Goal: Task Accomplishment & Management: Manage account settings

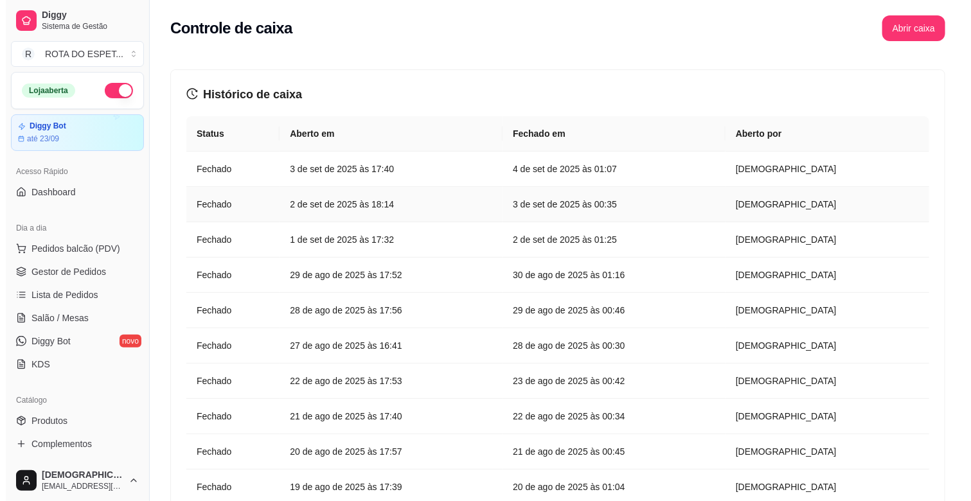
scroll to position [423, 0]
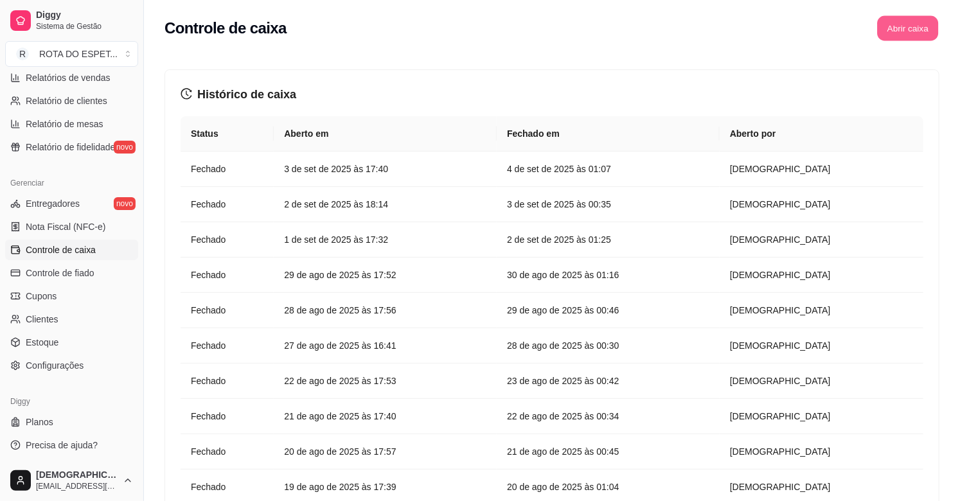
click at [900, 35] on button "Abrir caixa" at bounding box center [907, 28] width 61 height 25
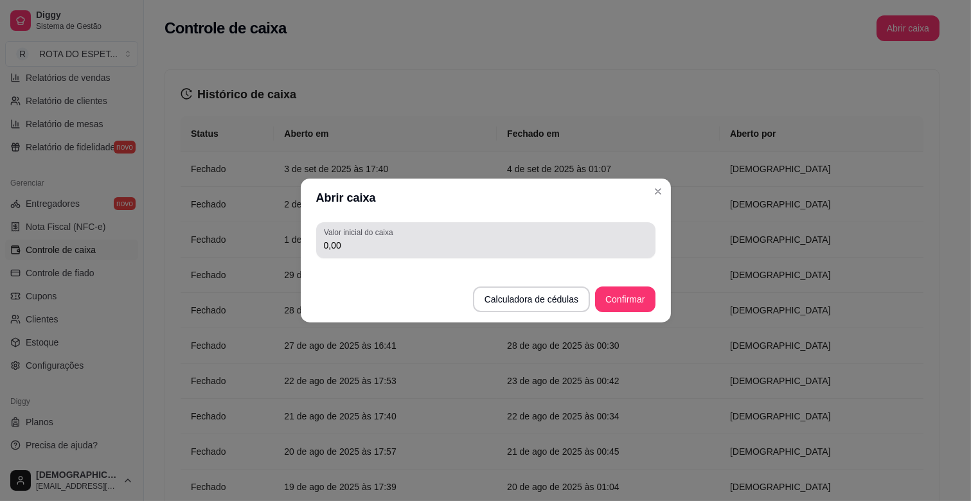
click at [412, 249] on input "0,00" at bounding box center [486, 245] width 324 height 13
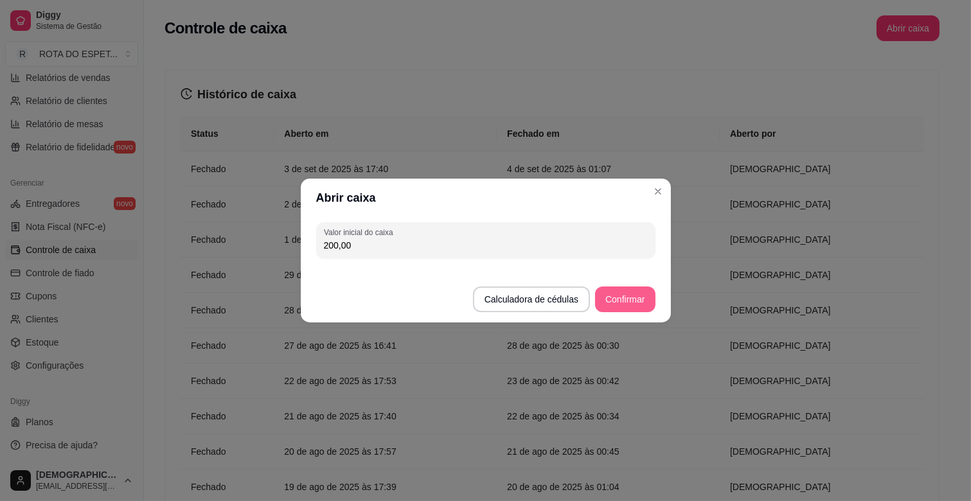
type input "200,00"
click at [644, 294] on button "Confirmar" at bounding box center [625, 300] width 60 height 26
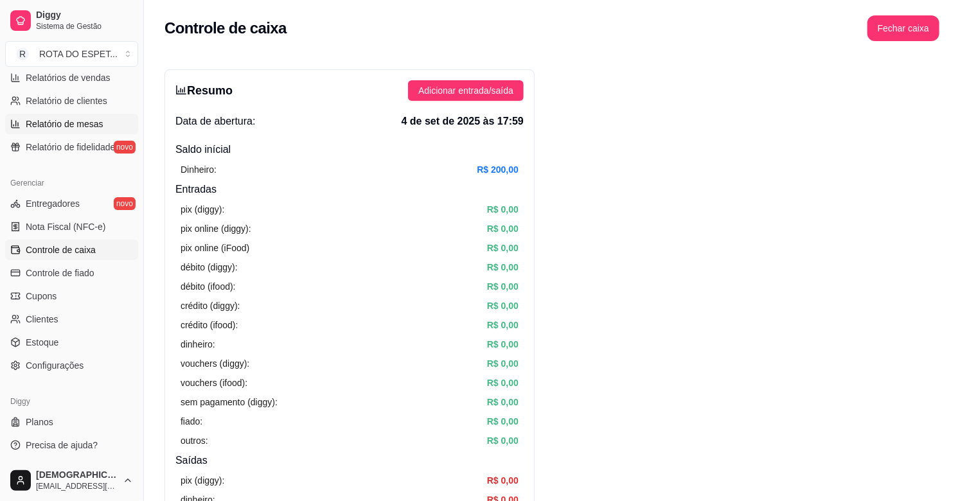
click at [60, 114] on link "Relatório de mesas" at bounding box center [71, 124] width 133 height 21
select select "TOTAL_OF_ORDERS"
select select "7"
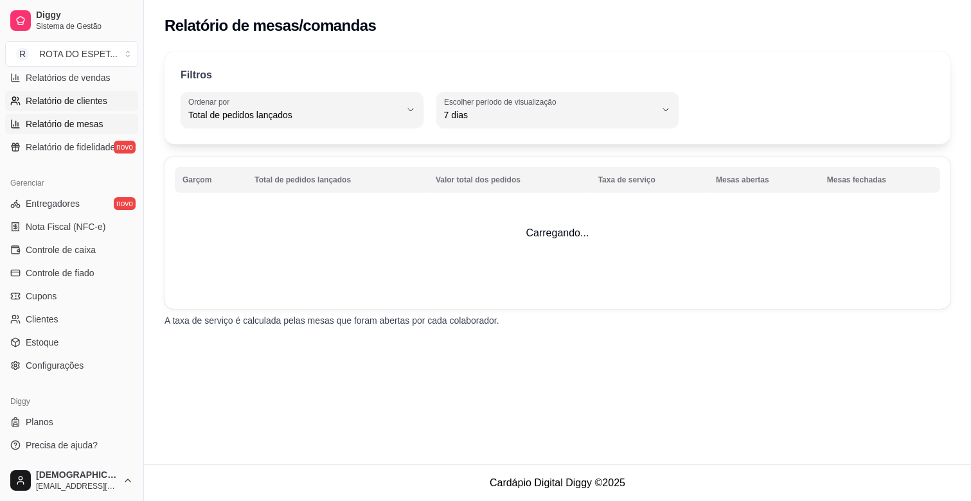
click at [68, 100] on span "Relatório de clientes" at bounding box center [67, 100] width 82 height 13
select select "30"
select select "HIGHEST_TOTAL_SPENT_WITH_ORDERS"
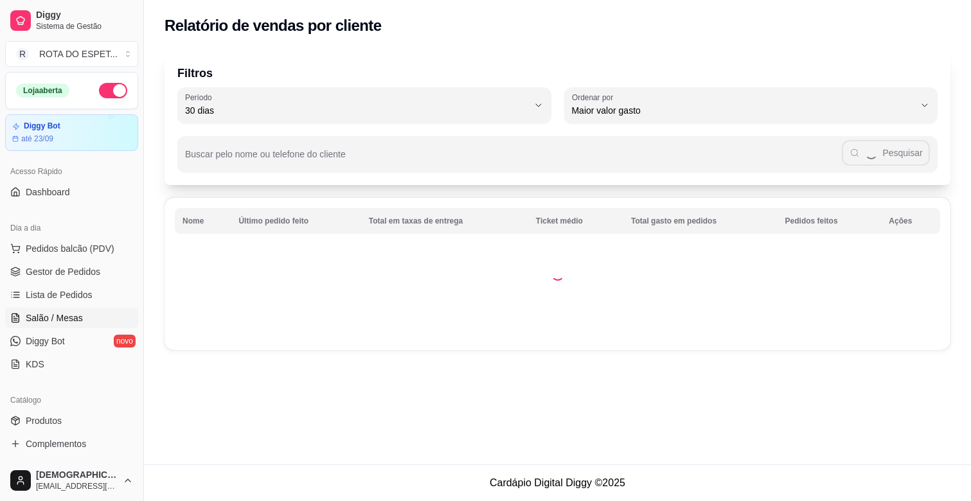
click at [65, 322] on span "Salão / Mesas" at bounding box center [54, 318] width 57 height 13
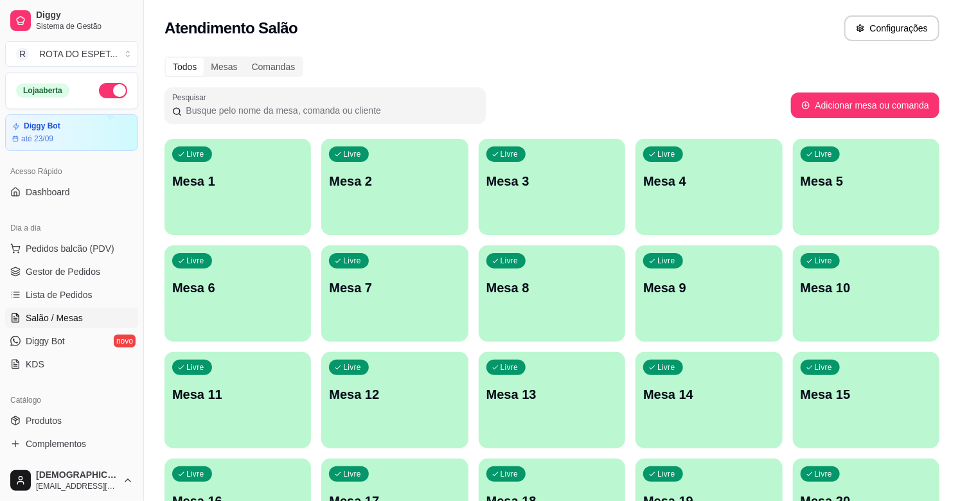
scroll to position [71, 0]
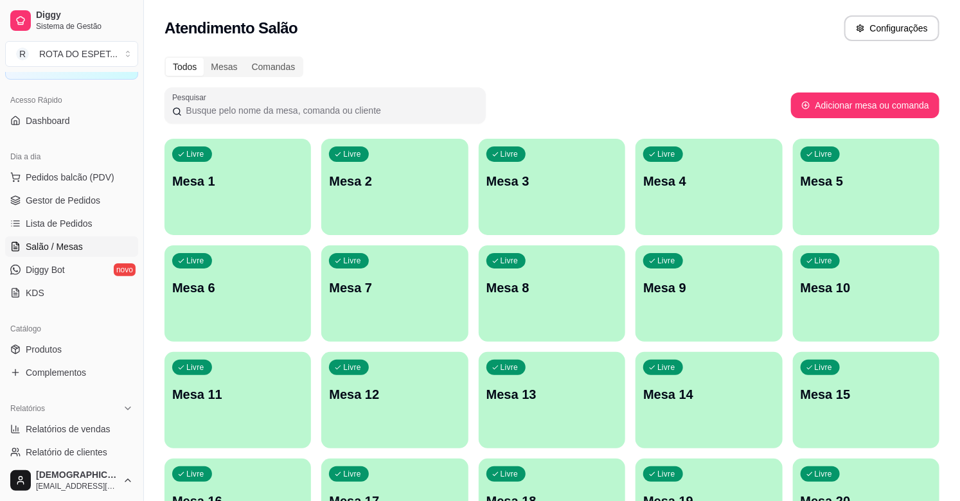
click at [64, 351] on link "Produtos" at bounding box center [71, 349] width 133 height 21
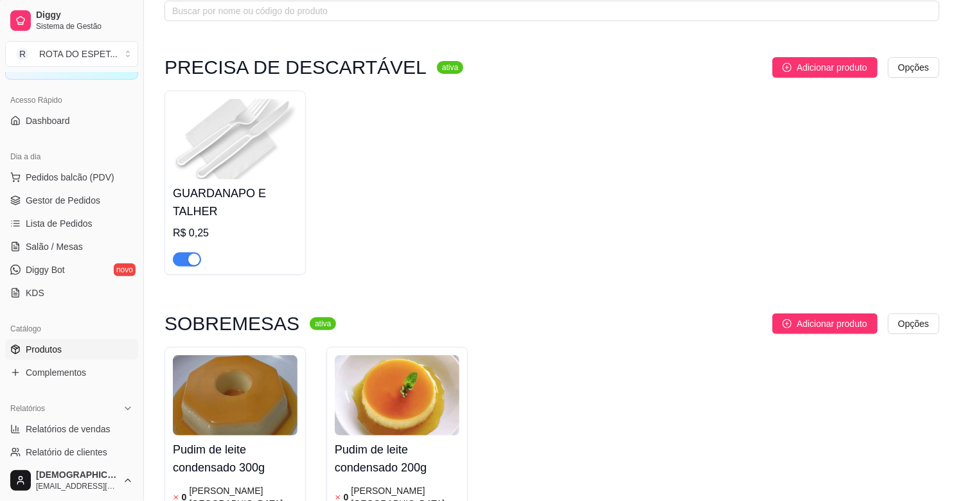
scroll to position [214, 0]
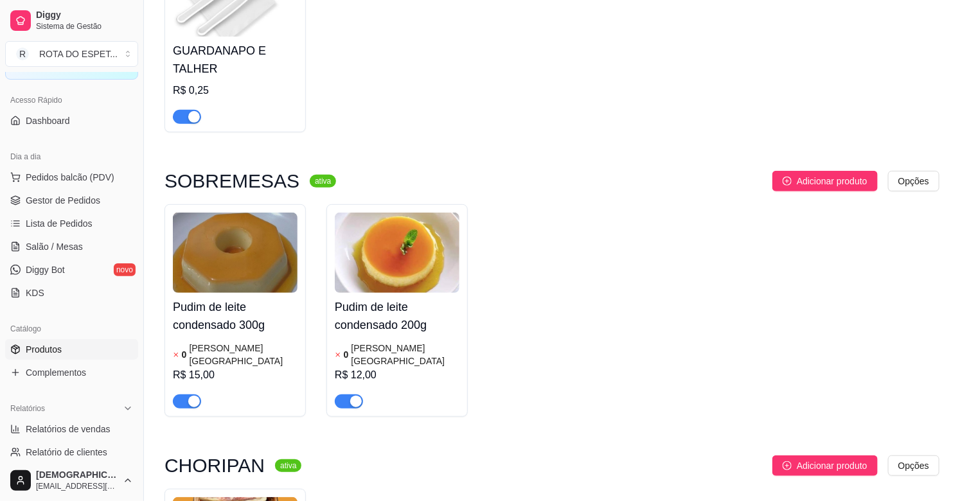
click at [249, 258] on img at bounding box center [235, 253] width 125 height 80
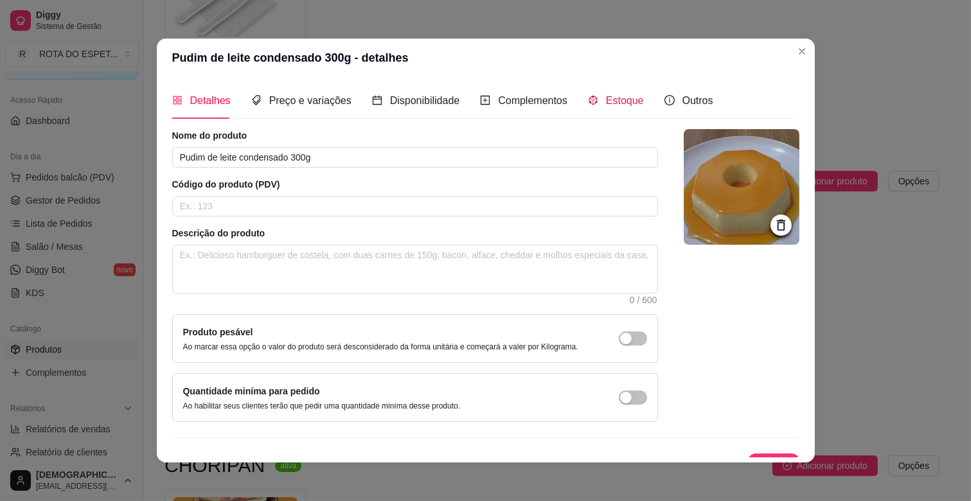
click at [619, 100] on span "Estoque" at bounding box center [625, 100] width 38 height 11
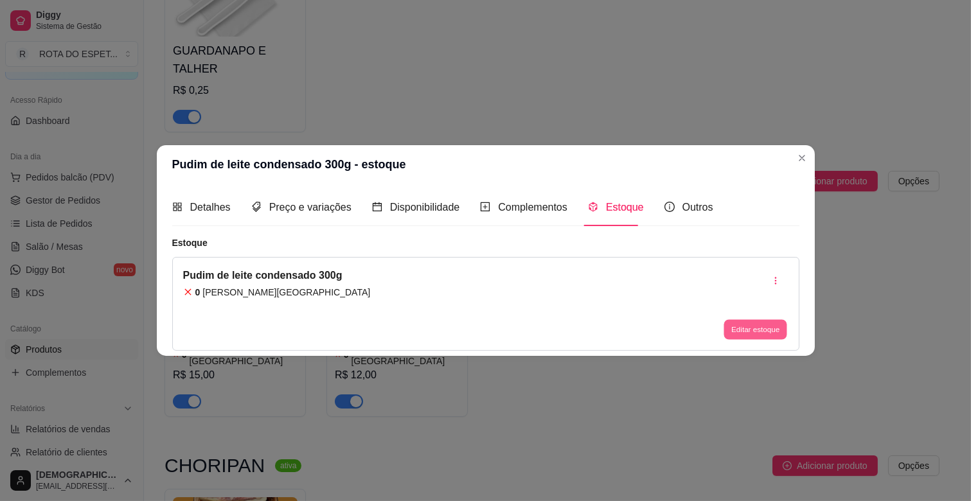
click at [761, 328] on button "Editar estoque" at bounding box center [755, 329] width 63 height 20
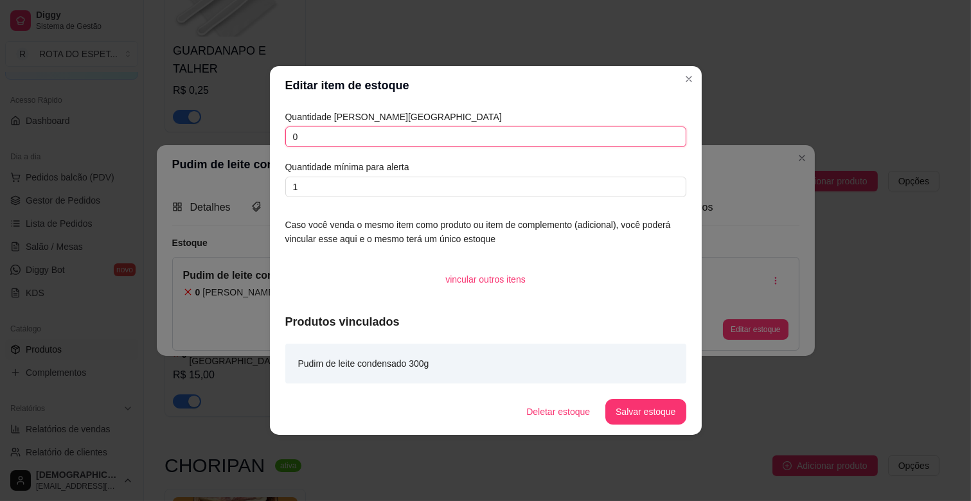
click at [322, 134] on input "0" at bounding box center [485, 137] width 401 height 21
type input "7"
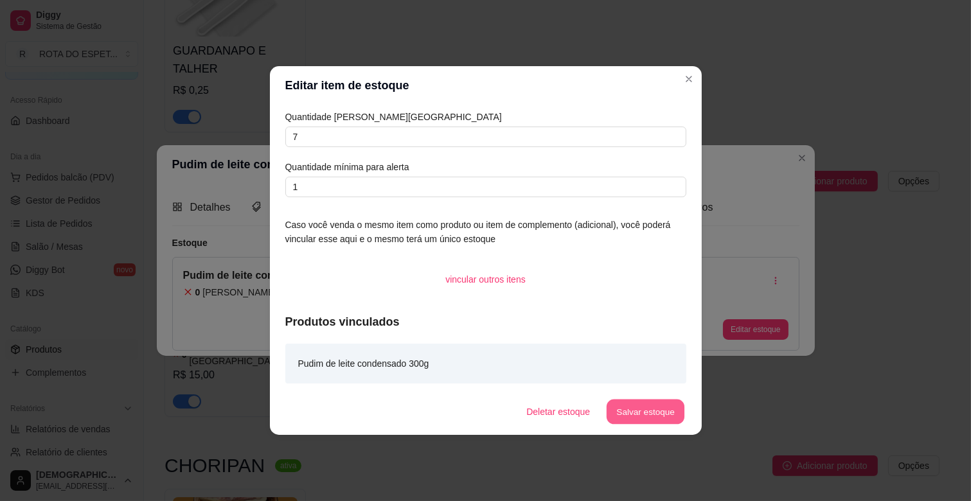
click at [653, 414] on button "Salvar estoque" at bounding box center [645, 412] width 78 height 25
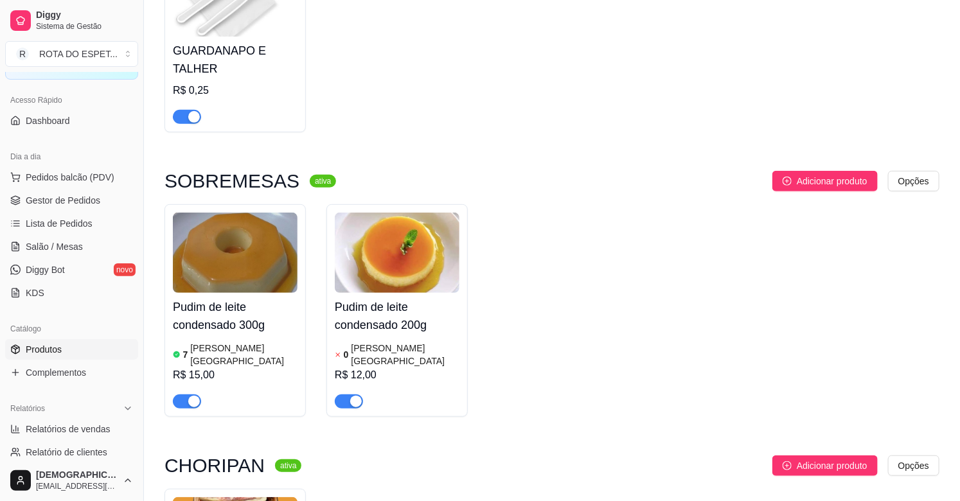
click at [401, 287] on img at bounding box center [397, 253] width 125 height 80
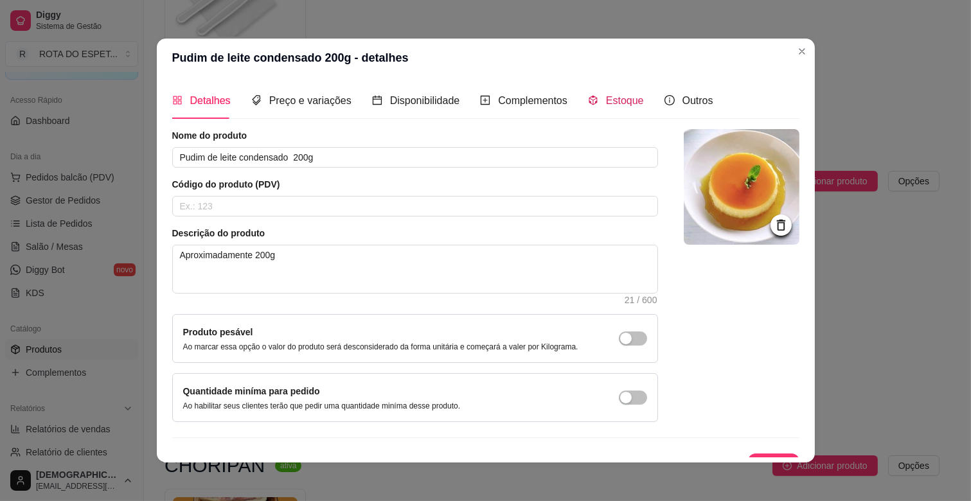
click at [605, 107] on div "Estoque" at bounding box center [616, 101] width 56 height 16
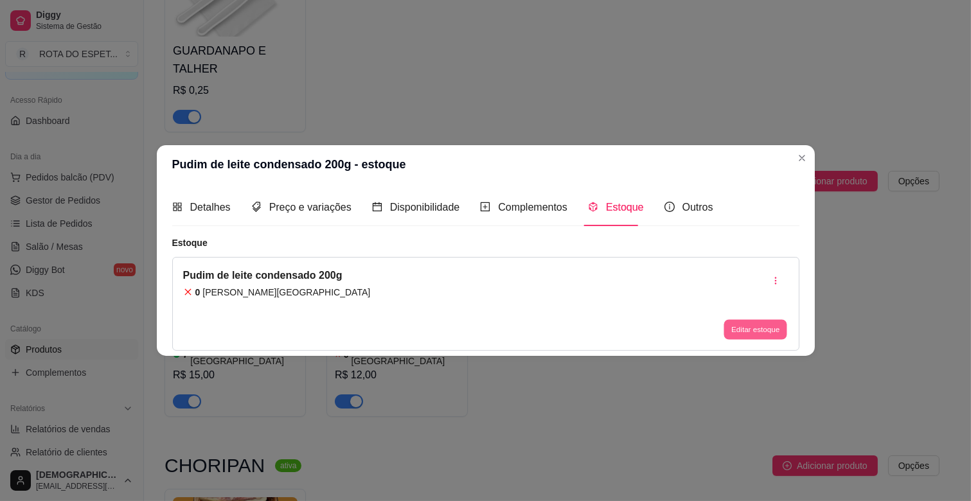
click at [741, 331] on button "Editar estoque" at bounding box center [755, 329] width 63 height 20
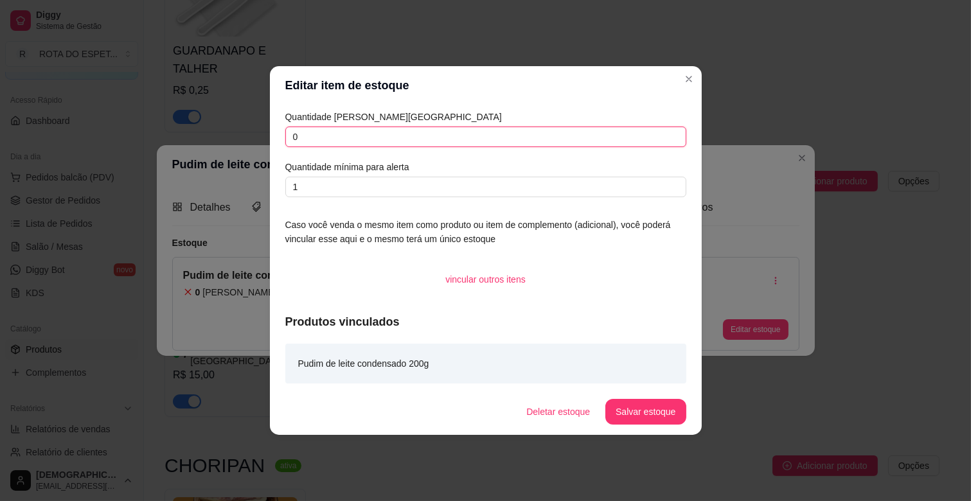
click at [310, 146] on input "0" at bounding box center [485, 137] width 401 height 21
type input "4"
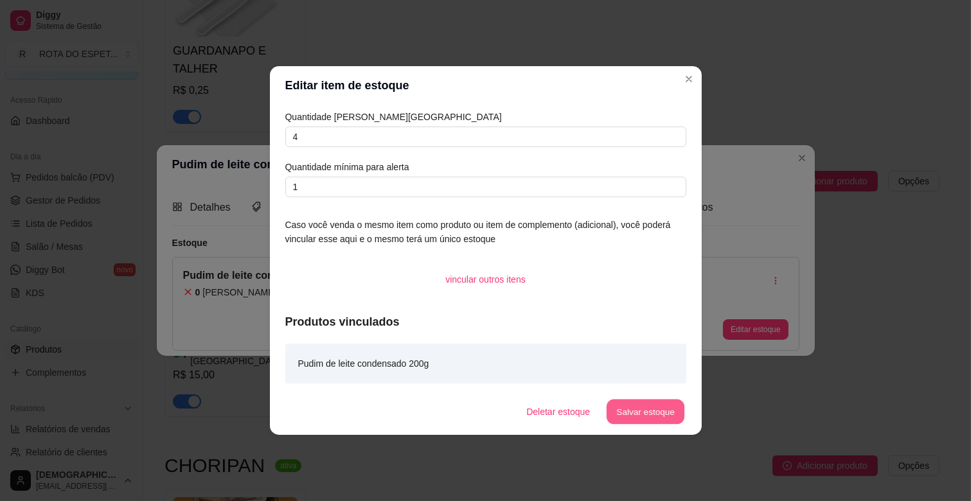
click at [646, 407] on button "Salvar estoque" at bounding box center [645, 412] width 78 height 25
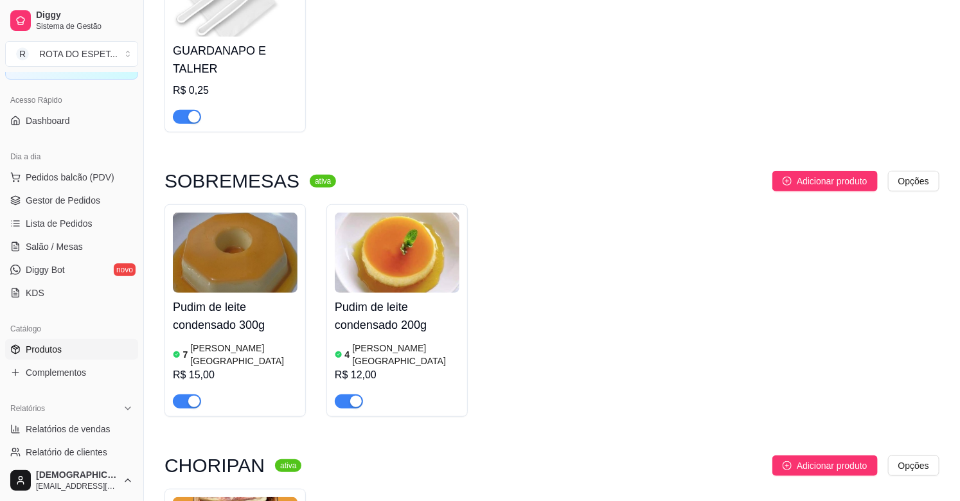
click at [532, 93] on div "GUARDANAPO E TALHER R$ 0,25" at bounding box center [551, 40] width 775 height 184
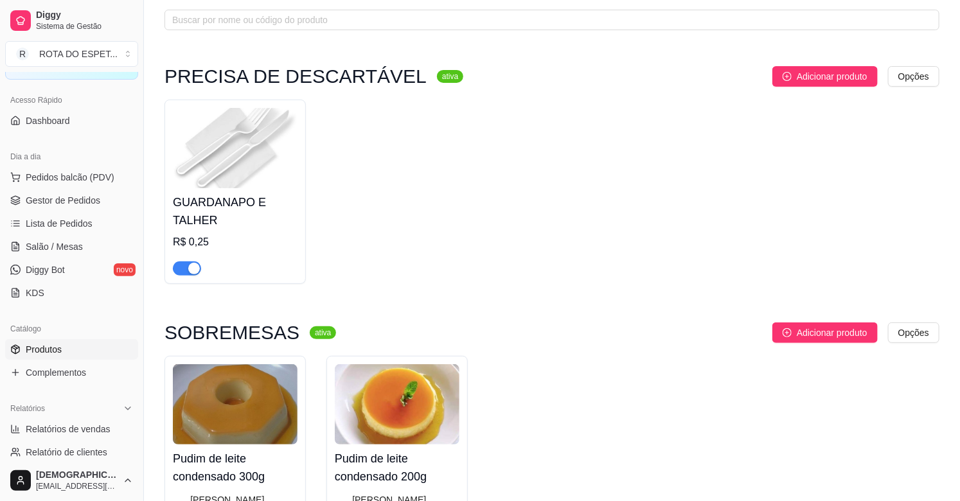
scroll to position [0, 0]
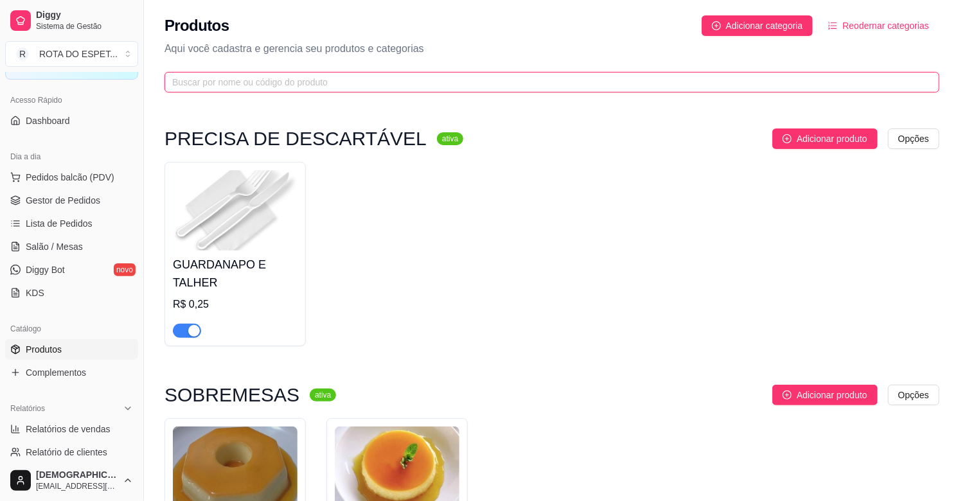
click at [345, 85] on input "text" at bounding box center [546, 82] width 749 height 14
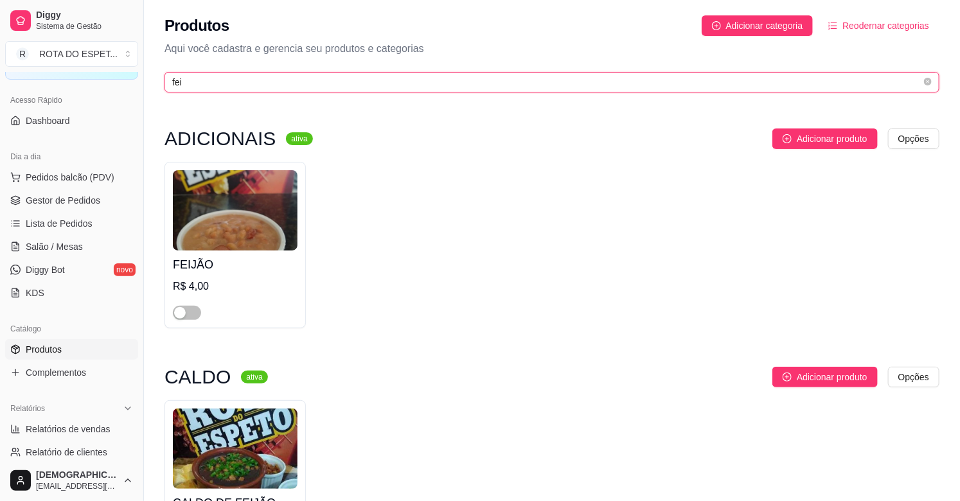
type input "fei"
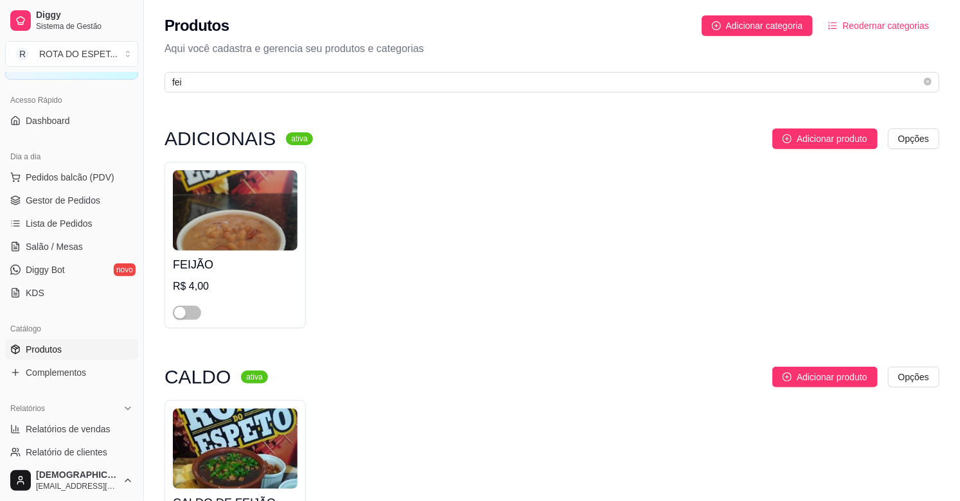
click at [204, 309] on div at bounding box center [235, 307] width 125 height 26
click at [193, 311] on span "button" at bounding box center [187, 313] width 28 height 14
click at [62, 377] on span "Complementos" at bounding box center [56, 372] width 60 height 13
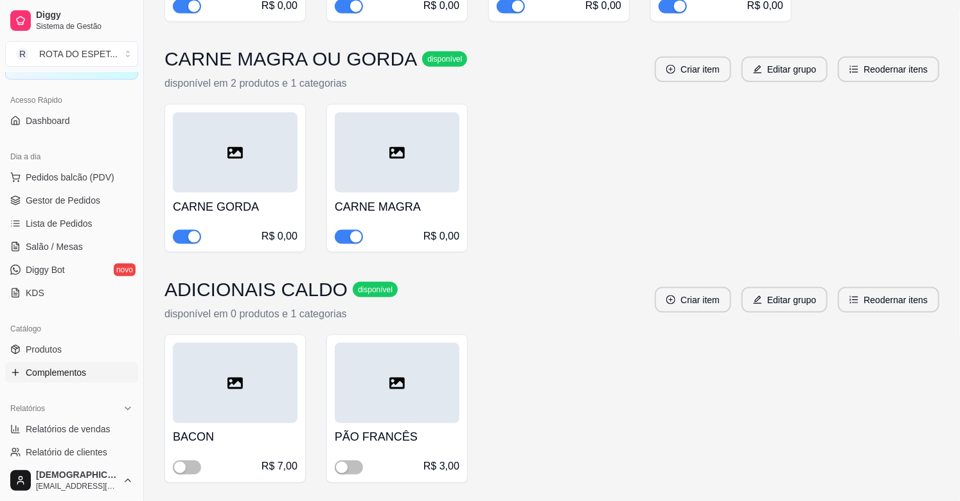
scroll to position [999, 0]
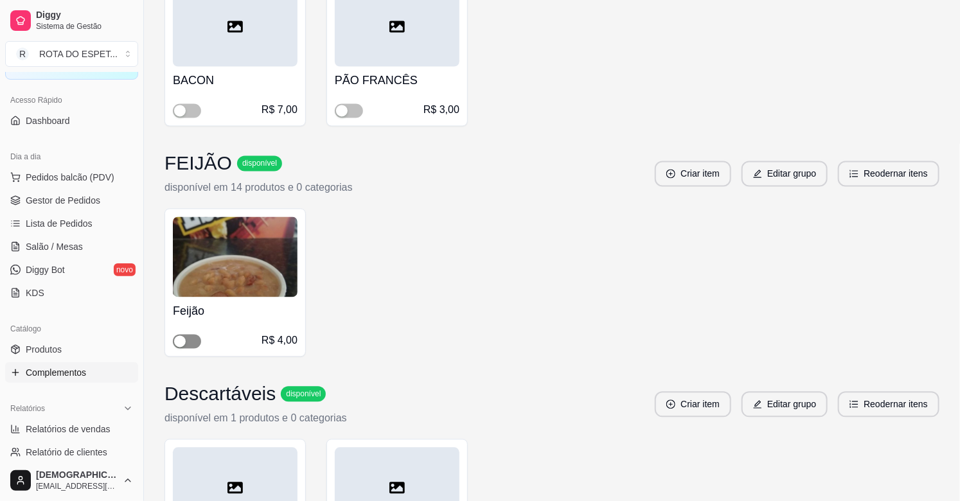
click at [193, 343] on span "button" at bounding box center [187, 342] width 28 height 14
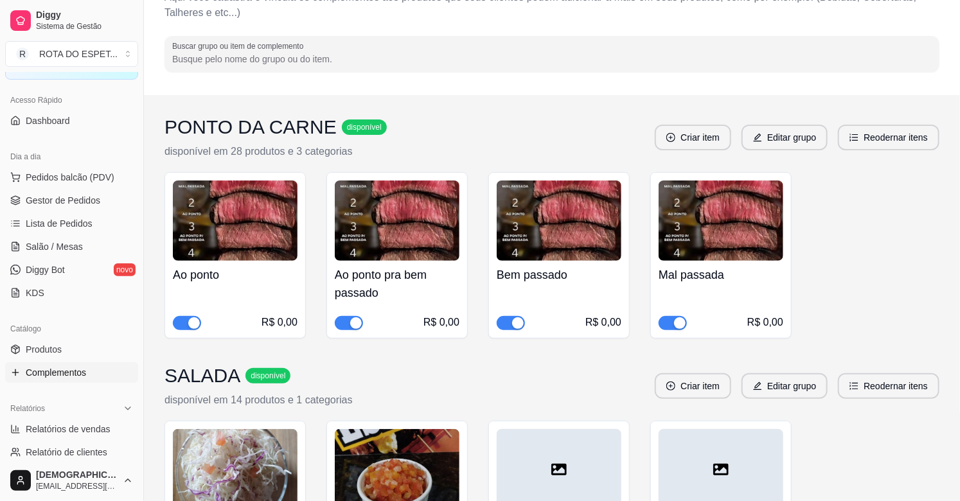
scroll to position [0, 0]
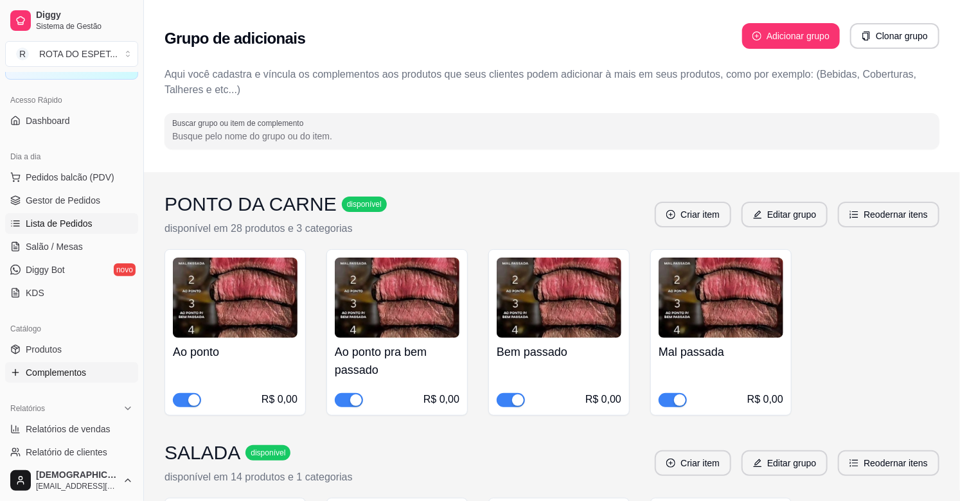
click at [80, 217] on span "Lista de Pedidos" at bounding box center [59, 223] width 67 height 13
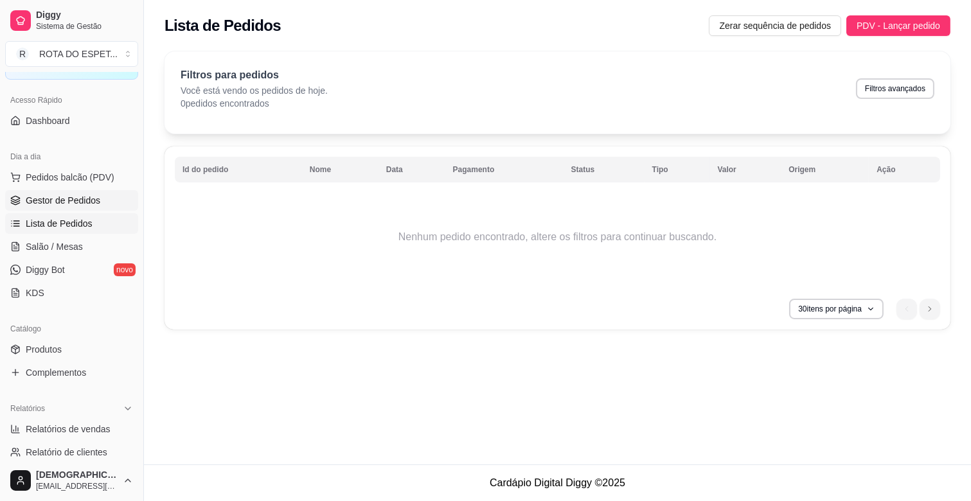
click at [88, 198] on span "Gestor de Pedidos" at bounding box center [63, 200] width 75 height 13
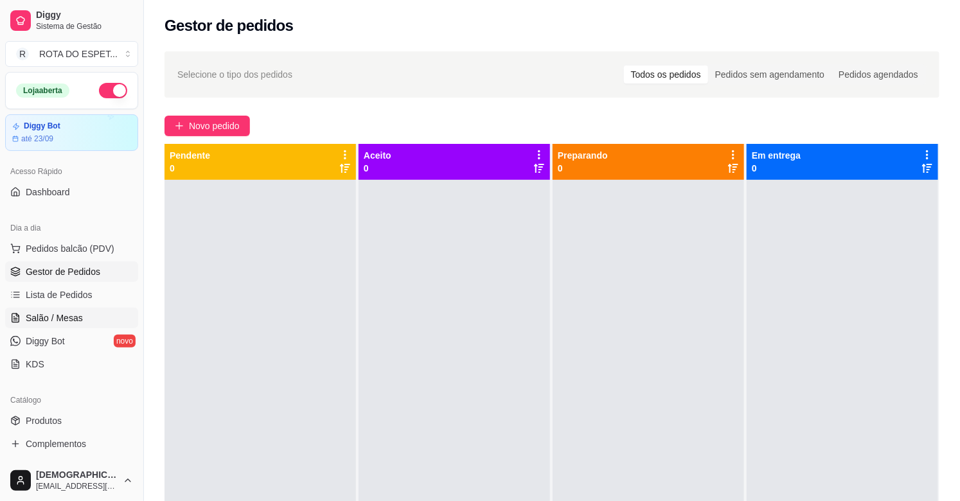
click at [60, 324] on span "Salão / Mesas" at bounding box center [54, 318] width 57 height 13
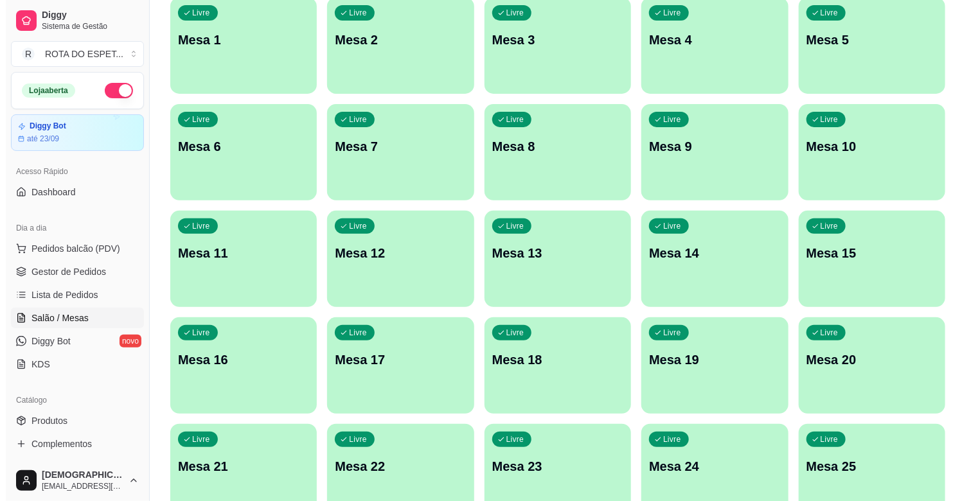
scroll to position [143, 0]
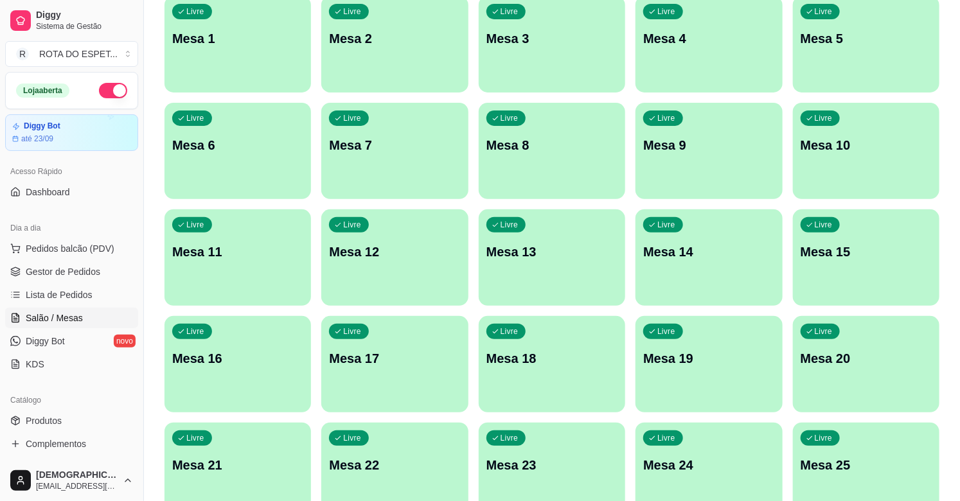
click at [833, 369] on div "Livre Mesa 20" at bounding box center [866, 356] width 146 height 81
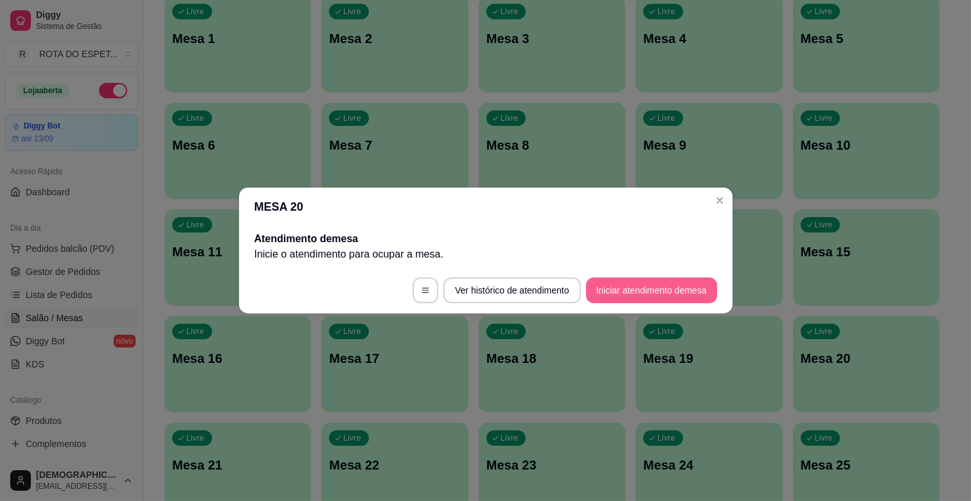
click at [646, 298] on button "Iniciar atendimento de mesa" at bounding box center [651, 291] width 131 height 26
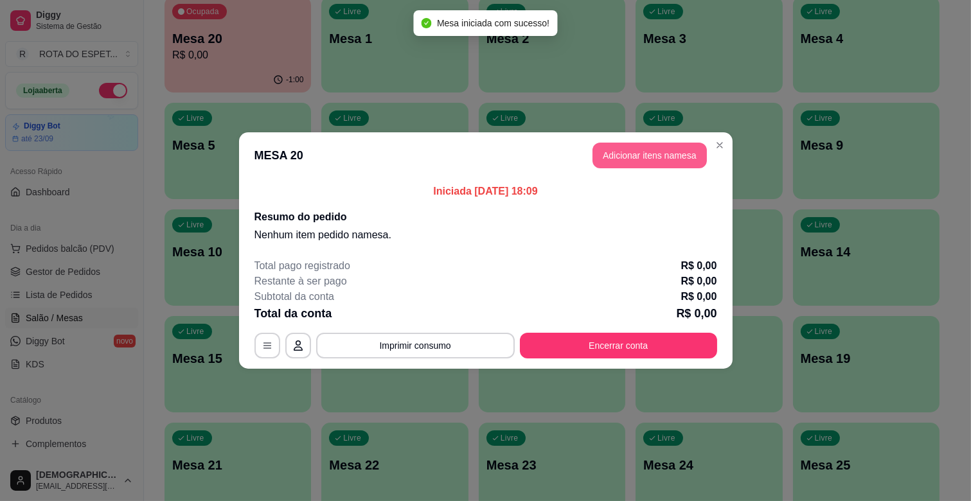
click at [631, 165] on button "Adicionar itens na mesa" at bounding box center [649, 156] width 114 height 26
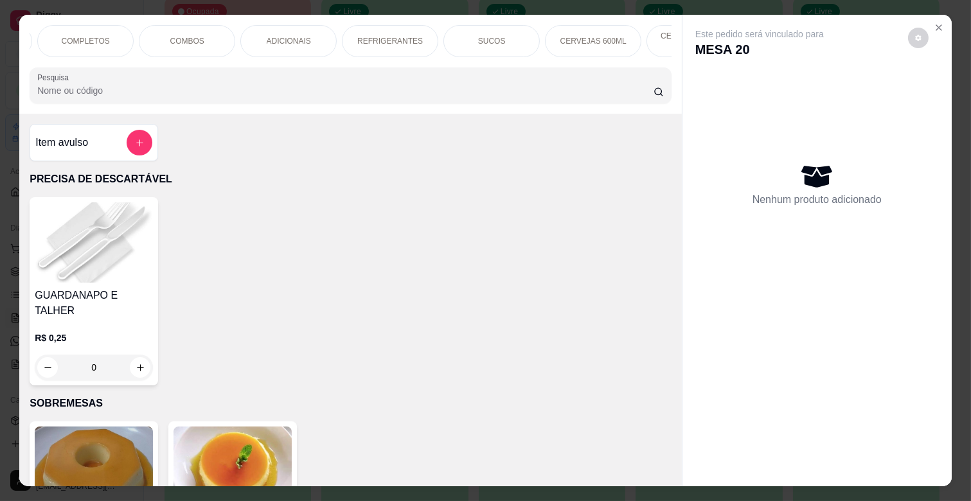
scroll to position [0, 570]
click at [614, 40] on p "BALAS E CHICLETES" at bounding box center [624, 41] width 75 height 21
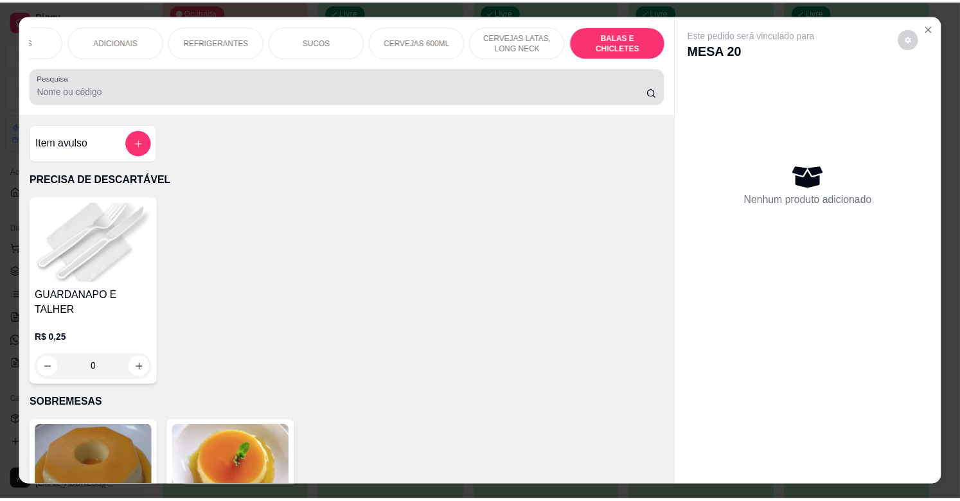
scroll to position [31, 0]
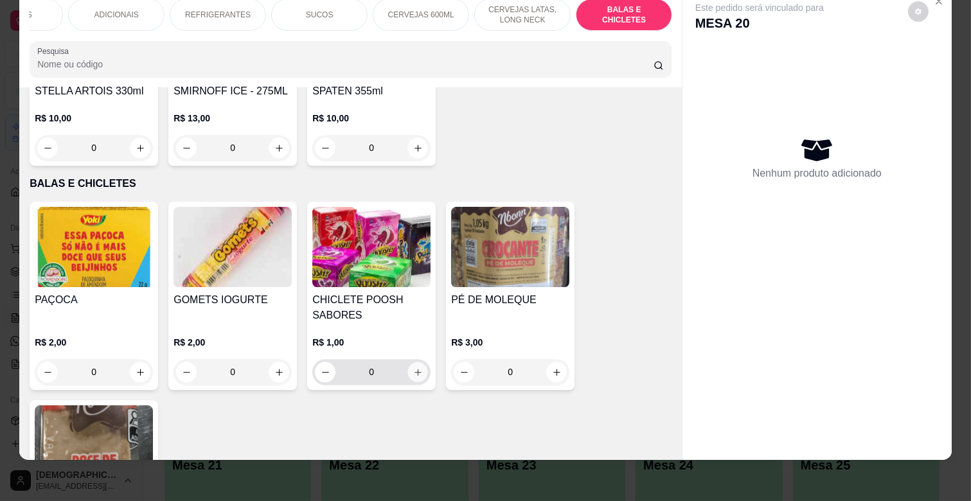
click at [414, 367] on icon "increase-product-quantity" at bounding box center [418, 372] width 10 height 10
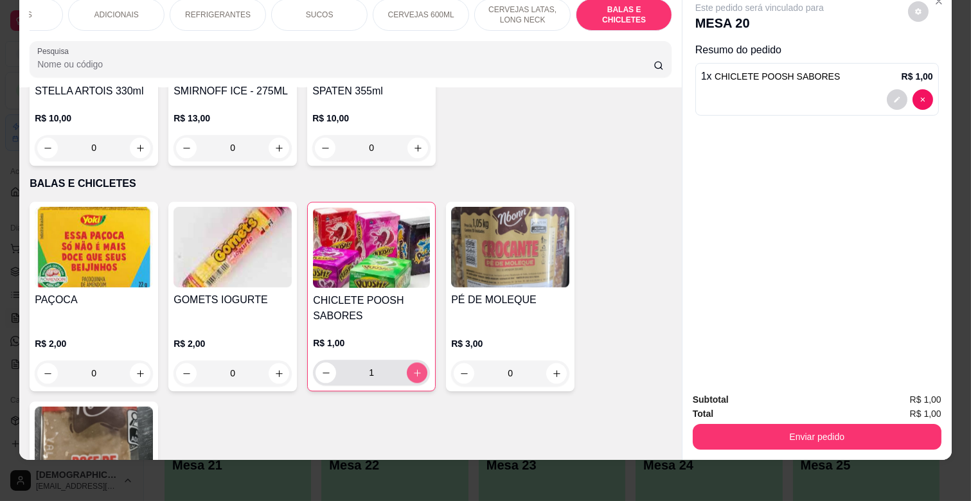
click at [414, 368] on icon "increase-product-quantity" at bounding box center [417, 373] width 10 height 10
type input "2"
click at [682, 336] on div "Este pedido será vinculado para MESA 20 Resumo do pedido 2 x CHICLETE POOSH SAB…" at bounding box center [816, 184] width 269 height 393
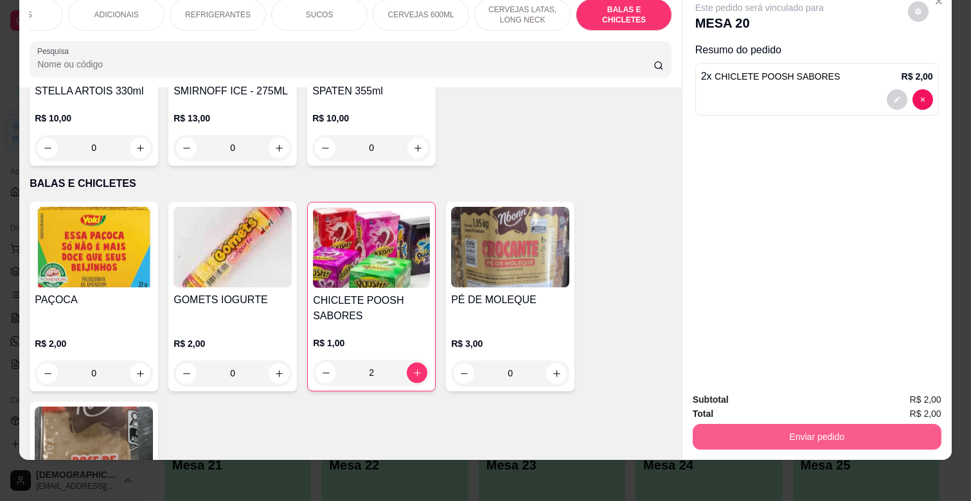
click at [764, 429] on button "Enviar pedido" at bounding box center [817, 437] width 249 height 26
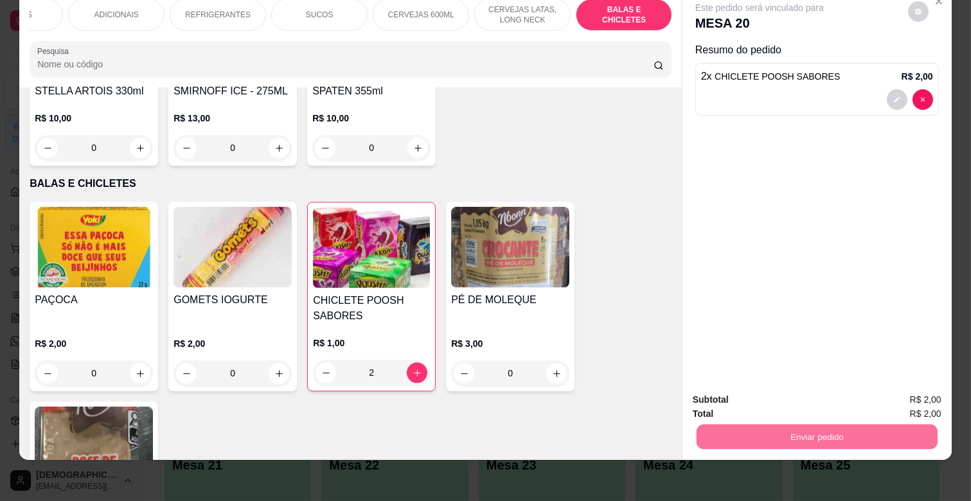
click at [781, 388] on button "Não registrar e enviar pedido" at bounding box center [774, 395] width 130 height 24
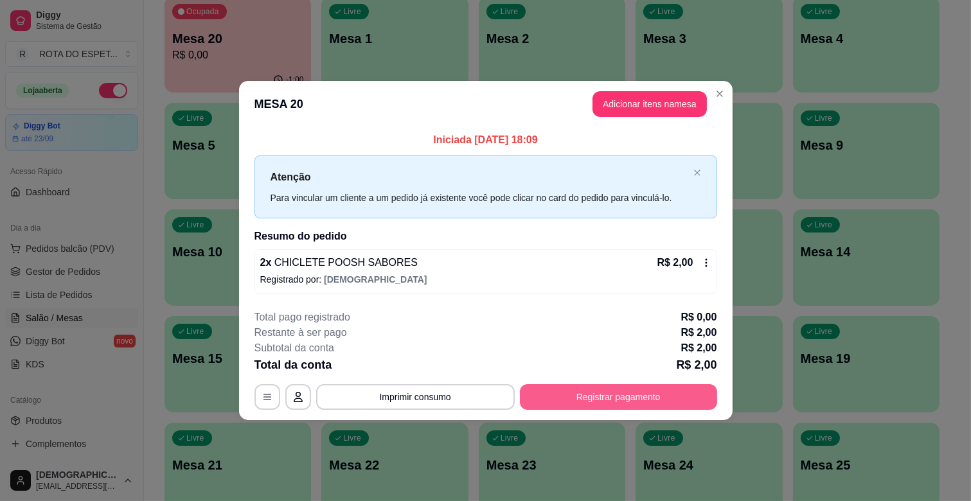
click at [592, 391] on button "Registrar pagamento" at bounding box center [618, 397] width 197 height 26
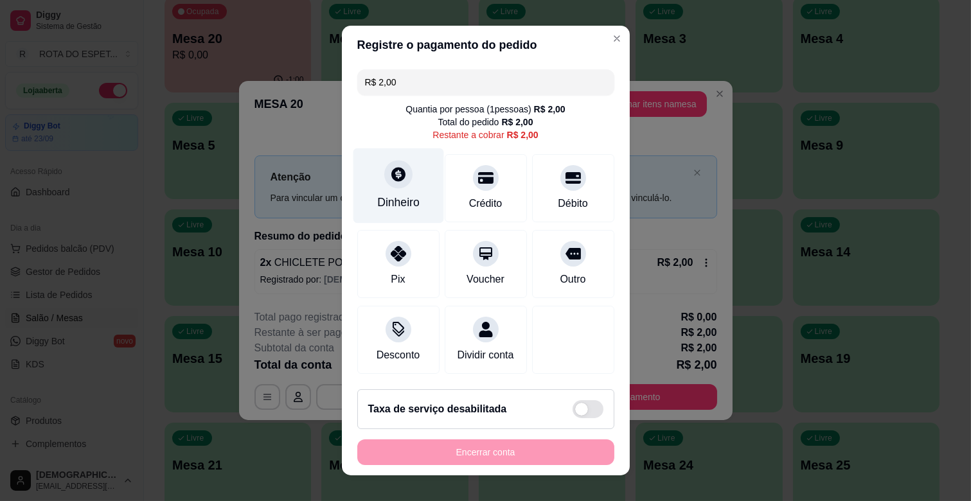
click at [397, 170] on icon at bounding box center [397, 174] width 17 height 17
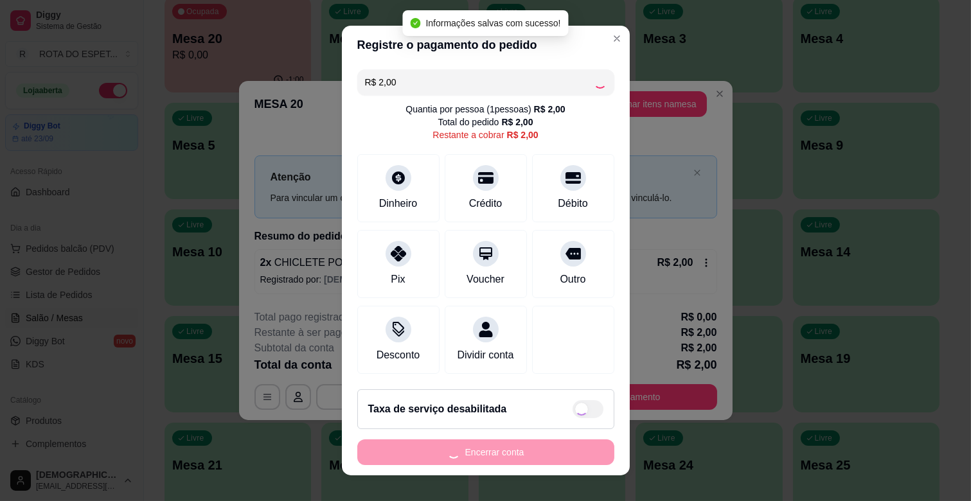
type input "R$ 0,00"
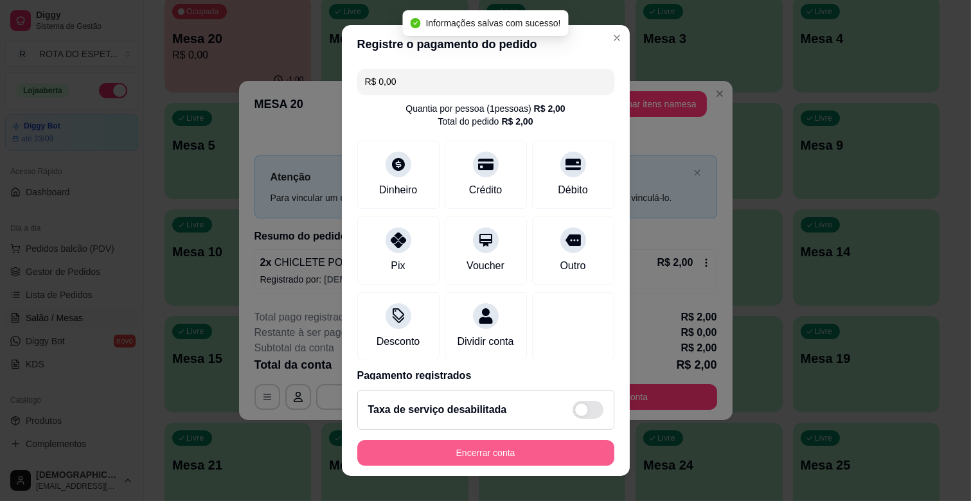
click at [490, 454] on button "Encerrar conta" at bounding box center [485, 453] width 257 height 26
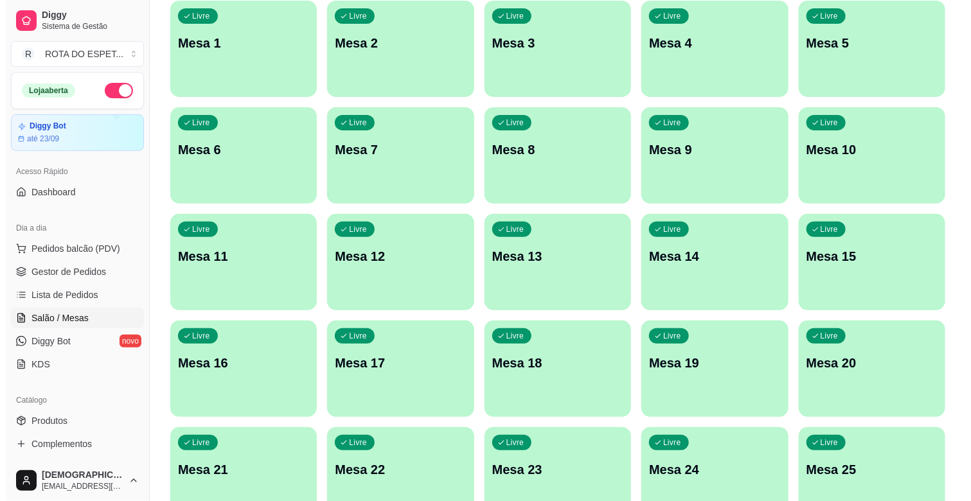
scroll to position [0, 0]
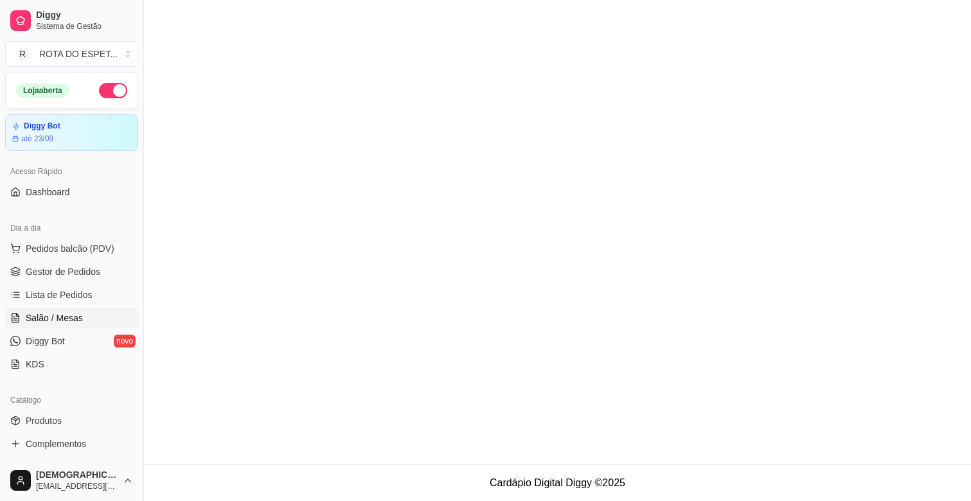
click at [54, 320] on span "Salão / Mesas" at bounding box center [54, 318] width 57 height 13
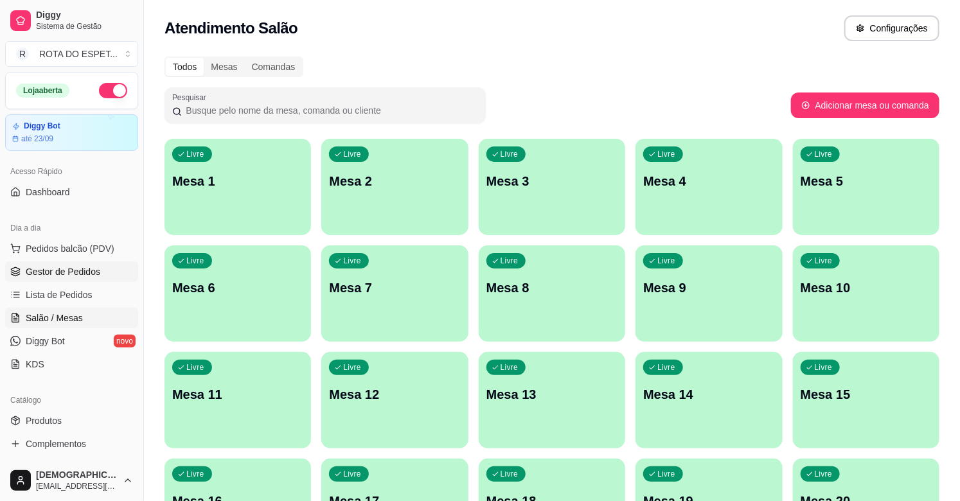
click at [67, 271] on span "Gestor de Pedidos" at bounding box center [63, 271] width 75 height 13
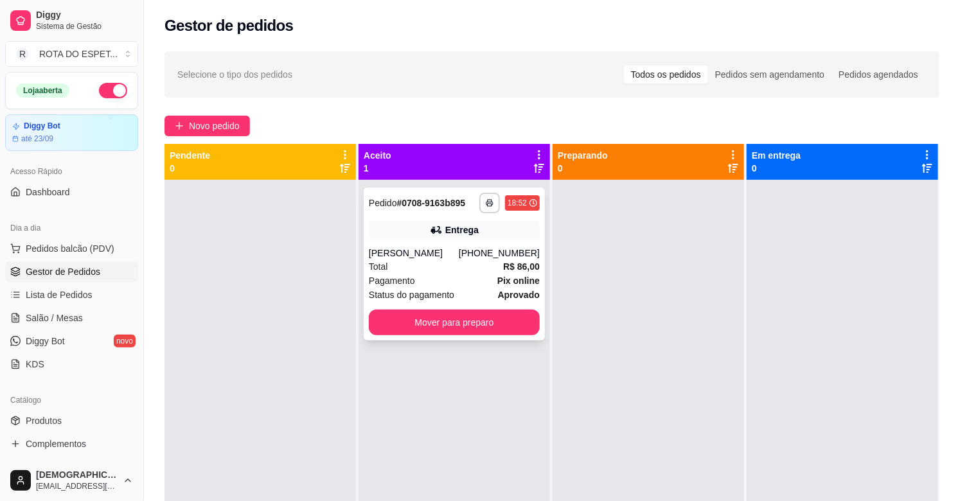
click at [460, 240] on div "**********" at bounding box center [454, 264] width 181 height 153
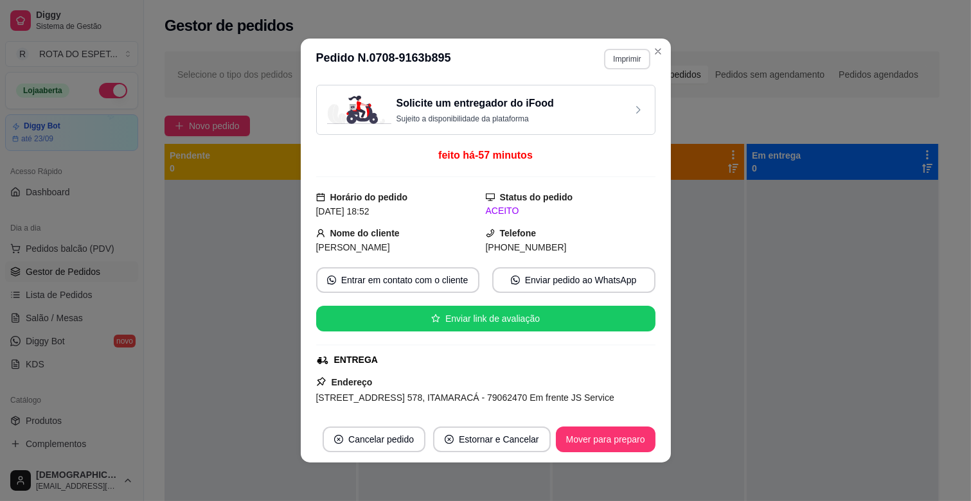
click at [632, 56] on button "Imprimir" at bounding box center [627, 59] width 46 height 21
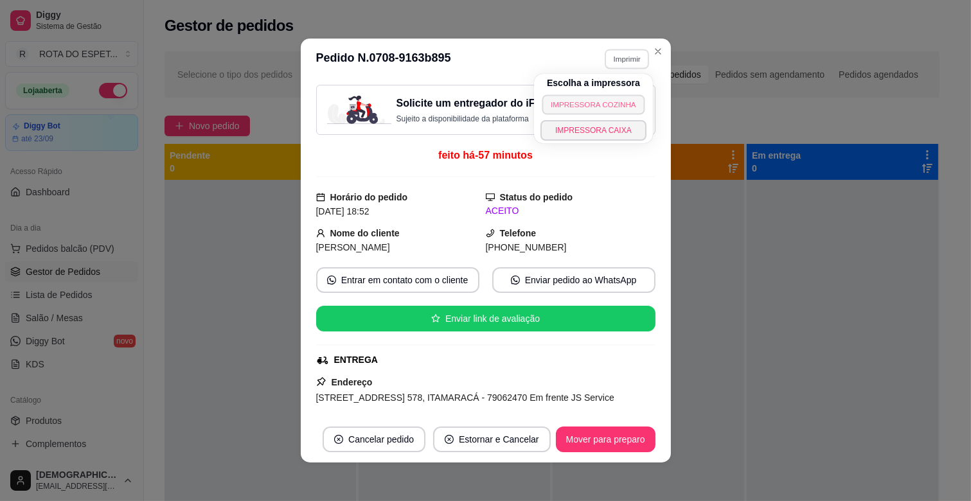
click at [612, 105] on button "IMPRESSORA COZINHA" at bounding box center [593, 104] width 103 height 20
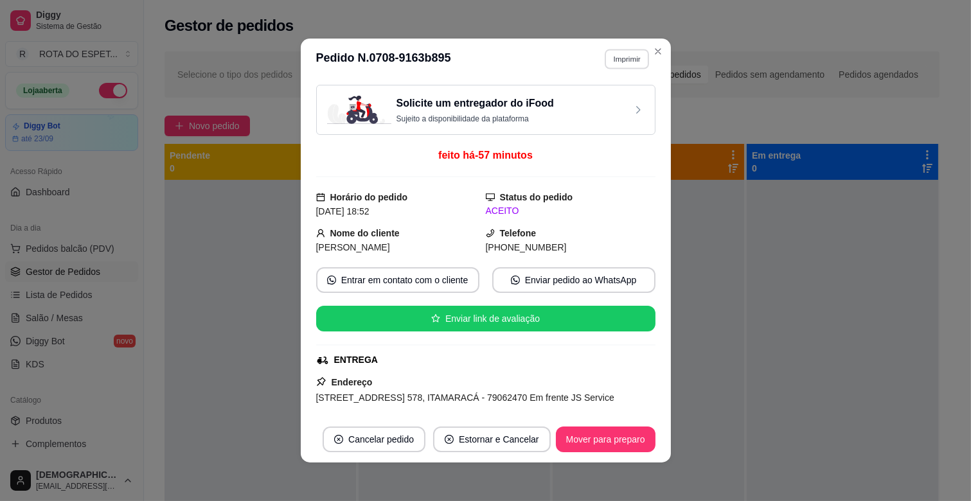
click at [615, 59] on button "Imprimir" at bounding box center [627, 59] width 44 height 20
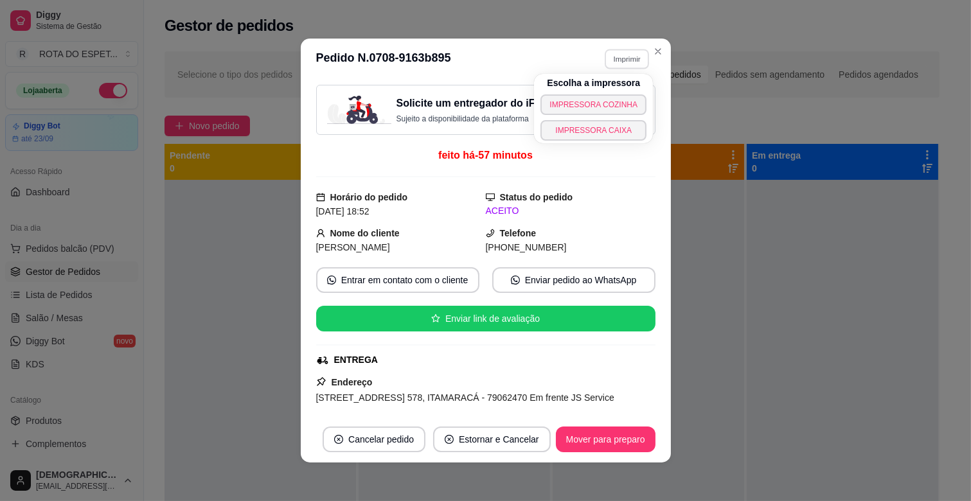
click at [604, 124] on button "IMPRESSORA CAIXA" at bounding box center [593, 130] width 106 height 21
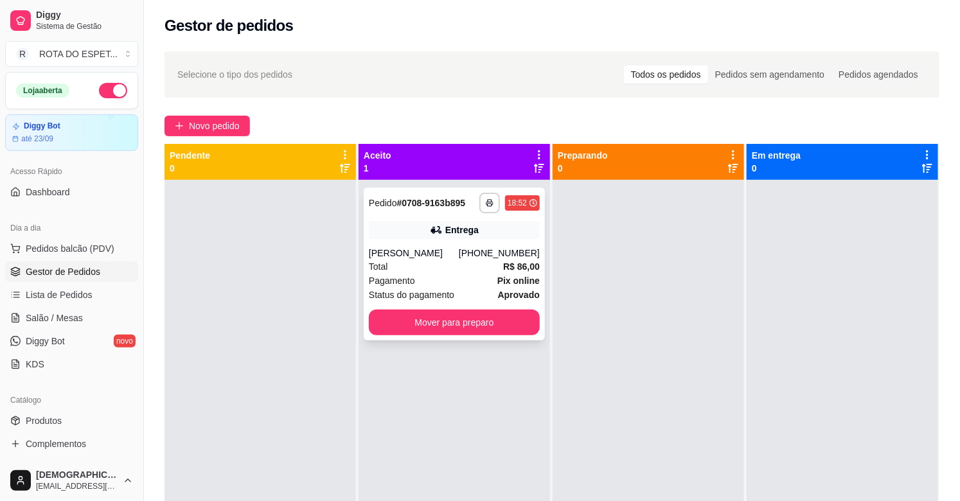
click at [446, 326] on button "Mover para preparo" at bounding box center [454, 323] width 171 height 26
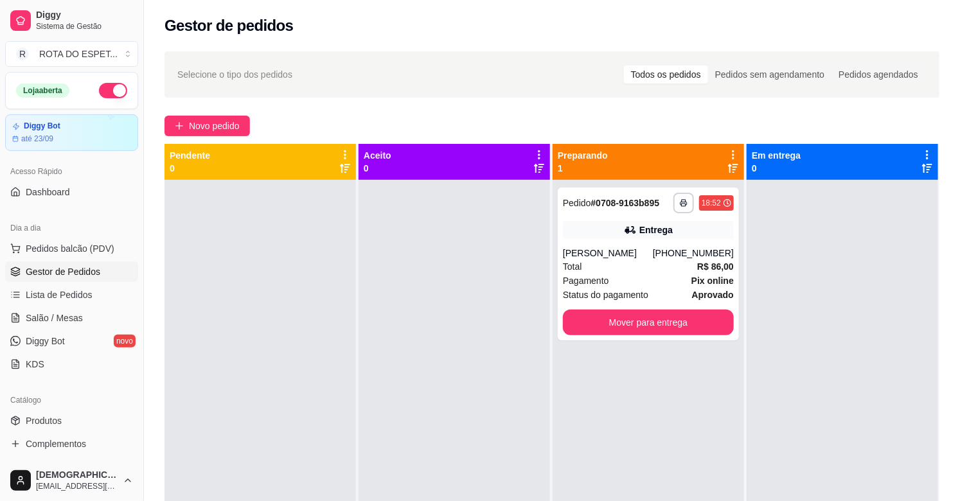
click at [420, 402] on div at bounding box center [453, 430] width 191 height 501
click at [26, 324] on link "Salão / Mesas" at bounding box center [71, 318] width 133 height 21
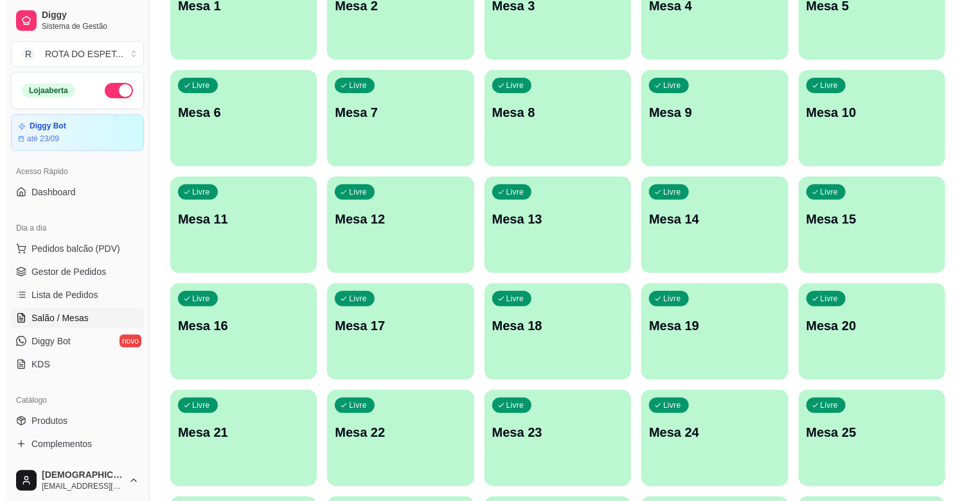
scroll to position [143, 0]
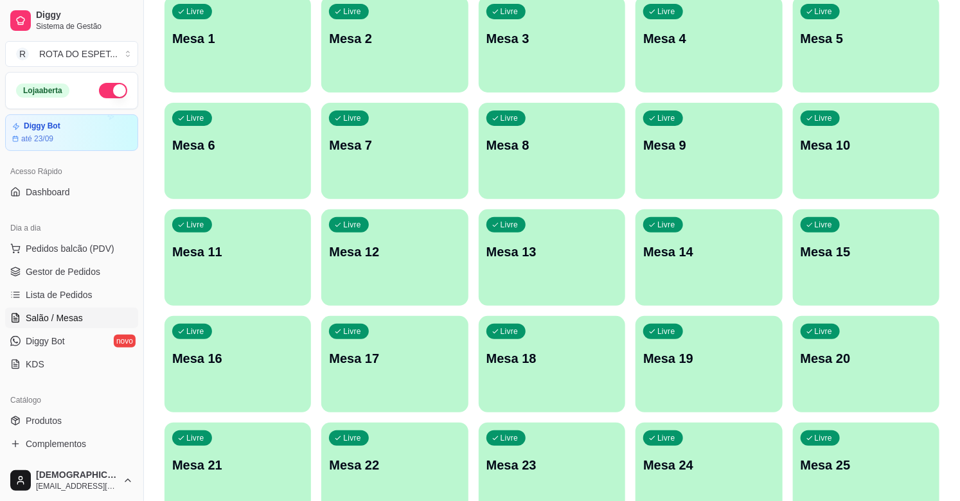
click at [408, 268] on div "Livre Mesa 12" at bounding box center [394, 249] width 146 height 81
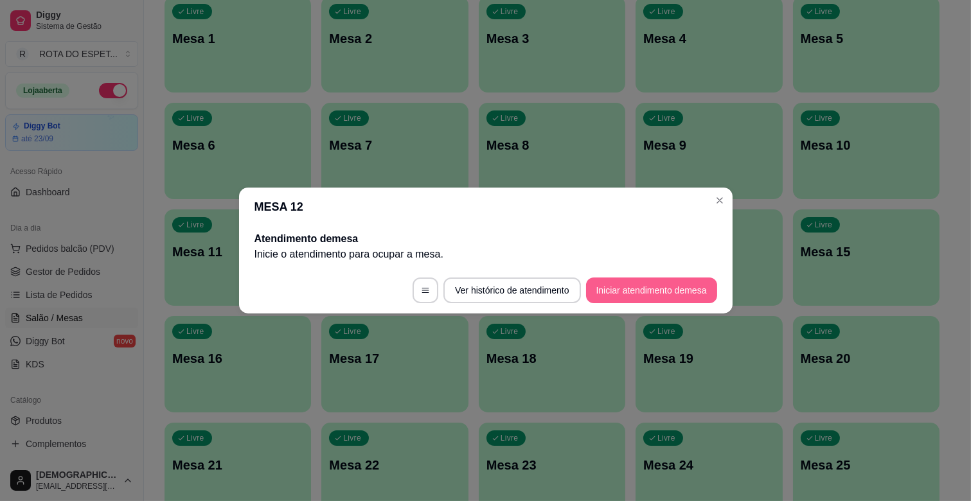
click at [660, 281] on button "Iniciar atendimento de mesa" at bounding box center [651, 291] width 131 height 26
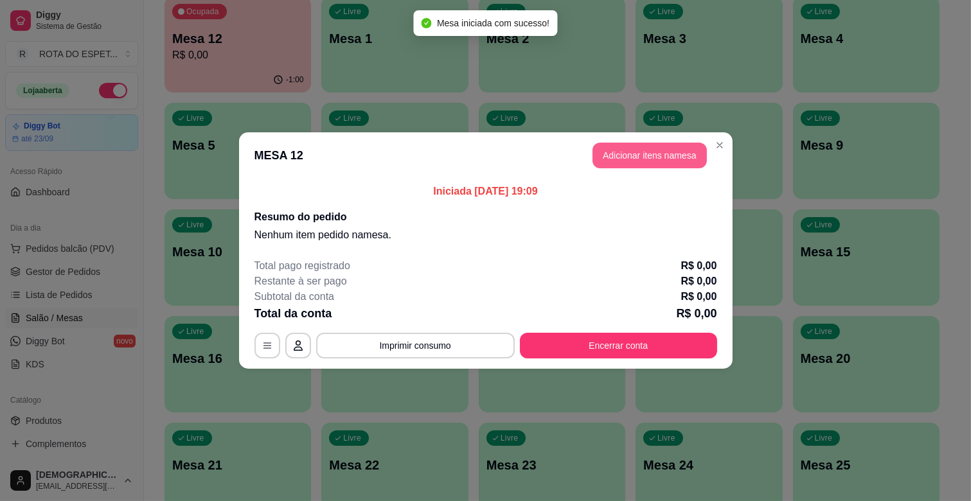
click at [652, 159] on button "Adicionar itens na mesa" at bounding box center [649, 156] width 114 height 26
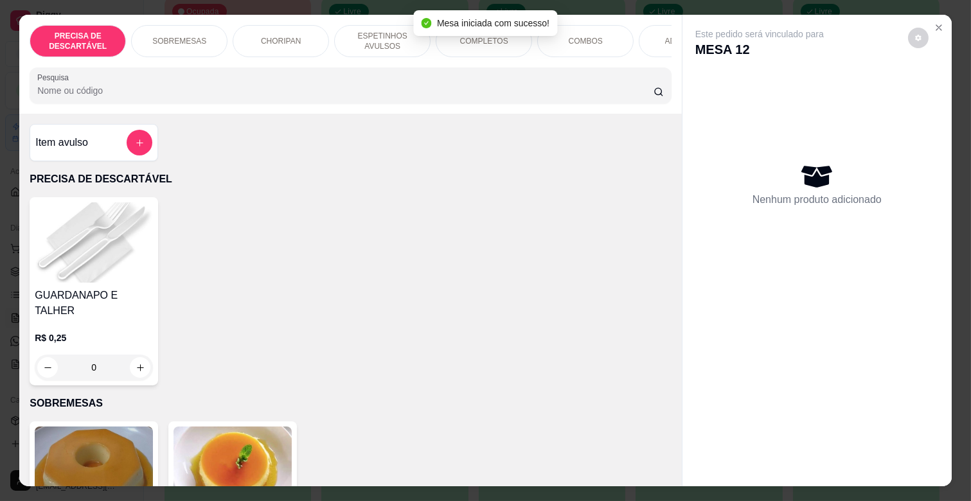
click at [388, 34] on p "ESPETINHOS AVULSOS" at bounding box center [382, 41] width 75 height 21
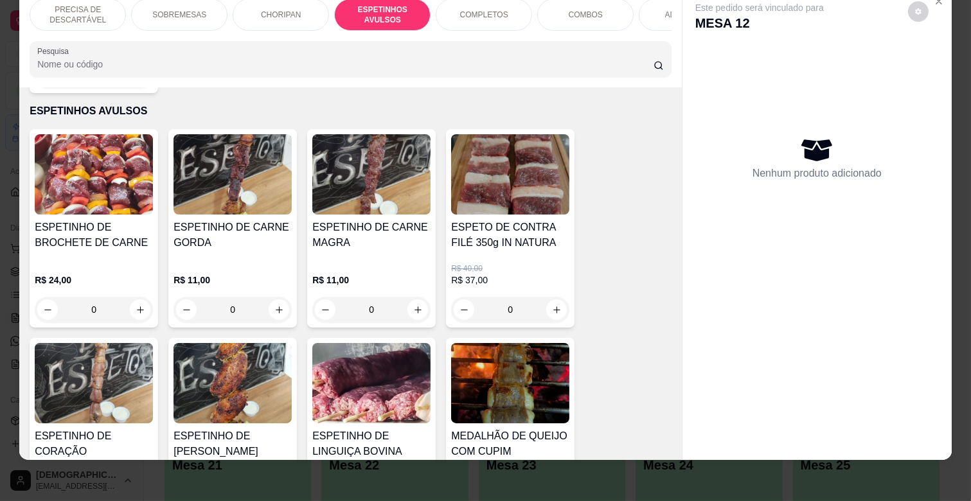
scroll to position [852, 0]
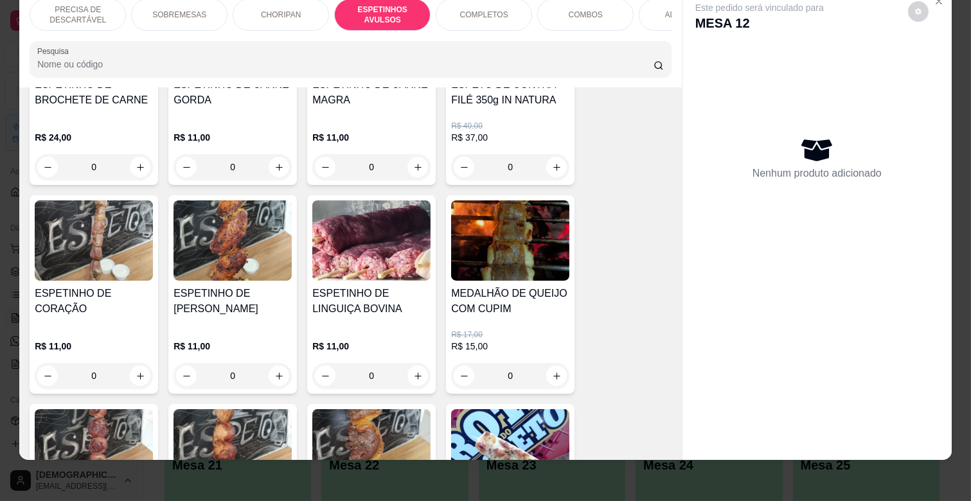
click at [133, 363] on div "0" at bounding box center [94, 376] width 118 height 26
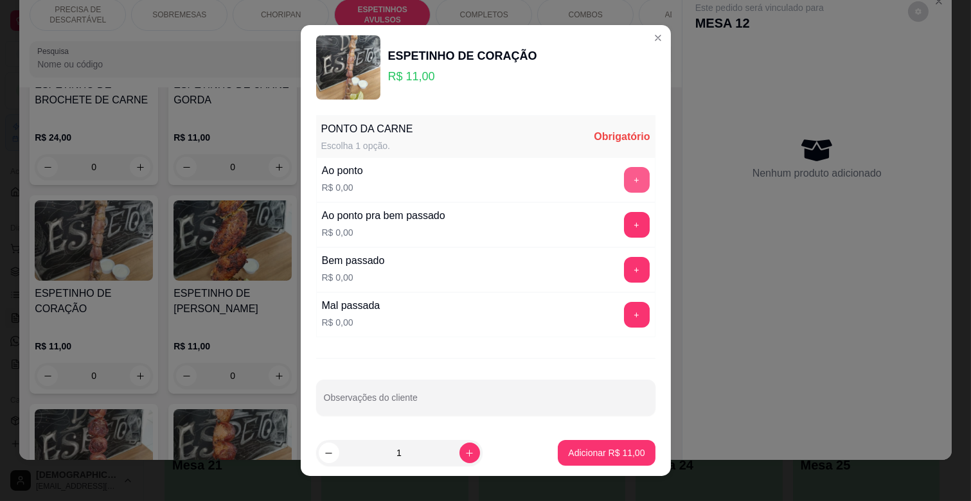
click at [624, 173] on button "+" at bounding box center [637, 180] width 26 height 26
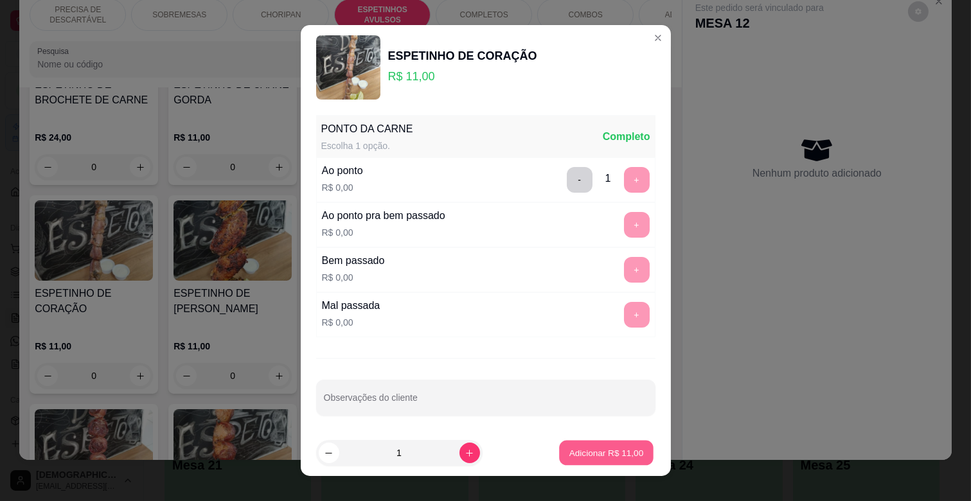
click at [593, 463] on button "Adicionar R$ 11,00" at bounding box center [607, 453] width 94 height 25
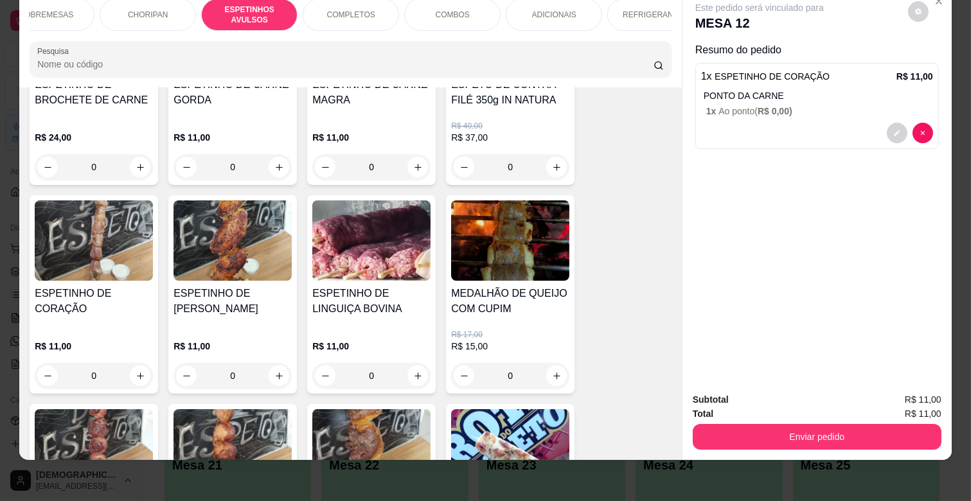
scroll to position [0, 137]
click at [535, 10] on p "ADICIONAIS" at bounding box center [549, 15] width 44 height 10
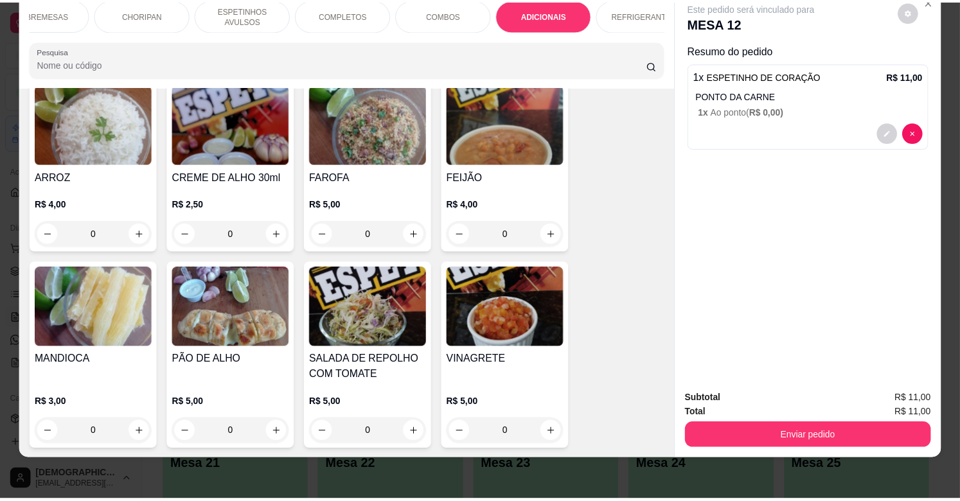
scroll to position [2487, 0]
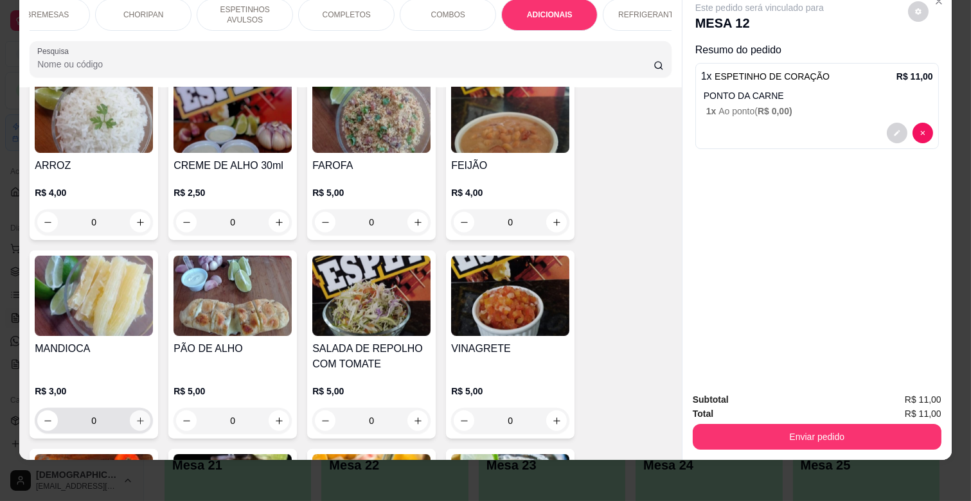
click at [137, 416] on icon "increase-product-quantity" at bounding box center [141, 421] width 10 height 10
type input "1"
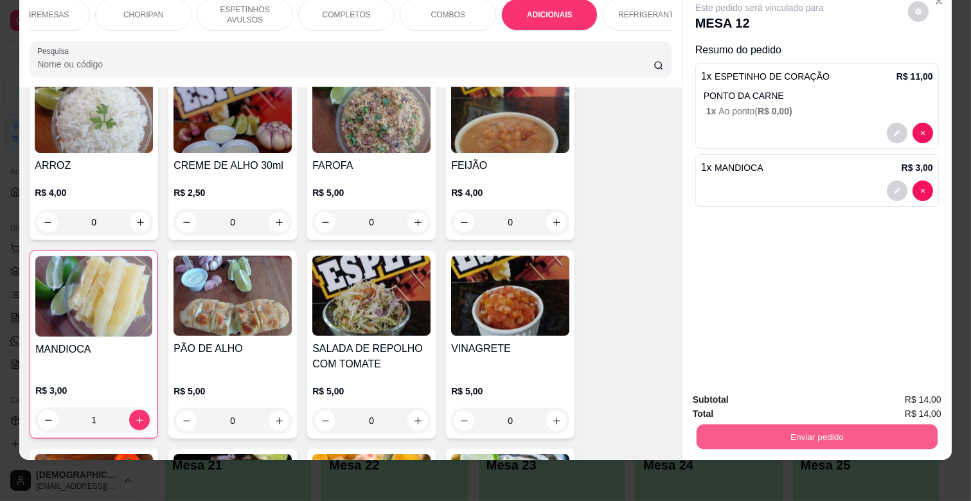
click at [786, 426] on button "Enviar pedido" at bounding box center [816, 436] width 241 height 25
click at [792, 384] on button "Não registrar e enviar pedido" at bounding box center [774, 395] width 134 height 24
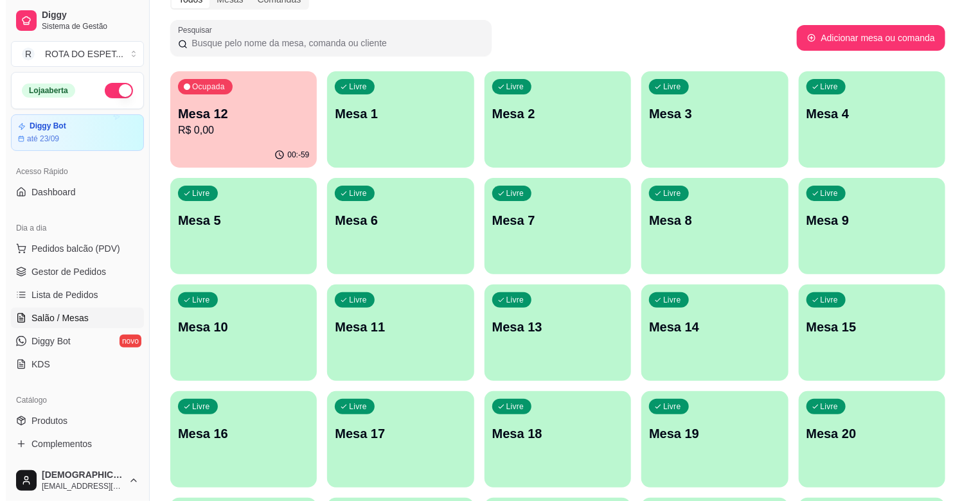
scroll to position [0, 0]
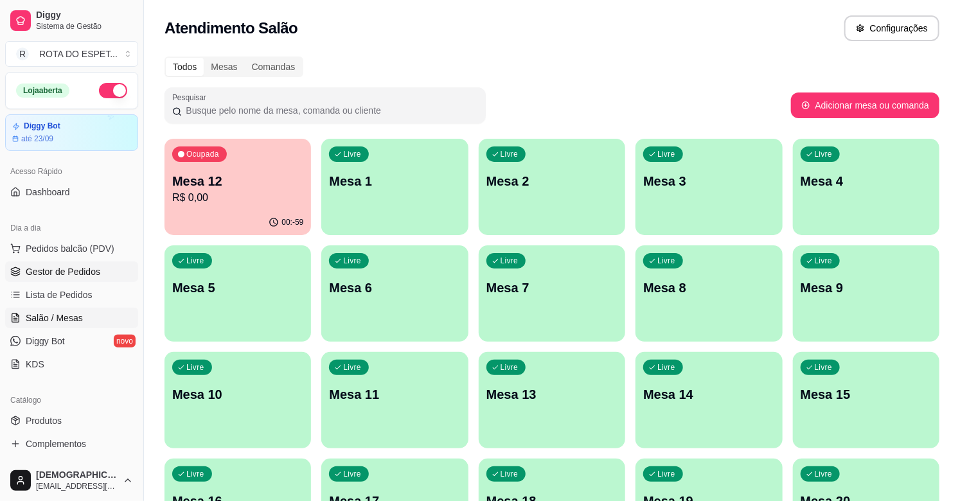
click at [66, 271] on span "Gestor de Pedidos" at bounding box center [63, 271] width 75 height 13
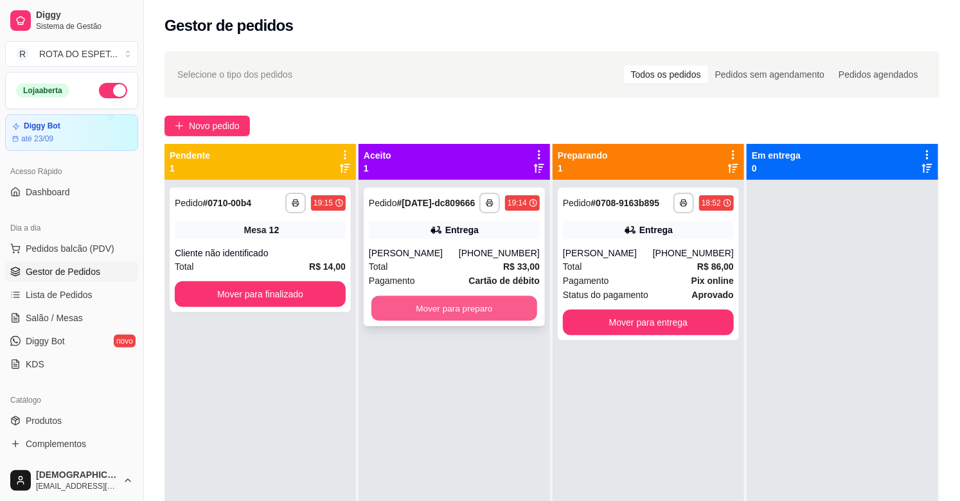
click at [493, 309] on button "Mover para preparo" at bounding box center [454, 308] width 166 height 25
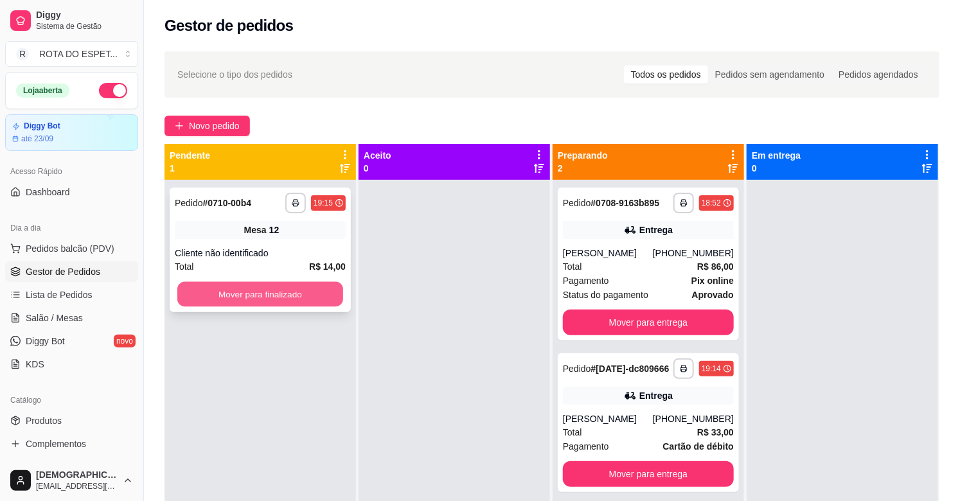
click at [268, 304] on button "Mover para finalizado" at bounding box center [260, 294] width 166 height 25
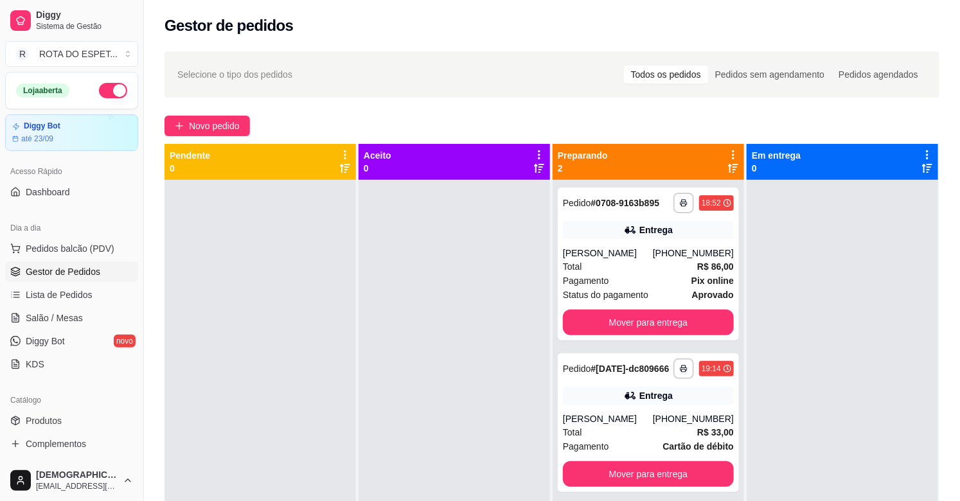
click at [420, 415] on div at bounding box center [453, 430] width 191 height 501
click at [71, 326] on link "Salão / Mesas" at bounding box center [71, 318] width 133 height 21
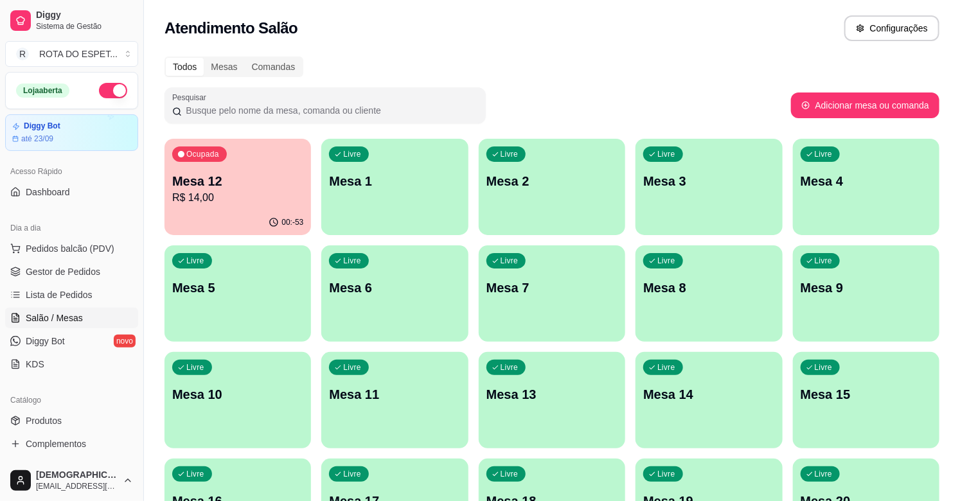
click at [271, 163] on div "Ocupada Mesa 12 R$ 14,00" at bounding box center [237, 174] width 146 height 71
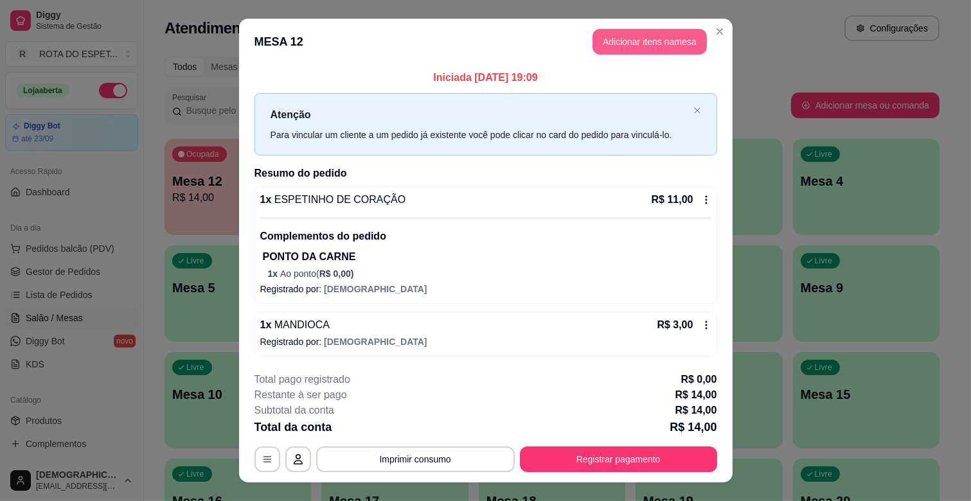
click at [615, 33] on button "Adicionar itens na mesa" at bounding box center [649, 42] width 114 height 26
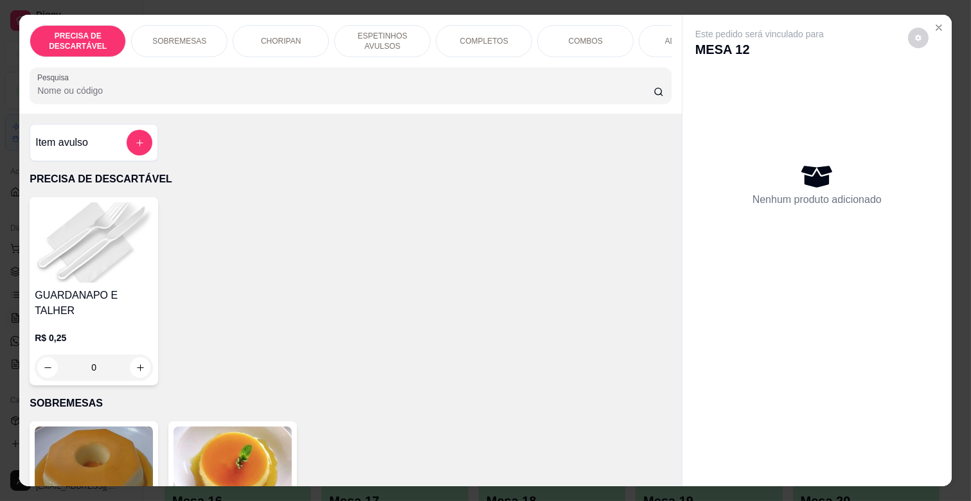
click at [394, 37] on p "ESPETINHOS AVULSOS" at bounding box center [382, 41] width 75 height 21
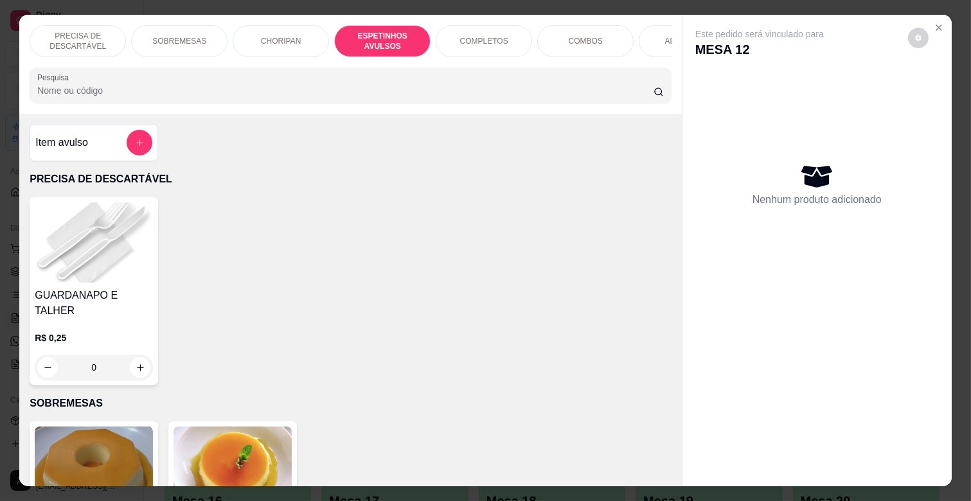
scroll to position [31, 0]
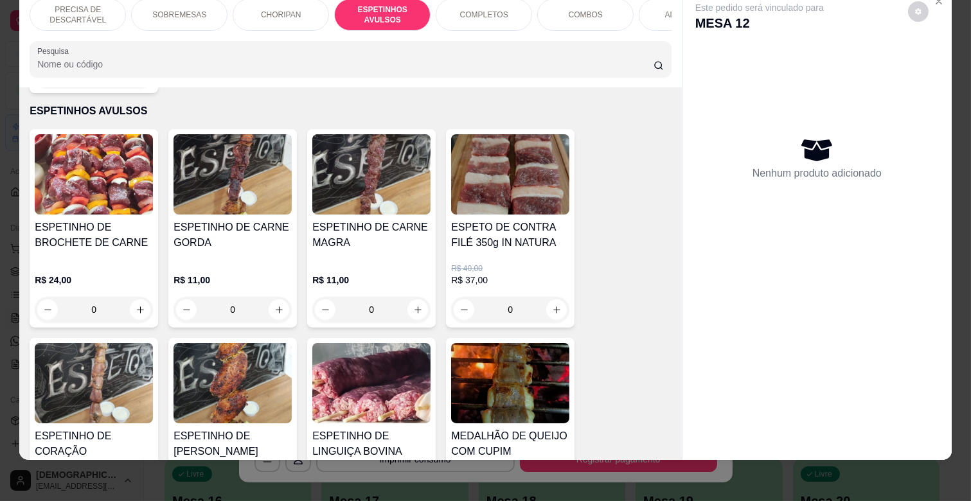
click at [407, 297] on div "0" at bounding box center [371, 310] width 118 height 26
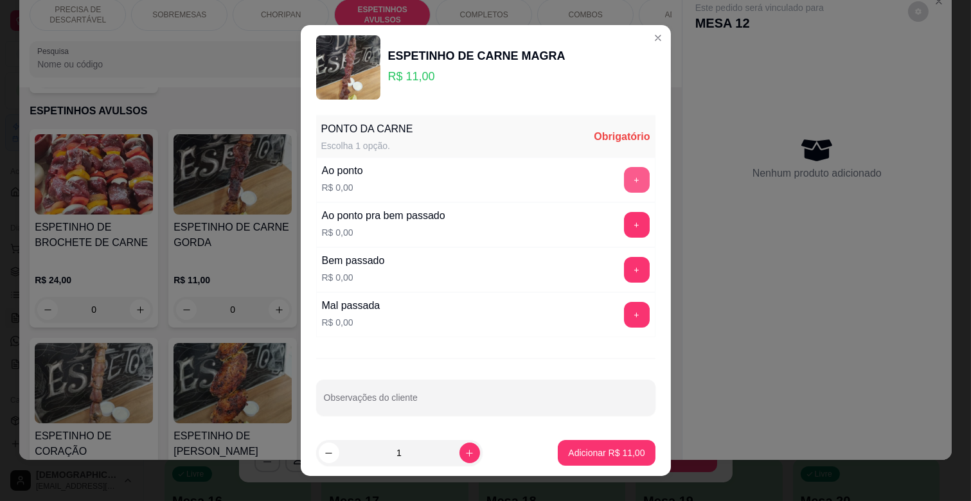
click at [624, 177] on button "+" at bounding box center [637, 180] width 26 height 26
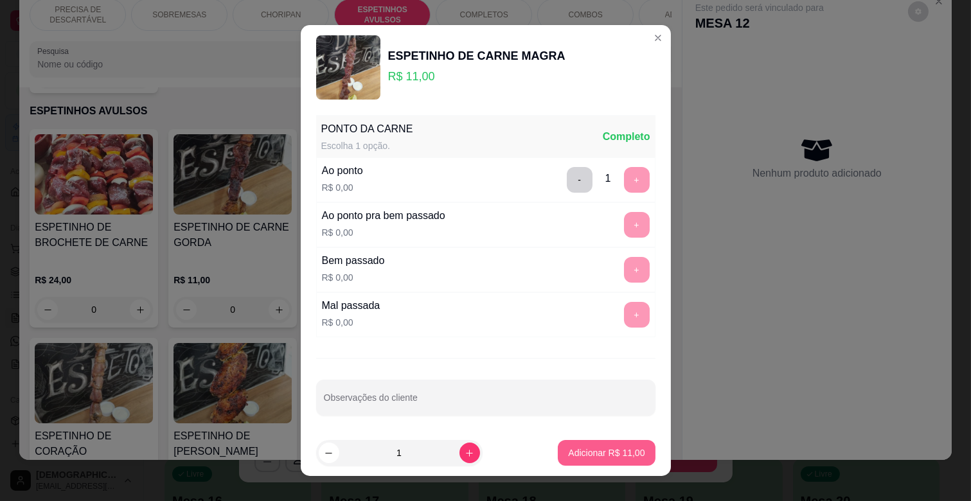
click at [579, 451] on p "Adicionar R$ 11,00" at bounding box center [606, 452] width 76 height 13
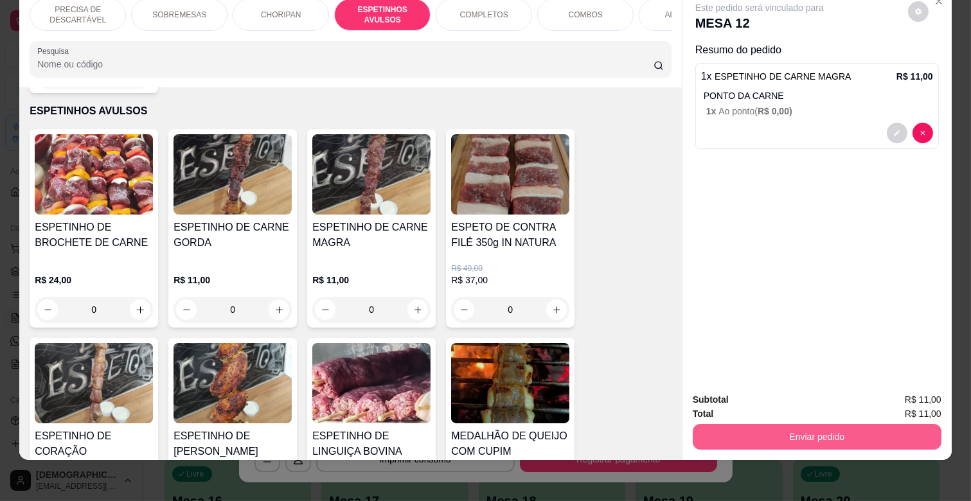
click at [767, 429] on button "Enviar pedido" at bounding box center [817, 437] width 249 height 26
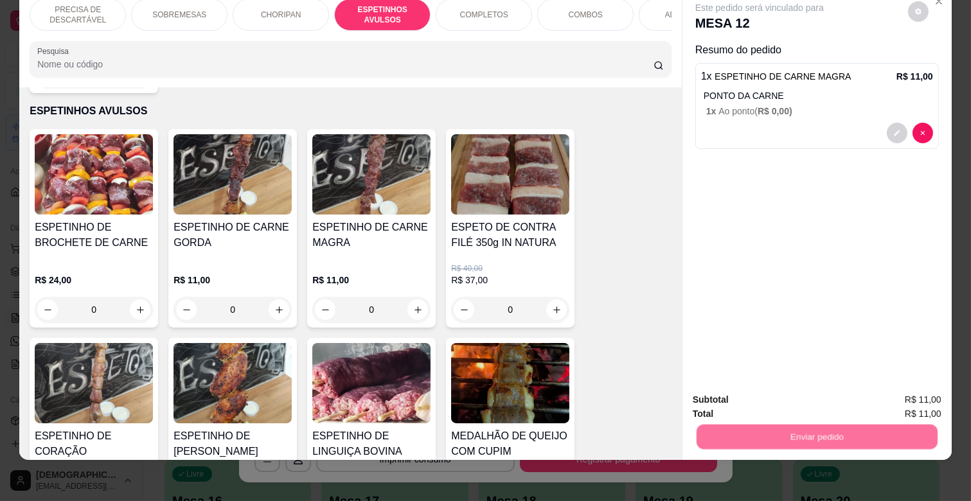
click at [772, 391] on button "Não registrar e enviar pedido" at bounding box center [774, 394] width 134 height 24
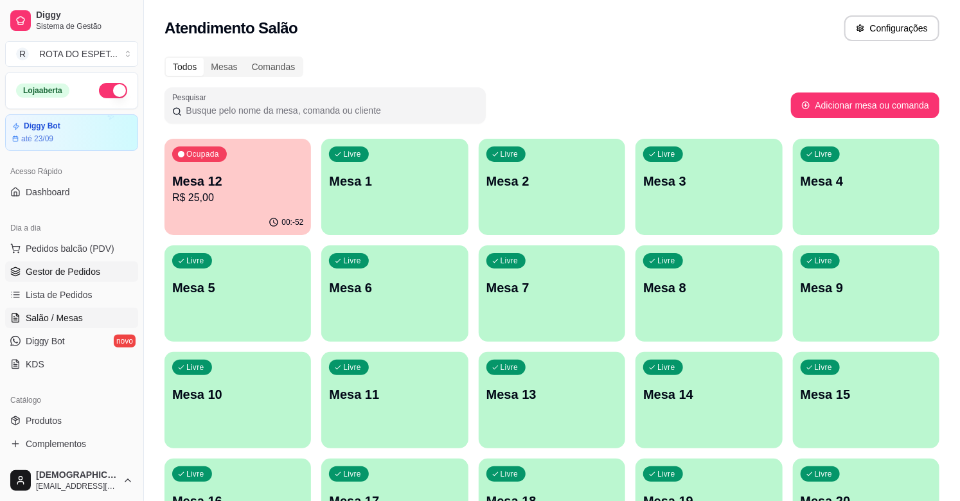
click at [75, 262] on link "Gestor de Pedidos" at bounding box center [71, 271] width 133 height 21
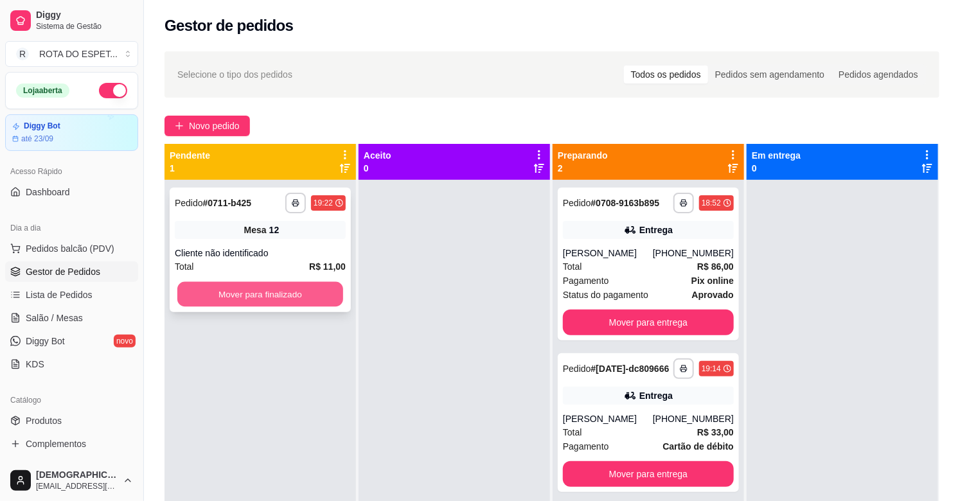
click at [276, 293] on button "Mover para finalizado" at bounding box center [260, 294] width 166 height 25
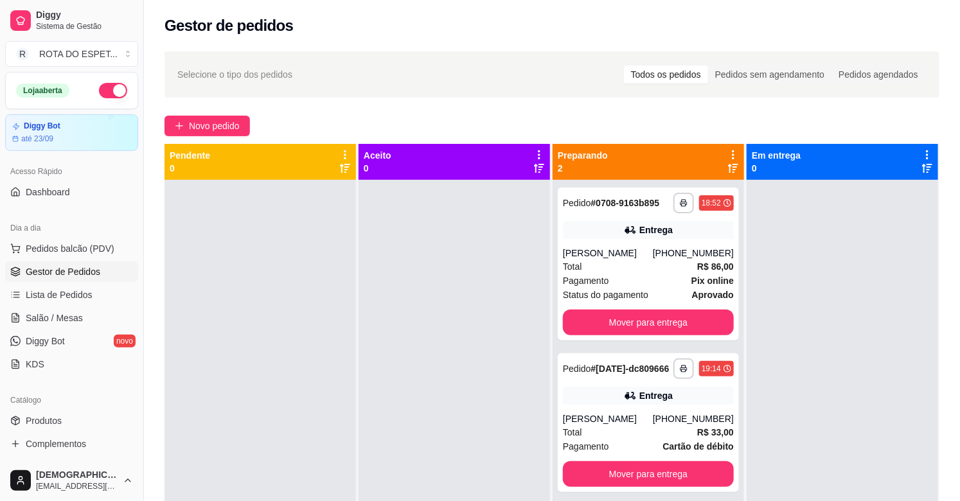
click at [400, 416] on div at bounding box center [453, 430] width 191 height 501
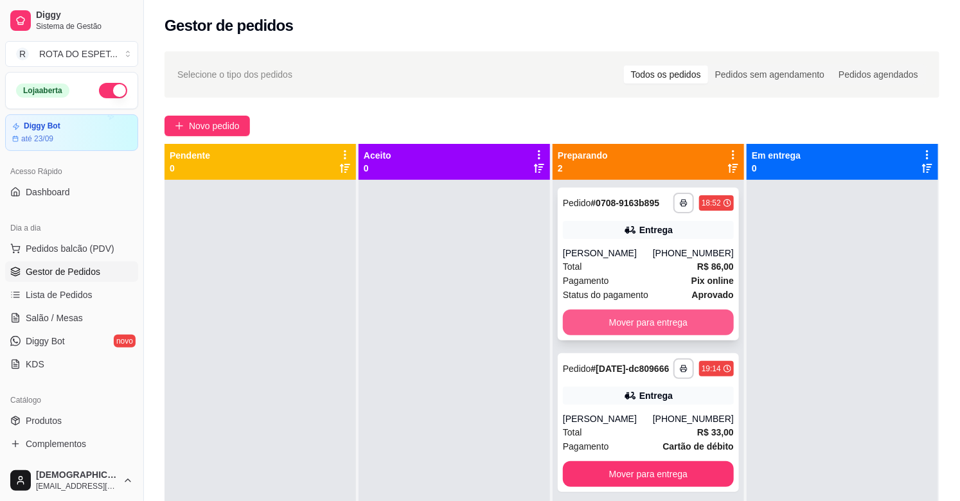
click at [670, 328] on button "Mover para entrega" at bounding box center [648, 323] width 171 height 26
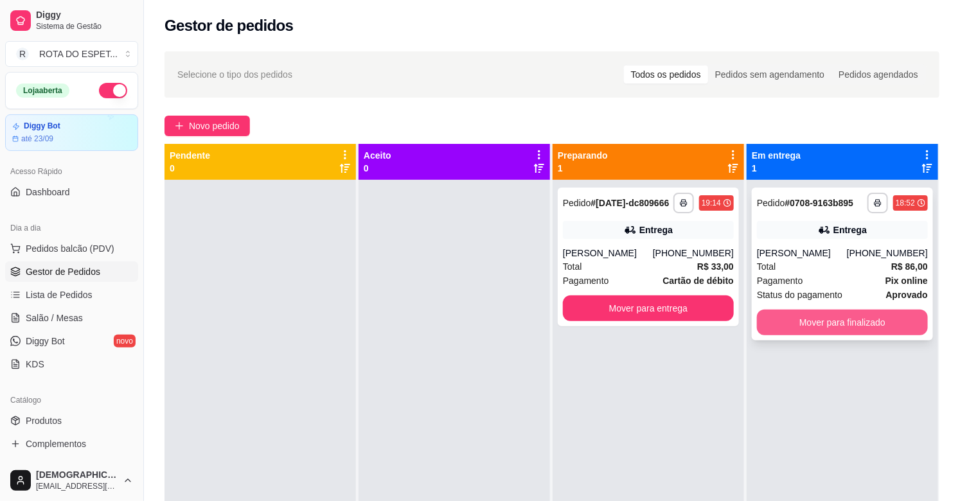
click at [845, 324] on button "Mover para finalizado" at bounding box center [842, 323] width 171 height 26
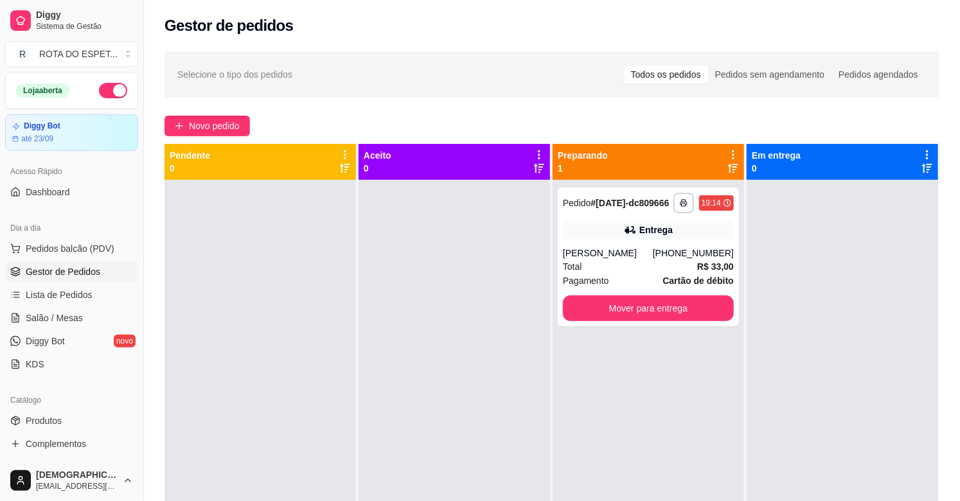
click at [465, 392] on div at bounding box center [453, 430] width 191 height 501
click at [85, 319] on link "Salão / Mesas" at bounding box center [71, 318] width 133 height 21
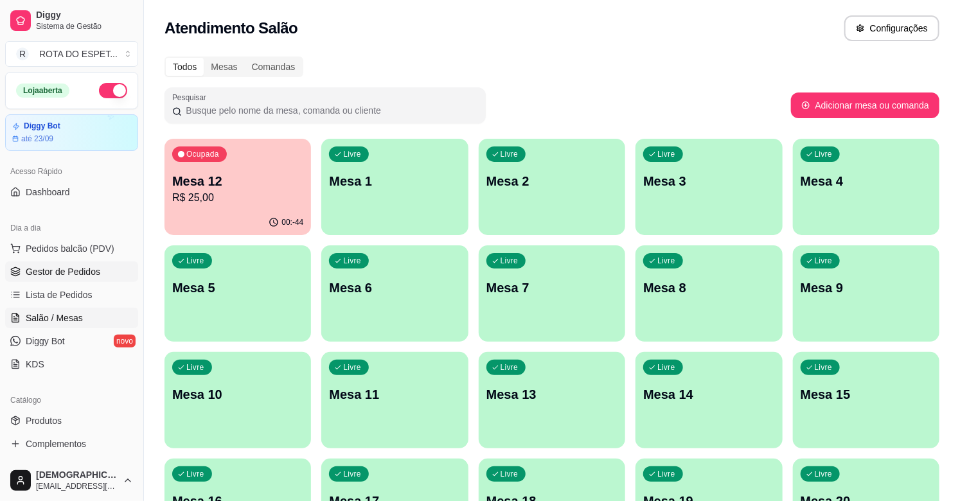
click at [44, 271] on span "Gestor de Pedidos" at bounding box center [63, 271] width 75 height 13
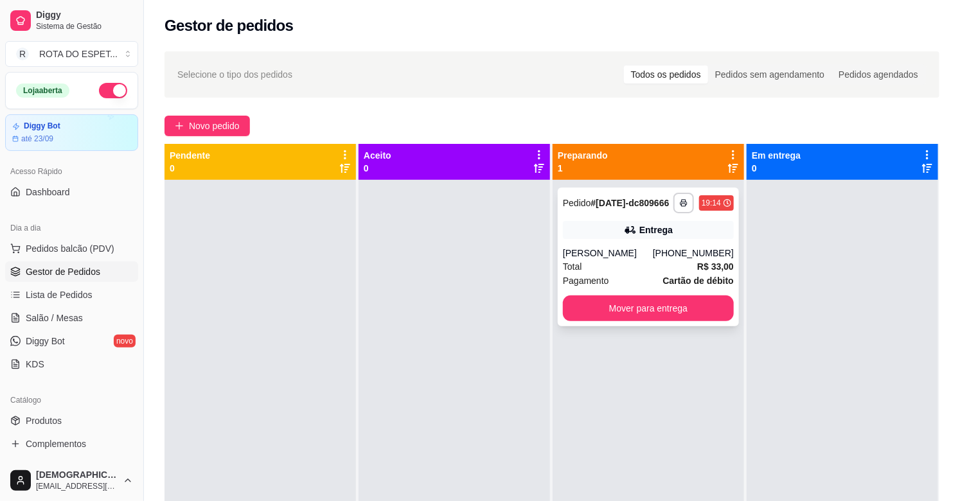
click at [637, 278] on div "Pagamento Cartão de débito" at bounding box center [648, 281] width 171 height 14
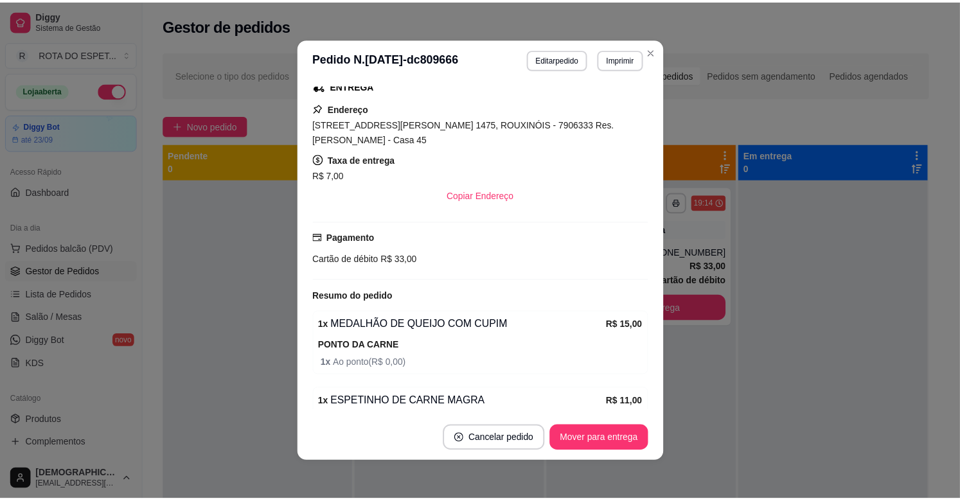
scroll to position [285, 0]
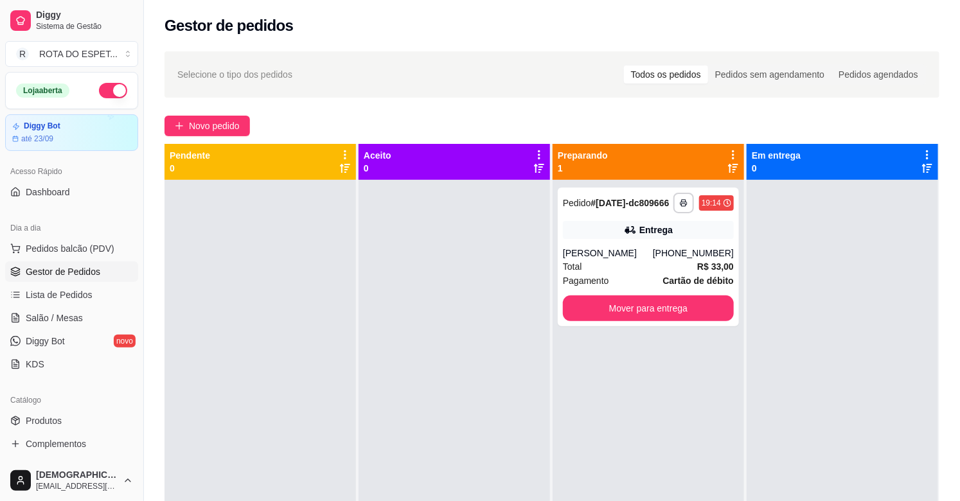
click at [400, 375] on div at bounding box center [453, 430] width 191 height 501
click at [69, 318] on span "Salão / Mesas" at bounding box center [54, 318] width 57 height 13
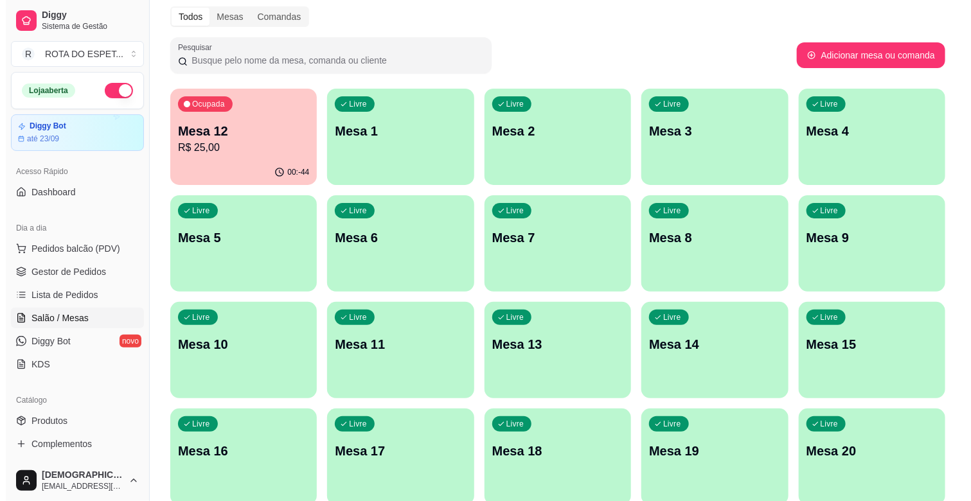
scroll to position [71, 0]
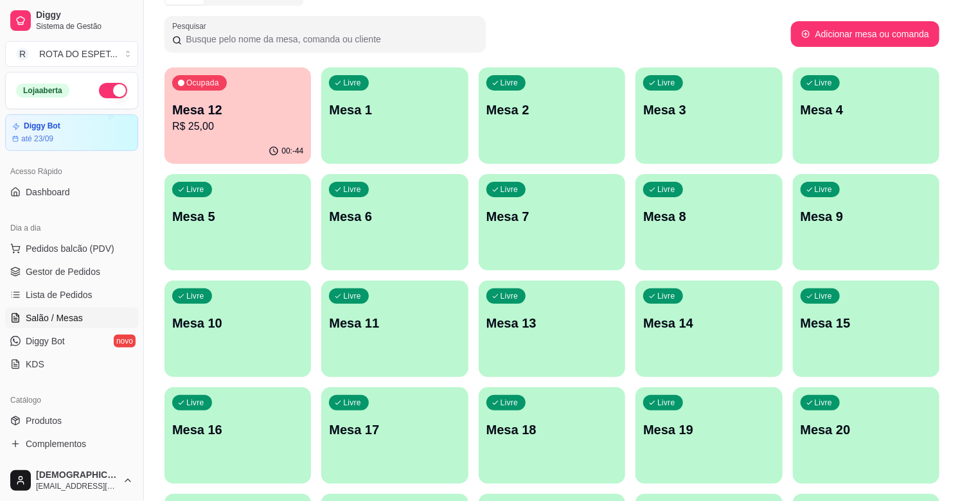
click at [891, 316] on p "Mesa 15" at bounding box center [865, 323] width 131 height 18
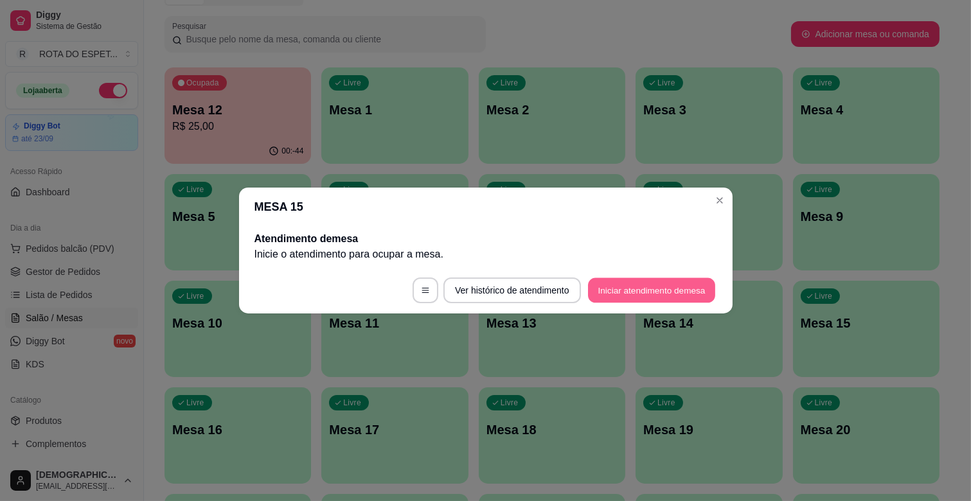
click at [700, 285] on button "Iniciar atendimento de mesa" at bounding box center [651, 290] width 127 height 25
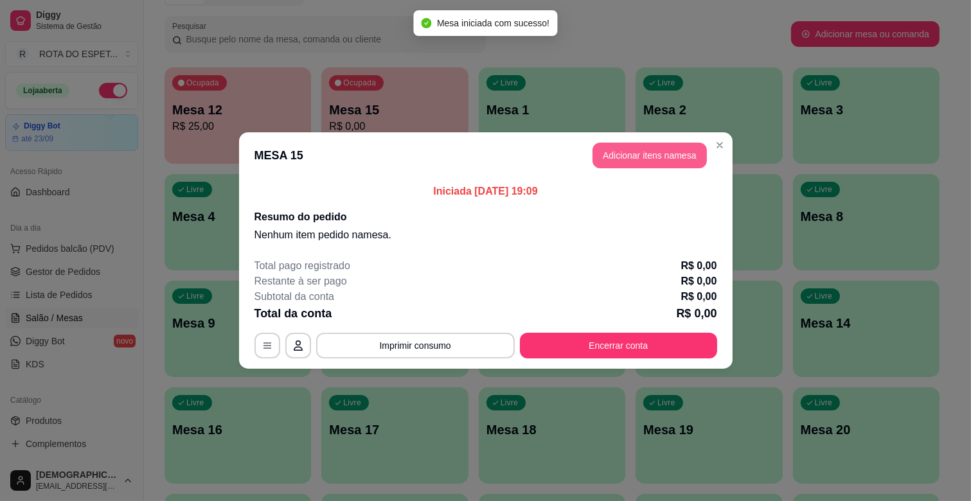
click at [660, 156] on button "Adicionar itens na mesa" at bounding box center [649, 156] width 114 height 26
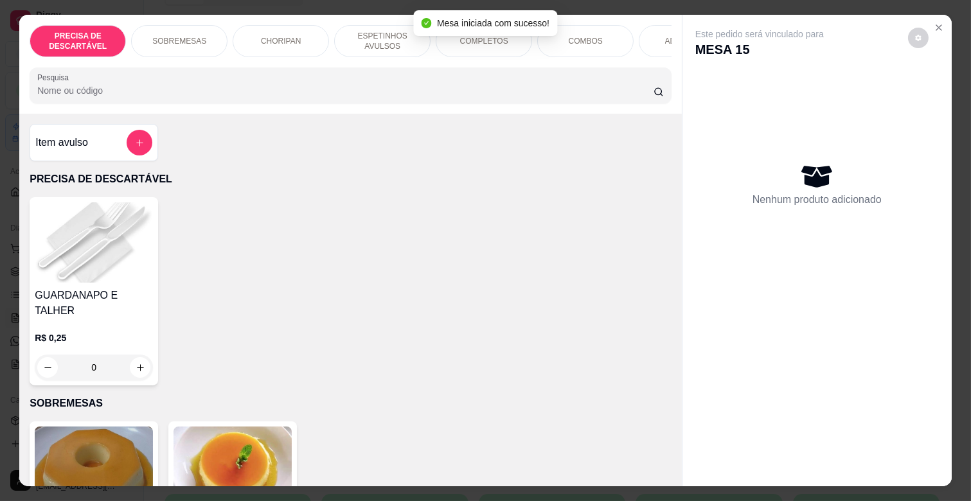
click at [460, 40] on p "COMPLETOS" at bounding box center [484, 41] width 48 height 10
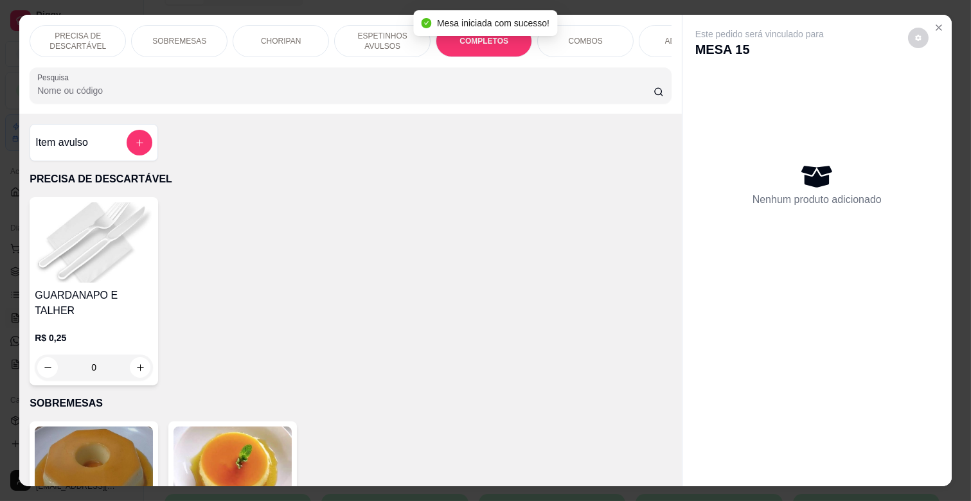
scroll to position [31, 0]
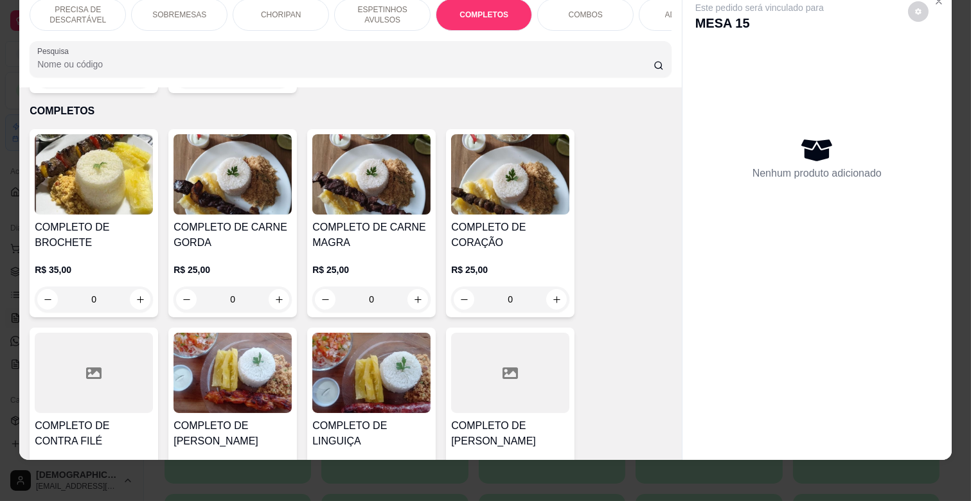
click at [394, 251] on div "R$ 25,00 0" at bounding box center [371, 282] width 118 height 62
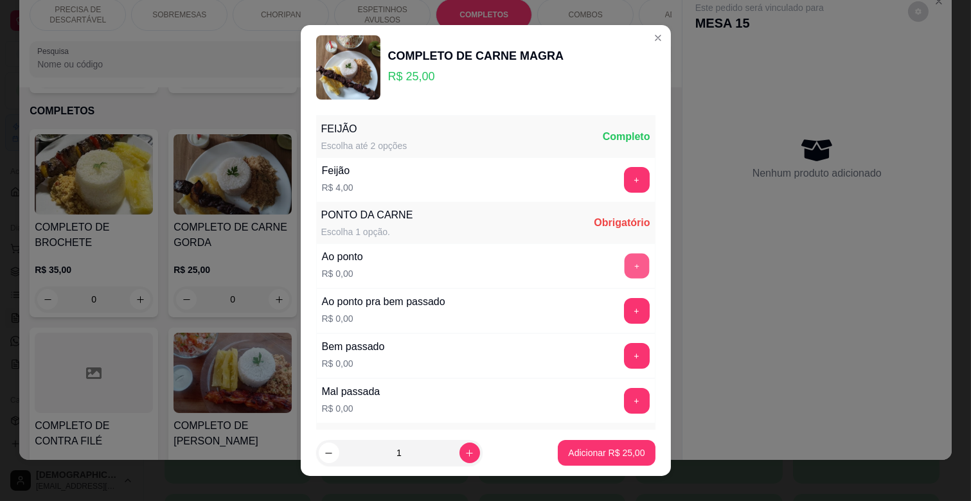
click at [624, 262] on button "+" at bounding box center [636, 266] width 25 height 25
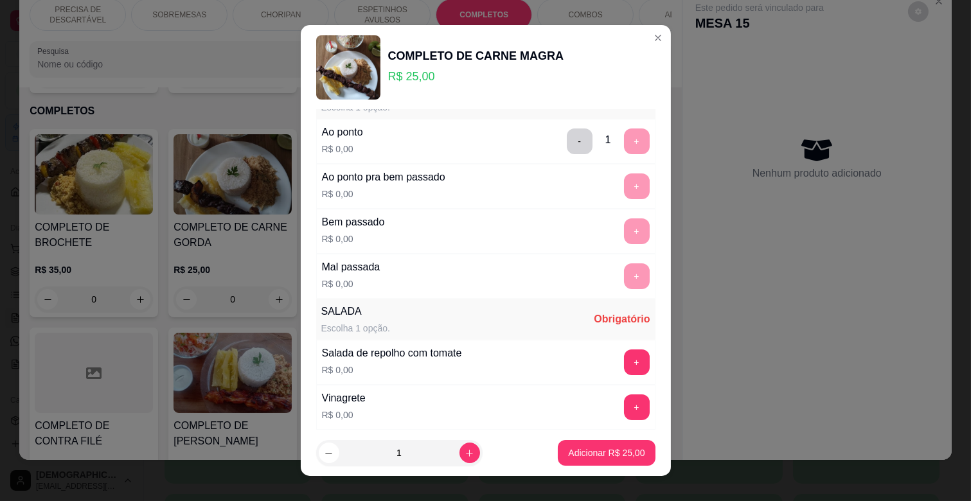
scroll to position [285, 0]
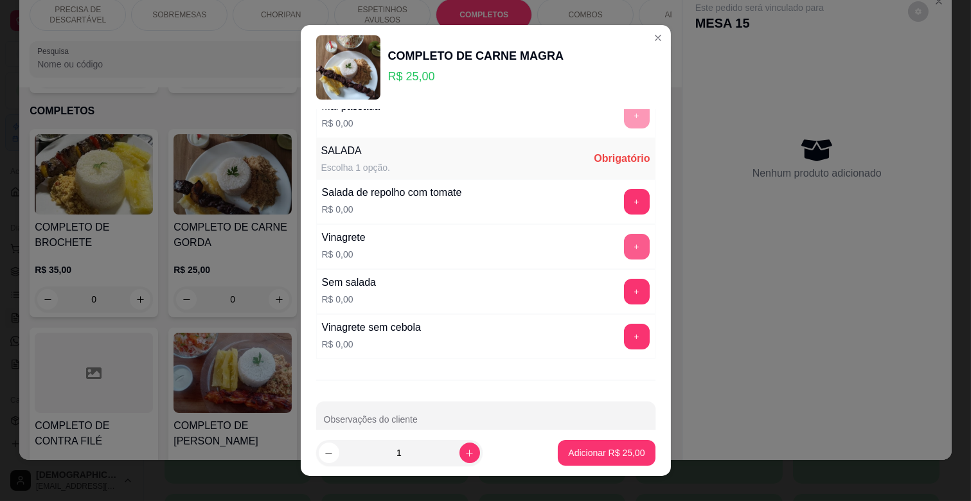
click at [624, 236] on button "+" at bounding box center [637, 247] width 26 height 26
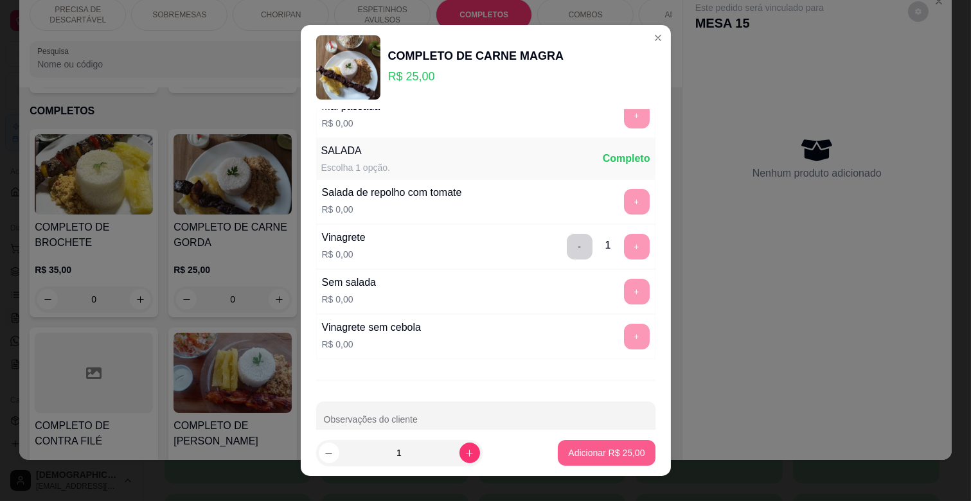
click at [597, 448] on p "Adicionar R$ 25,00" at bounding box center [606, 452] width 76 height 13
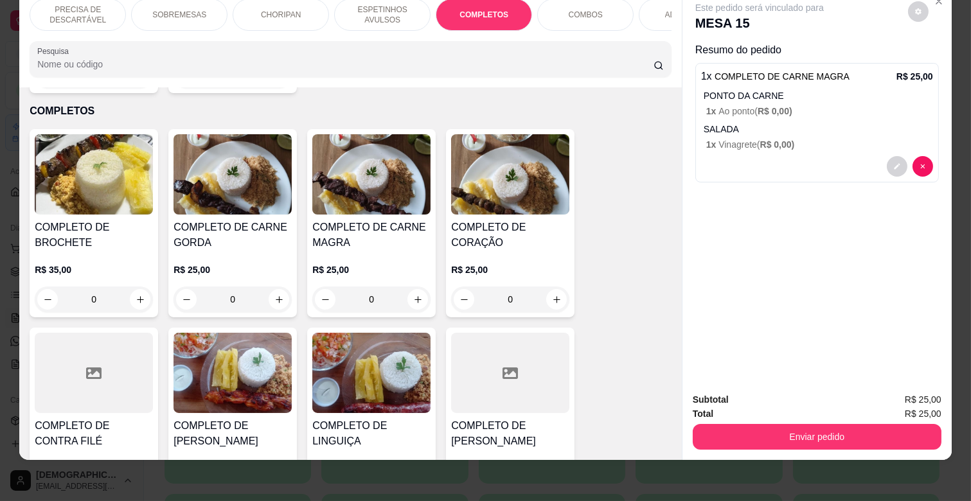
click at [375, 8] on p "ESPETINHOS AVULSOS" at bounding box center [382, 14] width 75 height 21
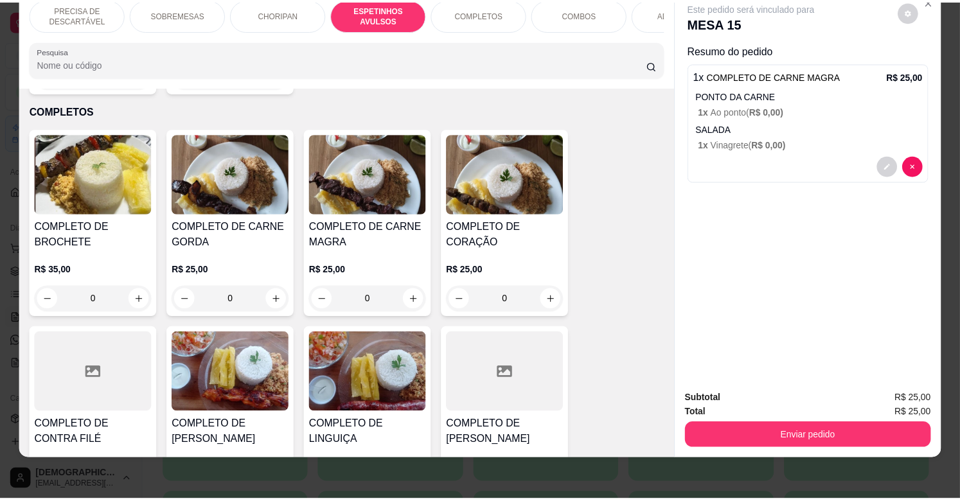
scroll to position [709, 0]
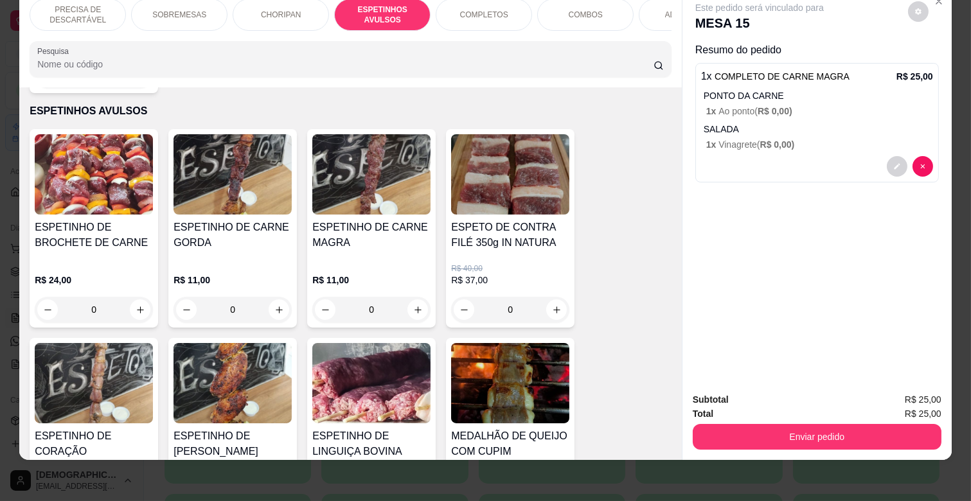
click at [373, 236] on div "ESPETINHO DE CARNE MAGRA" at bounding box center [371, 240] width 118 height 41
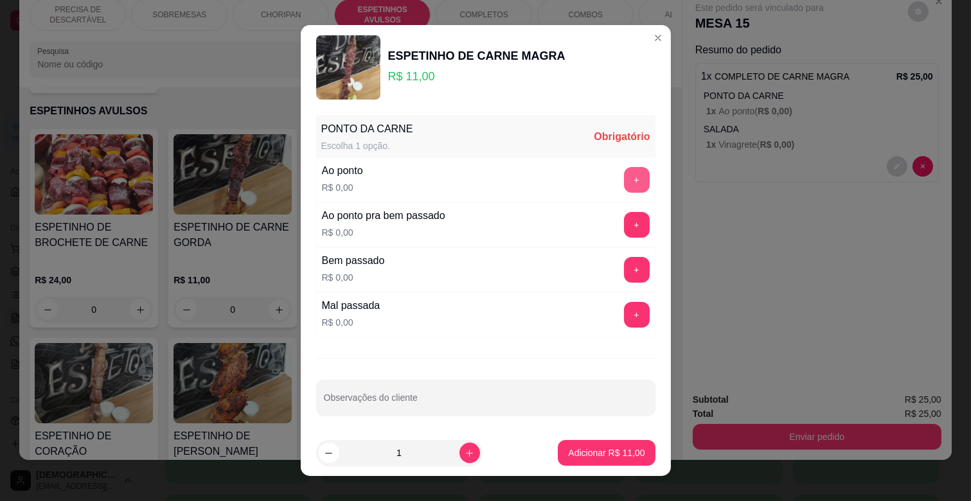
click at [624, 176] on button "+" at bounding box center [637, 180] width 26 height 26
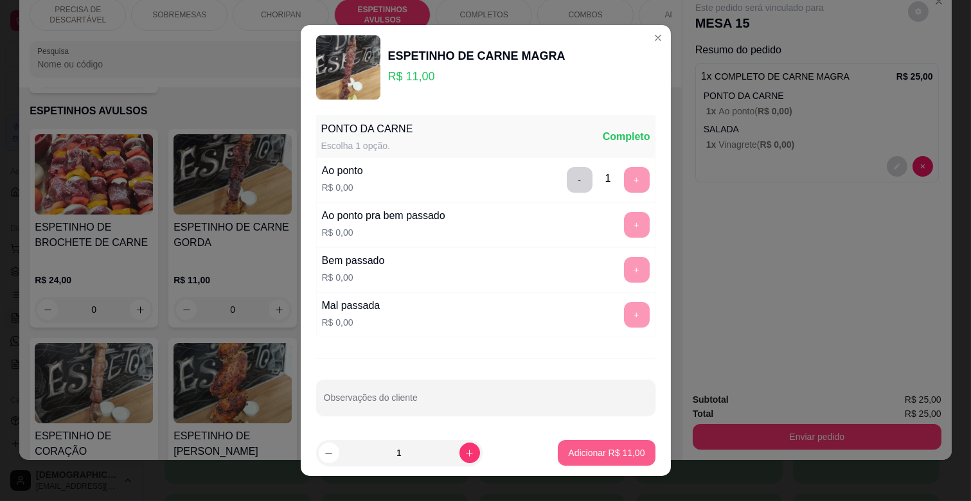
click at [609, 464] on button "Adicionar R$ 11,00" at bounding box center [606, 453] width 97 height 26
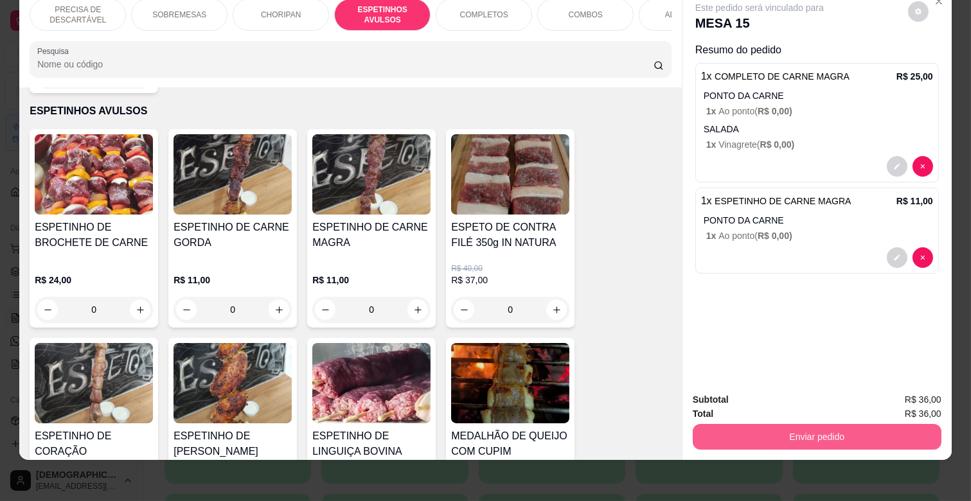
click at [832, 424] on button "Enviar pedido" at bounding box center [817, 437] width 249 height 26
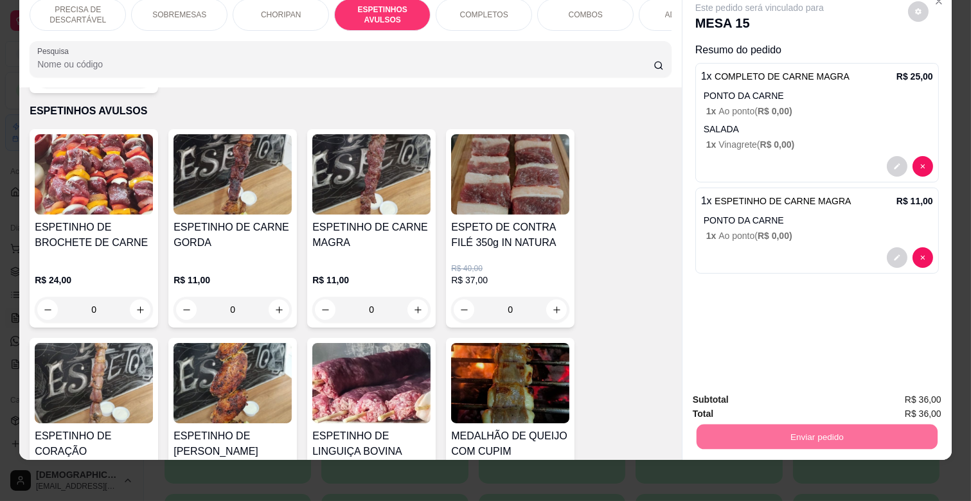
click at [766, 389] on button "Não registrar e enviar pedido" at bounding box center [774, 394] width 134 height 24
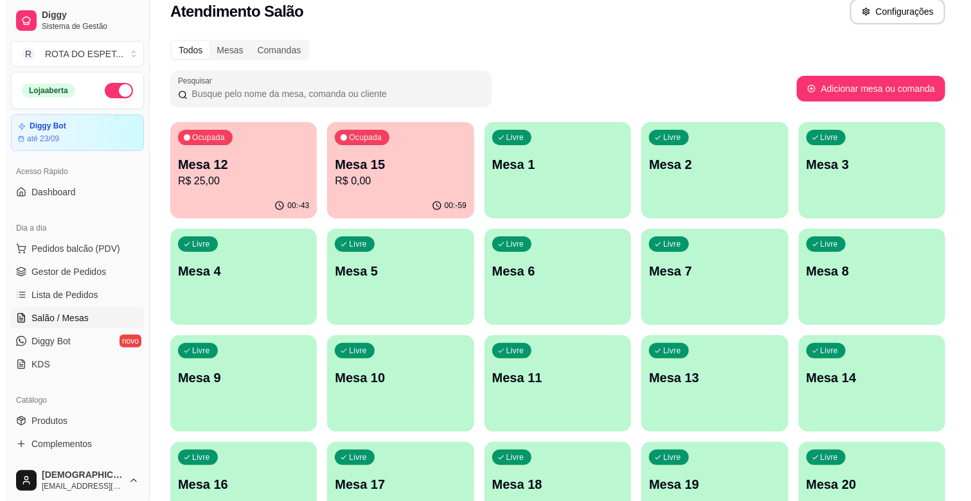
scroll to position [0, 0]
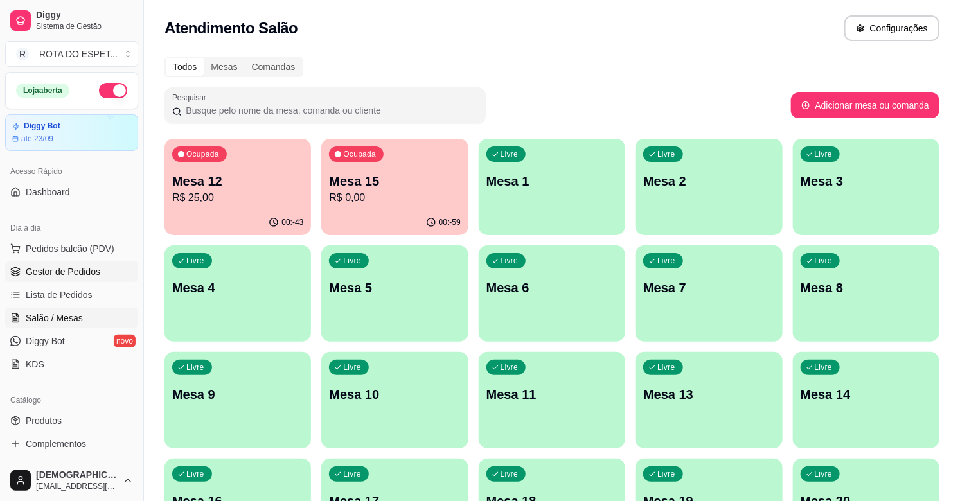
click at [75, 279] on link "Gestor de Pedidos" at bounding box center [71, 271] width 133 height 21
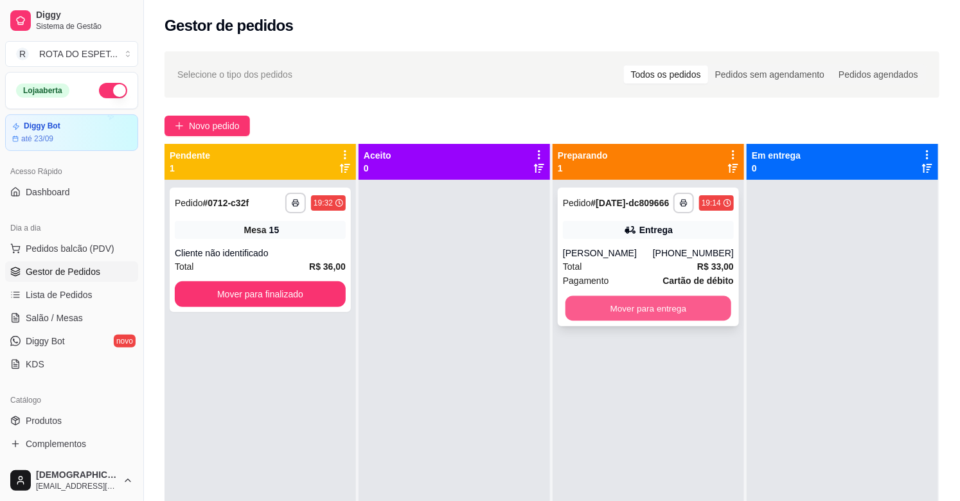
click at [608, 296] on button "Mover para entrega" at bounding box center [648, 308] width 166 height 25
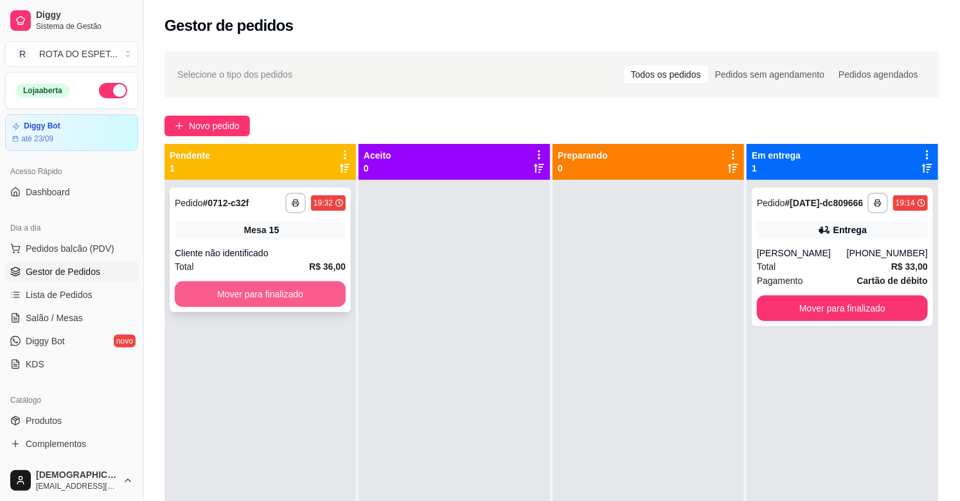
click at [299, 284] on button "Mover para finalizado" at bounding box center [260, 294] width 171 height 26
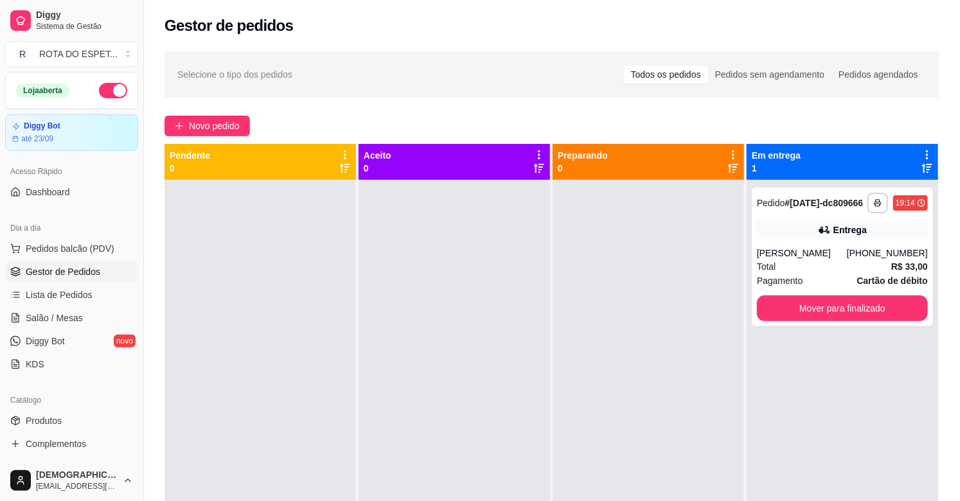
click at [446, 296] on div at bounding box center [453, 430] width 191 height 501
click at [56, 316] on span "Salão / Mesas" at bounding box center [54, 318] width 57 height 13
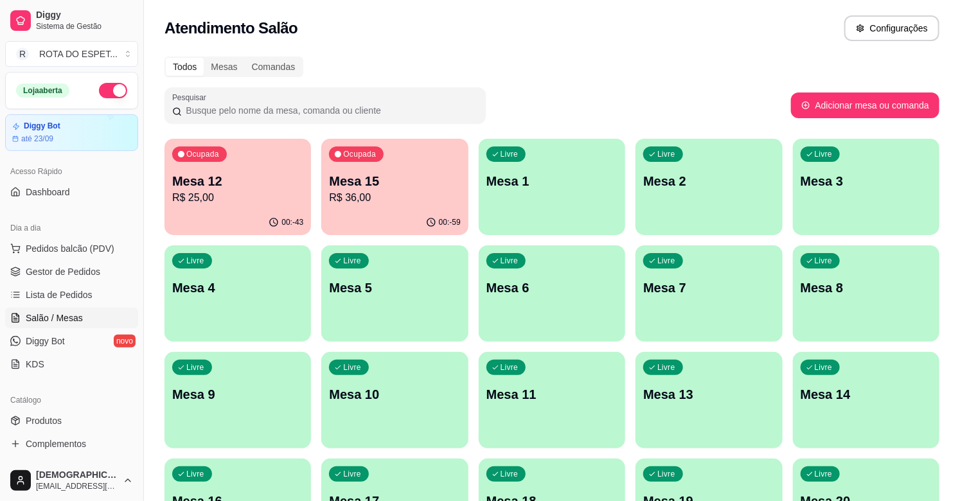
click at [247, 197] on p "R$ 25,00" at bounding box center [237, 197] width 131 height 15
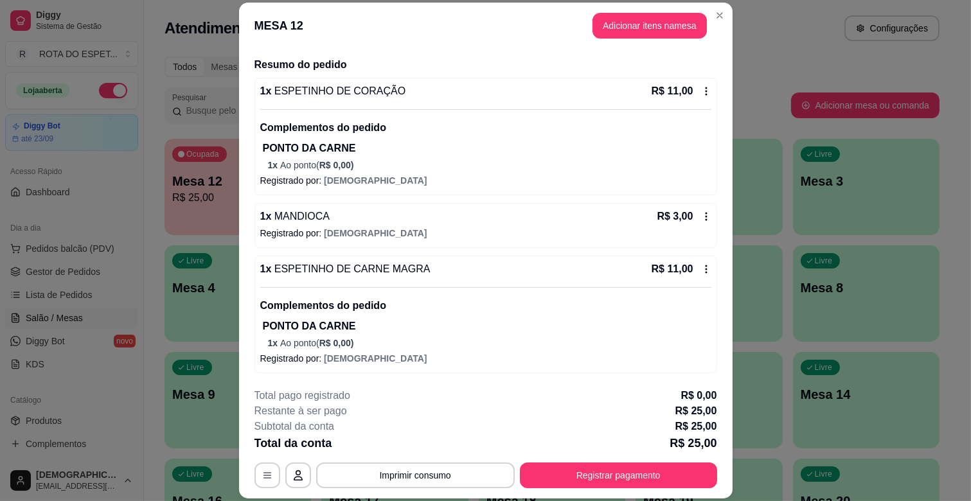
scroll to position [93, 0]
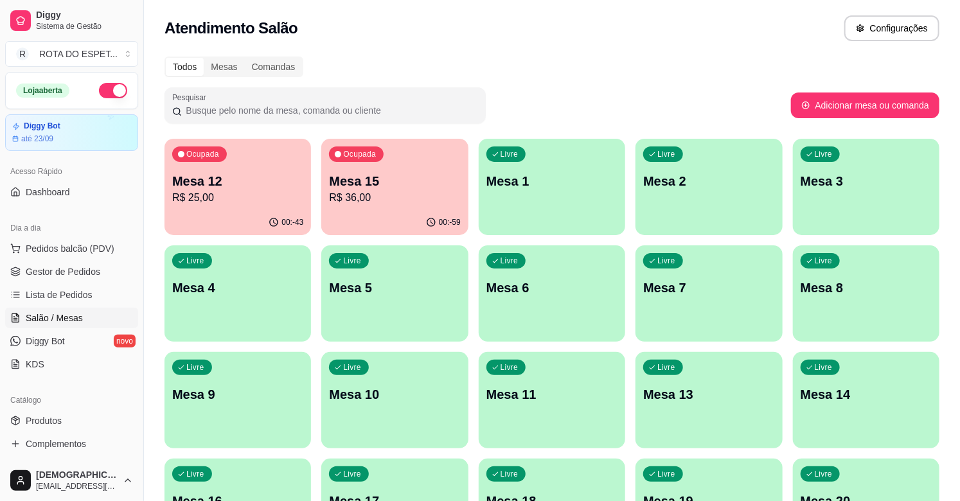
click at [414, 172] on p "Mesa 15" at bounding box center [394, 181] width 131 height 18
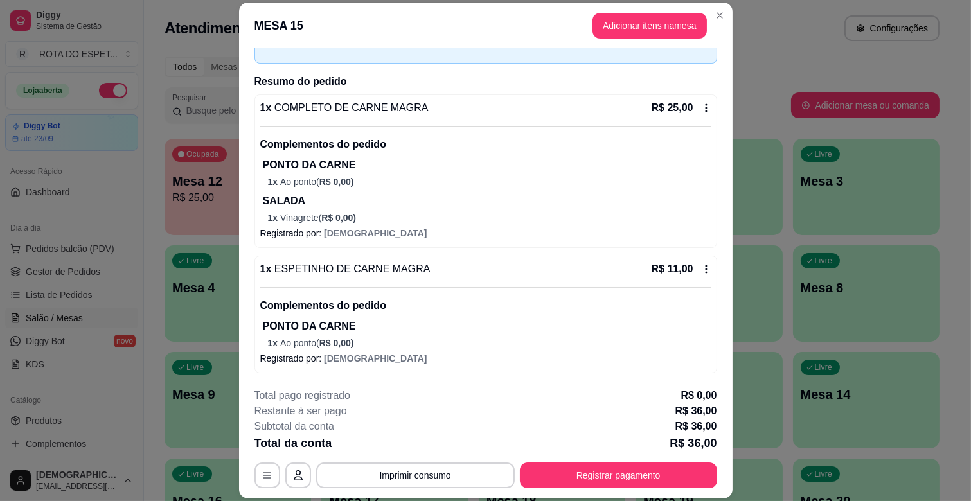
scroll to position [0, 0]
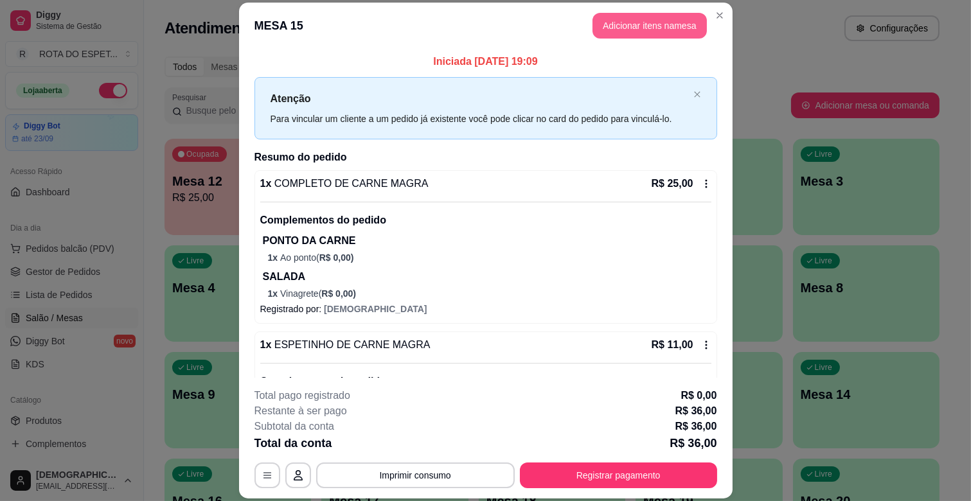
click at [605, 28] on button "Adicionar itens na mesa" at bounding box center [649, 26] width 114 height 26
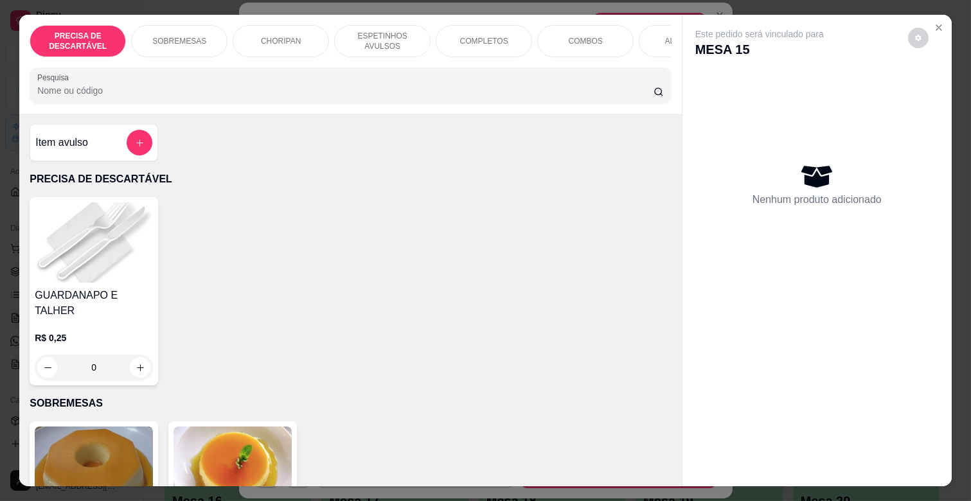
click at [647, 37] on div "ADICIONAIS" at bounding box center [687, 41] width 96 height 32
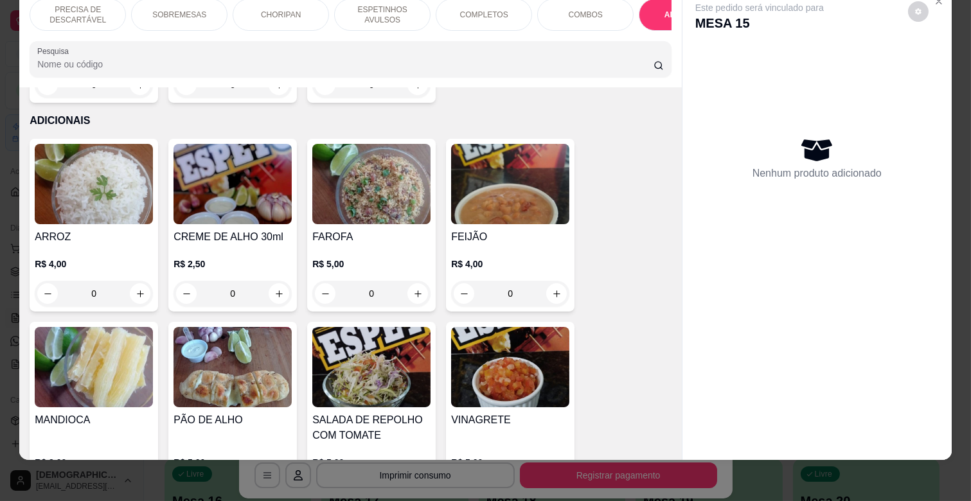
scroll to position [0, 247]
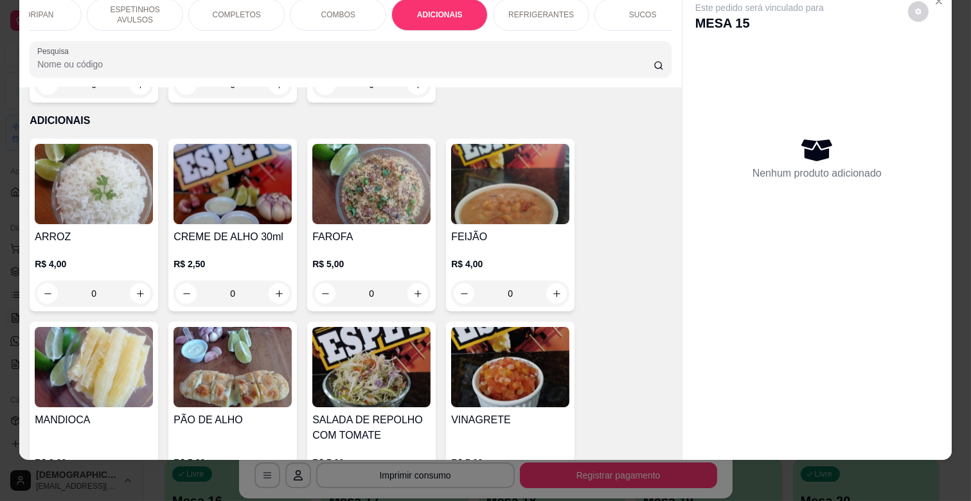
click at [543, 10] on p "REFRIGERANTES" at bounding box center [541, 15] width 66 height 10
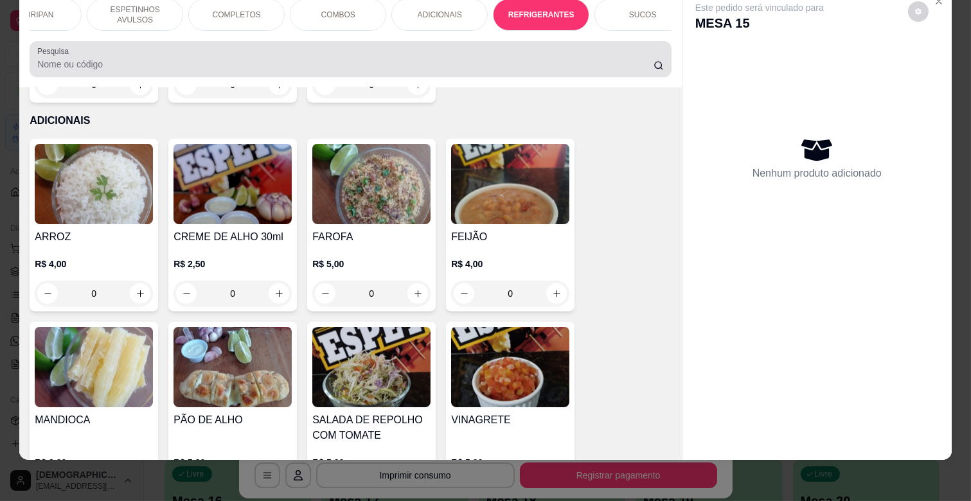
scroll to position [3021, 0]
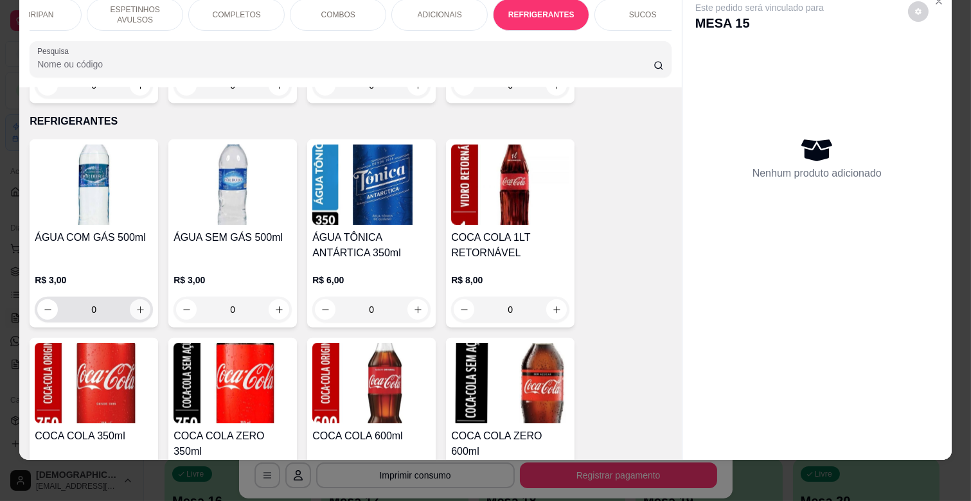
click at [137, 305] on icon "increase-product-quantity" at bounding box center [141, 310] width 10 height 10
type input "1"
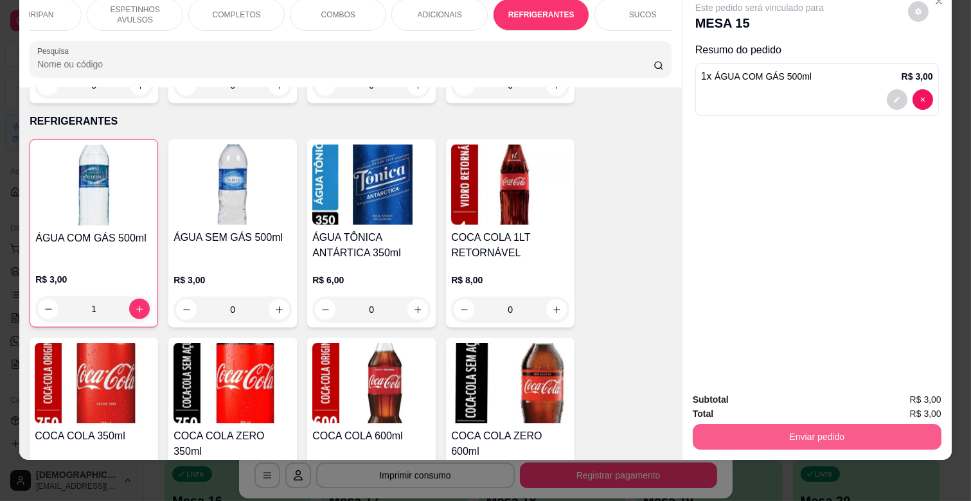
click at [797, 424] on button "Enviar pedido" at bounding box center [817, 437] width 249 height 26
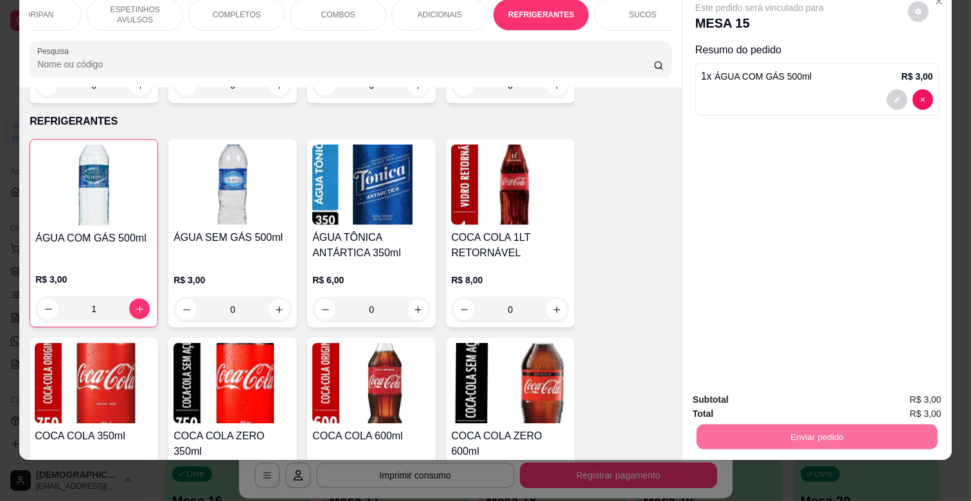
click at [799, 392] on button "Não registrar e enviar pedido" at bounding box center [774, 394] width 130 height 24
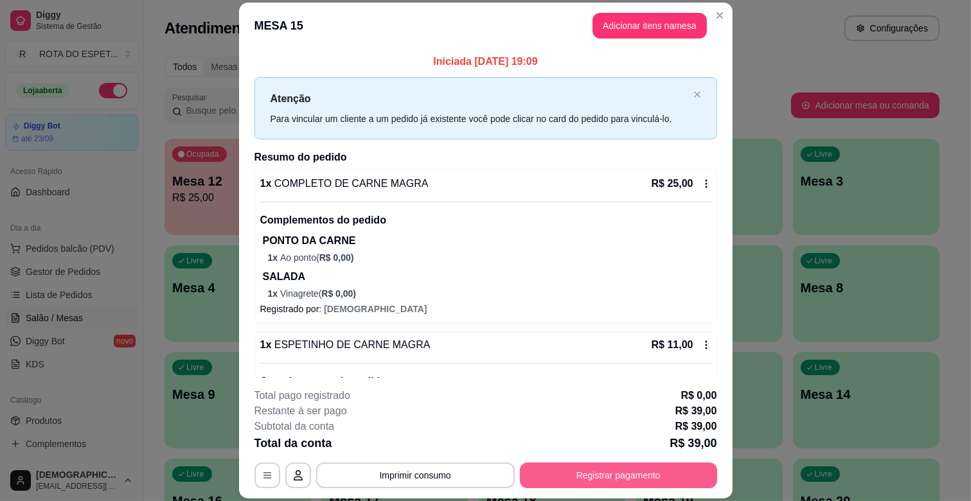
click at [678, 479] on button "Registrar pagamento" at bounding box center [618, 476] width 197 height 26
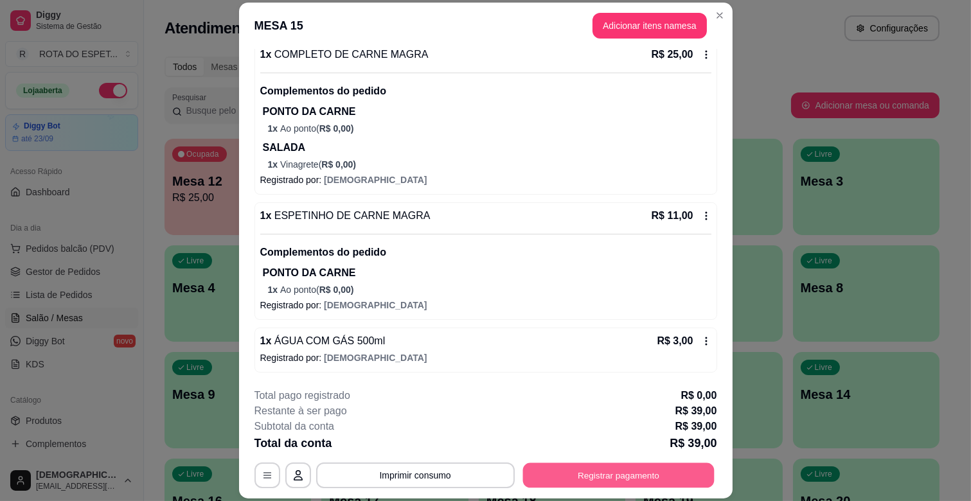
click at [587, 470] on button "Registrar pagamento" at bounding box center [617, 475] width 191 height 25
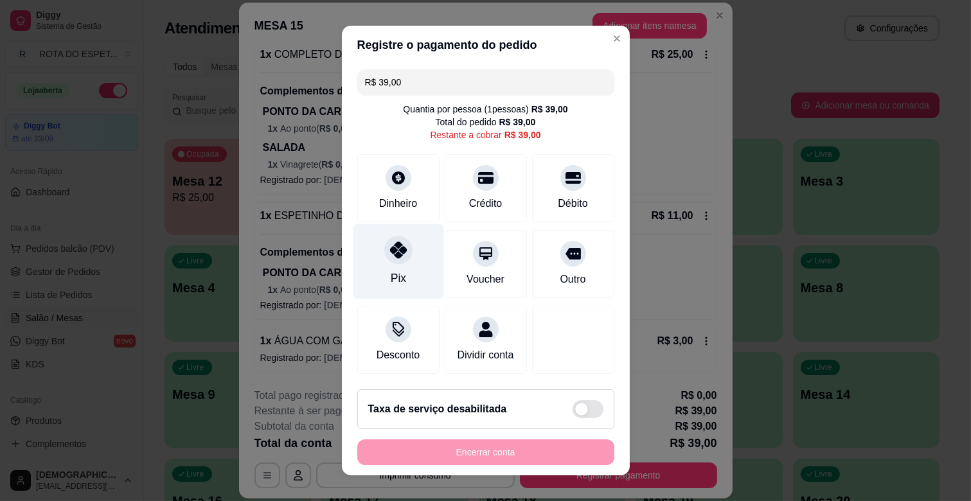
click at [401, 252] on div at bounding box center [398, 250] width 28 height 28
type input "R$ 0,00"
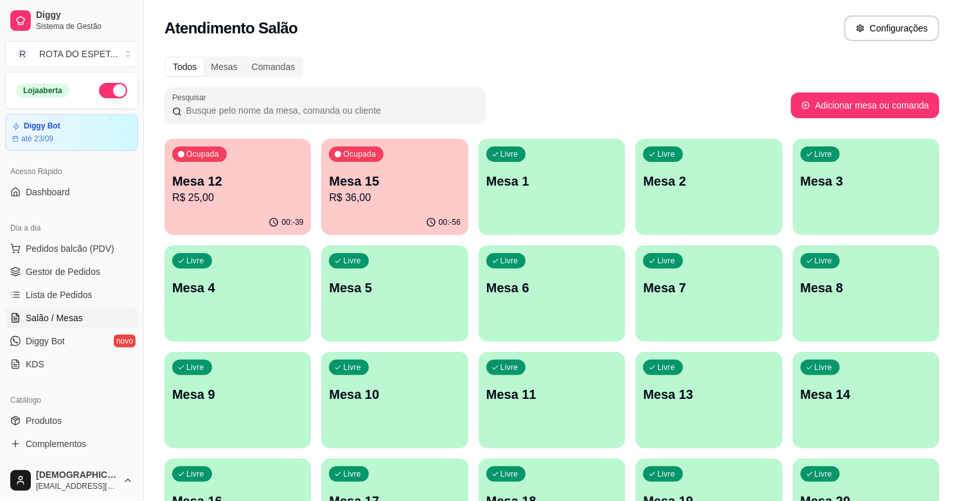
click at [228, 183] on p "Mesa 12" at bounding box center [237, 181] width 131 height 18
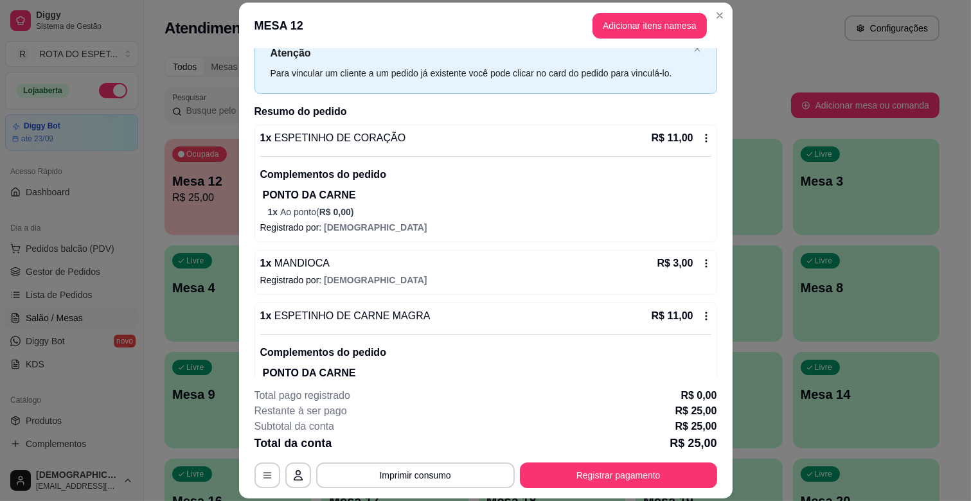
scroll to position [93, 0]
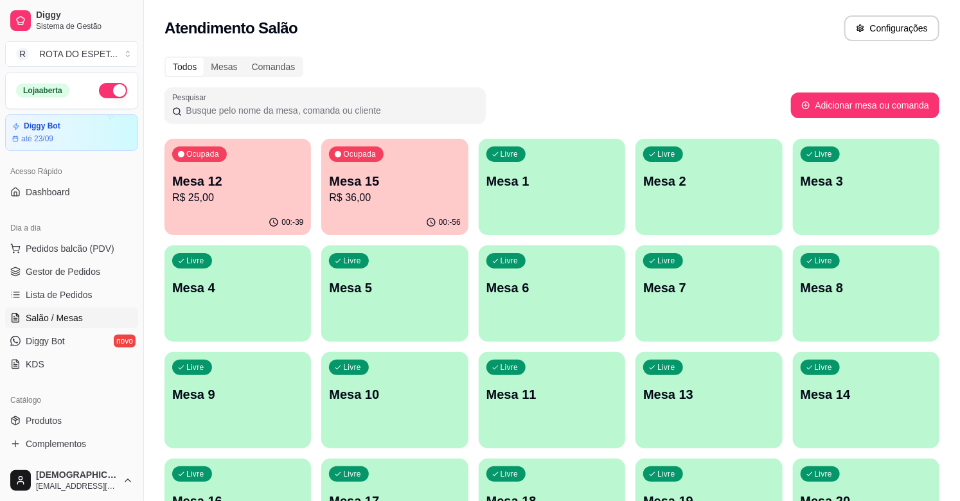
click at [378, 180] on p "Mesa 15" at bounding box center [394, 181] width 131 height 18
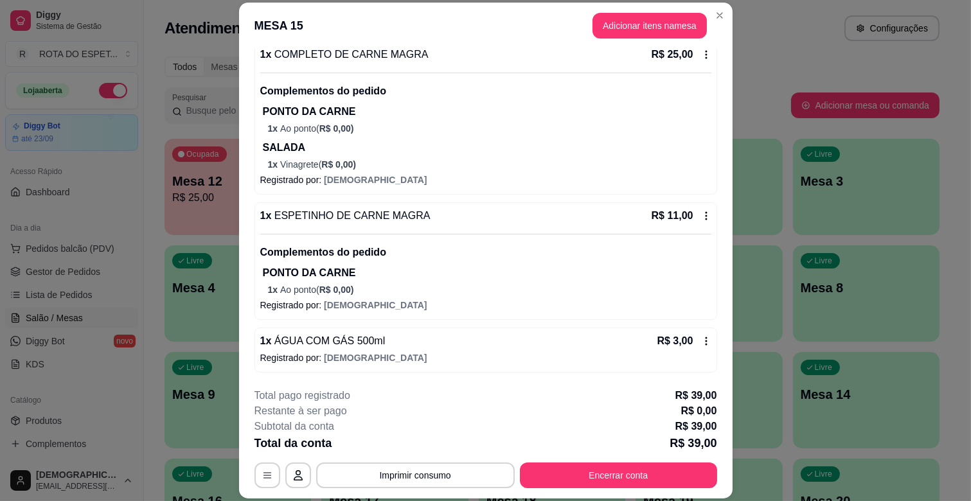
scroll to position [39, 0]
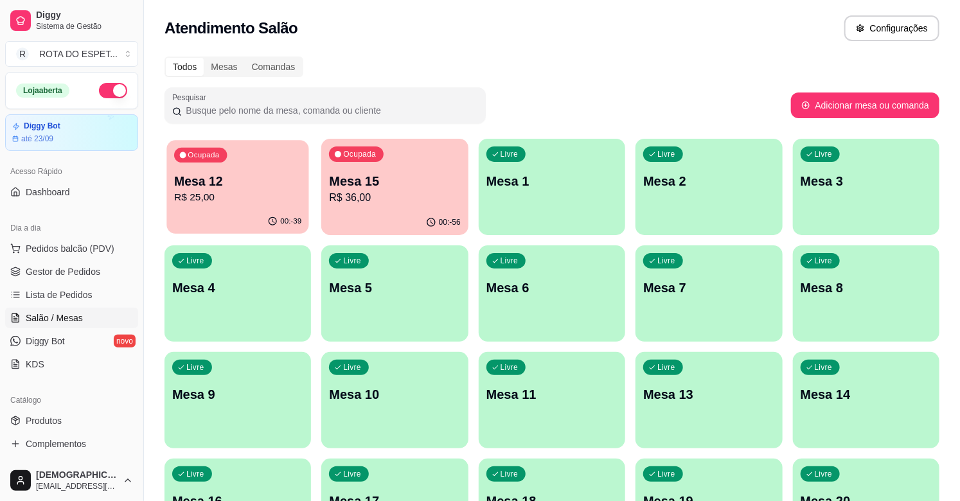
click at [211, 180] on p "Mesa 12" at bounding box center [237, 181] width 127 height 17
click at [398, 163] on div "Ocupada Mesa 15 R$ 36,00" at bounding box center [394, 174] width 146 height 71
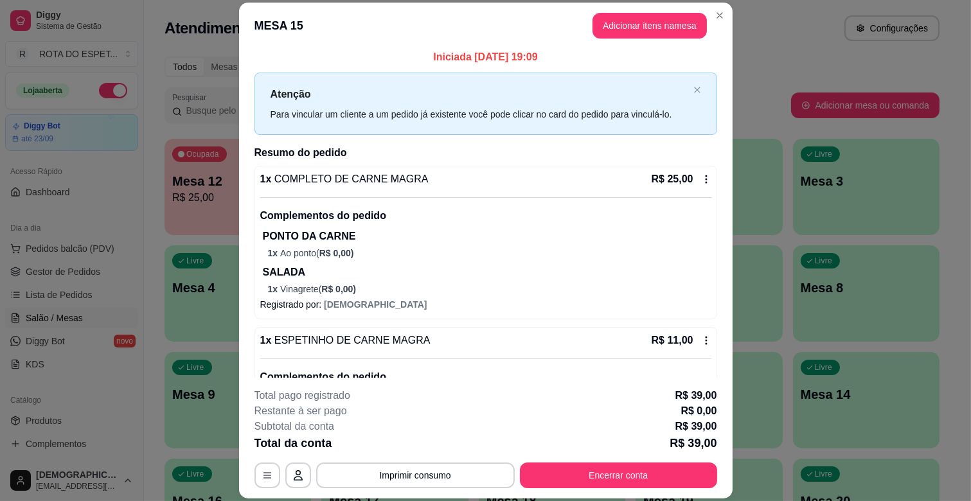
scroll to position [0, 0]
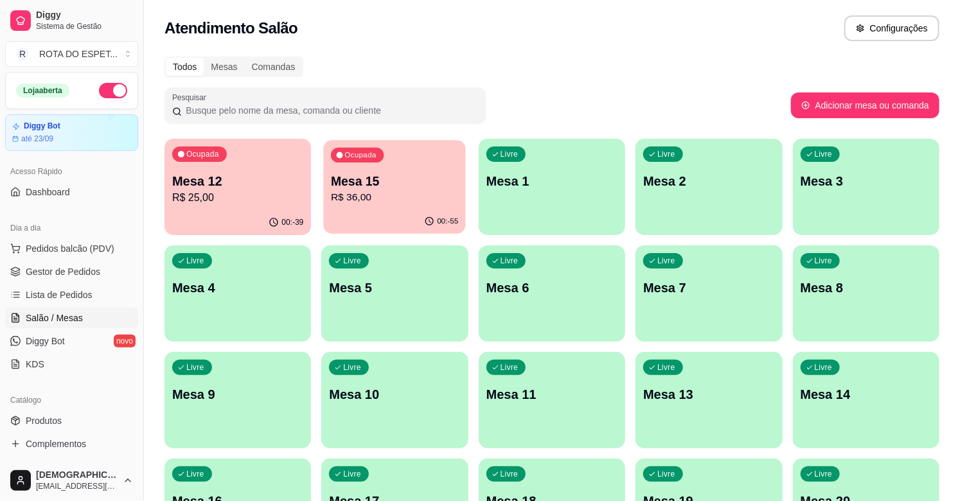
click at [356, 183] on p "Mesa 15" at bounding box center [394, 181] width 127 height 17
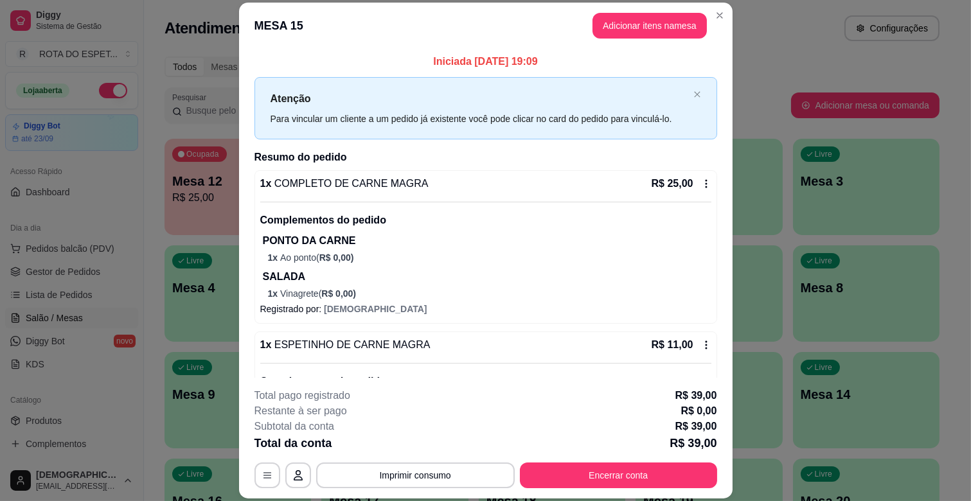
scroll to position [129, 0]
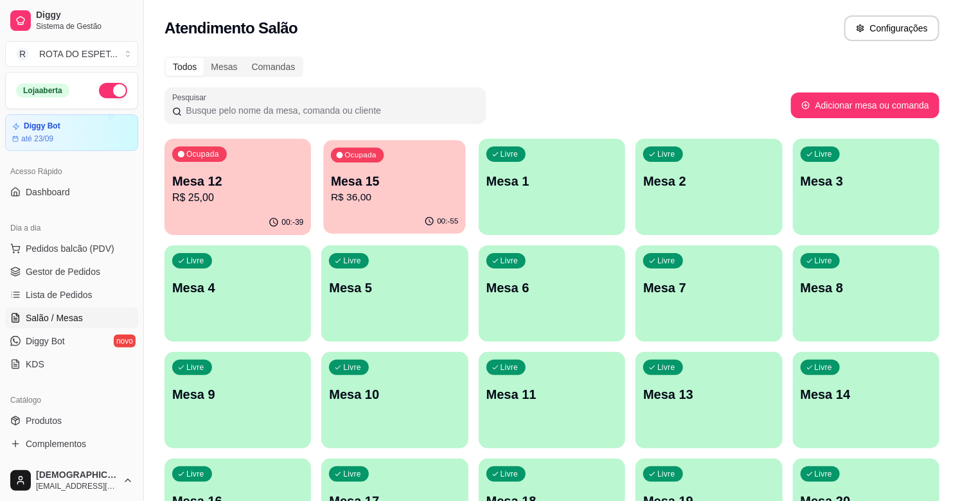
click at [371, 194] on p "R$ 36,00" at bounding box center [394, 197] width 127 height 15
click at [416, 171] on div "Ocupada Mesa 15 R$ 36,00" at bounding box center [394, 174] width 146 height 71
click at [203, 189] on div "Mesa 12 R$ 25,00" at bounding box center [237, 188] width 131 height 33
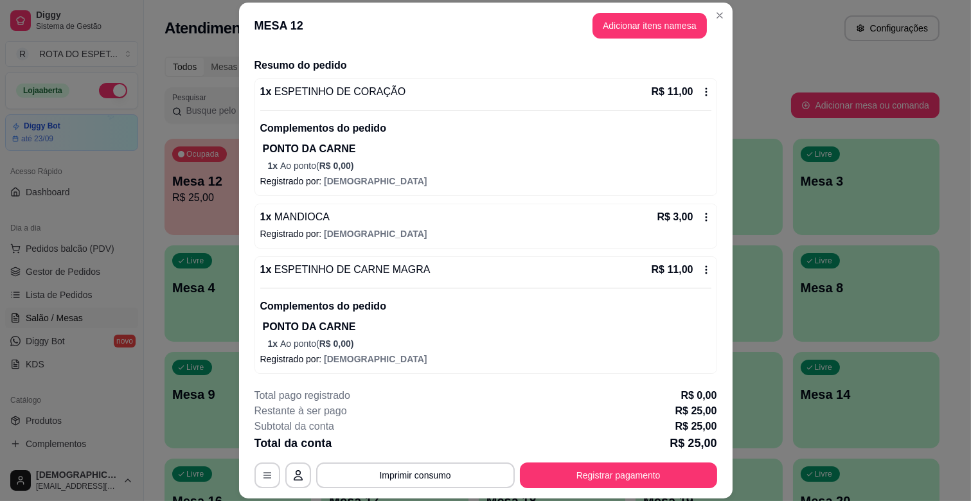
scroll to position [93, 0]
click at [647, 33] on button "Adicionar itens na mesa" at bounding box center [649, 26] width 114 height 26
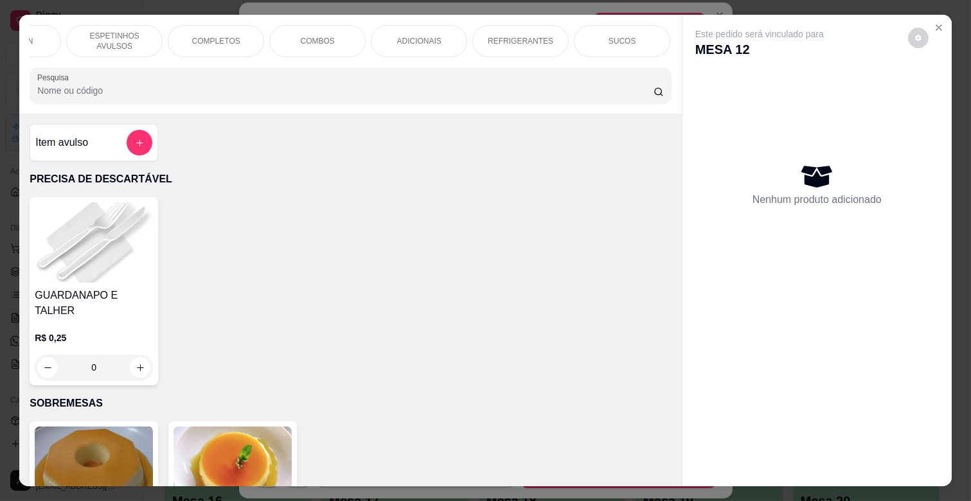
scroll to position [0, 302]
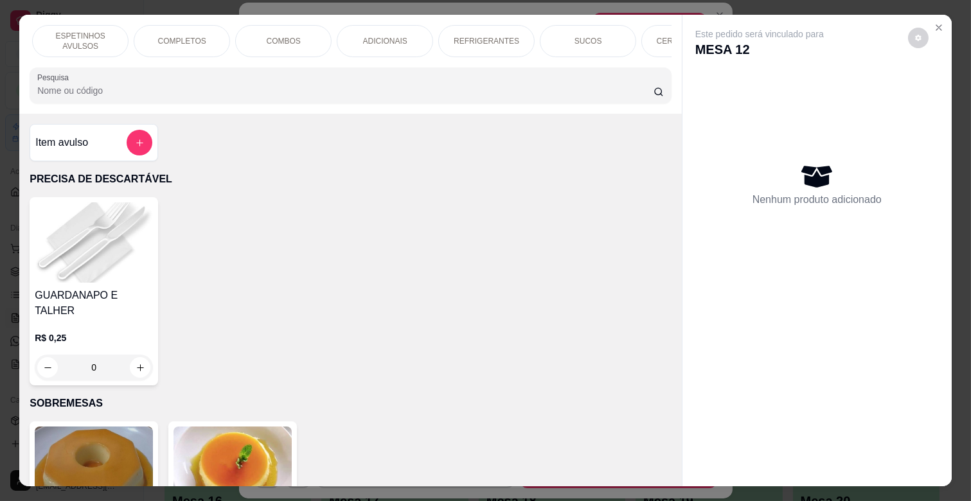
click at [478, 39] on p "REFRIGERANTES" at bounding box center [487, 41] width 66 height 10
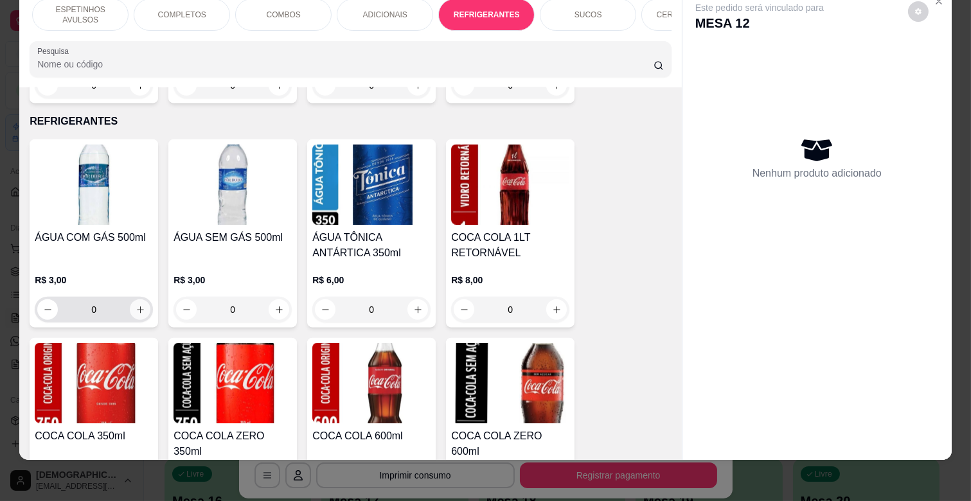
click at [138, 305] on icon "increase-product-quantity" at bounding box center [141, 310] width 10 height 10
type input "1"
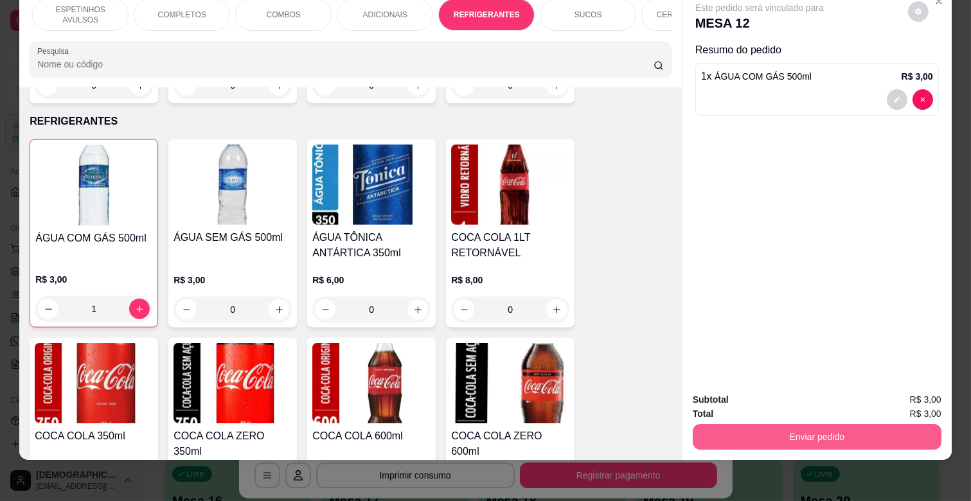
click at [782, 424] on button "Enviar pedido" at bounding box center [817, 437] width 249 height 26
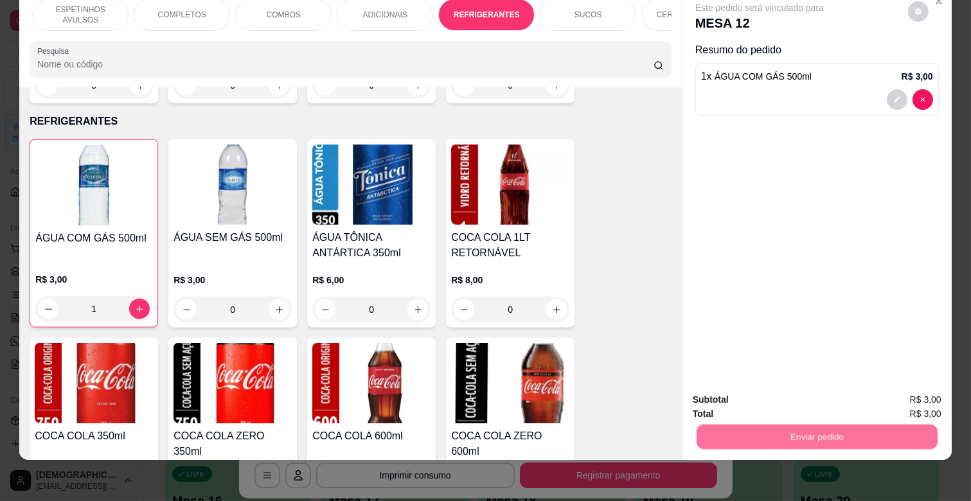
click at [785, 399] on button "Não registrar e enviar pedido" at bounding box center [774, 394] width 134 height 24
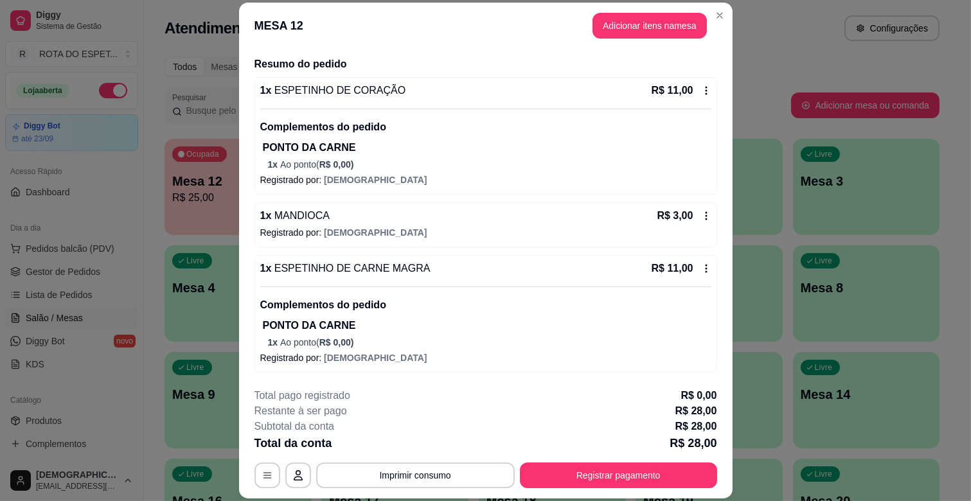
click at [591, 475] on button "Registrar pagamento" at bounding box center [618, 476] width 197 height 26
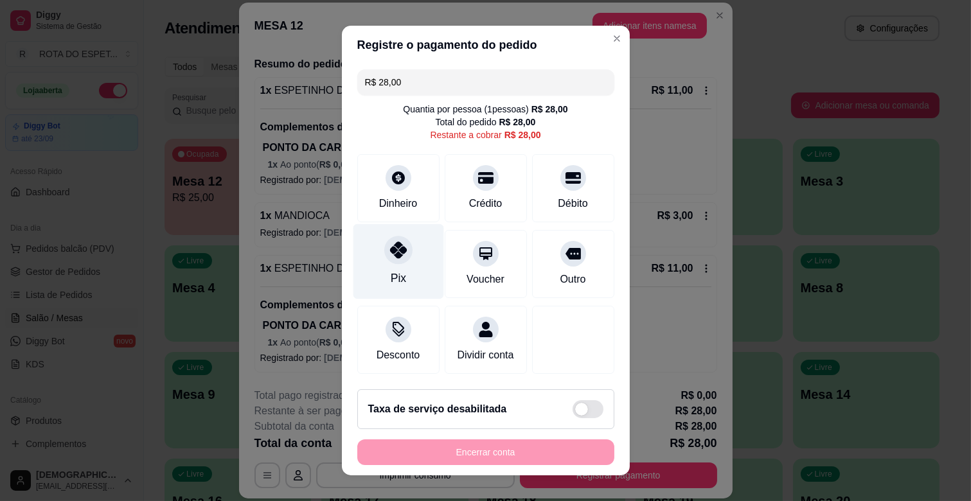
click at [370, 249] on div "Pix" at bounding box center [398, 261] width 91 height 75
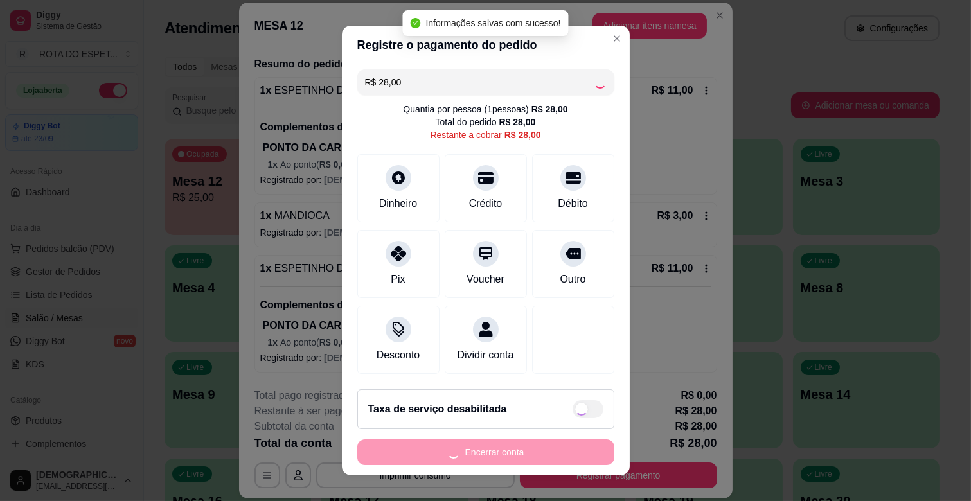
type input "R$ 0,00"
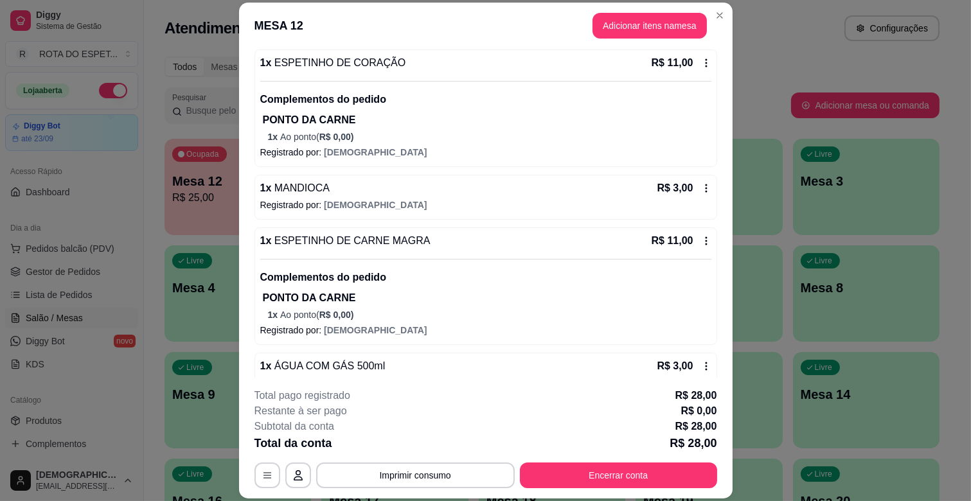
scroll to position [146, 0]
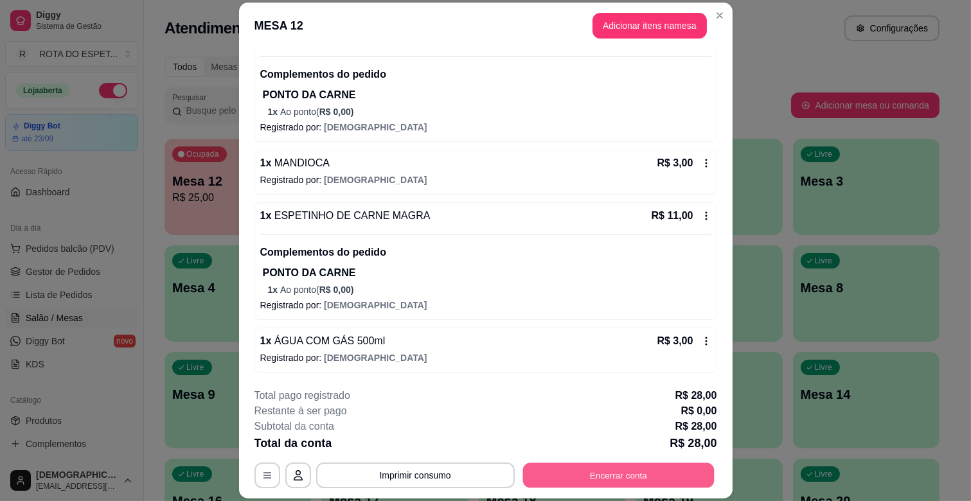
click at [594, 470] on button "Encerrar conta" at bounding box center [617, 475] width 191 height 25
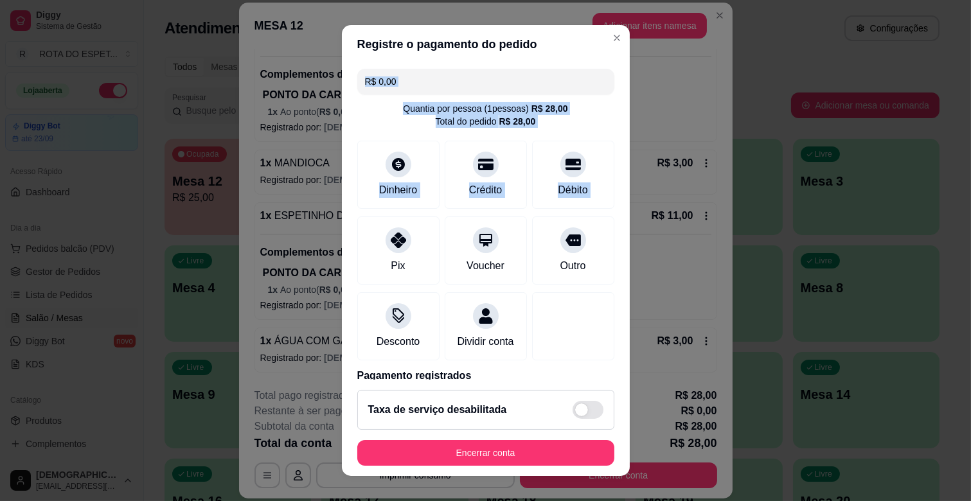
drag, startPoint x: 380, startPoint y: 244, endPoint x: 736, endPoint y: 97, distance: 384.5
click at [736, 97] on div "Registre o pagamento do pedido R$ 0,00 Quantia por pessoa ( 1 pessoas) R$ 28,00…" at bounding box center [485, 250] width 971 height 501
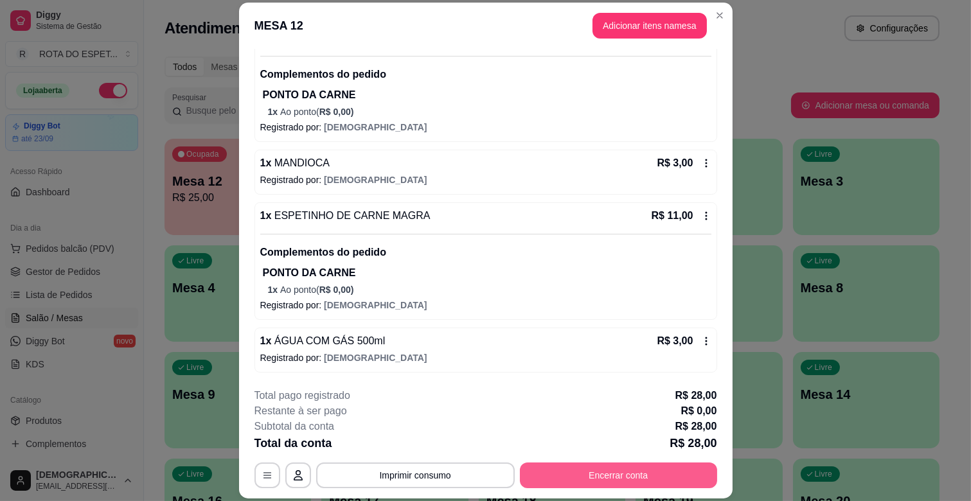
click at [579, 473] on button "Encerrar conta" at bounding box center [618, 476] width 197 height 26
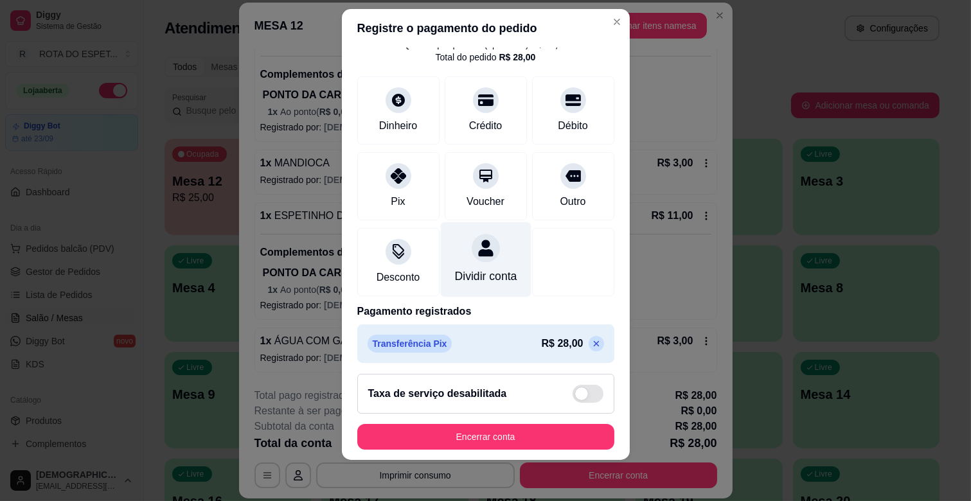
scroll to position [68, 0]
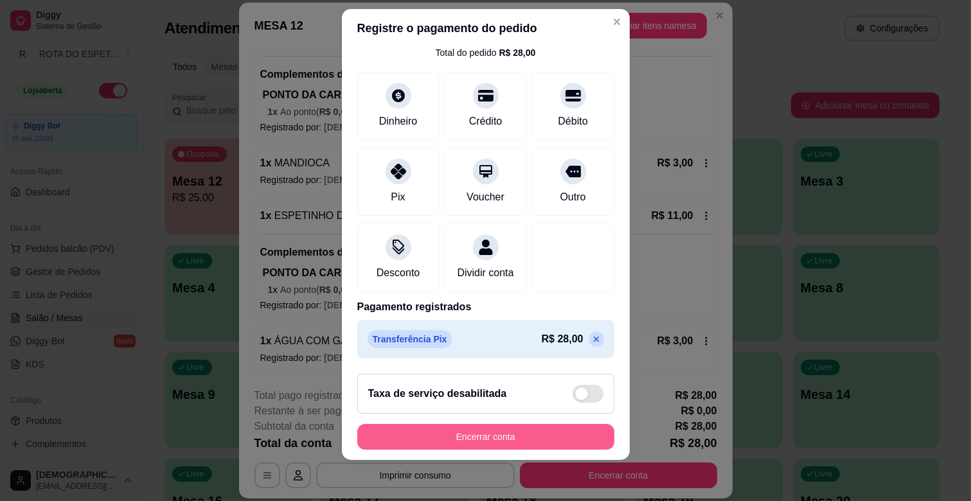
click at [493, 442] on button "Encerrar conta" at bounding box center [485, 437] width 257 height 26
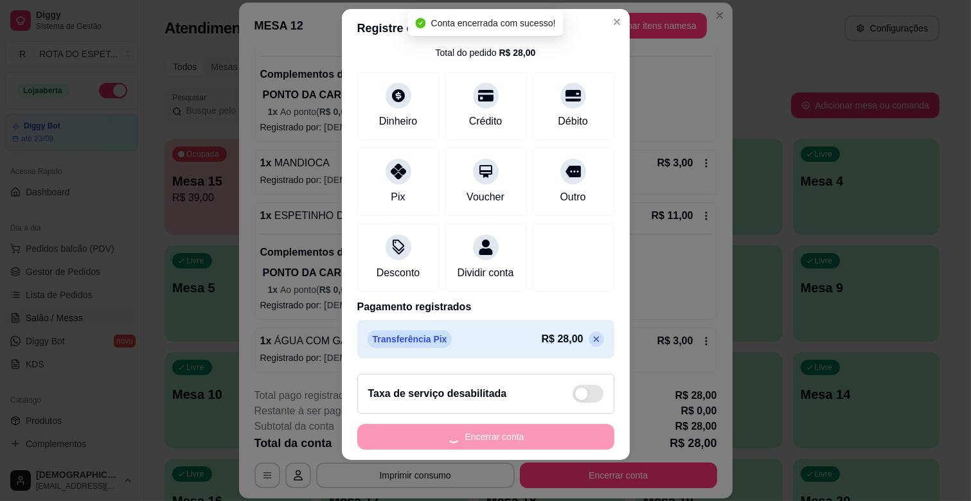
scroll to position [0, 0]
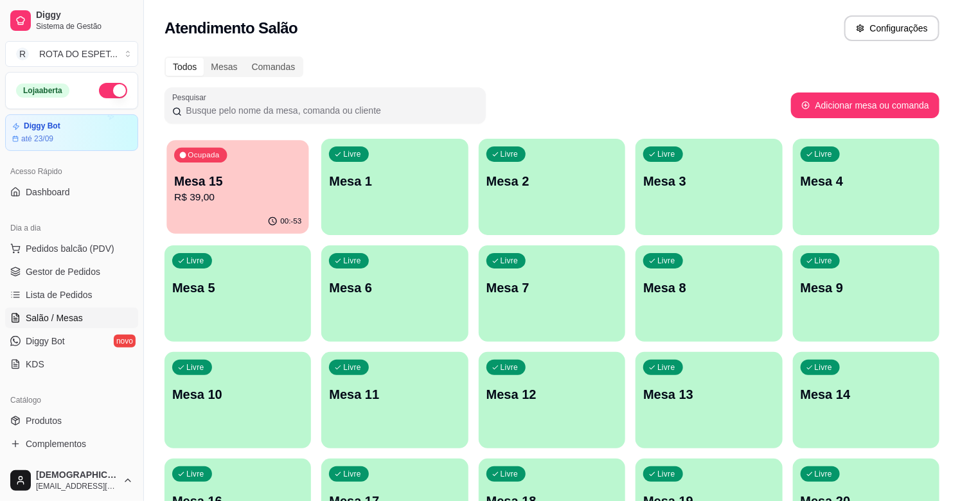
click at [226, 177] on p "Mesa 15" at bounding box center [237, 181] width 127 height 17
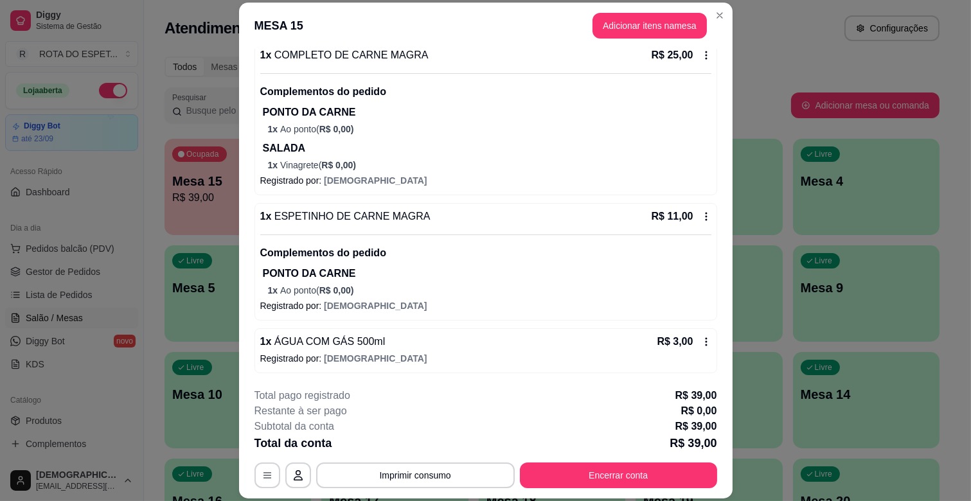
scroll to position [129, 0]
click at [692, 326] on div "1 x COMPLETO DE CARNE MAGRA R$ 25,00 Complementos do pedido PONTO DA CARNE 1 x …" at bounding box center [485, 206] width 463 height 331
click at [701, 343] on icon at bounding box center [706, 341] width 10 height 10
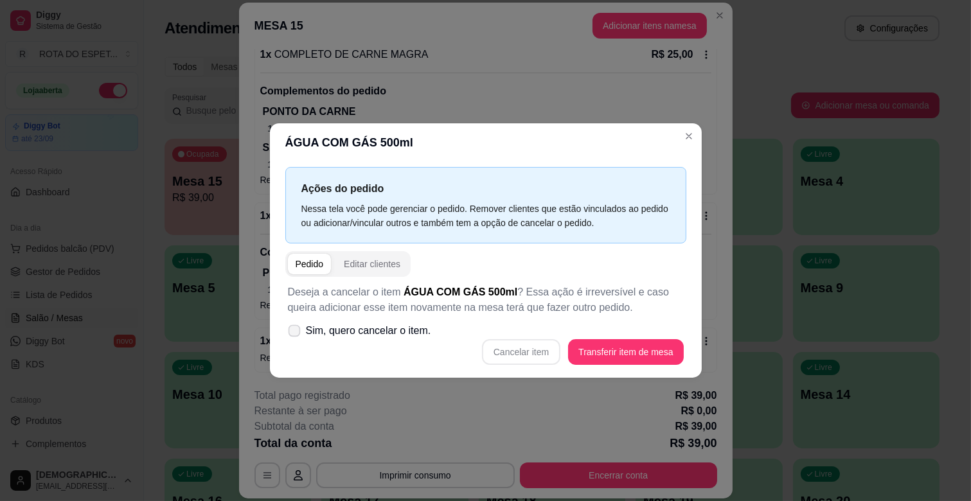
click at [384, 334] on span "Sim, quero cancelar o item." at bounding box center [368, 330] width 125 height 15
click at [296, 334] on input "Sim, quero cancelar o item." at bounding box center [291, 337] width 8 height 8
checkbox input "true"
click at [533, 348] on div "Cancelar item Transferir item de mesa" at bounding box center [486, 352] width 396 height 26
click at [533, 348] on button "Cancelar item" at bounding box center [521, 352] width 78 height 26
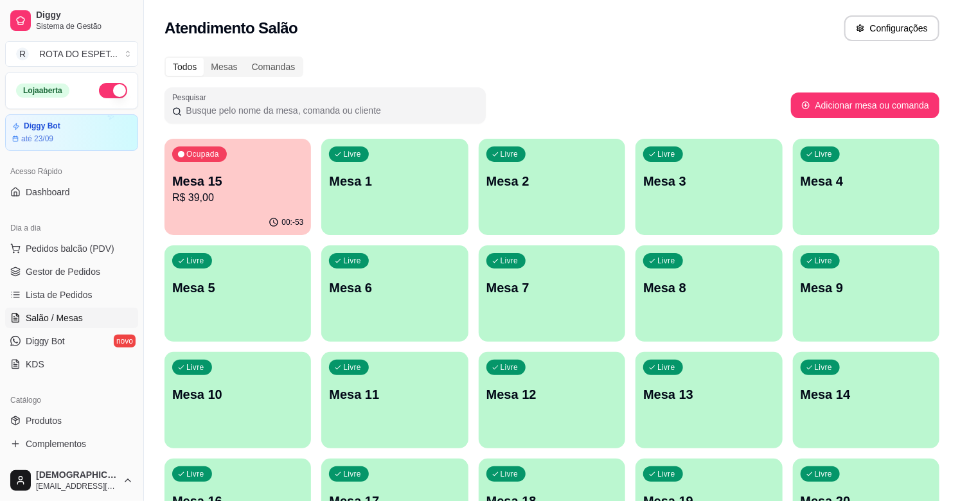
click at [246, 172] on p "Mesa 15" at bounding box center [237, 181] width 131 height 18
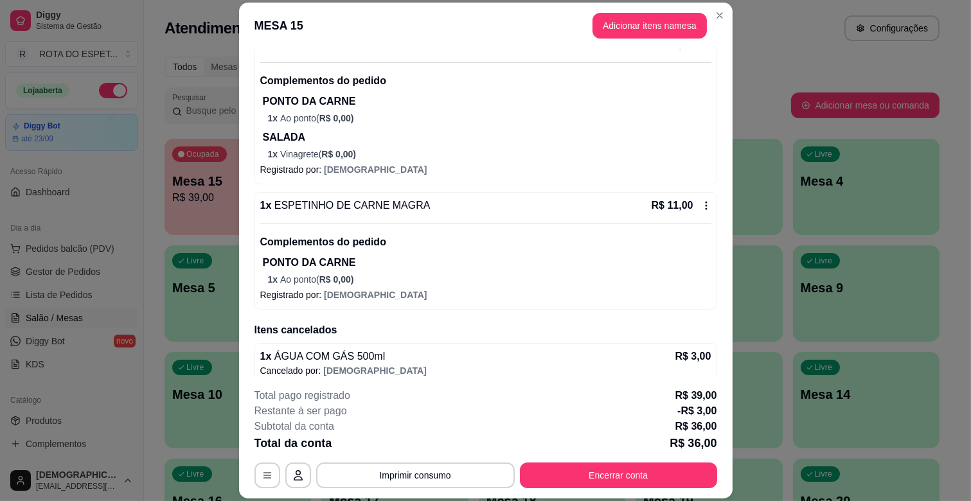
scroll to position [150, 0]
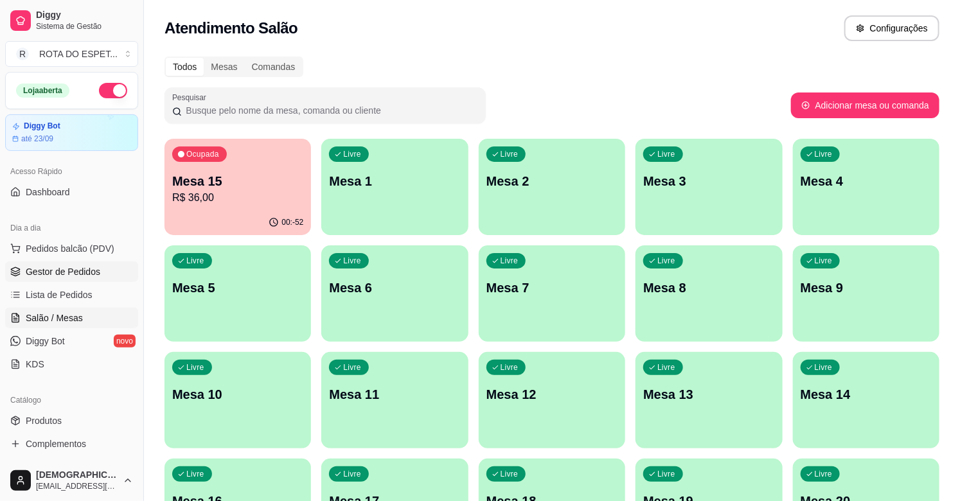
click at [73, 273] on span "Gestor de Pedidos" at bounding box center [63, 271] width 75 height 13
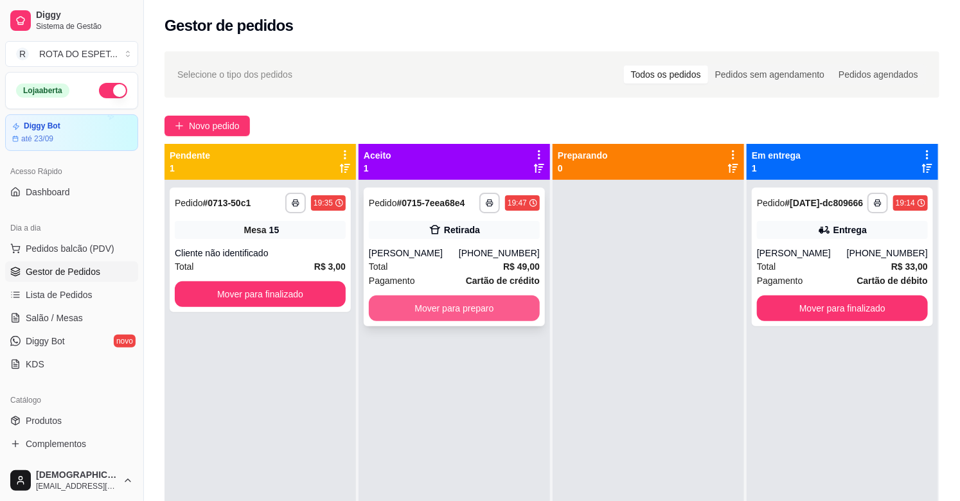
click at [447, 313] on button "Mover para preparo" at bounding box center [454, 309] width 171 height 26
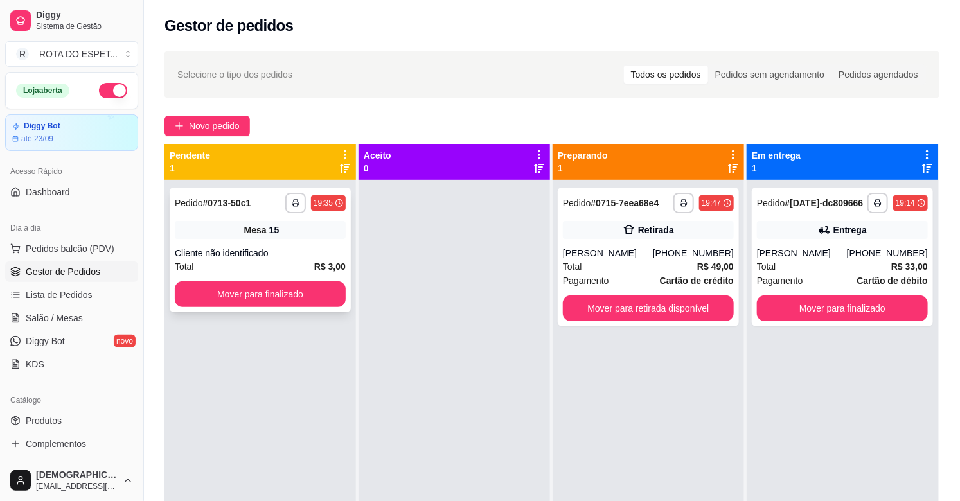
click at [292, 279] on div "**********" at bounding box center [260, 250] width 181 height 125
click at [248, 300] on button "Mover para finalizado" at bounding box center [260, 294] width 166 height 25
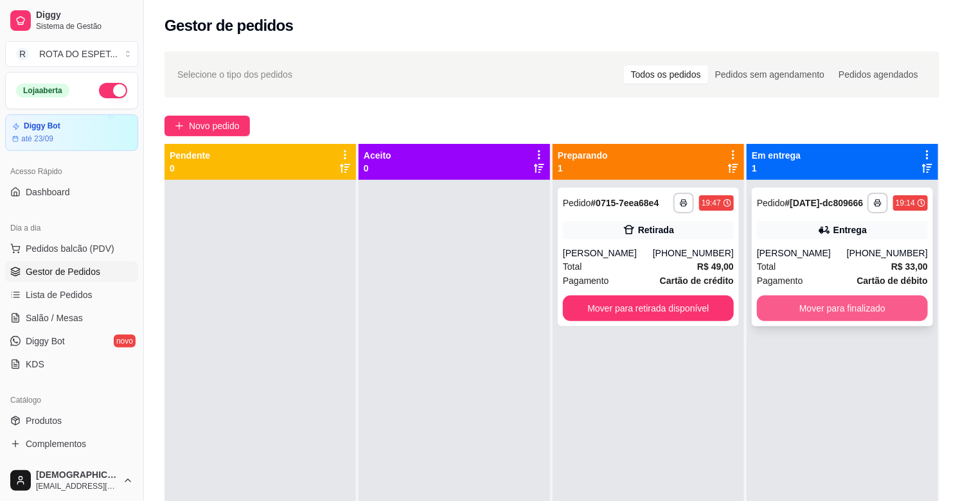
click at [856, 299] on button "Mover para finalizado" at bounding box center [842, 309] width 171 height 26
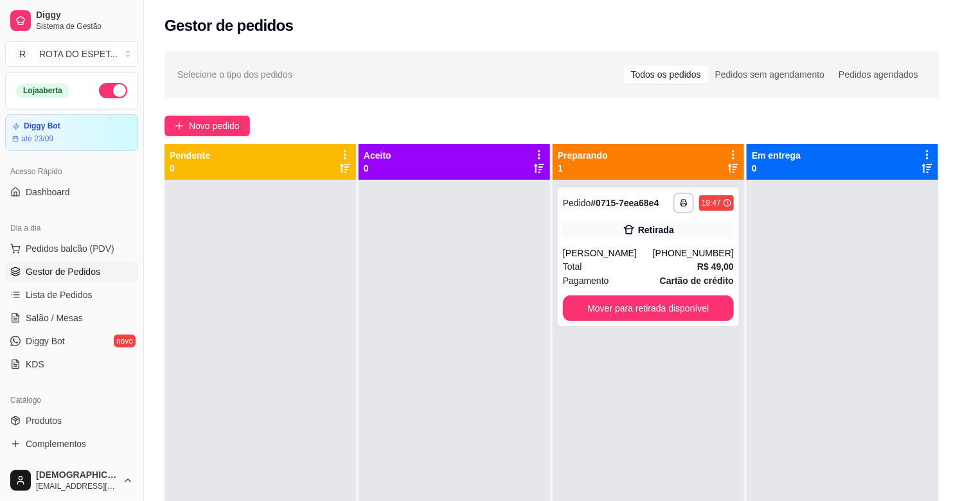
click at [455, 378] on div at bounding box center [453, 430] width 191 height 501
click at [617, 271] on div "Total R$ 49,00" at bounding box center [648, 267] width 171 height 14
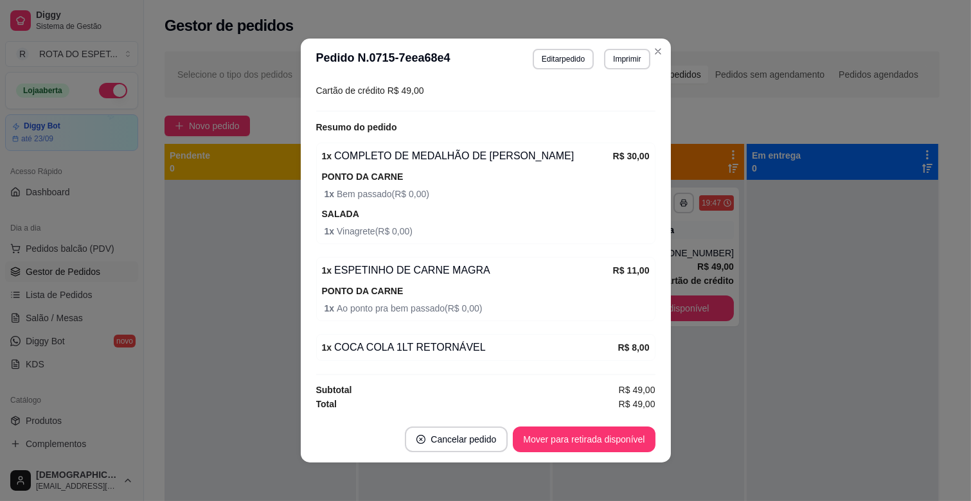
scroll to position [266, 0]
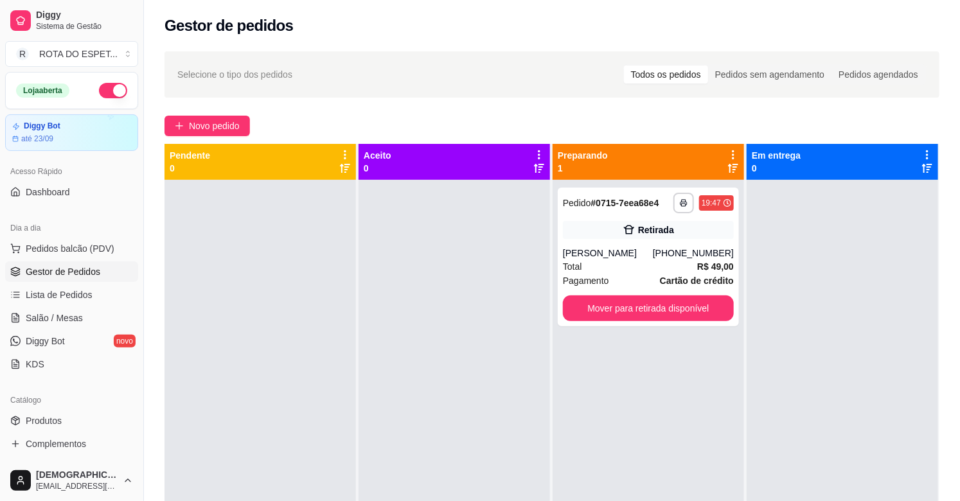
click at [486, 384] on div at bounding box center [453, 430] width 191 height 501
click at [609, 313] on button "Mover para retirada disponível" at bounding box center [648, 309] width 171 height 26
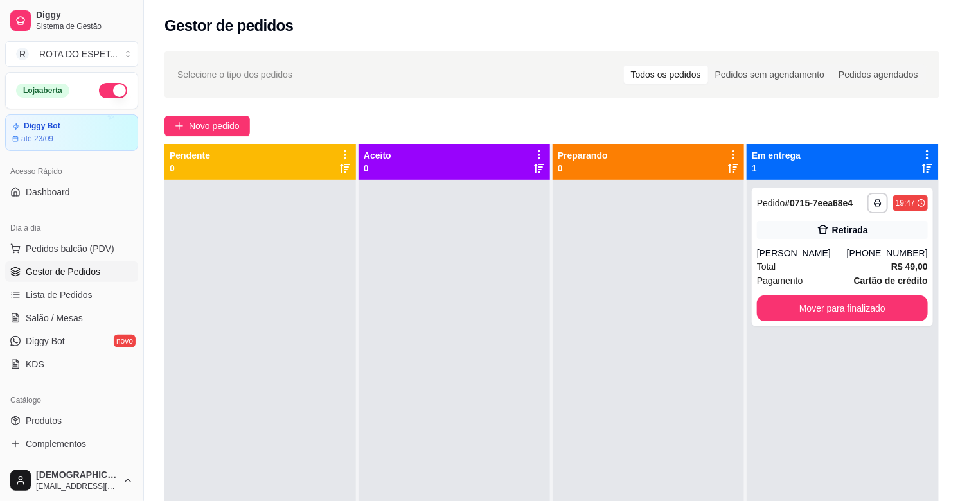
click at [518, 405] on div at bounding box center [453, 430] width 191 height 501
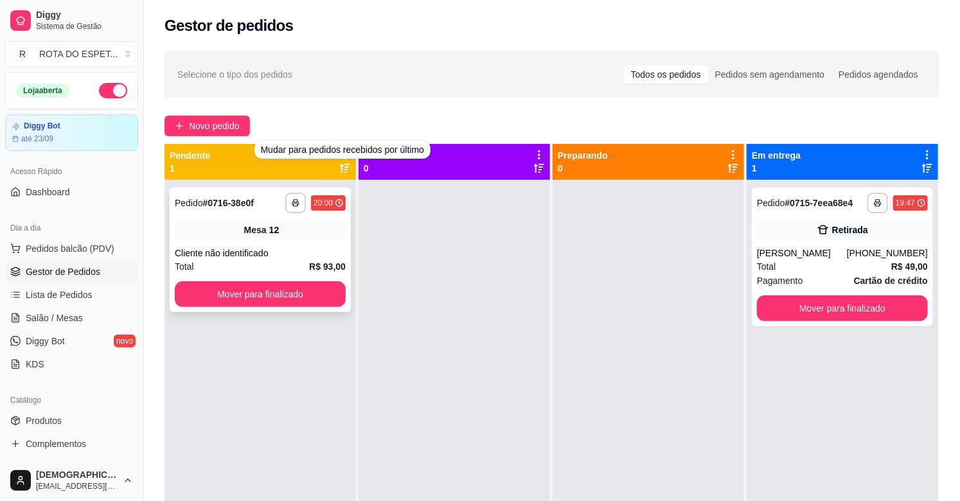
click at [279, 251] on div "Cliente não identificado" at bounding box center [260, 253] width 171 height 13
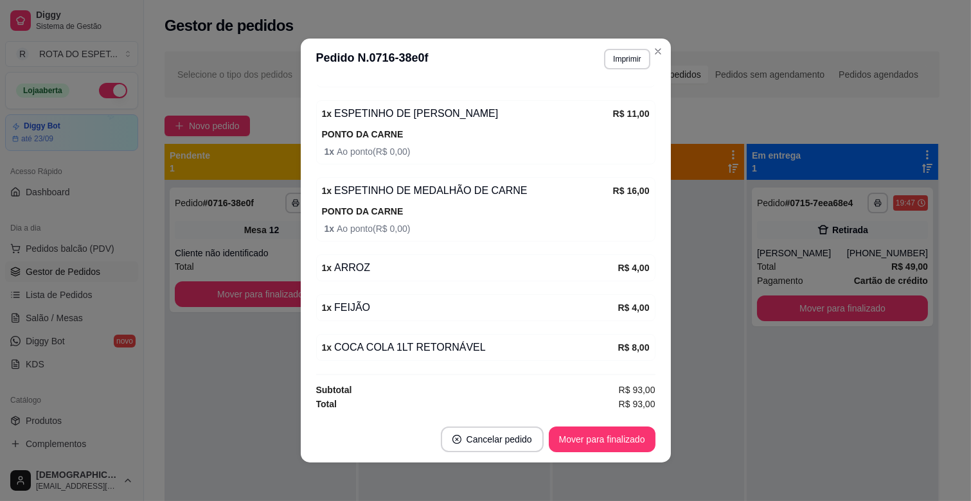
scroll to position [3, 0]
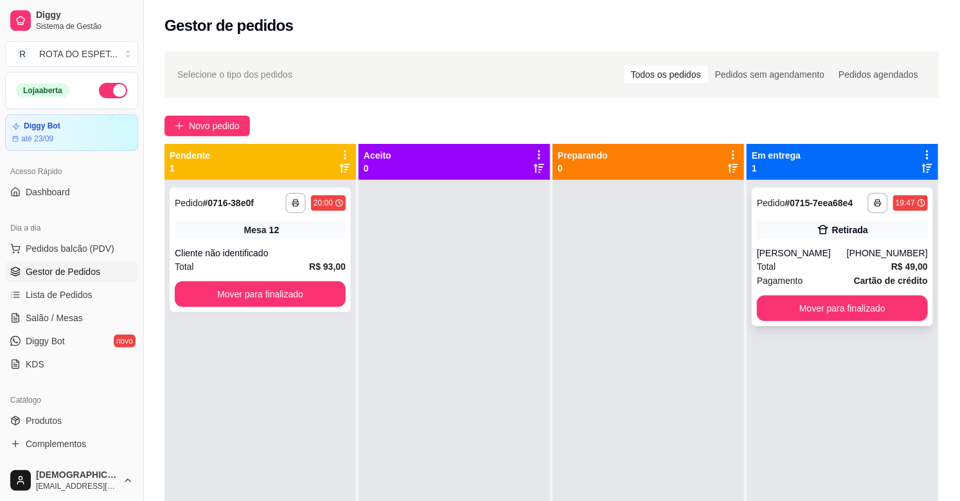
click at [795, 198] on strong "# 0715-7eea68e4" at bounding box center [819, 203] width 68 height 10
click at [800, 306] on button "Mover para finalizado" at bounding box center [842, 308] width 166 height 25
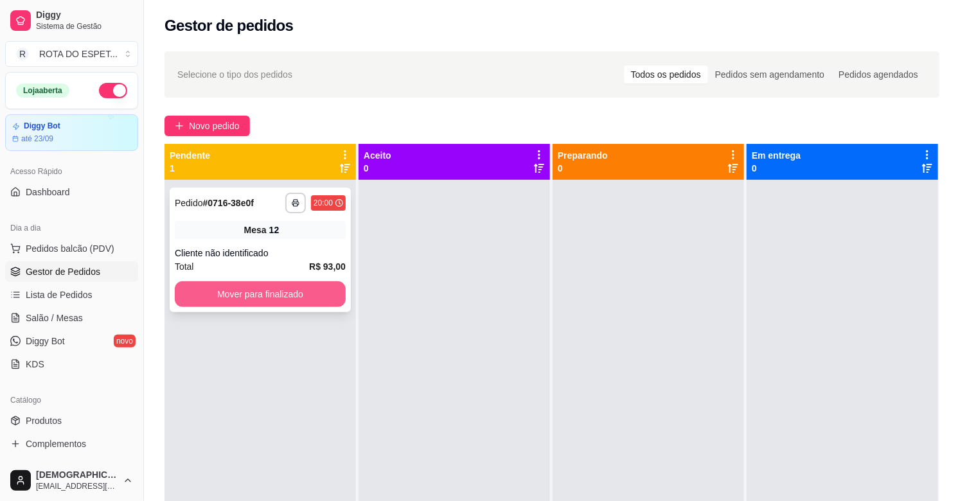
click at [274, 292] on button "Mover para finalizado" at bounding box center [260, 294] width 171 height 26
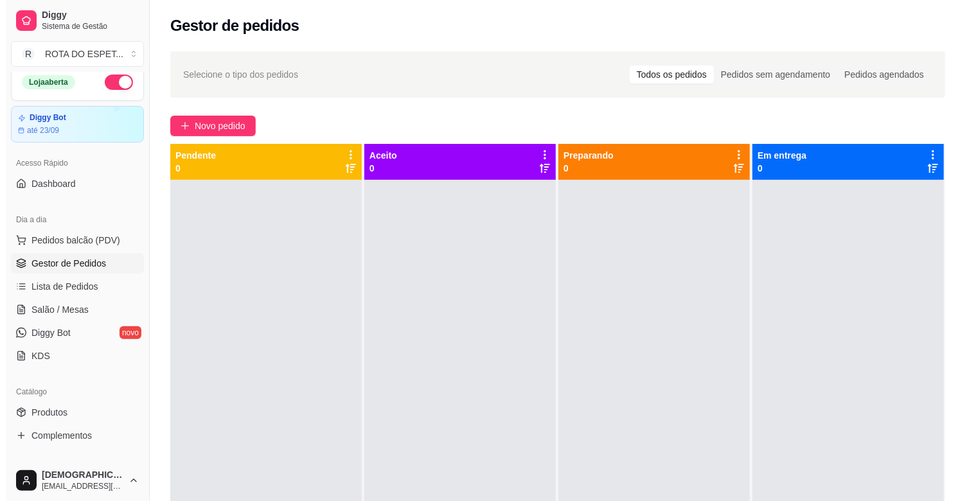
scroll to position [0, 0]
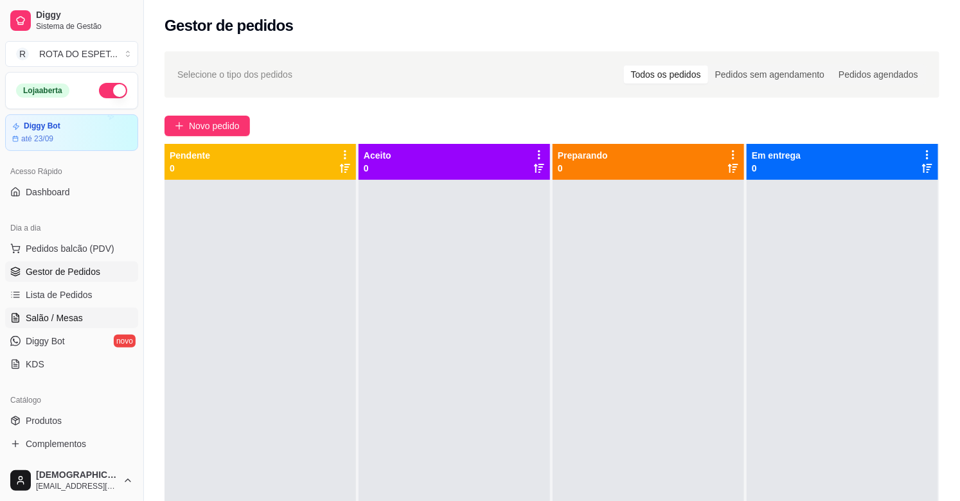
click at [53, 319] on span "Salão / Mesas" at bounding box center [54, 318] width 57 height 13
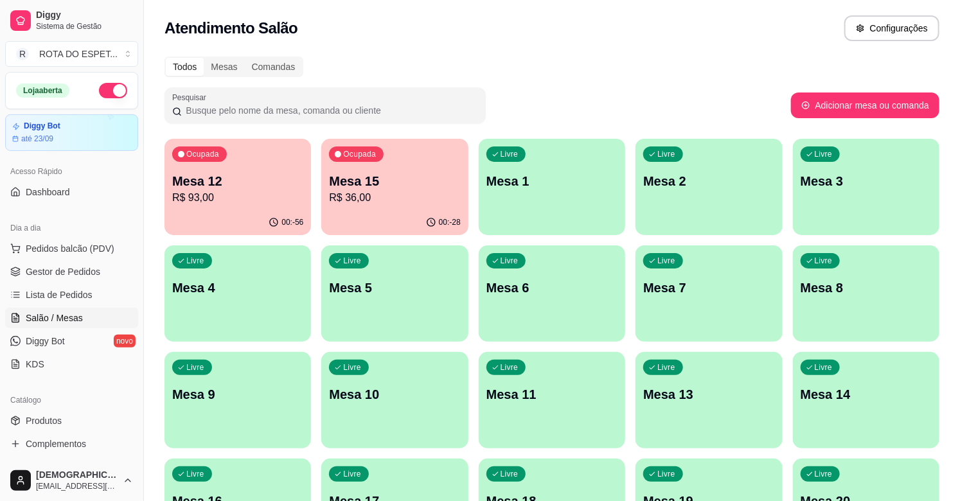
click at [226, 190] on p "R$ 93,00" at bounding box center [237, 197] width 131 height 15
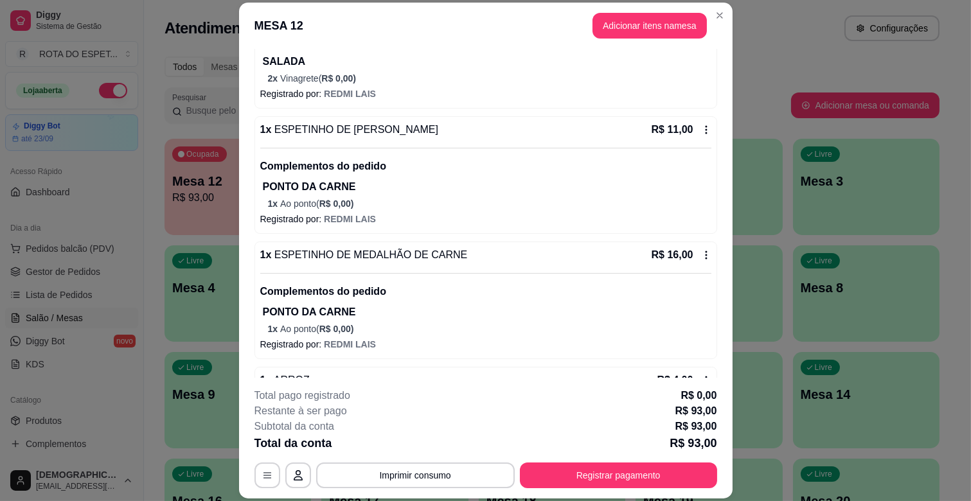
scroll to position [285, 0]
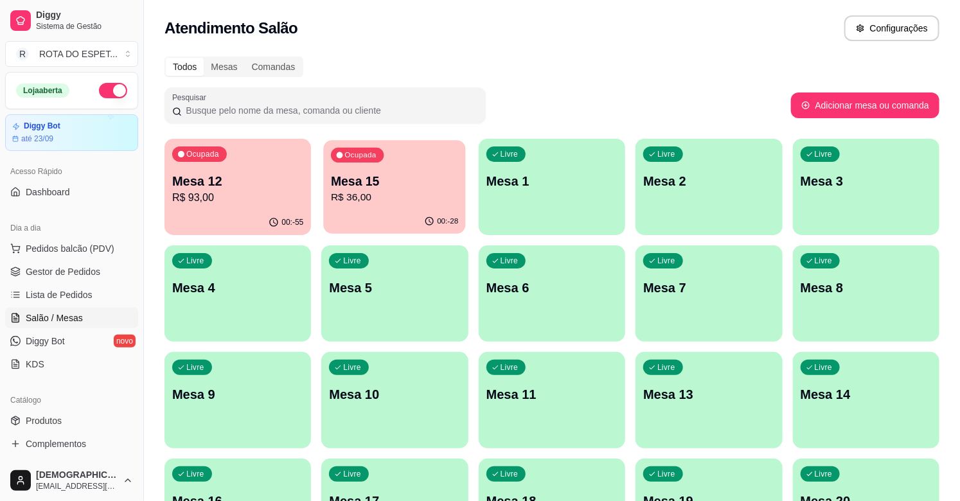
click at [405, 189] on div "Mesa 15 R$ 36,00" at bounding box center [394, 189] width 127 height 32
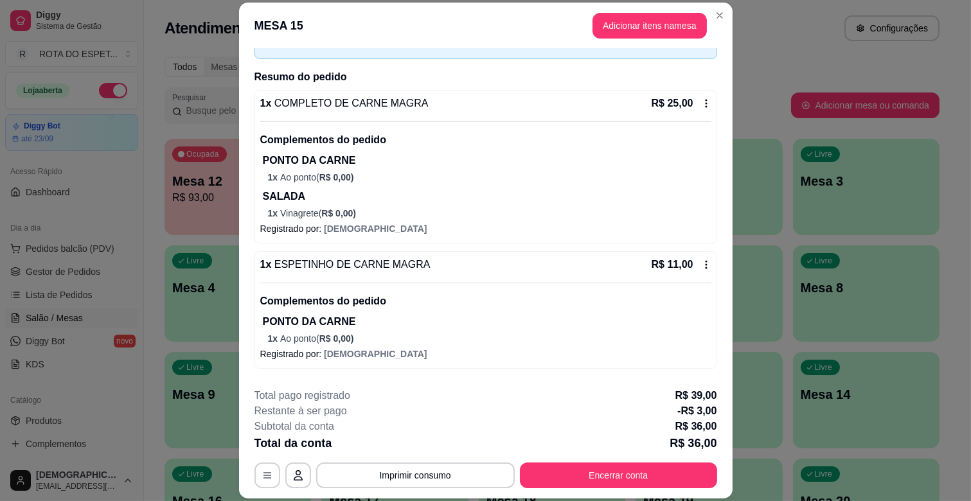
scroll to position [0, 0]
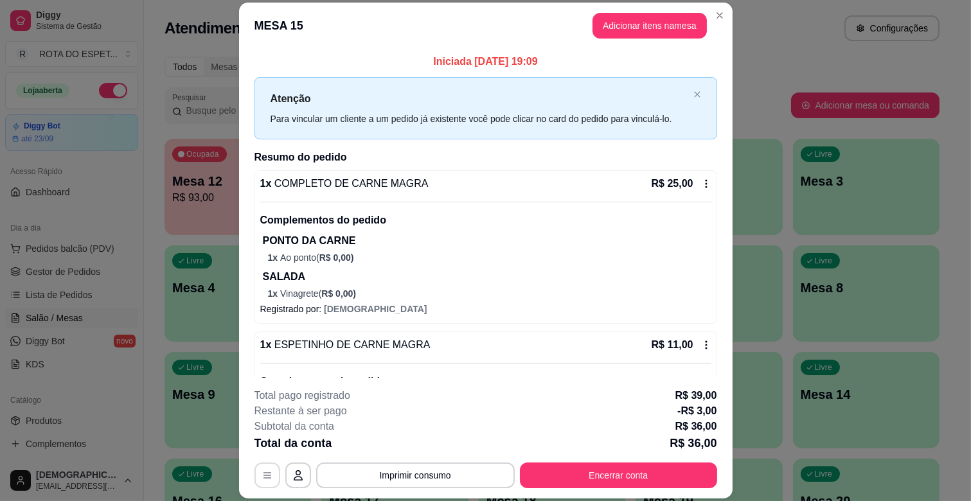
click at [265, 479] on icon "button" at bounding box center [267, 475] width 10 height 10
click at [658, 26] on button "Adicionar itens na mesa" at bounding box center [649, 26] width 114 height 26
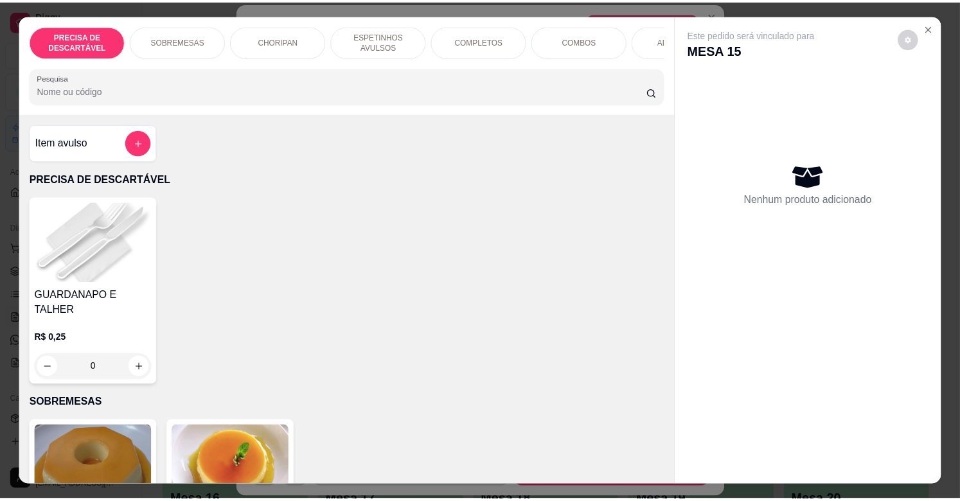
scroll to position [214, 0]
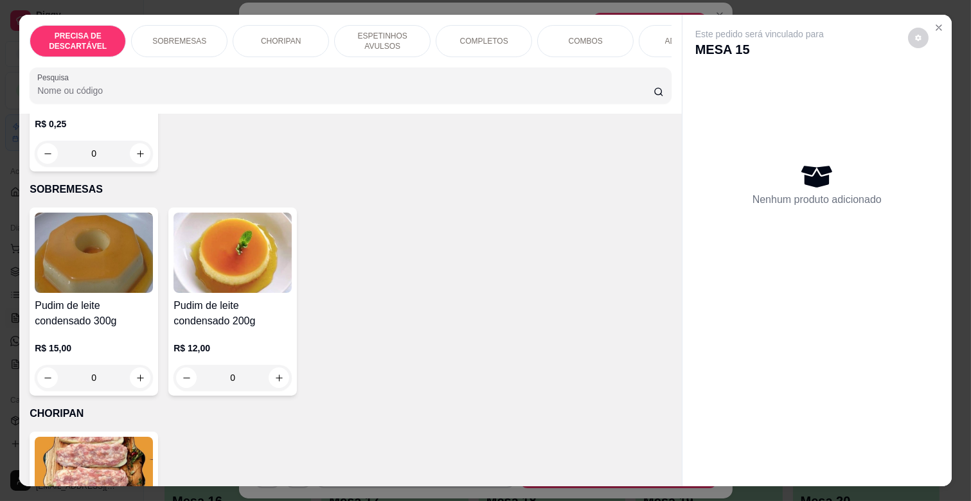
click at [91, 265] on img at bounding box center [94, 253] width 118 height 80
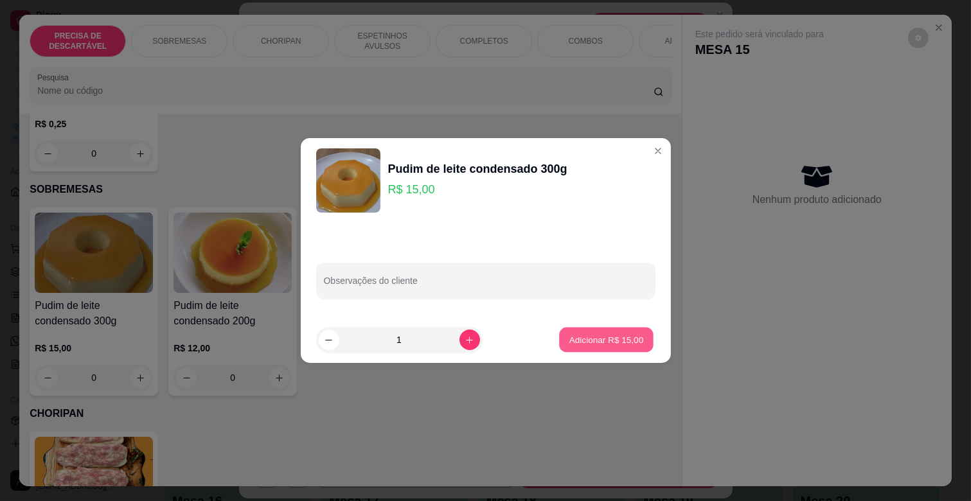
click at [601, 339] on p "Adicionar R$ 15,00" at bounding box center [606, 339] width 75 height 12
type input "1"
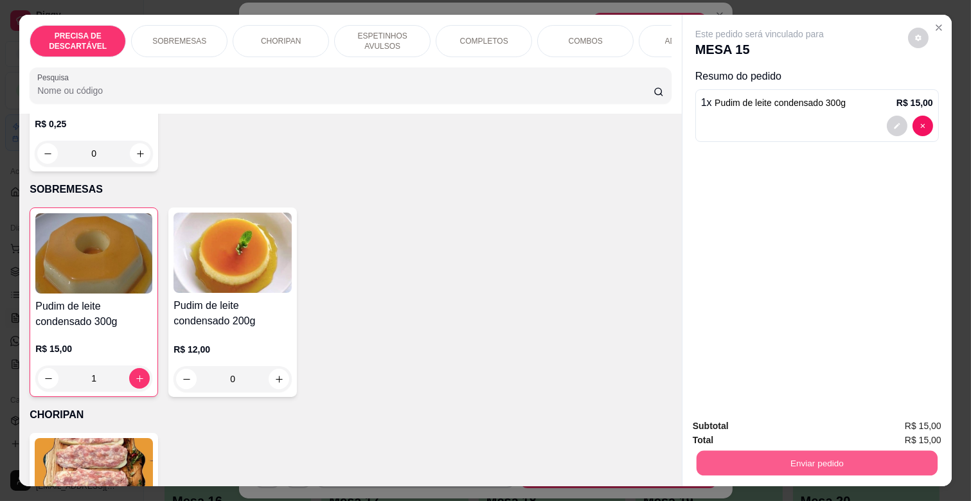
click at [869, 459] on button "Enviar pedido" at bounding box center [816, 462] width 241 height 25
click at [797, 427] on button "Não registrar e enviar pedido" at bounding box center [774, 426] width 134 height 24
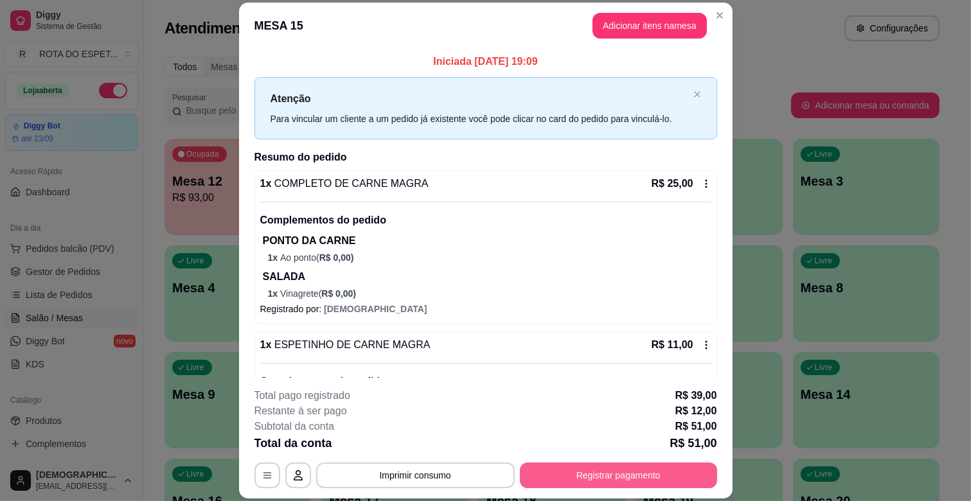
click at [598, 478] on button "Registrar pagamento" at bounding box center [618, 476] width 197 height 26
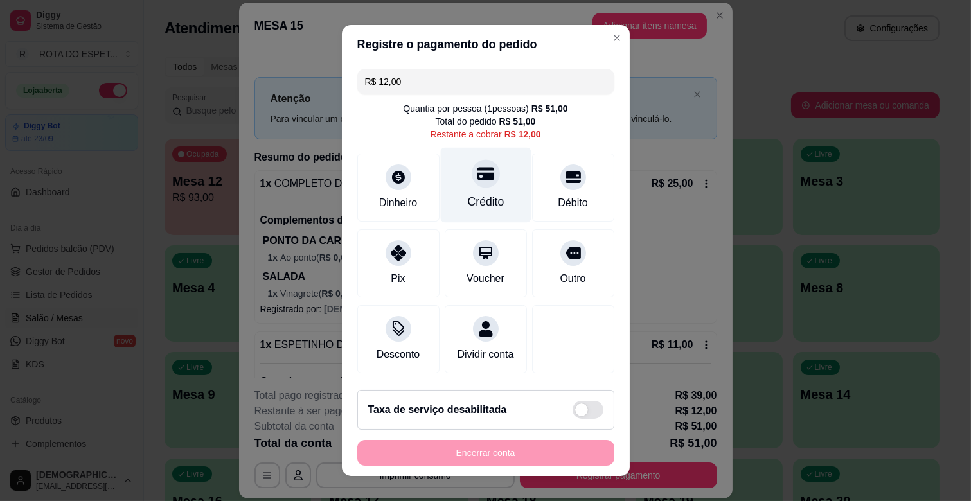
click at [465, 188] on div "Crédito" at bounding box center [485, 185] width 91 height 75
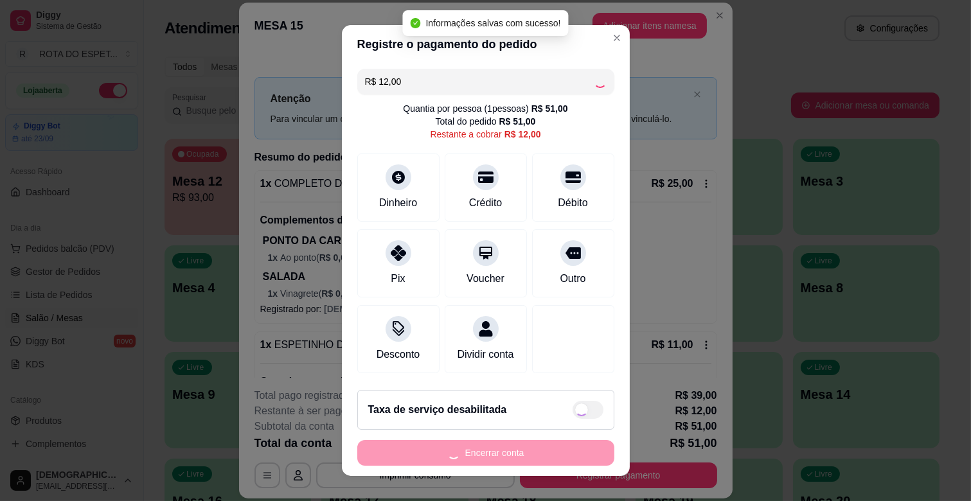
type input "R$ 0,00"
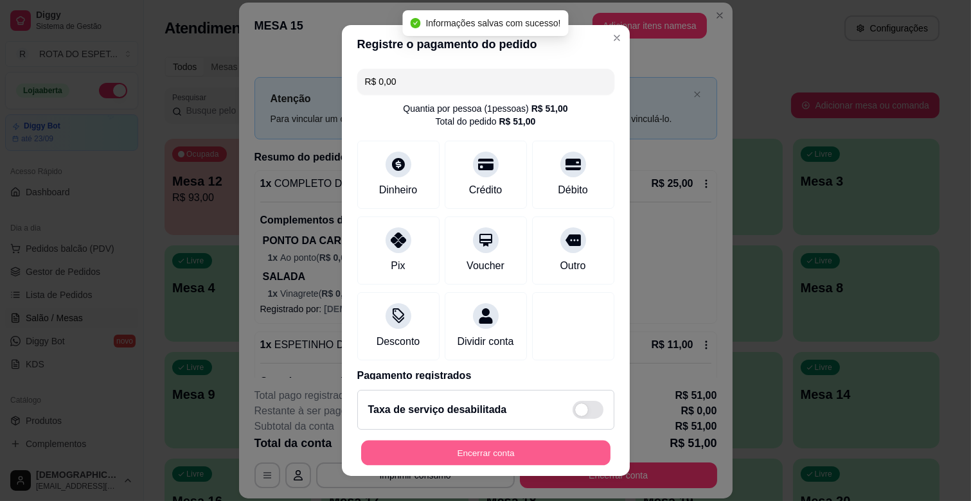
click at [503, 464] on button "Encerrar conta" at bounding box center [485, 453] width 249 height 25
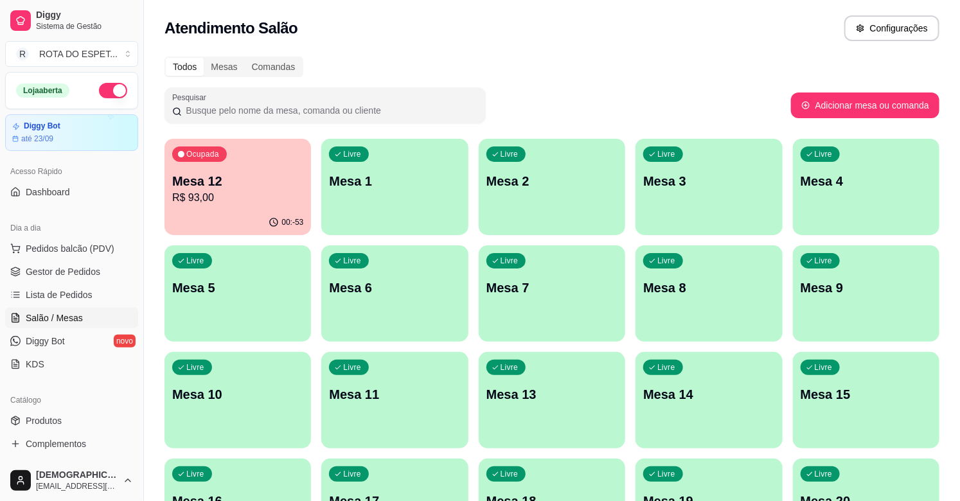
click at [658, 31] on div "Atendimento Salão Configurações" at bounding box center [551, 28] width 775 height 26
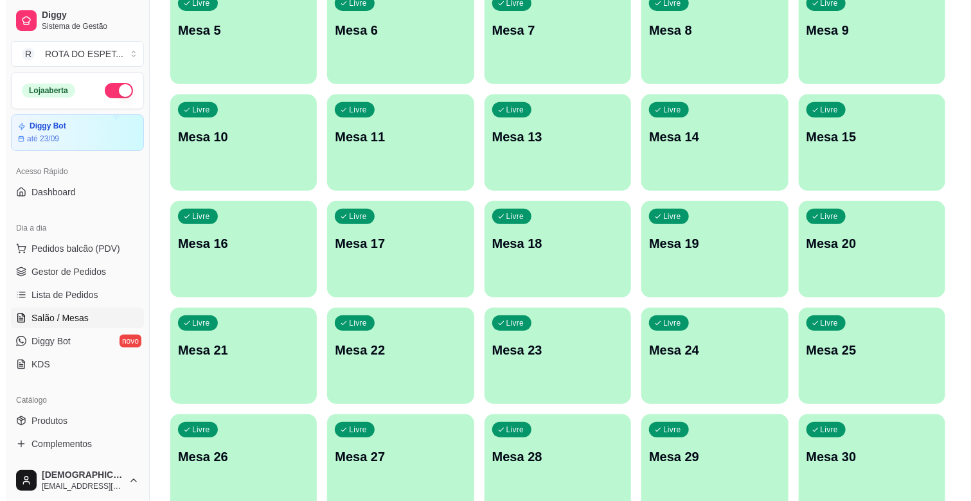
scroll to position [285, 0]
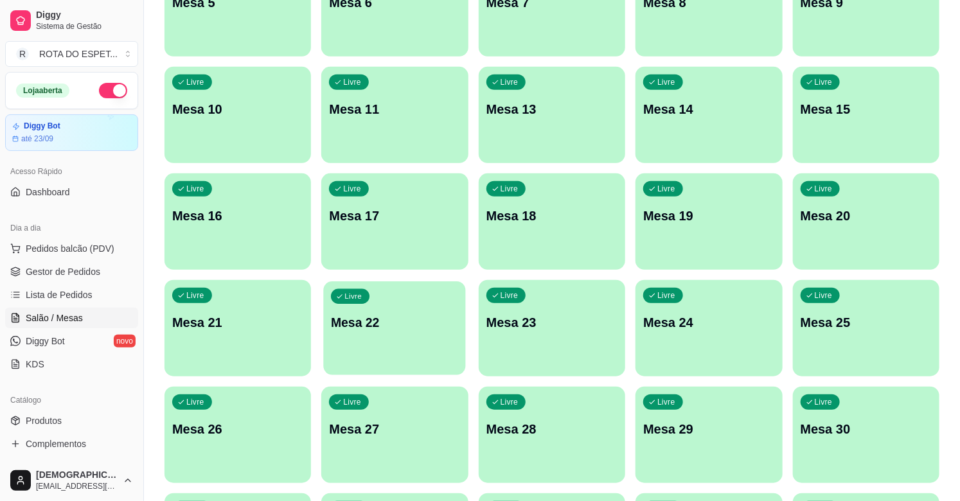
click at [410, 338] on div "Livre Mesa 22" at bounding box center [395, 320] width 143 height 78
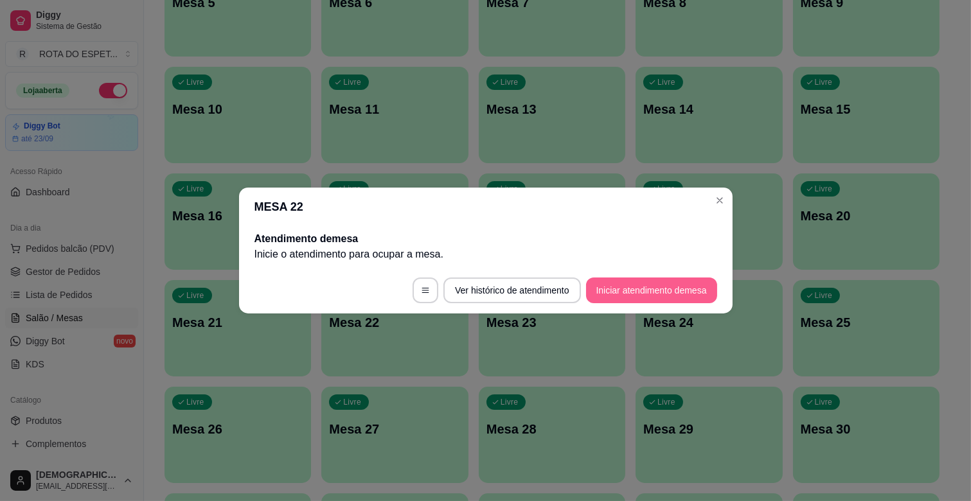
click at [644, 283] on button "Iniciar atendimento de mesa" at bounding box center [651, 291] width 131 height 26
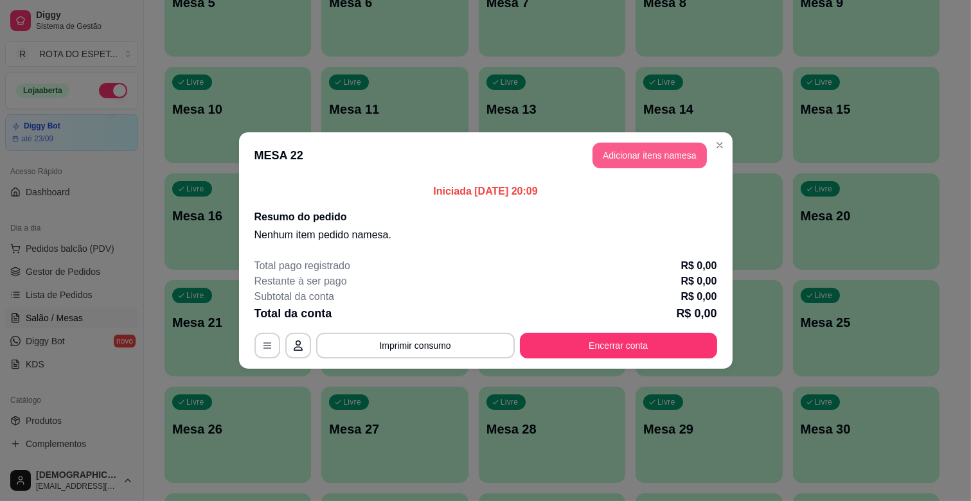
click at [641, 148] on button "Adicionar itens na mesa" at bounding box center [649, 156] width 114 height 26
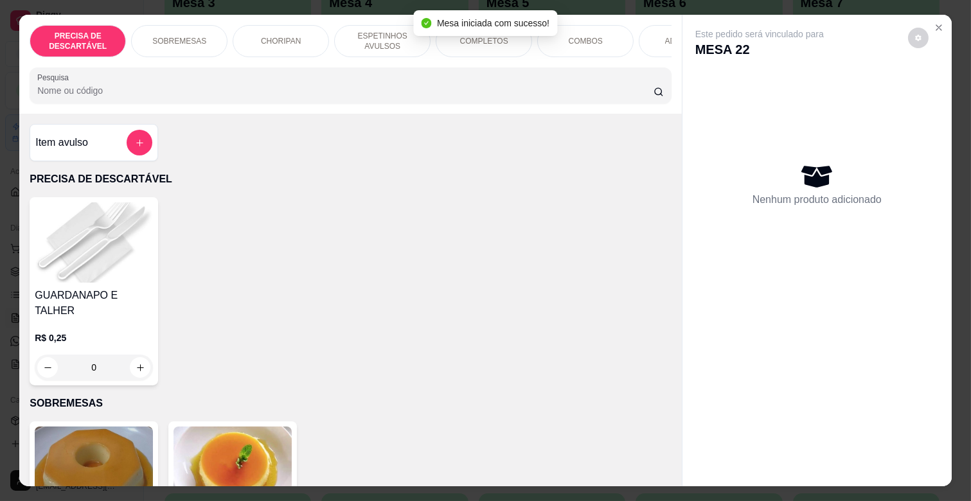
click at [492, 44] on div "COMPLETOS" at bounding box center [484, 41] width 96 height 32
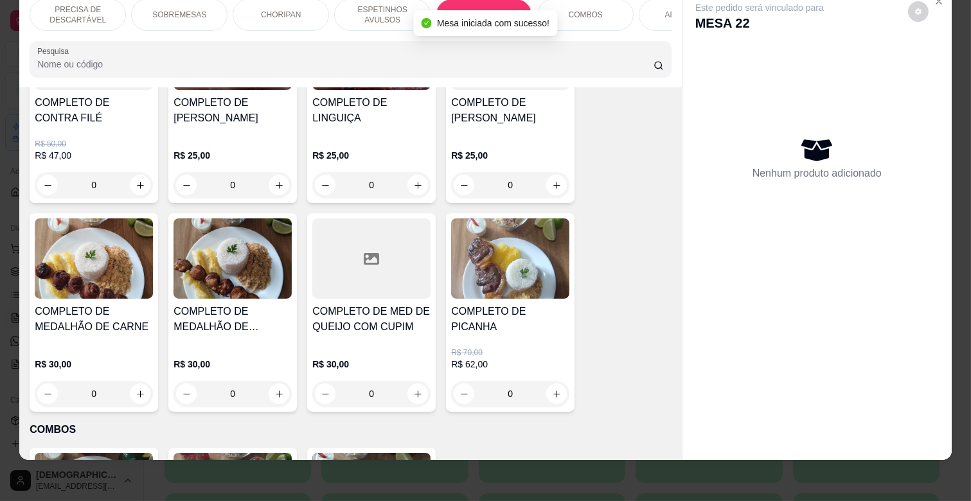
scroll to position [1917, 0]
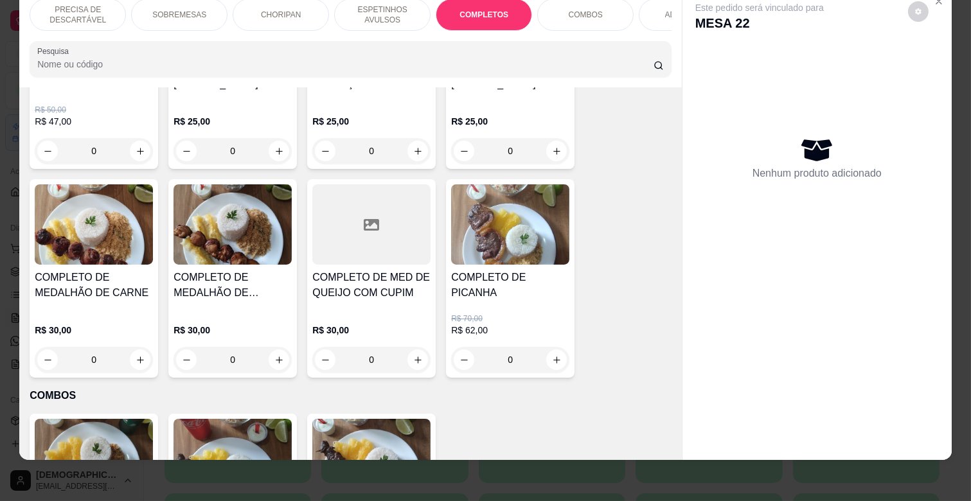
click at [131, 347] on div "0" at bounding box center [94, 360] width 118 height 26
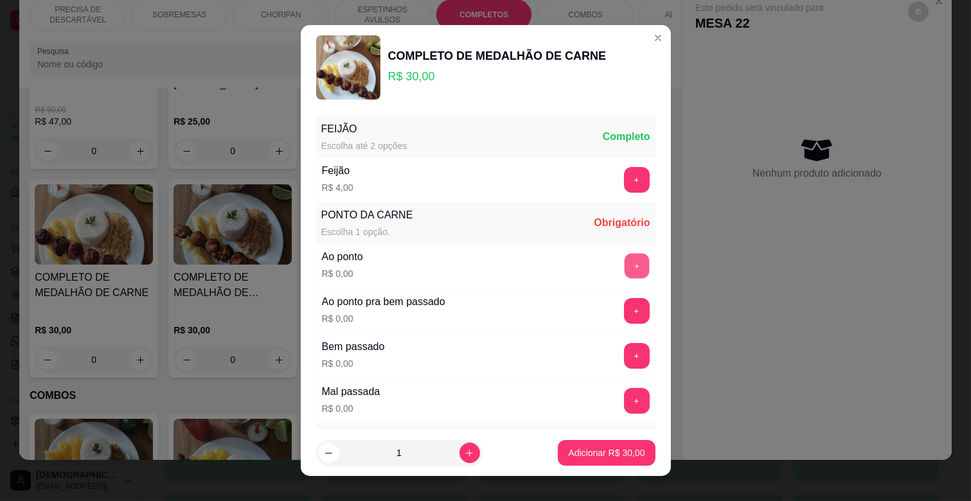
click at [624, 258] on button "+" at bounding box center [636, 266] width 25 height 25
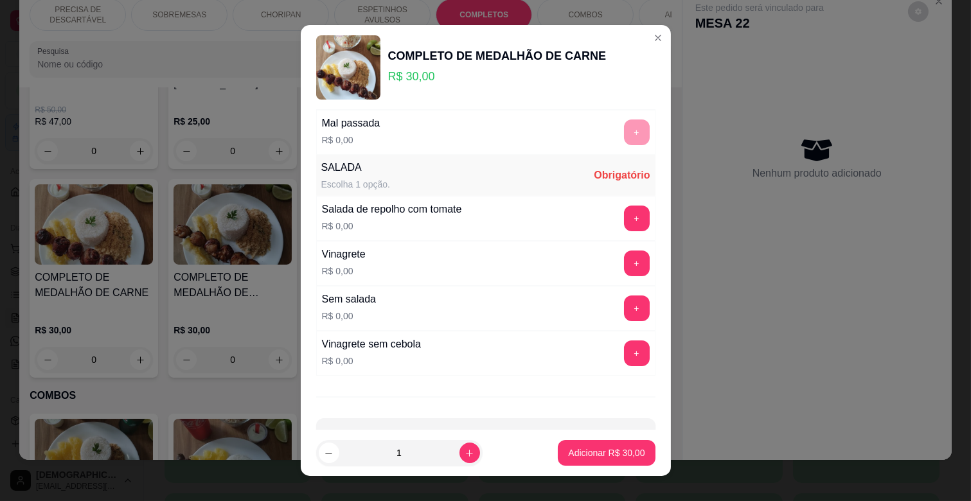
scroll to position [312, 0]
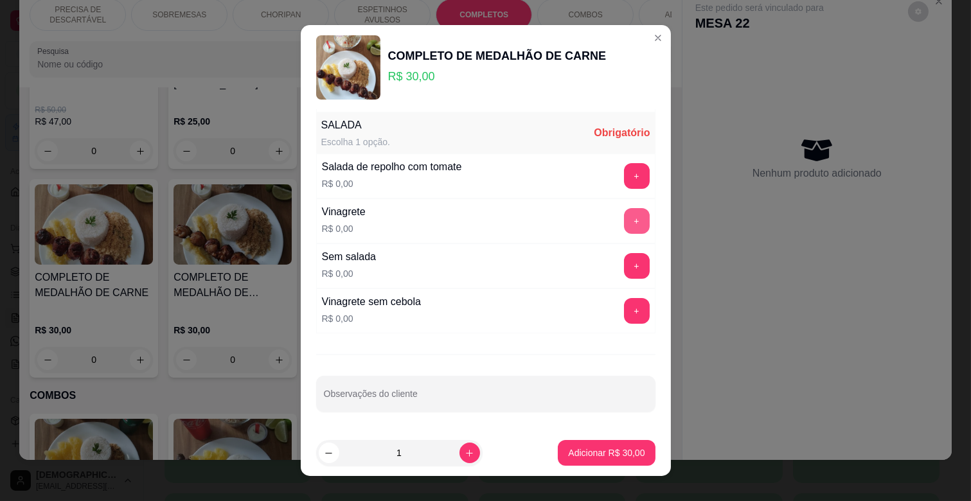
click at [624, 209] on button "+" at bounding box center [637, 221] width 26 height 26
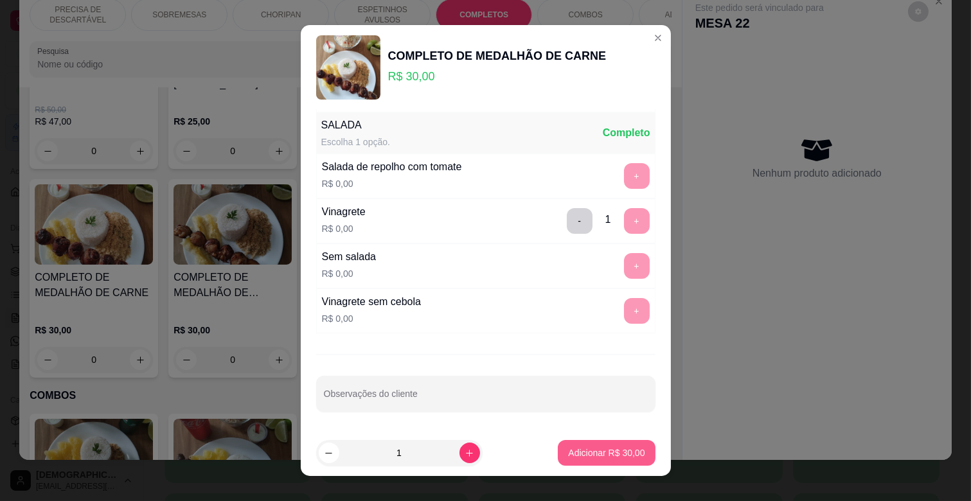
click at [608, 458] on p "Adicionar R$ 30,00" at bounding box center [606, 452] width 76 height 13
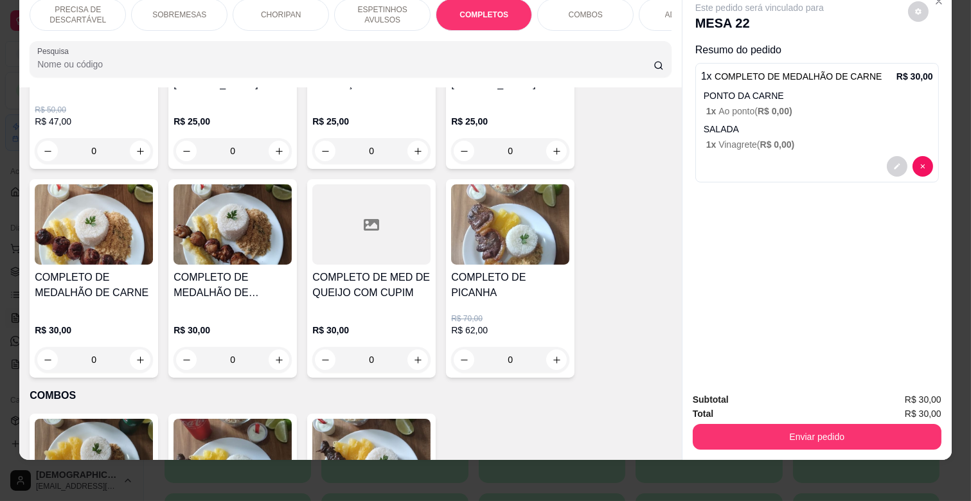
click at [350, 9] on p "ESPETINHOS AVULSOS" at bounding box center [382, 14] width 75 height 21
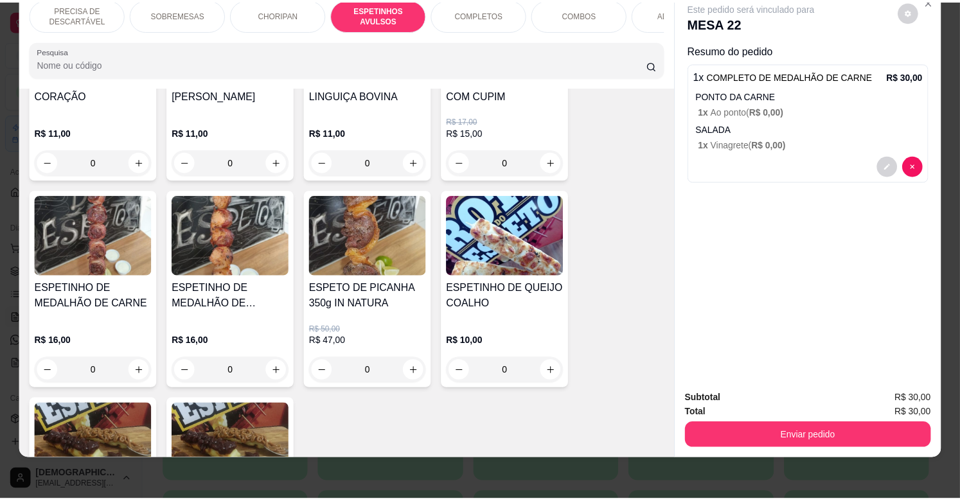
scroll to position [1066, 0]
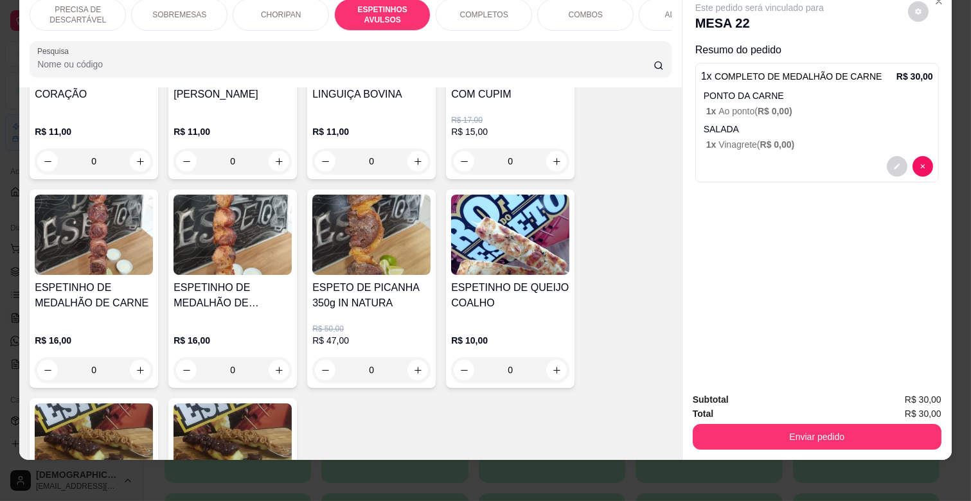
click at [137, 357] on div "0" at bounding box center [94, 370] width 118 height 26
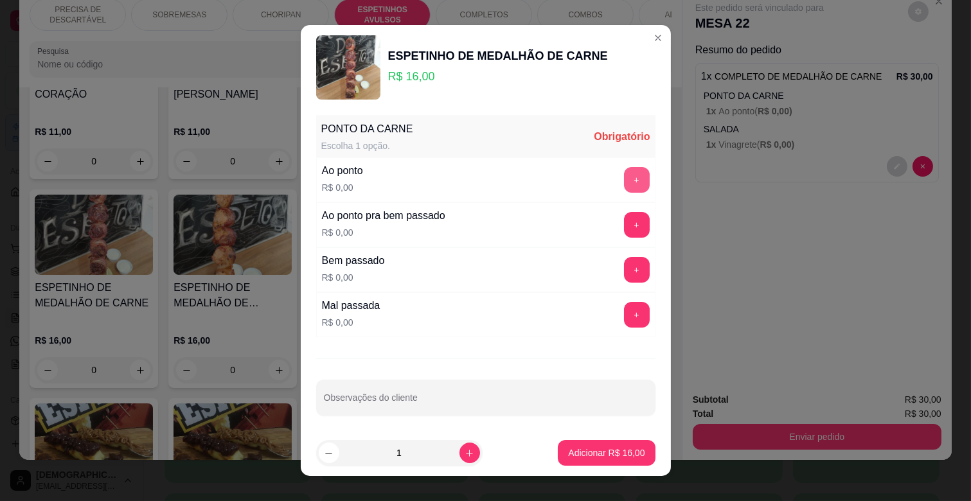
click at [624, 188] on button "+" at bounding box center [637, 180] width 26 height 26
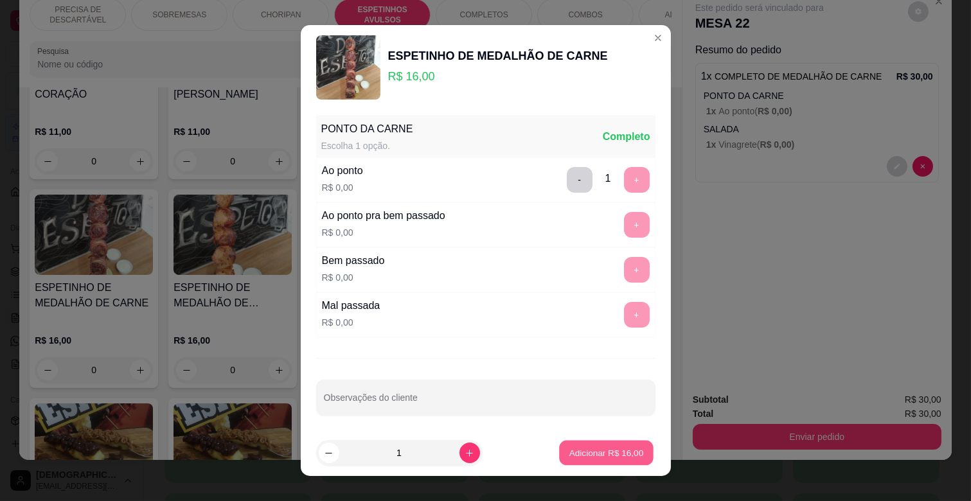
click at [580, 448] on p "Adicionar R$ 16,00" at bounding box center [606, 452] width 75 height 12
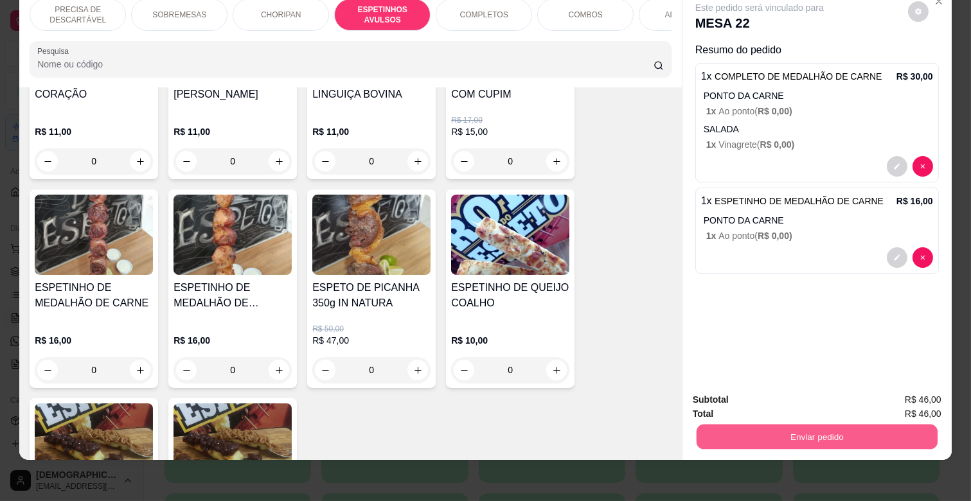
click at [804, 424] on button "Enviar pedido" at bounding box center [816, 436] width 241 height 25
click at [798, 394] on button "Não registrar e enviar pedido" at bounding box center [774, 395] width 134 height 24
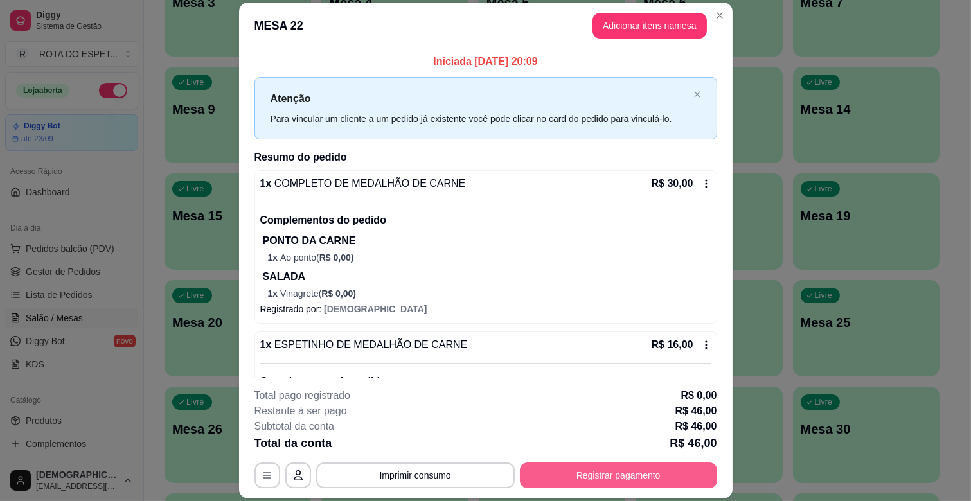
click at [623, 482] on button "Registrar pagamento" at bounding box center [618, 476] width 197 height 26
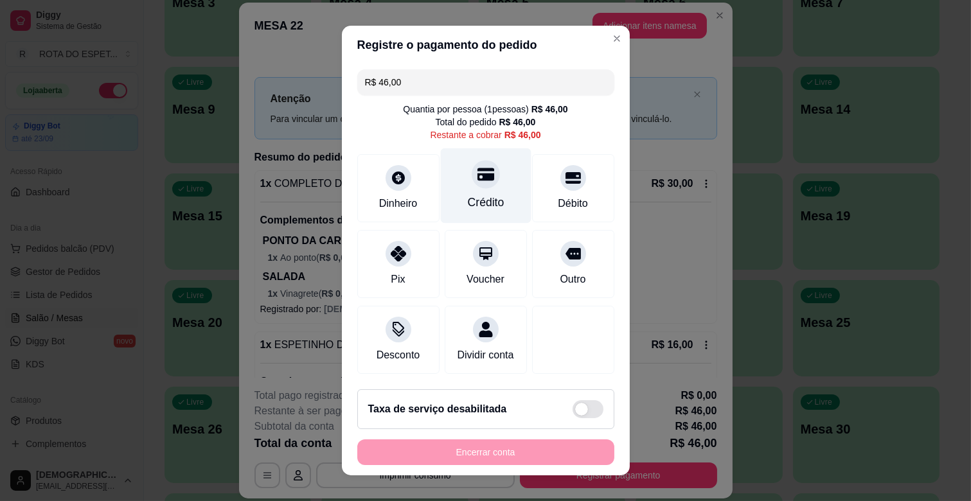
click at [441, 196] on div "Crédito" at bounding box center [485, 185] width 91 height 75
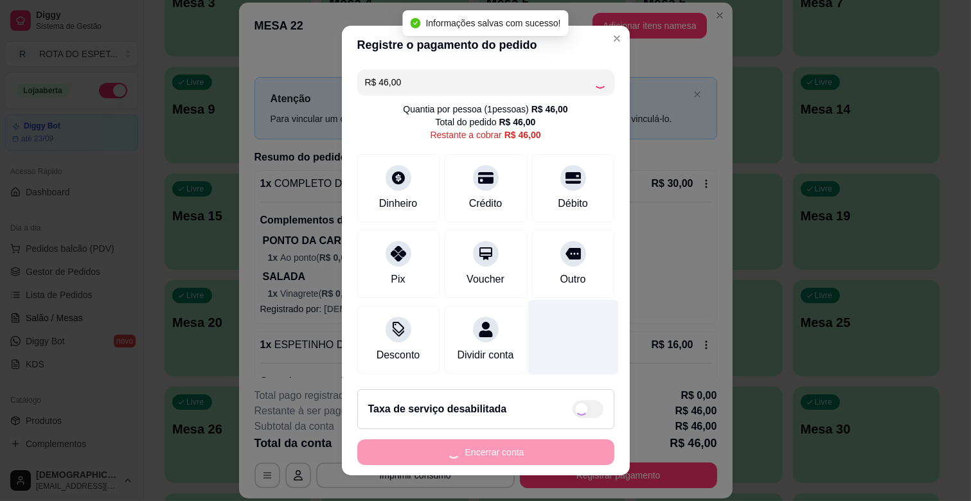
type input "R$ 0,00"
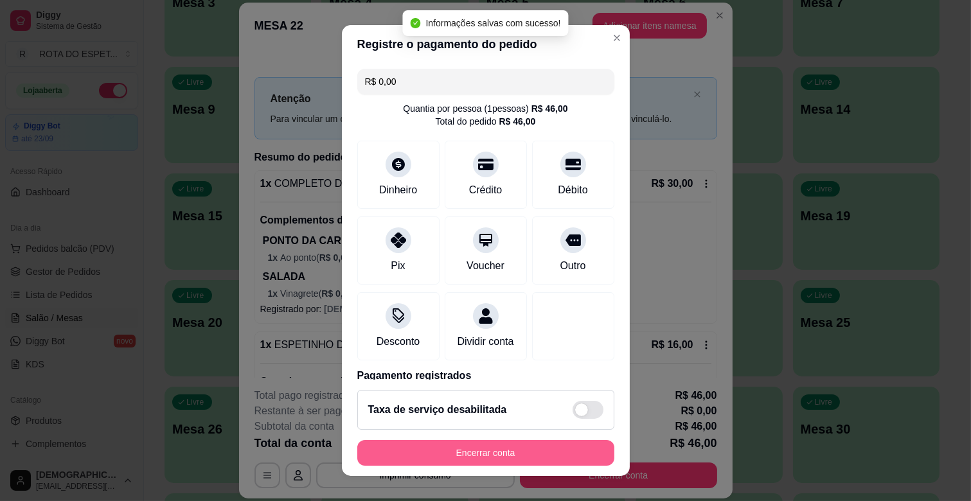
click at [420, 448] on button "Encerrar conta" at bounding box center [485, 453] width 257 height 26
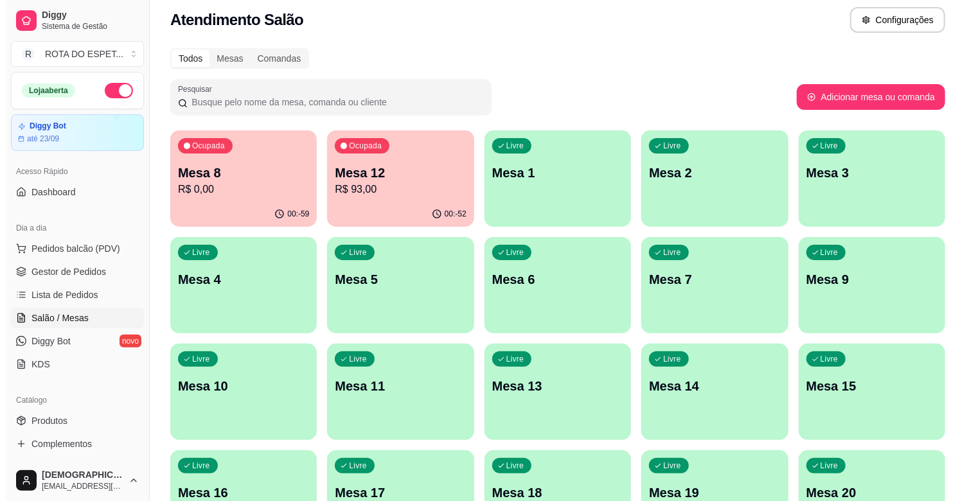
scroll to position [0, 0]
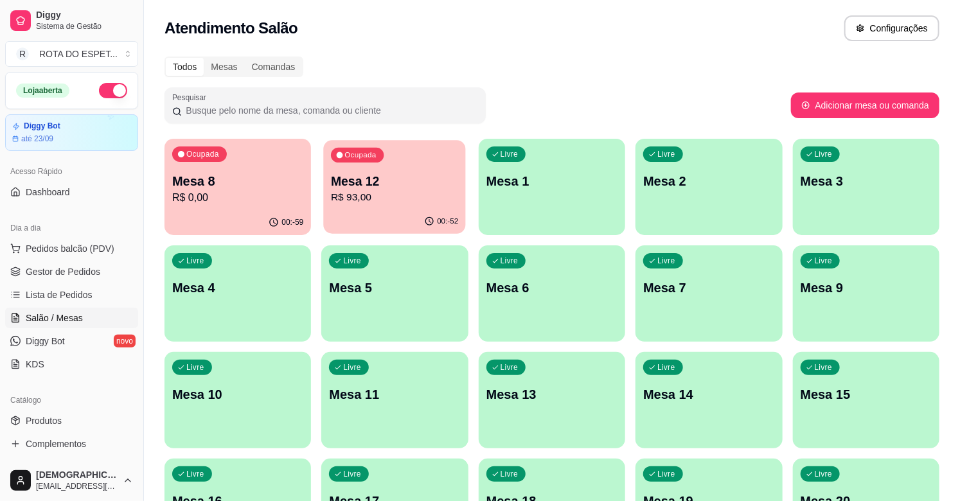
click at [407, 184] on p "Mesa 12" at bounding box center [394, 181] width 127 height 17
click at [269, 193] on p "R$ 0,00" at bounding box center [237, 197] width 131 height 15
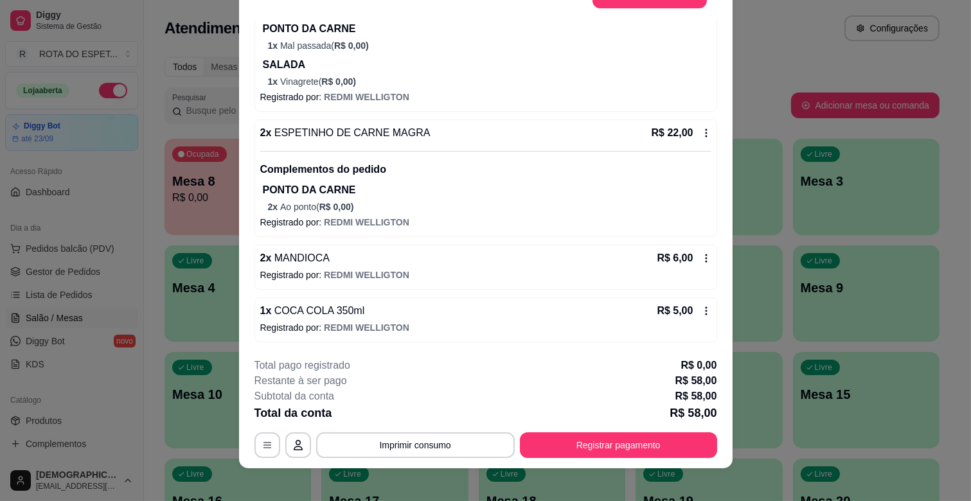
scroll to position [39, 0]
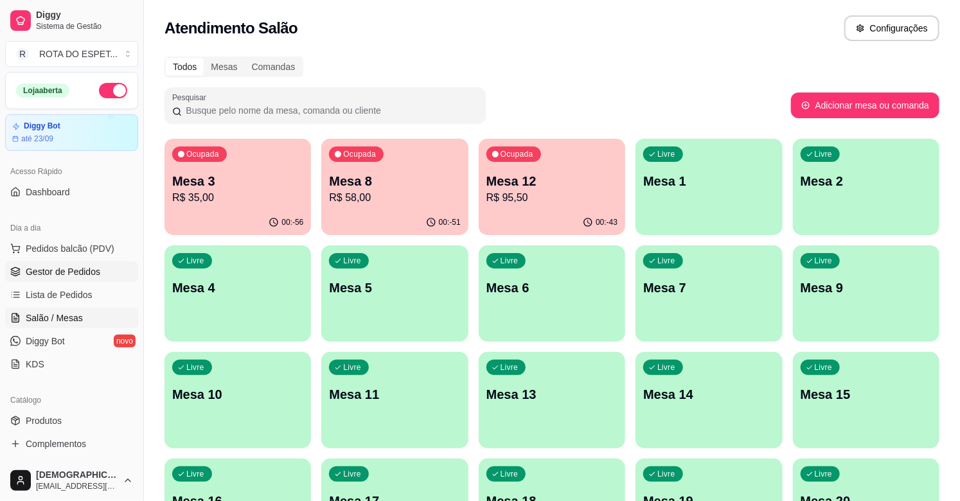
click at [49, 275] on span "Gestor de Pedidos" at bounding box center [63, 271] width 75 height 13
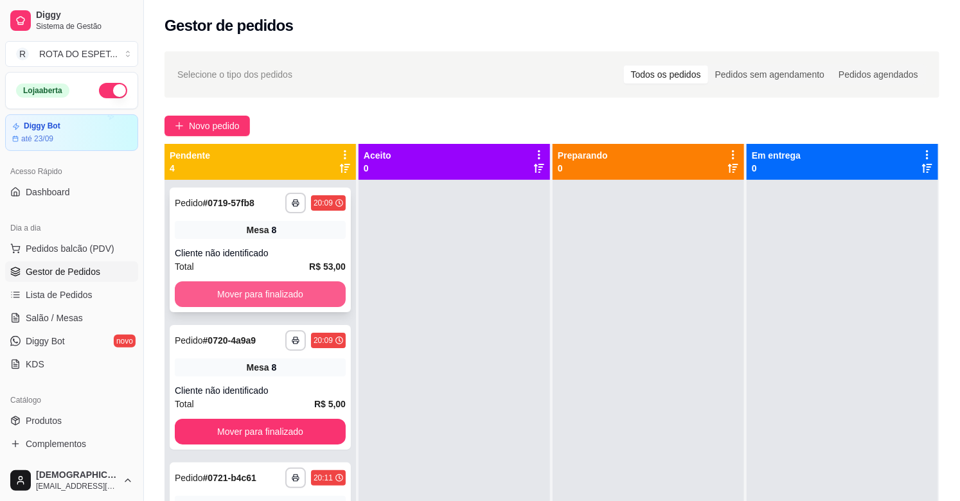
click at [291, 296] on button "Mover para finalizado" at bounding box center [260, 294] width 171 height 26
click at [291, 296] on button "Mover para finalizado" at bounding box center [260, 294] width 166 height 25
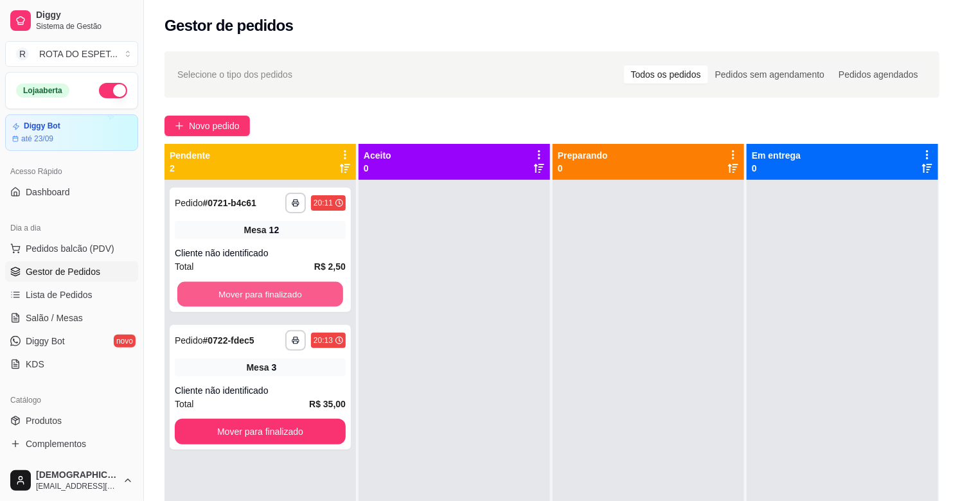
click at [291, 296] on button "Mover para finalizado" at bounding box center [260, 294] width 166 height 25
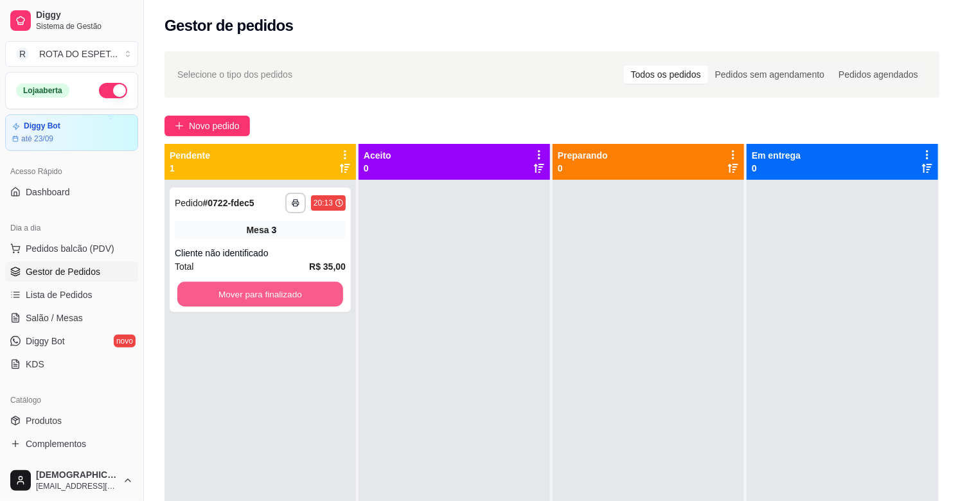
click at [291, 296] on button "Mover para finalizado" at bounding box center [260, 294] width 166 height 25
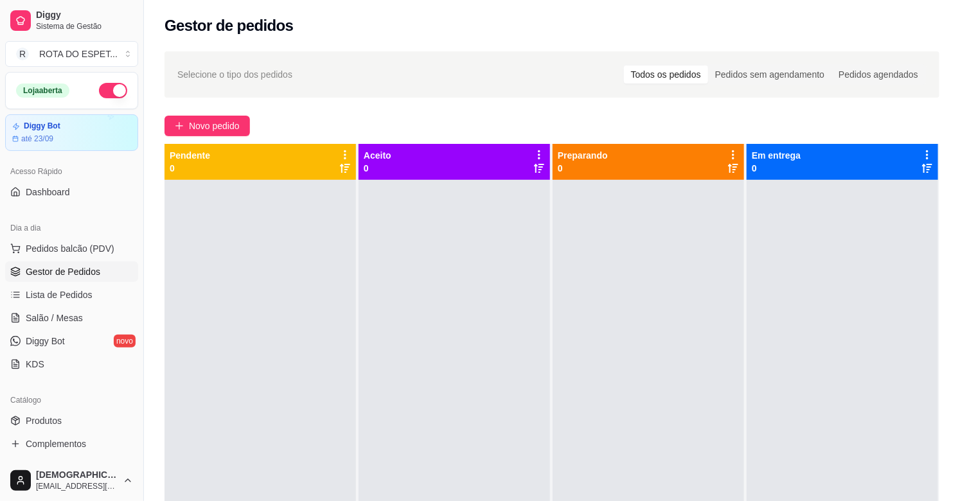
click at [407, 371] on div at bounding box center [453, 430] width 191 height 501
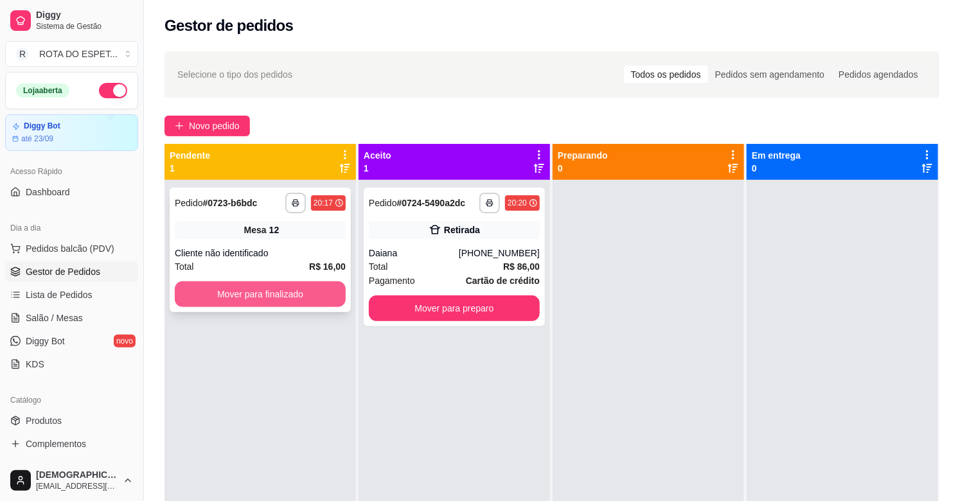
click at [252, 291] on button "Mover para finalizado" at bounding box center [260, 294] width 171 height 26
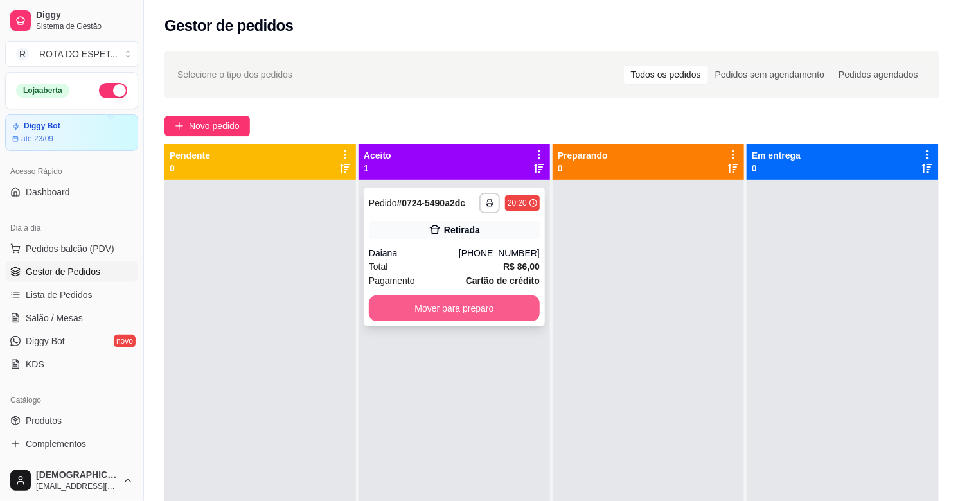
click at [482, 303] on button "Mover para preparo" at bounding box center [454, 309] width 171 height 26
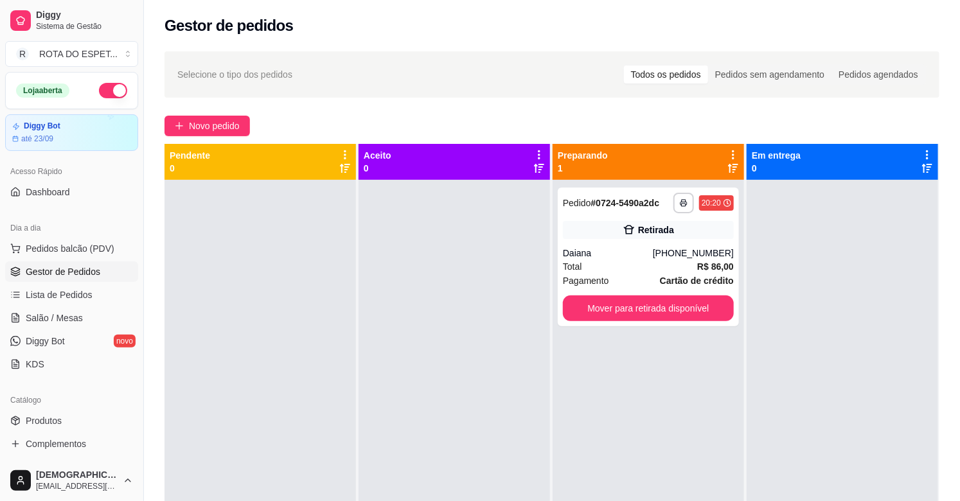
click at [427, 394] on div at bounding box center [453, 430] width 191 height 501
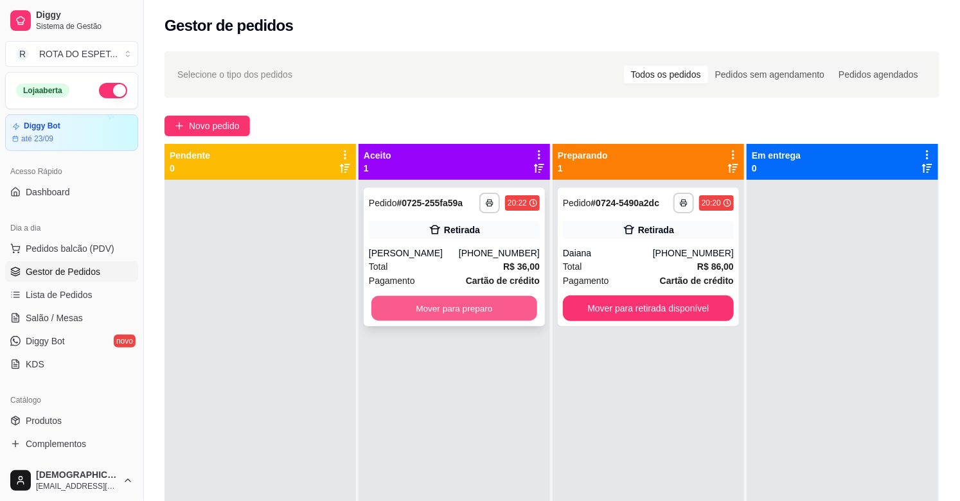
click at [499, 301] on button "Mover para preparo" at bounding box center [454, 308] width 166 height 25
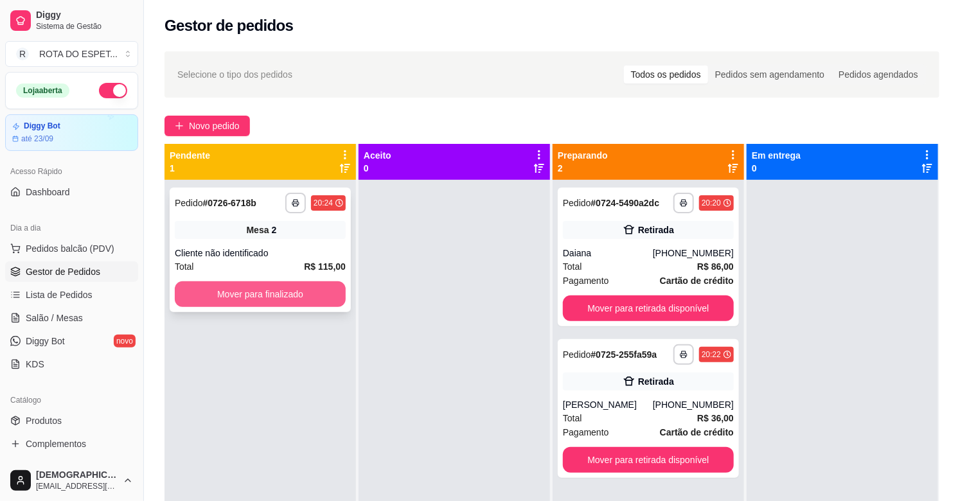
click at [265, 303] on button "Mover para finalizado" at bounding box center [260, 294] width 171 height 26
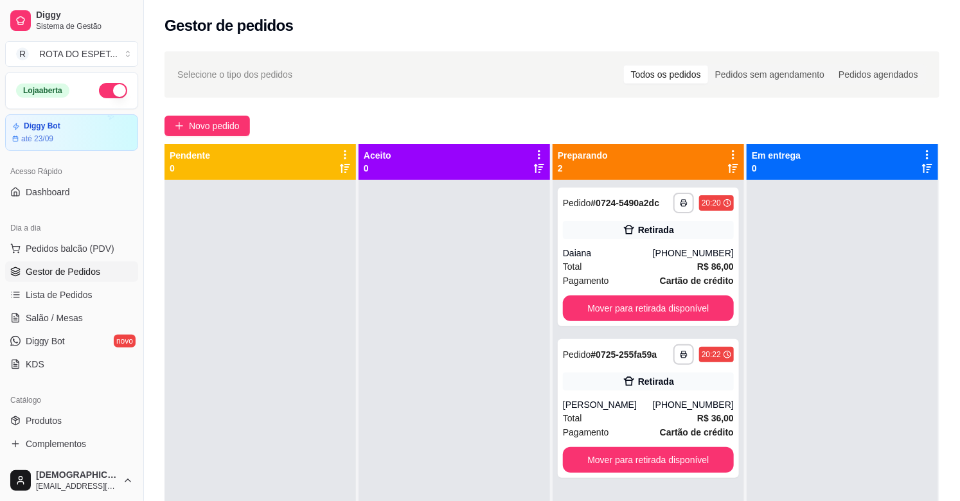
click at [390, 349] on div at bounding box center [453, 430] width 191 height 501
click at [65, 321] on span "Salão / Mesas" at bounding box center [54, 318] width 57 height 13
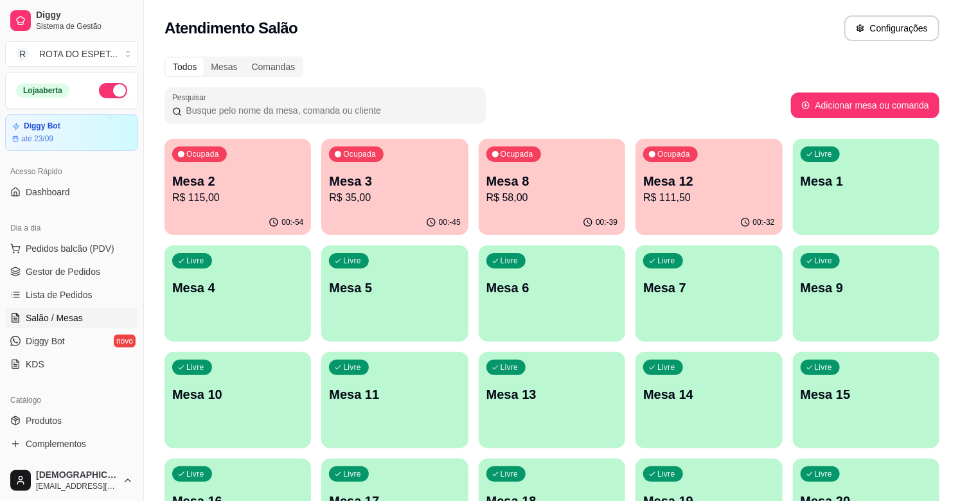
click at [338, 186] on p "Mesa 3" at bounding box center [394, 181] width 131 height 18
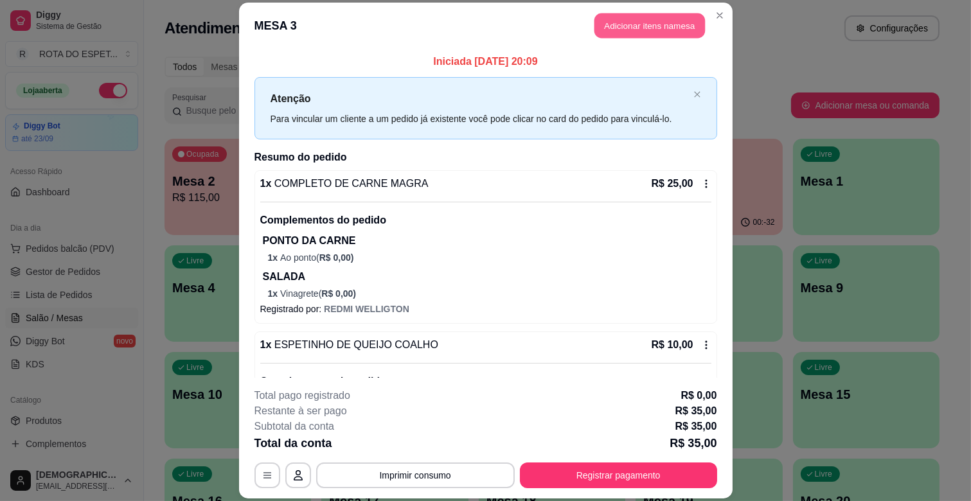
click at [664, 20] on button "Adicionar itens na mesa" at bounding box center [649, 25] width 110 height 25
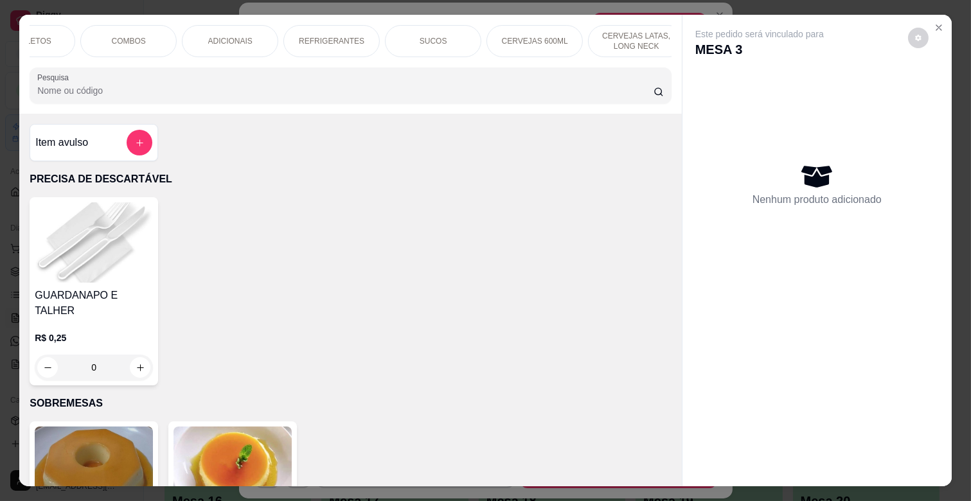
scroll to position [0, 561]
click at [200, 39] on p "REFRIGERANTES" at bounding box center [227, 41] width 66 height 10
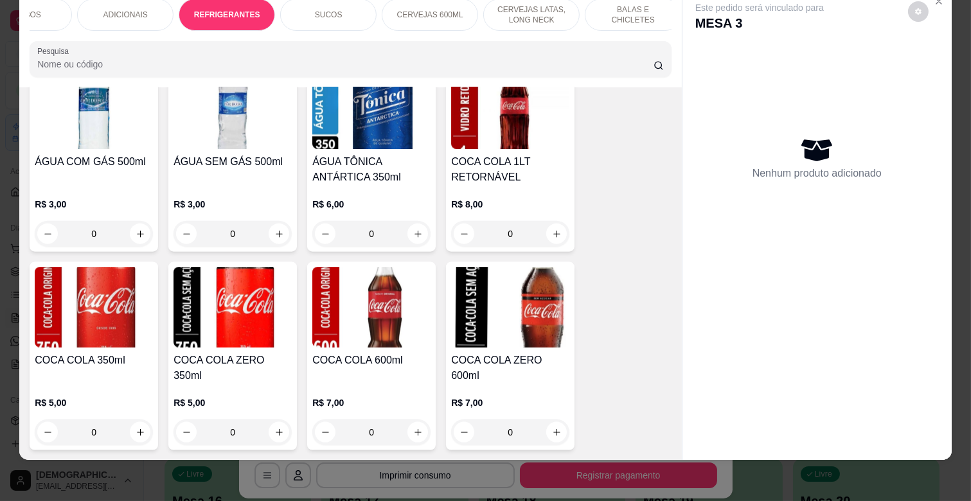
scroll to position [3164, 0]
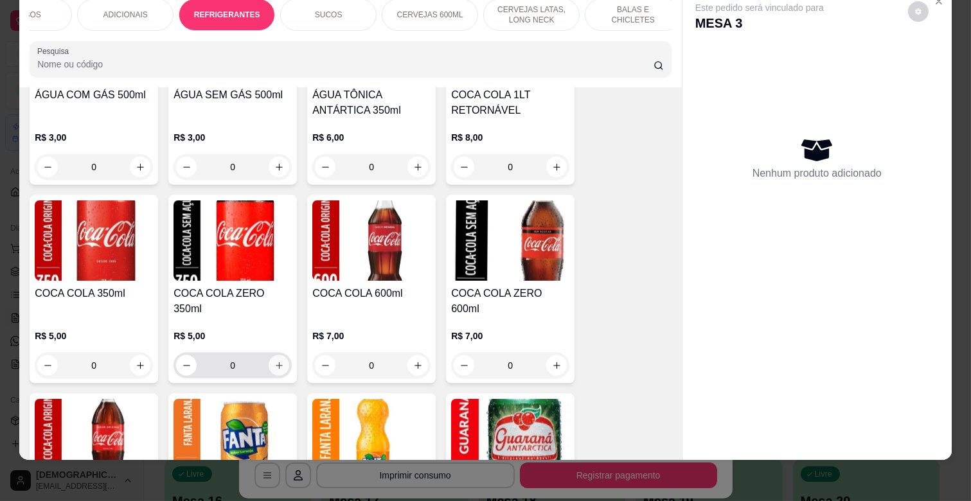
click at [269, 355] on button "increase-product-quantity" at bounding box center [279, 365] width 21 height 21
type input "1"
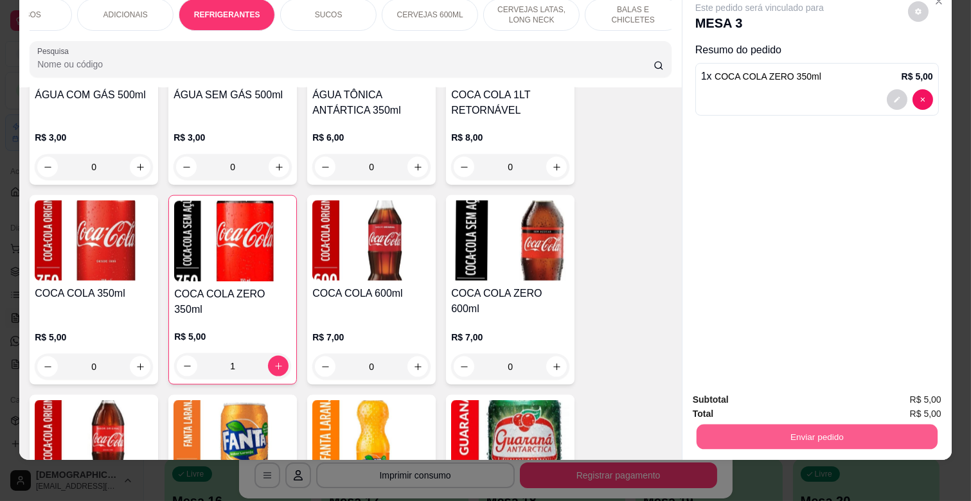
click at [800, 425] on button "Enviar pedido" at bounding box center [816, 436] width 241 height 25
click at [773, 382] on button "Não registrar e enviar pedido" at bounding box center [774, 394] width 134 height 24
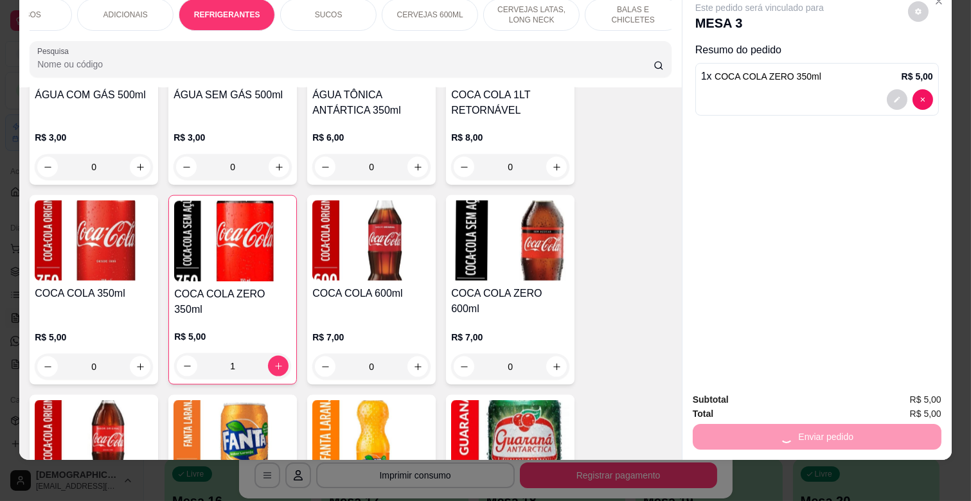
click at [782, 393] on div "Subtotal R$ 5,00" at bounding box center [817, 400] width 249 height 14
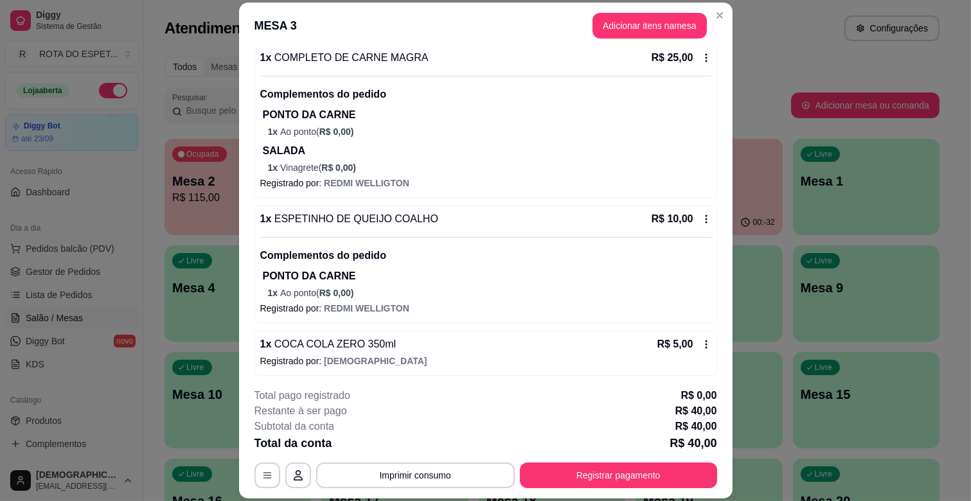
scroll to position [129, 0]
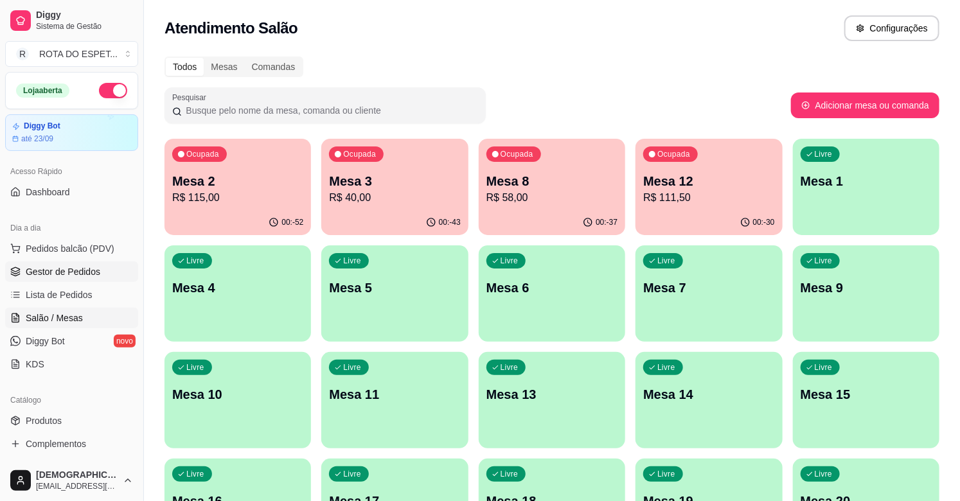
click at [72, 279] on link "Gestor de Pedidos" at bounding box center [71, 271] width 133 height 21
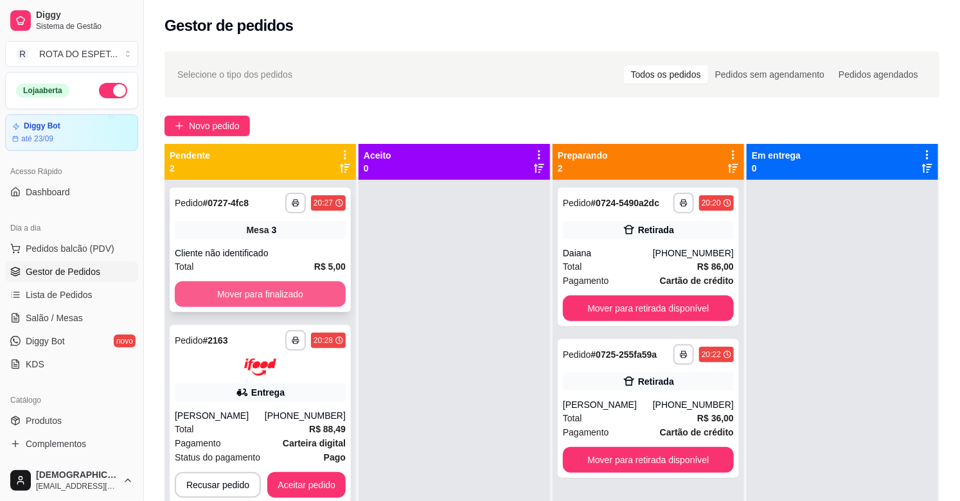
click at [283, 292] on button "Mover para finalizado" at bounding box center [260, 294] width 171 height 26
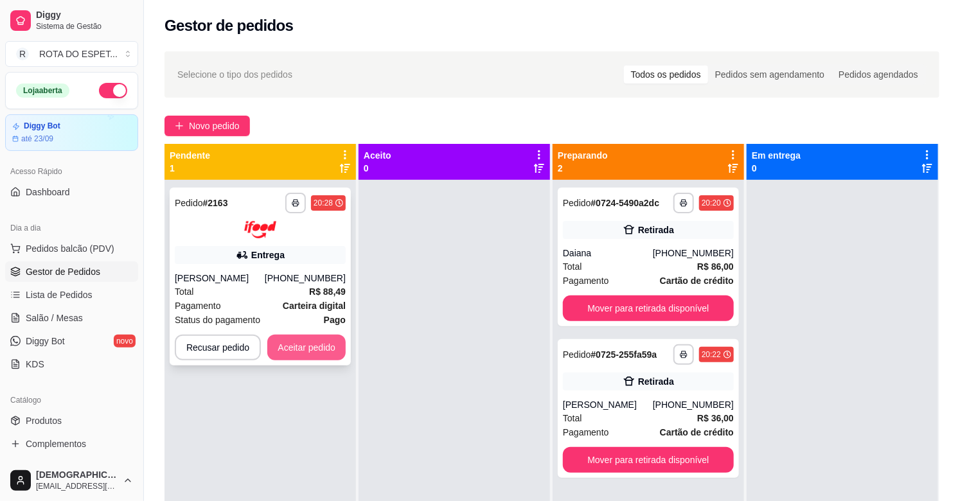
click at [320, 347] on button "Aceitar pedido" at bounding box center [306, 348] width 78 height 26
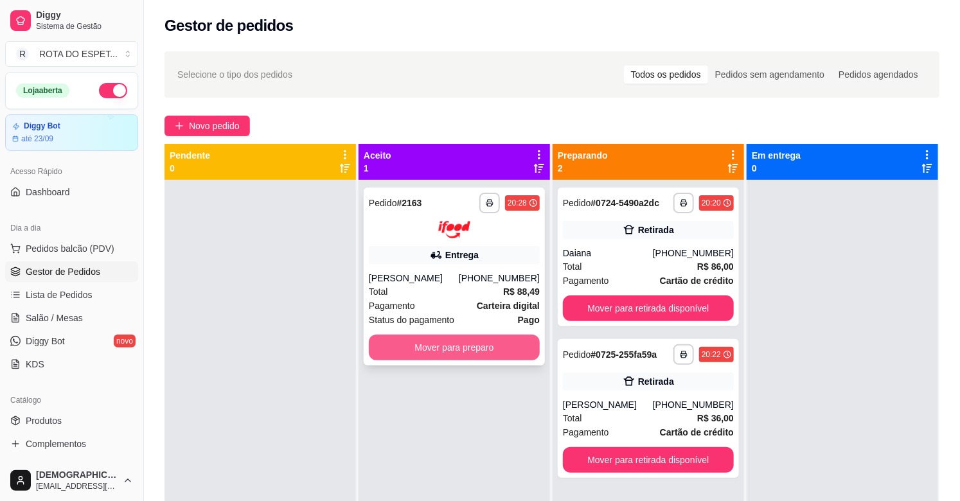
click at [431, 345] on button "Mover para preparo" at bounding box center [454, 348] width 171 height 26
click at [434, 345] on button "Mover para preparo" at bounding box center [454, 347] width 166 height 25
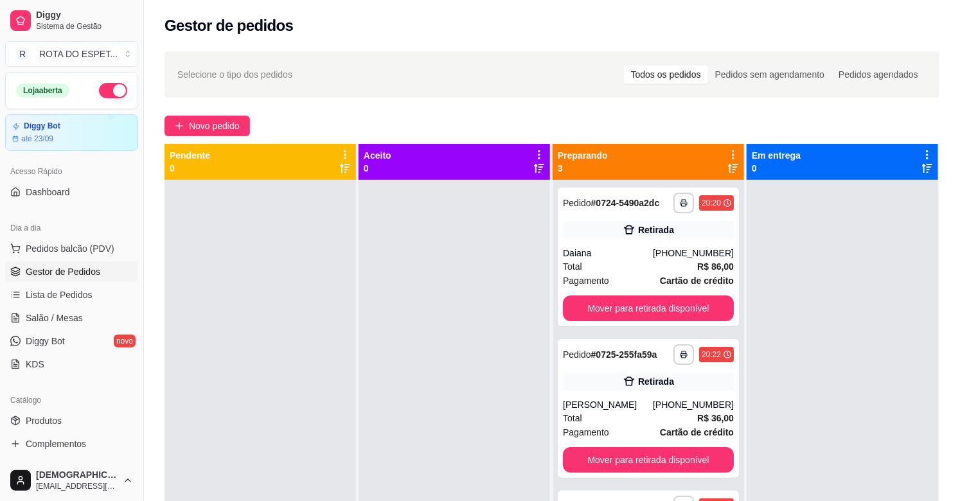
click at [375, 400] on div at bounding box center [453, 430] width 191 height 501
click at [622, 303] on button "Mover para retirada disponível" at bounding box center [648, 308] width 166 height 25
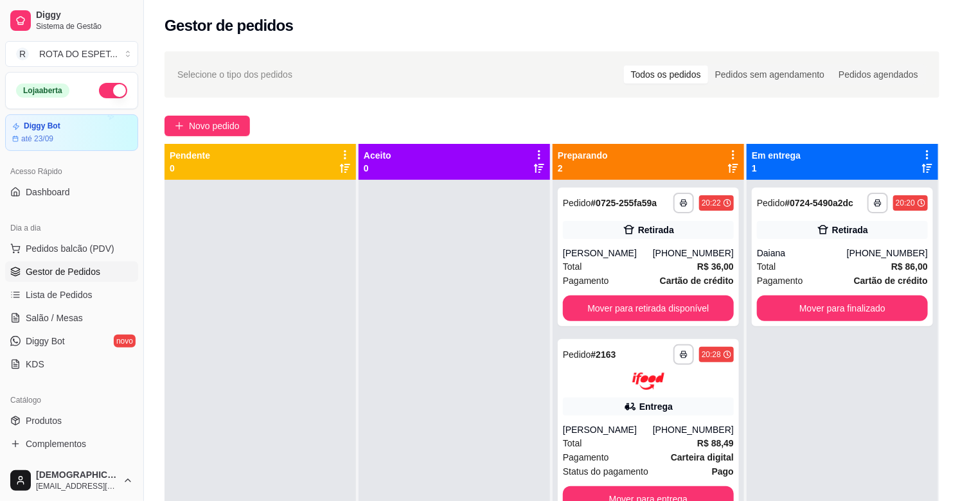
click at [411, 389] on div at bounding box center [453, 430] width 191 height 501
click at [84, 315] on link "Salão / Mesas" at bounding box center [71, 318] width 133 height 21
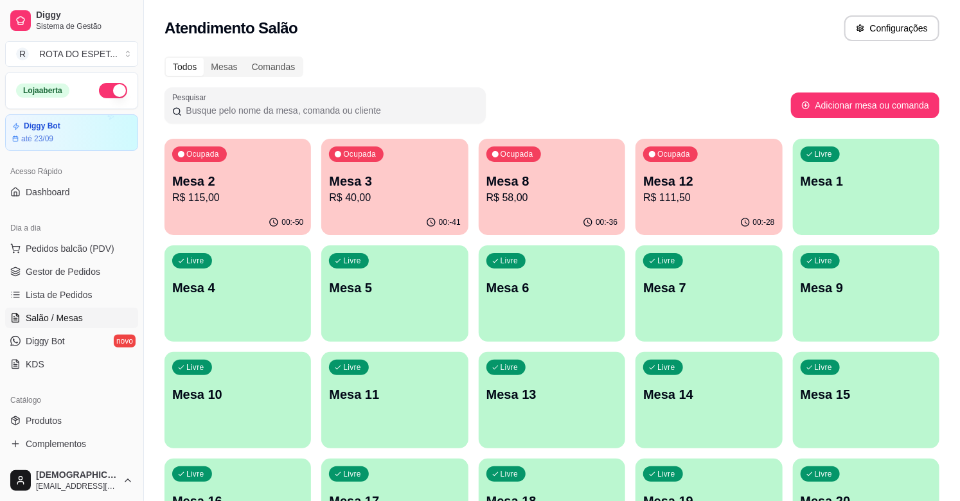
click at [565, 183] on p "Mesa 8" at bounding box center [551, 181] width 131 height 18
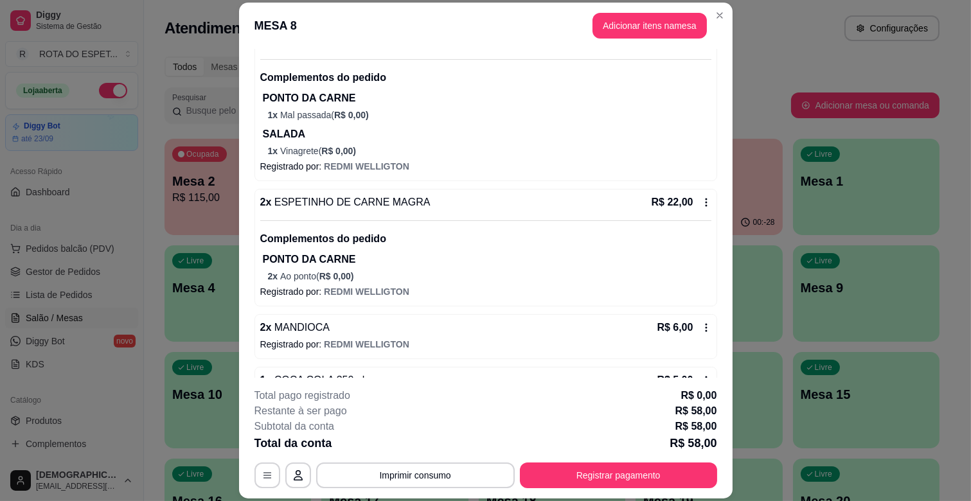
scroll to position [182, 0]
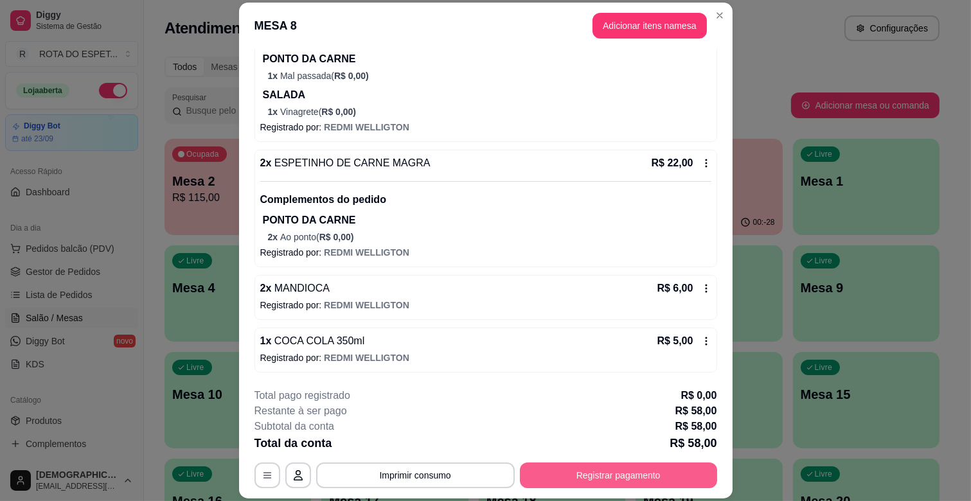
click at [626, 473] on button "Registrar pagamento" at bounding box center [618, 476] width 197 height 26
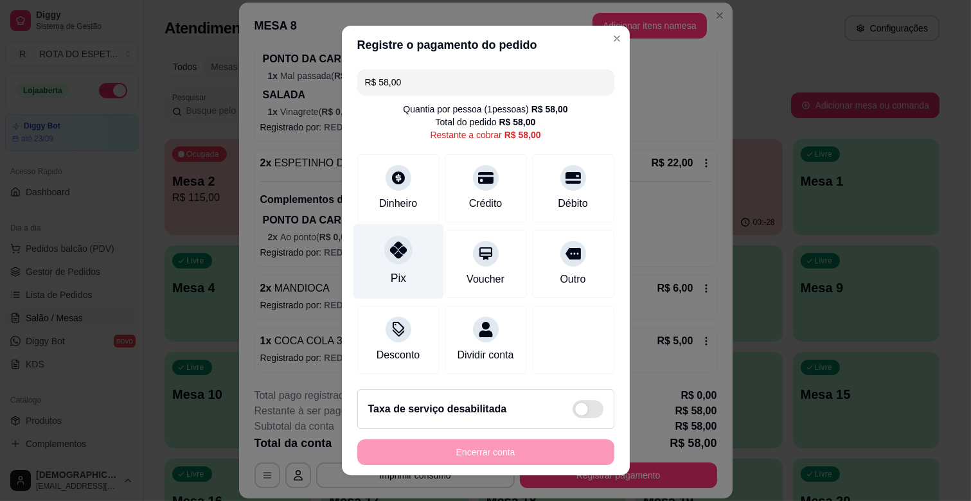
click at [405, 278] on div "Pix" at bounding box center [398, 261] width 91 height 75
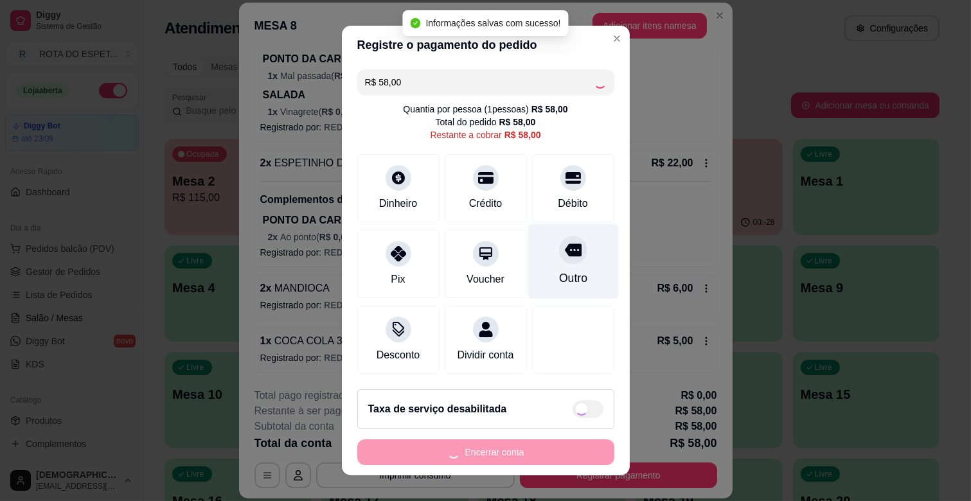
type input "R$ 0,00"
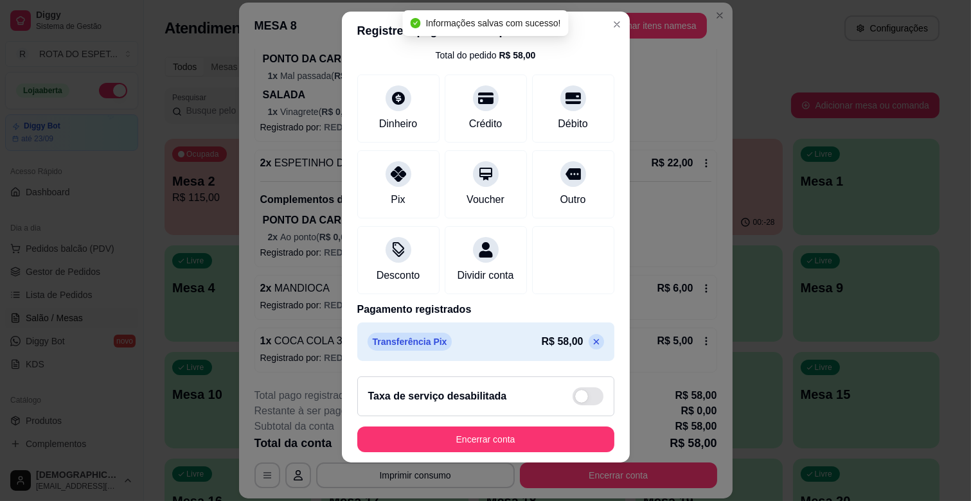
scroll to position [16, 0]
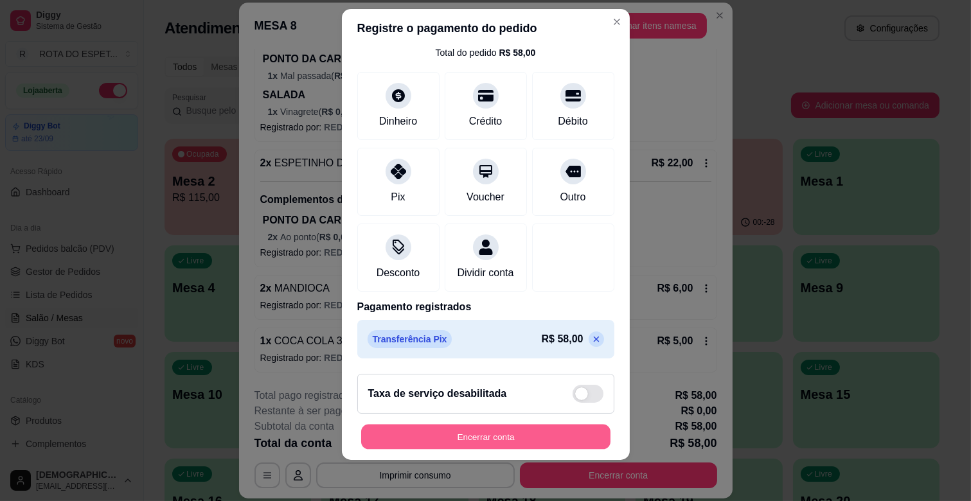
click at [535, 439] on button "Encerrar conta" at bounding box center [485, 437] width 249 height 25
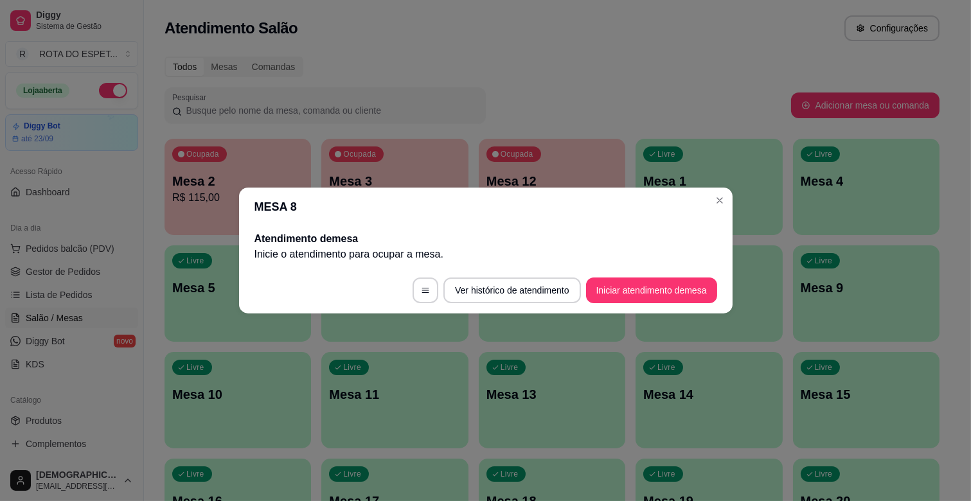
scroll to position [0, 0]
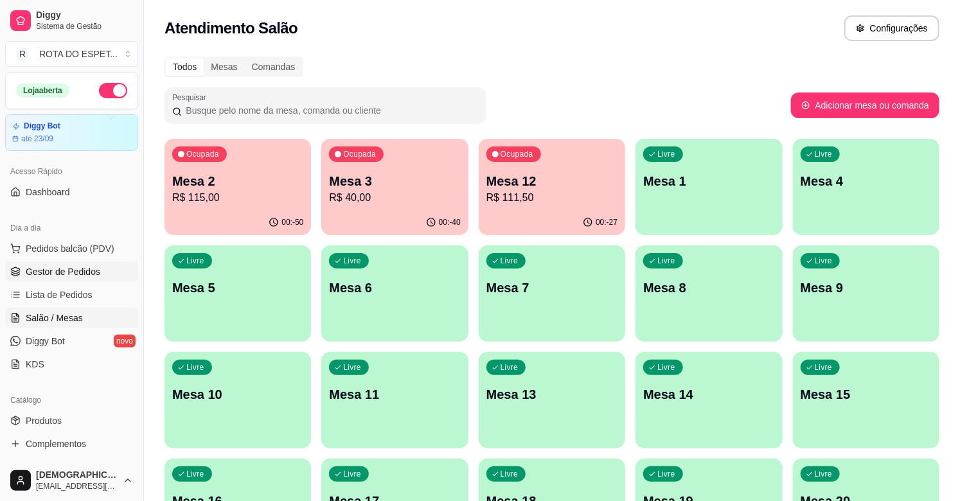
click at [56, 276] on span "Gestor de Pedidos" at bounding box center [63, 271] width 75 height 13
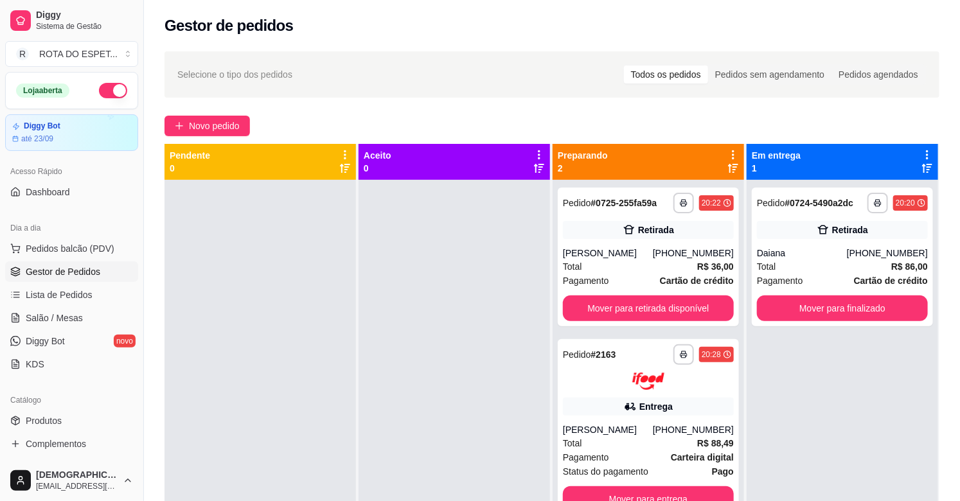
click at [335, 315] on div at bounding box center [259, 430] width 191 height 501
click at [427, 312] on div at bounding box center [453, 430] width 191 height 501
click at [394, 382] on div at bounding box center [453, 430] width 191 height 501
click at [65, 317] on span "Salão / Mesas" at bounding box center [54, 318] width 57 height 13
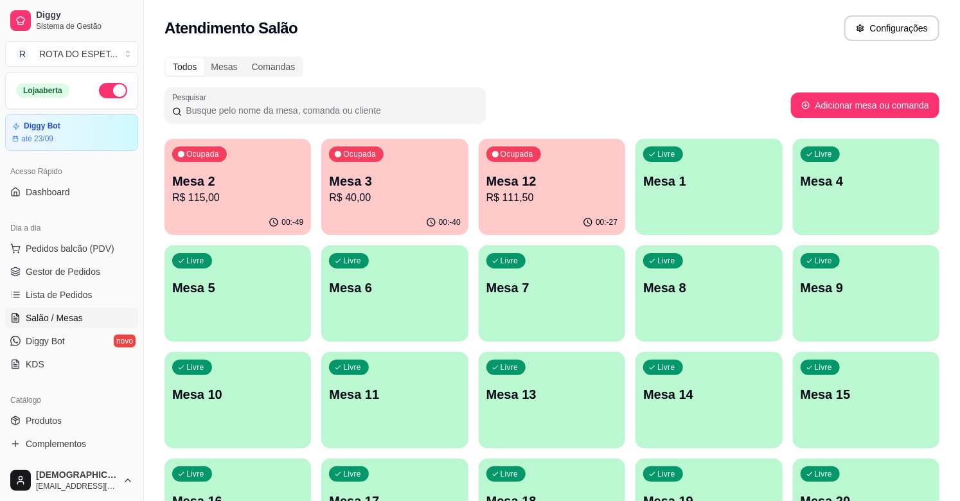
click at [412, 293] on p "Mesa 6" at bounding box center [394, 288] width 131 height 18
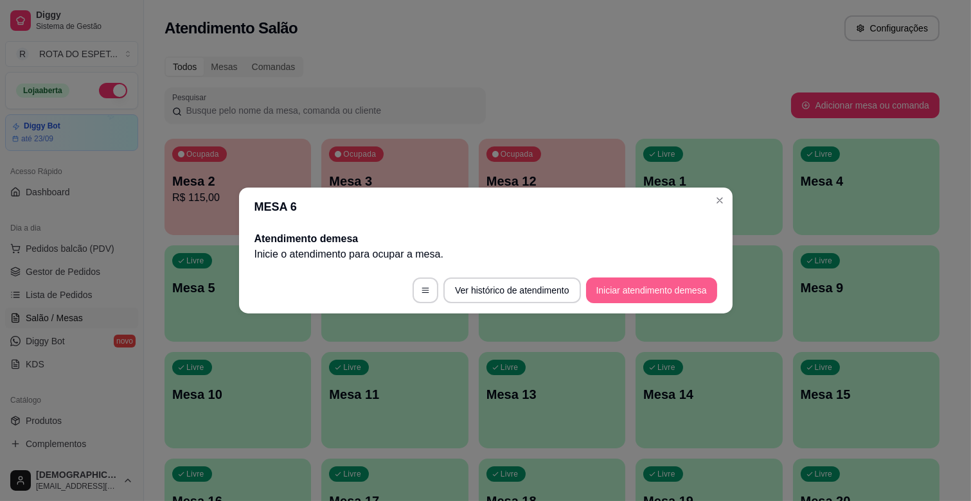
click at [643, 291] on button "Iniciar atendimento de mesa" at bounding box center [651, 291] width 131 height 26
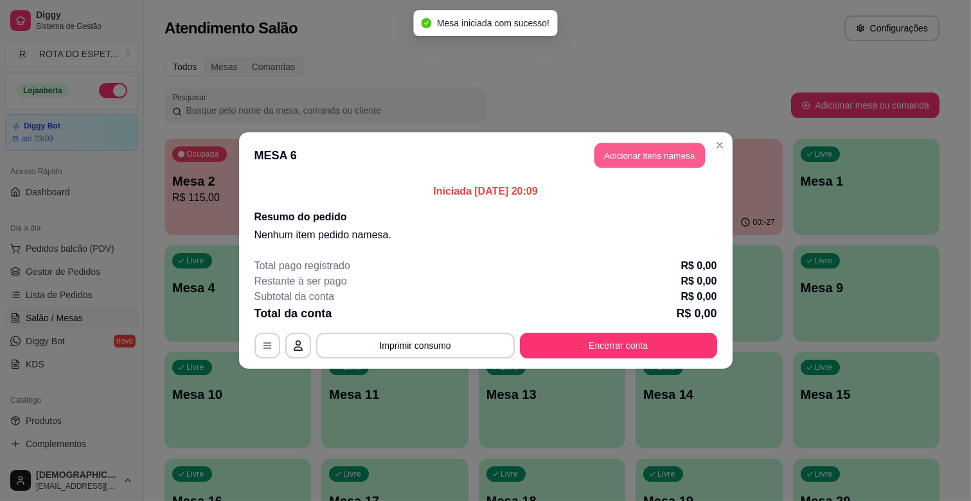
click at [670, 144] on button "Adicionar itens na mesa" at bounding box center [649, 155] width 110 height 25
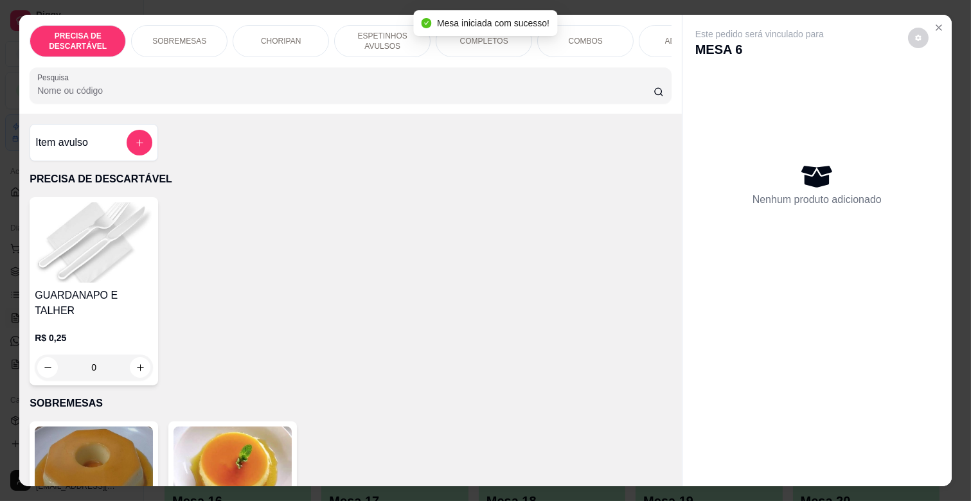
click at [350, 39] on p "ESPETINHOS AVULSOS" at bounding box center [382, 41] width 75 height 21
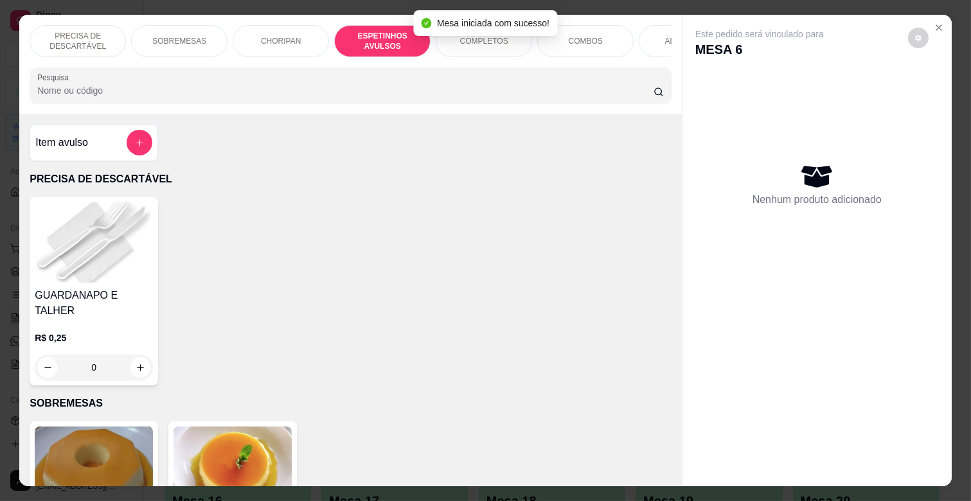
scroll to position [31, 0]
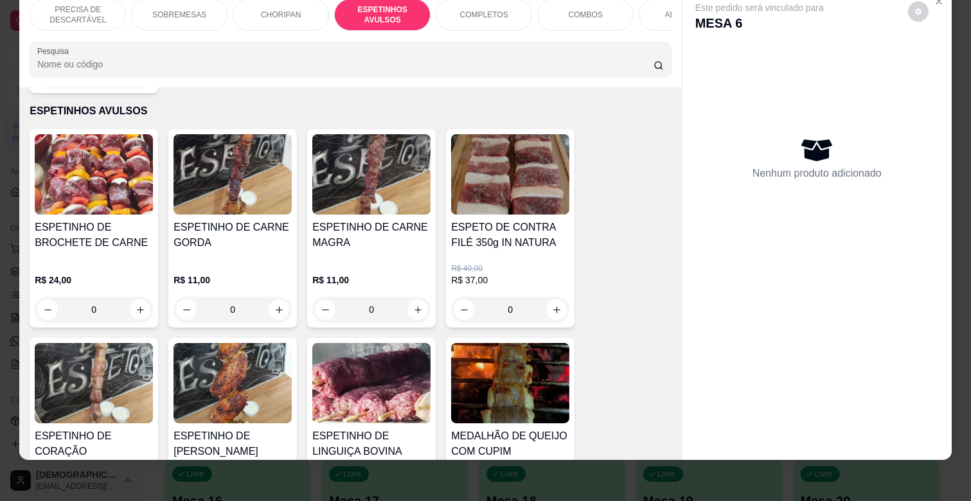
click at [416, 297] on div "0" at bounding box center [371, 310] width 118 height 26
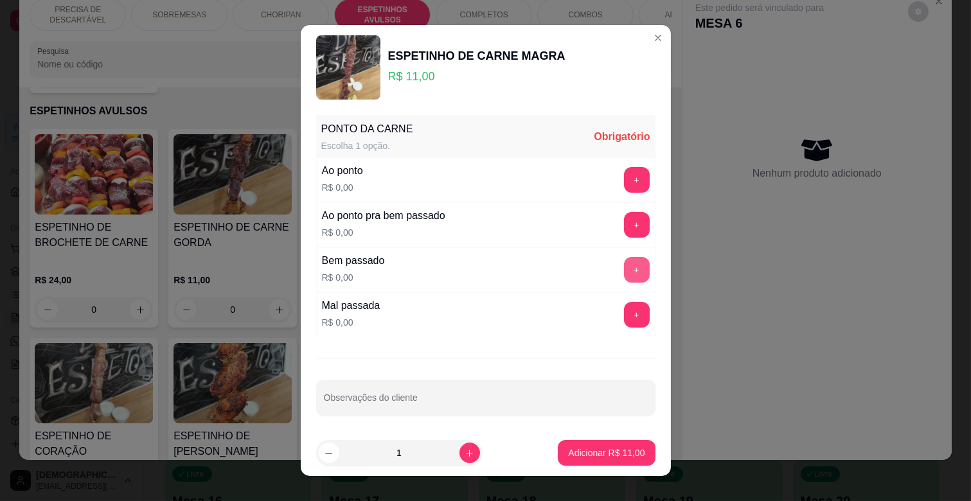
click at [624, 258] on button "+" at bounding box center [637, 270] width 26 height 26
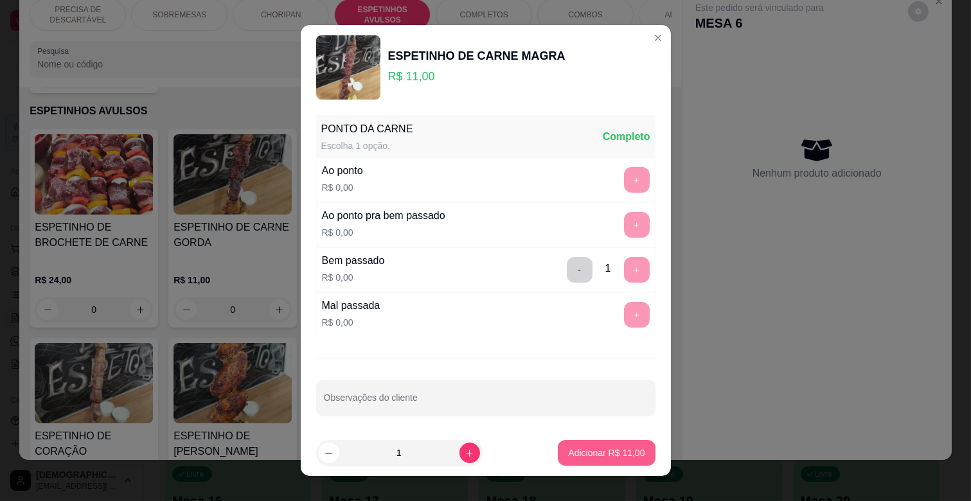
click at [607, 453] on p "Adicionar R$ 11,00" at bounding box center [606, 452] width 76 height 13
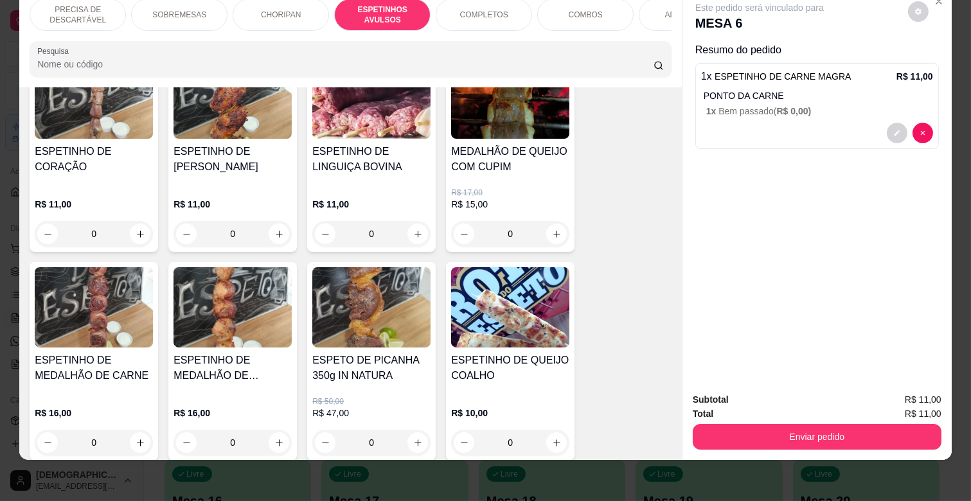
scroll to position [994, 0]
click at [550, 429] on div "0" at bounding box center [510, 442] width 118 height 26
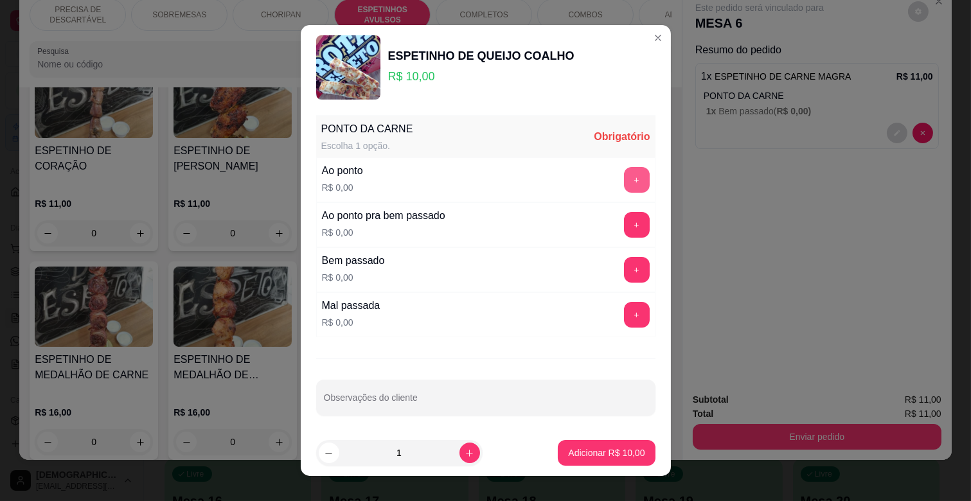
click at [624, 168] on button "+" at bounding box center [637, 180] width 26 height 26
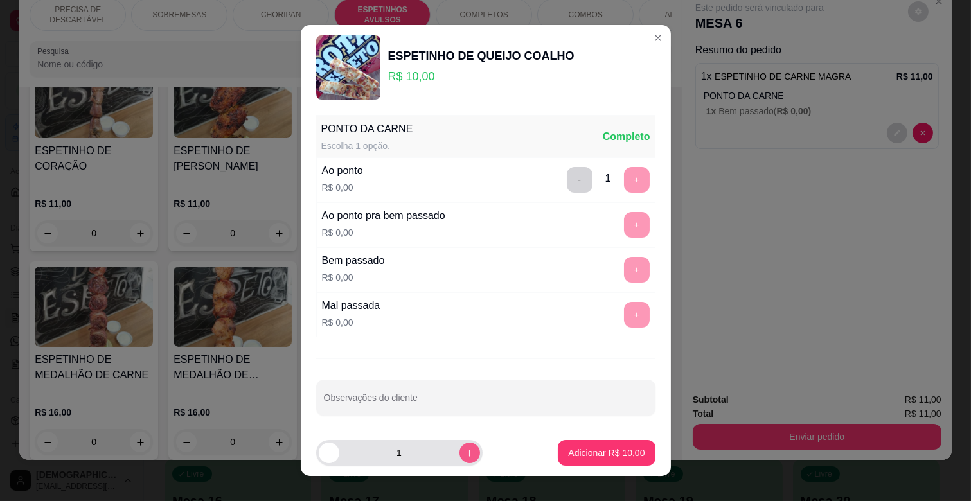
click at [464, 450] on icon "increase-product-quantity" at bounding box center [469, 453] width 10 height 10
type input "3"
click at [568, 451] on p "Adicionar R$ 30,00" at bounding box center [606, 452] width 76 height 13
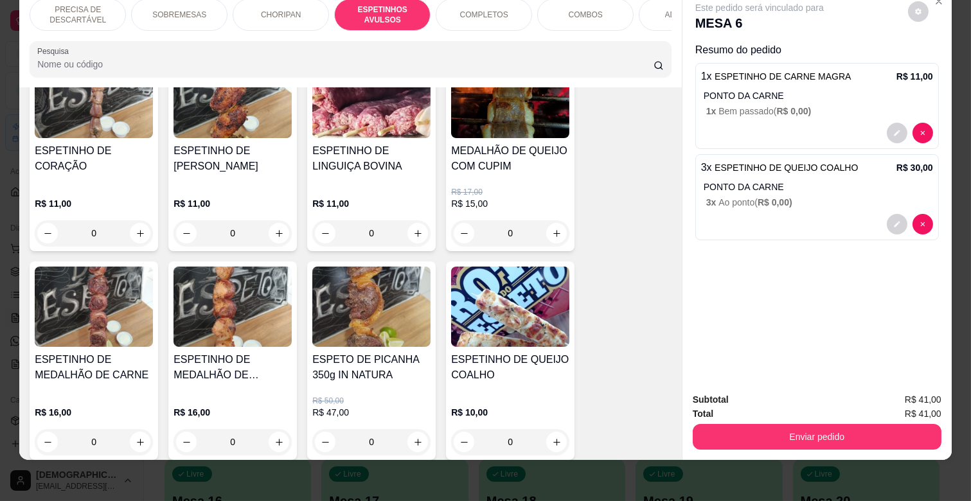
scroll to position [0, 561]
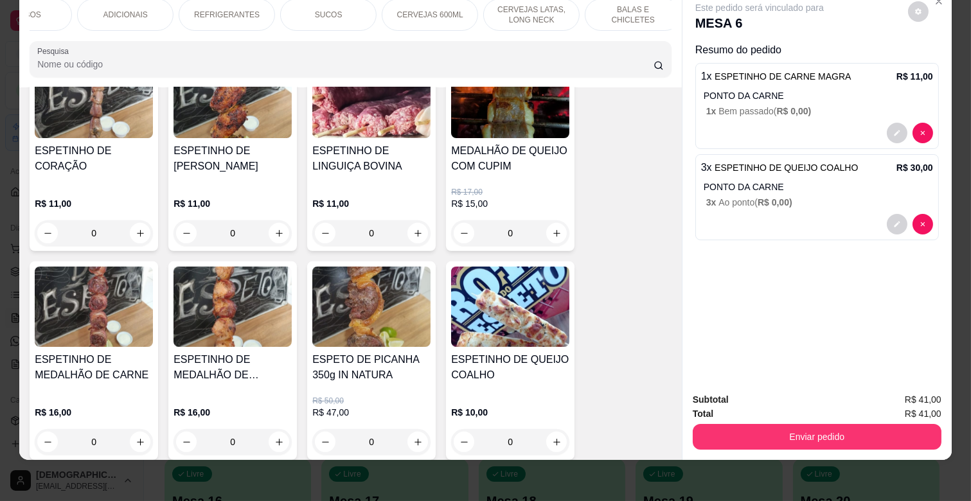
click at [125, 10] on p "ADICIONAIS" at bounding box center [125, 15] width 44 height 10
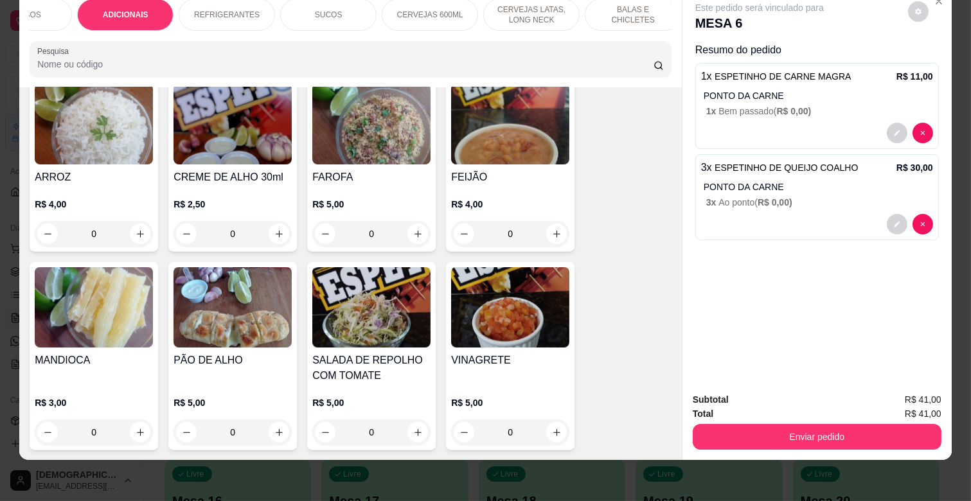
scroll to position [2487, 0]
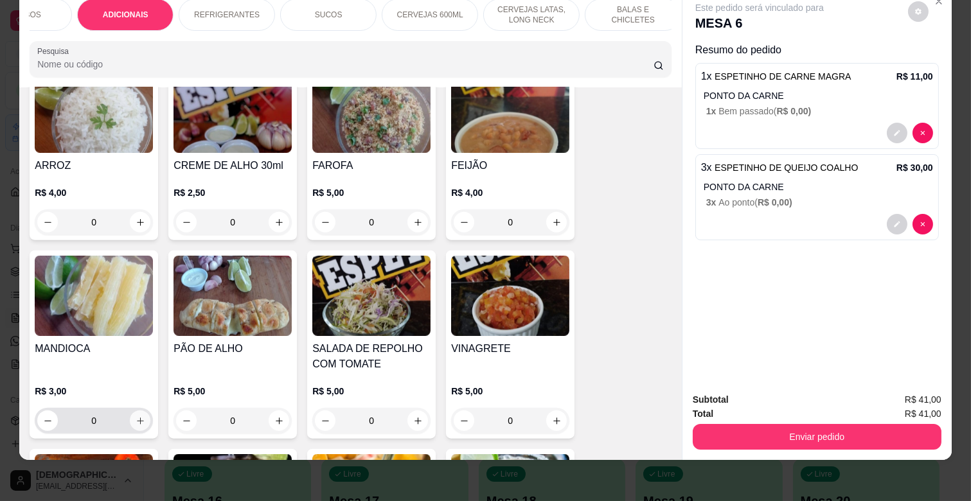
click at [136, 416] on icon "increase-product-quantity" at bounding box center [141, 421] width 10 height 10
type input "1"
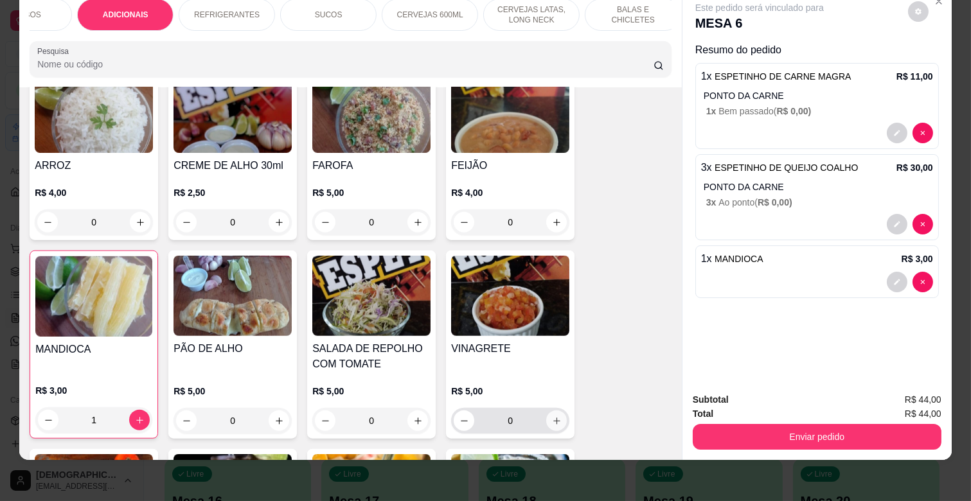
click at [552, 416] on icon "increase-product-quantity" at bounding box center [557, 421] width 10 height 10
type input "1"
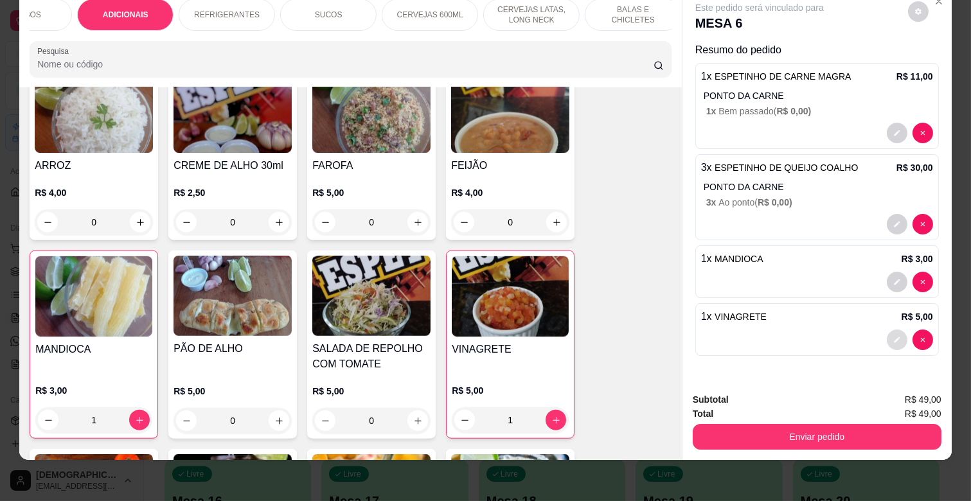
click at [887, 338] on button "decrease-product-quantity" at bounding box center [897, 340] width 21 height 21
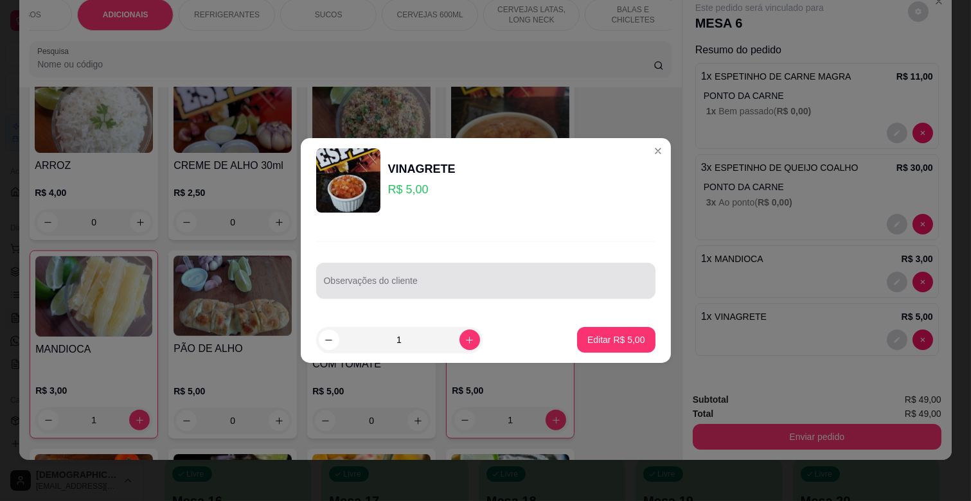
click at [377, 285] on input "Observações do cliente" at bounding box center [486, 285] width 324 height 13
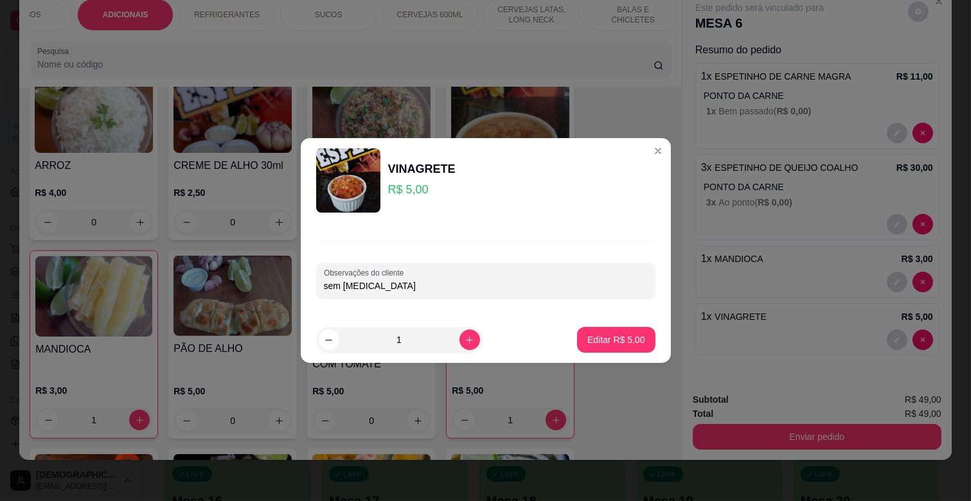
click at [343, 283] on input "sem [MEDICAL_DATA]" at bounding box center [486, 285] width 324 height 13
type input "sem cebola"
click at [596, 339] on p "Editar R$ 5,00" at bounding box center [616, 339] width 58 height 13
type input "0"
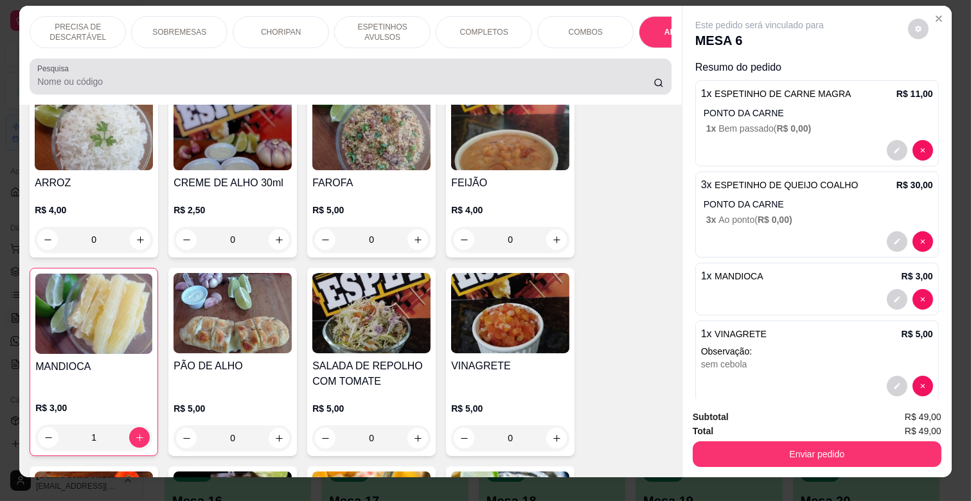
scroll to position [0, 0]
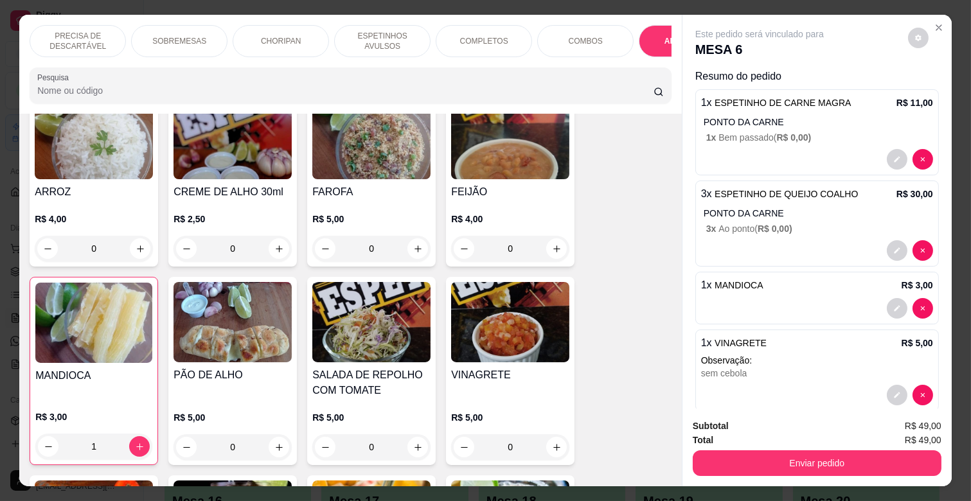
click at [483, 36] on p "COMPLETOS" at bounding box center [484, 41] width 48 height 10
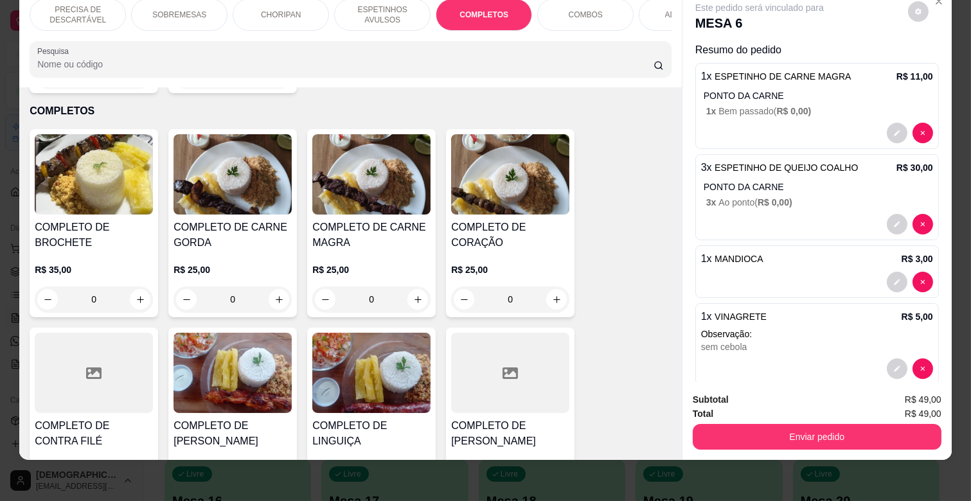
click at [407, 287] on div "0" at bounding box center [371, 300] width 118 height 26
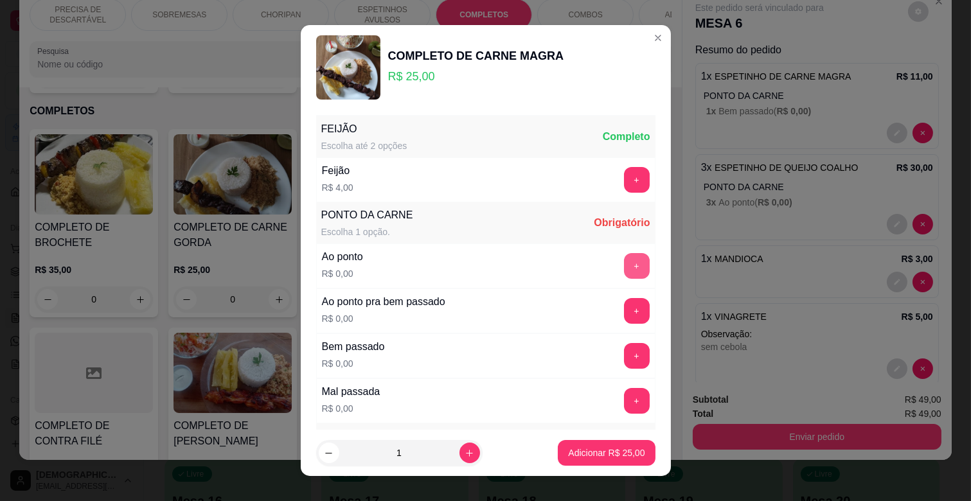
click at [624, 272] on button "+" at bounding box center [637, 266] width 26 height 26
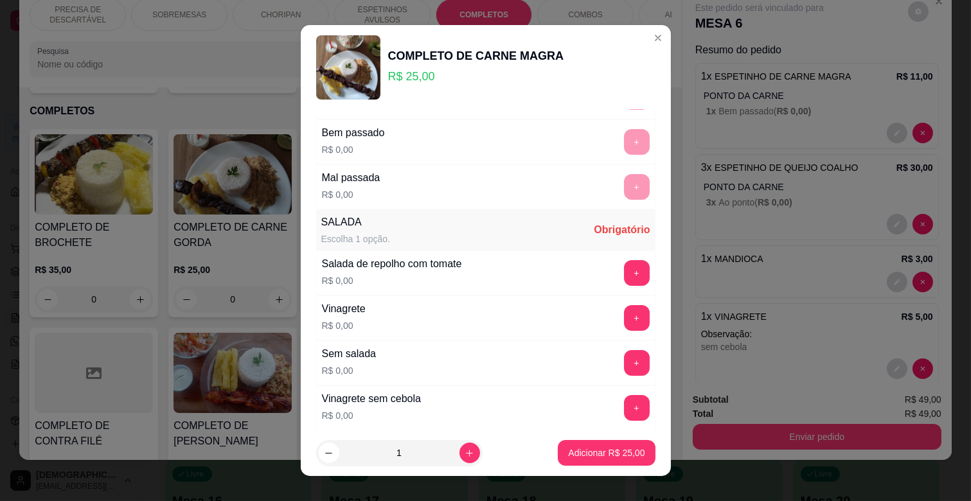
scroll to position [285, 0]
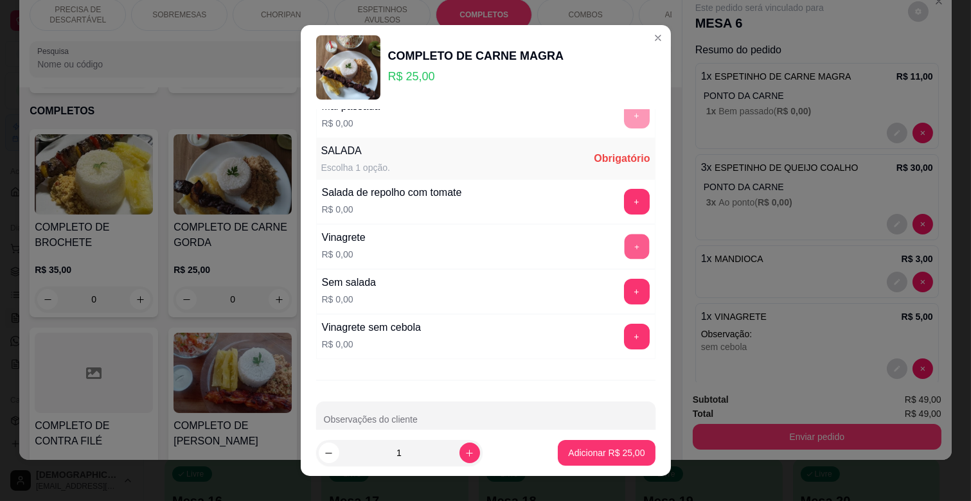
click at [624, 245] on button "+" at bounding box center [636, 246] width 25 height 25
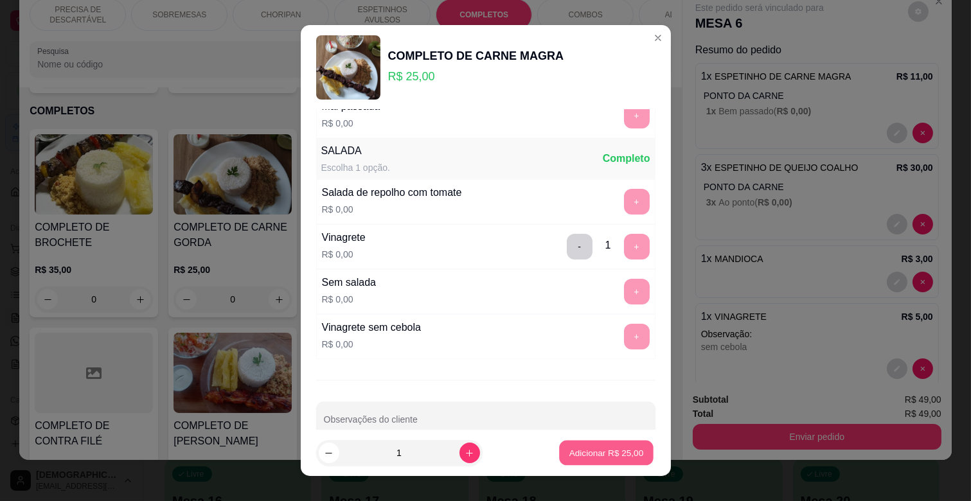
click at [610, 450] on p "Adicionar R$ 25,00" at bounding box center [606, 452] width 75 height 12
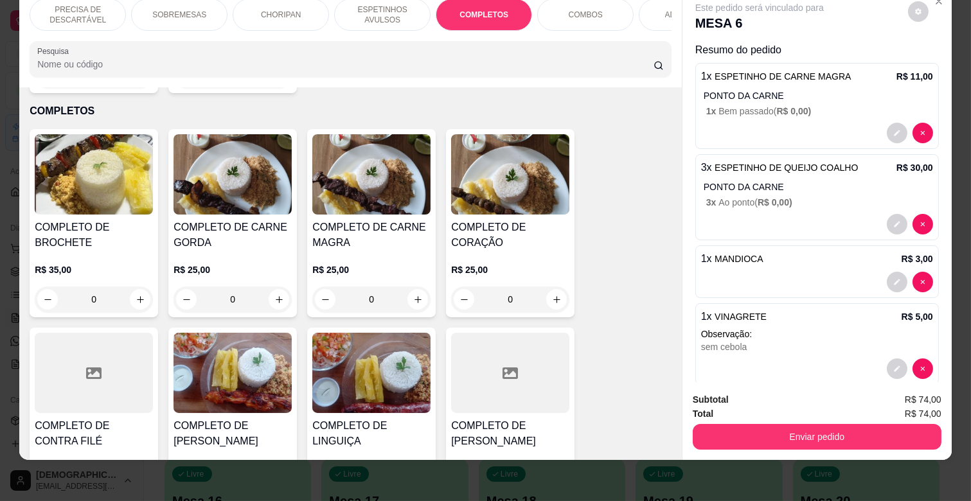
click at [384, 15] on div "ESPETINHOS AVULSOS" at bounding box center [382, 15] width 96 height 32
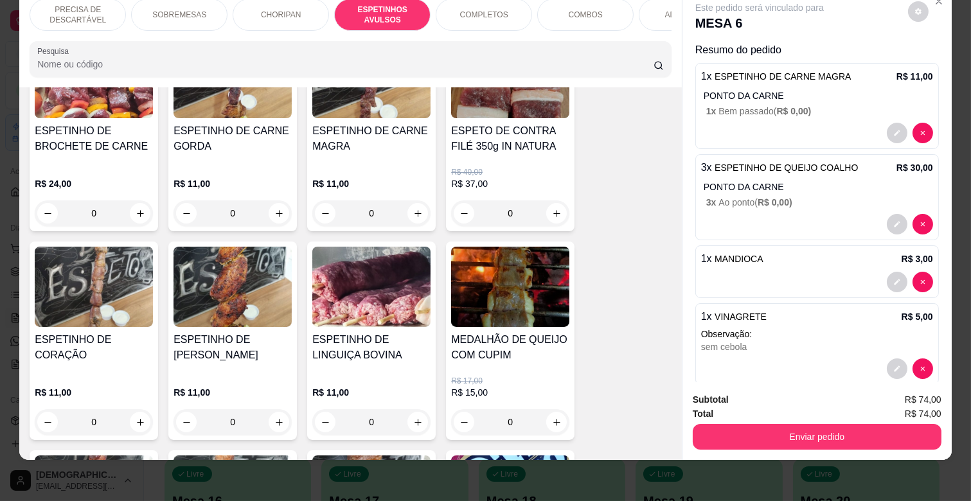
scroll to position [852, 0]
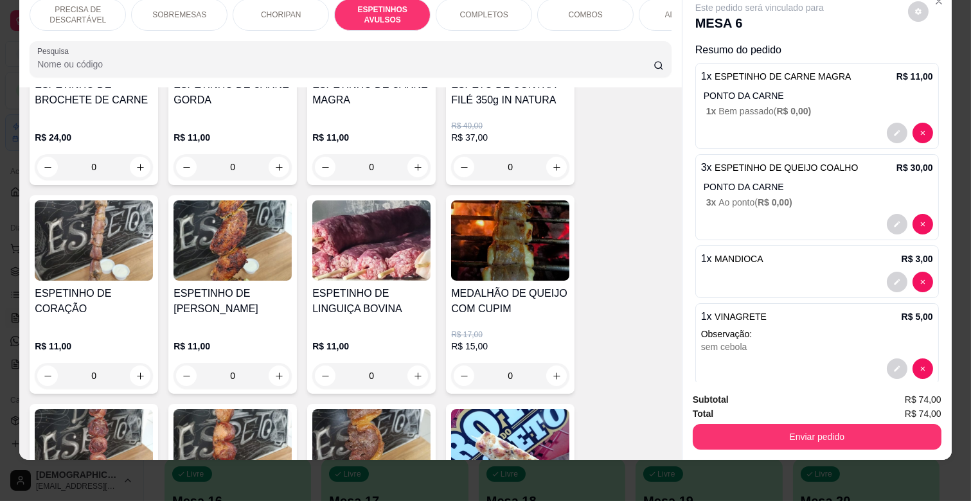
click at [410, 363] on div "0" at bounding box center [371, 376] width 118 height 26
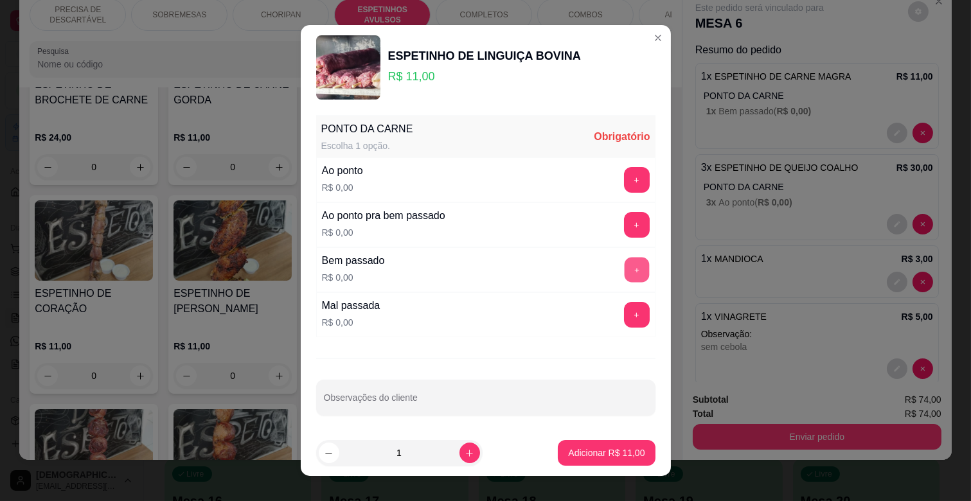
click at [624, 265] on button "+" at bounding box center [636, 270] width 25 height 25
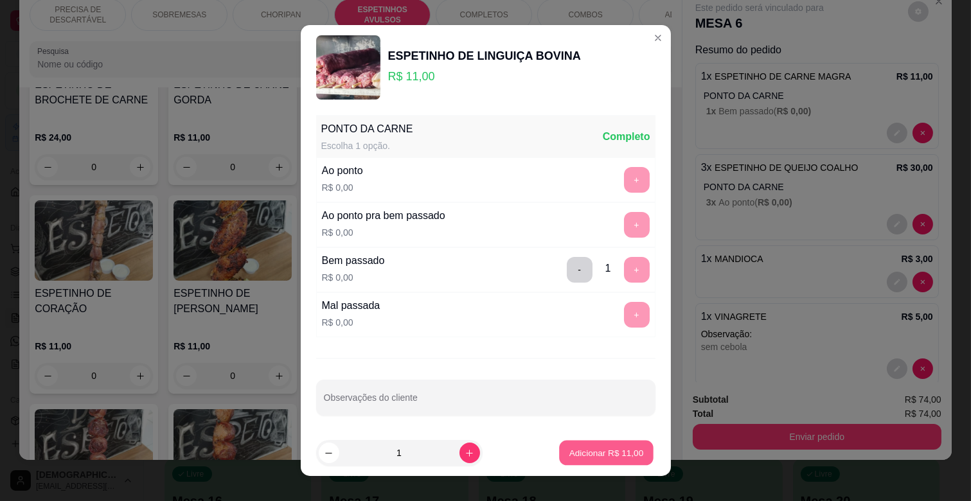
click at [619, 448] on p "Adicionar R$ 11,00" at bounding box center [606, 452] width 75 height 12
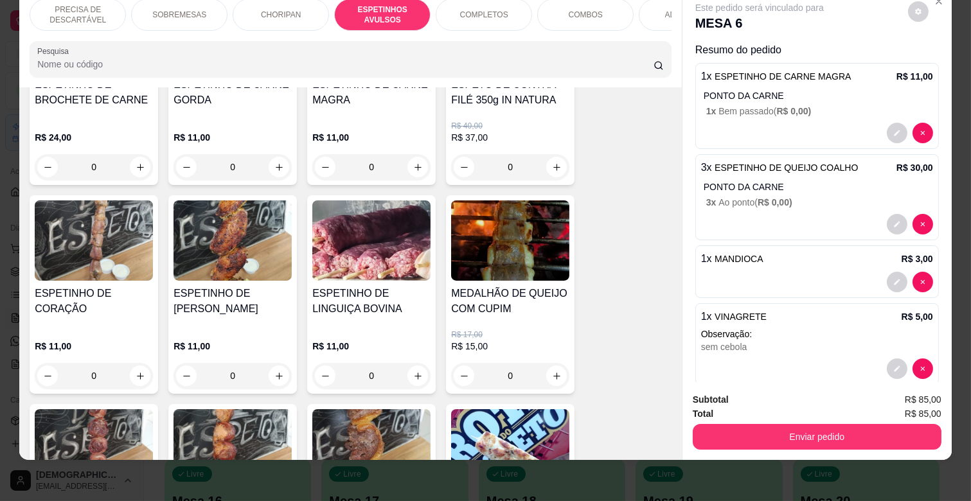
scroll to position [0, 561]
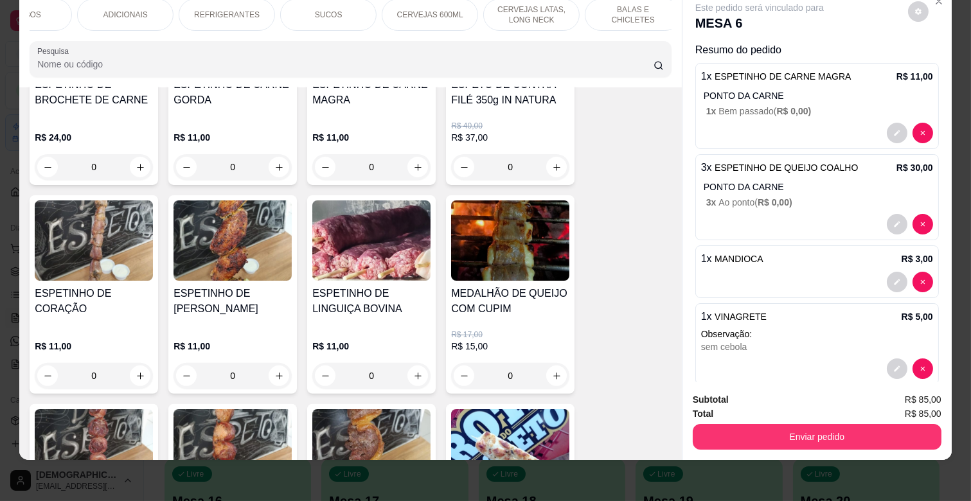
click at [135, 10] on p "ADICIONAIS" at bounding box center [125, 15] width 44 height 10
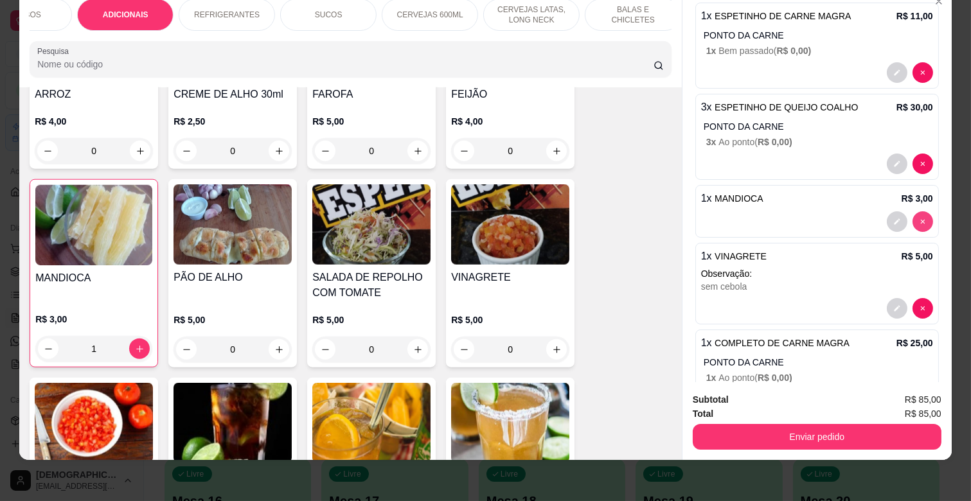
scroll to position [143, 0]
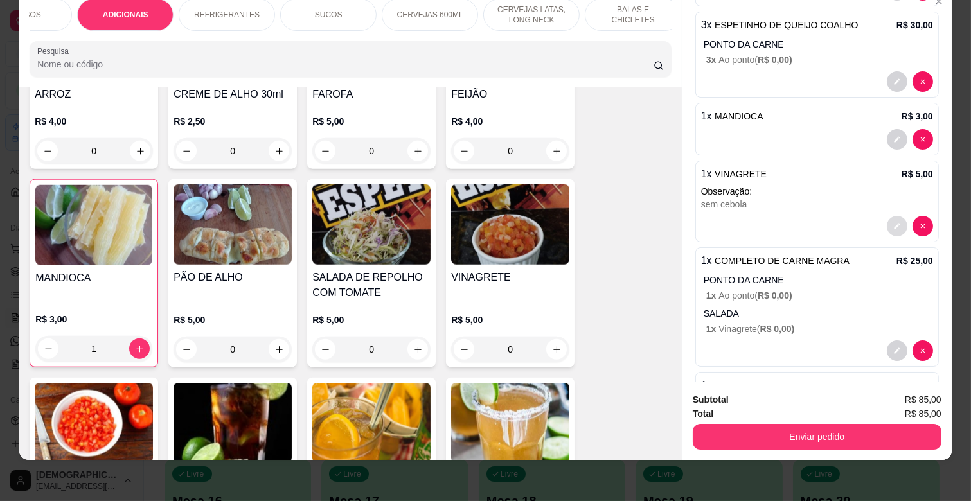
click at [887, 222] on button "decrease-product-quantity" at bounding box center [897, 226] width 21 height 21
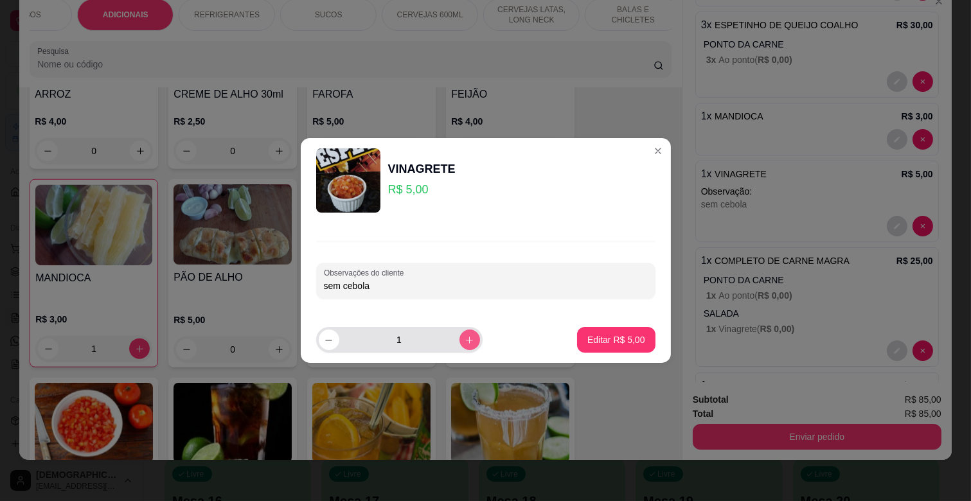
click at [465, 340] on icon "increase-product-quantity" at bounding box center [469, 340] width 10 height 10
type input "2"
click at [608, 333] on p "Editar R$ 10,00" at bounding box center [613, 339] width 60 height 12
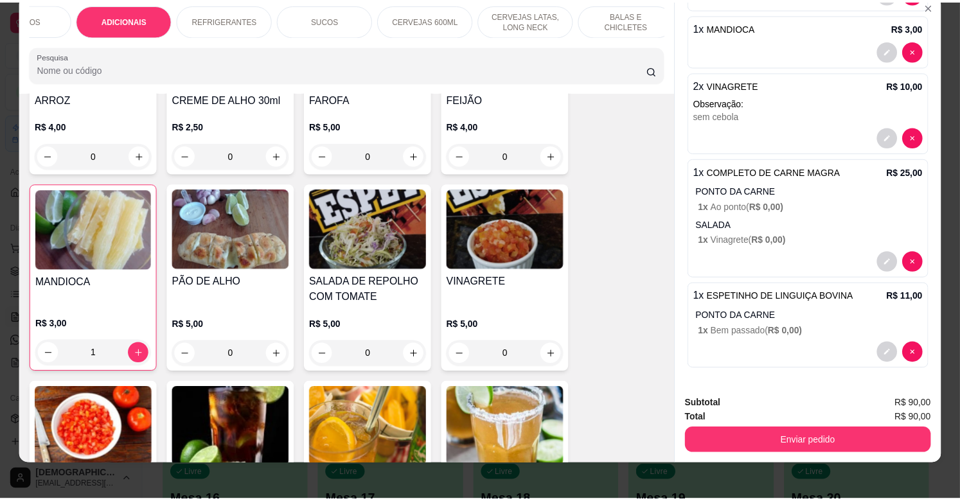
scroll to position [31, 0]
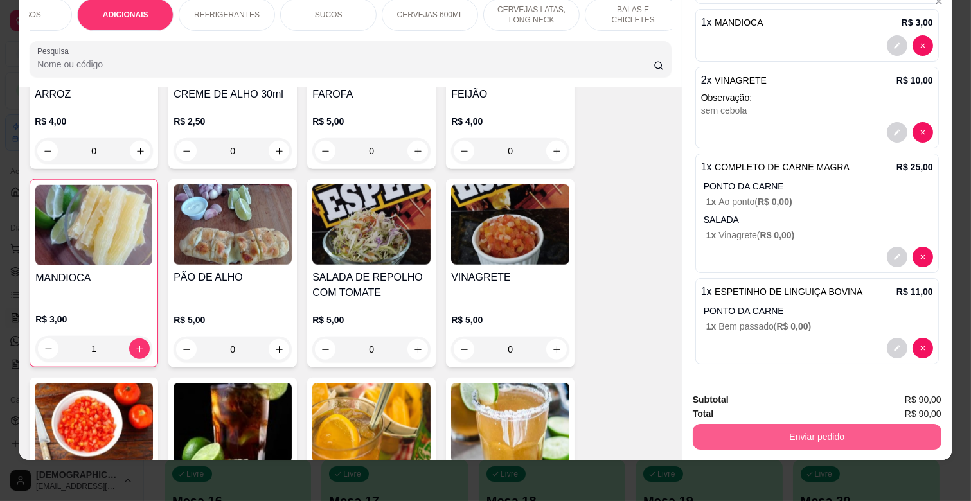
click at [829, 424] on button "Enviar pedido" at bounding box center [817, 437] width 249 height 26
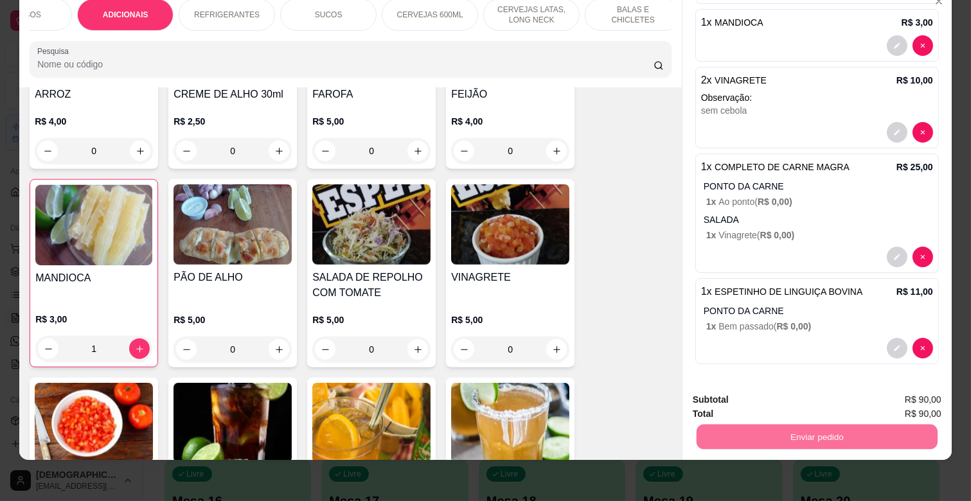
click at [786, 398] on button "Não registrar e enviar pedido" at bounding box center [774, 394] width 134 height 24
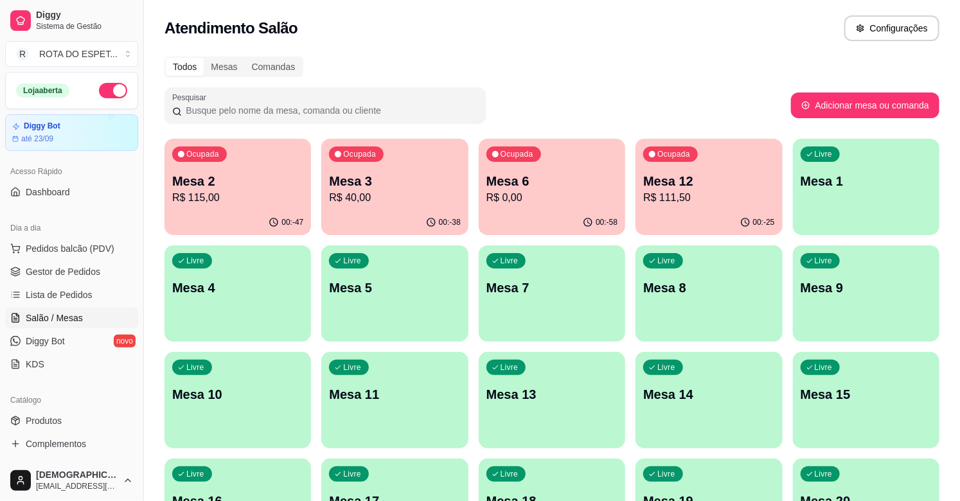
click at [66, 267] on span "Gestor de Pedidos" at bounding box center [63, 271] width 75 height 13
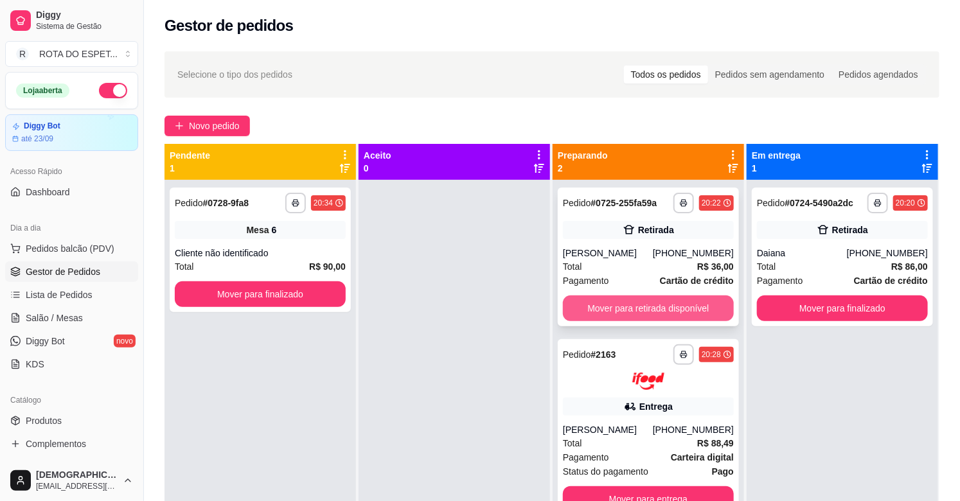
click at [639, 304] on button "Mover para retirada disponível" at bounding box center [648, 309] width 171 height 26
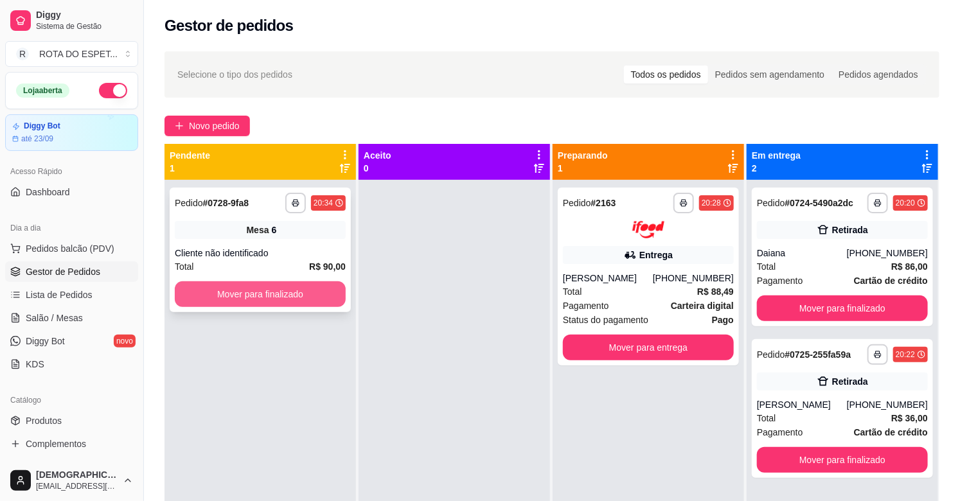
click at [280, 297] on button "Mover para finalizado" at bounding box center [260, 294] width 171 height 26
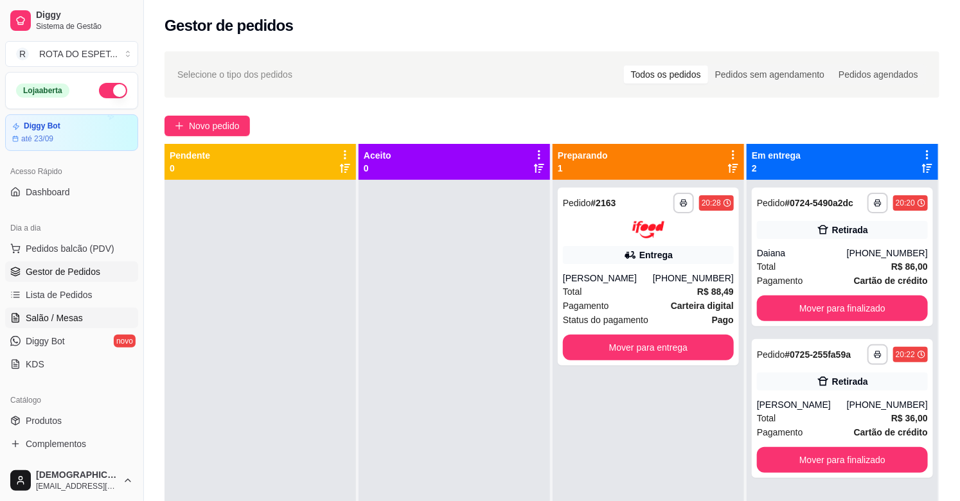
click at [53, 317] on span "Salão / Mesas" at bounding box center [54, 318] width 57 height 13
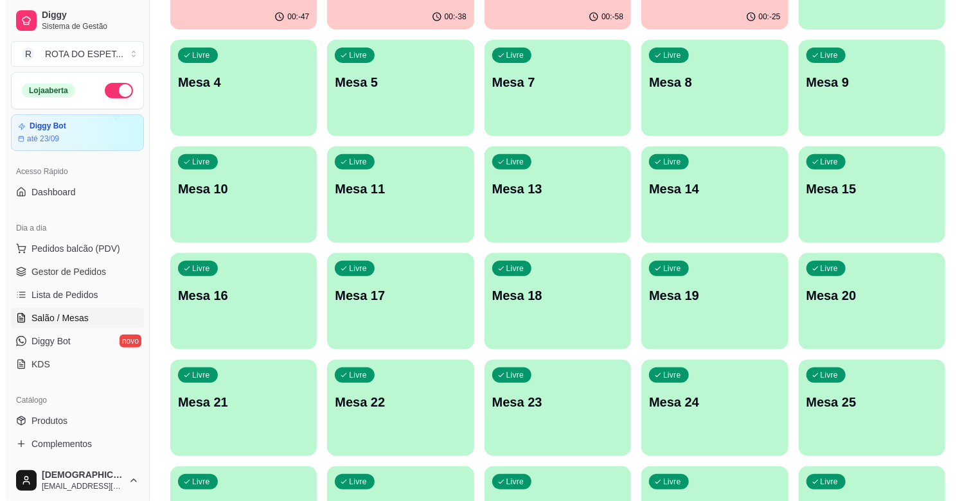
scroll to position [214, 0]
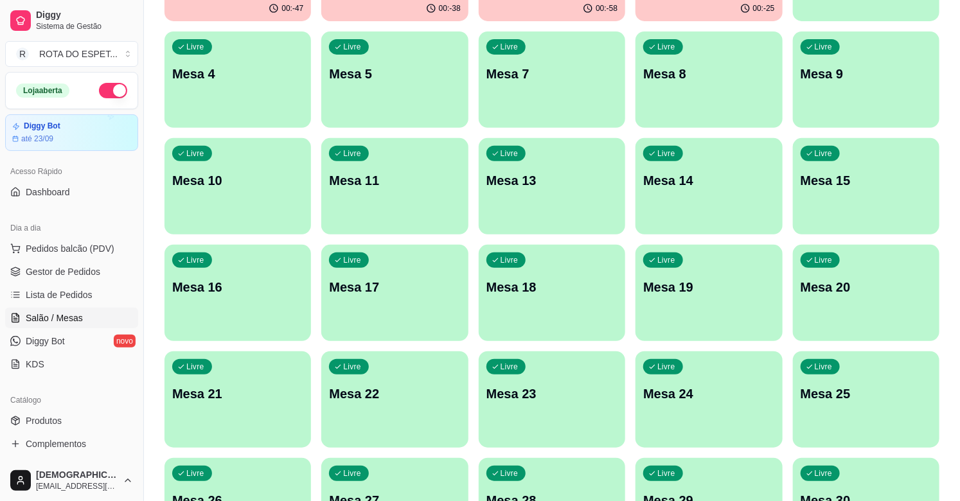
click at [853, 322] on div "Livre Mesa 20" at bounding box center [866, 285] width 146 height 81
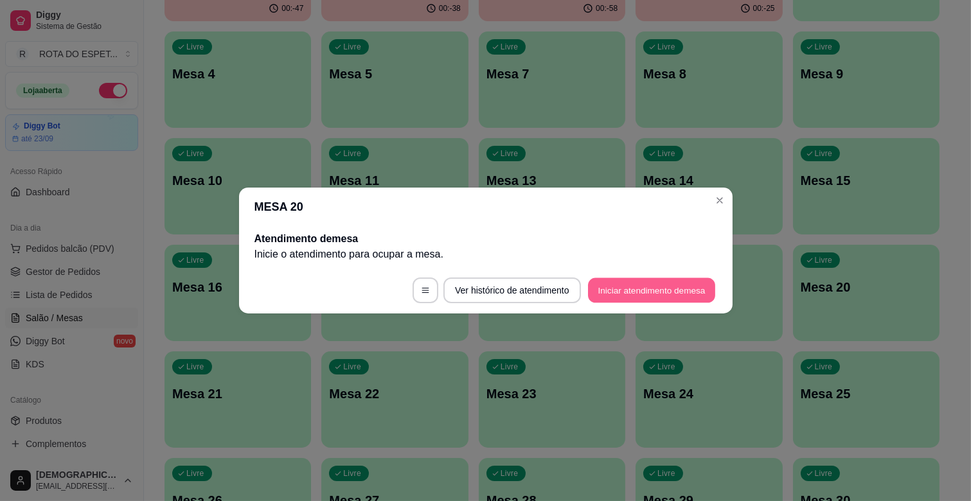
click at [675, 290] on button "Iniciar atendimento de mesa" at bounding box center [651, 290] width 127 height 25
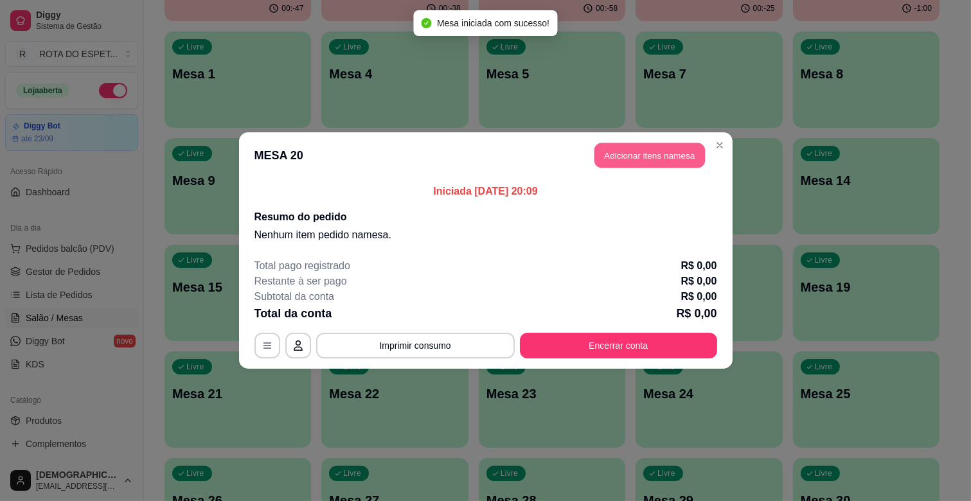
click at [645, 157] on button "Adicionar itens na mesa" at bounding box center [649, 155] width 110 height 25
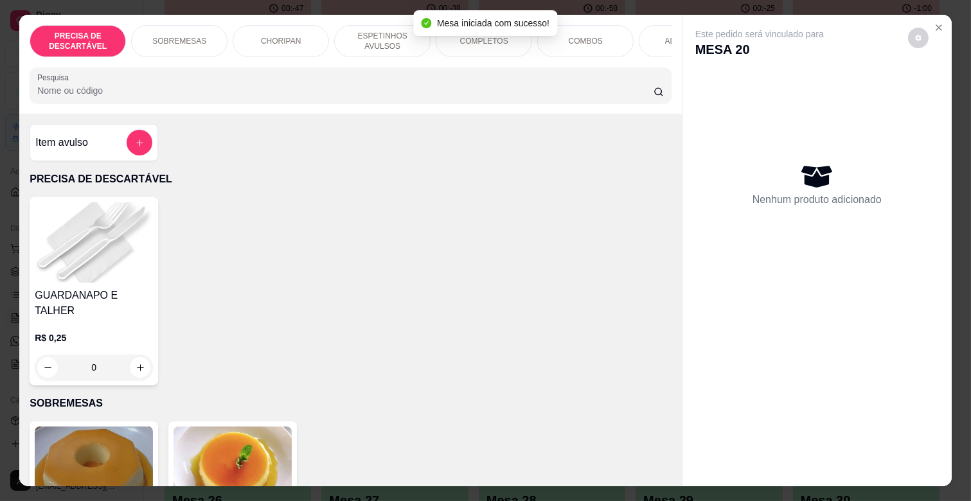
click at [385, 36] on p "ESPETINHOS AVULSOS" at bounding box center [382, 41] width 75 height 21
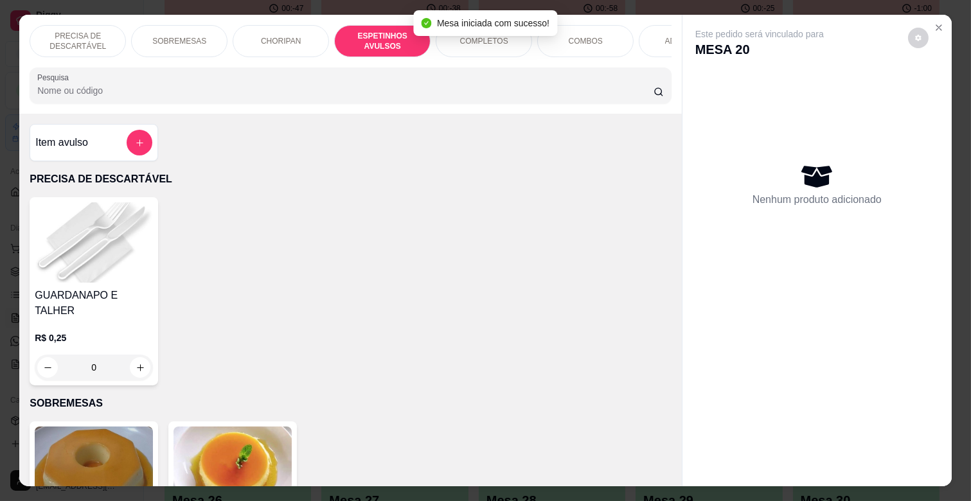
scroll to position [31, 0]
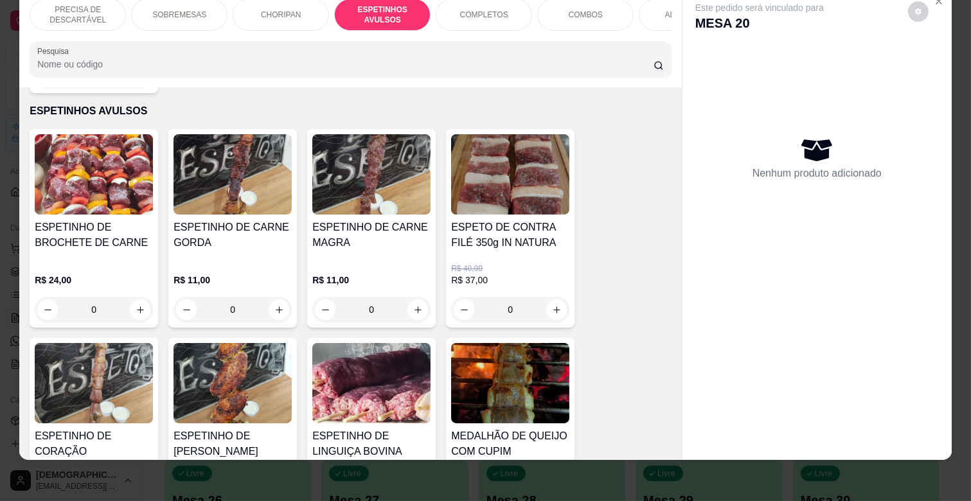
click at [412, 297] on div "0" at bounding box center [371, 310] width 118 height 26
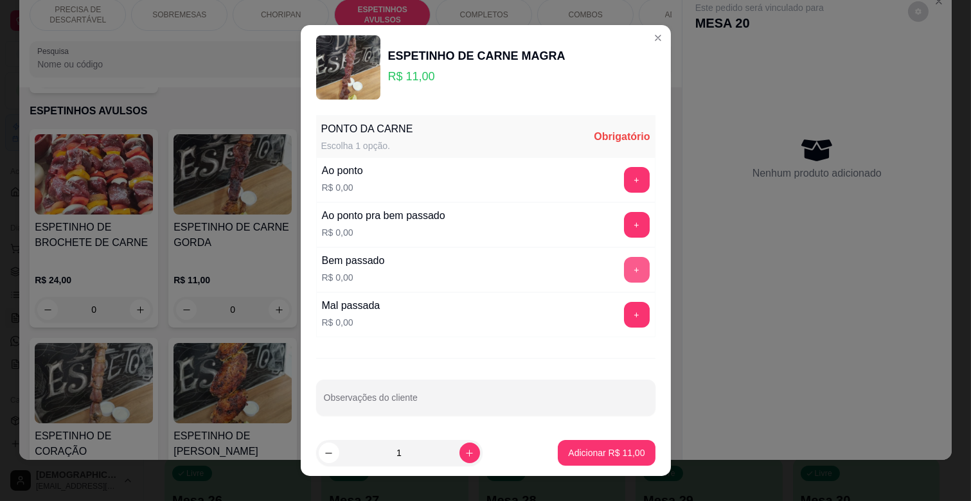
click at [624, 261] on button "+" at bounding box center [637, 270] width 26 height 26
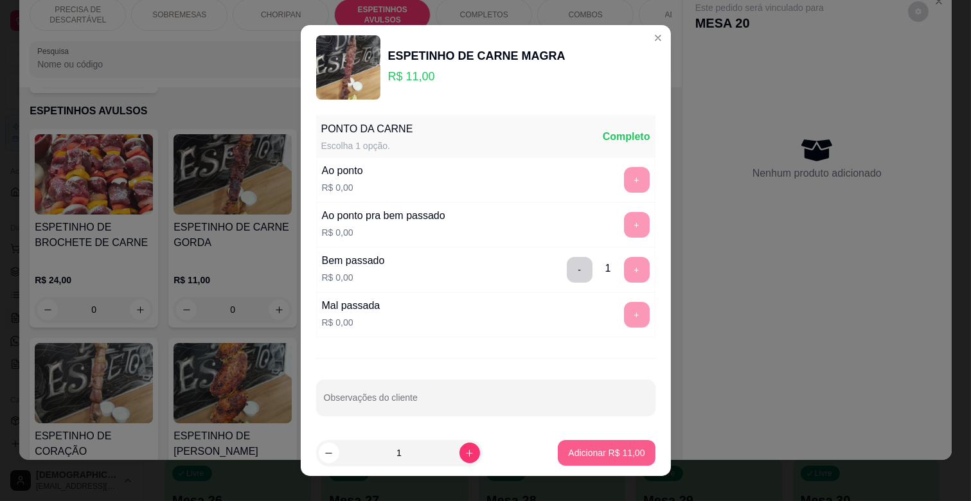
click at [585, 441] on button "Adicionar R$ 11,00" at bounding box center [606, 453] width 97 height 26
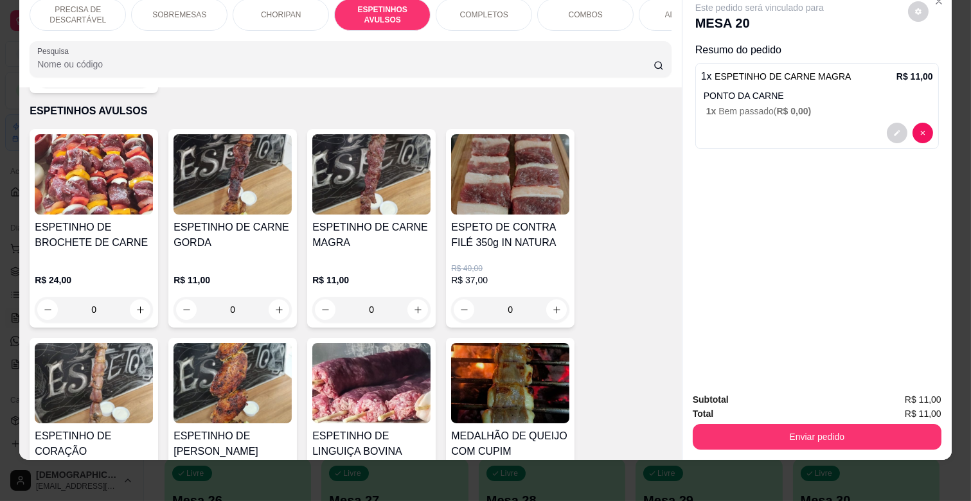
click at [261, 261] on div "R$ 11,00 0" at bounding box center [232, 292] width 118 height 62
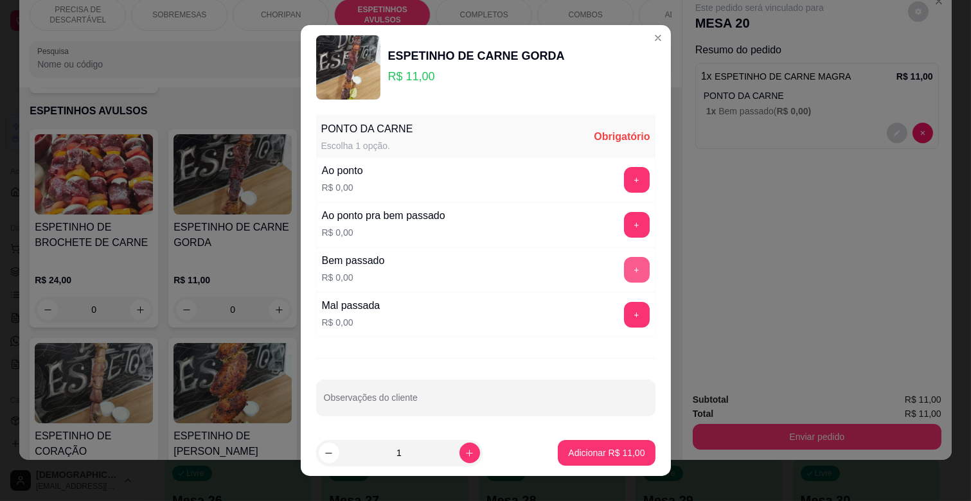
click at [624, 275] on button "+" at bounding box center [637, 270] width 26 height 26
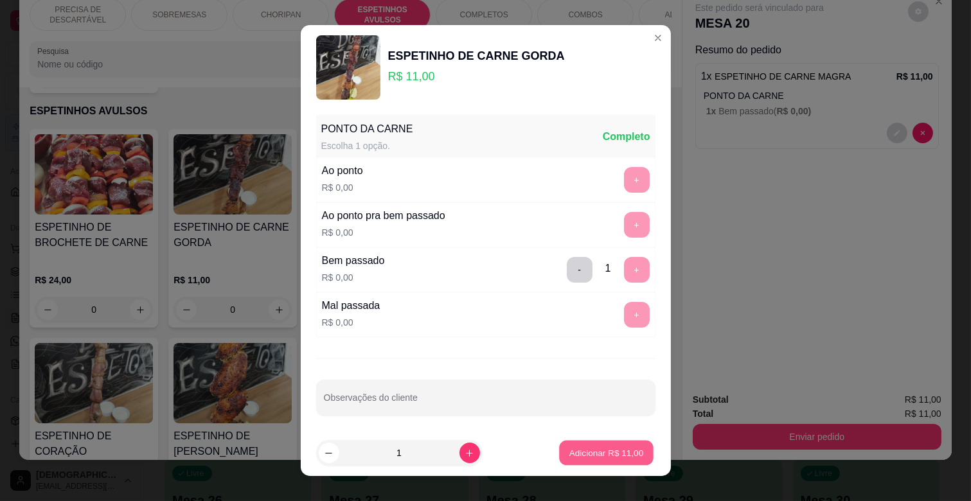
click at [612, 456] on p "Adicionar R$ 11,00" at bounding box center [606, 452] width 75 height 12
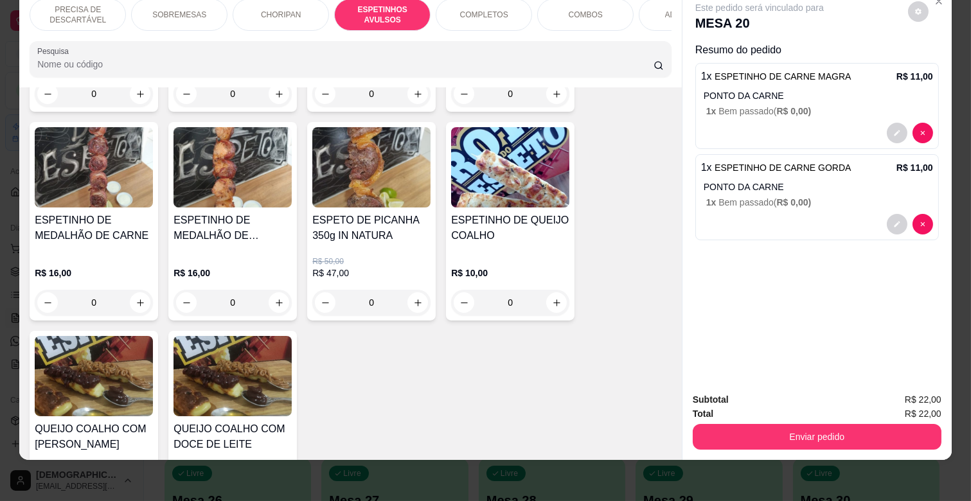
scroll to position [1138, 0]
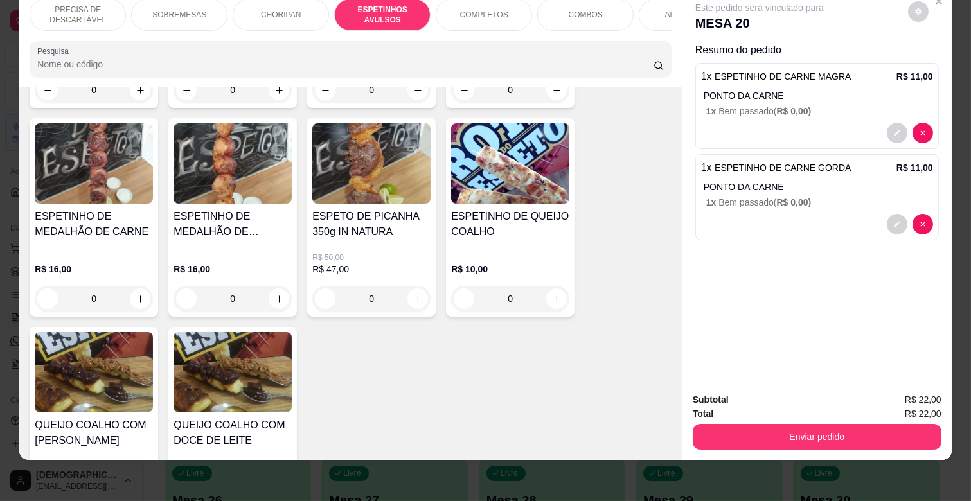
click at [550, 286] on div "0" at bounding box center [510, 299] width 118 height 26
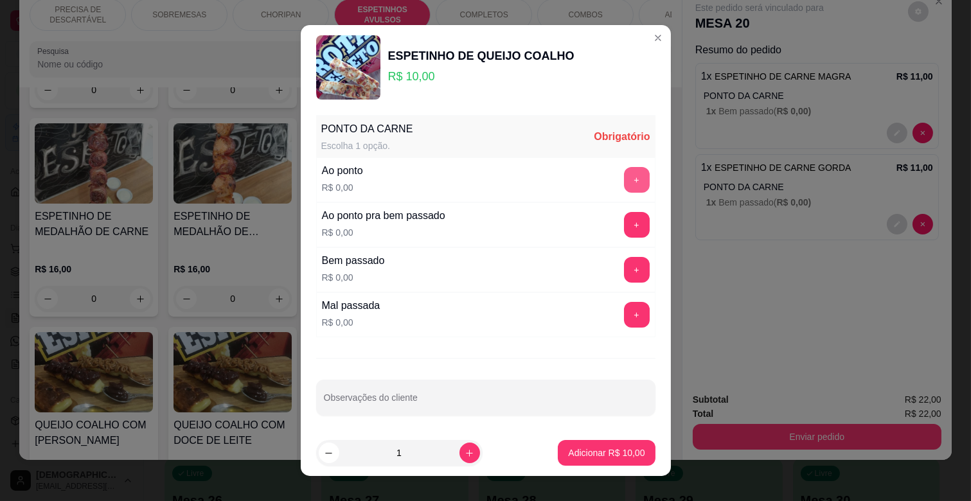
click at [624, 185] on button "+" at bounding box center [637, 180] width 26 height 26
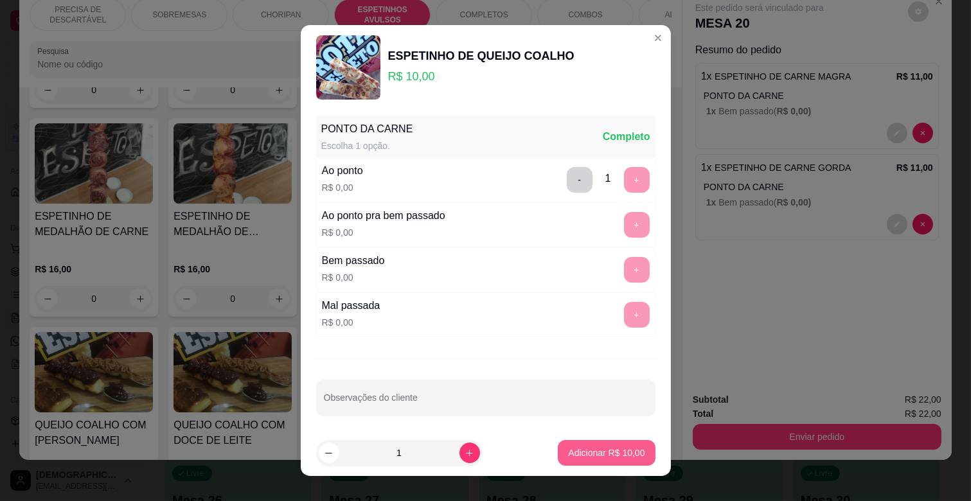
click at [614, 457] on p "Adicionar R$ 10,00" at bounding box center [606, 452] width 76 height 13
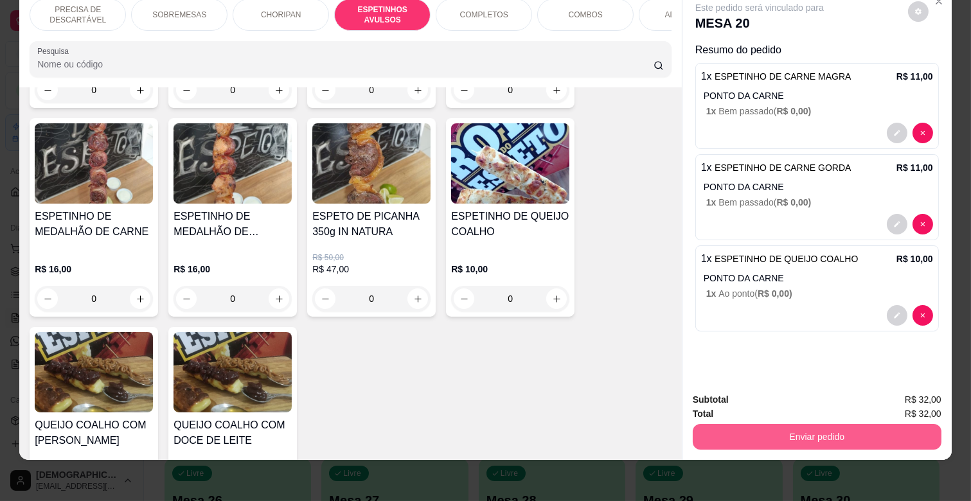
click at [798, 424] on button "Enviar pedido" at bounding box center [817, 437] width 249 height 26
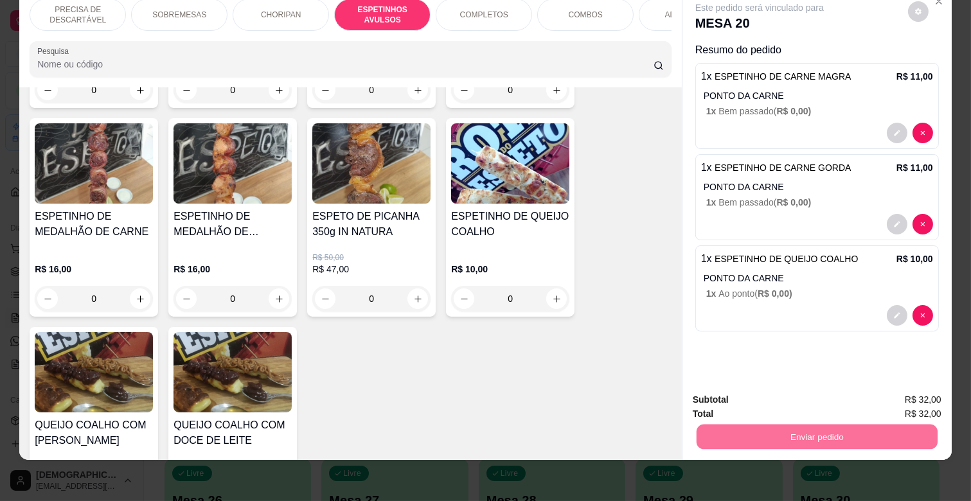
click at [782, 393] on button "Não registrar e enviar pedido" at bounding box center [774, 395] width 134 height 24
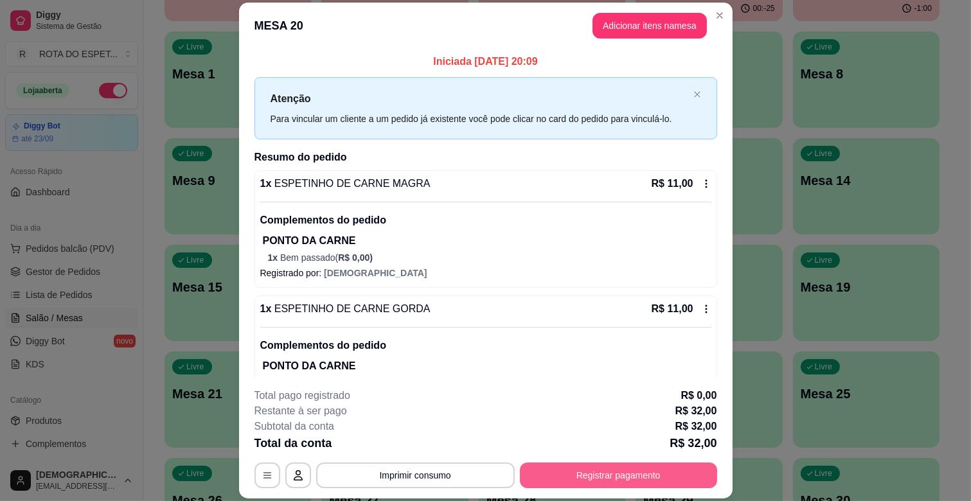
click at [606, 468] on button "Registrar pagamento" at bounding box center [618, 476] width 197 height 26
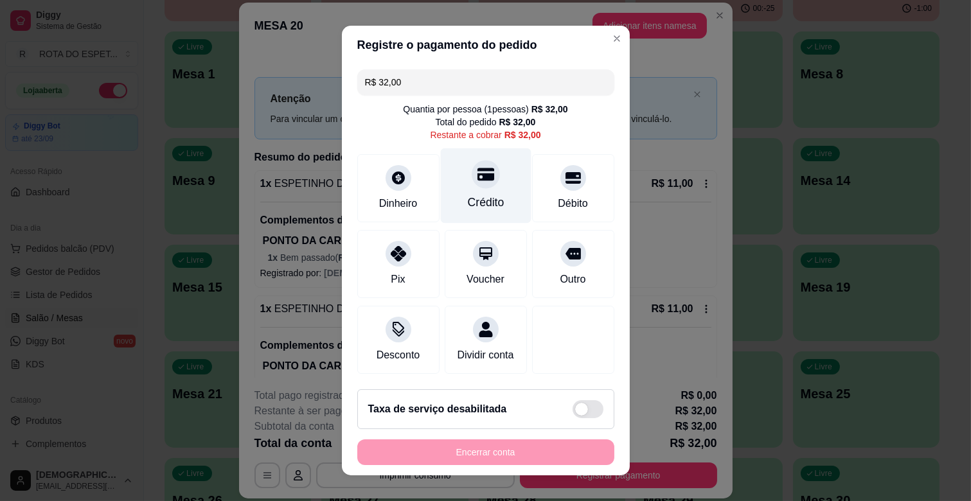
click at [490, 182] on div "Crédito" at bounding box center [485, 185] width 91 height 75
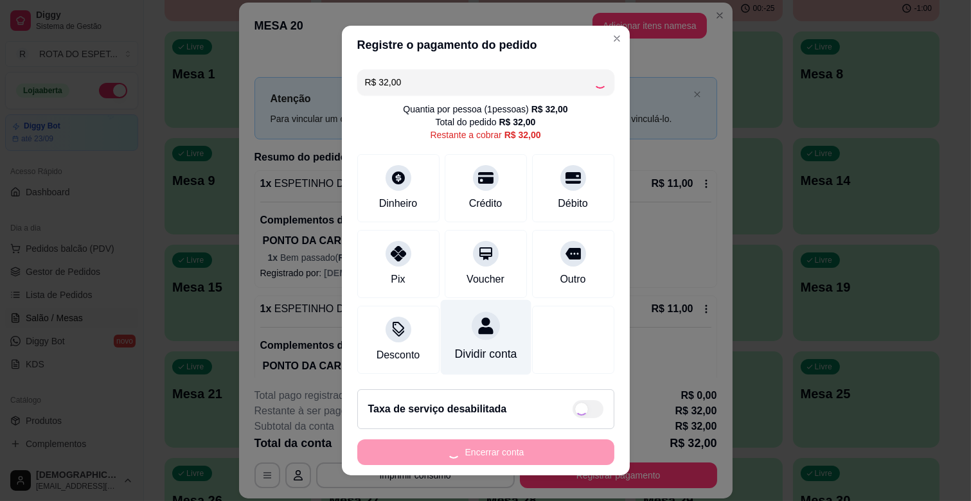
type input "R$ 0,00"
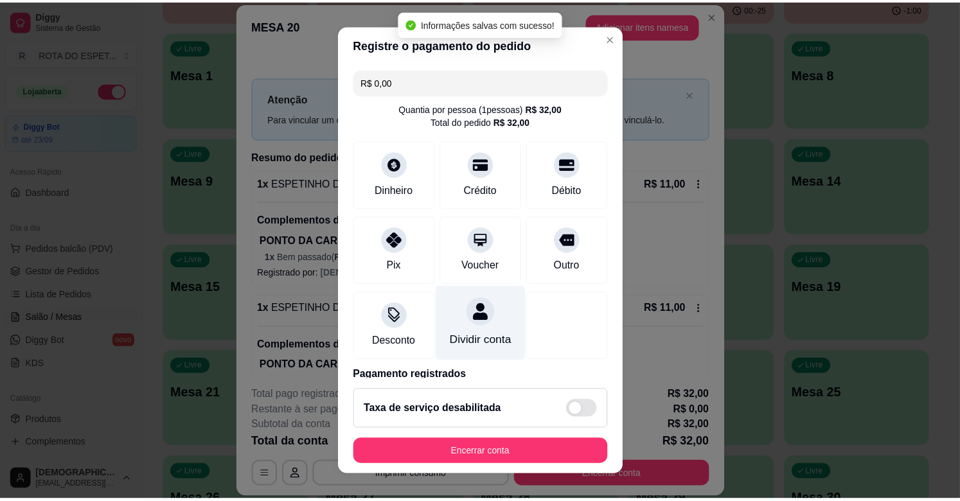
scroll to position [68, 0]
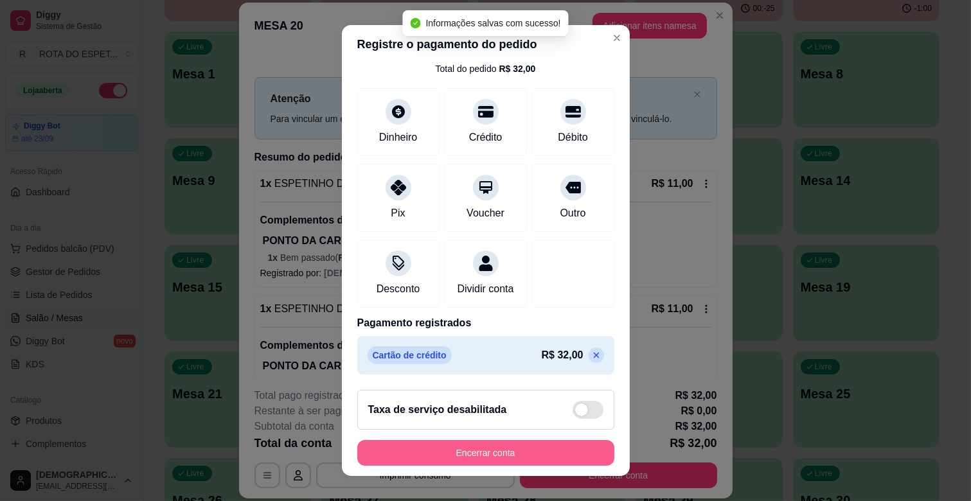
click at [504, 450] on button "Encerrar conta" at bounding box center [485, 453] width 257 height 26
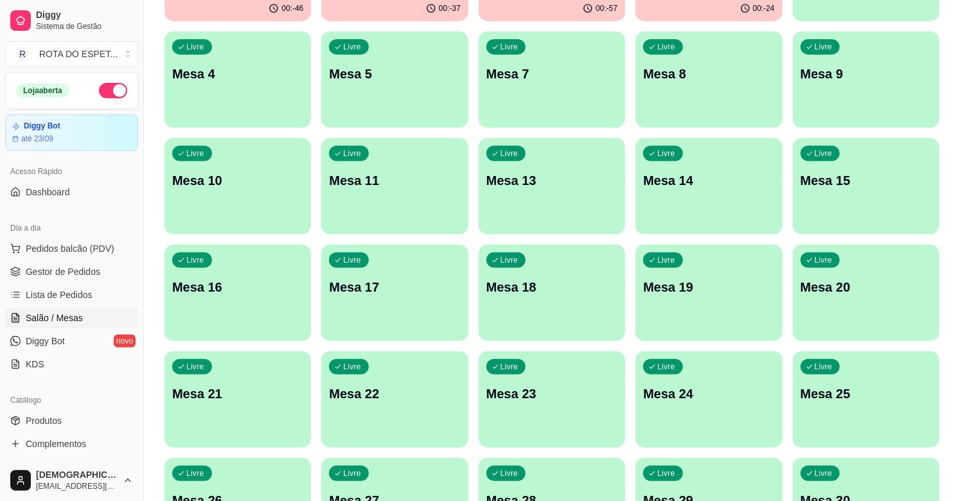
click at [110, 270] on link "Gestor de Pedidos" at bounding box center [71, 271] width 133 height 21
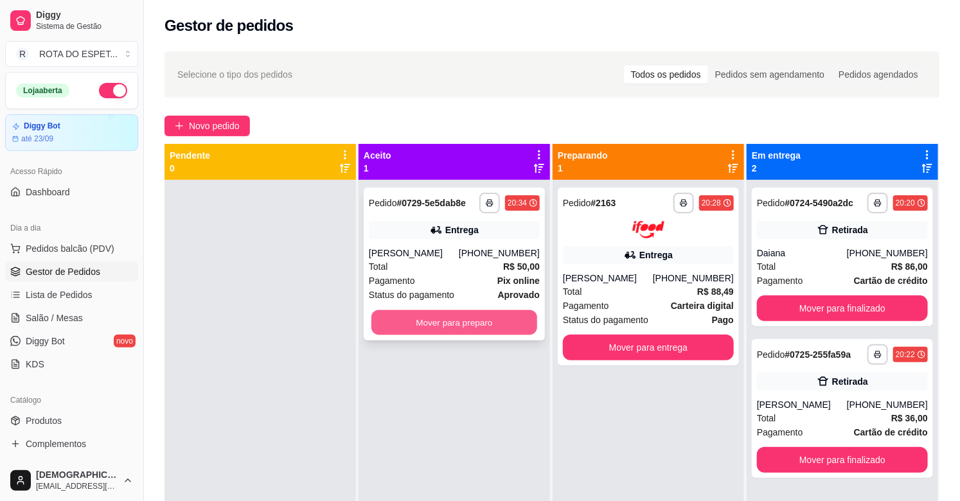
click at [471, 328] on button "Mover para preparo" at bounding box center [454, 322] width 166 height 25
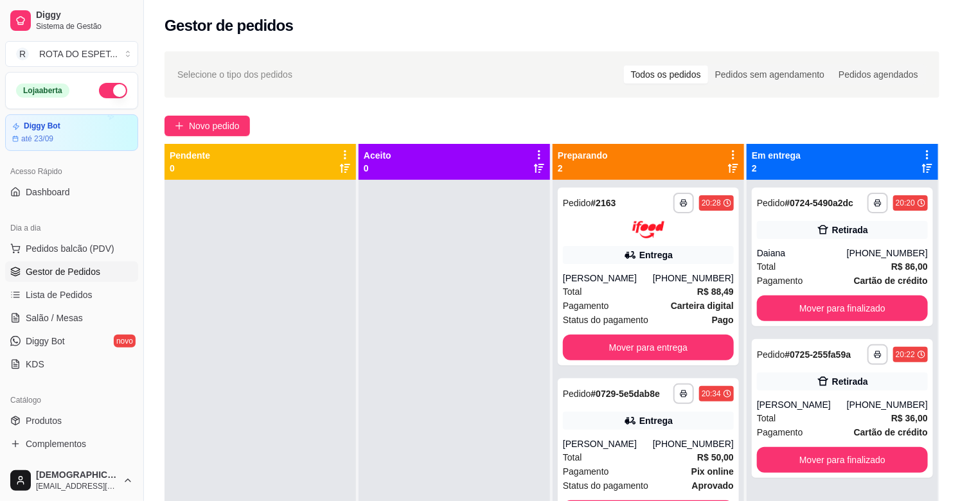
click at [388, 418] on div at bounding box center [453, 430] width 191 height 501
click at [61, 317] on span "Salão / Mesas" at bounding box center [54, 318] width 57 height 13
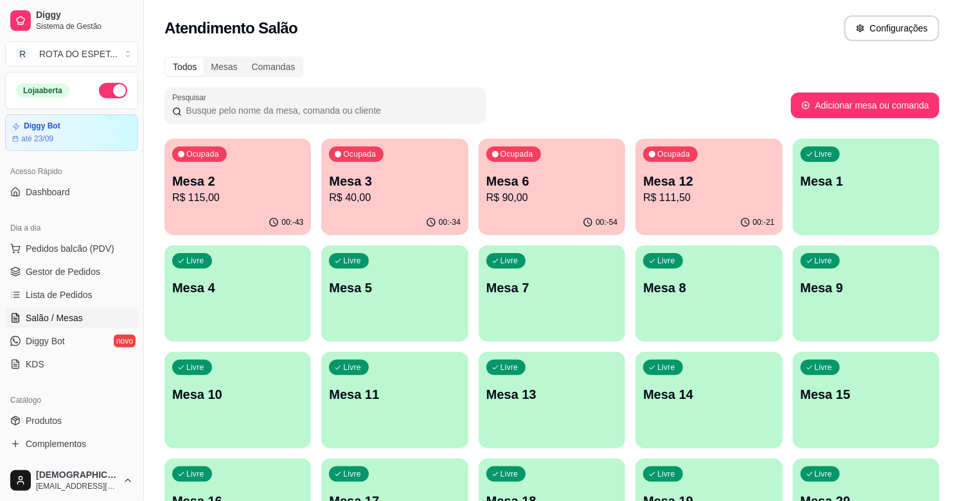
click at [737, 199] on p "R$ 111,50" at bounding box center [708, 197] width 131 height 15
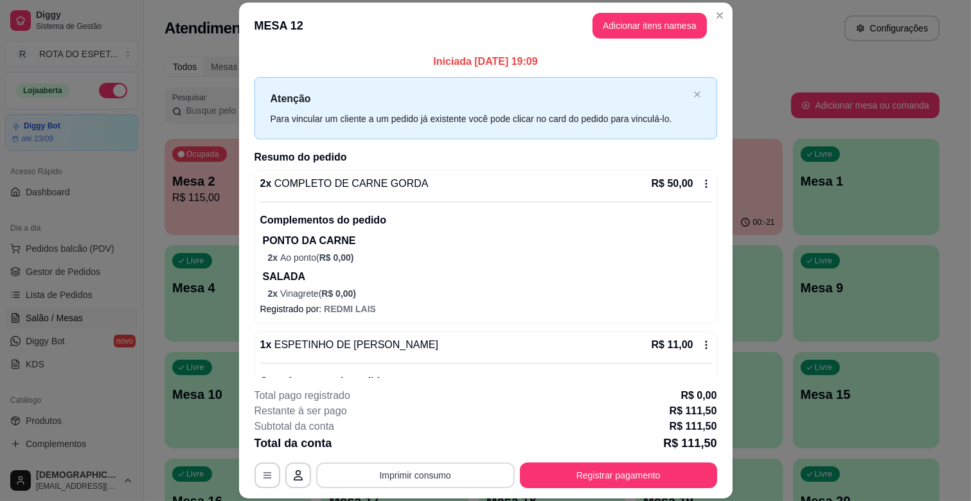
click at [395, 473] on button "Imprimir consumo" at bounding box center [415, 476] width 199 height 26
click at [400, 440] on button "IMPRESSORA CAIXA" at bounding box center [414, 446] width 106 height 21
click at [646, 14] on button "Adicionar itens na mesa" at bounding box center [649, 26] width 114 height 26
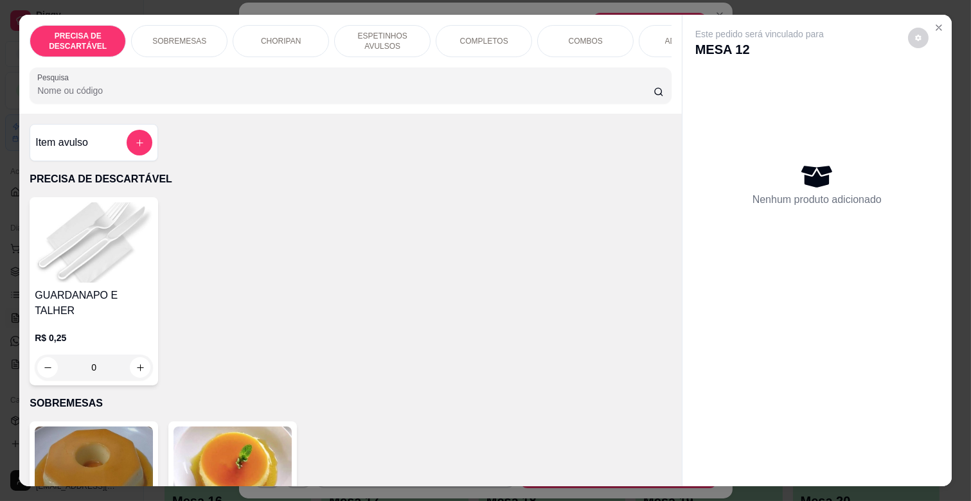
scroll to position [0, 561]
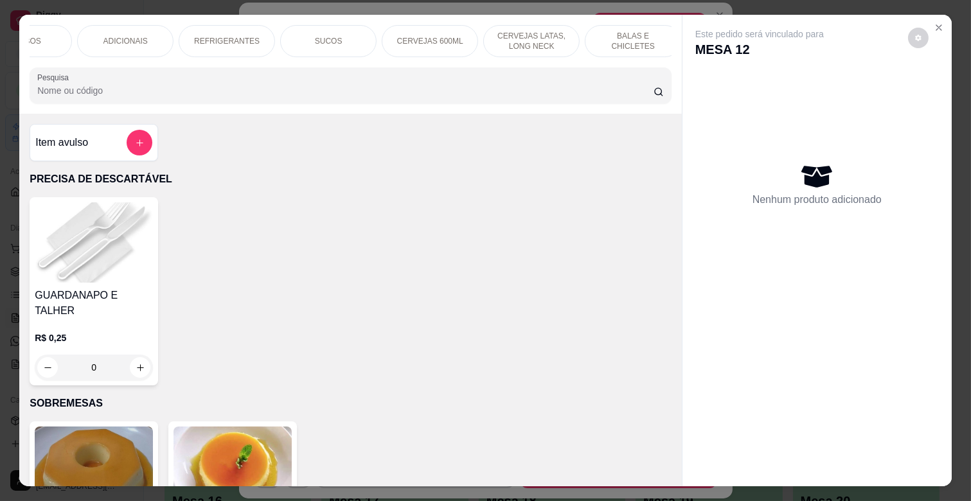
click at [605, 42] on div "BALAS E CHICLETES" at bounding box center [633, 41] width 96 height 32
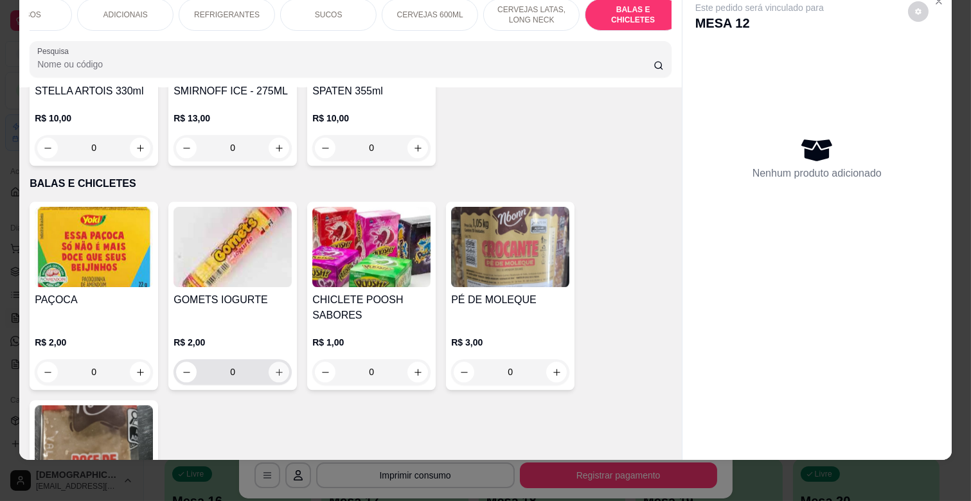
click at [274, 367] on icon "increase-product-quantity" at bounding box center [279, 372] width 10 height 10
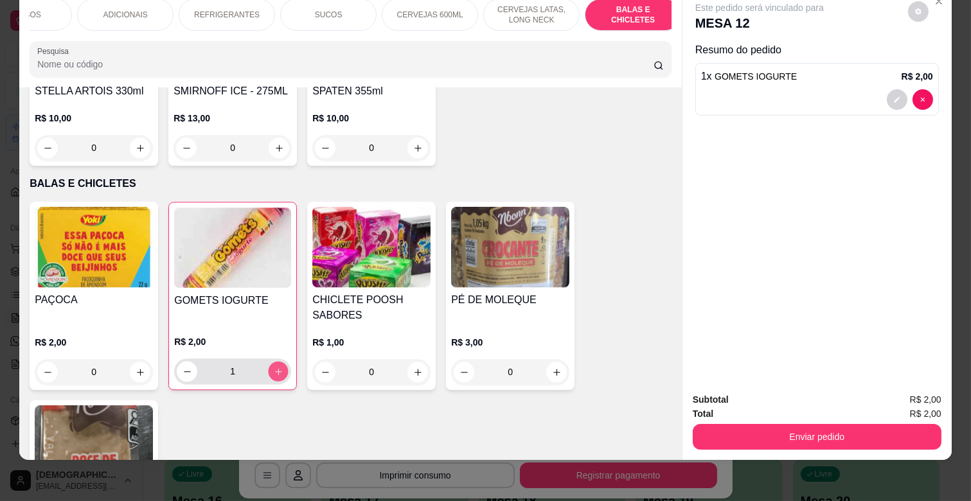
click at [275, 368] on icon "increase-product-quantity" at bounding box center [278, 371] width 6 height 6
type input "2"
click at [556, 362] on button "increase-product-quantity" at bounding box center [557, 372] width 20 height 20
type input "1"
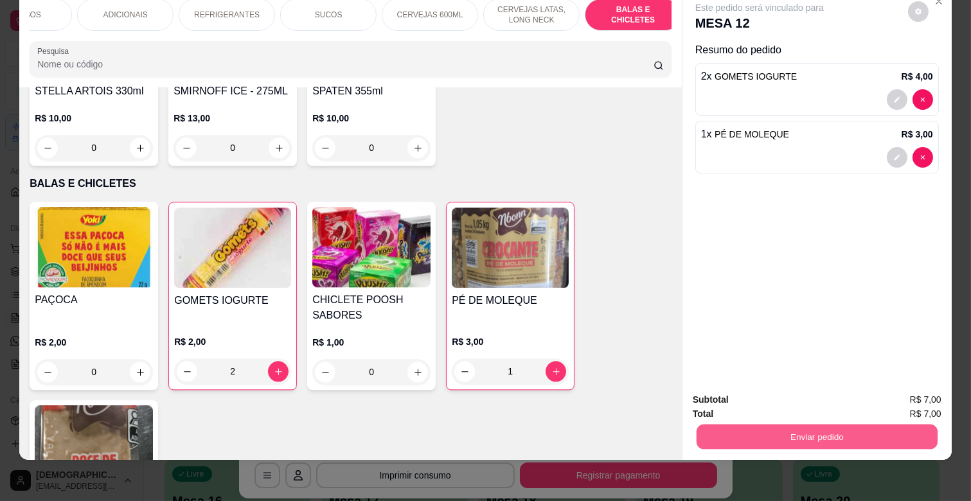
click at [808, 424] on button "Enviar pedido" at bounding box center [816, 436] width 241 height 25
click at [781, 391] on button "Não registrar e enviar pedido" at bounding box center [774, 394] width 134 height 24
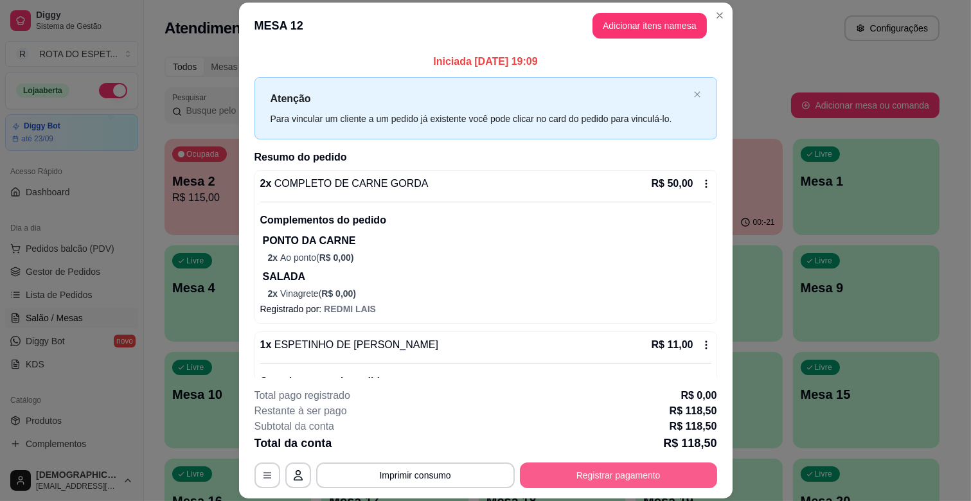
click at [672, 476] on button "Registrar pagamento" at bounding box center [618, 476] width 197 height 26
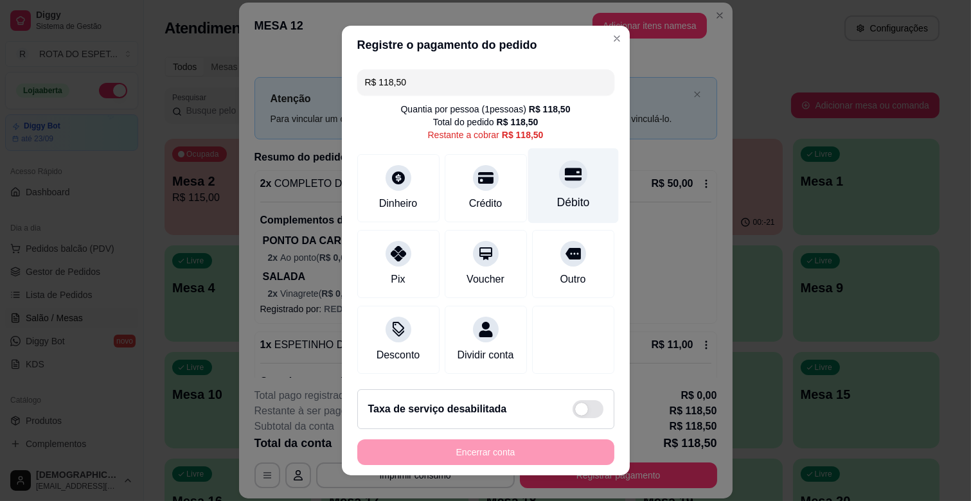
click at [560, 206] on div "Débito" at bounding box center [572, 202] width 33 height 17
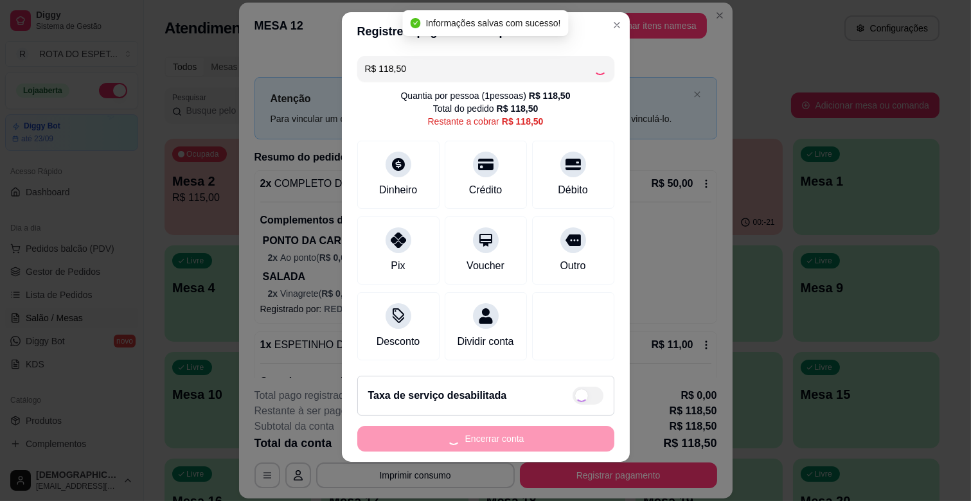
scroll to position [16, 0]
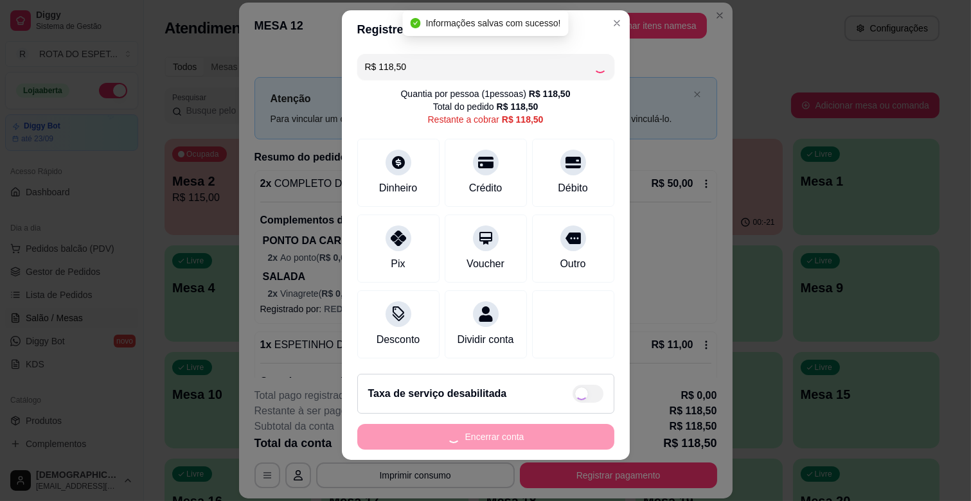
type input "R$ 0,00"
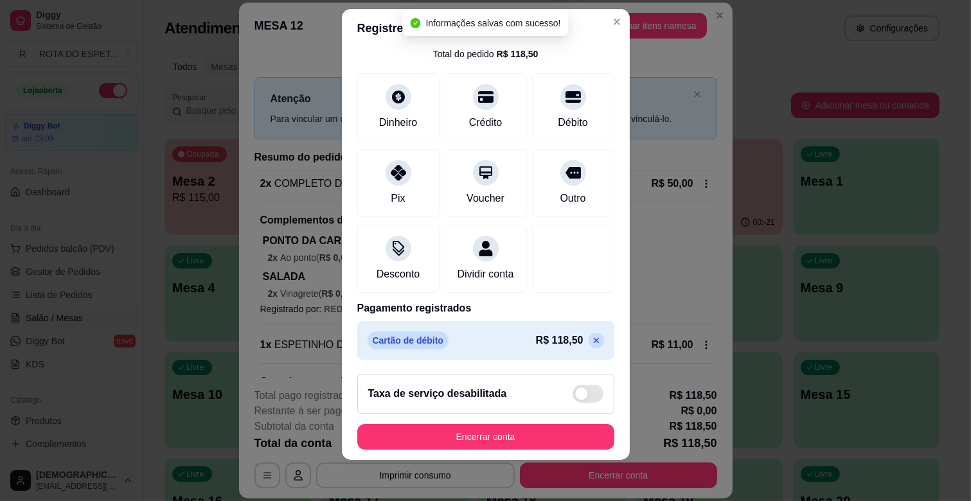
scroll to position [68, 0]
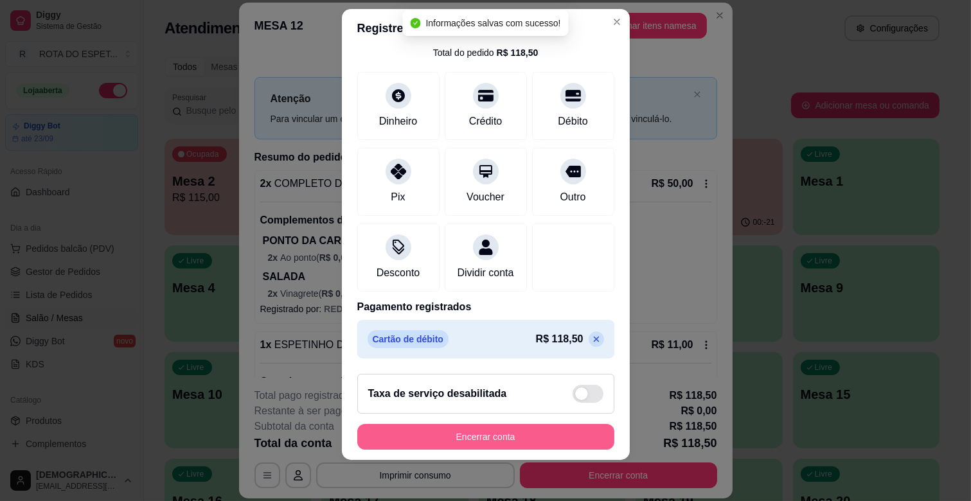
click at [517, 433] on button "Encerrar conta" at bounding box center [485, 437] width 257 height 26
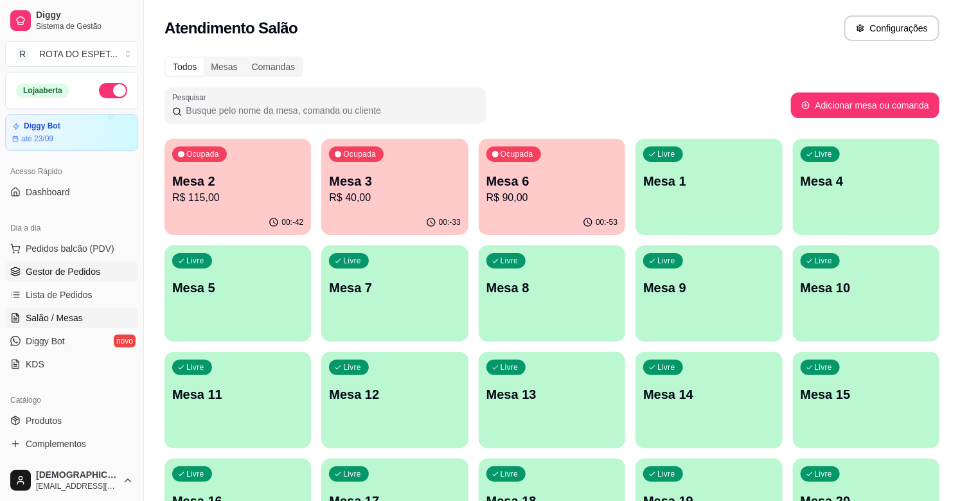
click at [72, 265] on span "Gestor de Pedidos" at bounding box center [63, 271] width 75 height 13
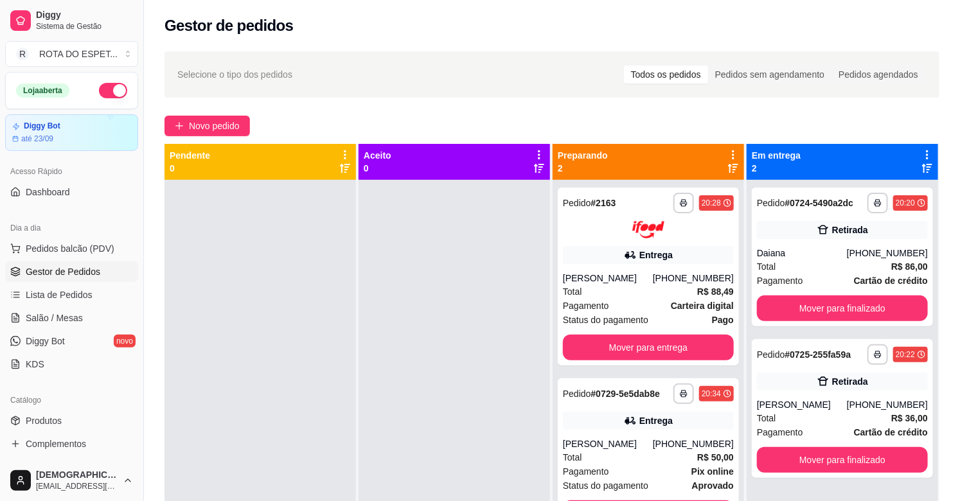
click at [400, 285] on div at bounding box center [453, 430] width 191 height 501
click at [391, 378] on div at bounding box center [453, 430] width 191 height 501
click at [62, 317] on span "Salão / Mesas" at bounding box center [54, 318] width 57 height 13
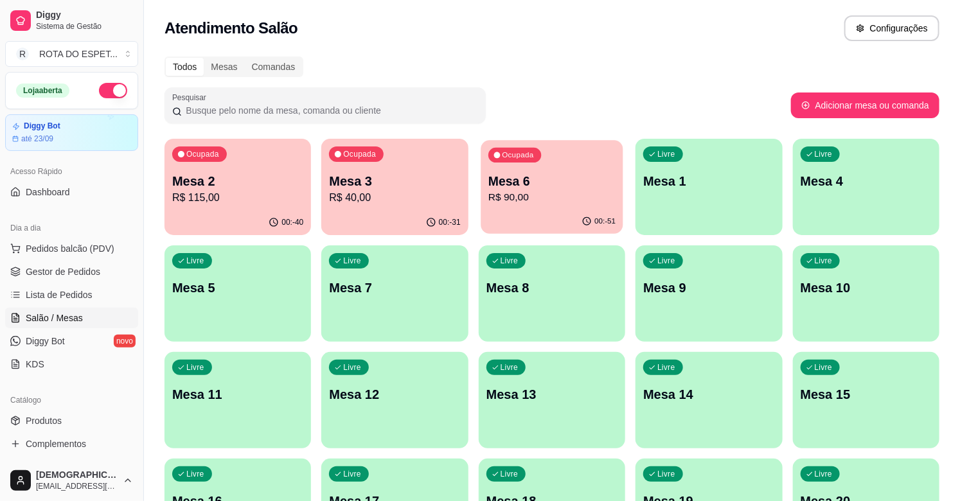
click at [542, 179] on p "Mesa 6" at bounding box center [551, 181] width 127 height 17
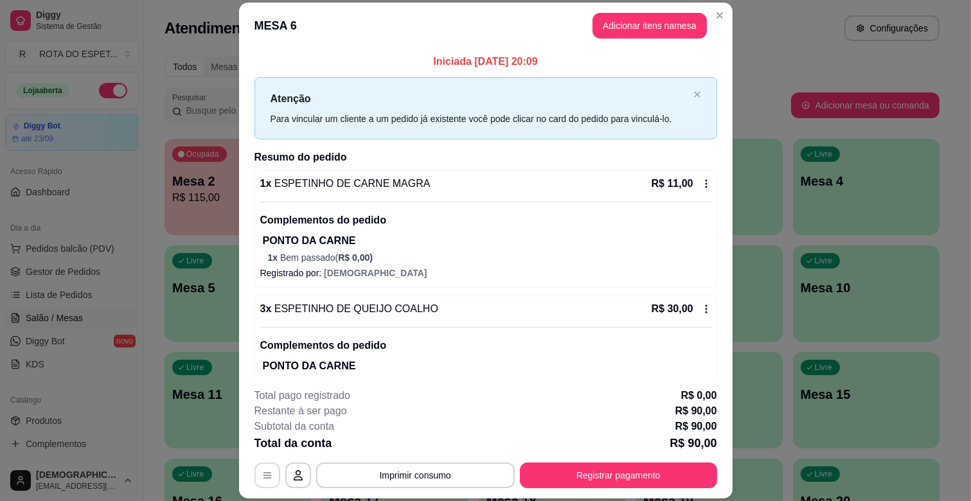
click at [264, 473] on icon "button" at bounding box center [267, 475] width 10 height 10
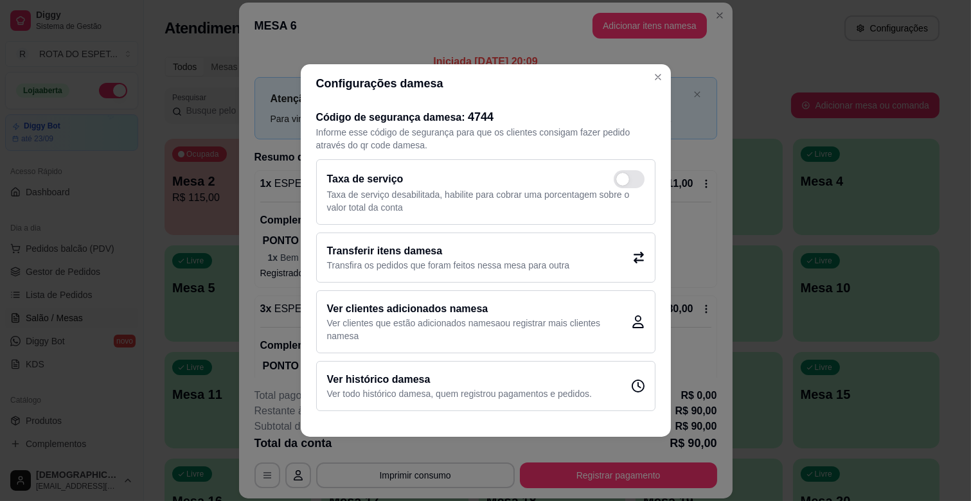
click at [476, 272] on div "Transferir itens da mesa Transfira os pedidos que foram feitos nessa mesa para …" at bounding box center [485, 258] width 339 height 50
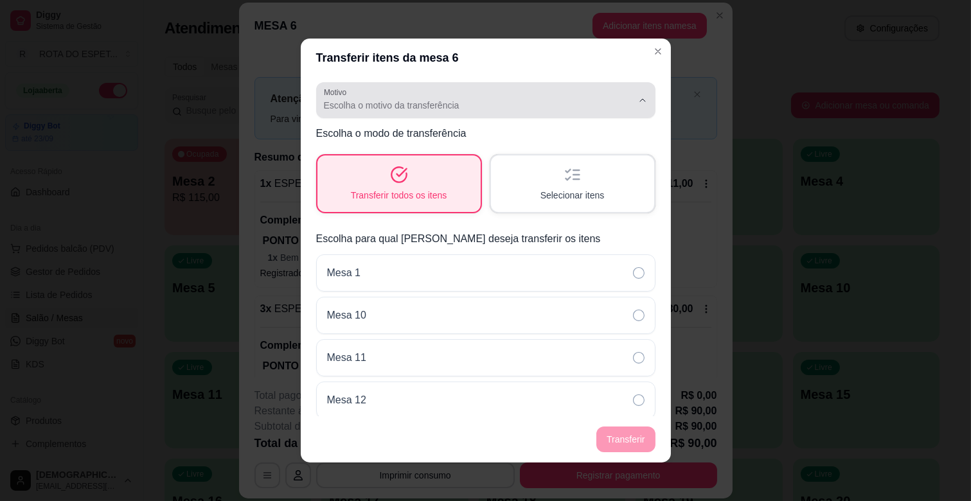
click at [529, 106] on span "Escolha o motivo da transferência" at bounding box center [478, 105] width 308 height 13
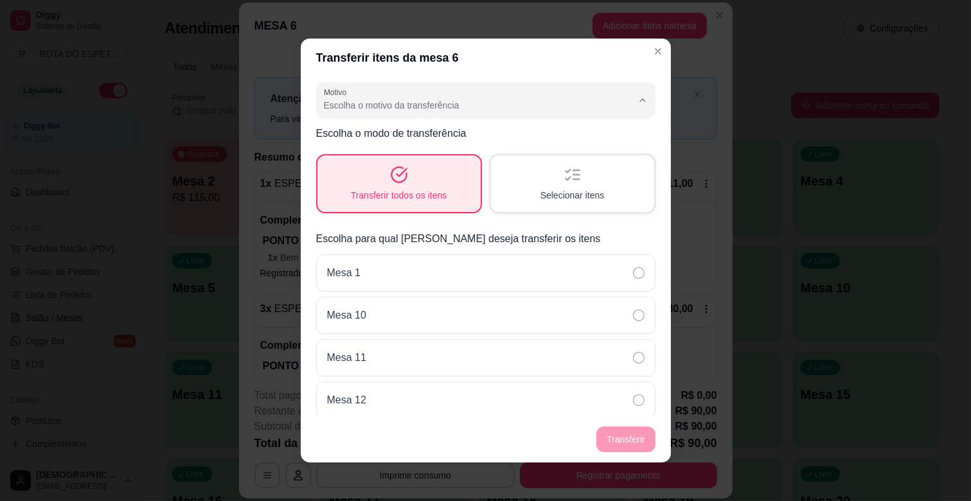
click at [350, 159] on span "Mudança de mesa" at bounding box center [468, 156] width 283 height 12
type input "TABLE_TRANSFER"
select select "TABLE_TRANSFER"
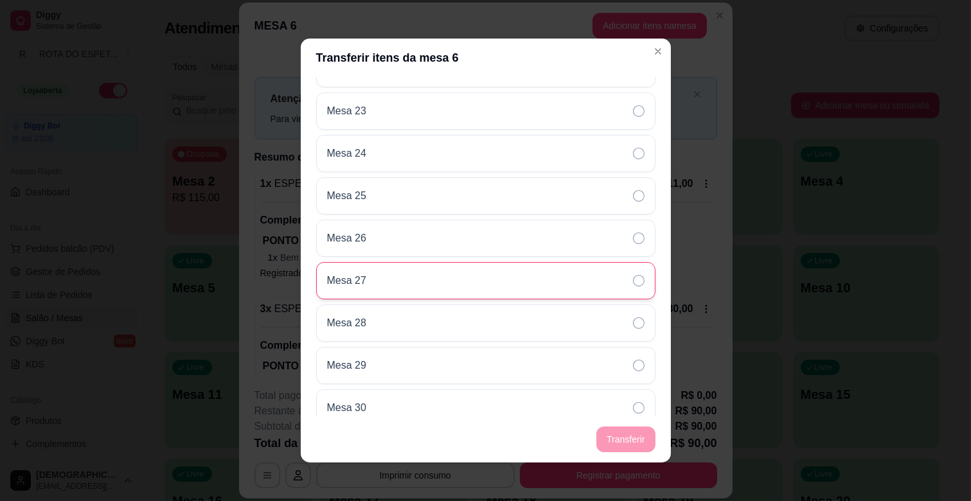
scroll to position [785, 0]
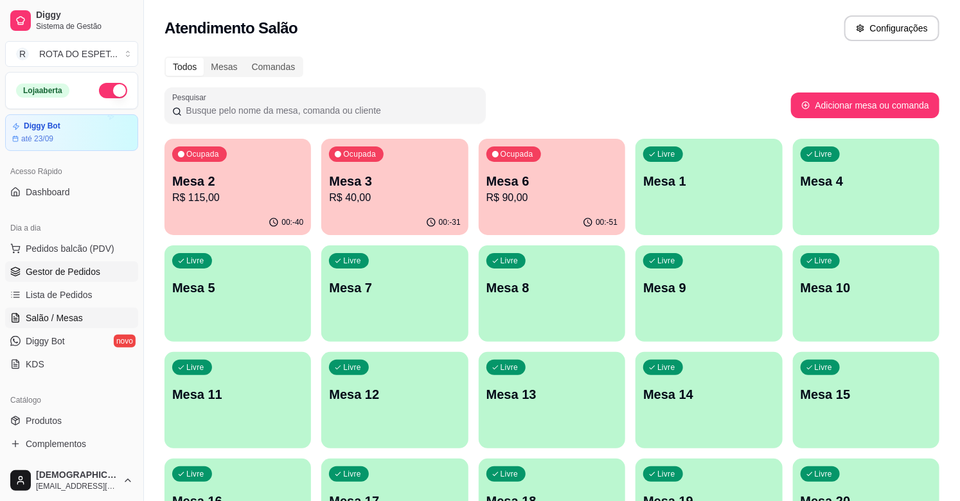
click at [73, 270] on span "Gestor de Pedidos" at bounding box center [63, 271] width 75 height 13
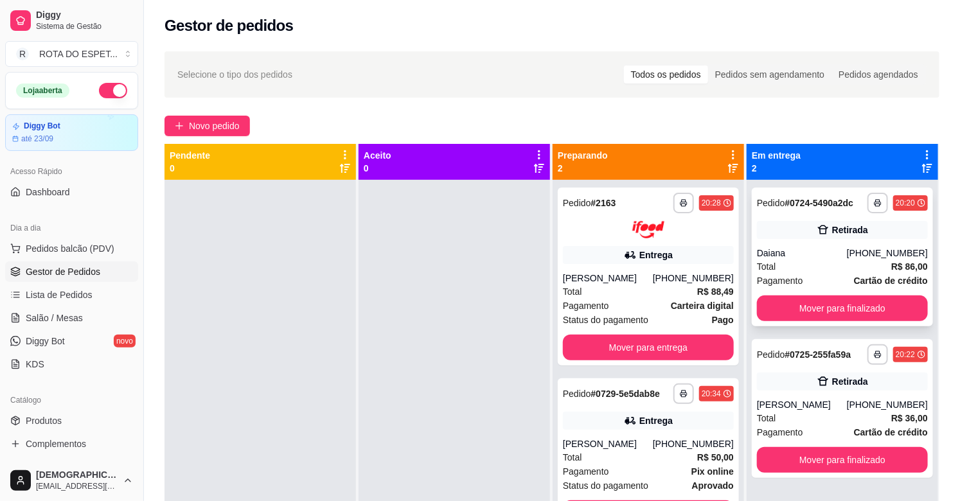
click at [840, 251] on div "Daiana" at bounding box center [802, 253] width 90 height 13
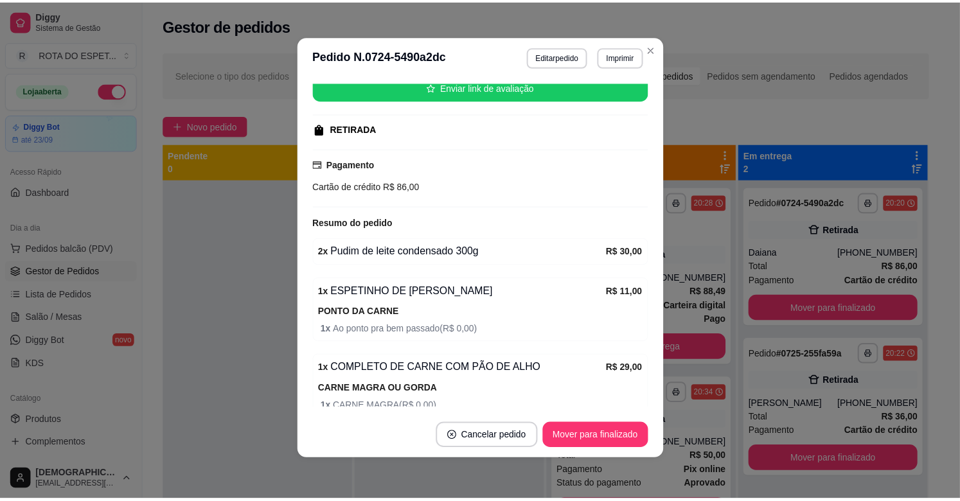
scroll to position [380, 0]
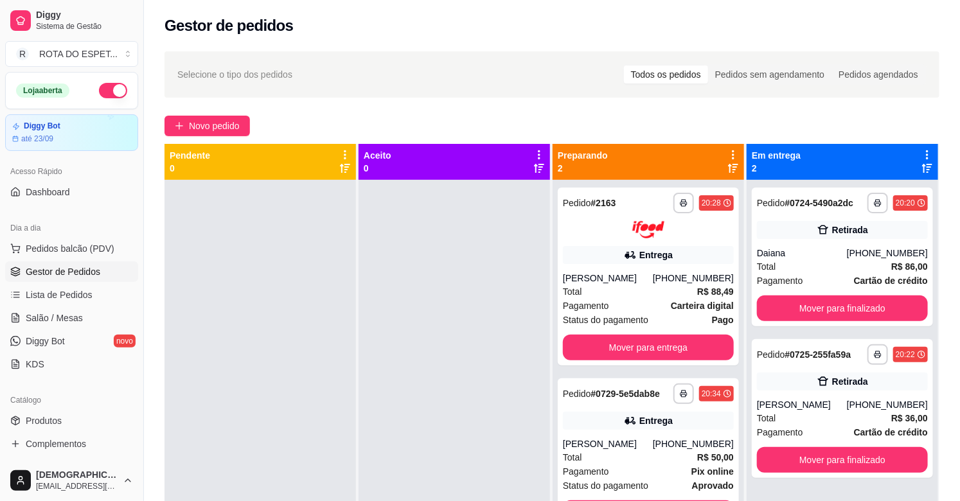
click at [382, 433] on div at bounding box center [453, 430] width 191 height 501
click at [820, 300] on button "Mover para finalizado" at bounding box center [842, 308] width 166 height 25
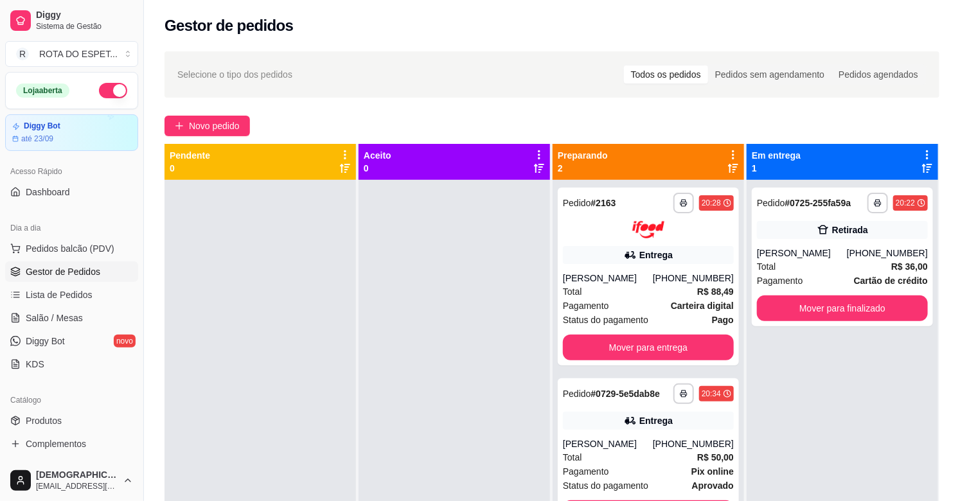
click at [384, 396] on div at bounding box center [453, 430] width 191 height 501
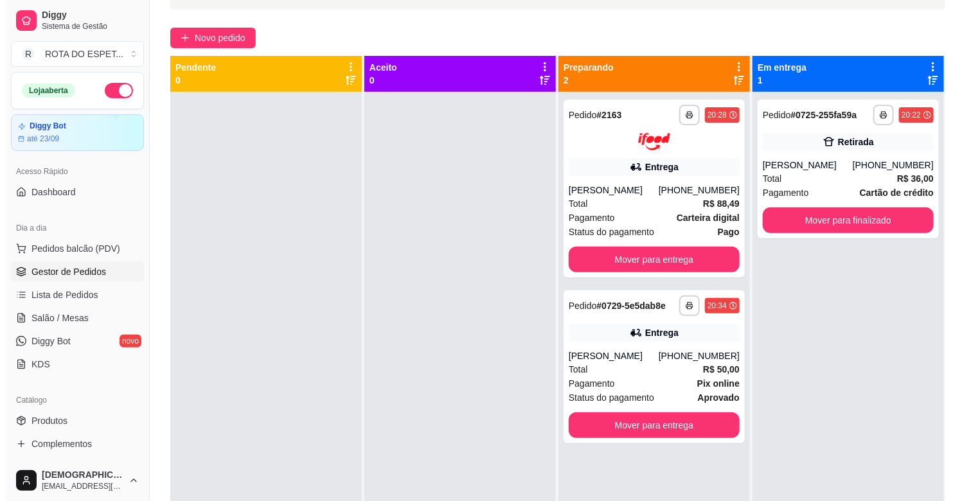
scroll to position [0, 0]
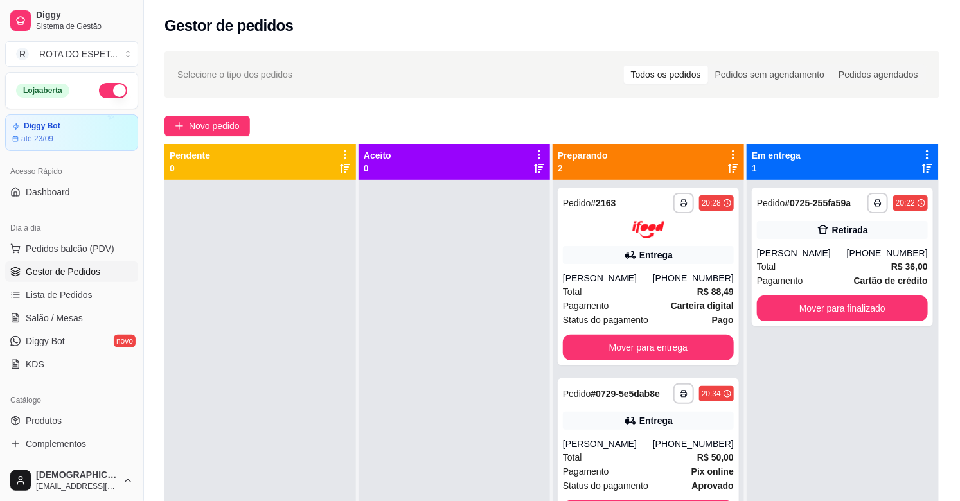
click at [287, 338] on div at bounding box center [259, 430] width 191 height 501
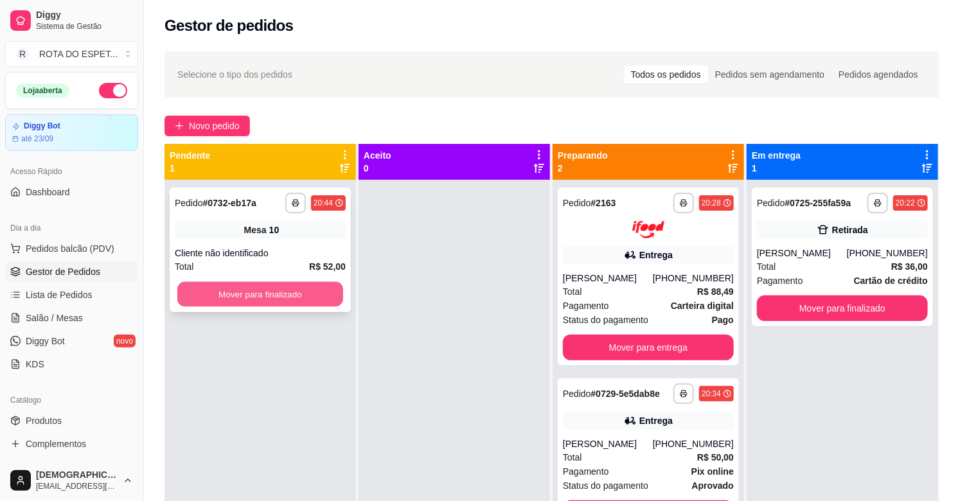
click at [280, 297] on button "Mover para finalizado" at bounding box center [260, 294] width 166 height 25
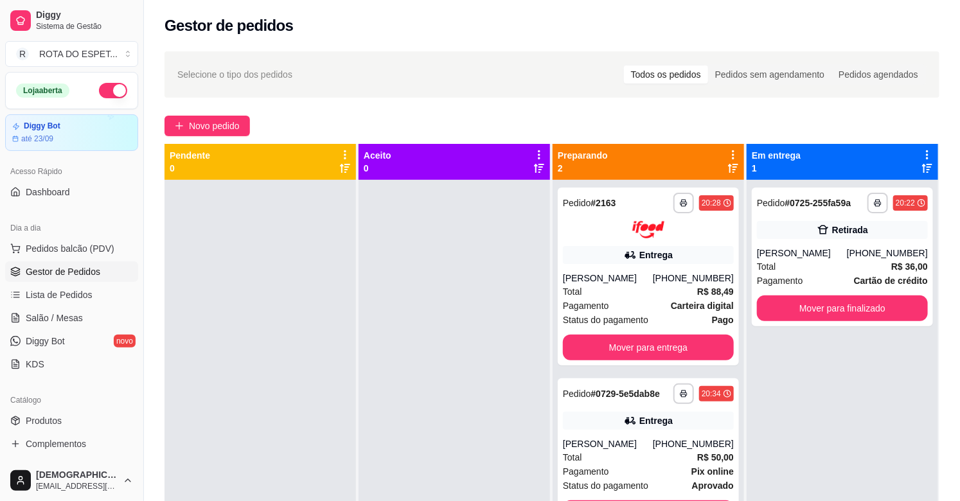
click at [403, 382] on div at bounding box center [453, 430] width 191 height 501
click at [53, 315] on span "Salão / Mesas" at bounding box center [54, 318] width 57 height 13
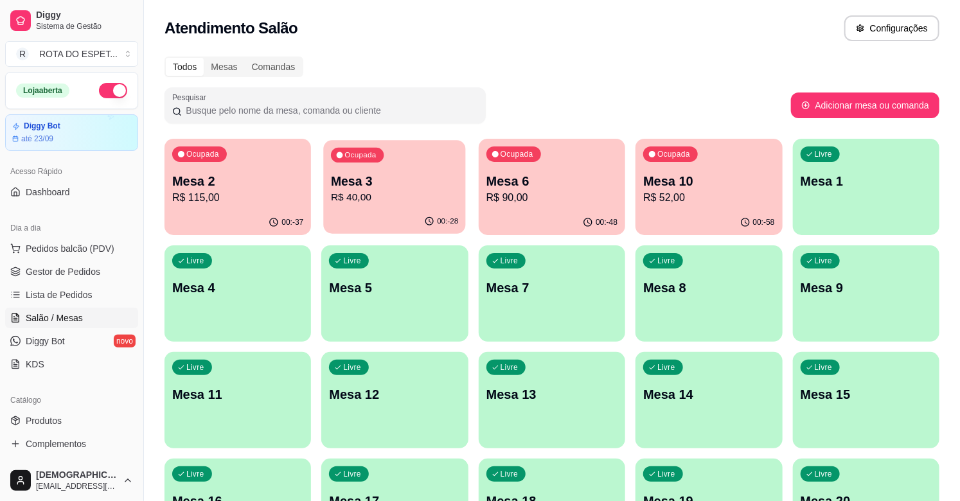
click at [395, 195] on p "R$ 40,00" at bounding box center [394, 197] width 127 height 15
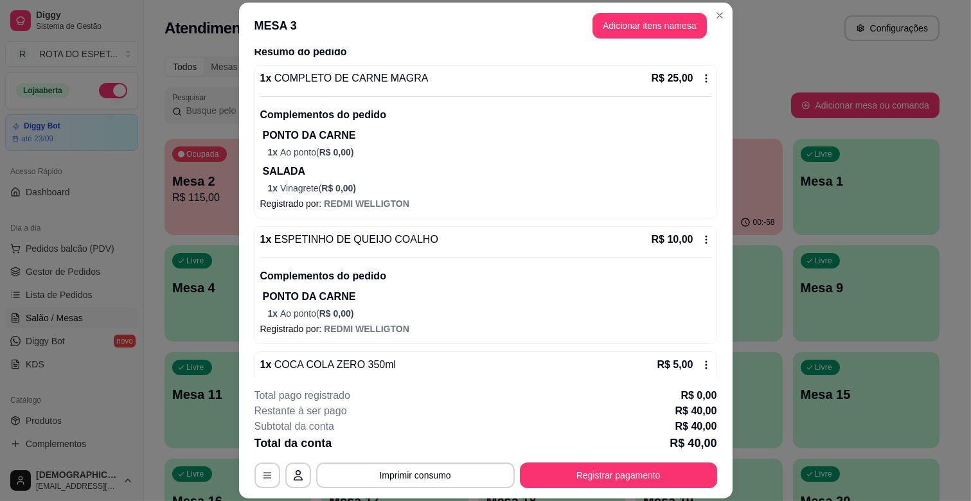
scroll to position [129, 0]
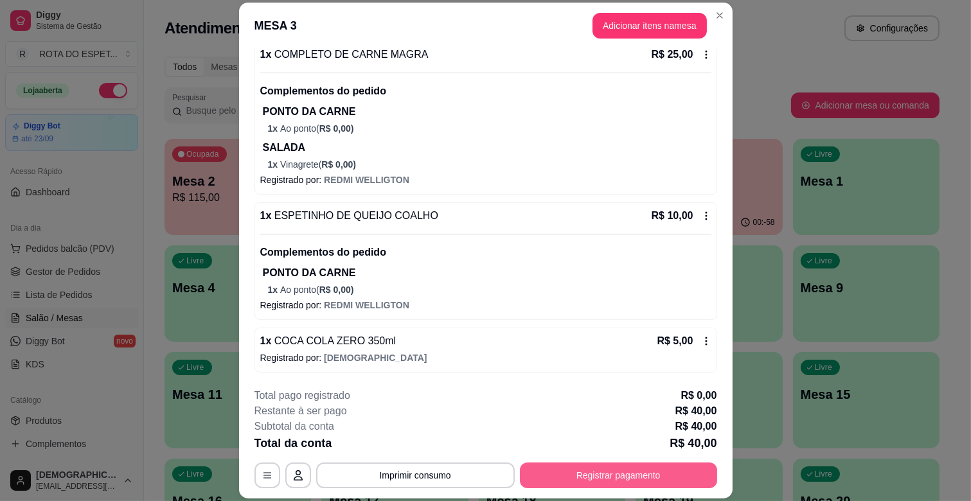
click at [624, 477] on button "Registrar pagamento" at bounding box center [618, 476] width 197 height 26
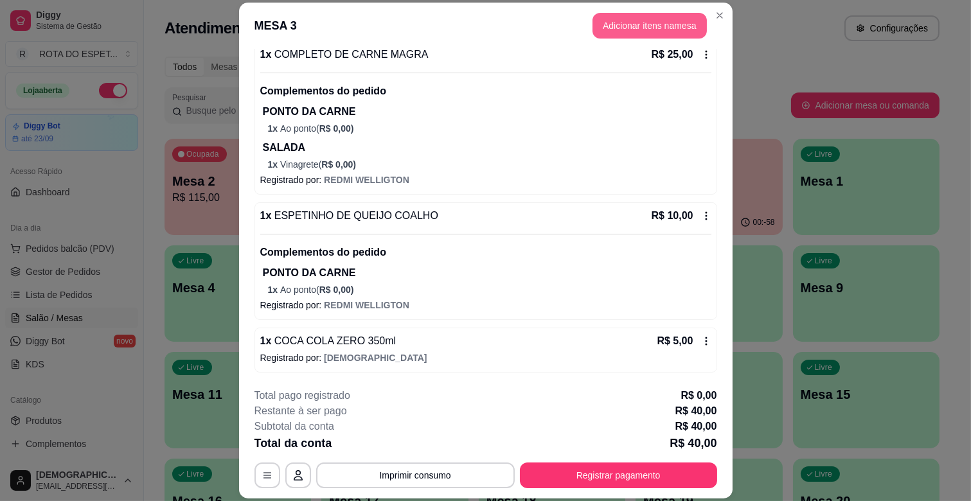
click at [630, 15] on button "Adicionar itens na mesa" at bounding box center [649, 26] width 114 height 26
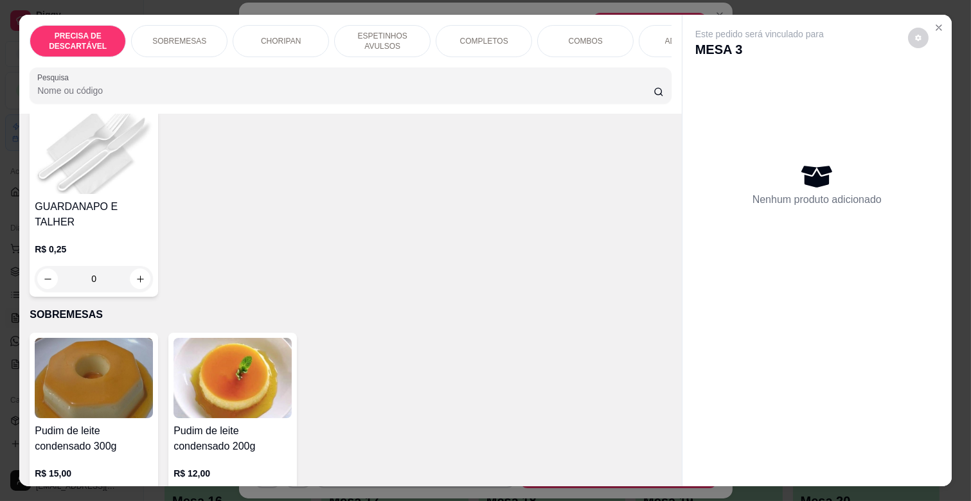
scroll to position [214, 0]
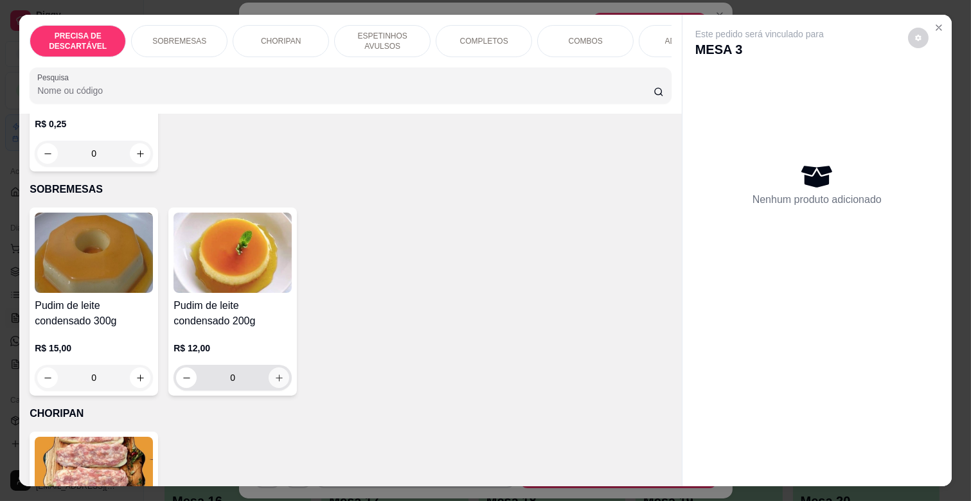
click at [274, 373] on icon "increase-product-quantity" at bounding box center [279, 378] width 10 height 10
type input "1"
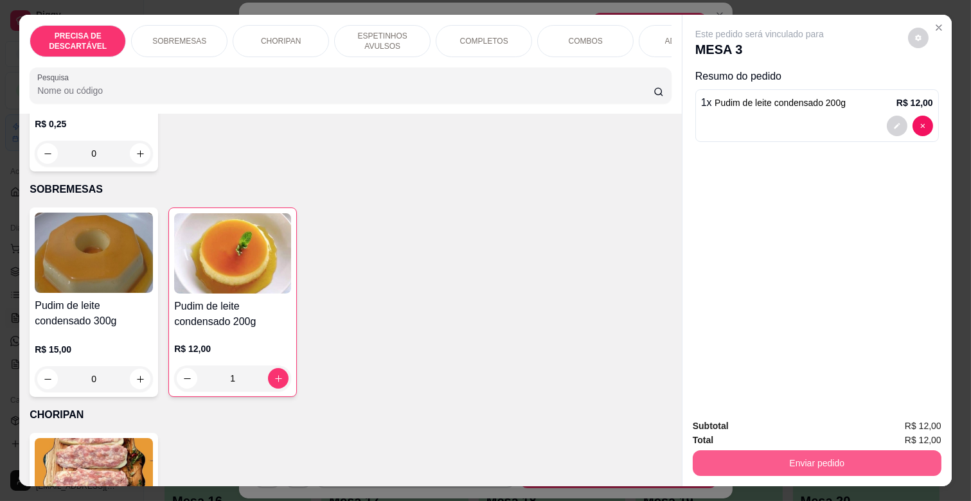
click at [826, 450] on button "Enviar pedido" at bounding box center [817, 463] width 249 height 26
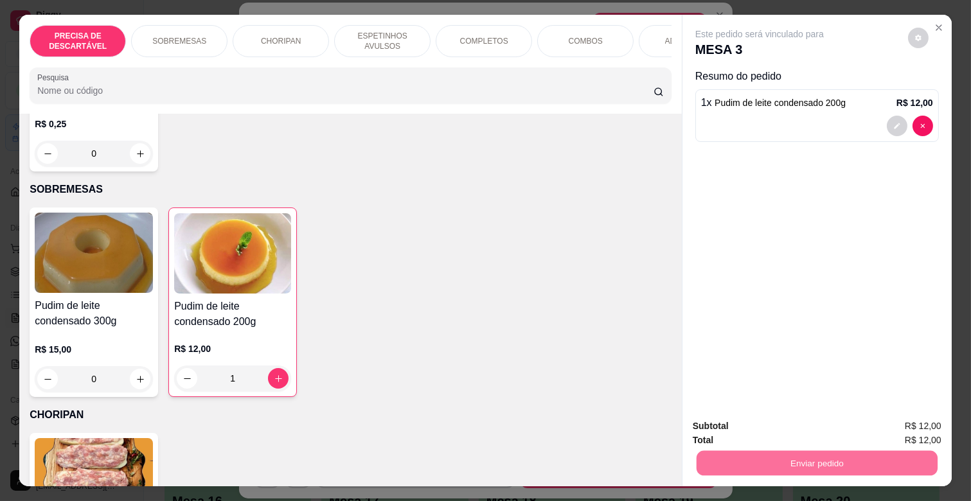
click at [798, 422] on button "Não registrar e enviar pedido" at bounding box center [774, 426] width 130 height 24
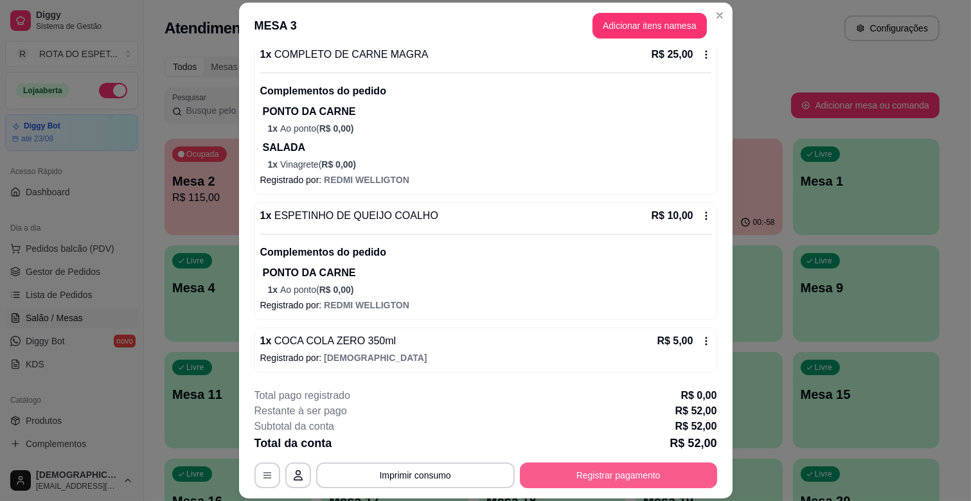
click at [579, 475] on button "Registrar pagamento" at bounding box center [618, 476] width 197 height 26
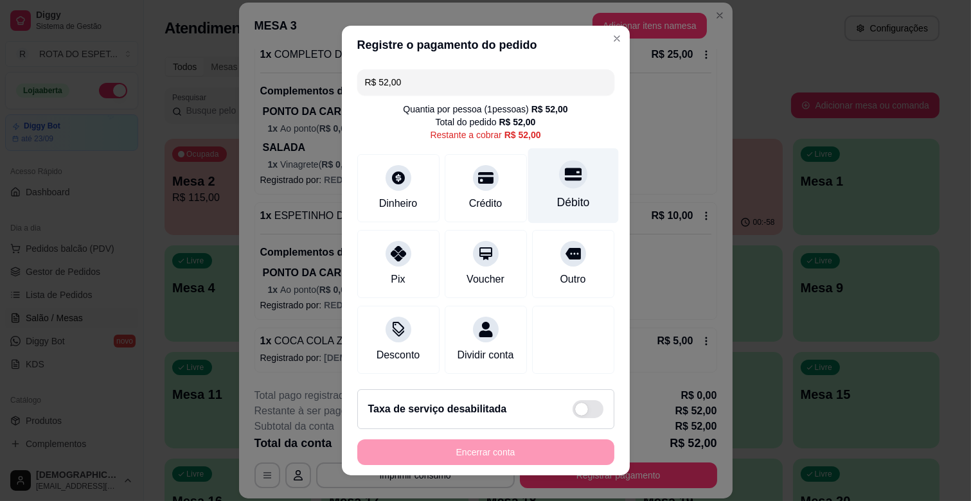
click at [556, 201] on div "Débito" at bounding box center [572, 202] width 33 height 17
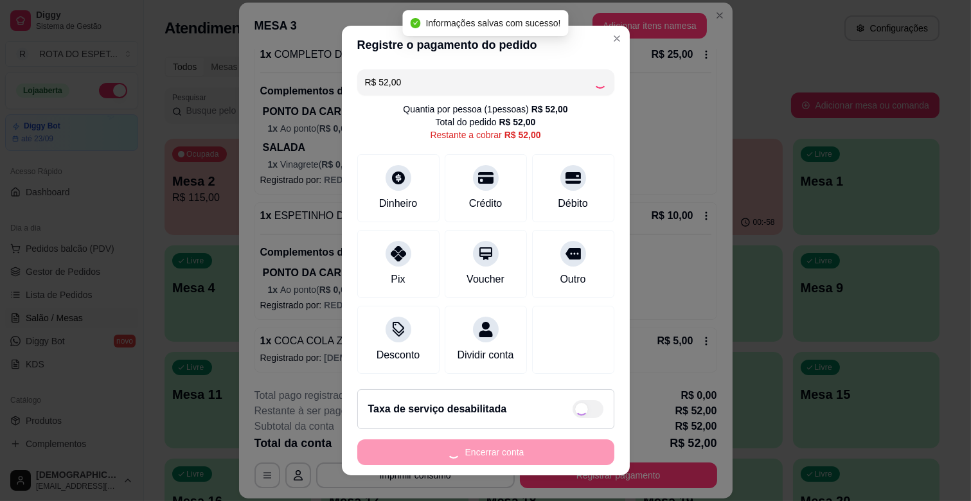
type input "R$ 0,00"
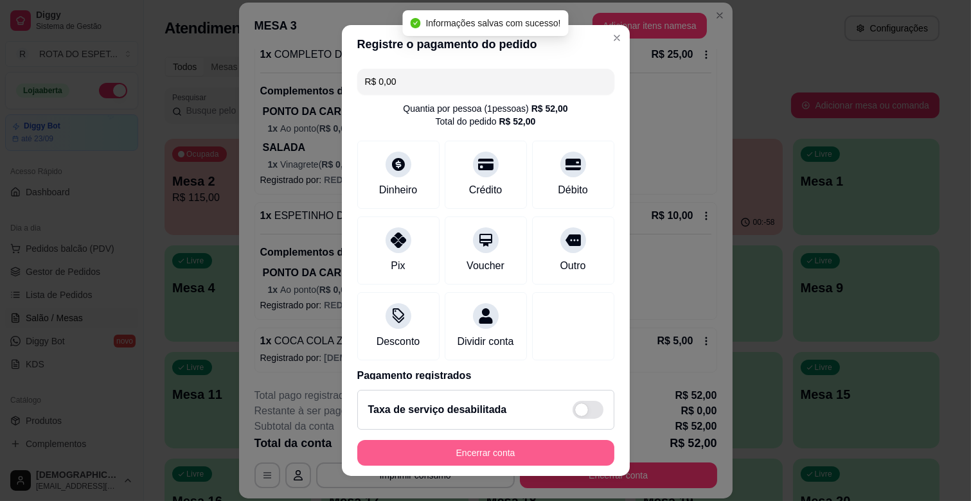
click at [522, 457] on button "Encerrar conta" at bounding box center [485, 453] width 257 height 26
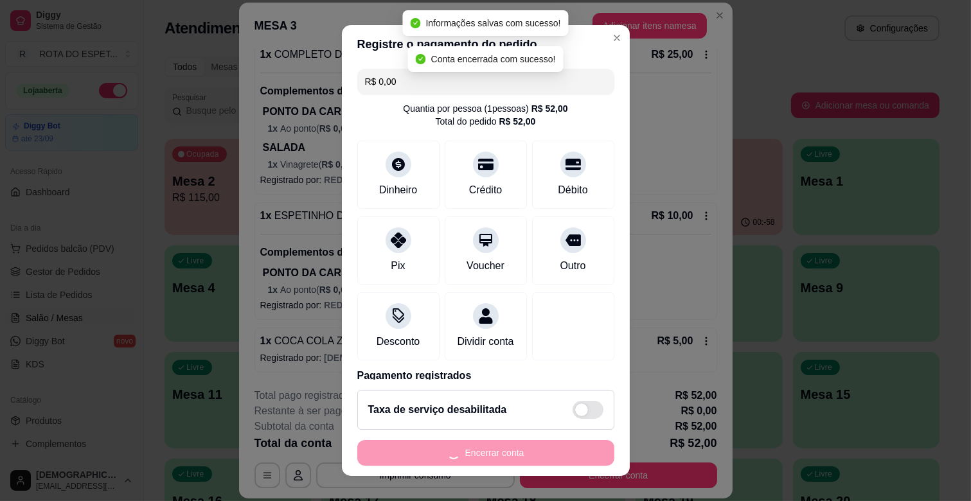
scroll to position [0, 0]
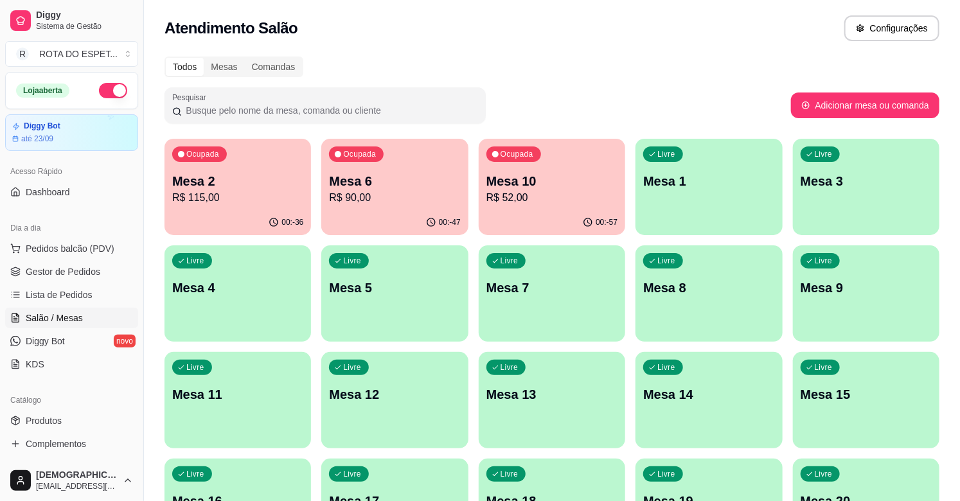
click at [415, 177] on p "Mesa 6" at bounding box center [394, 181] width 131 height 18
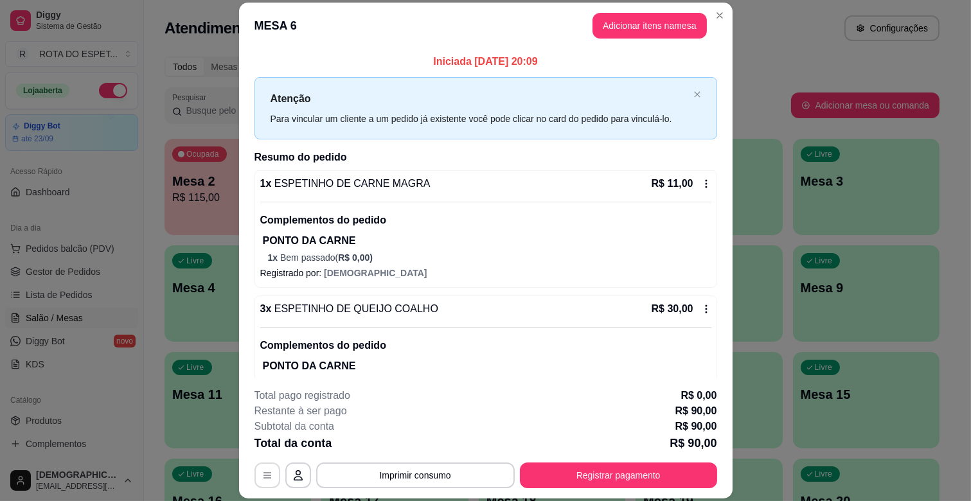
click at [266, 470] on icon "button" at bounding box center [267, 475] width 10 height 10
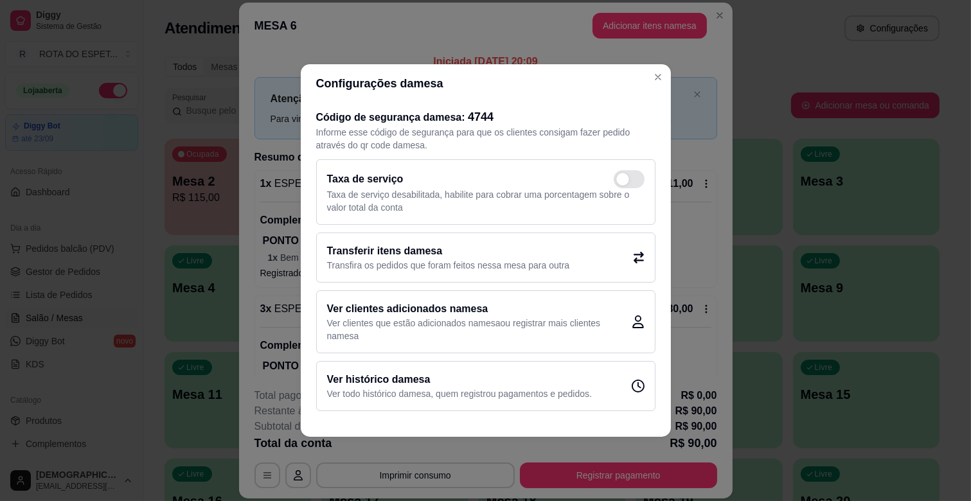
click at [459, 264] on p "Transfira os pedidos que foram feitos nessa mesa para outra" at bounding box center [448, 265] width 243 height 13
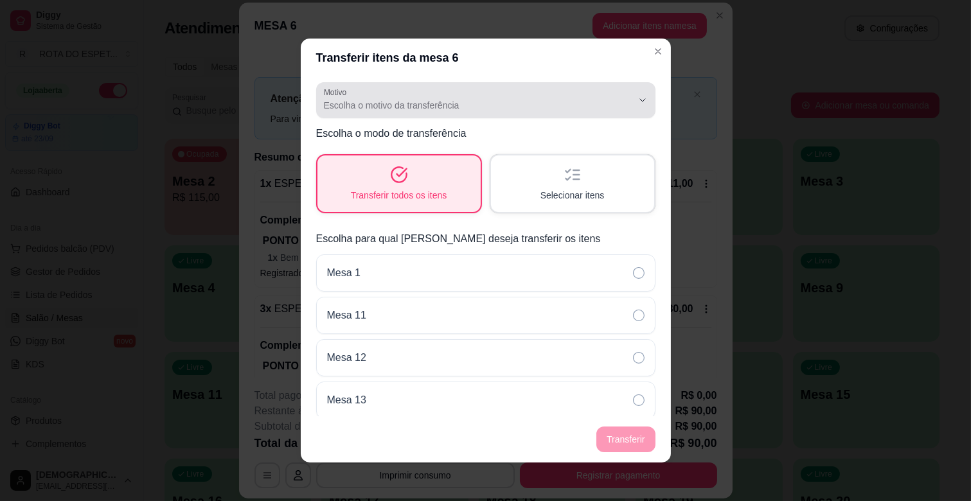
click at [495, 94] on div "Escolha o motivo da transferência" at bounding box center [478, 100] width 308 height 26
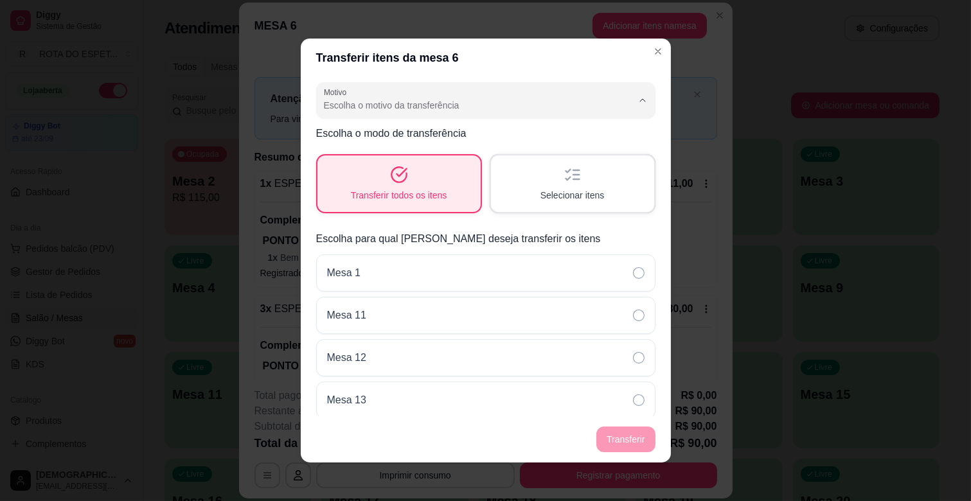
click at [384, 166] on li "Mudança de mesa" at bounding box center [475, 156] width 306 height 20
type input "TABLE_TRANSFER"
select select "TABLE_TRANSFER"
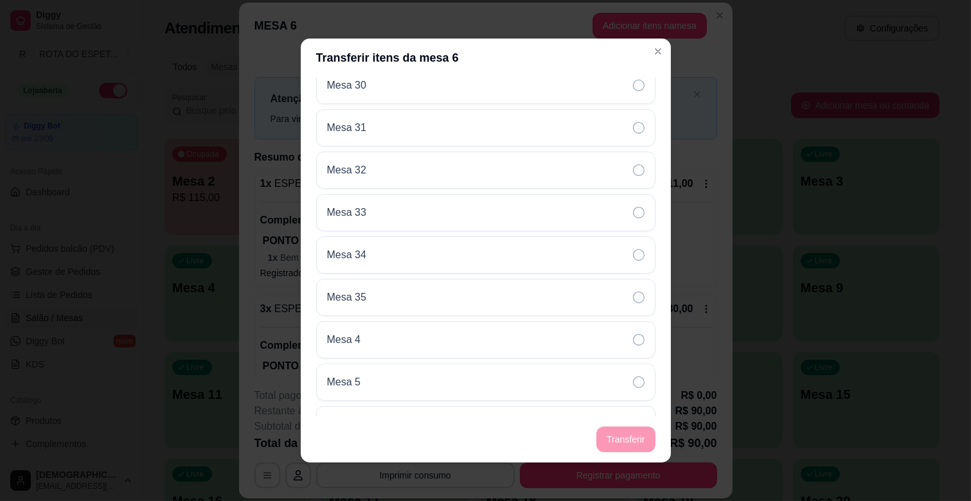
scroll to position [1197, 0]
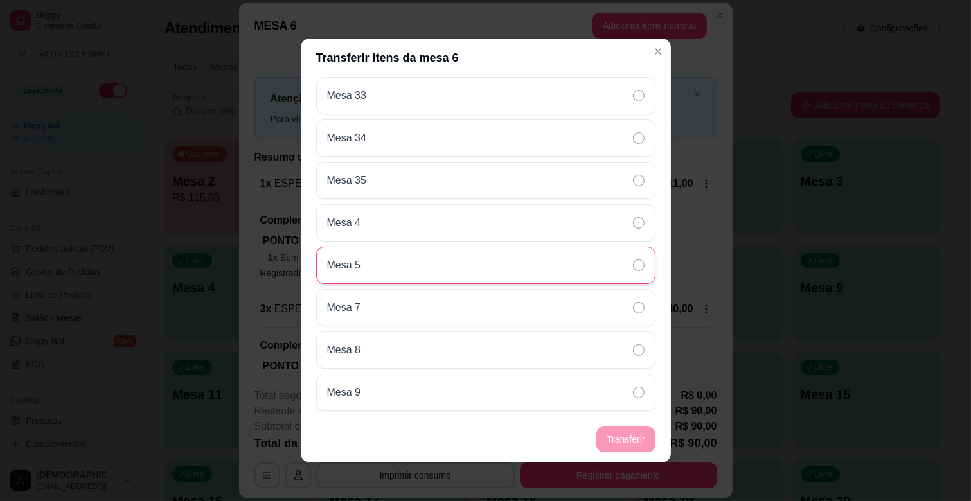
click at [429, 268] on div "Mesa 5" at bounding box center [485, 265] width 339 height 37
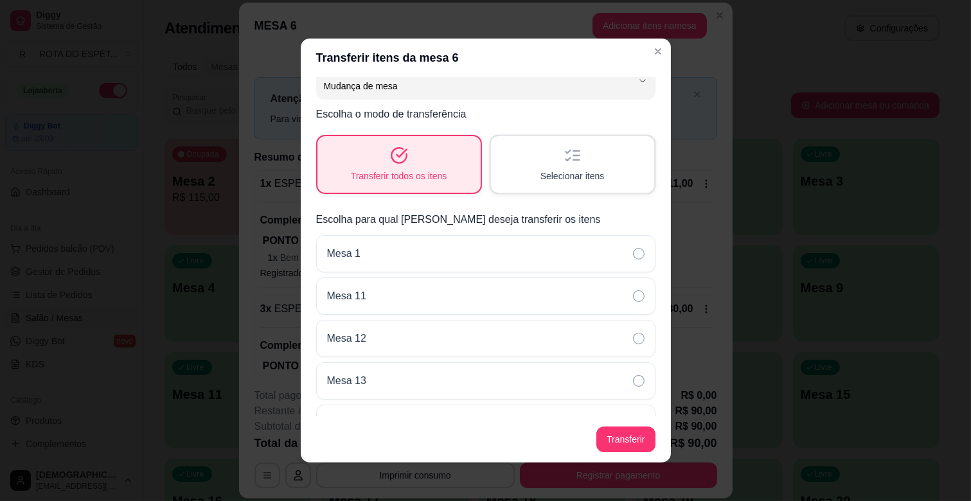
scroll to position [0, 0]
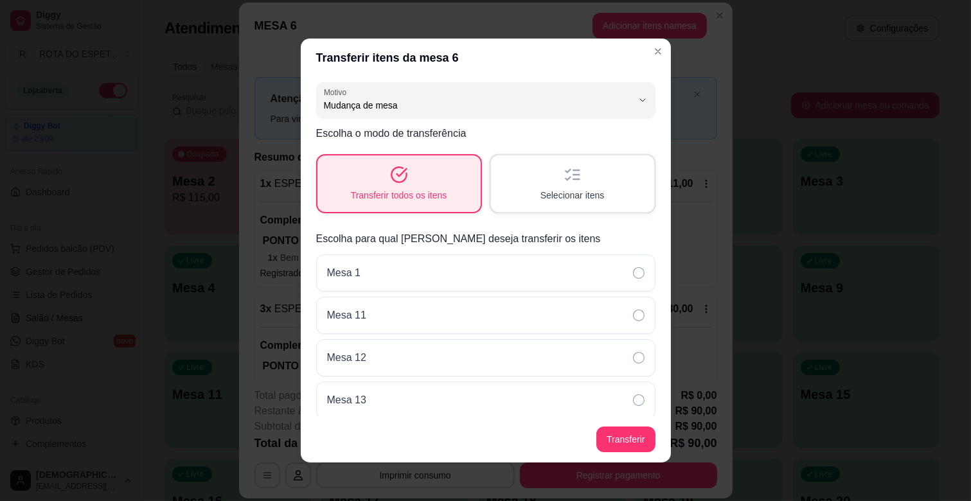
click at [583, 189] on span "Selecionar itens" at bounding box center [572, 195] width 64 height 13
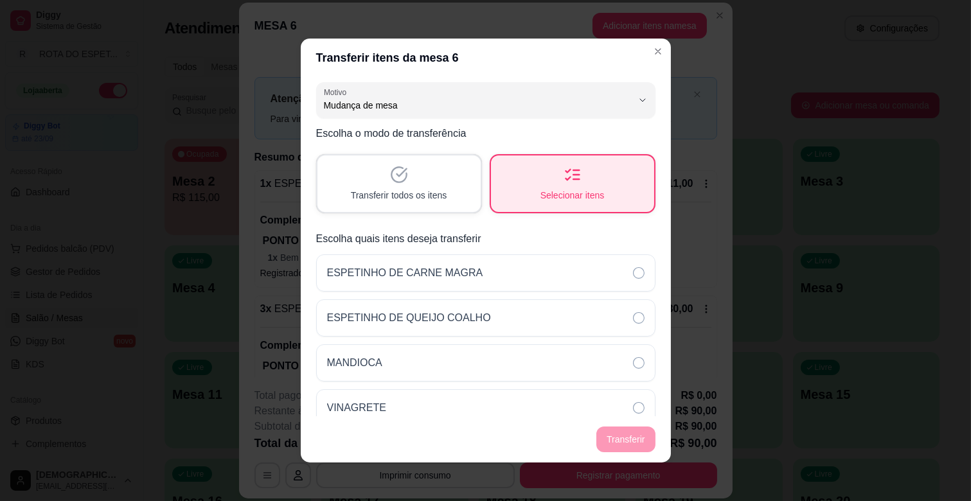
click at [434, 182] on div "Transferir todos os itens" at bounding box center [398, 183] width 163 height 57
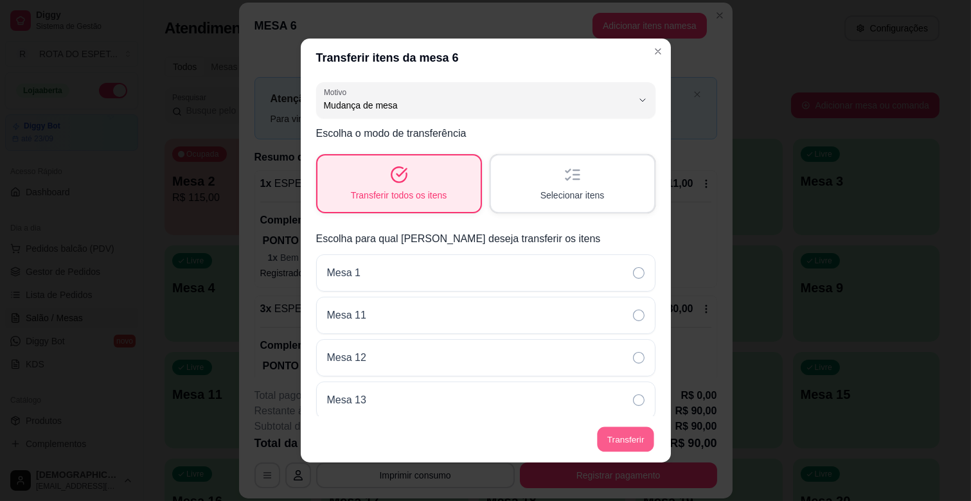
click at [638, 447] on button "Transferir" at bounding box center [625, 439] width 57 height 25
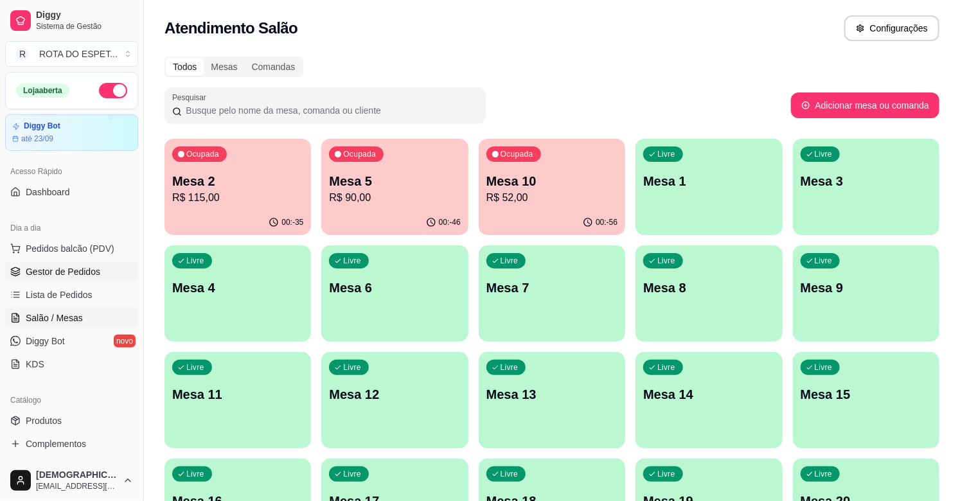
click at [64, 272] on span "Gestor de Pedidos" at bounding box center [63, 271] width 75 height 13
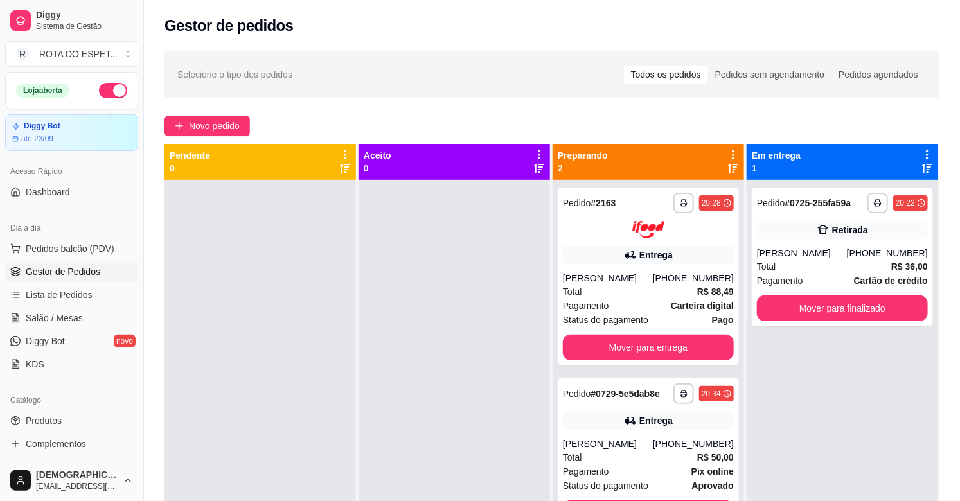
click at [460, 326] on div at bounding box center [453, 430] width 191 height 501
click at [410, 428] on div at bounding box center [453, 430] width 191 height 501
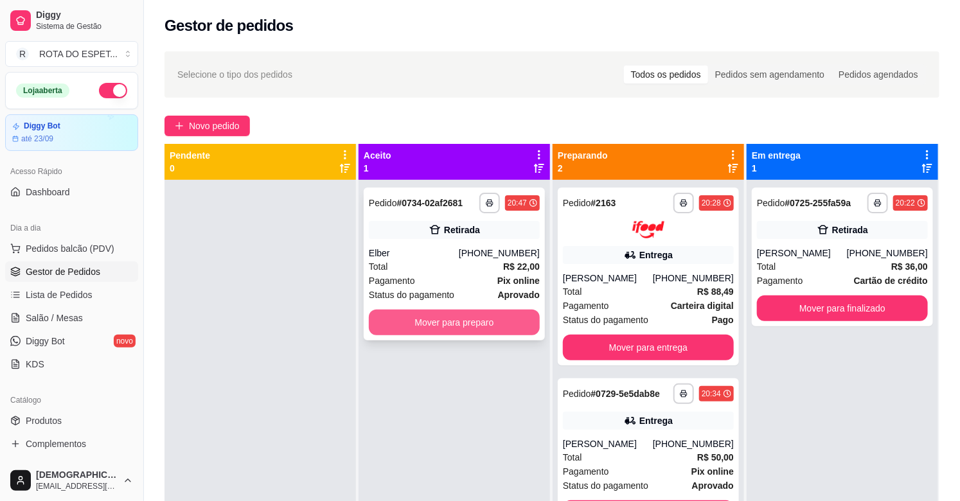
click at [503, 317] on button "Mover para preparo" at bounding box center [454, 323] width 171 height 26
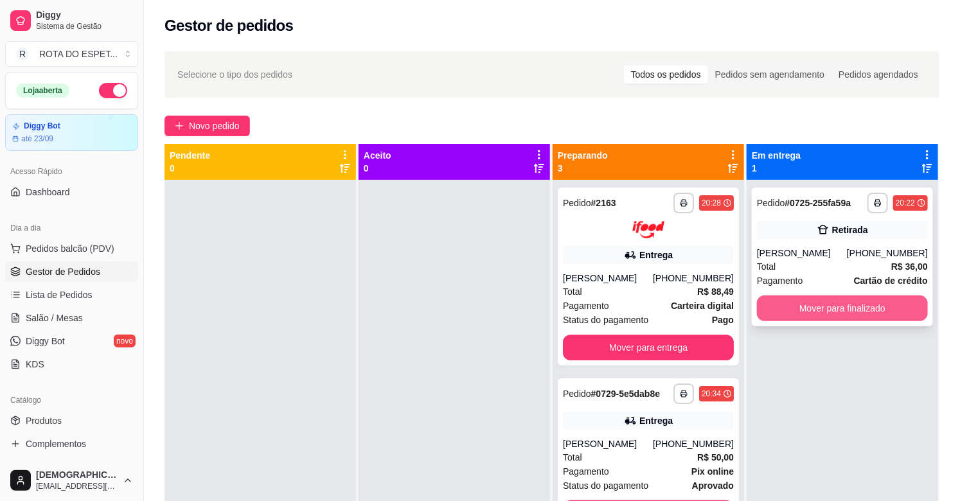
click at [881, 313] on button "Mover para finalizado" at bounding box center [842, 309] width 171 height 26
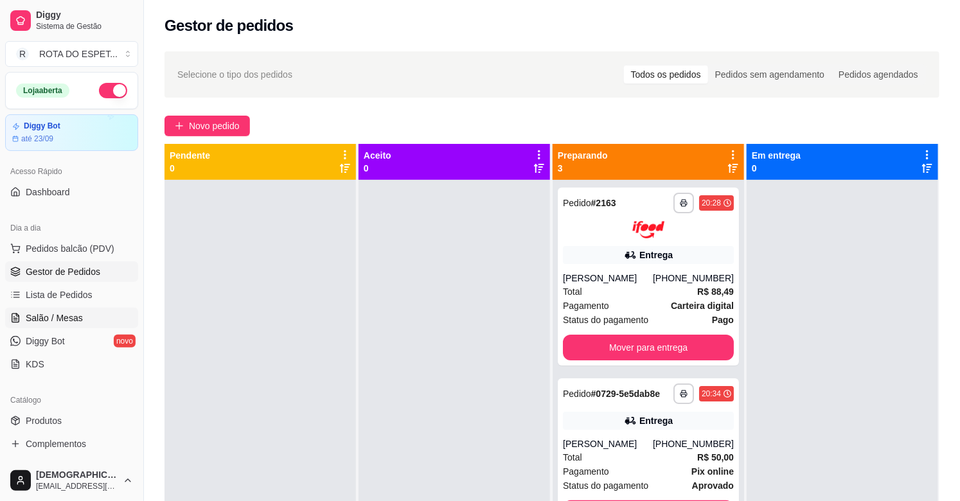
click at [58, 316] on span "Salão / Mesas" at bounding box center [54, 318] width 57 height 13
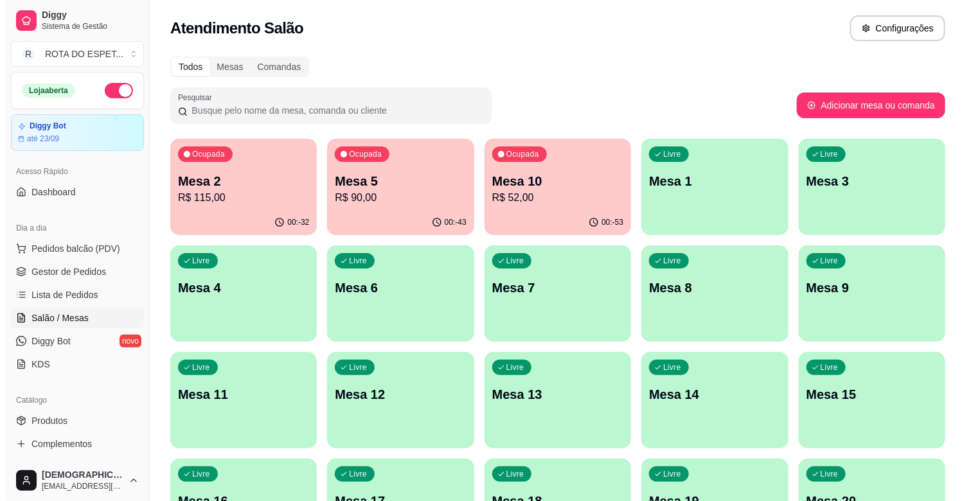
scroll to position [143, 0]
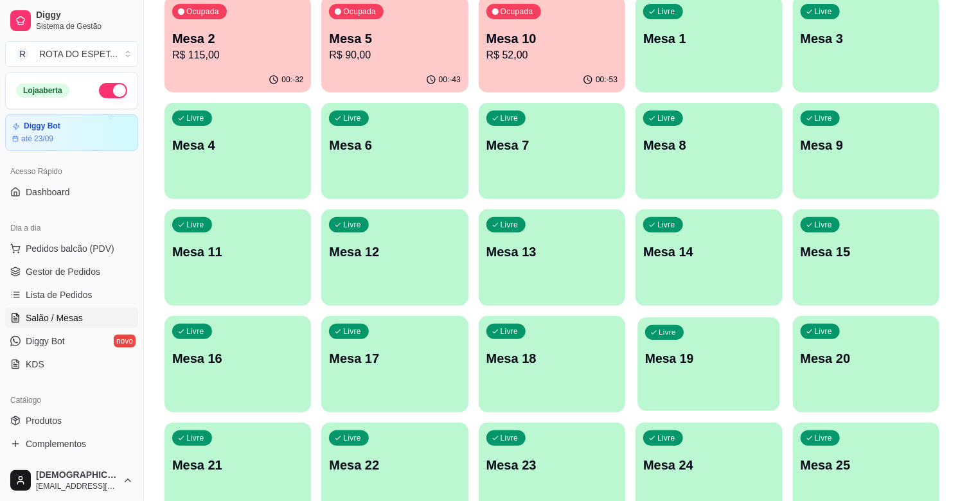
click at [702, 366] on p "Mesa 19" at bounding box center [708, 358] width 127 height 17
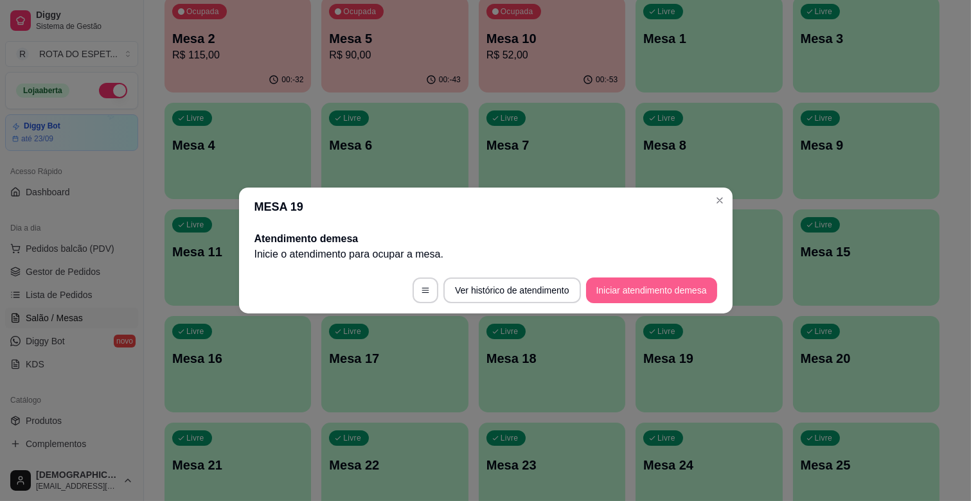
click at [656, 296] on button "Iniciar atendimento de mesa" at bounding box center [651, 291] width 131 height 26
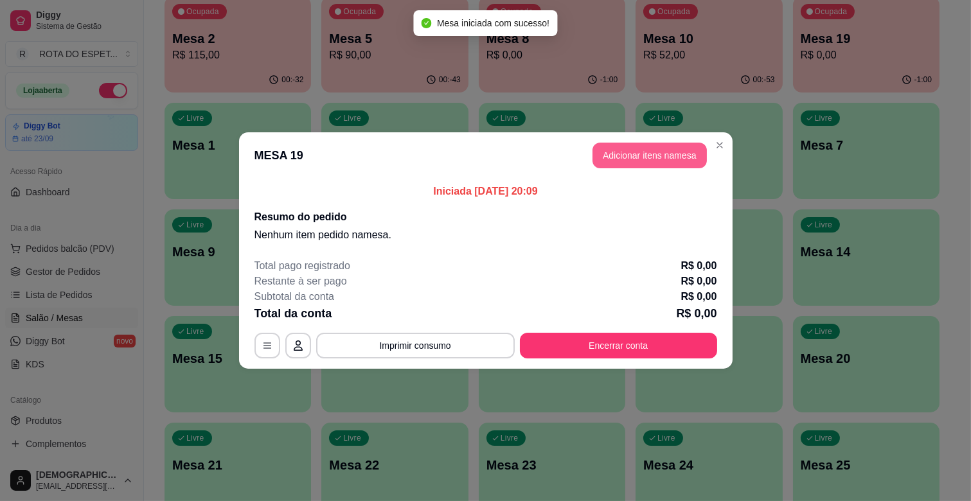
click at [641, 155] on button "Adicionar itens na mesa" at bounding box center [649, 156] width 114 height 26
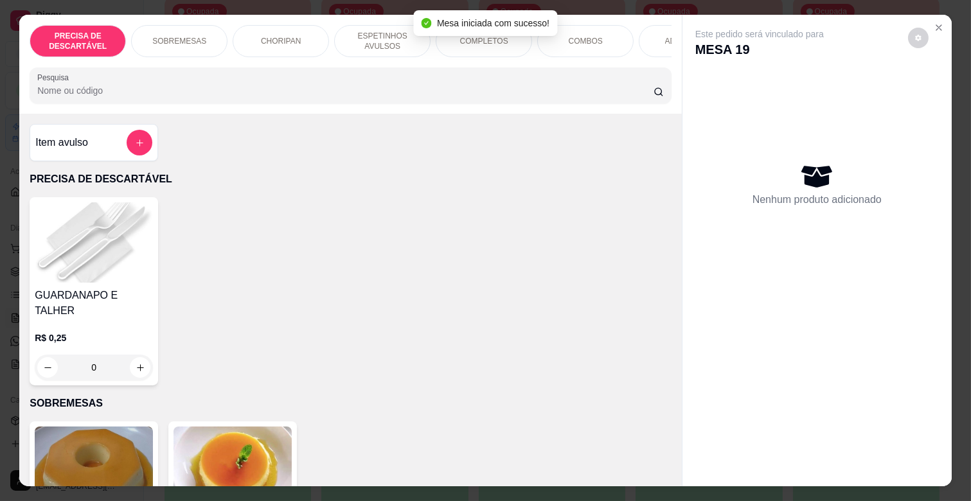
scroll to position [0, 561]
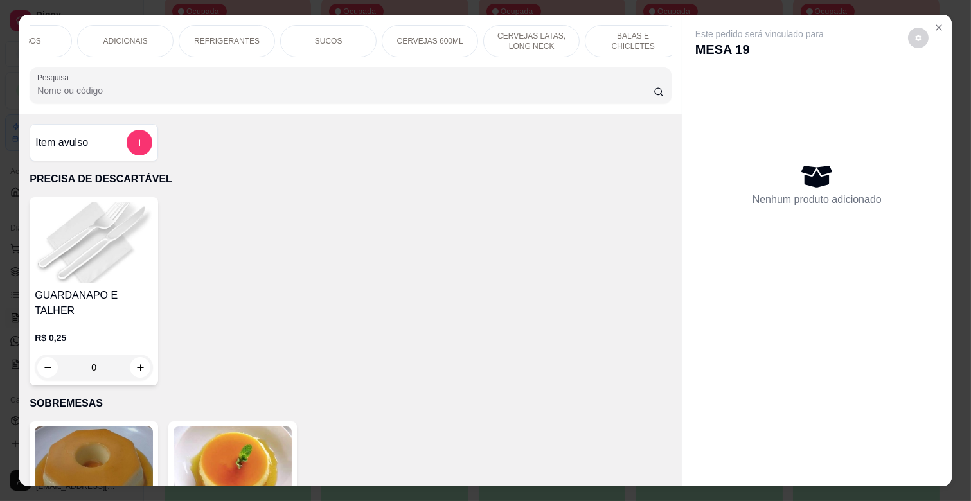
click at [247, 25] on div "REFRIGERANTES" at bounding box center [227, 41] width 96 height 32
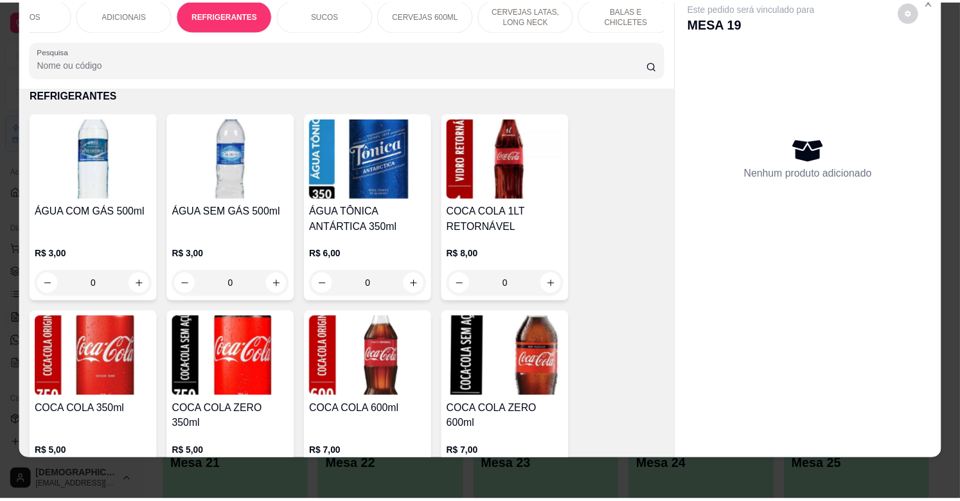
scroll to position [3164, 0]
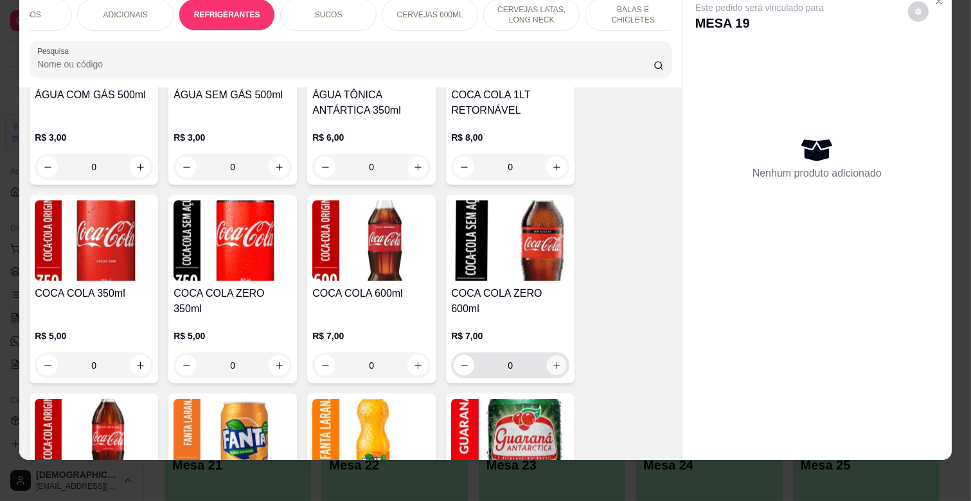
click at [552, 361] on icon "increase-product-quantity" at bounding box center [557, 366] width 10 height 10
type input "1"
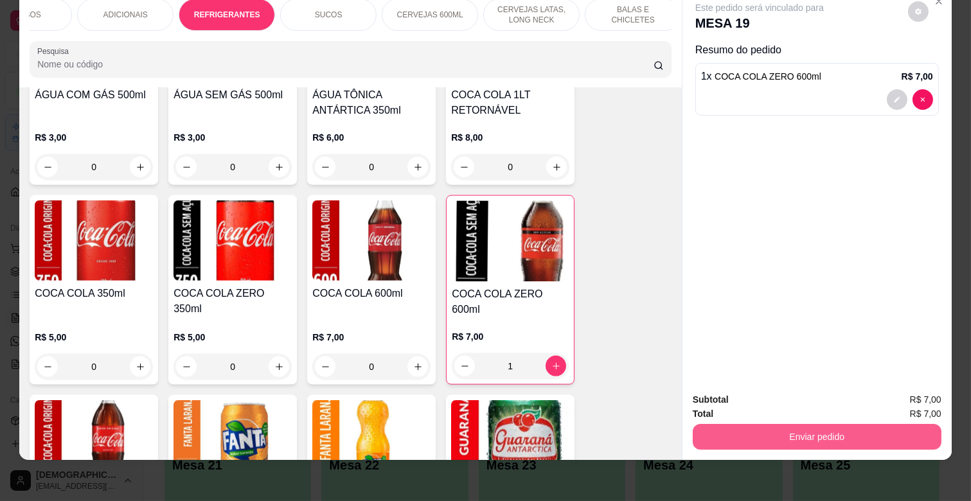
click at [901, 424] on button "Enviar pedido" at bounding box center [817, 437] width 249 height 26
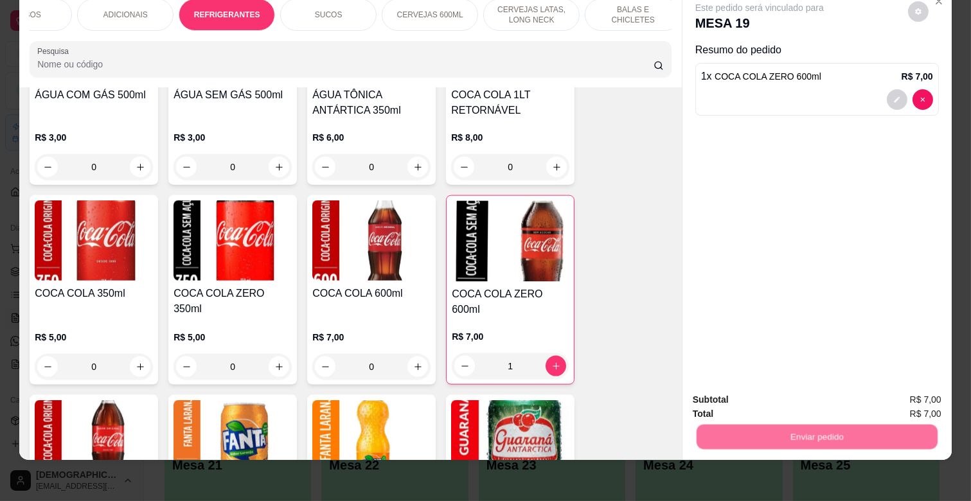
click at [797, 387] on button "Não registrar e enviar pedido" at bounding box center [774, 394] width 130 height 24
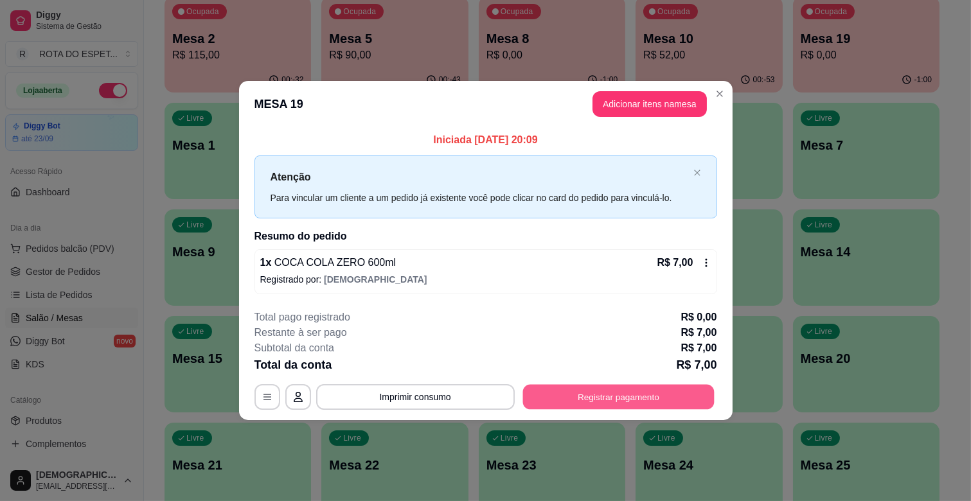
click at [664, 394] on button "Registrar pagamento" at bounding box center [617, 396] width 191 height 25
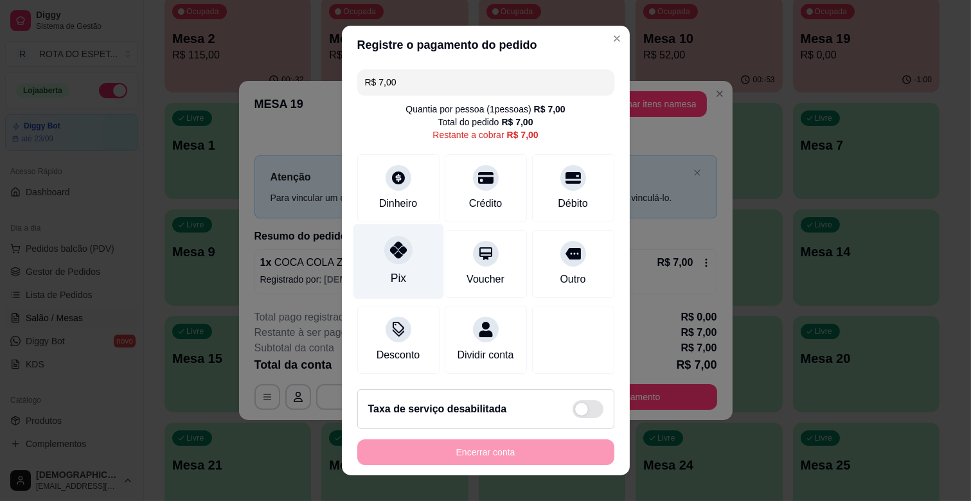
click at [391, 244] on icon at bounding box center [397, 250] width 17 height 17
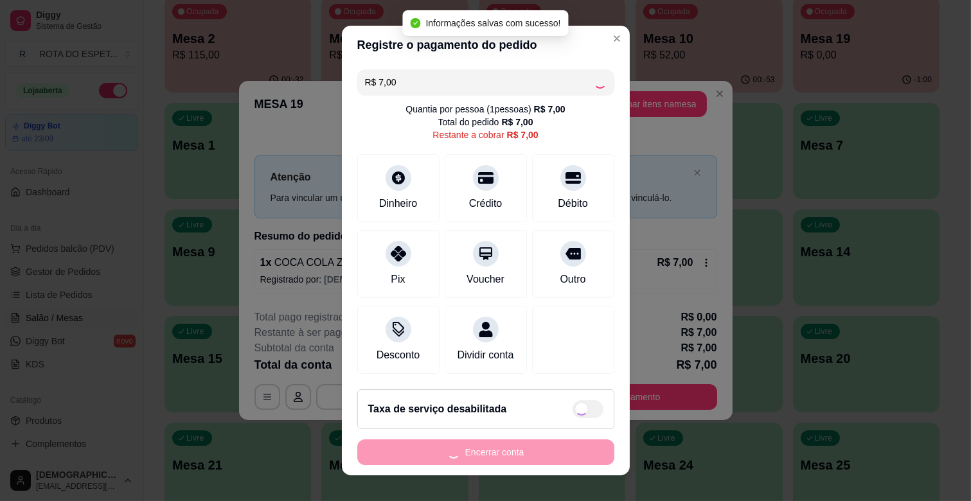
type input "R$ 0,00"
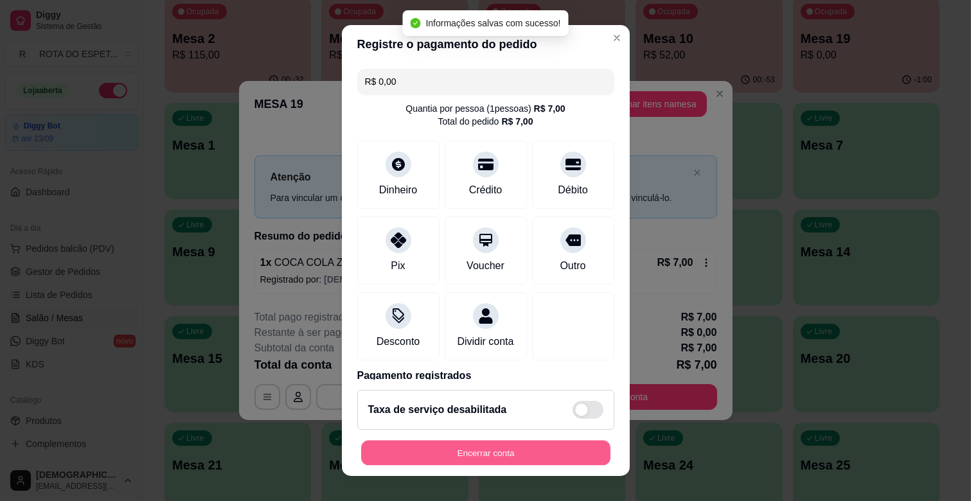
click at [529, 441] on button "Encerrar conta" at bounding box center [485, 453] width 249 height 25
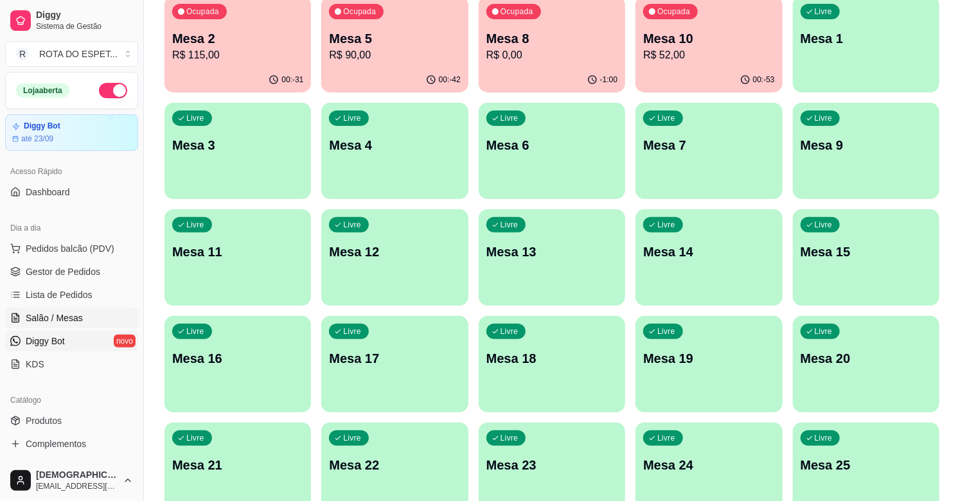
scroll to position [0, 0]
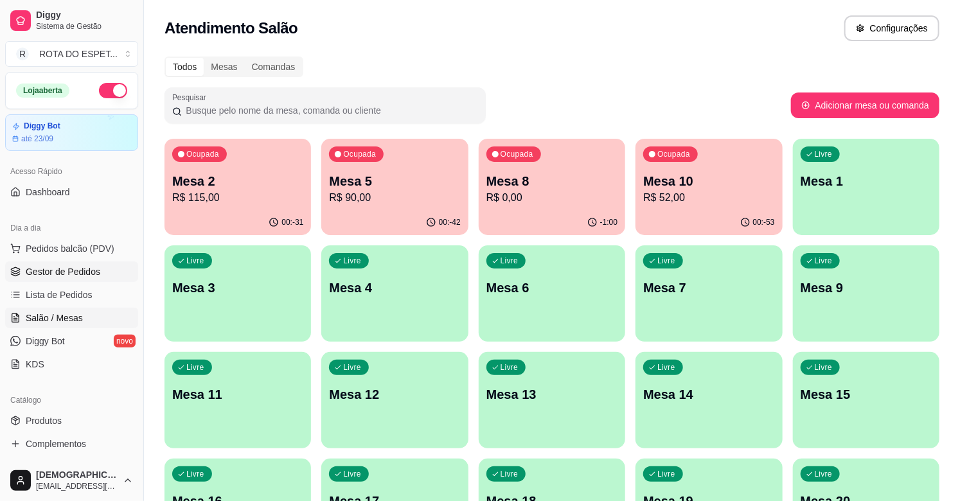
click at [75, 261] on link "Gestor de Pedidos" at bounding box center [71, 271] width 133 height 21
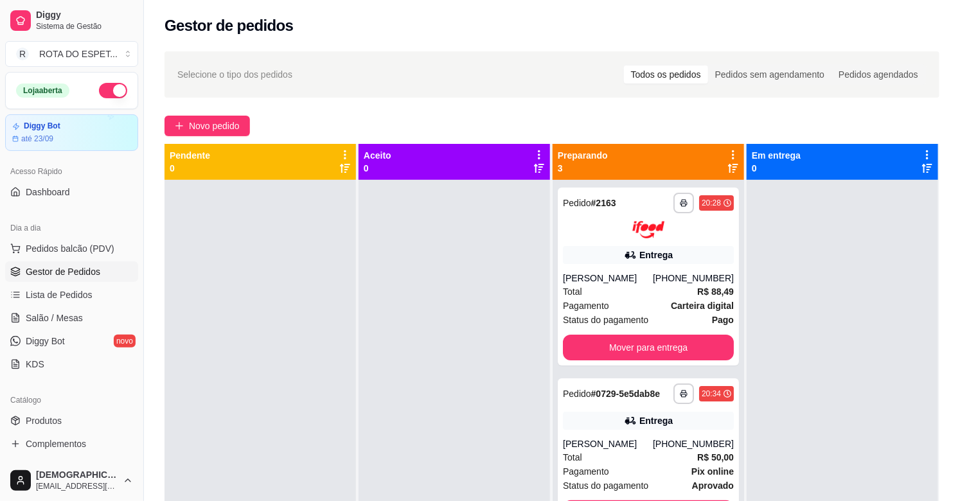
click at [408, 289] on div at bounding box center [453, 430] width 191 height 501
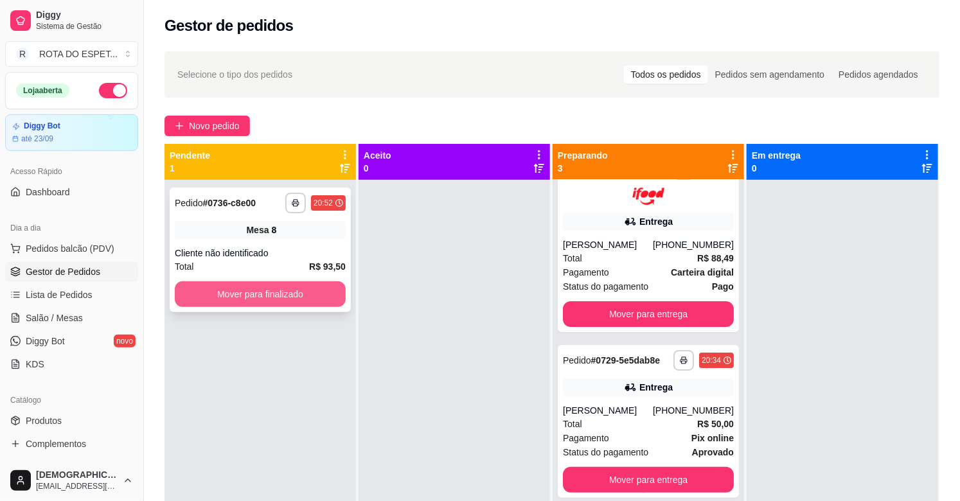
click at [240, 289] on button "Mover para finalizado" at bounding box center [260, 294] width 171 height 26
click at [265, 299] on button "Mover para finalizado" at bounding box center [260, 294] width 171 height 26
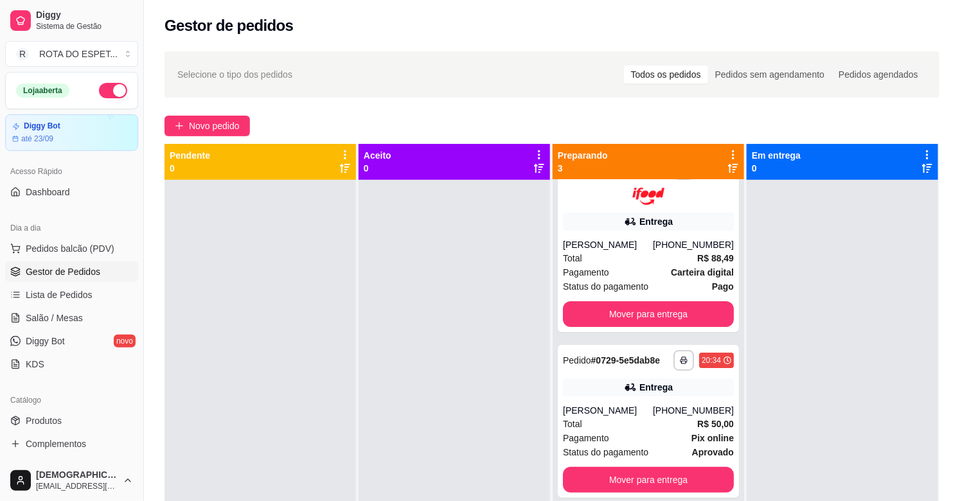
click at [427, 352] on div at bounding box center [453, 430] width 191 height 501
click at [430, 408] on div at bounding box center [453, 430] width 191 height 501
click at [80, 313] on span "Salão / Mesas" at bounding box center [54, 318] width 57 height 13
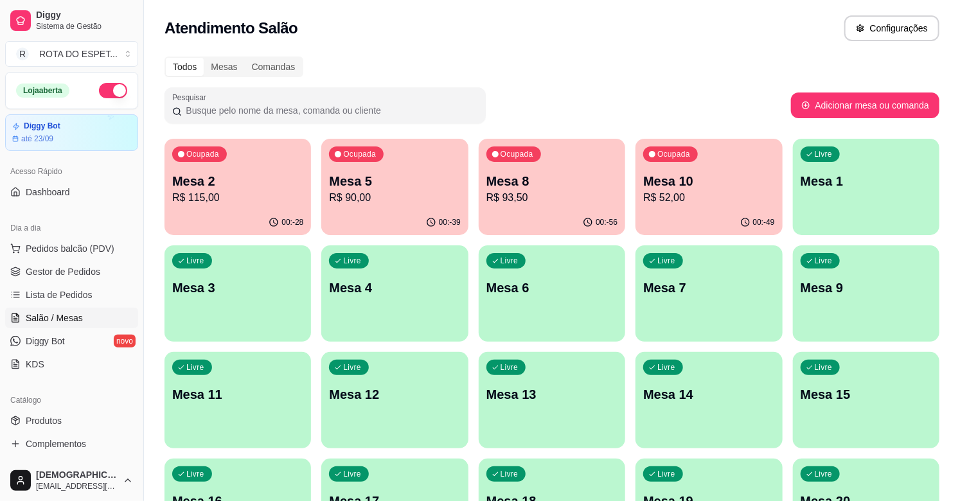
click at [646, 87] on div "Pesquisar" at bounding box center [477, 105] width 626 height 36
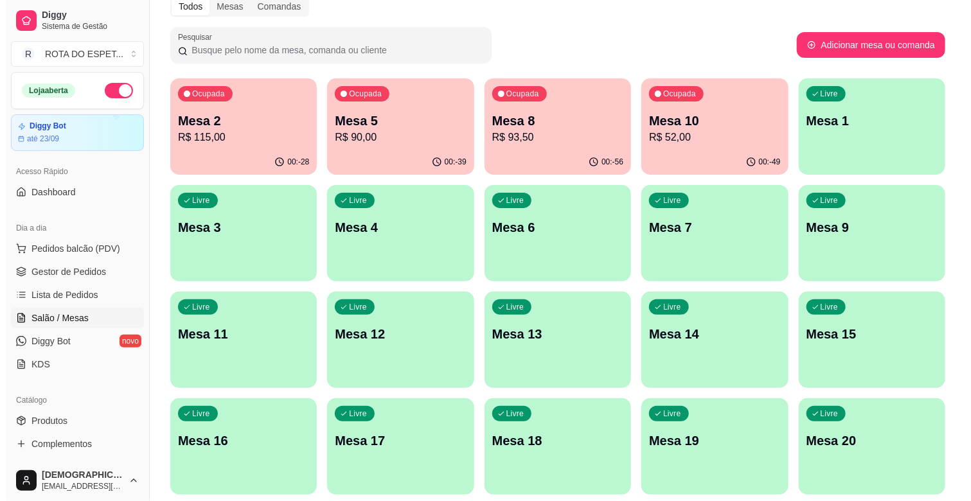
scroll to position [214, 0]
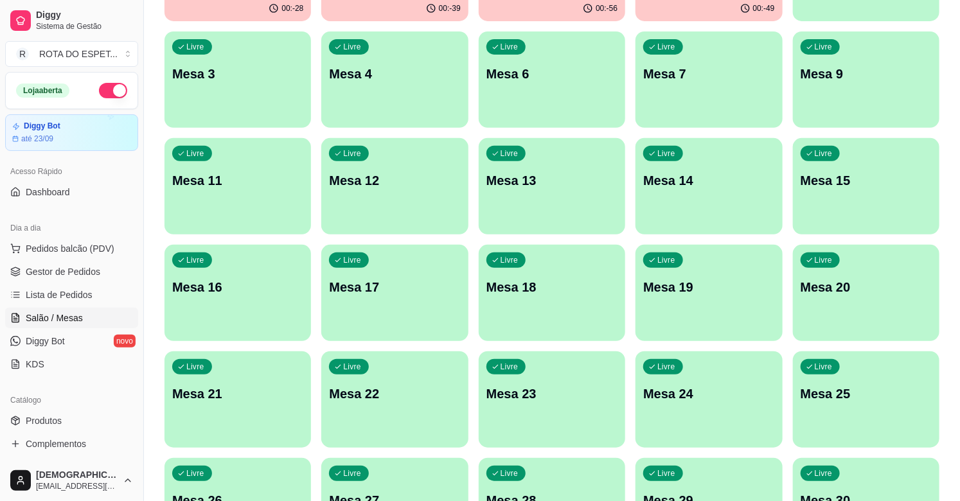
click at [256, 394] on p "Mesa 21" at bounding box center [237, 394] width 131 height 18
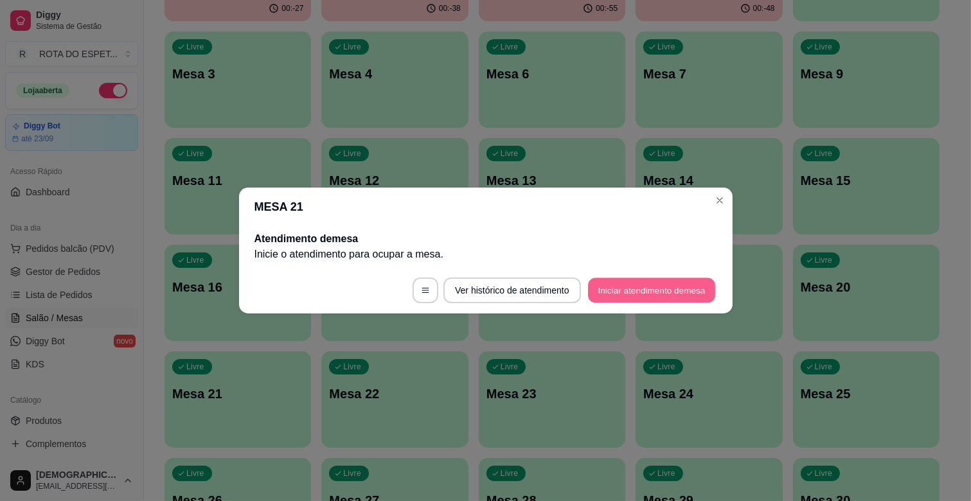
click at [627, 292] on button "Iniciar atendimento de mesa" at bounding box center [651, 290] width 127 height 25
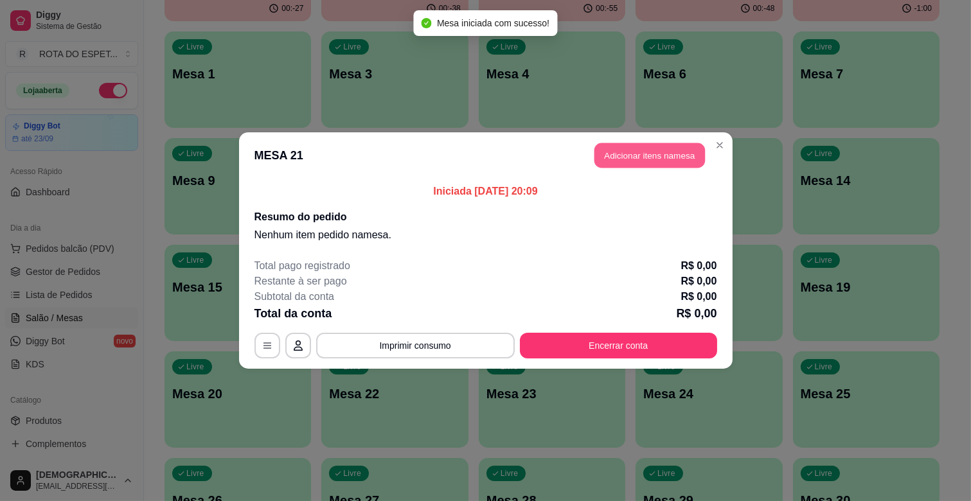
click at [662, 155] on button "Adicionar itens na mesa" at bounding box center [649, 155] width 110 height 25
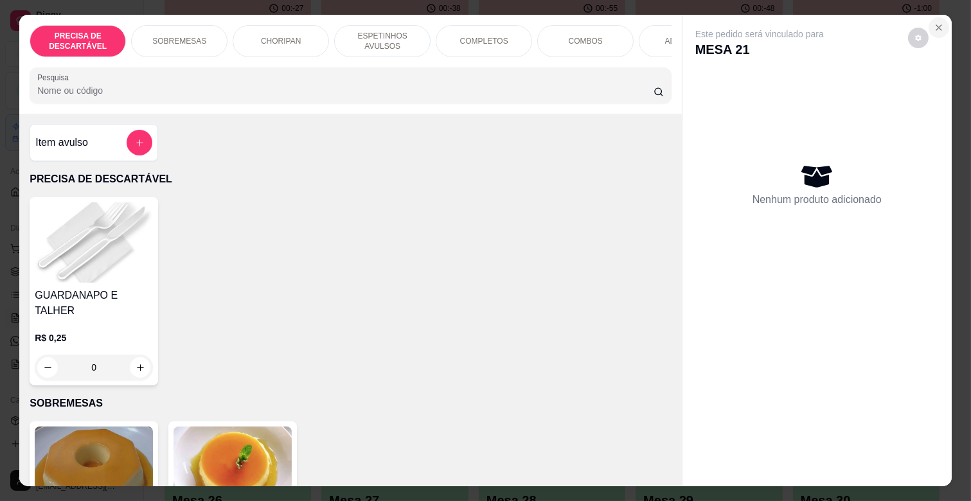
click at [933, 22] on icon "Close" at bounding box center [938, 27] width 10 height 10
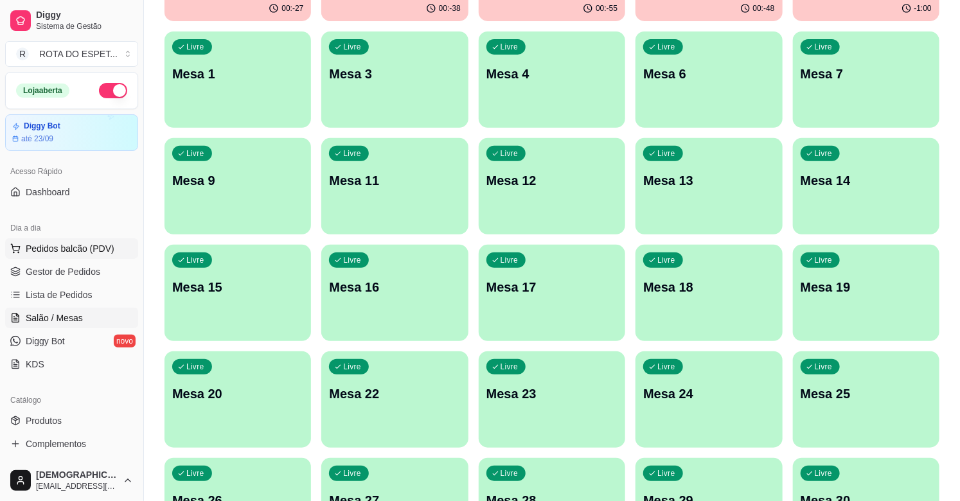
click at [79, 255] on button "Pedidos balcão (PDV)" at bounding box center [71, 248] width 133 height 21
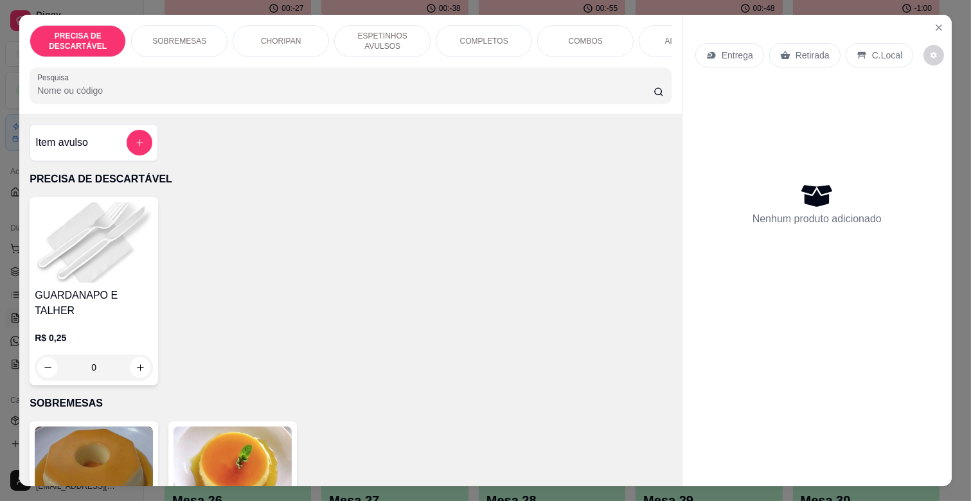
click at [498, 42] on div "COMPLETOS" at bounding box center [484, 41] width 96 height 32
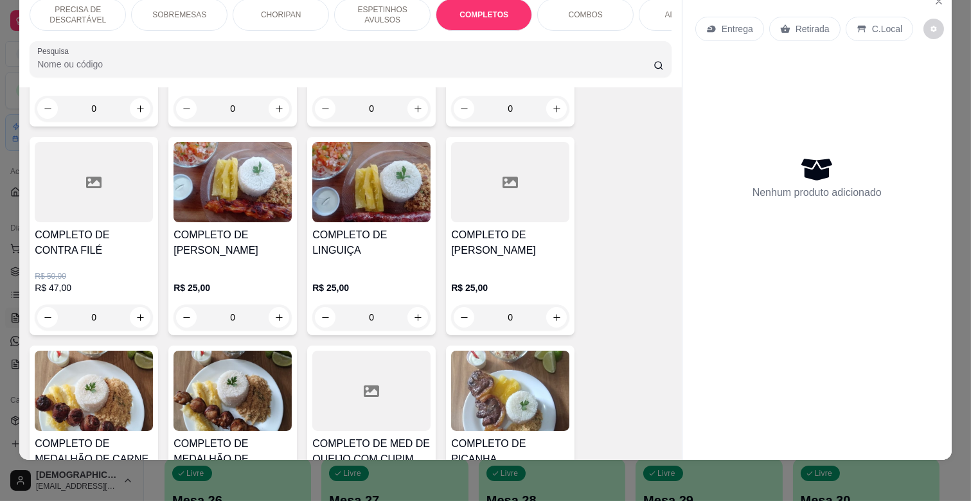
scroll to position [1846, 0]
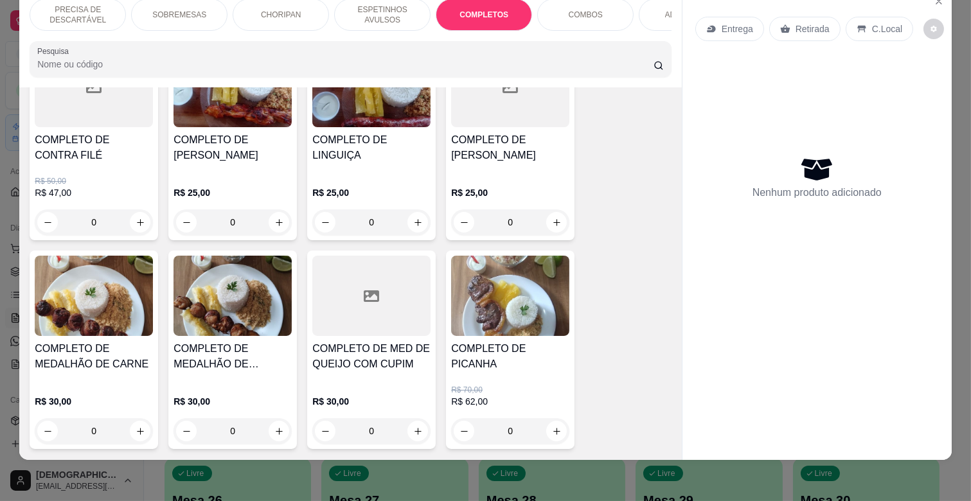
click at [85, 349] on h4 "COMPLETO DE MEDALHÃO DE CARNE" at bounding box center [94, 356] width 118 height 31
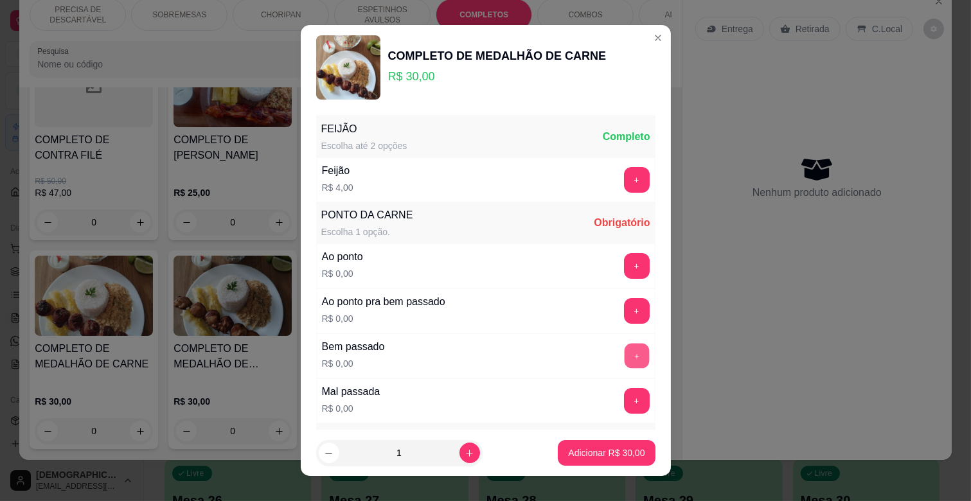
click at [624, 351] on button "+" at bounding box center [636, 356] width 25 height 25
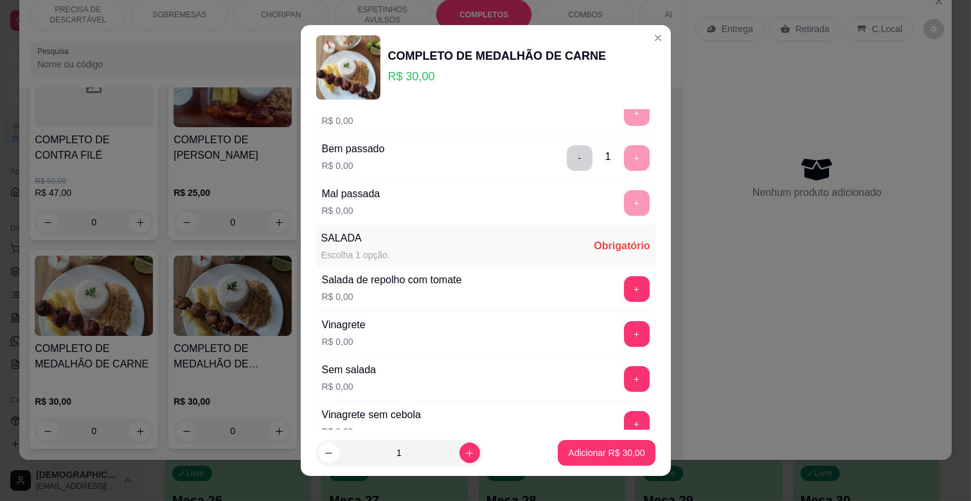
scroll to position [214, 0]
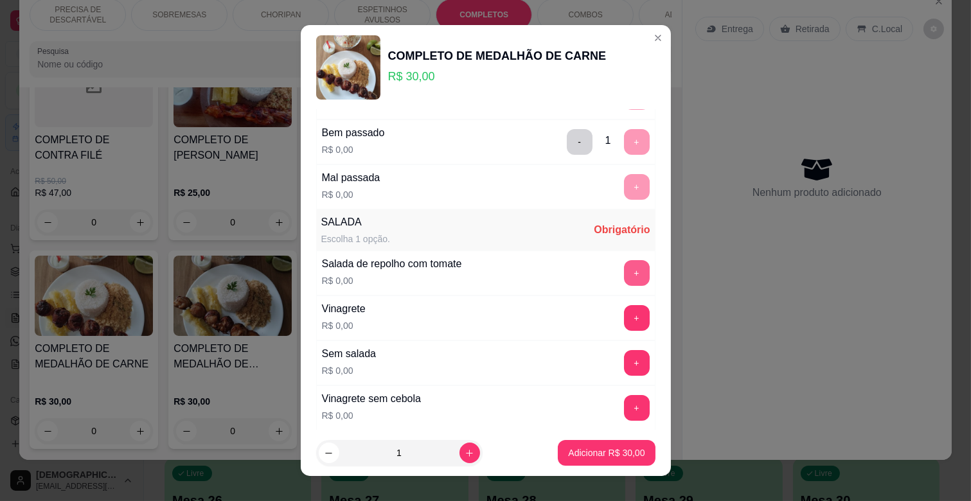
click at [624, 270] on button "+" at bounding box center [637, 273] width 26 height 26
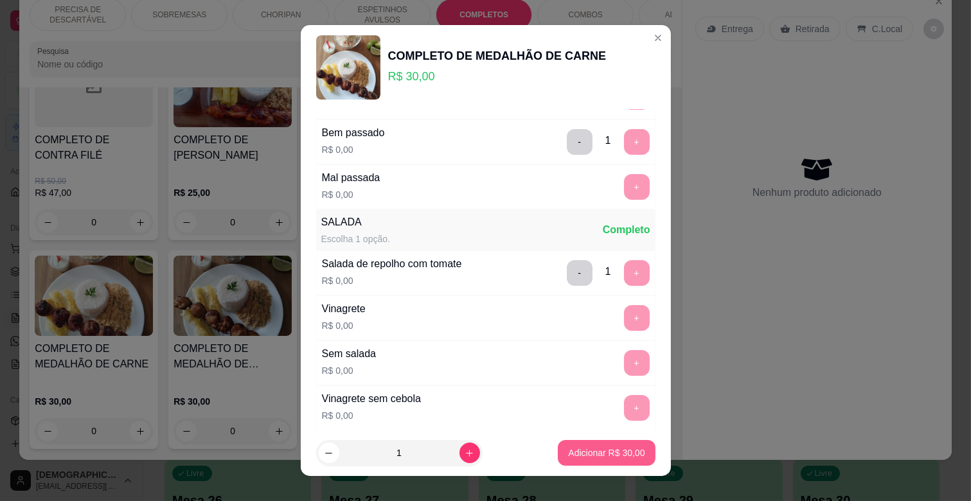
click at [605, 446] on p "Adicionar R$ 30,00" at bounding box center [606, 452] width 76 height 13
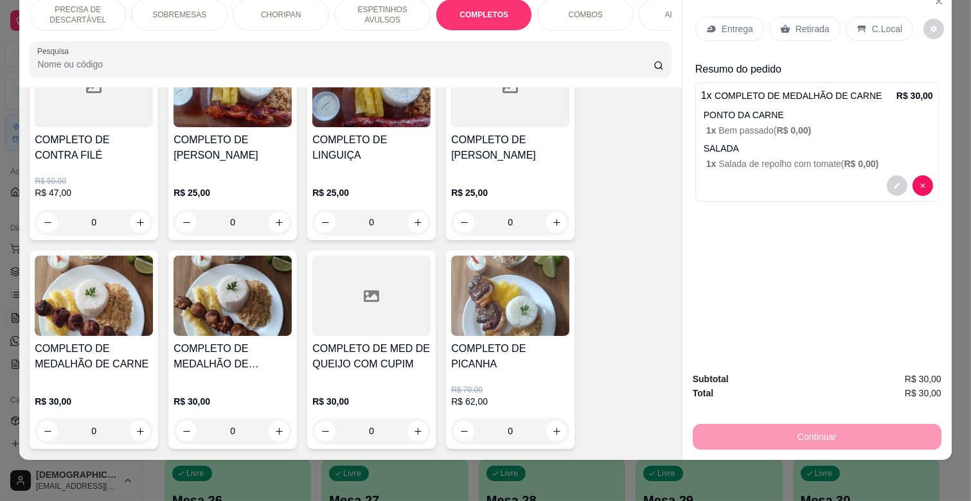
click at [402, 12] on p "ESPETINHOS AVULSOS" at bounding box center [382, 14] width 75 height 21
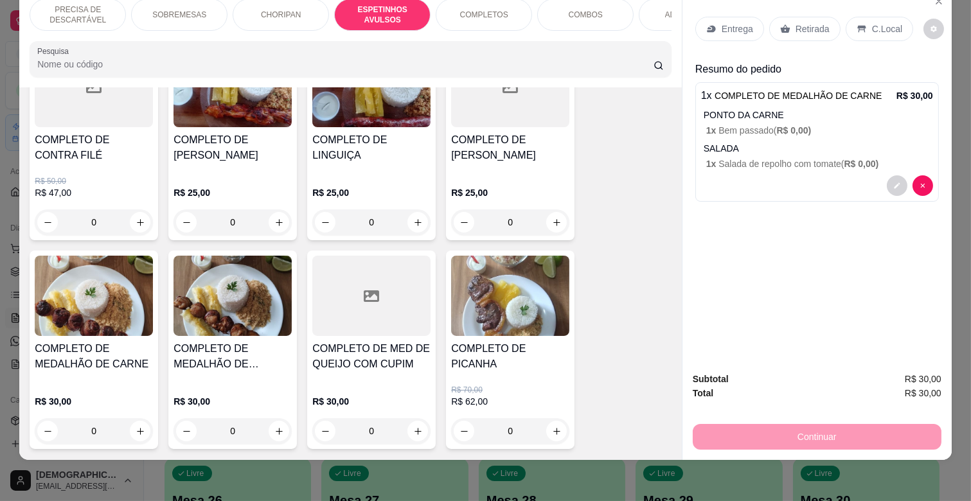
scroll to position [709, 0]
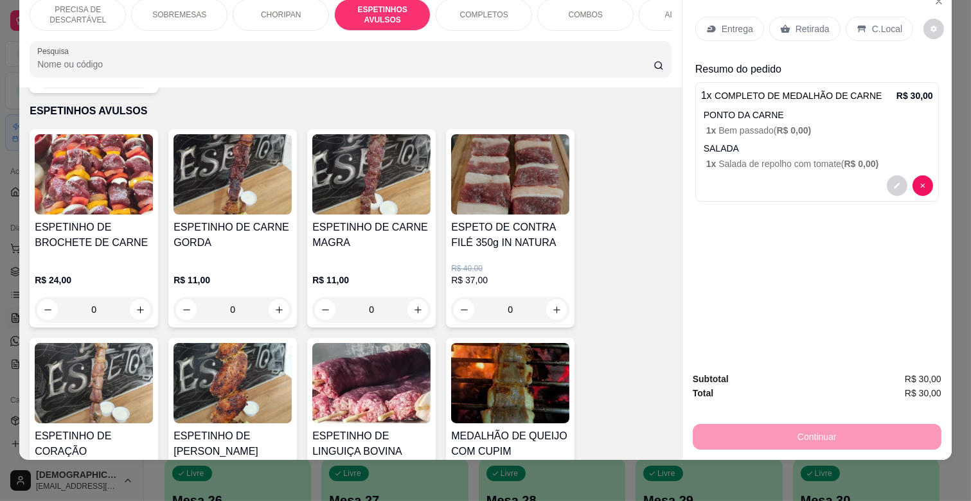
click at [234, 233] on h4 "ESPETINHO DE CARNE GORDA" at bounding box center [232, 235] width 118 height 31
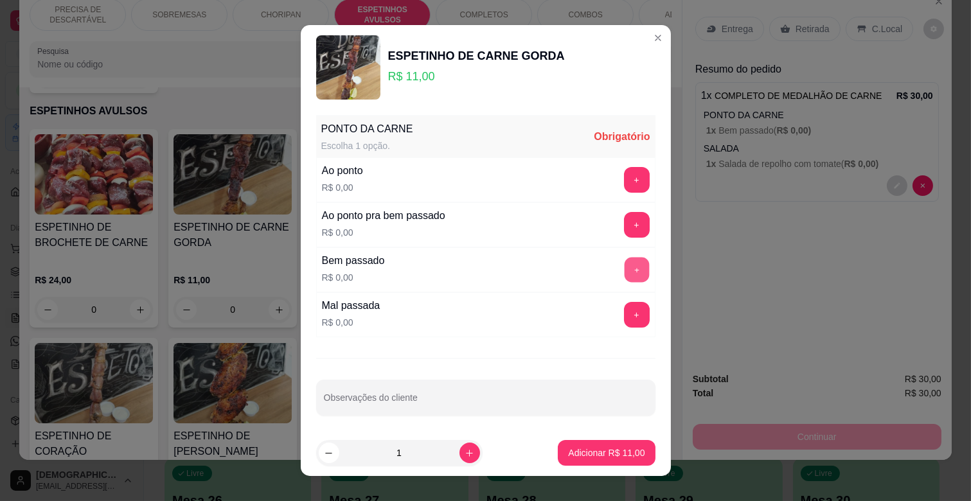
click at [624, 274] on button "+" at bounding box center [636, 270] width 25 height 25
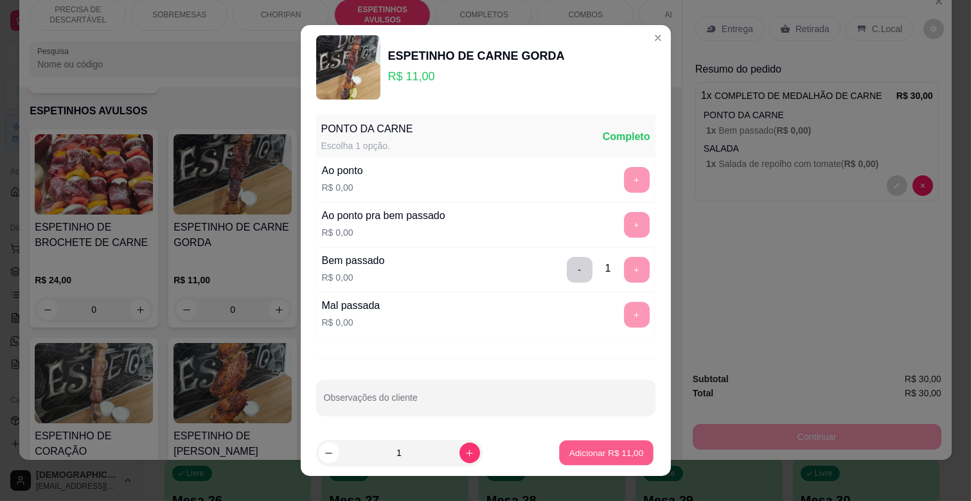
click at [596, 445] on button "Adicionar R$ 11,00" at bounding box center [607, 453] width 94 height 25
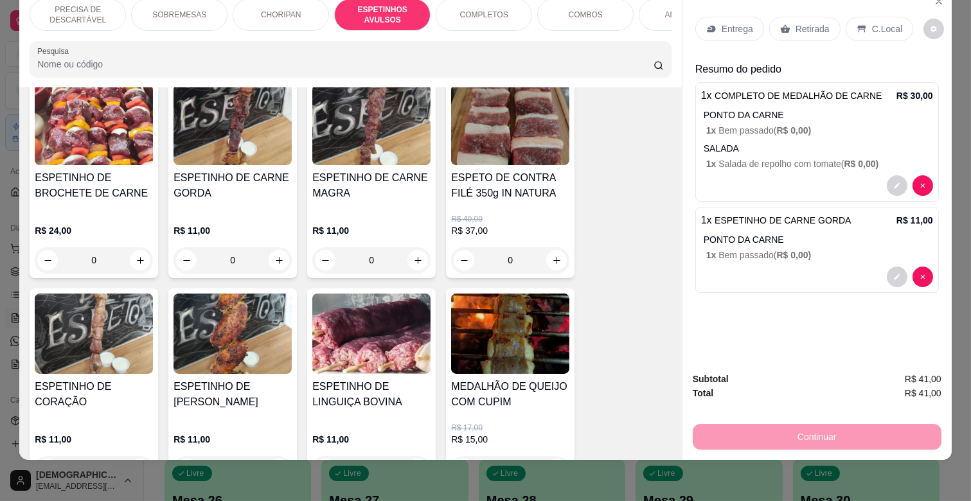
scroll to position [781, 0]
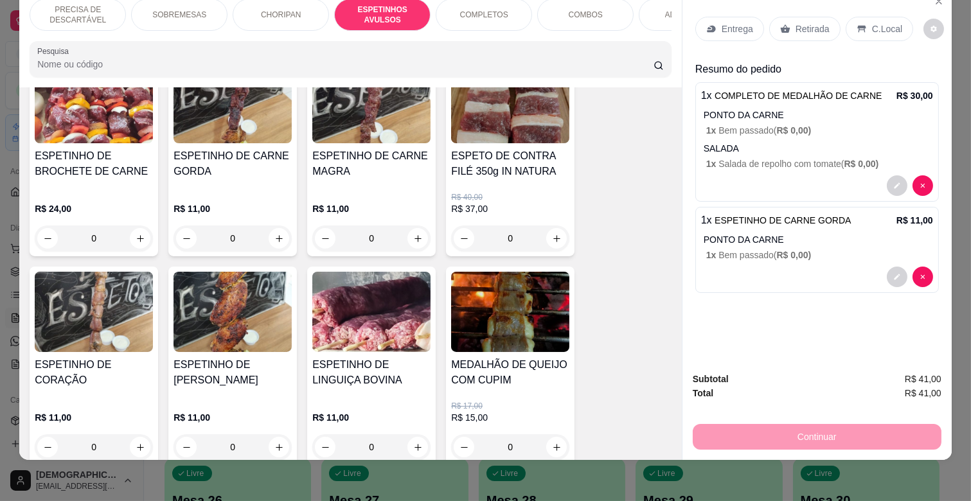
click at [258, 411] on p "R$ 11,00" at bounding box center [232, 417] width 118 height 13
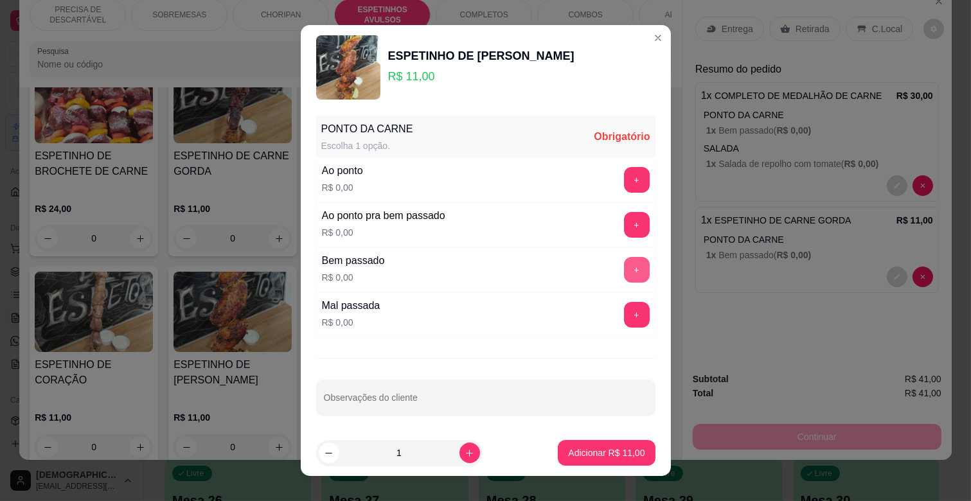
click at [624, 268] on button "+" at bounding box center [637, 270] width 26 height 26
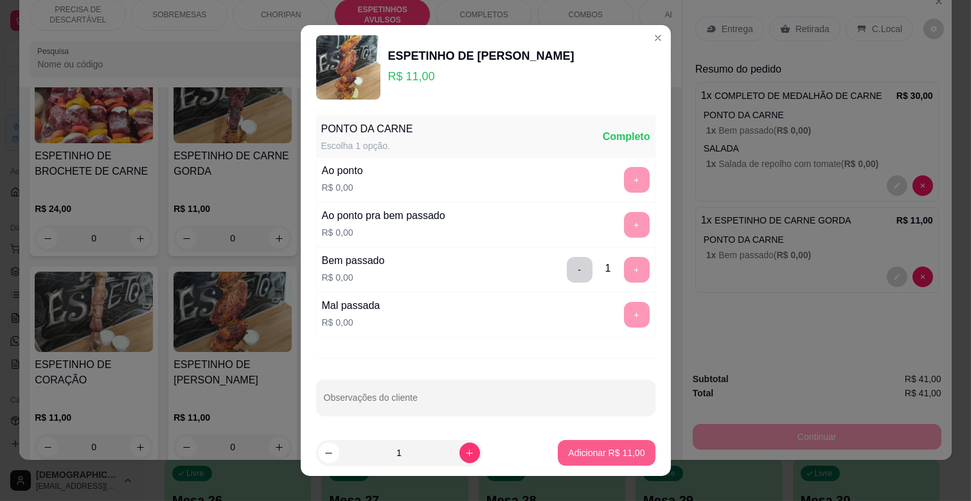
click at [603, 448] on p "Adicionar R$ 11,00" at bounding box center [606, 452] width 76 height 13
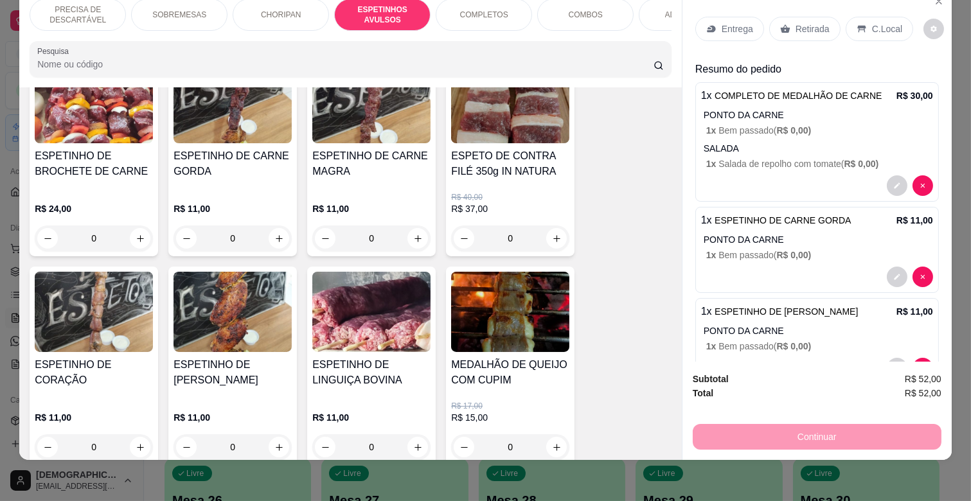
scroll to position [0, 561]
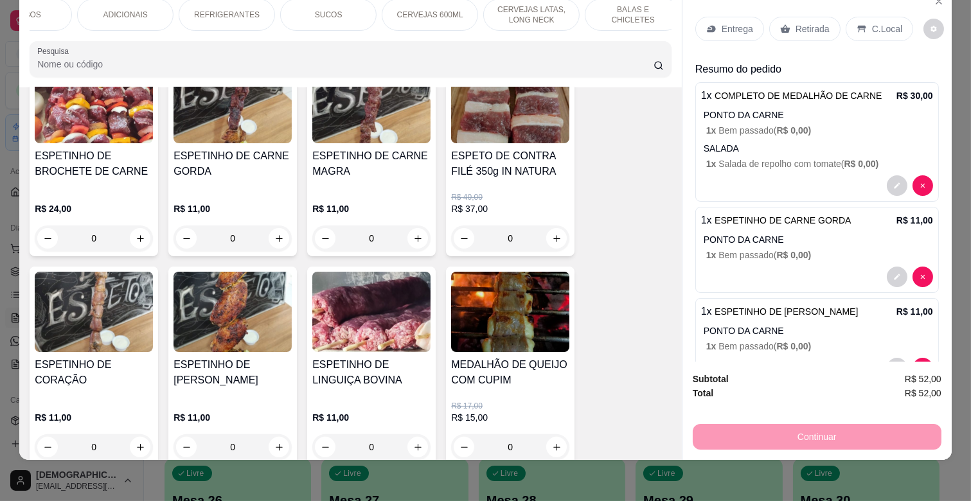
click at [145, 10] on div "ADICIONAIS" at bounding box center [125, 15] width 96 height 32
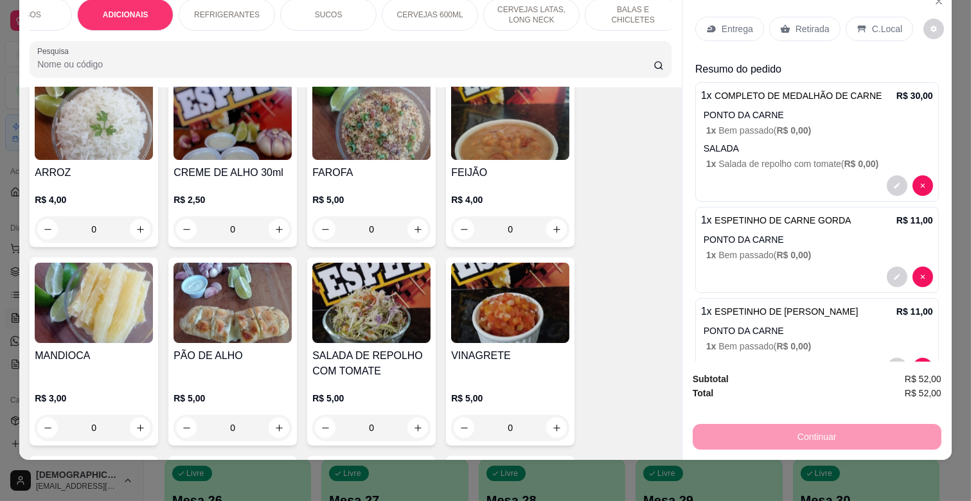
scroll to position [2487, 0]
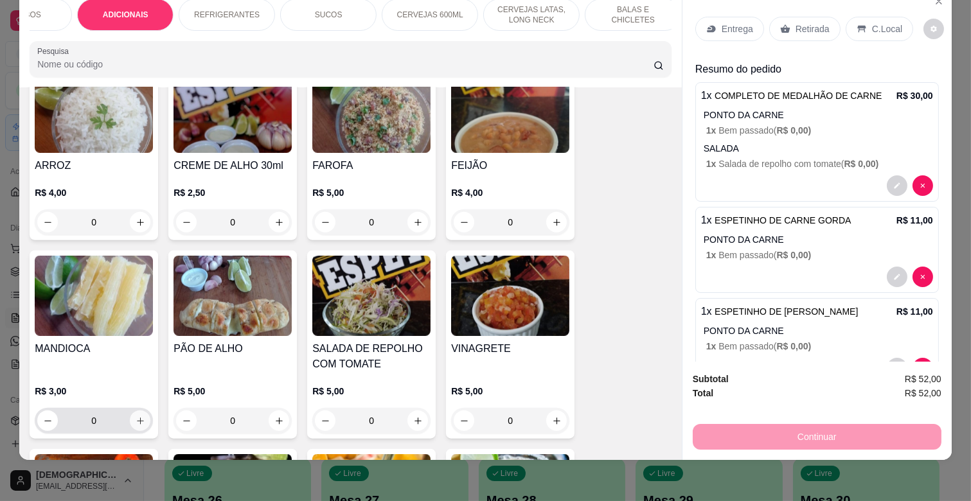
click at [137, 416] on icon "increase-product-quantity" at bounding box center [141, 421] width 10 height 10
type input "1"
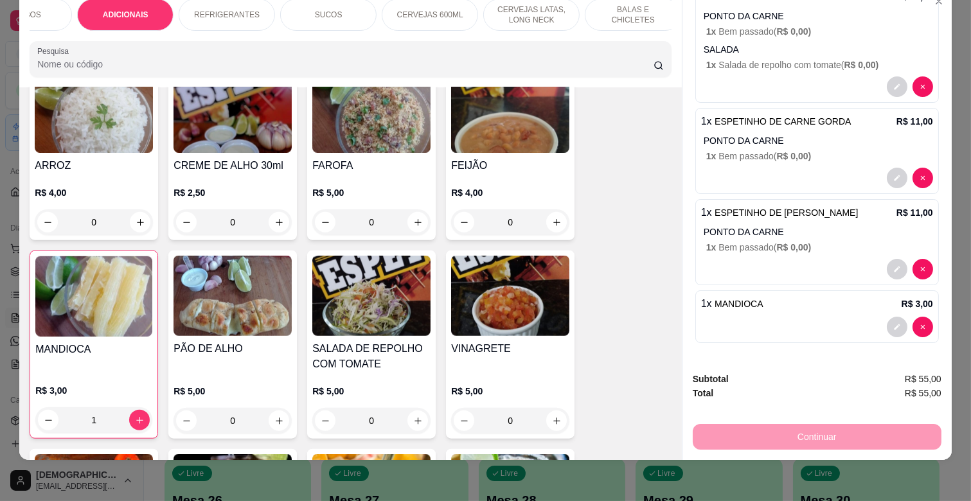
scroll to position [0, 0]
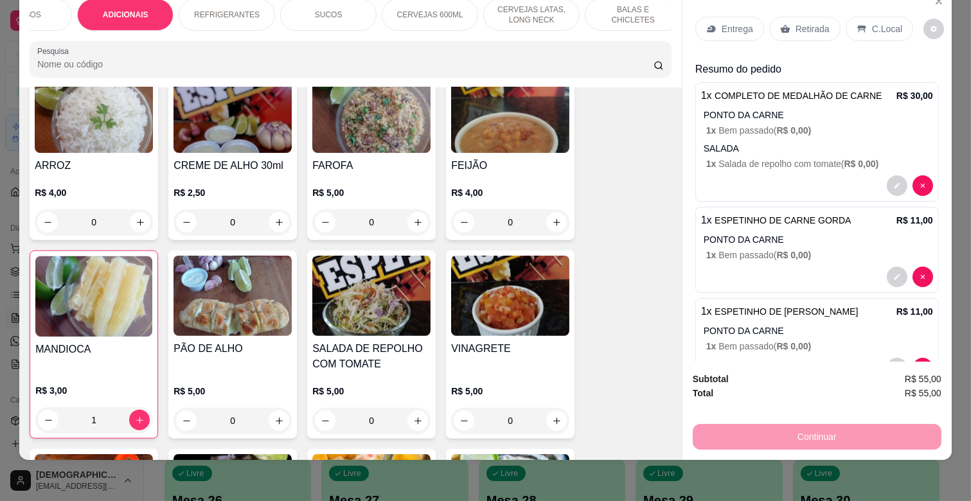
click at [742, 24] on p "Entrega" at bounding box center [736, 28] width 31 height 13
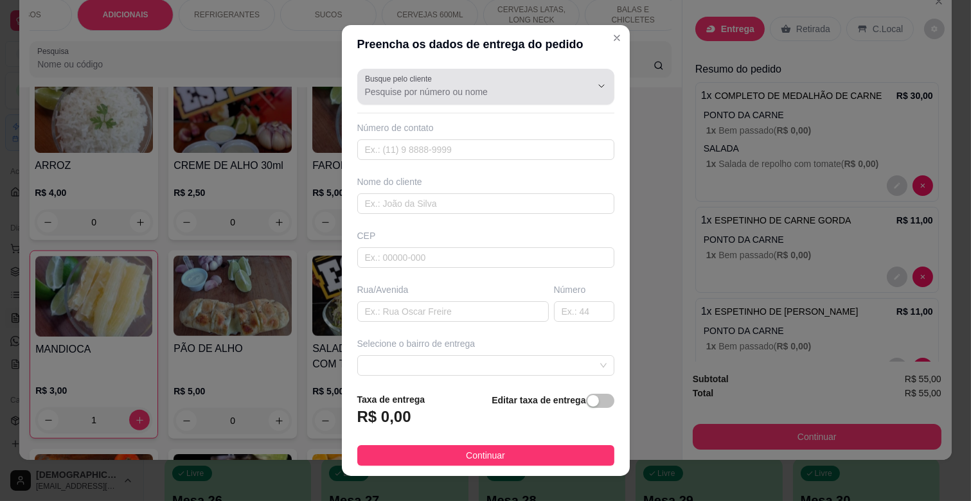
click at [437, 92] on input "Busque pelo cliente" at bounding box center [468, 91] width 206 height 13
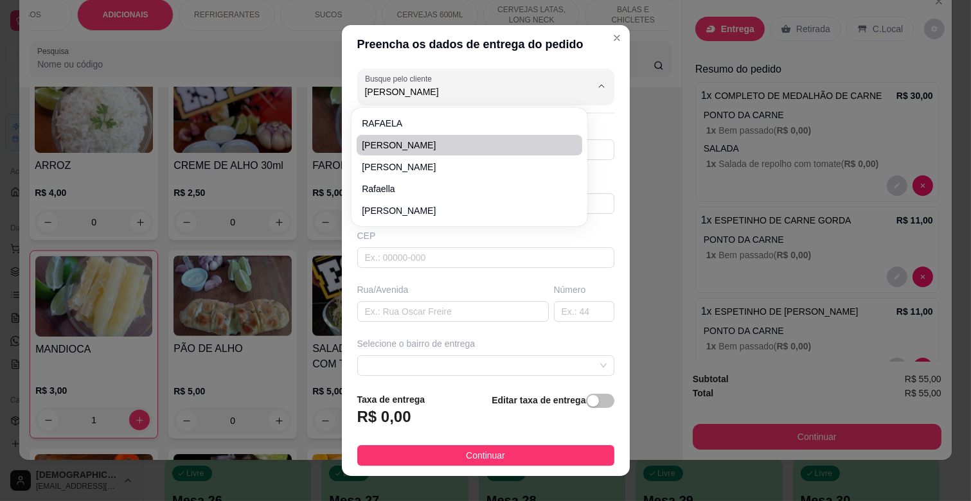
click at [401, 152] on li "[PERSON_NAME]" at bounding box center [469, 145] width 225 height 21
type input "[PERSON_NAME]"
type input "67992516025"
type input "[PERSON_NAME]"
type input "79063330"
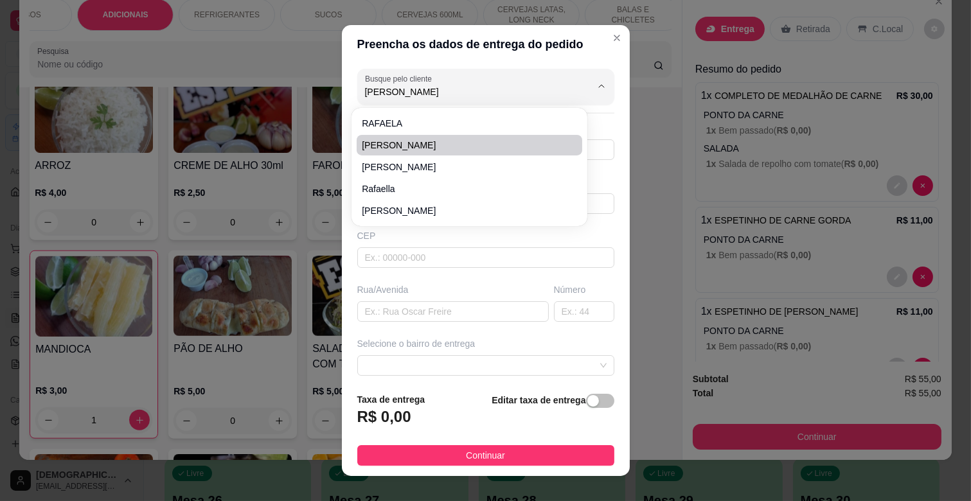
type input "Rua [PERSON_NAME]"
type input "299"
type input "CAMPO GRANDE"
type input "Muro azul, portão branco."
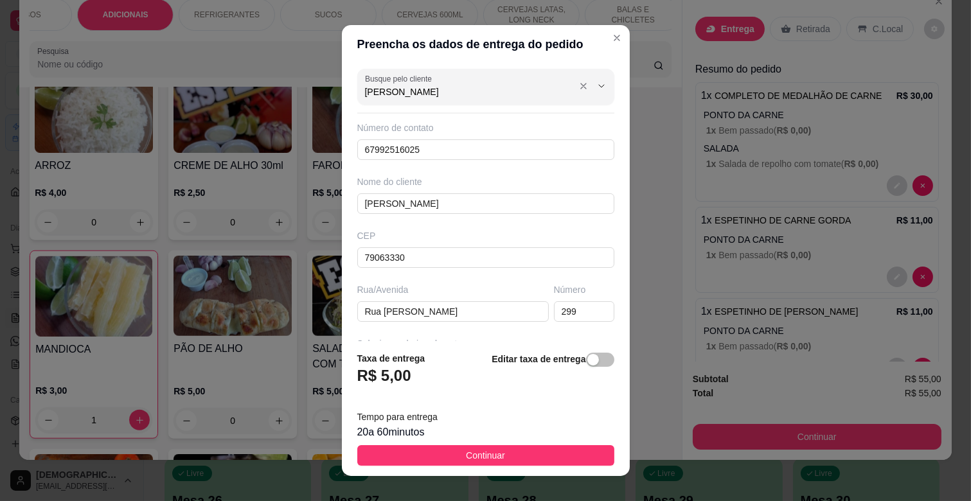
type input "[PERSON_NAME]"
click at [440, 84] on div "[PERSON_NAME]" at bounding box center [486, 87] width 242 height 26
click at [578, 85] on icon "Show suggestions" at bounding box center [583, 86] width 10 height 10
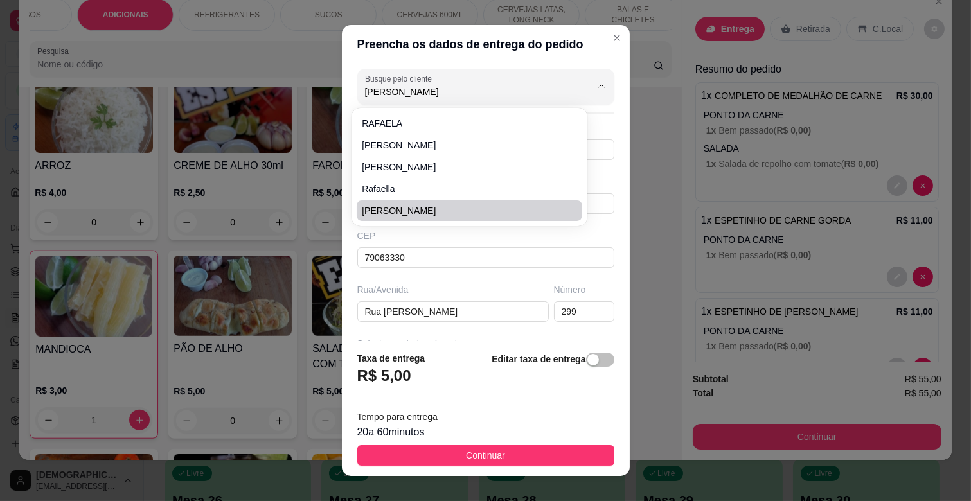
click at [405, 214] on span "[PERSON_NAME]" at bounding box center [463, 210] width 202 height 13
type input "[PERSON_NAME]"
type input "67991847953"
type input "79060570"
type input "Rua [PERSON_NAME]"
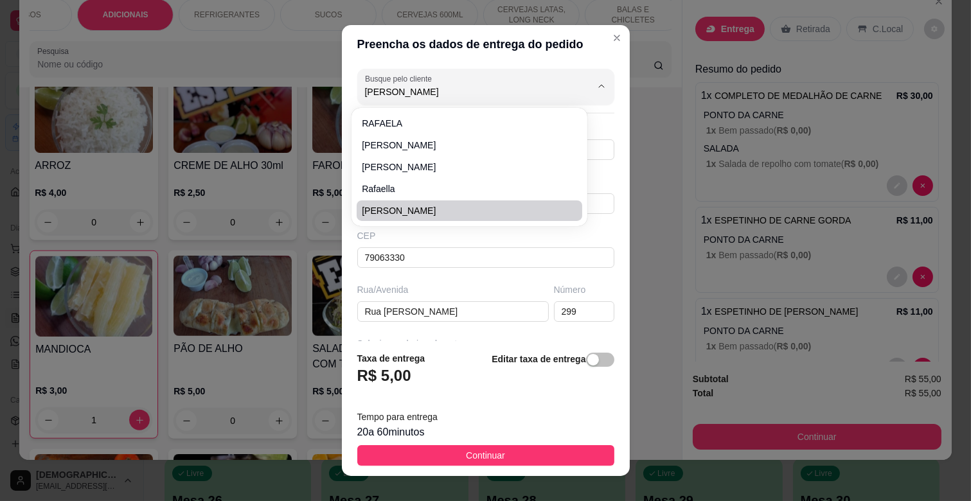
type input "1074"
type input "CAMPO GRANDE"
type input "1074 [GEOGRAPHIC_DATA]"
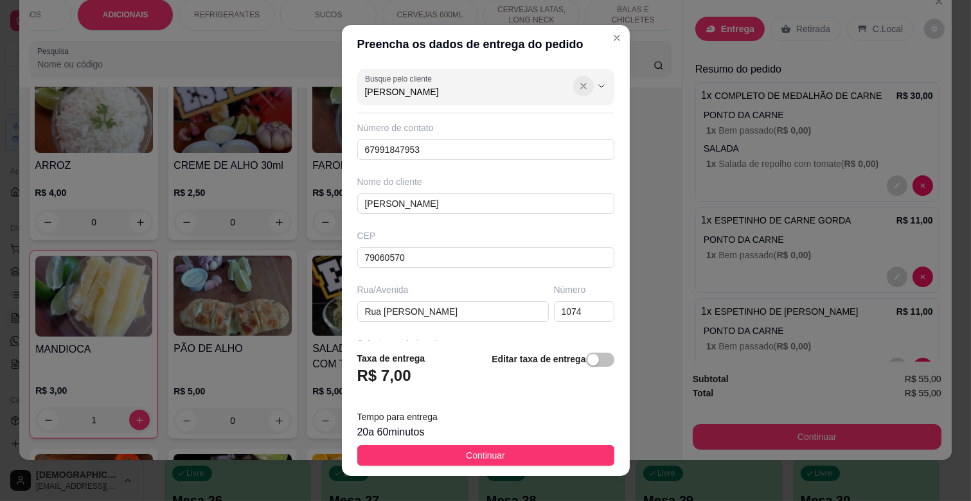
type input "[PERSON_NAME]"
click at [581, 86] on icon "Show suggestions" at bounding box center [583, 86] width 5 height 5
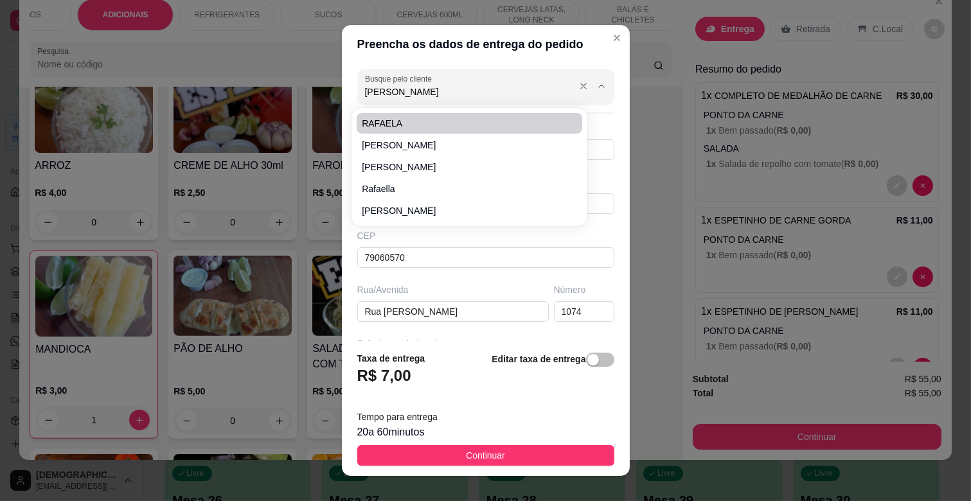
type input "[PERSON_NAME]"
click at [463, 82] on div at bounding box center [486, 87] width 242 height 26
click at [311, 202] on div "Preencha os dados de entrega do pedido Busque pelo cliente Número de contato 67…" at bounding box center [485, 250] width 971 height 501
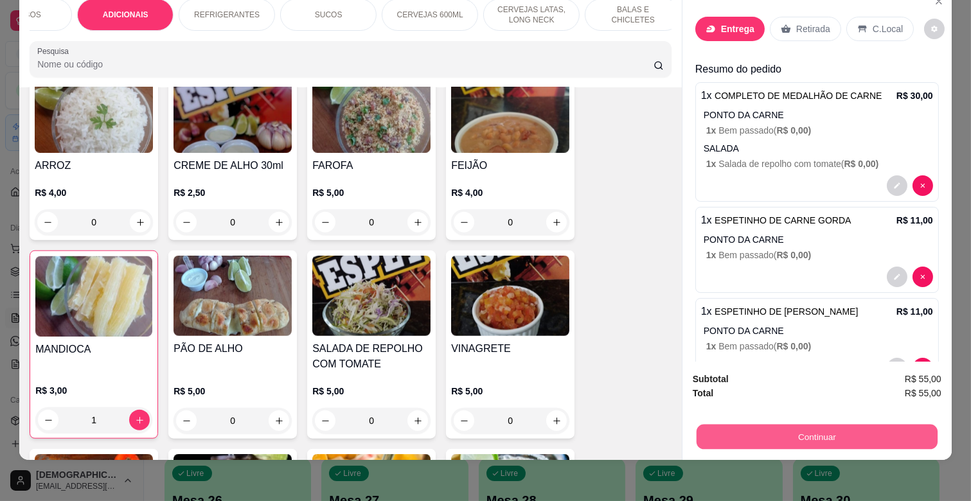
click at [823, 424] on button "Continuar" at bounding box center [816, 436] width 241 height 25
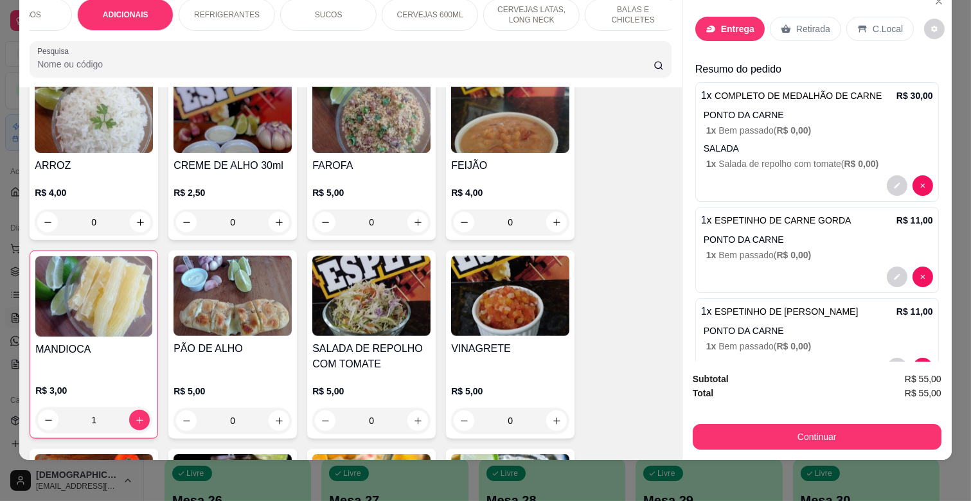
click at [741, 22] on p "Entrega" at bounding box center [737, 28] width 33 height 13
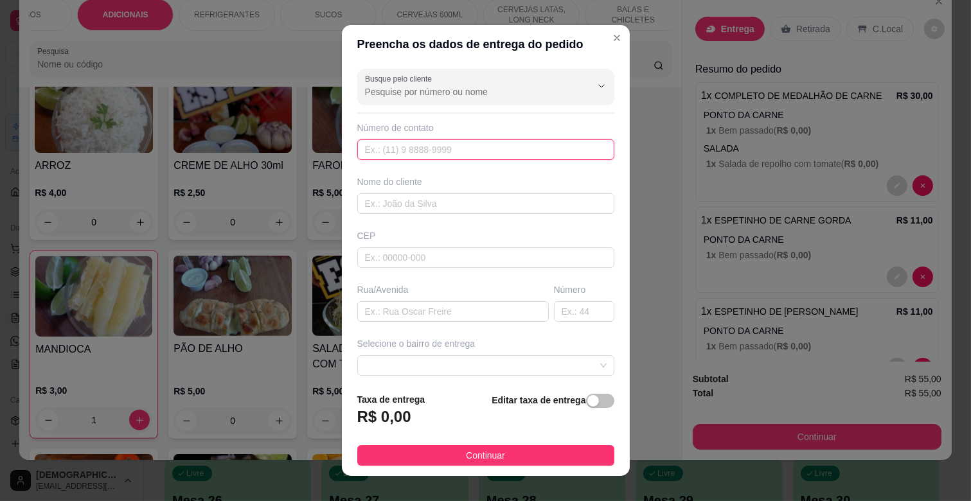
click at [425, 142] on input "text" at bounding box center [485, 149] width 257 height 21
click at [419, 318] on input "text" at bounding box center [452, 311] width 191 height 21
type input "rua [PERSON_NAME]"
click at [582, 306] on input "text" at bounding box center [584, 311] width 60 height 21
type input "455"
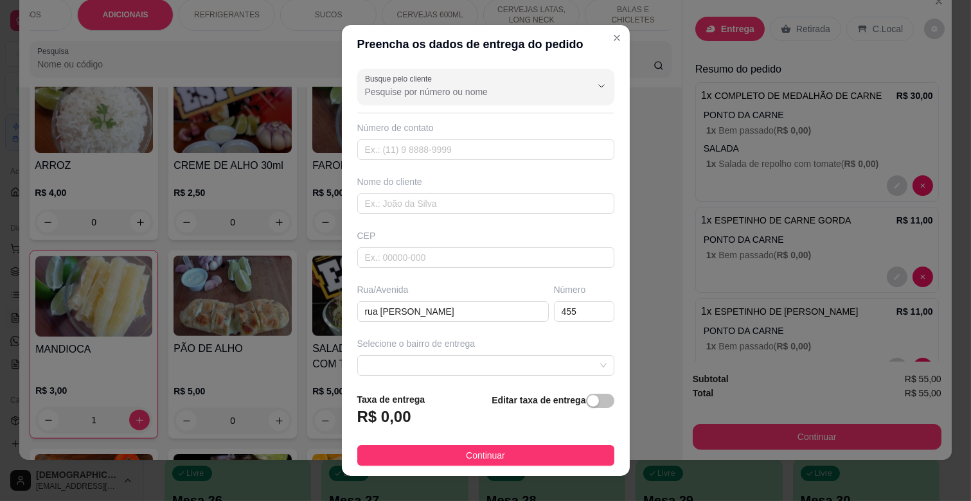
click at [437, 380] on div "Busque pelo cliente Número de contato Nome do cliente CEP Rua/[GEOGRAPHIC_DATA]…" at bounding box center [486, 223] width 288 height 319
click at [439, 373] on span at bounding box center [486, 365] width 242 height 19
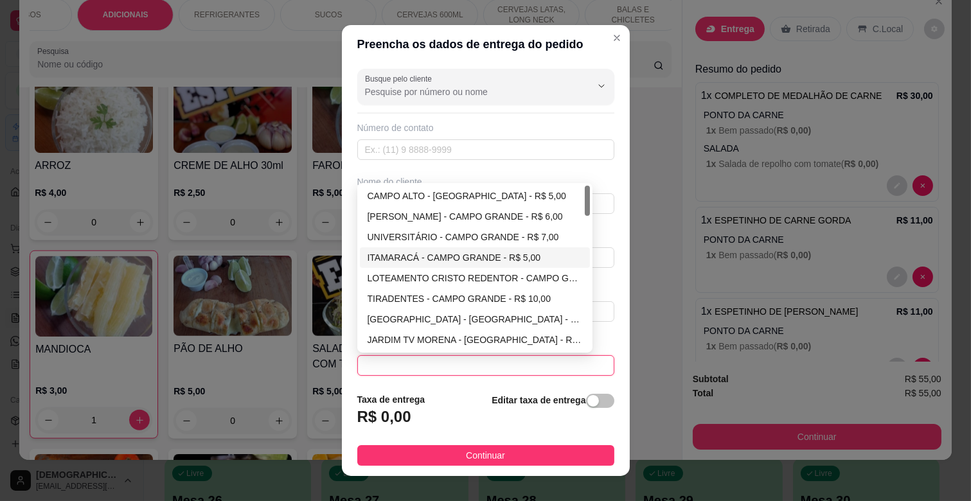
click at [423, 251] on div "ITAMARACÁ - CAMPO GRANDE - R$ 5,00" at bounding box center [474, 258] width 215 height 14
type input "CAMPO GRANDE"
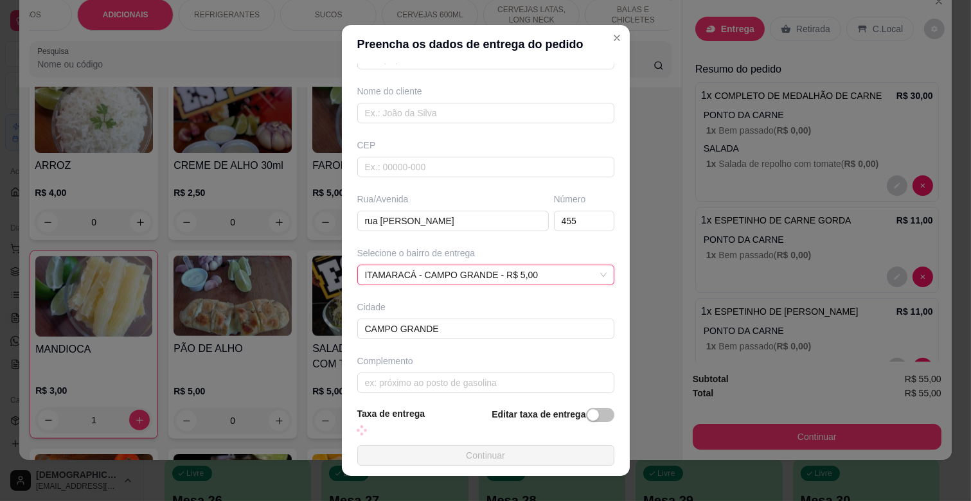
scroll to position [101, 0]
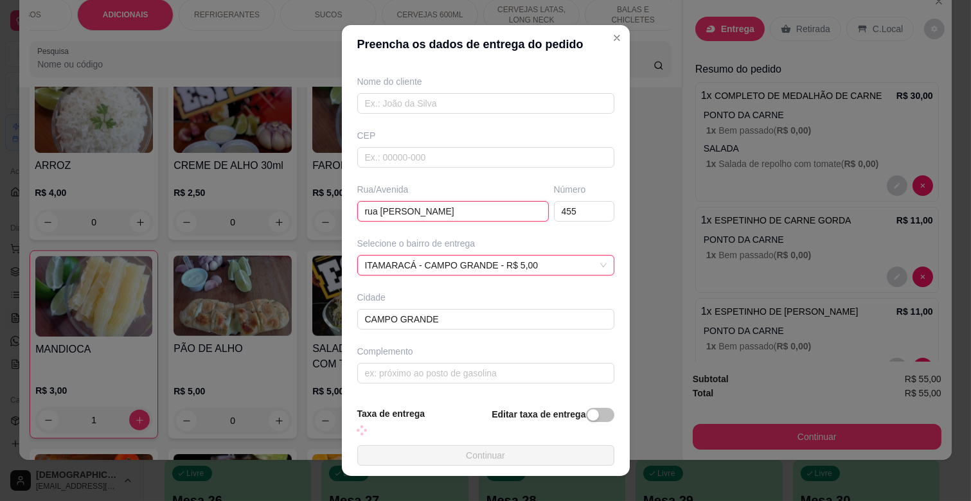
click at [458, 214] on input "rua [PERSON_NAME]" at bounding box center [452, 211] width 191 height 21
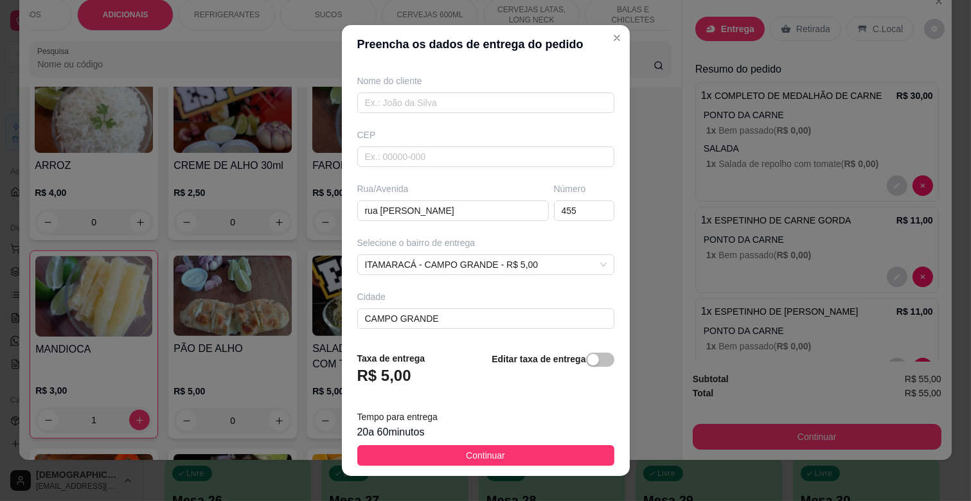
click at [431, 380] on section "Preencha os dados de entrega do pedido Busque pelo cliente Número de contato No…" at bounding box center [486, 250] width 288 height 451
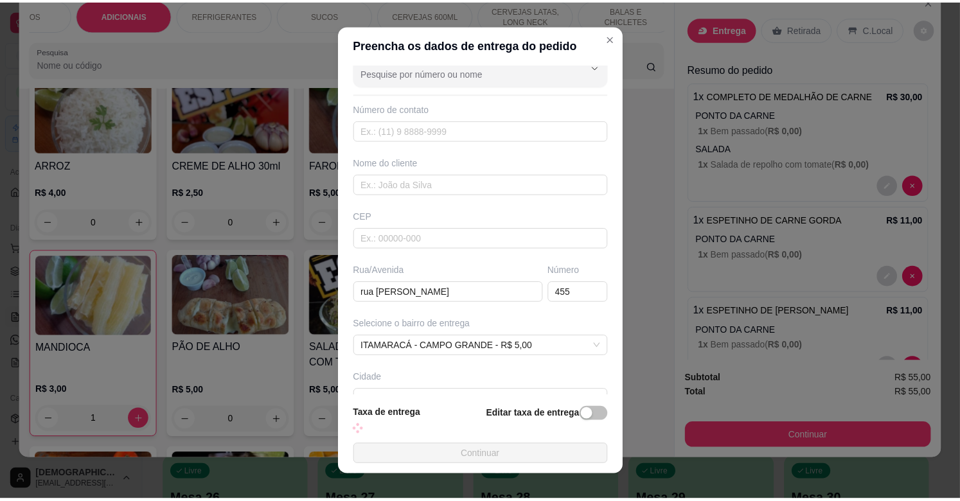
scroll to position [0, 0]
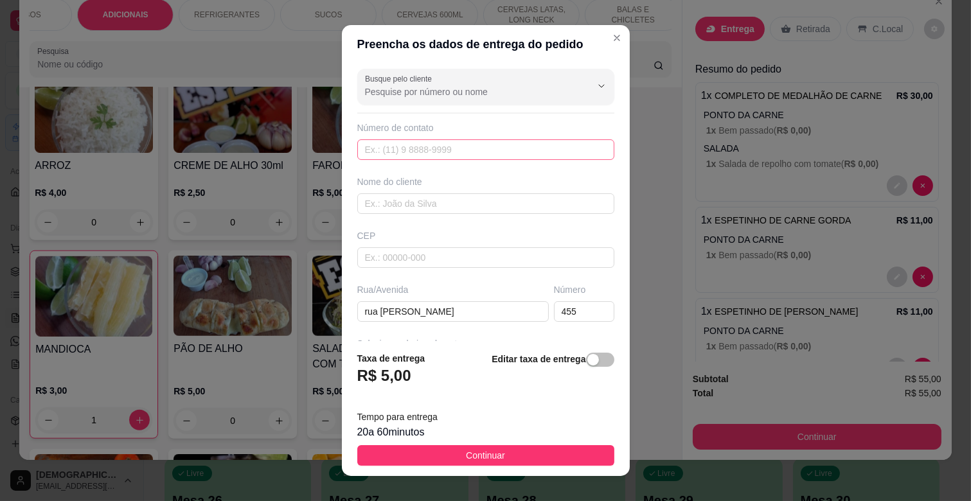
type input "fundos"
click at [415, 146] on input "text" at bounding box center [485, 149] width 257 height 21
type input "[PHONE_NUMBER]"
click at [472, 212] on input "text" at bounding box center [485, 203] width 257 height 21
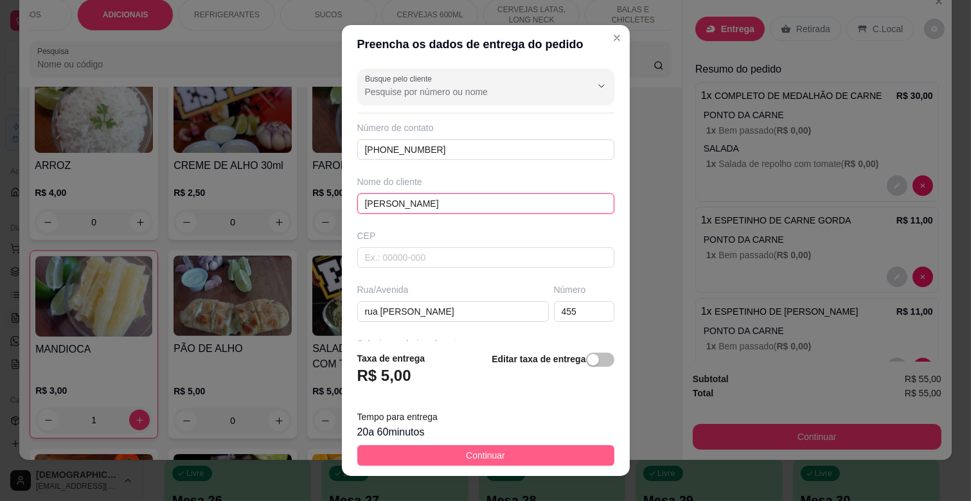
type input "[PERSON_NAME]"
click at [466, 456] on span "Continuar" at bounding box center [485, 455] width 39 height 14
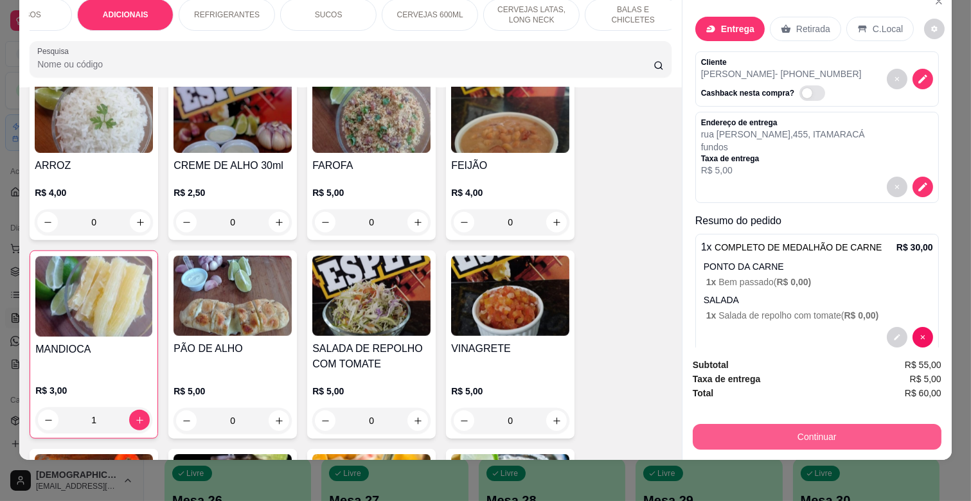
click at [808, 424] on button "Continuar" at bounding box center [817, 437] width 249 height 26
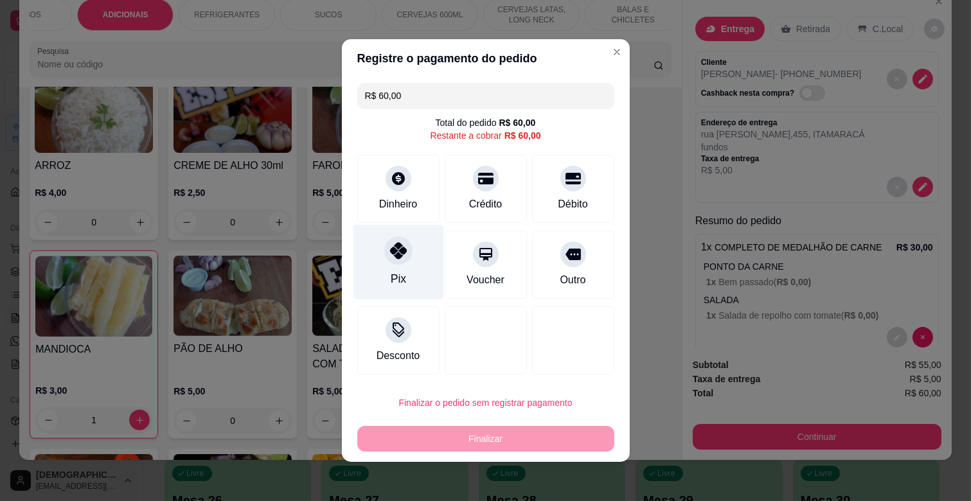
click at [393, 251] on icon at bounding box center [397, 250] width 17 height 17
type input "R$ 0,00"
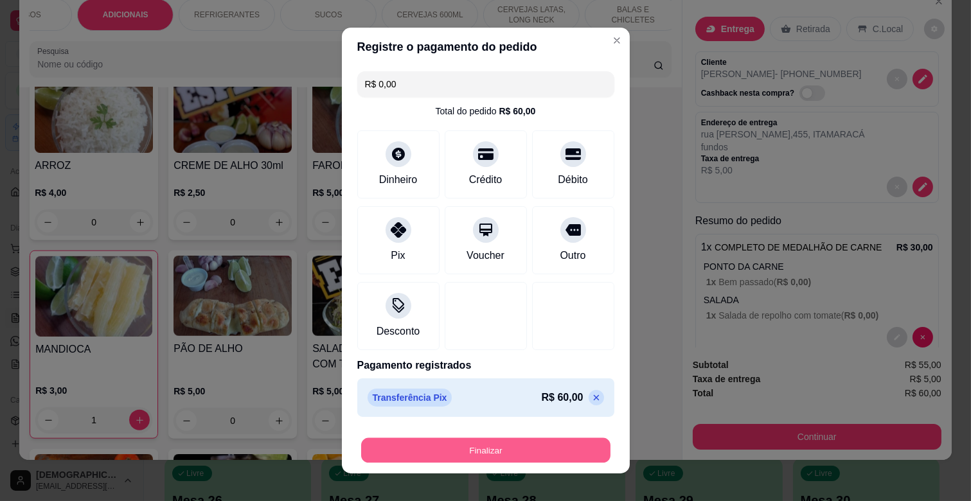
click at [500, 450] on button "Finalizar" at bounding box center [485, 450] width 249 height 25
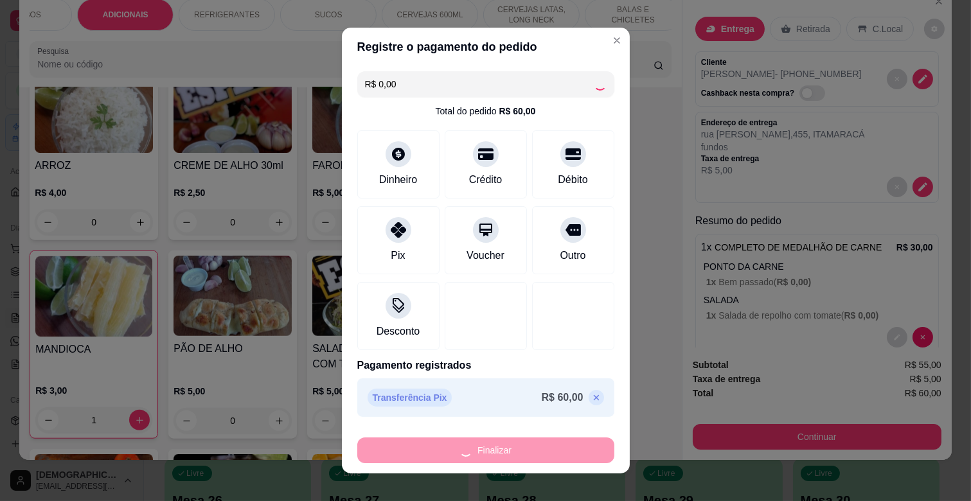
type input "0"
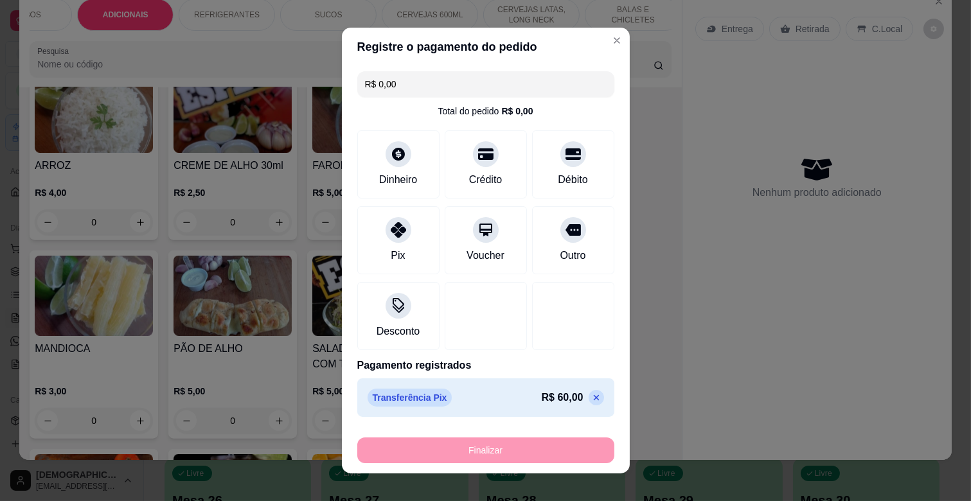
type input "-R$ 60,00"
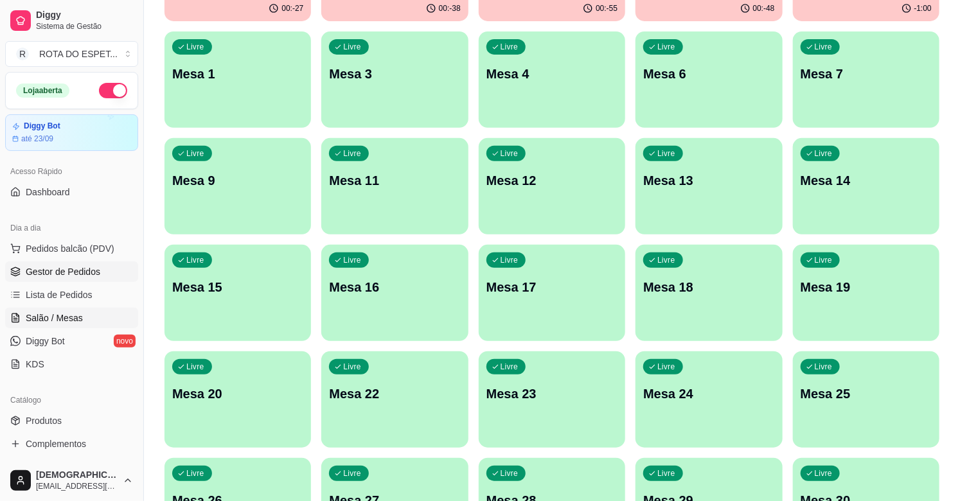
click at [64, 274] on span "Gestor de Pedidos" at bounding box center [63, 271] width 75 height 13
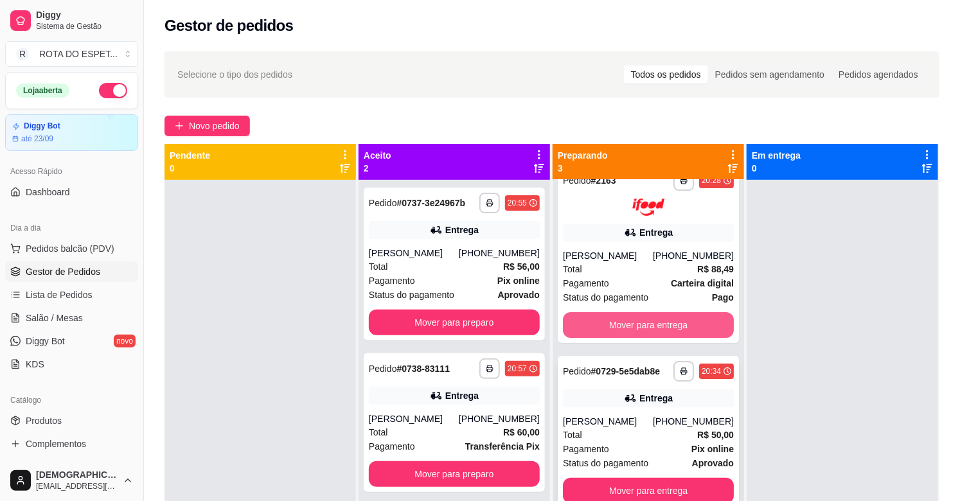
scroll to position [33, 0]
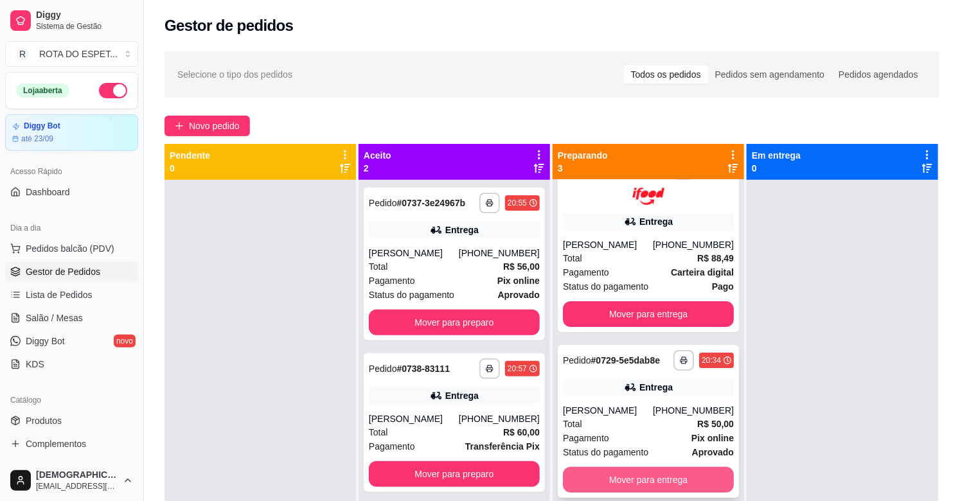
click at [676, 483] on button "Mover para entrega" at bounding box center [648, 480] width 171 height 26
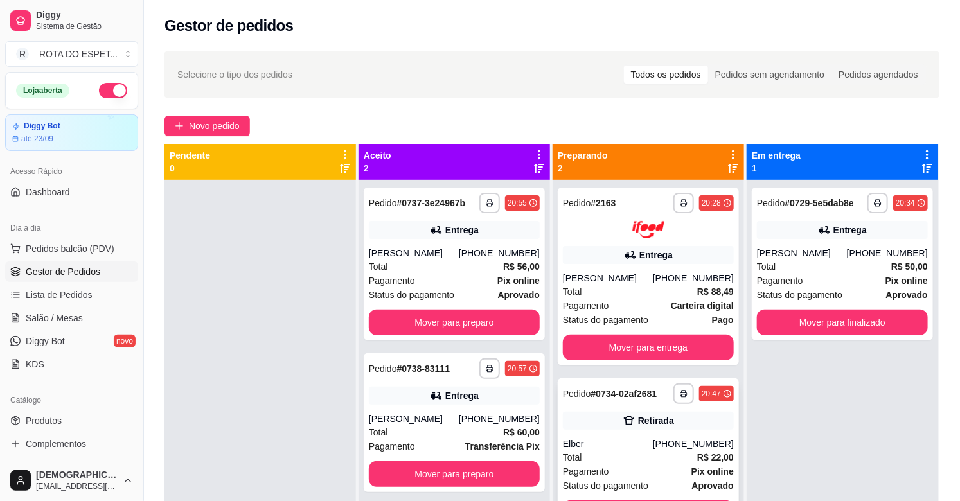
scroll to position [0, 0]
click at [488, 200] on polyline "button" at bounding box center [490, 201] width 4 height 2
click at [456, 272] on button "IMPRESSORA CAIXA" at bounding box center [435, 273] width 106 height 21
click at [488, 369] on rect "button" at bounding box center [490, 370] width 4 height 3
click at [453, 436] on button "IMPRESSORA CAIXA" at bounding box center [435, 439] width 103 height 20
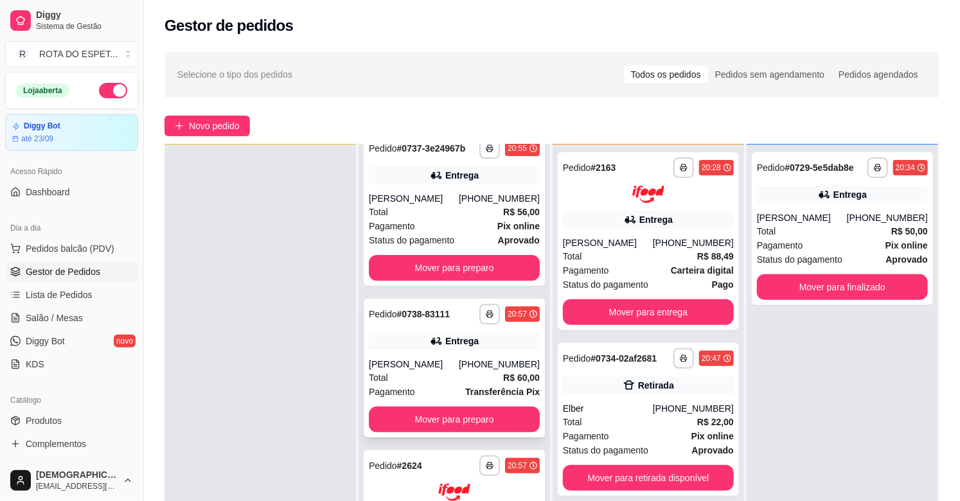
scroll to position [196, 0]
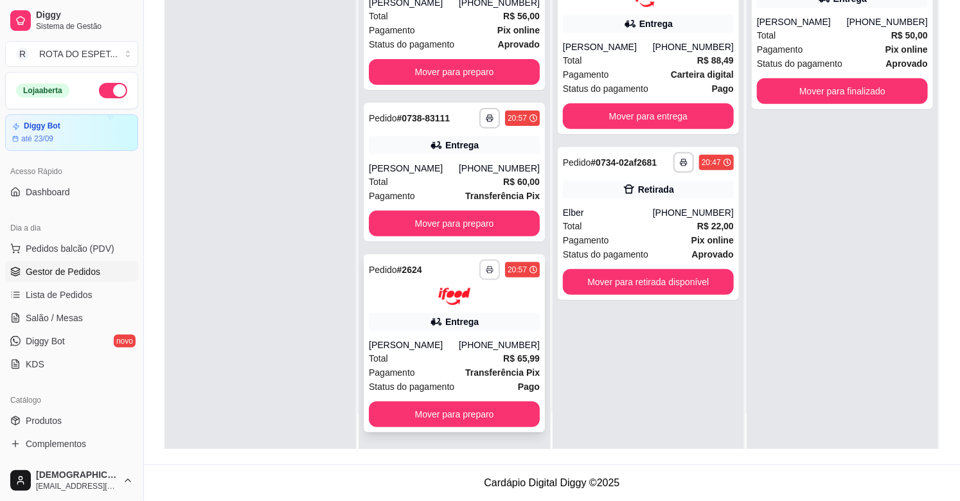
click at [486, 269] on icon "button" at bounding box center [489, 270] width 6 height 3
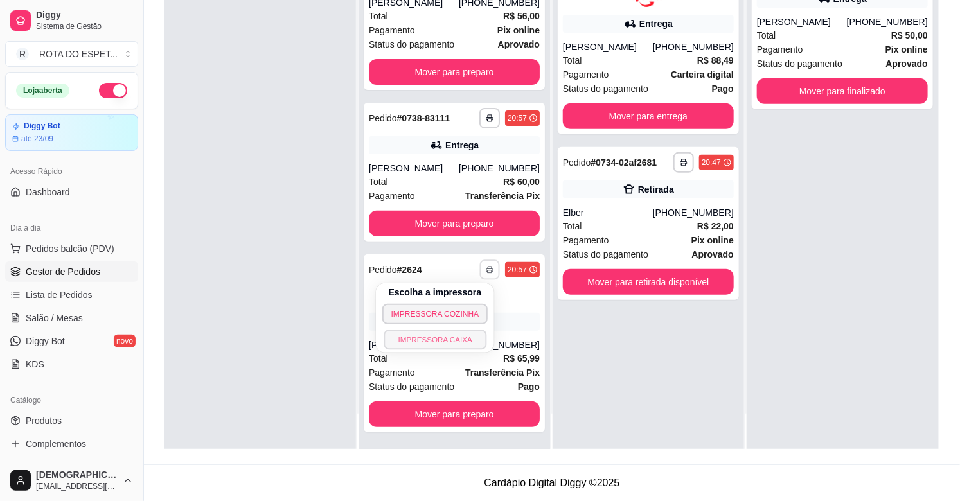
click at [446, 340] on button "IMPRESSORA CAIXA" at bounding box center [435, 340] width 103 height 20
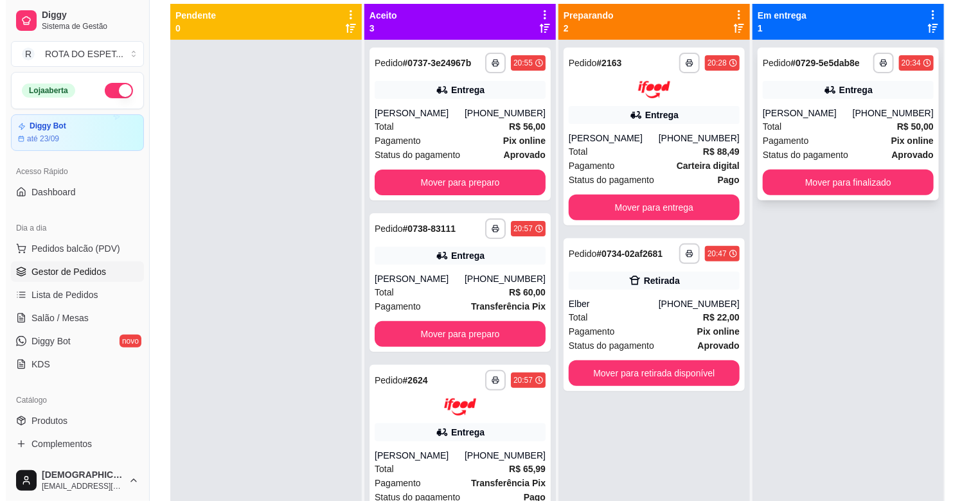
scroll to position [53, 0]
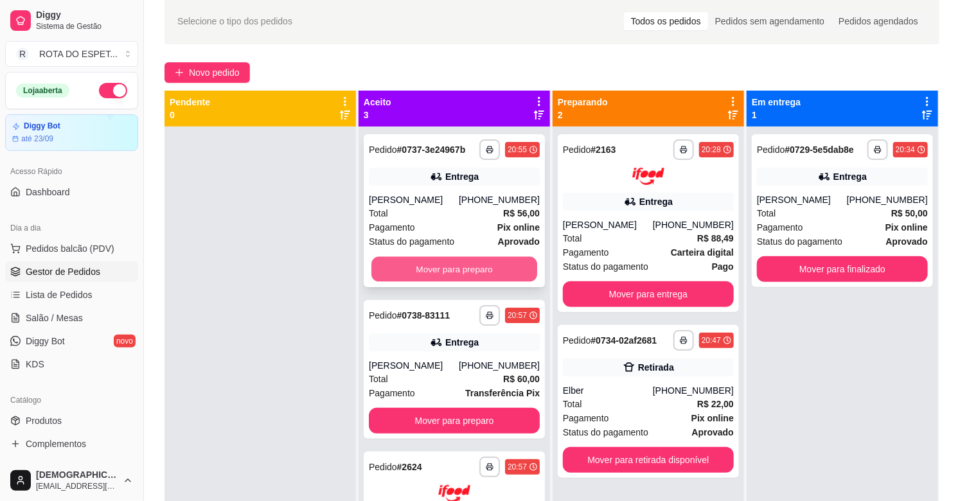
click at [448, 273] on button "Mover para preparo" at bounding box center [454, 269] width 166 height 25
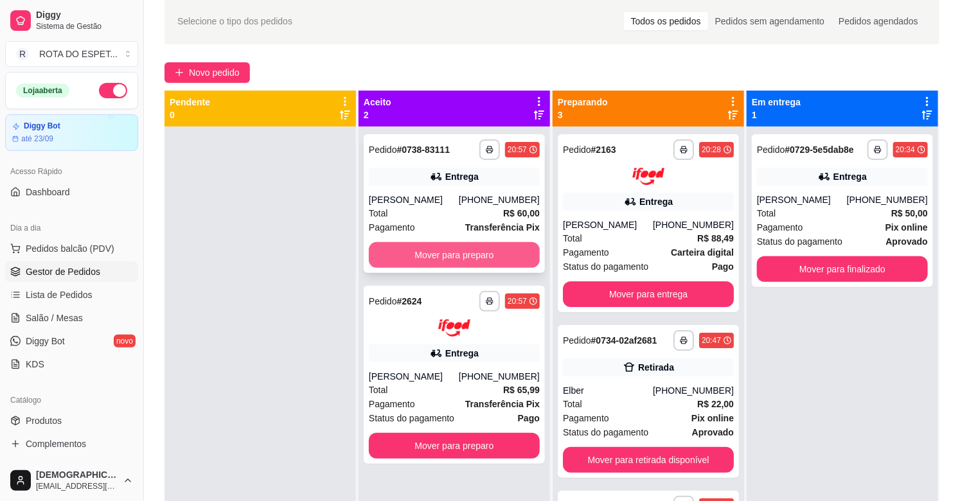
click at [435, 262] on button "Mover para preparo" at bounding box center [454, 255] width 171 height 26
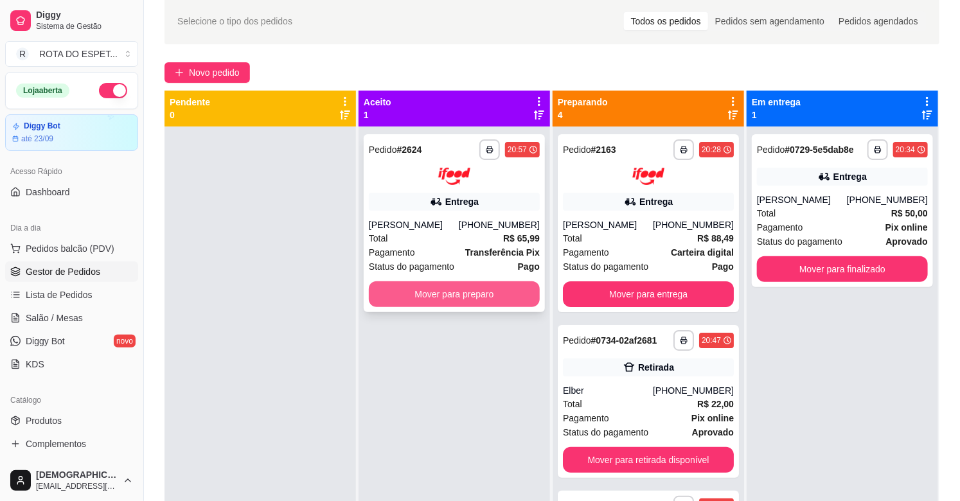
click at [457, 299] on button "Mover para preparo" at bounding box center [454, 294] width 171 height 26
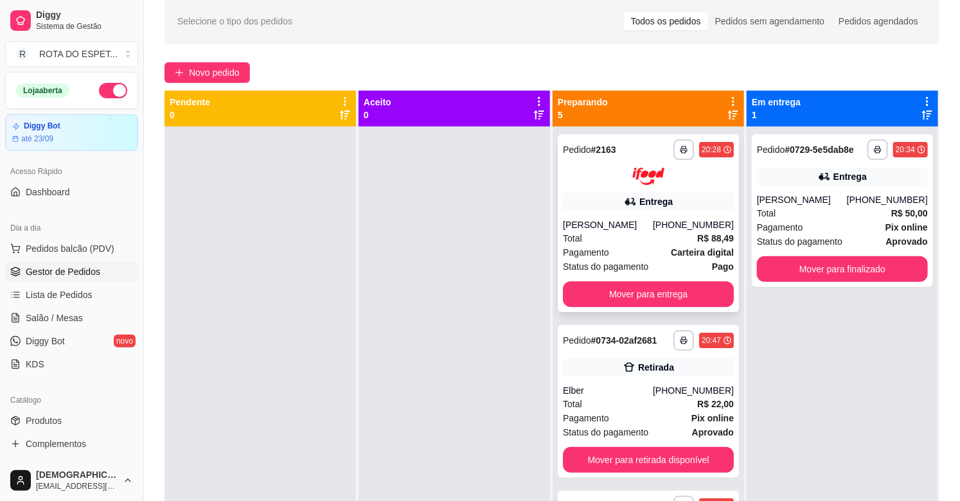
click at [583, 251] on span "Pagamento" at bounding box center [586, 252] width 46 height 14
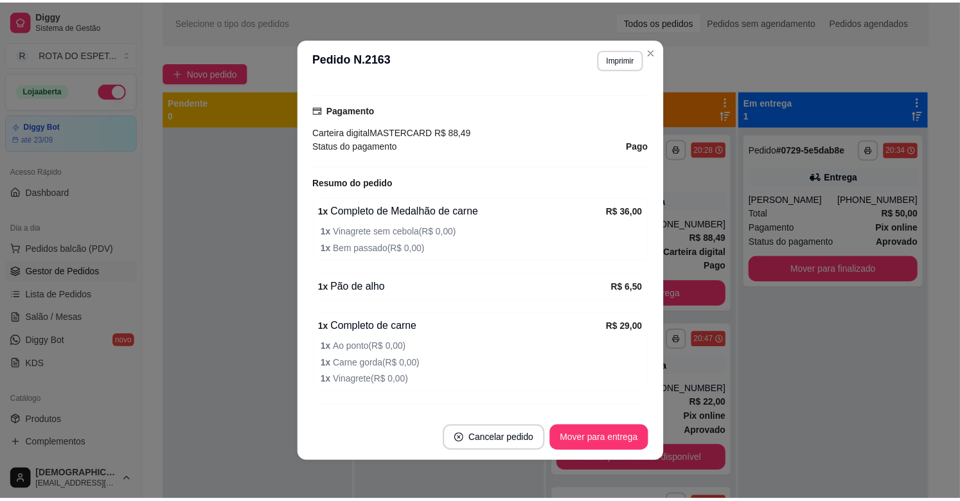
scroll to position [285, 0]
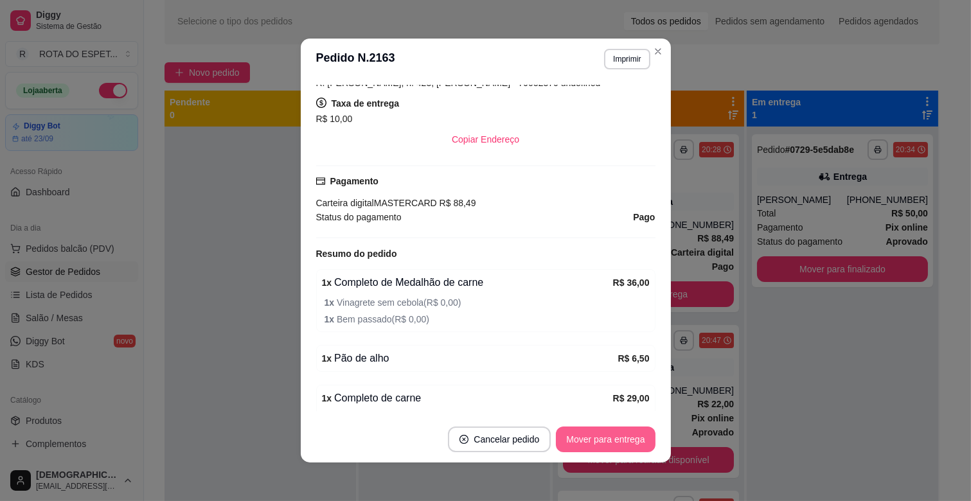
click at [608, 439] on button "Mover para entrega" at bounding box center [605, 440] width 99 height 26
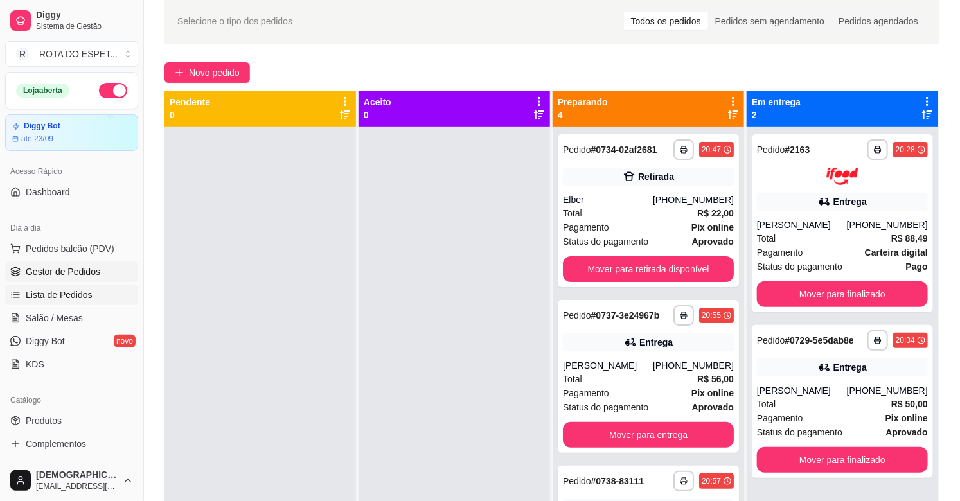
click at [60, 287] on link "Lista de Pedidos" at bounding box center [71, 295] width 133 height 21
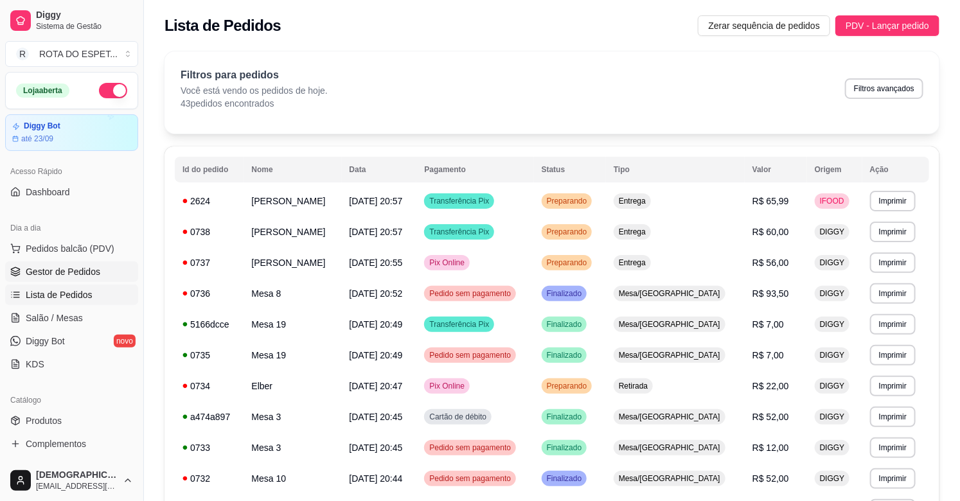
click at [64, 279] on link "Gestor de Pedidos" at bounding box center [71, 271] width 133 height 21
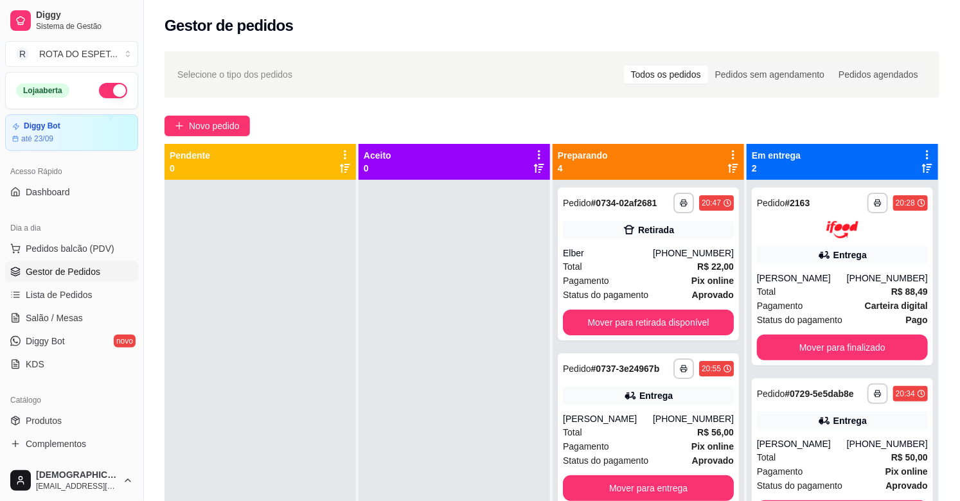
click at [400, 396] on div at bounding box center [453, 430] width 191 height 501
click at [409, 420] on div at bounding box center [453, 430] width 191 height 501
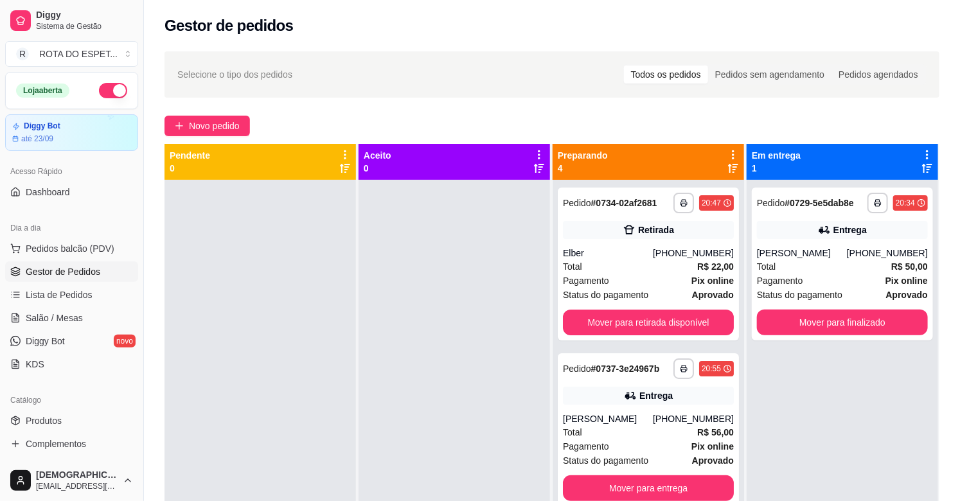
click at [439, 293] on div at bounding box center [453, 430] width 191 height 501
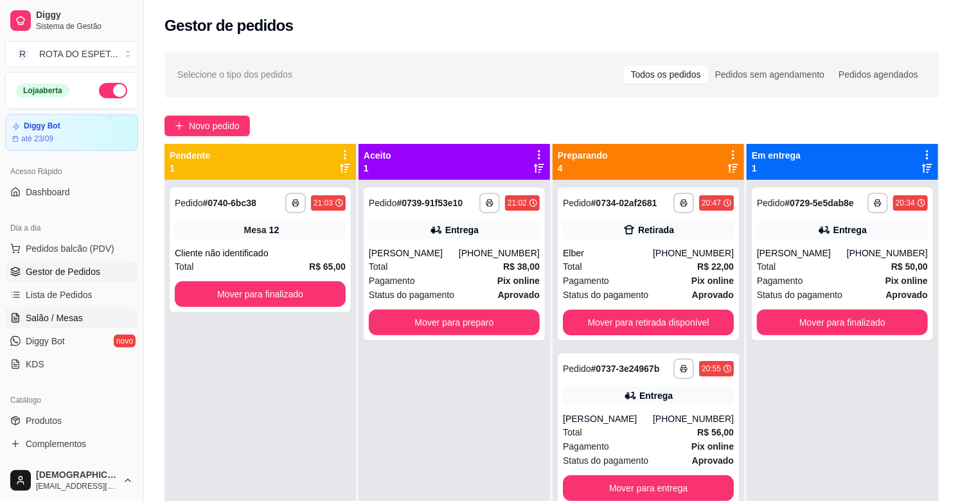
click at [68, 325] on link "Salão / Mesas" at bounding box center [71, 318] width 133 height 21
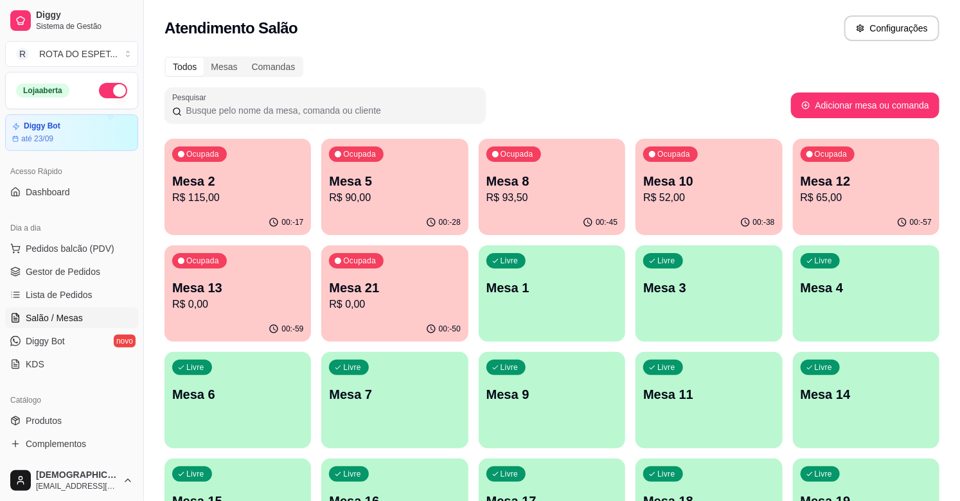
click at [270, 202] on p "R$ 115,00" at bounding box center [237, 197] width 131 height 15
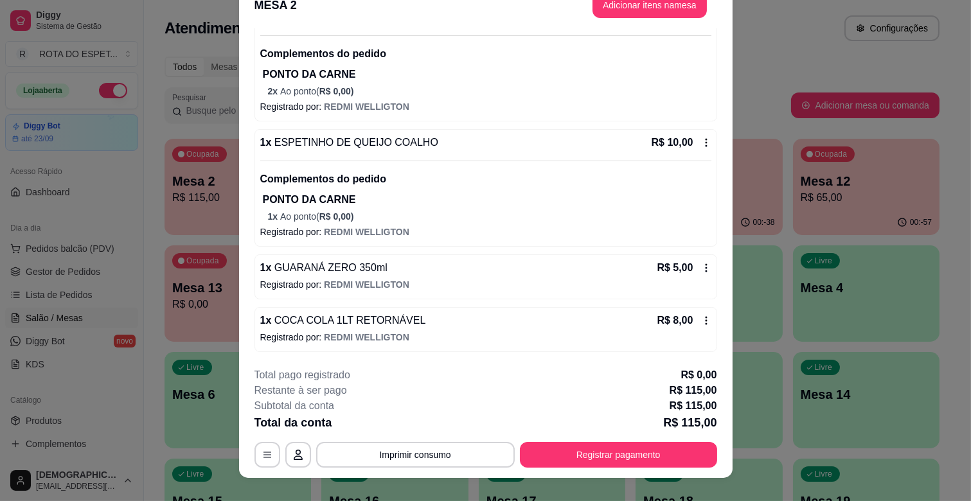
scroll to position [39, 0]
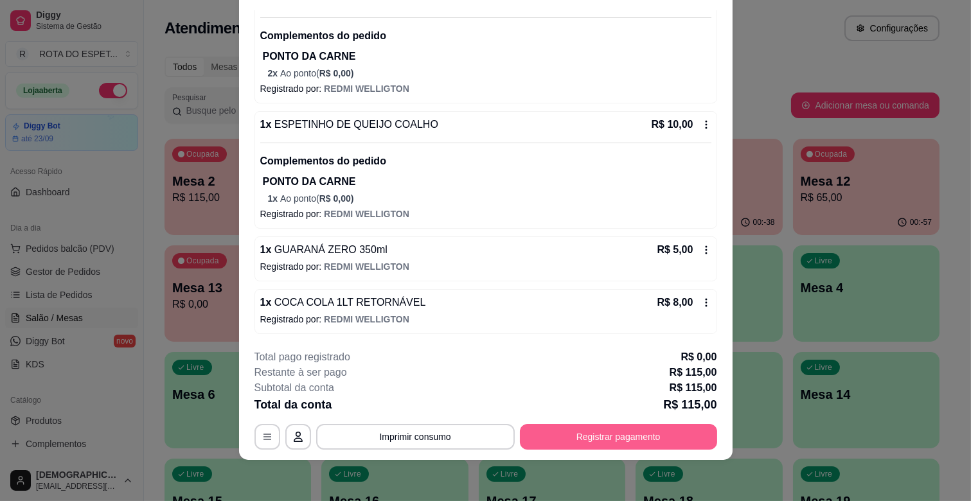
click at [580, 434] on button "Registrar pagamento" at bounding box center [618, 437] width 197 height 26
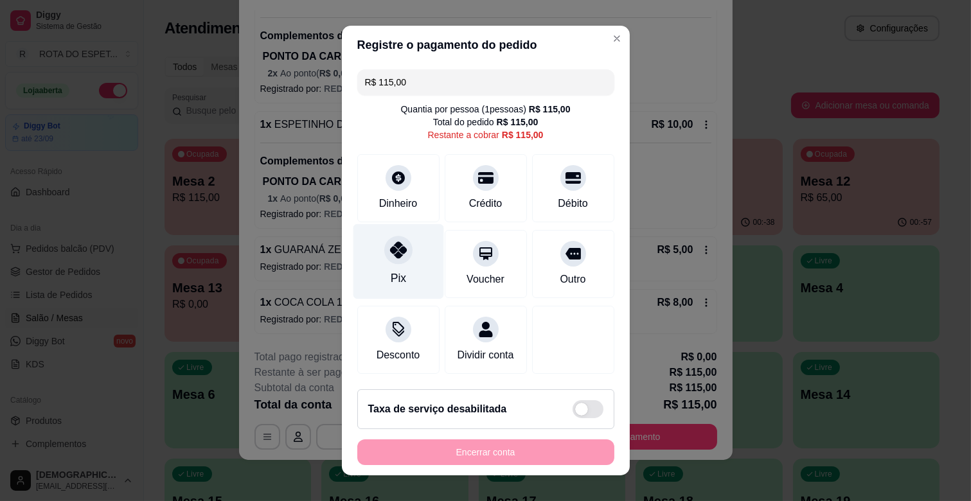
click at [393, 260] on div at bounding box center [398, 250] width 28 height 28
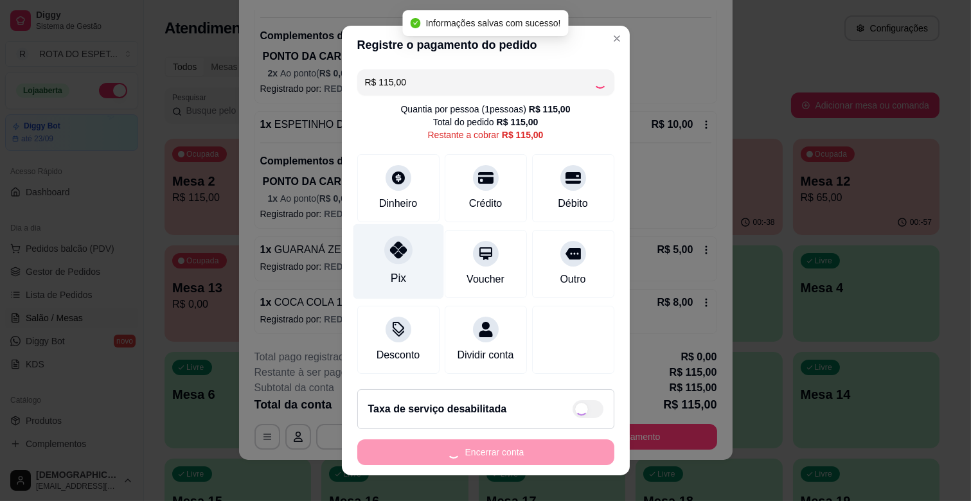
type input "R$ 0,00"
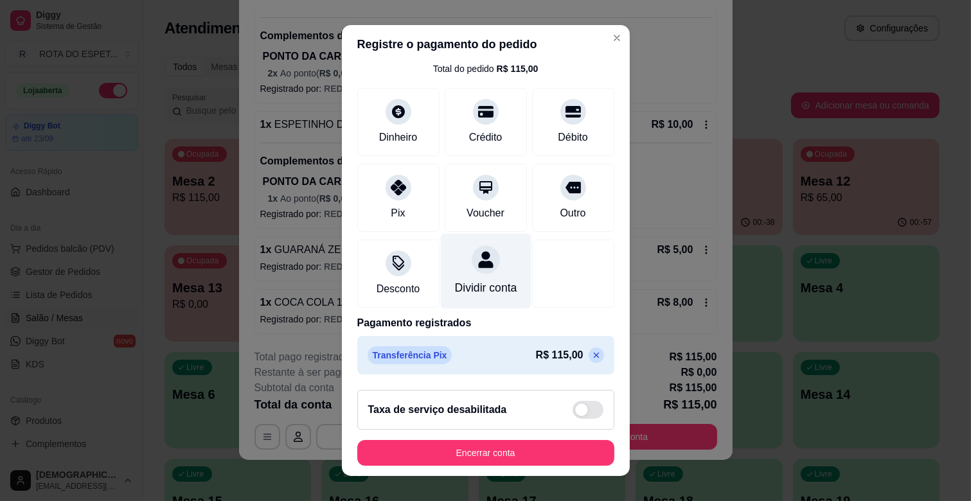
scroll to position [16, 0]
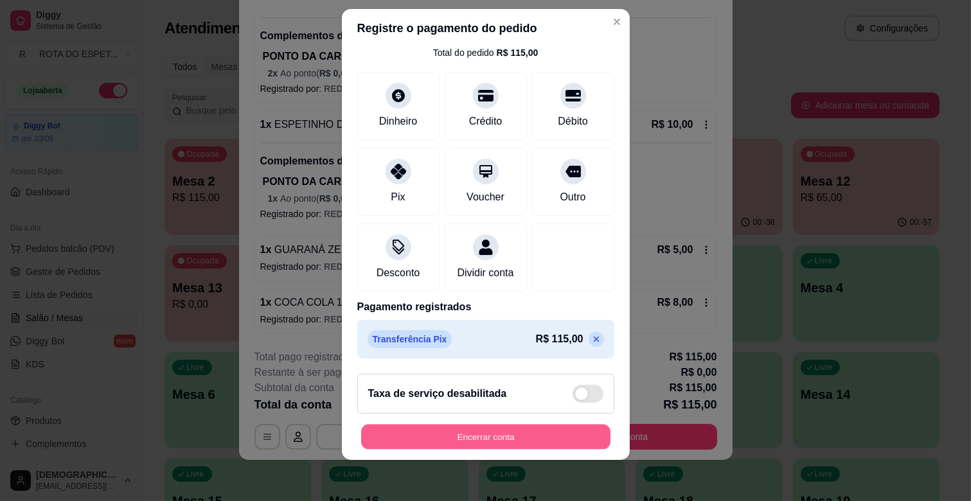
click at [505, 436] on button "Encerrar conta" at bounding box center [485, 437] width 249 height 25
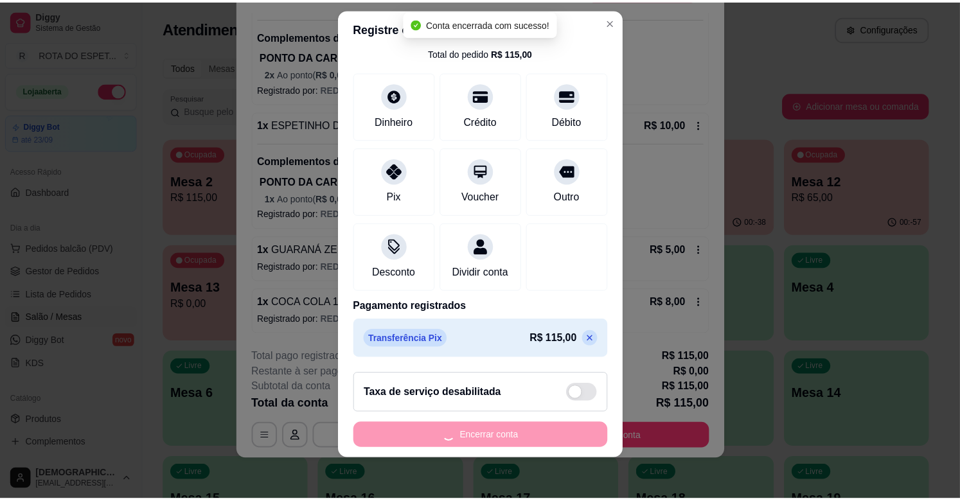
scroll to position [0, 0]
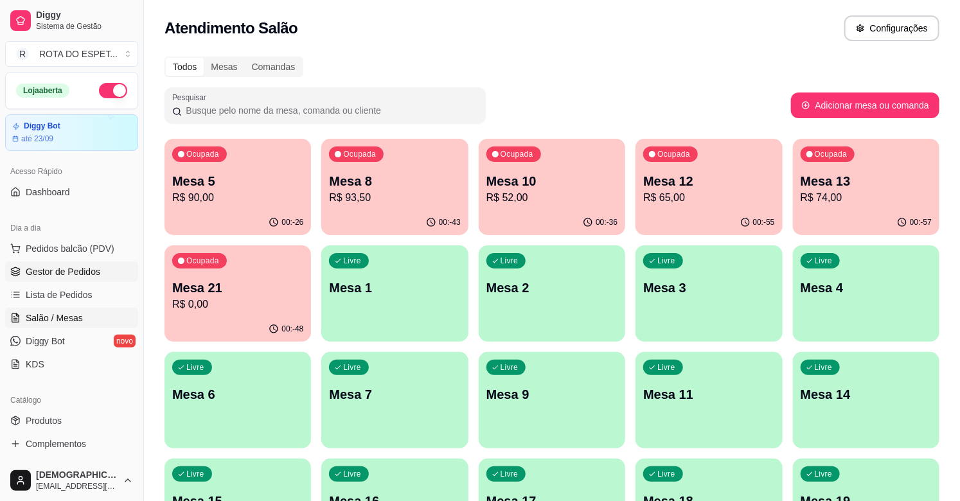
click at [78, 276] on span "Gestor de Pedidos" at bounding box center [63, 271] width 75 height 13
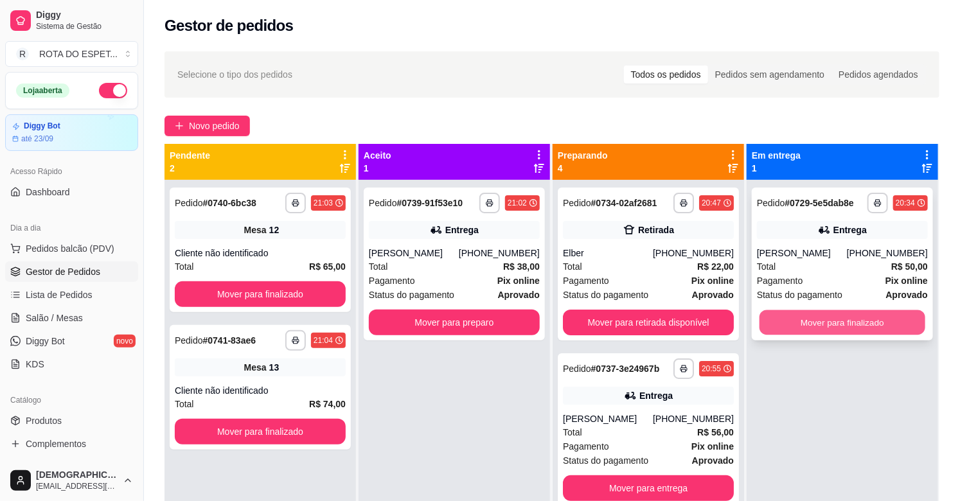
click at [808, 326] on button "Mover para finalizado" at bounding box center [842, 322] width 166 height 25
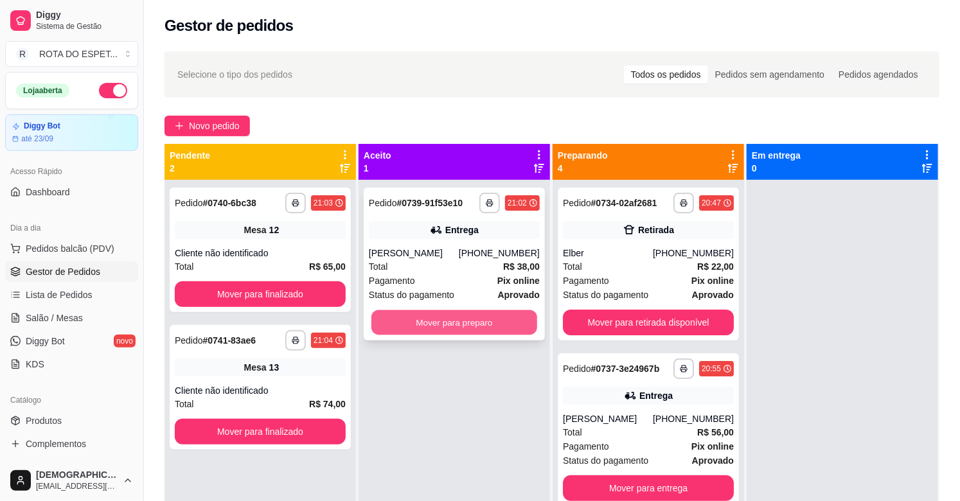
click at [418, 323] on button "Mover para preparo" at bounding box center [454, 322] width 166 height 25
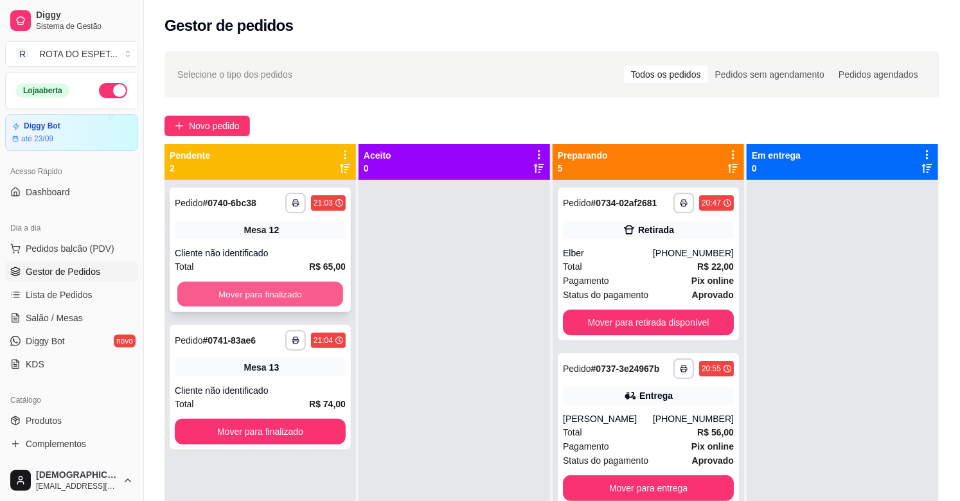
click at [242, 296] on button "Mover para finalizado" at bounding box center [260, 294] width 166 height 25
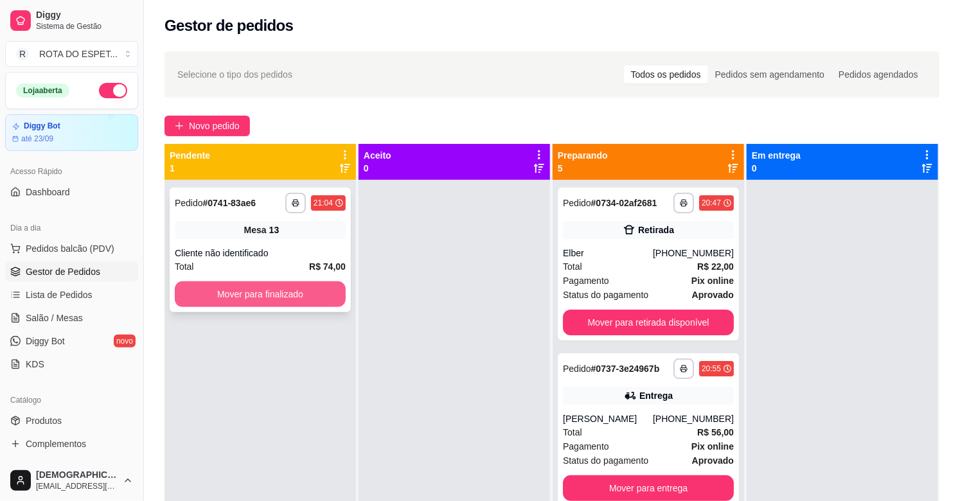
click at [247, 302] on button "Mover para finalizado" at bounding box center [260, 294] width 171 height 26
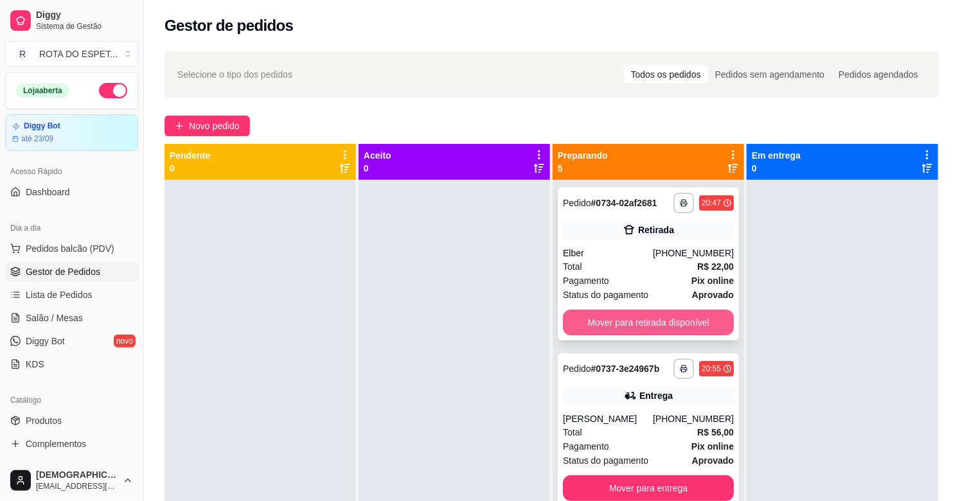
click at [633, 326] on button "Mover para retirada disponível" at bounding box center [648, 323] width 171 height 26
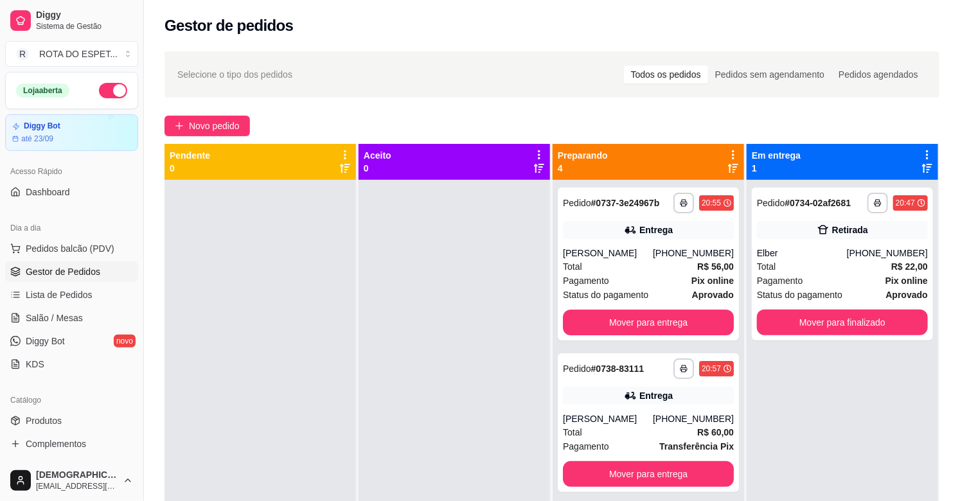
click at [369, 353] on div at bounding box center [453, 430] width 191 height 501
click at [497, 328] on div at bounding box center [453, 430] width 191 height 501
click at [60, 316] on span "Salão / Mesas" at bounding box center [54, 318] width 57 height 13
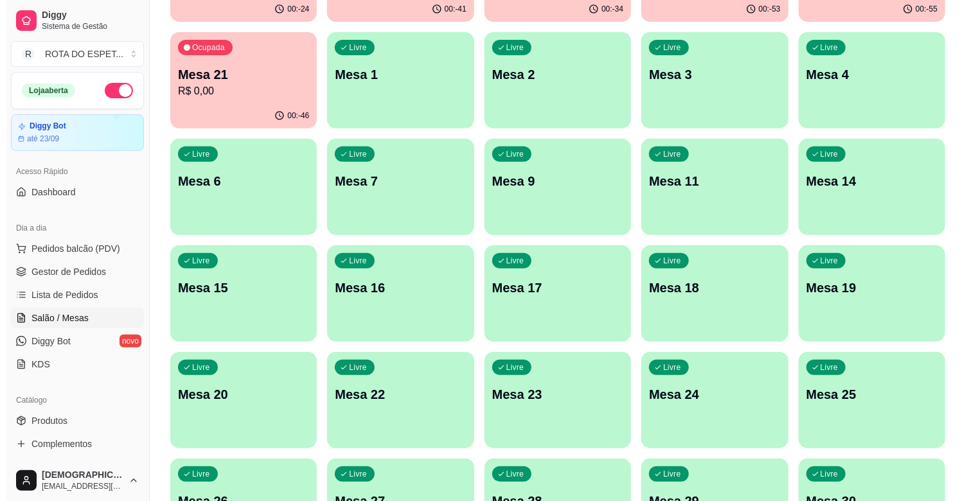
scroll to position [214, 0]
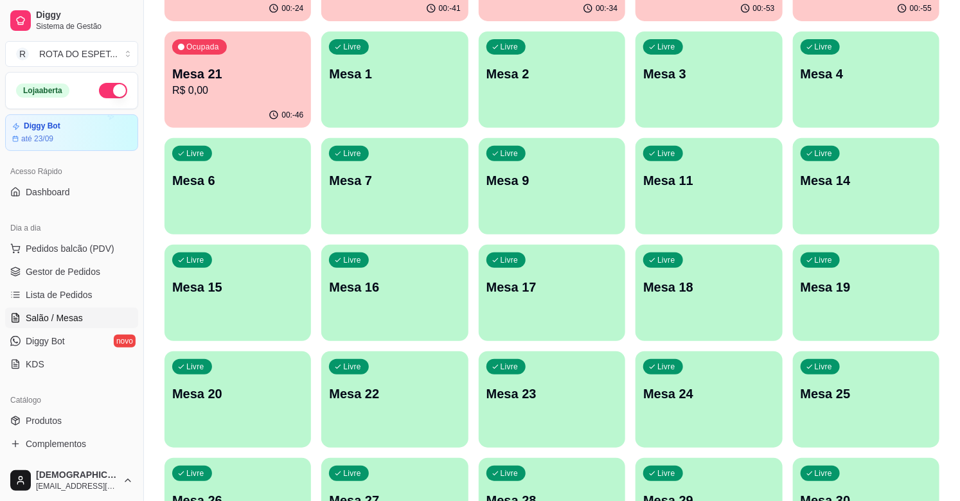
click at [379, 403] on div "Livre Mesa 22" at bounding box center [394, 391] width 146 height 81
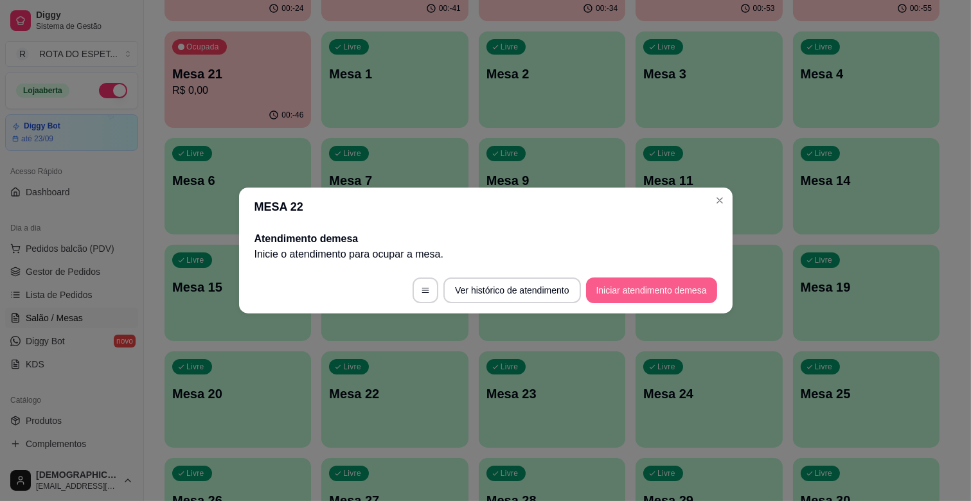
click at [648, 287] on button "Iniciar atendimento de mesa" at bounding box center [651, 291] width 131 height 26
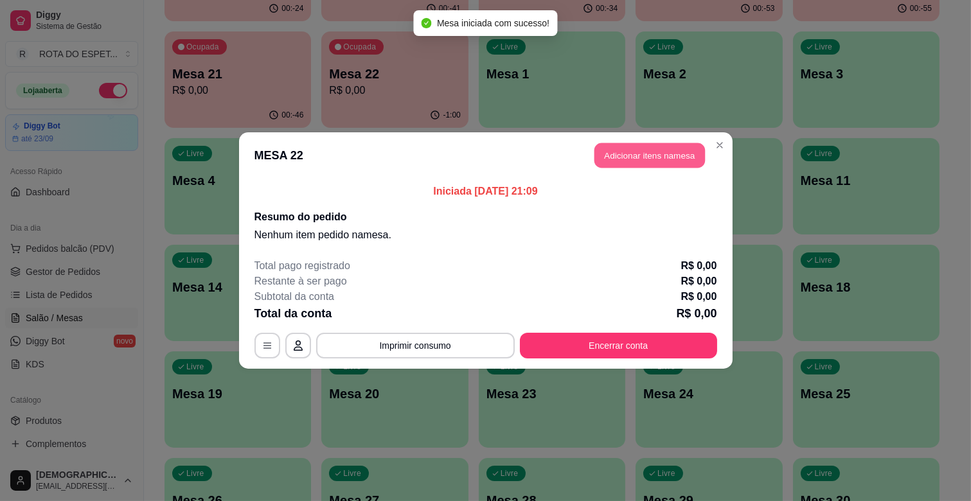
click at [671, 161] on button "Adicionar itens na mesa" at bounding box center [649, 155] width 110 height 25
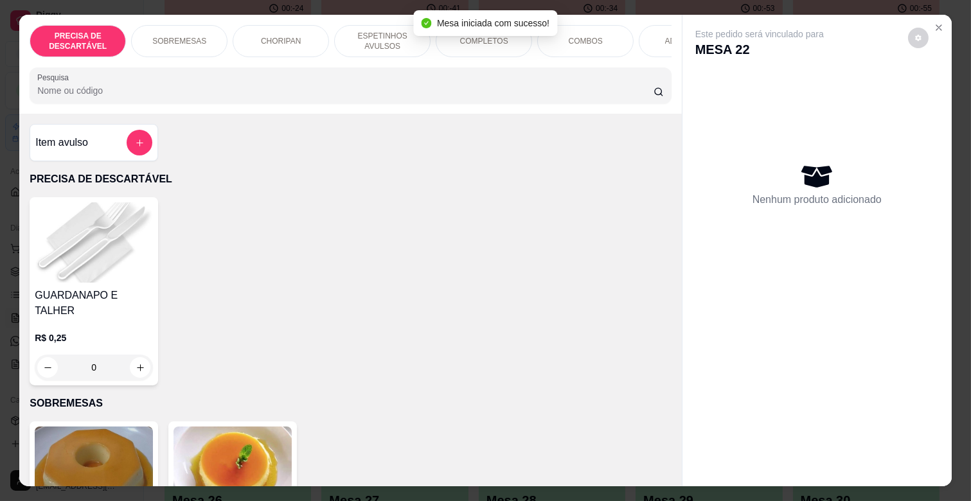
click at [384, 34] on p "ESPETINHOS AVULSOS" at bounding box center [382, 41] width 75 height 21
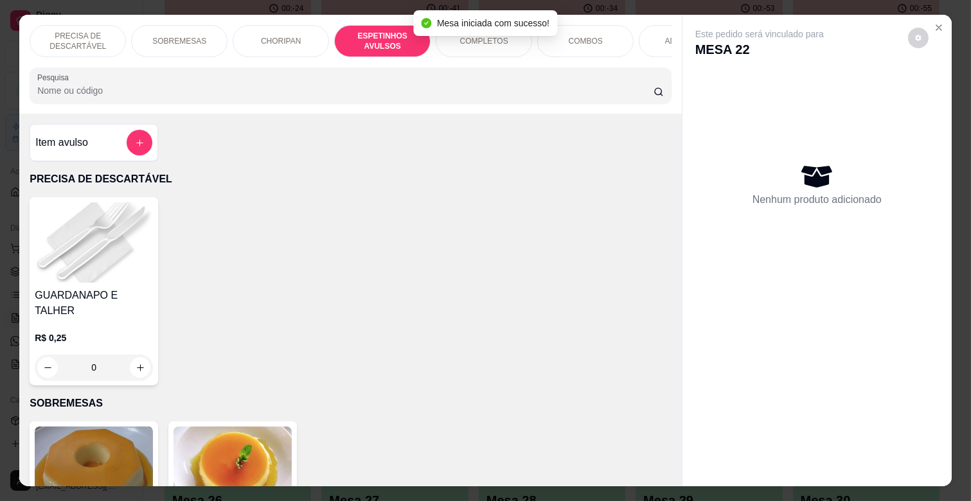
scroll to position [31, 0]
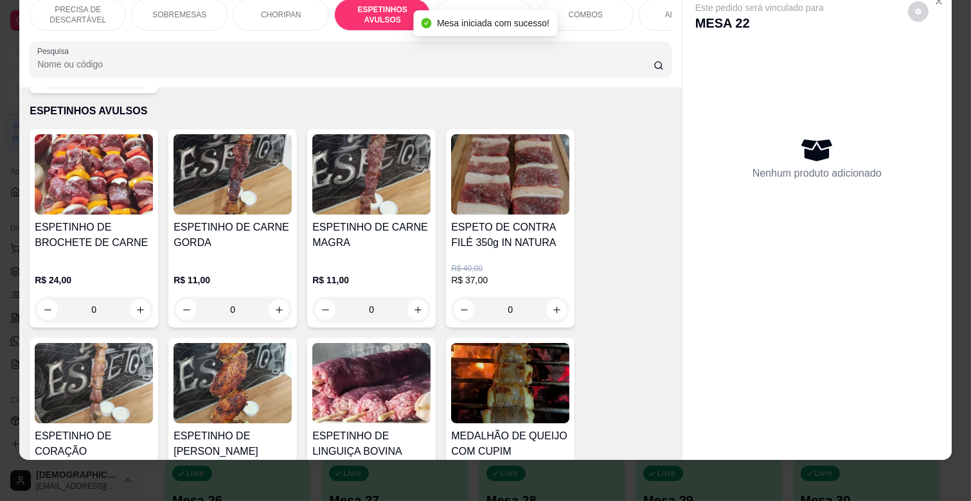
click at [251, 380] on img at bounding box center [232, 383] width 118 height 80
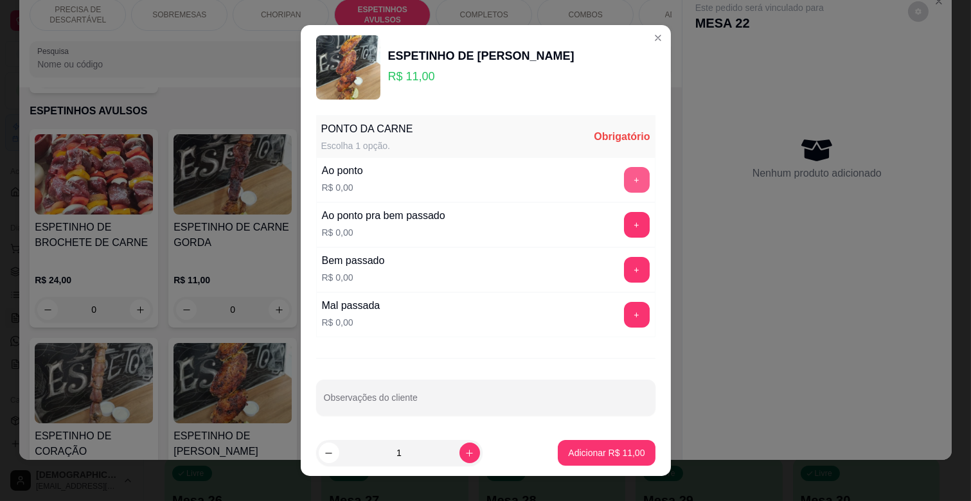
click at [624, 185] on button "+" at bounding box center [637, 180] width 26 height 26
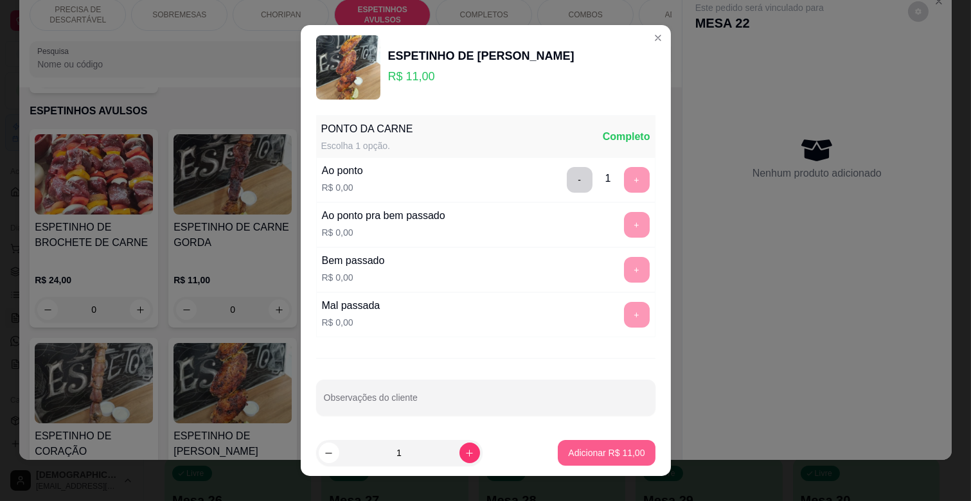
click at [587, 450] on p "Adicionar R$ 11,00" at bounding box center [606, 452] width 76 height 13
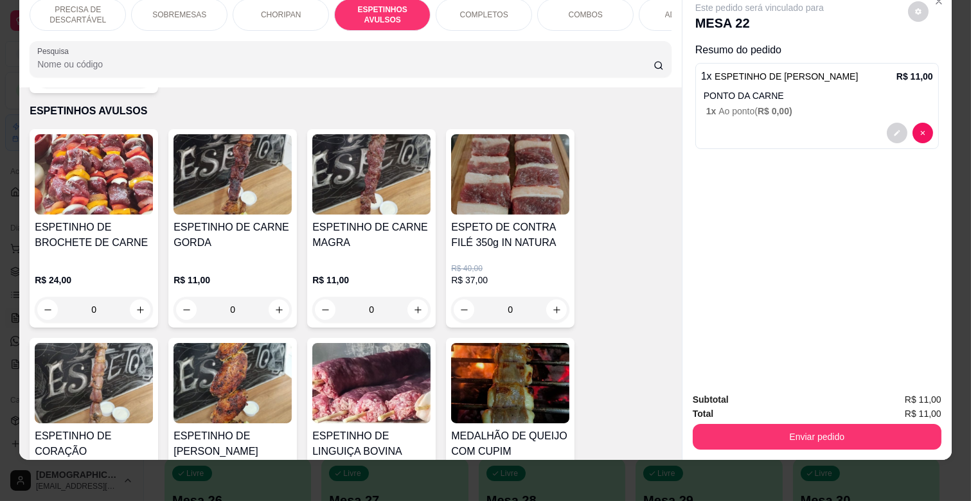
click at [376, 193] on img at bounding box center [371, 174] width 118 height 80
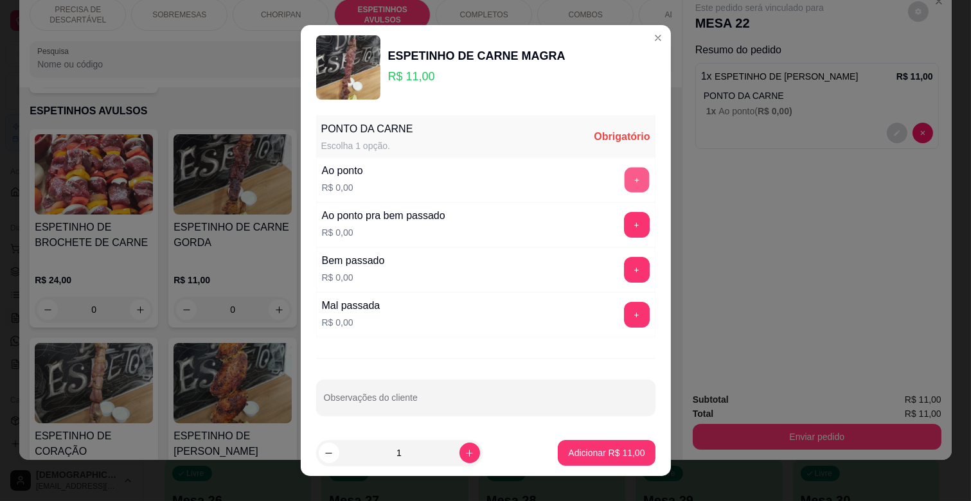
click at [624, 184] on button "+" at bounding box center [636, 180] width 25 height 25
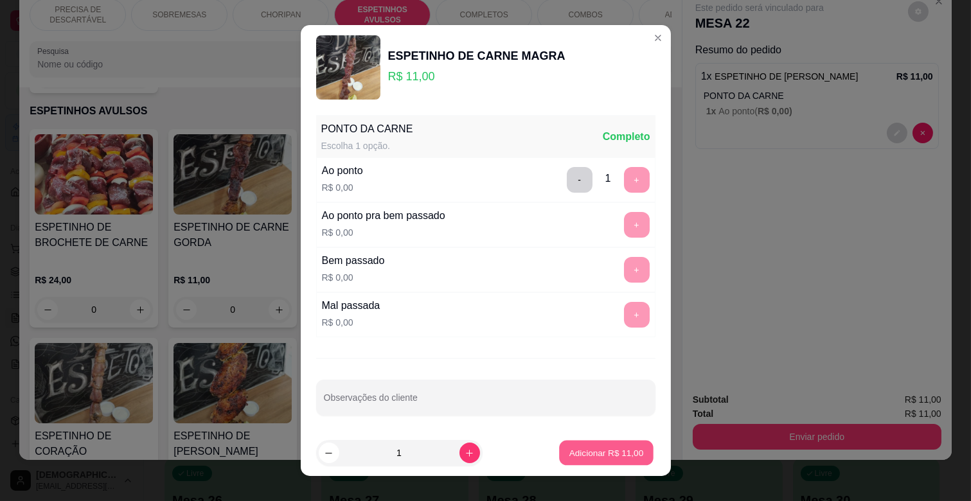
click at [604, 454] on p "Adicionar R$ 11,00" at bounding box center [606, 452] width 75 height 12
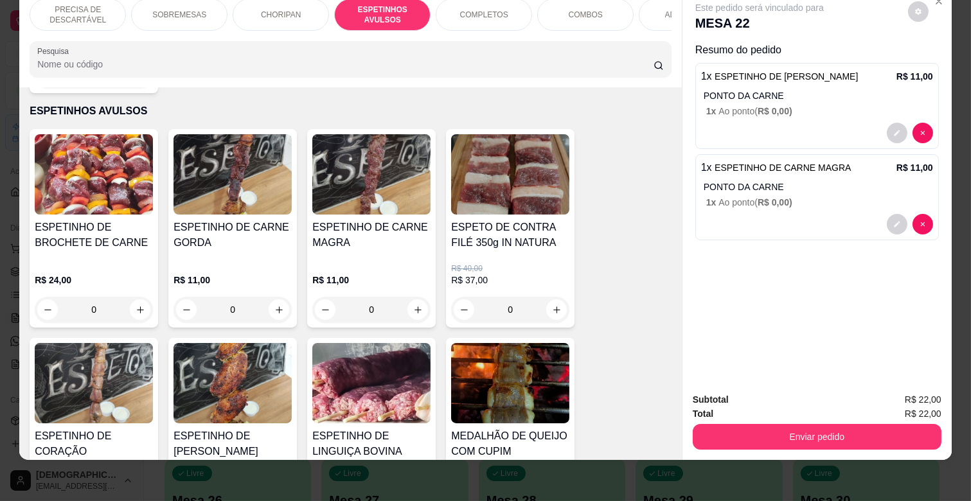
click at [655, 9] on div "ADICIONAIS" at bounding box center [687, 15] width 96 height 32
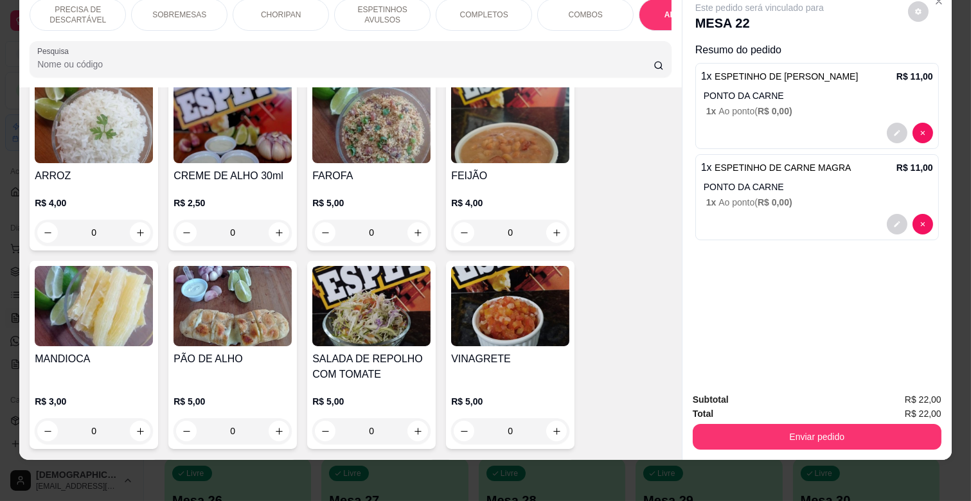
scroll to position [2559, 0]
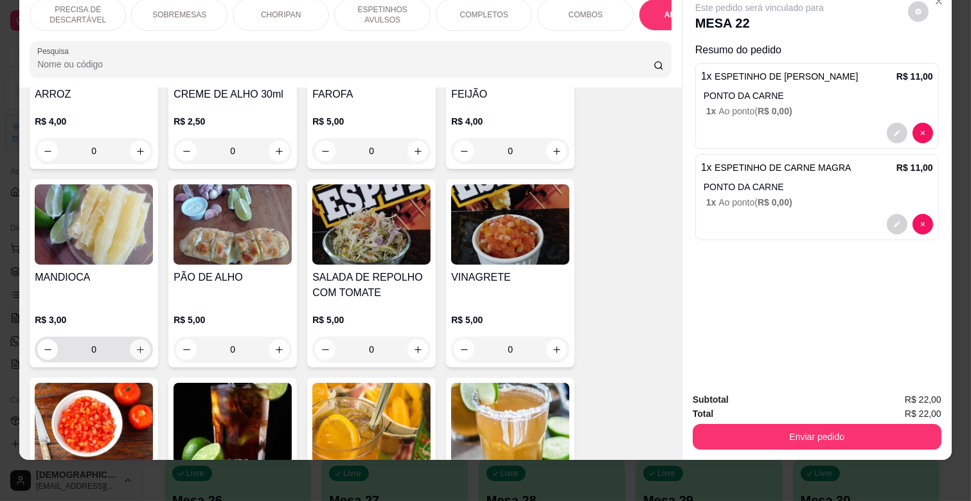
click at [136, 345] on icon "increase-product-quantity" at bounding box center [141, 350] width 10 height 10
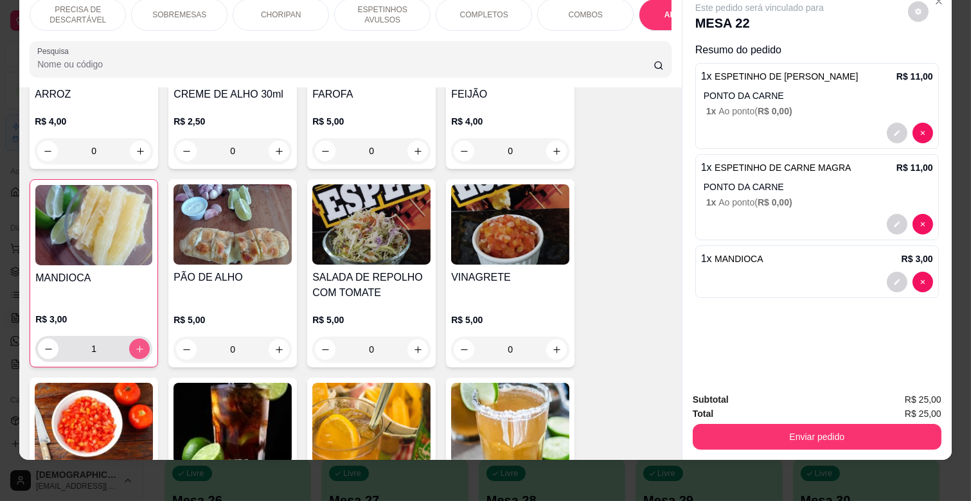
type input "1"
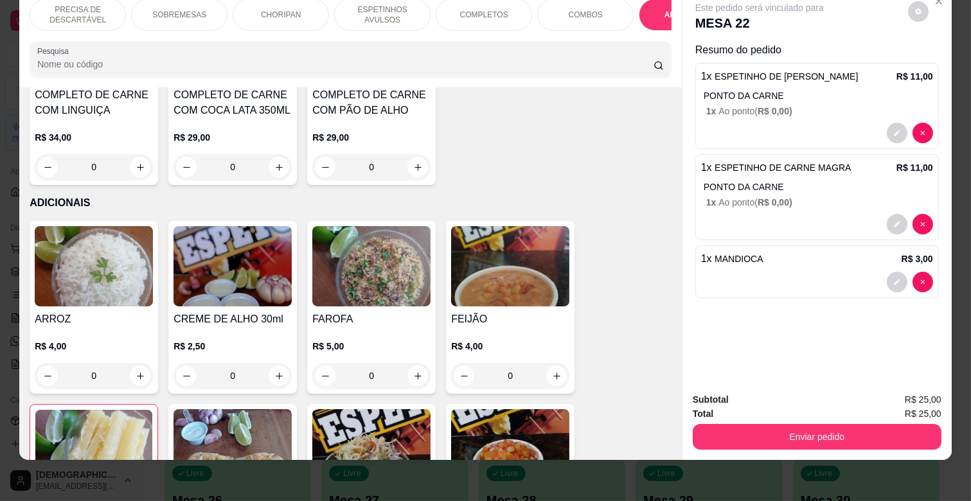
scroll to position [2416, 0]
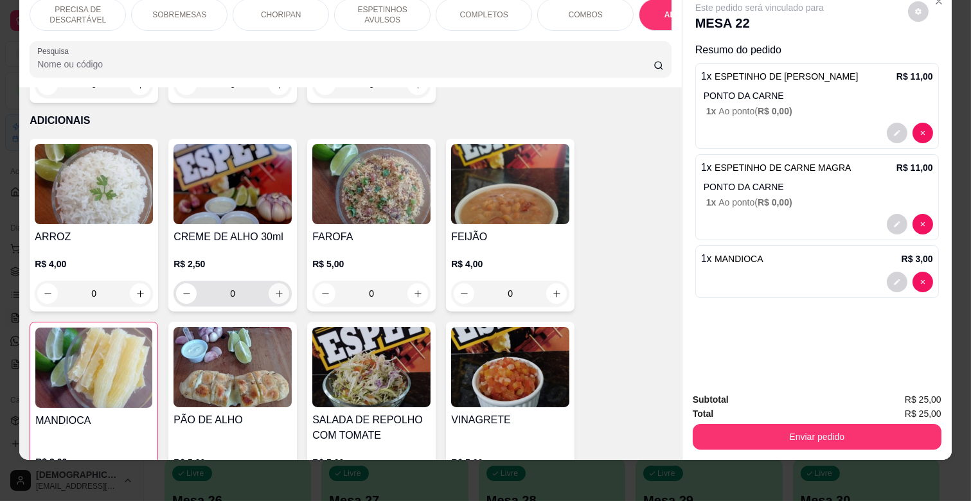
click at [275, 289] on icon "increase-product-quantity" at bounding box center [279, 294] width 10 height 10
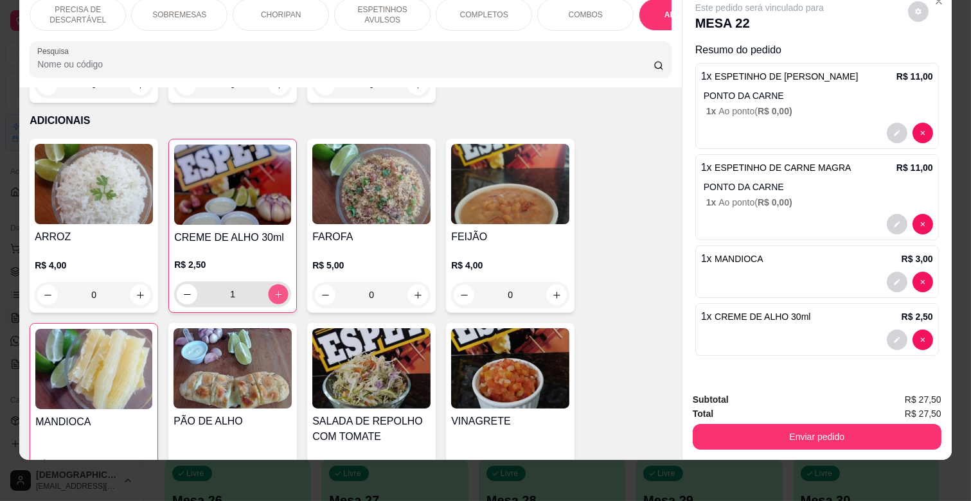
click at [275, 290] on icon "increase-product-quantity" at bounding box center [279, 295] width 10 height 10
type input "2"
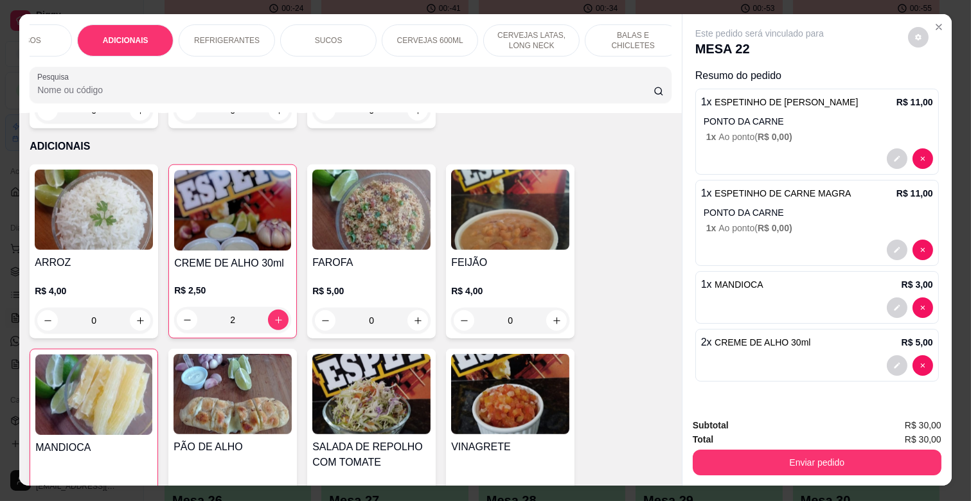
scroll to position [0, 0]
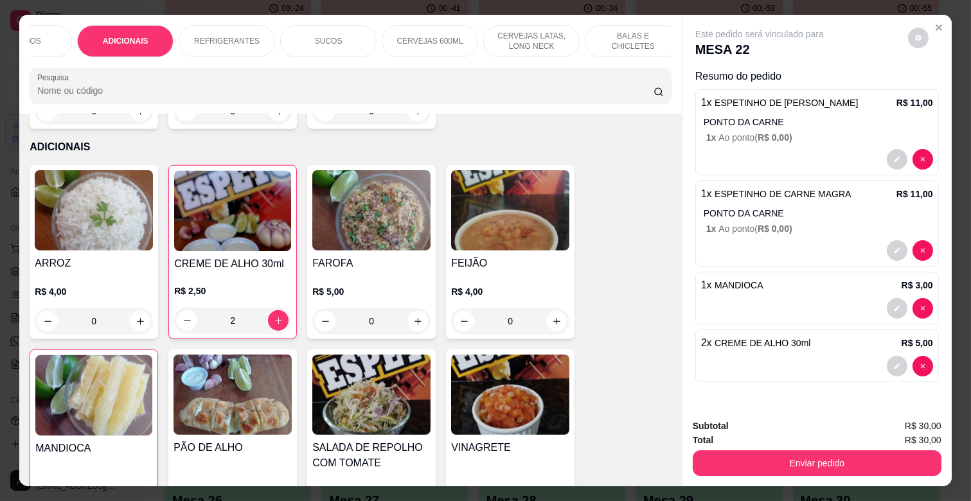
click at [497, 35] on p "CERVEJAS LATAS, LONG NECK" at bounding box center [531, 41] width 75 height 21
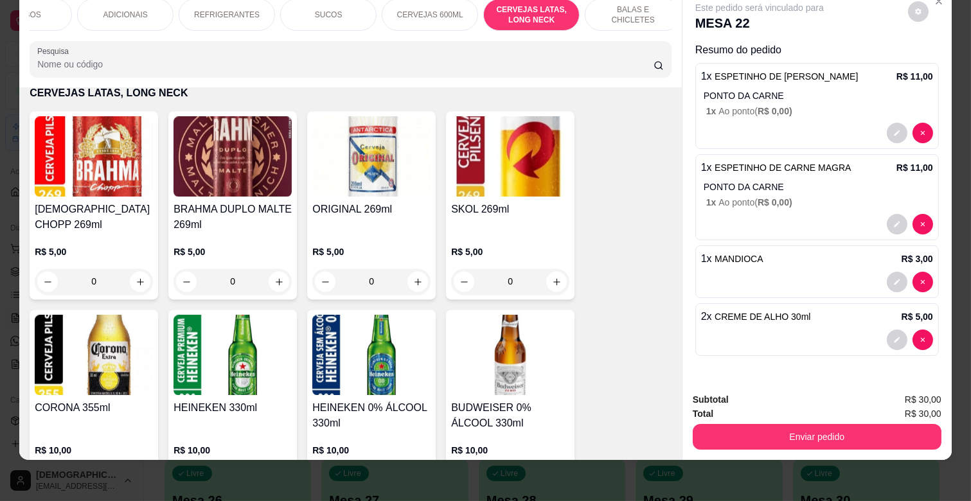
scroll to position [4952, 0]
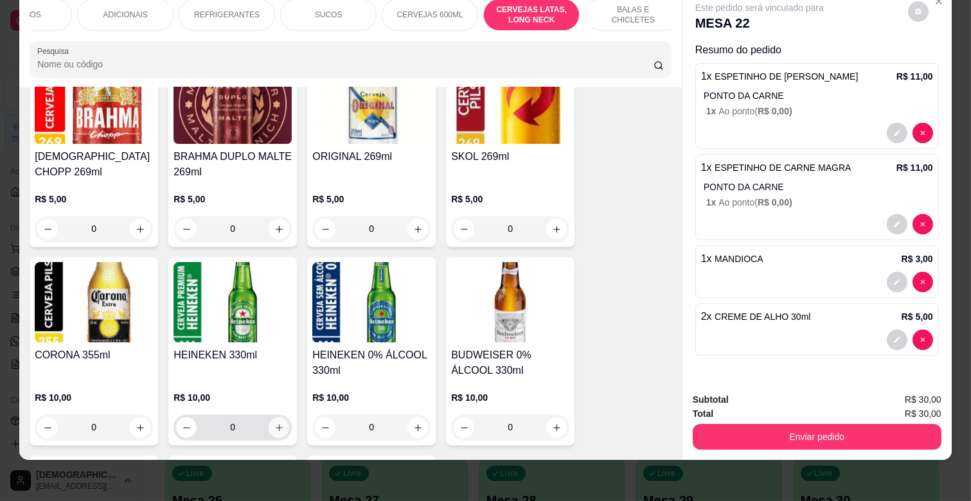
click at [271, 417] on button "increase-product-quantity" at bounding box center [279, 427] width 21 height 21
type input "1"
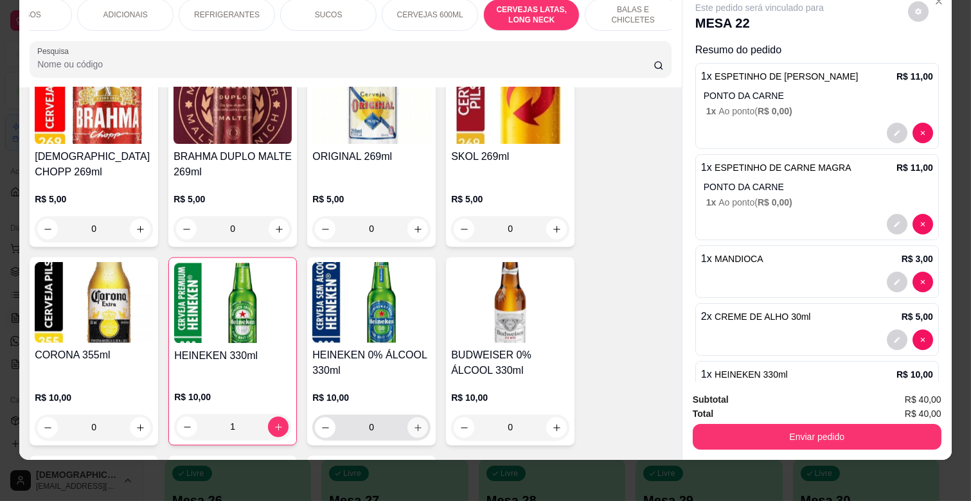
click at [414, 424] on icon "increase-product-quantity" at bounding box center [417, 427] width 7 height 7
type input "1"
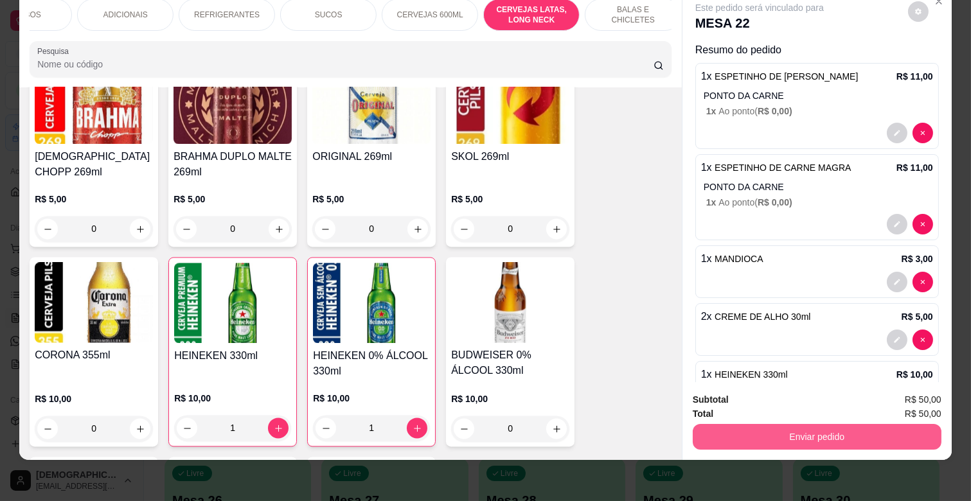
click at [812, 424] on button "Enviar pedido" at bounding box center [817, 437] width 249 height 26
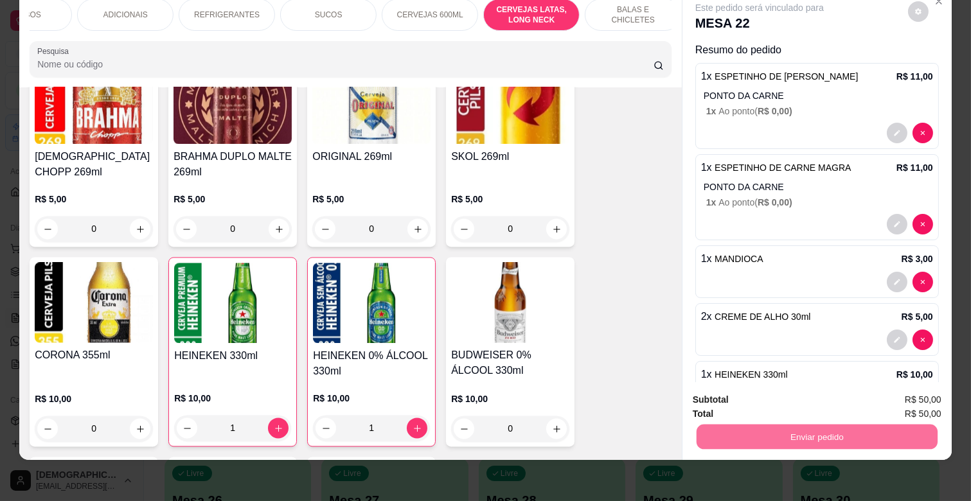
click at [777, 393] on button "Não registrar e enviar pedido" at bounding box center [774, 395] width 134 height 24
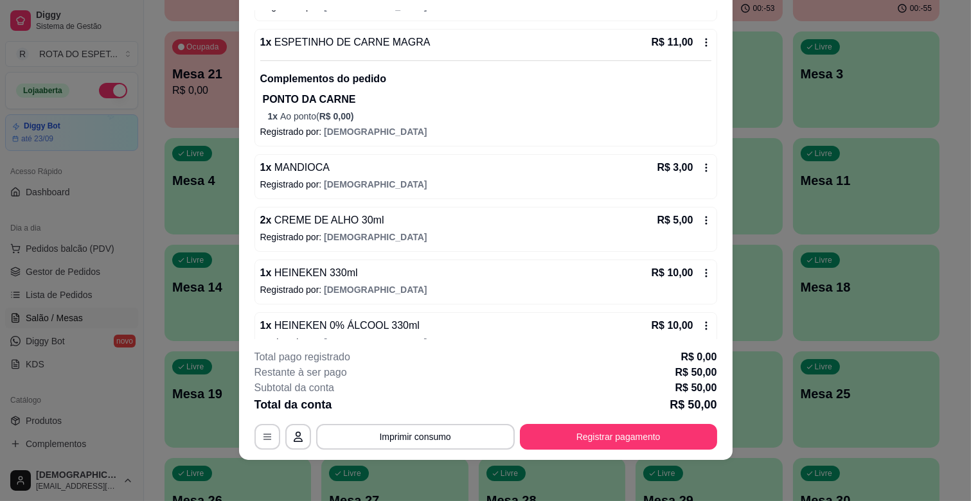
scroll to position [252, 0]
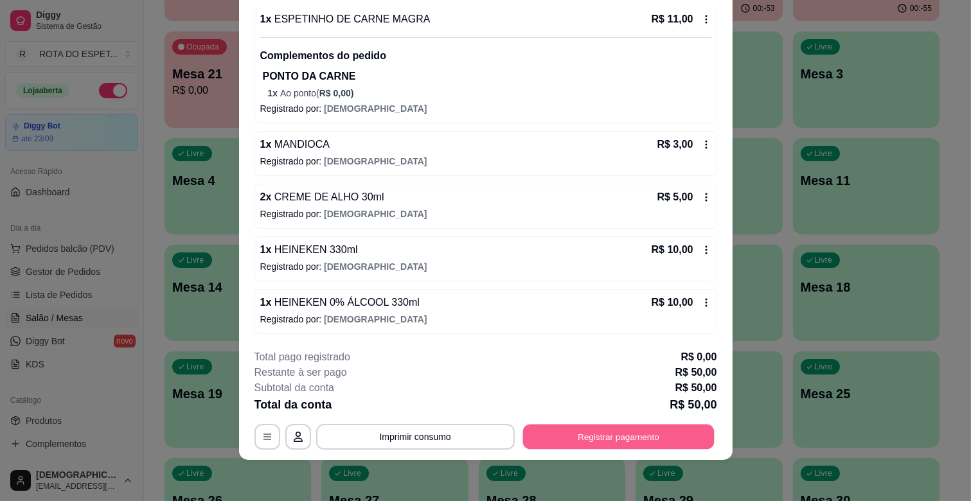
click at [628, 440] on button "Registrar pagamento" at bounding box center [617, 437] width 191 height 25
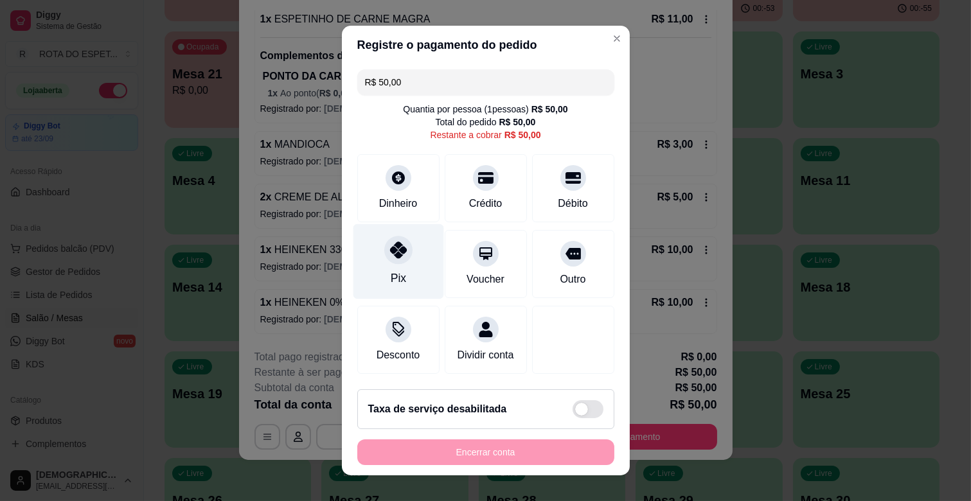
click at [377, 258] on div "Pix" at bounding box center [398, 261] width 91 height 75
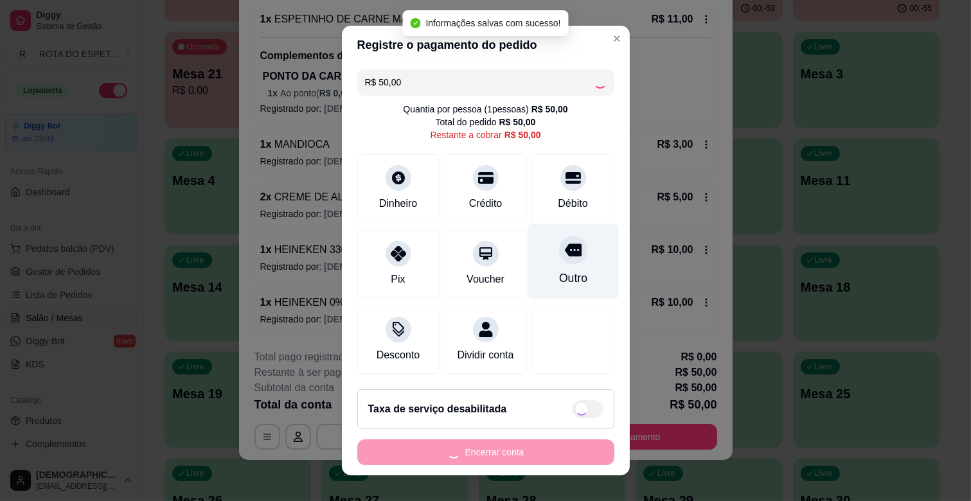
type input "R$ 0,00"
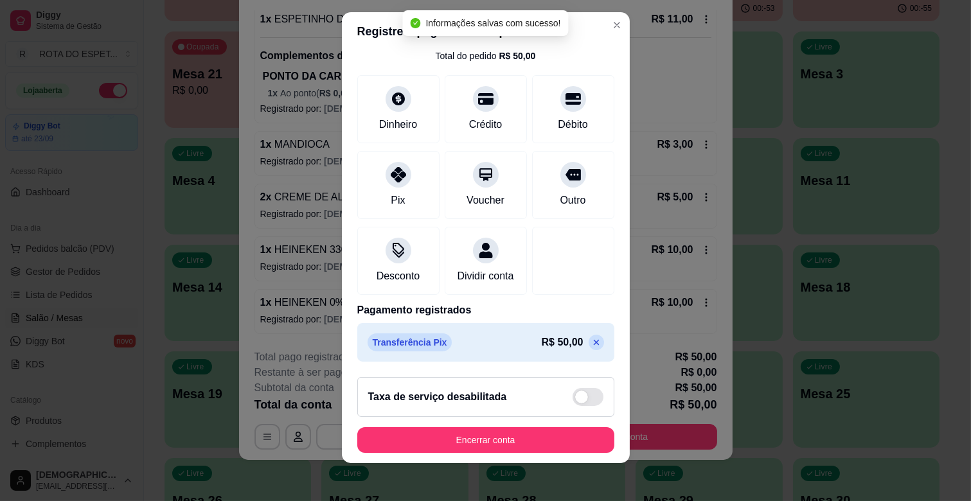
scroll to position [16, 0]
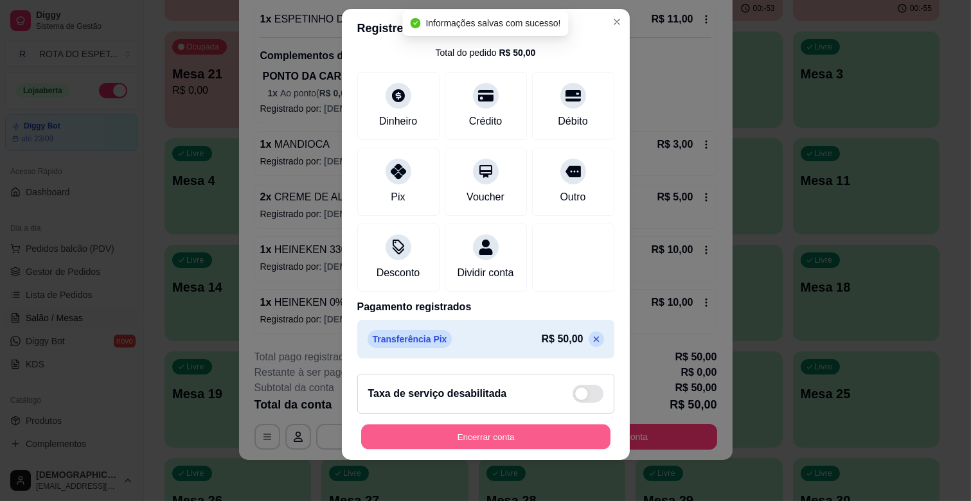
click at [529, 429] on button "Encerrar conta" at bounding box center [485, 437] width 249 height 25
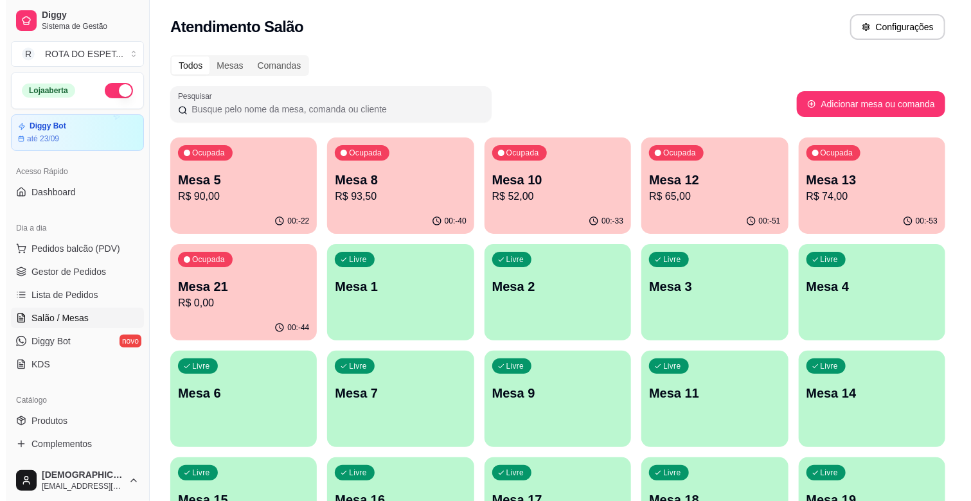
scroll to position [0, 0]
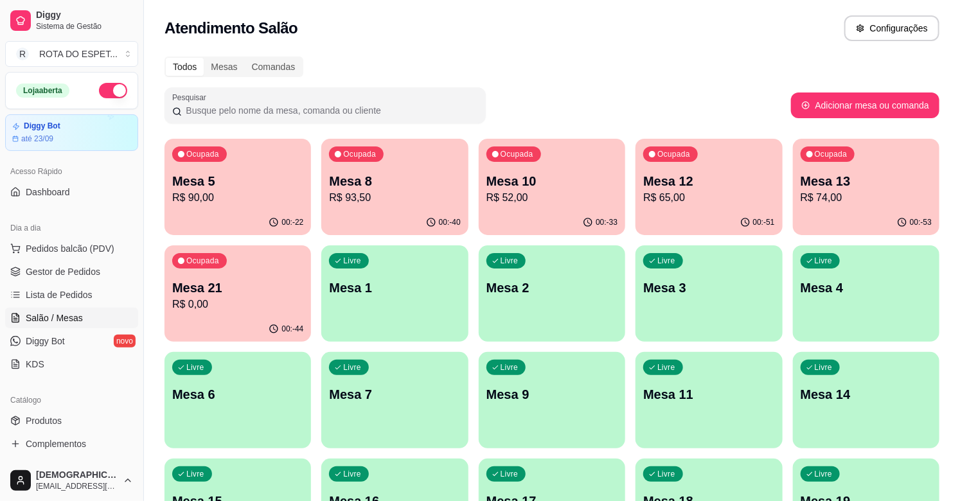
click at [547, 195] on p "R$ 52,00" at bounding box center [551, 197] width 131 height 15
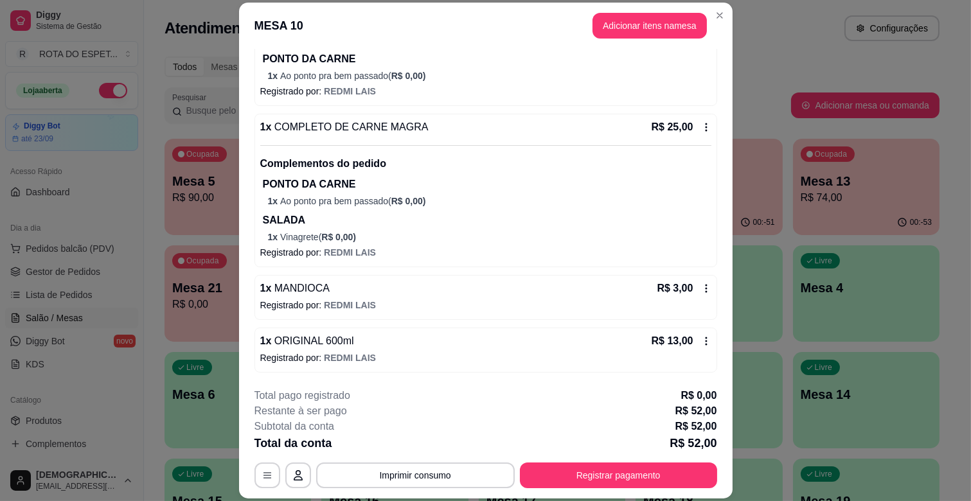
scroll to position [39, 0]
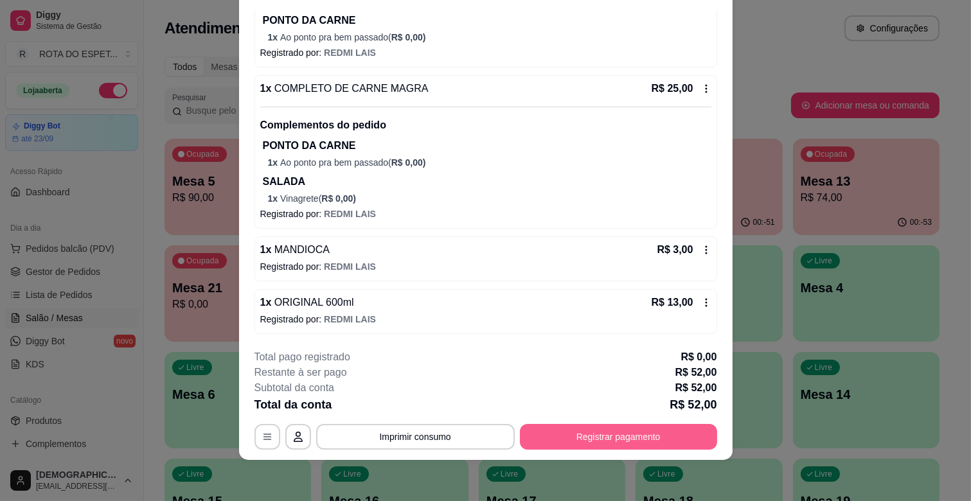
click at [630, 441] on button "Registrar pagamento" at bounding box center [618, 437] width 197 height 26
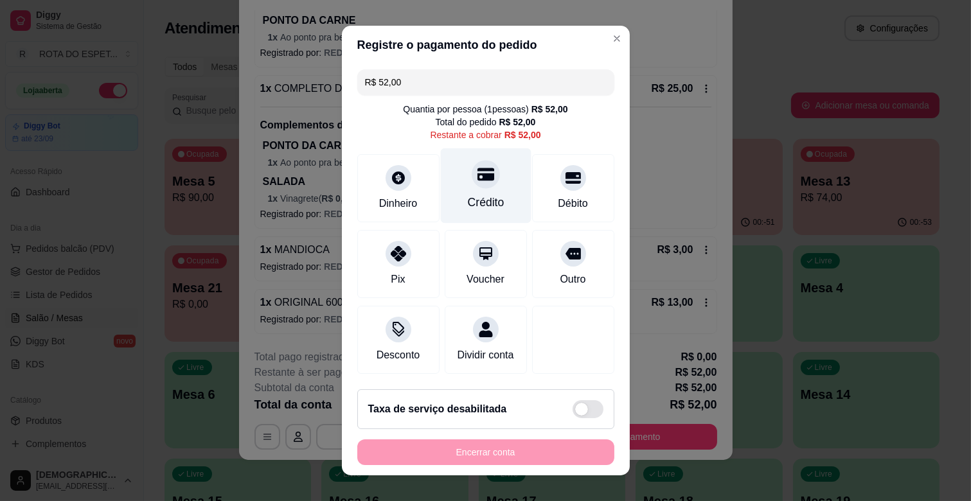
click at [486, 195] on div "Crédito" at bounding box center [485, 202] width 37 height 17
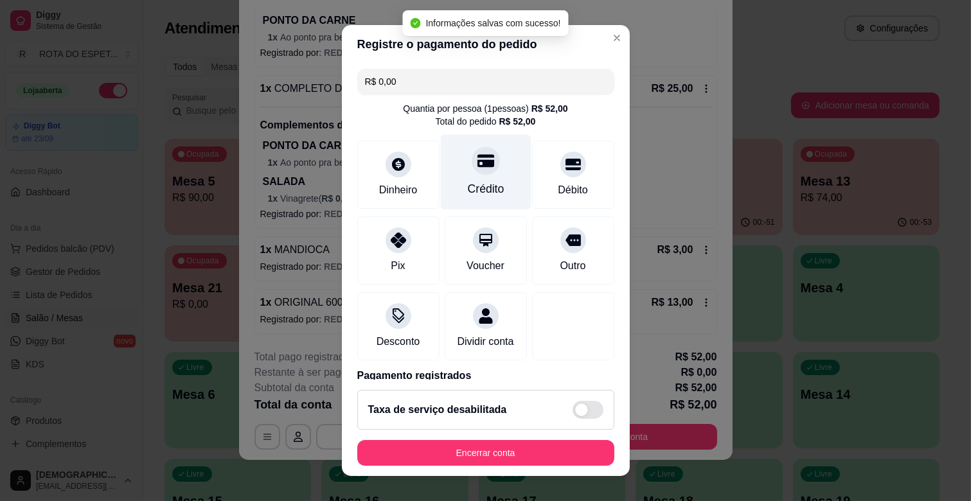
type input "R$ 0,00"
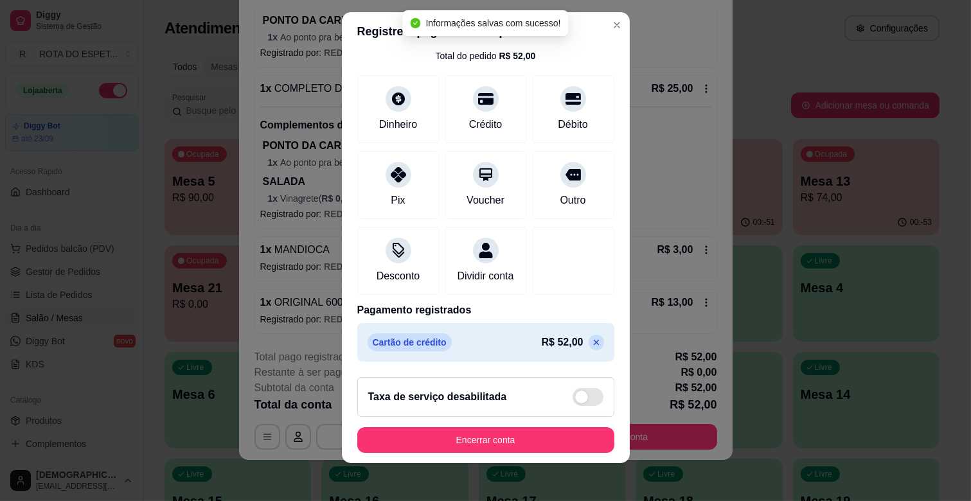
scroll to position [16, 0]
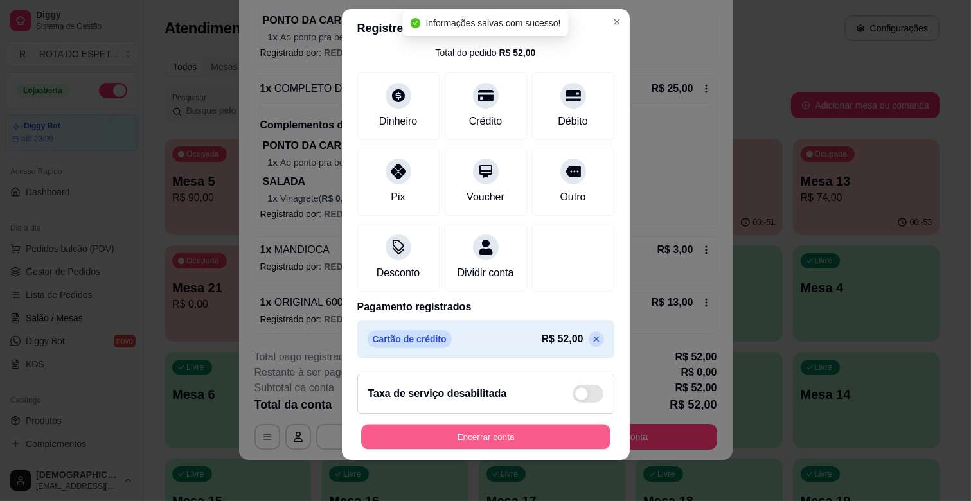
click at [527, 433] on button "Encerrar conta" at bounding box center [485, 437] width 249 height 25
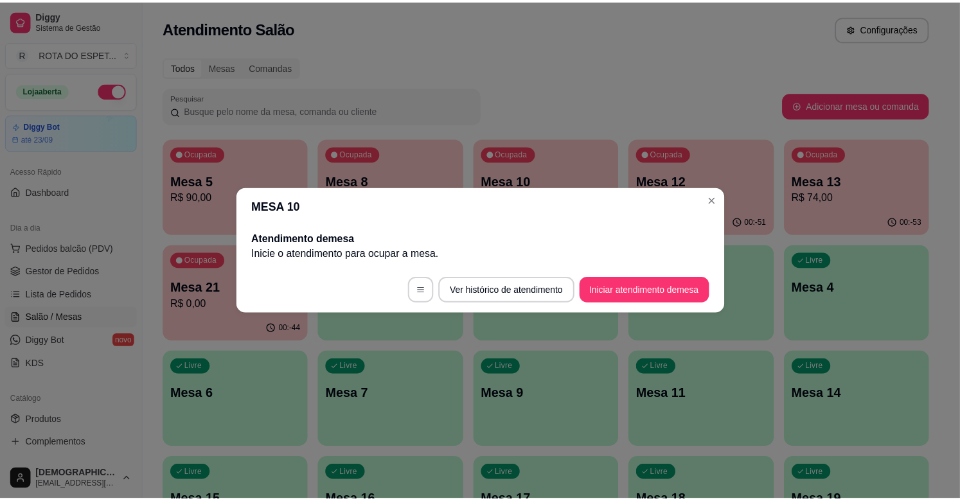
scroll to position [0, 0]
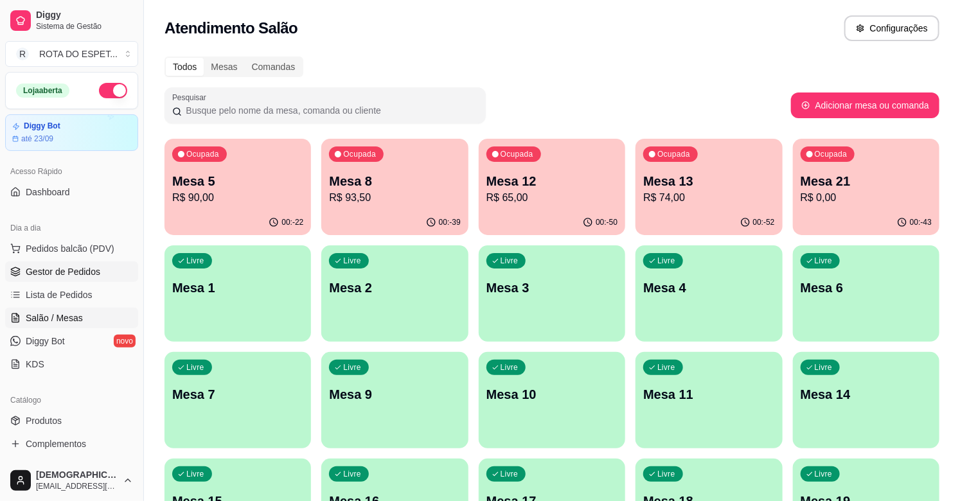
click at [75, 274] on span "Gestor de Pedidos" at bounding box center [63, 271] width 75 height 13
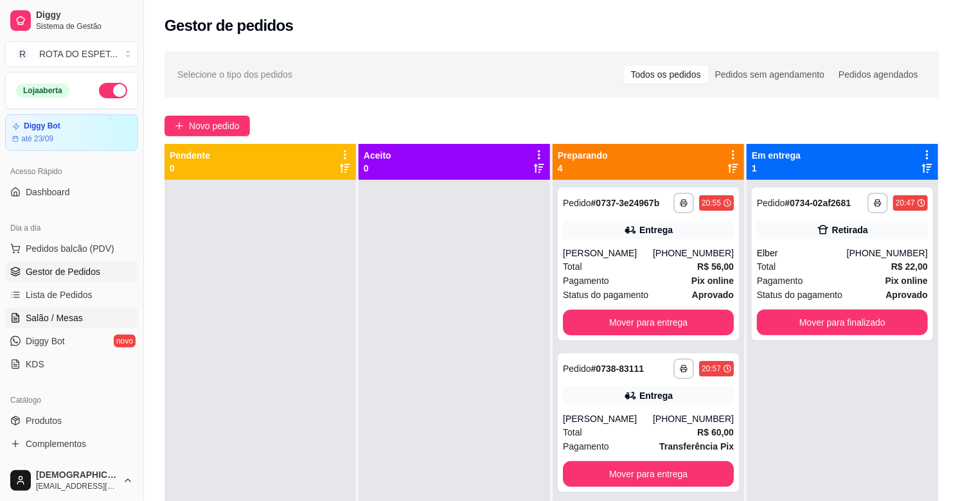
click at [69, 326] on link "Salão / Mesas" at bounding box center [71, 318] width 133 height 21
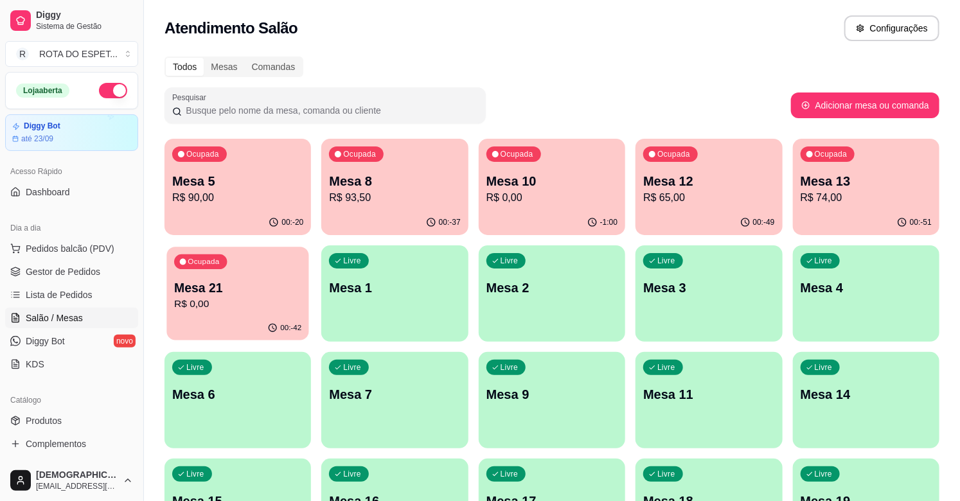
click at [229, 287] on p "Mesa 21" at bounding box center [237, 287] width 127 height 17
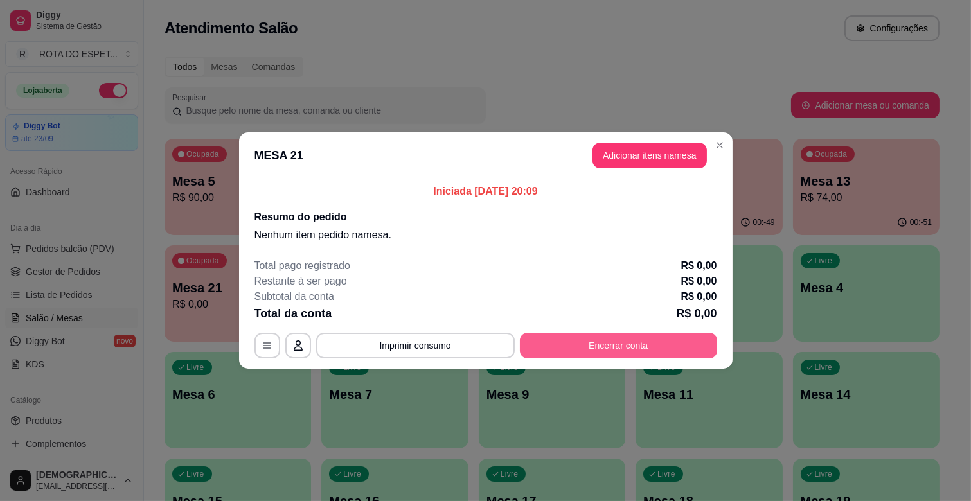
click at [581, 344] on button "Encerrar conta" at bounding box center [618, 346] width 197 height 26
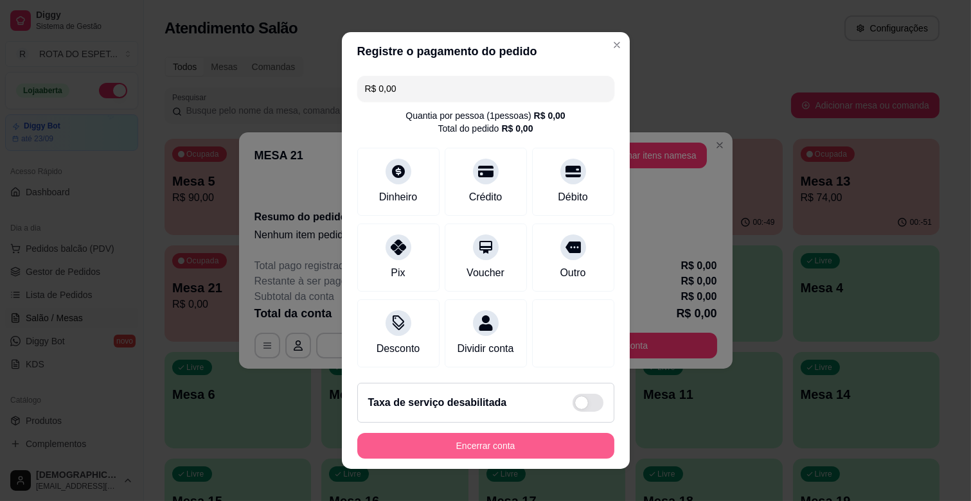
click at [541, 454] on button "Encerrar conta" at bounding box center [485, 446] width 257 height 26
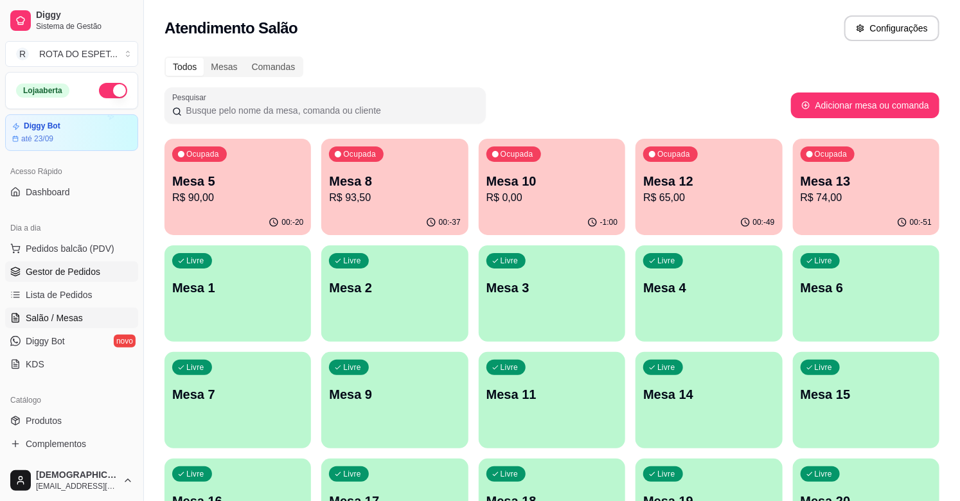
click at [62, 265] on span "Gestor de Pedidos" at bounding box center [63, 271] width 75 height 13
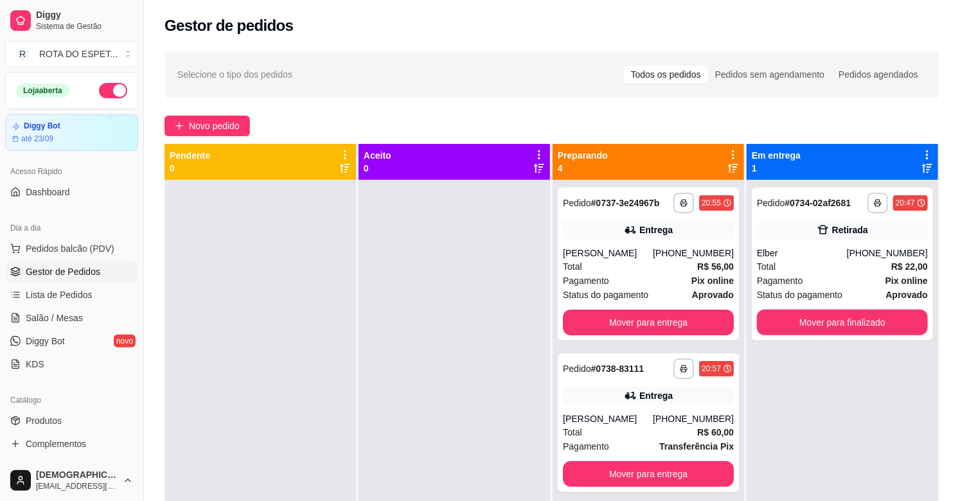
click at [418, 310] on div at bounding box center [453, 430] width 191 height 501
click at [441, 373] on div at bounding box center [453, 430] width 191 height 501
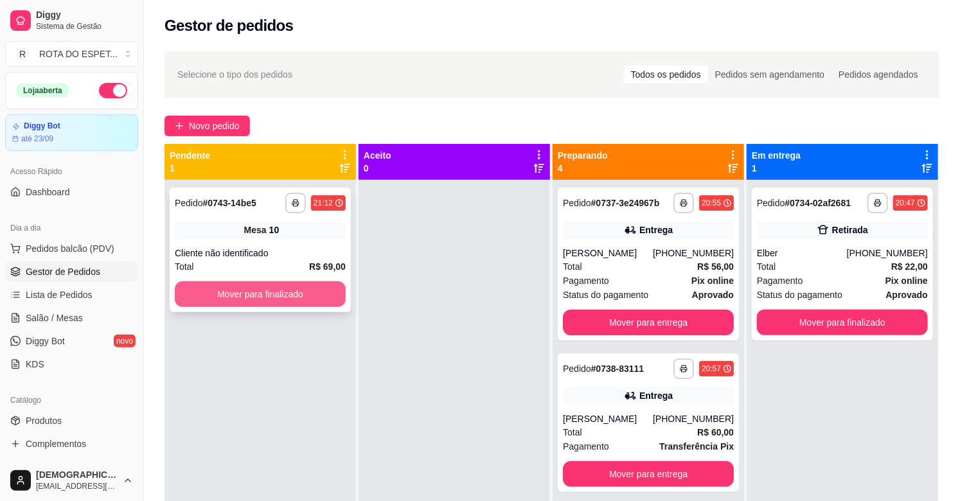
click at [242, 293] on button "Mover para finalizado" at bounding box center [260, 294] width 171 height 26
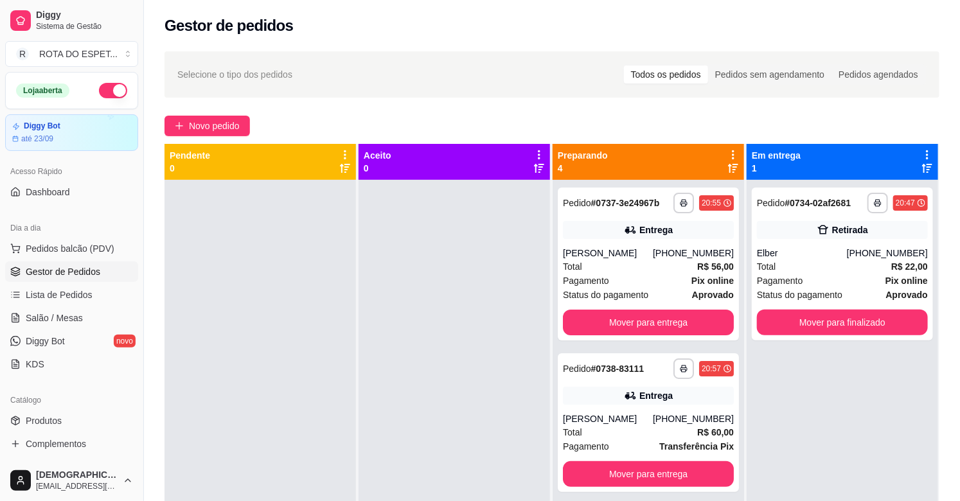
click at [395, 360] on div at bounding box center [453, 430] width 191 height 501
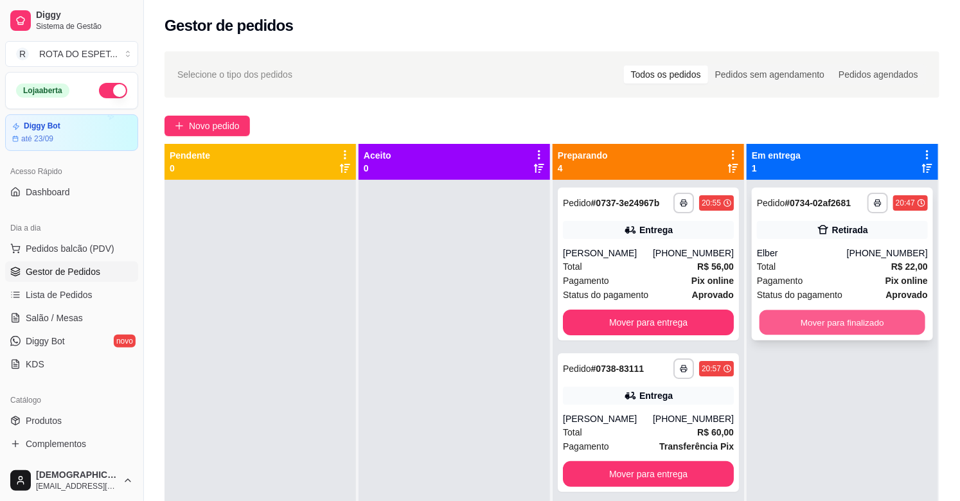
click at [816, 322] on button "Mover para finalizado" at bounding box center [842, 322] width 166 height 25
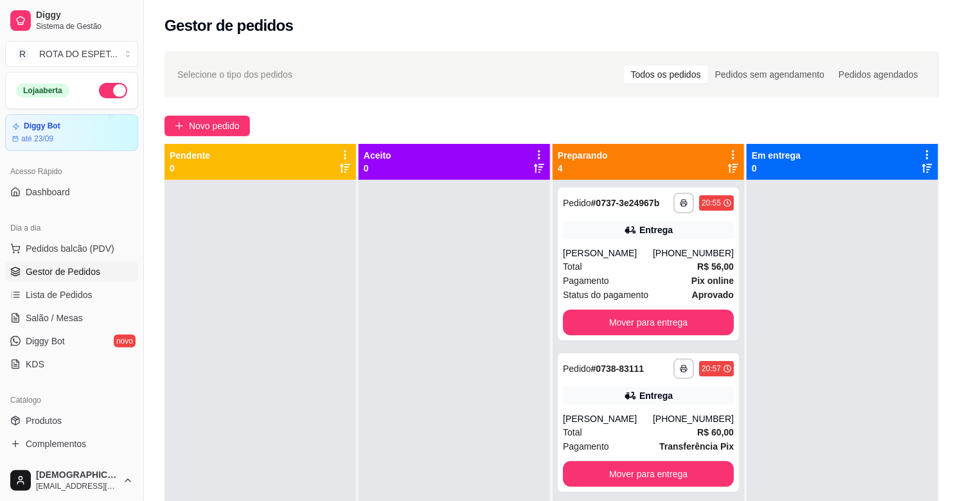
click at [443, 392] on div at bounding box center [453, 430] width 191 height 501
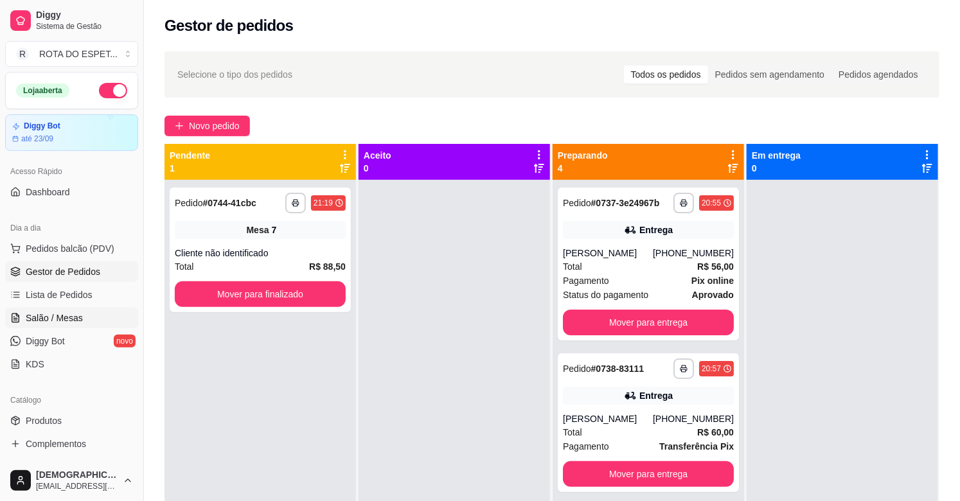
click at [73, 319] on span "Salão / Mesas" at bounding box center [54, 318] width 57 height 13
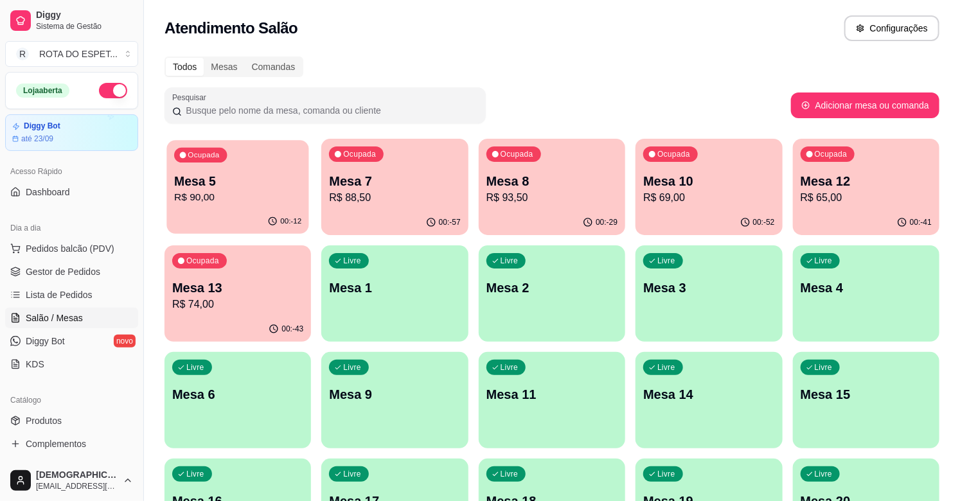
click at [188, 170] on div "Ocupada Mesa 5 R$ 90,00" at bounding box center [237, 174] width 143 height 69
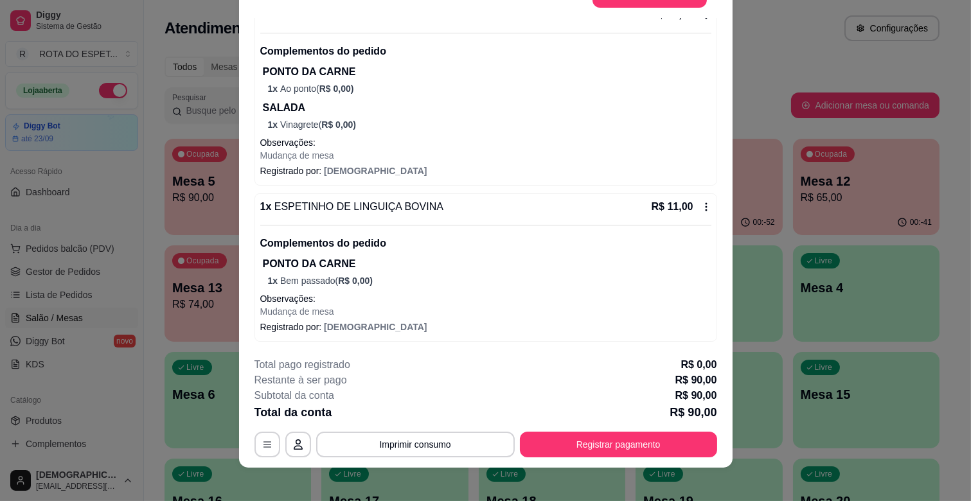
scroll to position [39, 0]
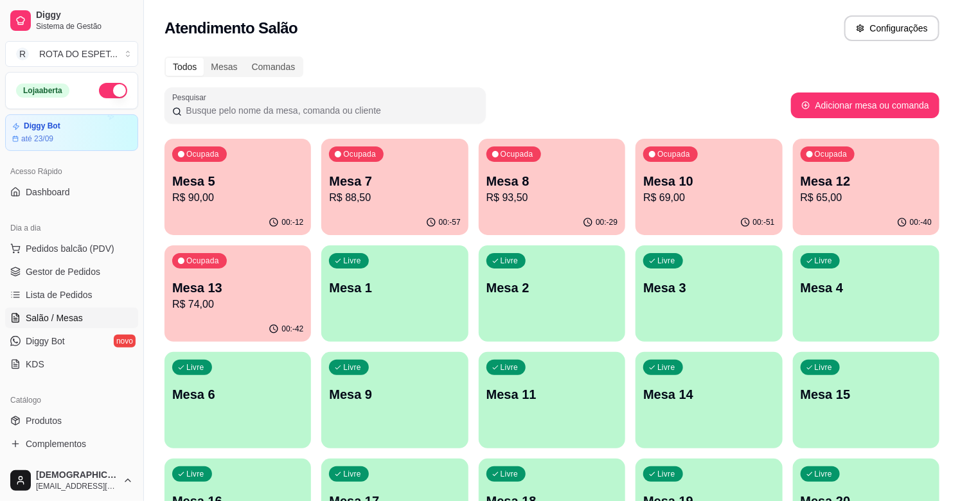
click at [155, 200] on div "Todos Mesas Comandas Pesquisar Adicionar mesa ou comanda Ocupada Mesa 5 R$ 90,0…" at bounding box center [552, 470] width 816 height 842
click at [208, 188] on p "Mesa 5" at bounding box center [237, 181] width 127 height 17
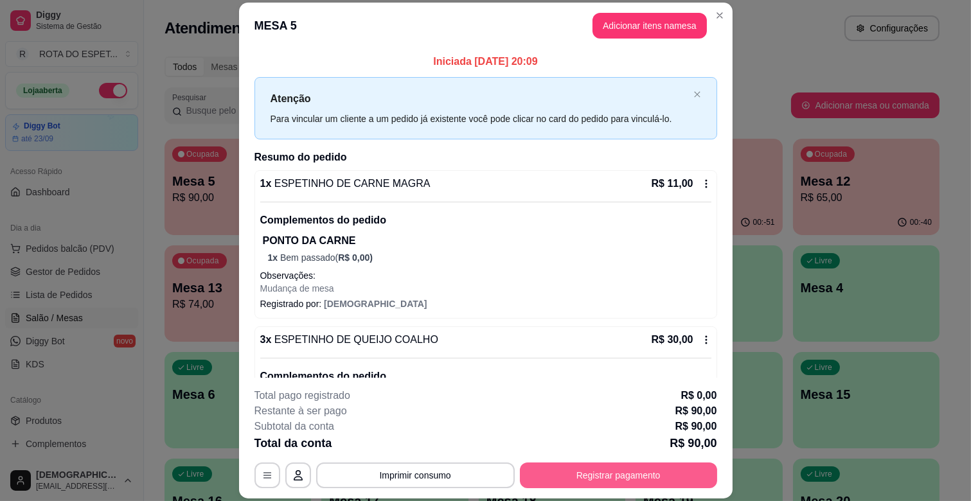
click at [660, 481] on button "Registrar pagamento" at bounding box center [618, 476] width 197 height 26
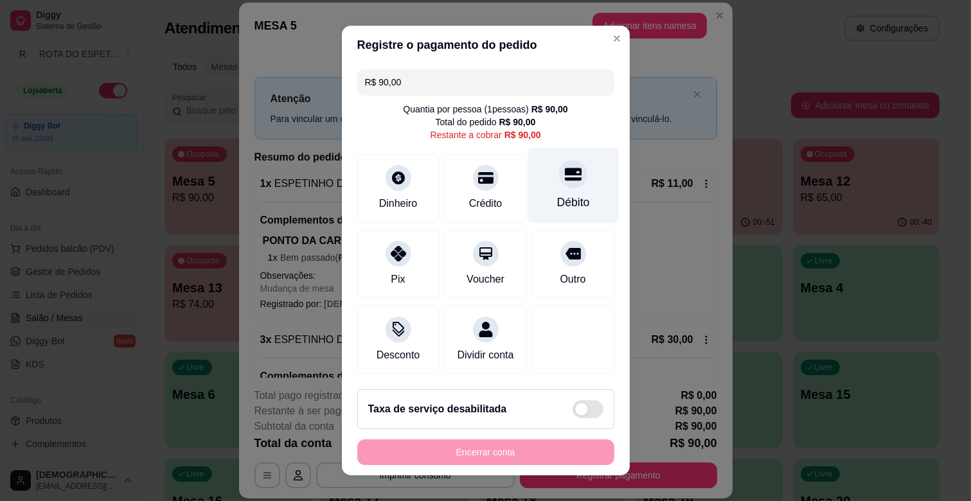
click at [564, 182] on icon at bounding box center [572, 174] width 17 height 17
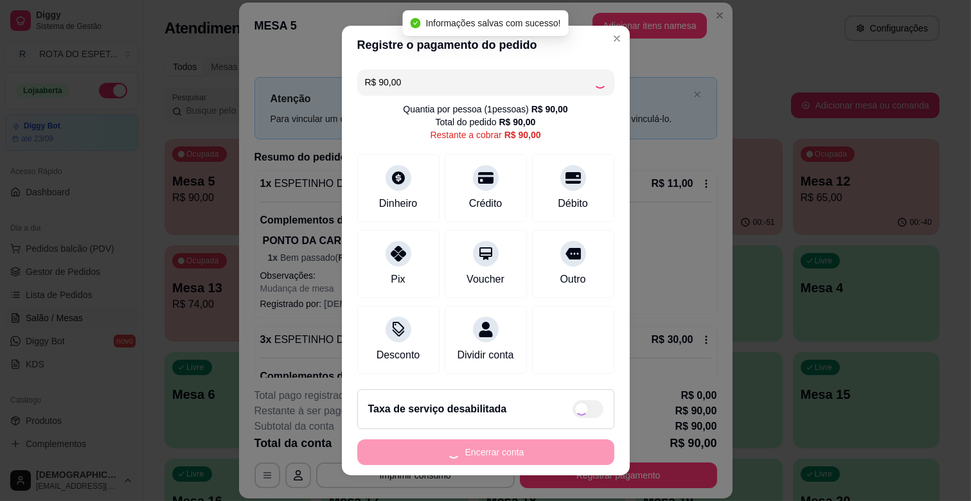
type input "R$ 0,00"
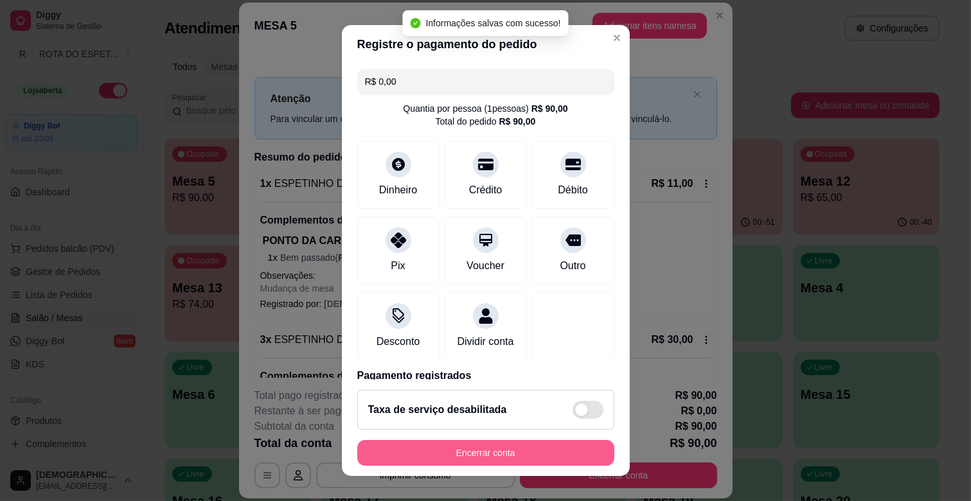
click at [518, 446] on button "Encerrar conta" at bounding box center [485, 453] width 257 height 26
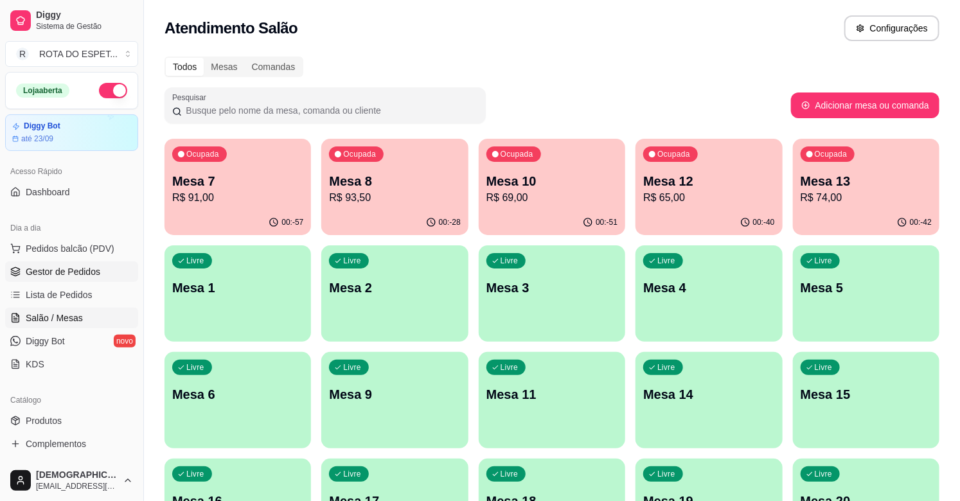
click at [48, 271] on span "Gestor de Pedidos" at bounding box center [63, 271] width 75 height 13
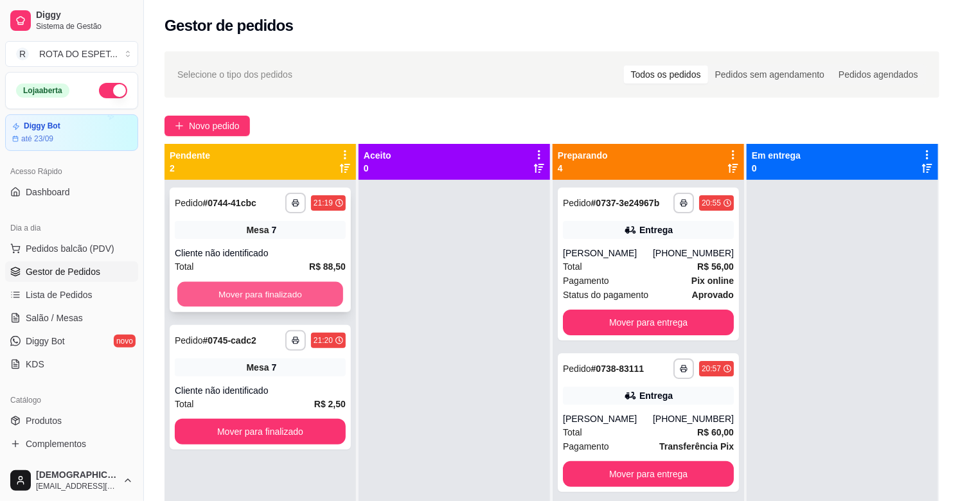
click at [296, 296] on button "Mover para finalizado" at bounding box center [260, 294] width 166 height 25
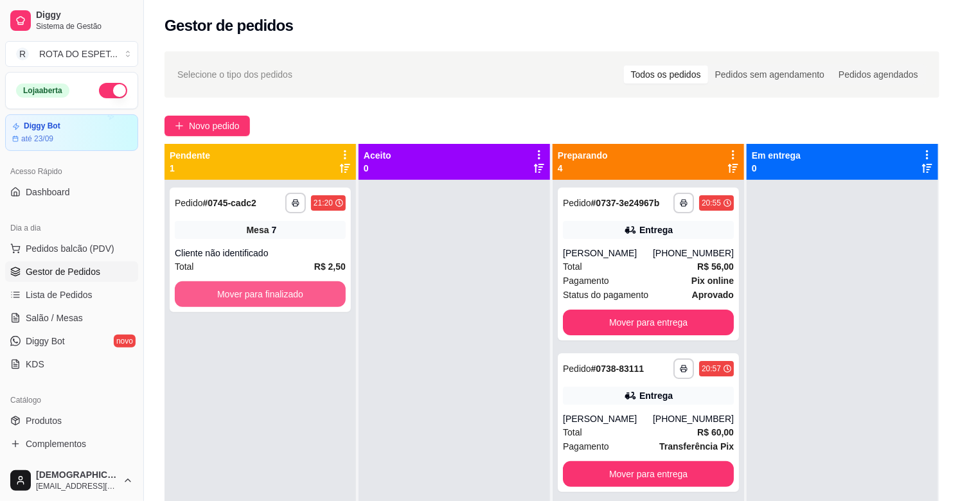
click at [296, 296] on button "Mover para finalizado" at bounding box center [260, 294] width 171 height 26
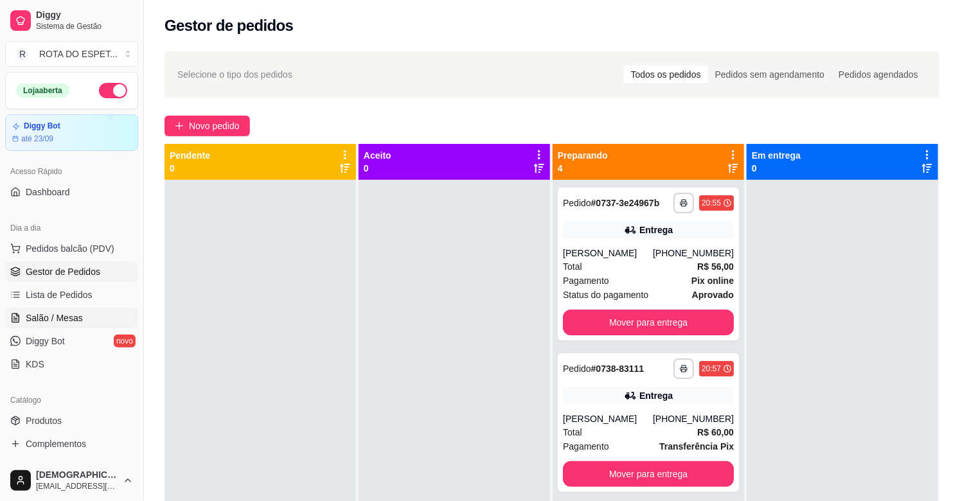
click at [59, 319] on span "Salão / Mesas" at bounding box center [54, 318] width 57 height 13
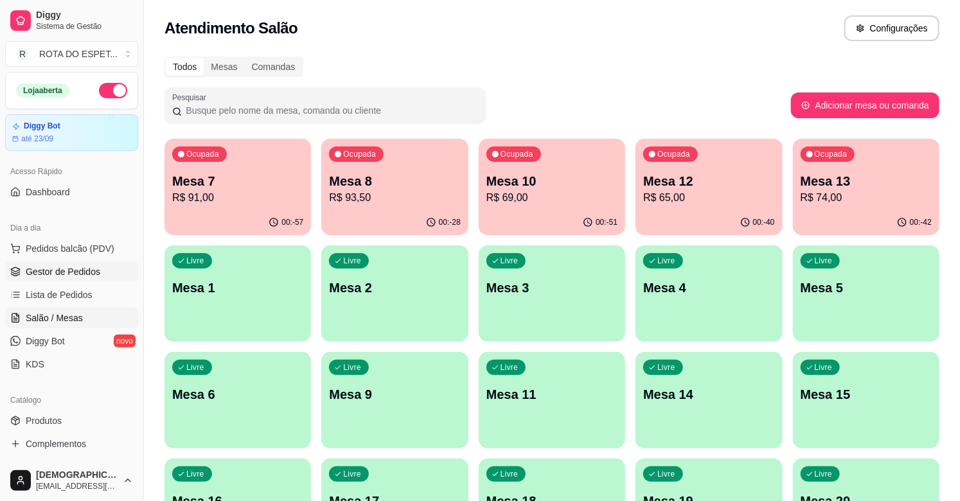
click at [76, 269] on span "Gestor de Pedidos" at bounding box center [63, 271] width 75 height 13
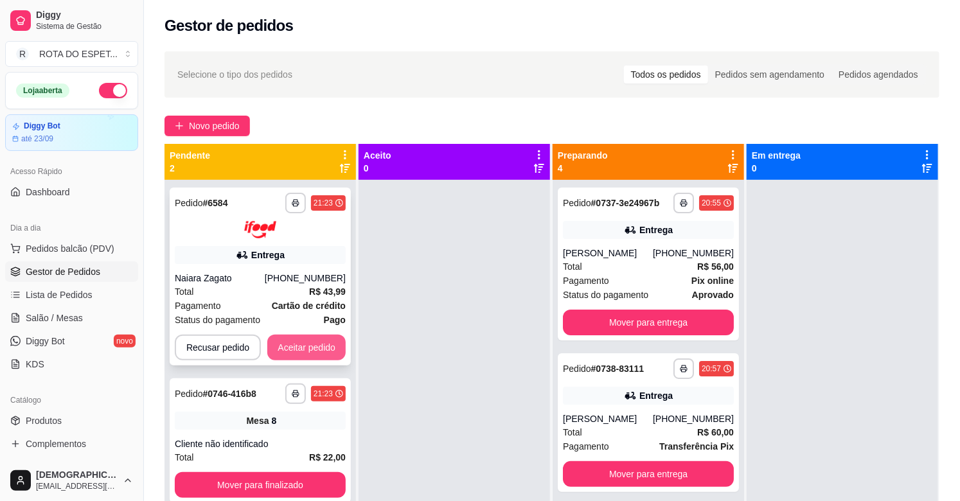
click at [313, 348] on button "Aceitar pedido" at bounding box center [306, 348] width 78 height 26
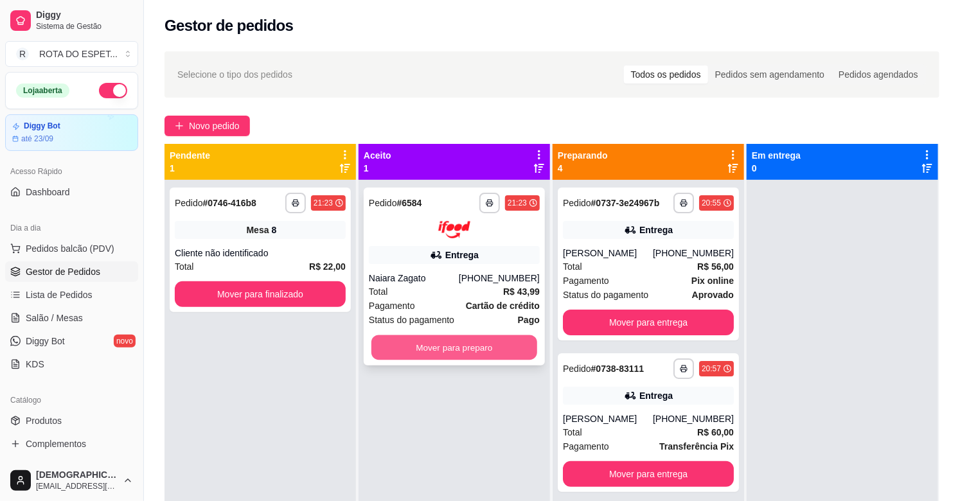
click at [443, 340] on button "Mover para preparo" at bounding box center [454, 347] width 166 height 25
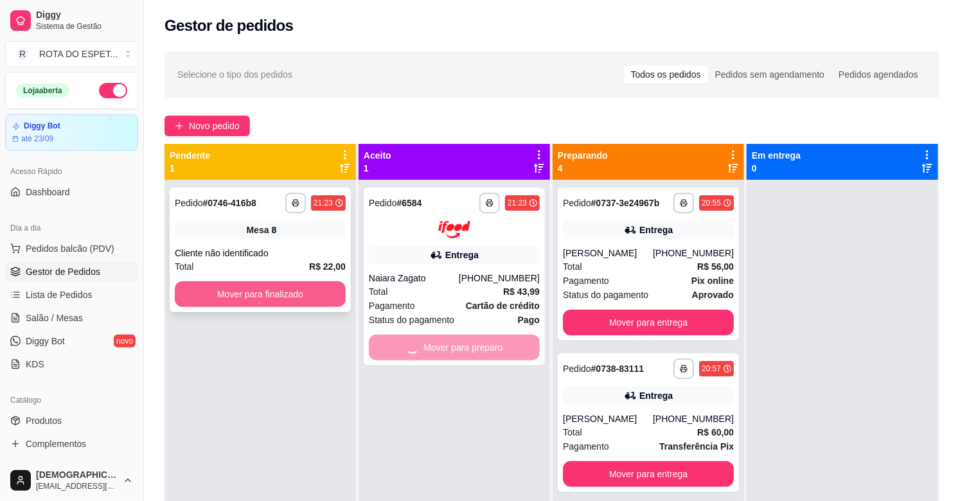
click at [300, 294] on button "Mover para finalizado" at bounding box center [260, 294] width 171 height 26
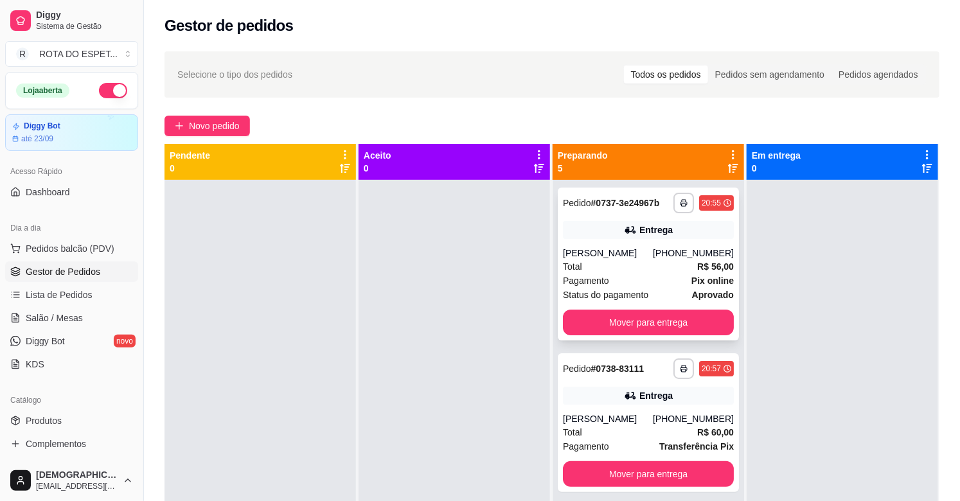
click at [649, 274] on div "Pagamento Pix online" at bounding box center [648, 281] width 171 height 14
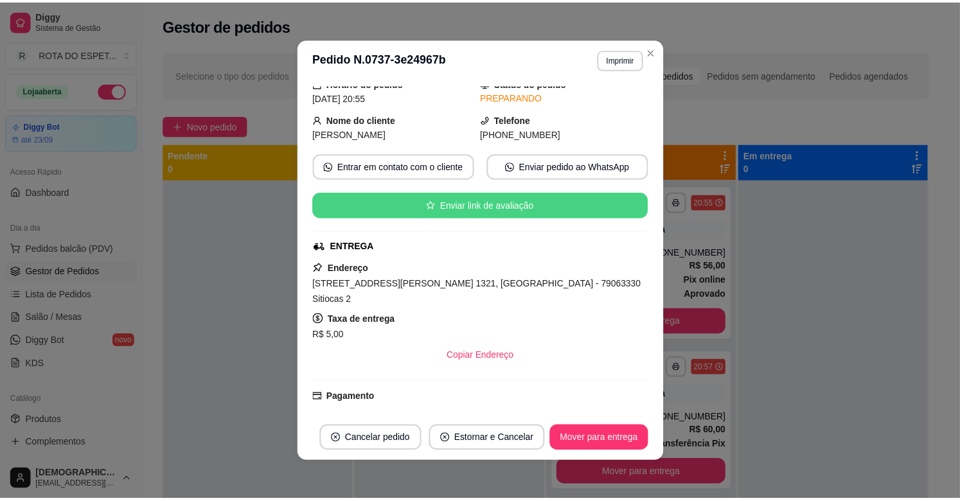
scroll to position [285, 0]
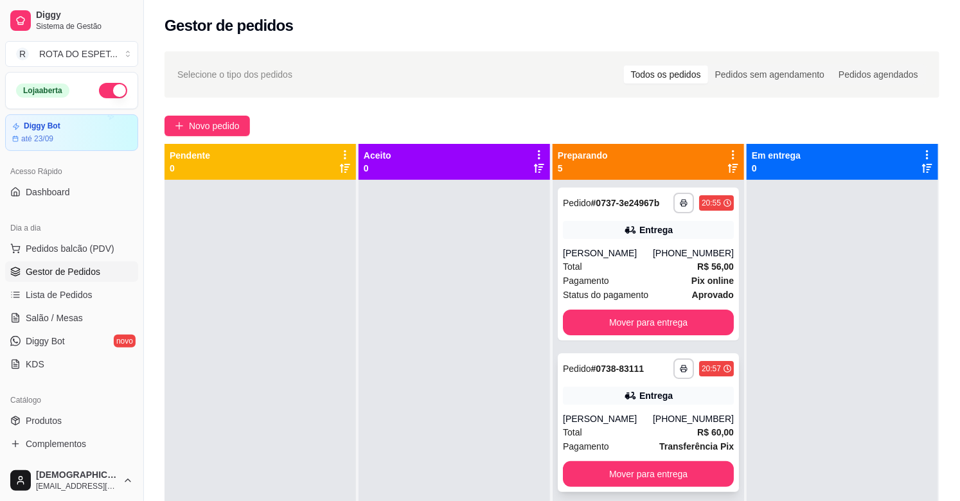
click at [613, 420] on div "[PERSON_NAME]" at bounding box center [608, 418] width 90 height 13
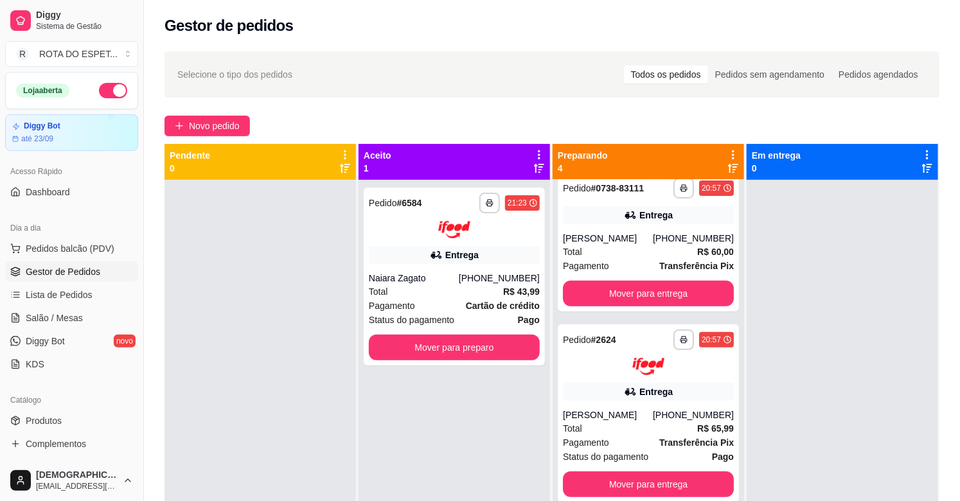
scroll to position [184, 0]
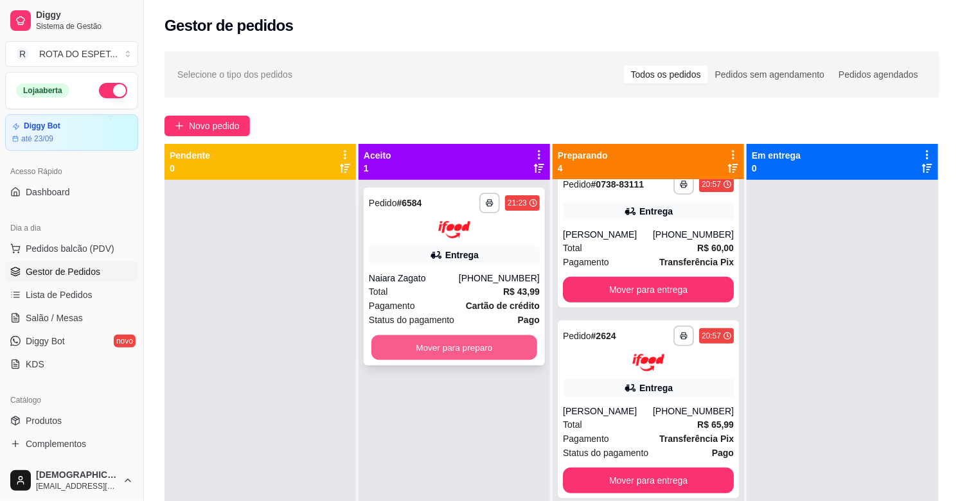
click at [465, 345] on button "Mover para preparo" at bounding box center [454, 347] width 166 height 25
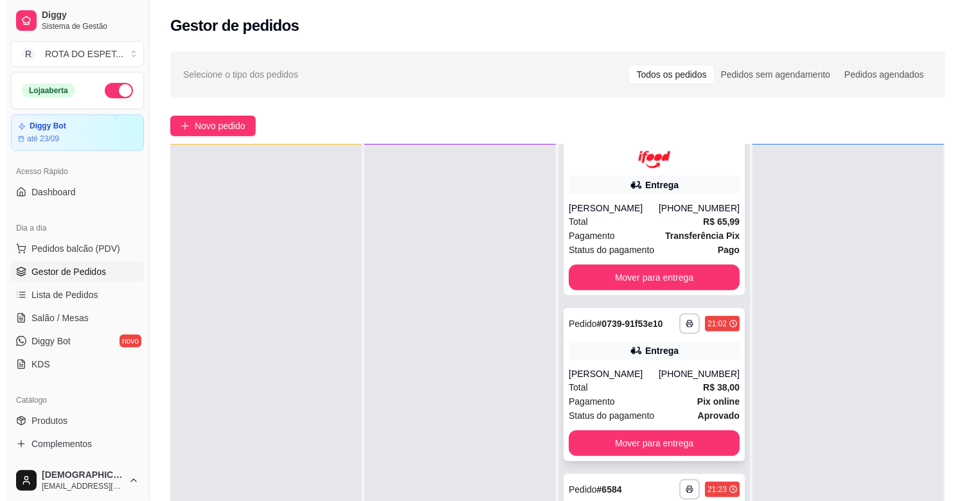
scroll to position [375, 0]
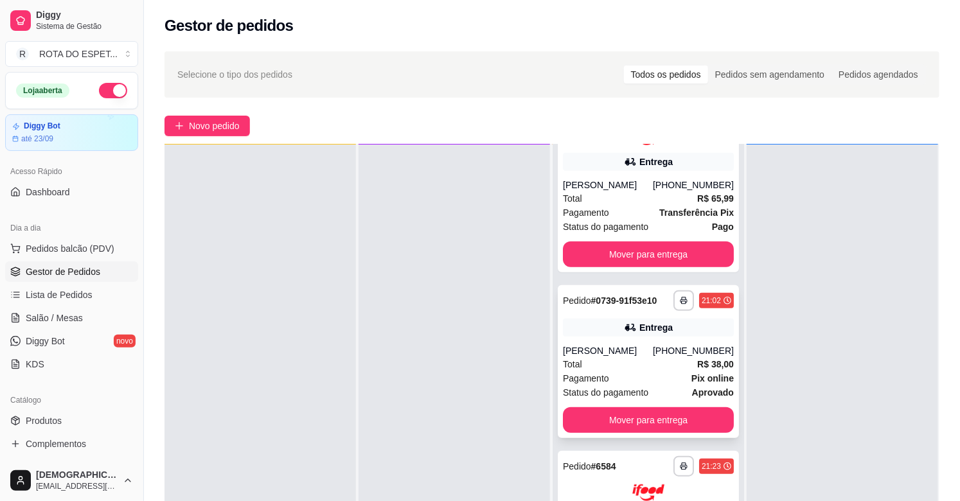
click at [641, 364] on div "Total R$ 38,00" at bounding box center [648, 364] width 171 height 14
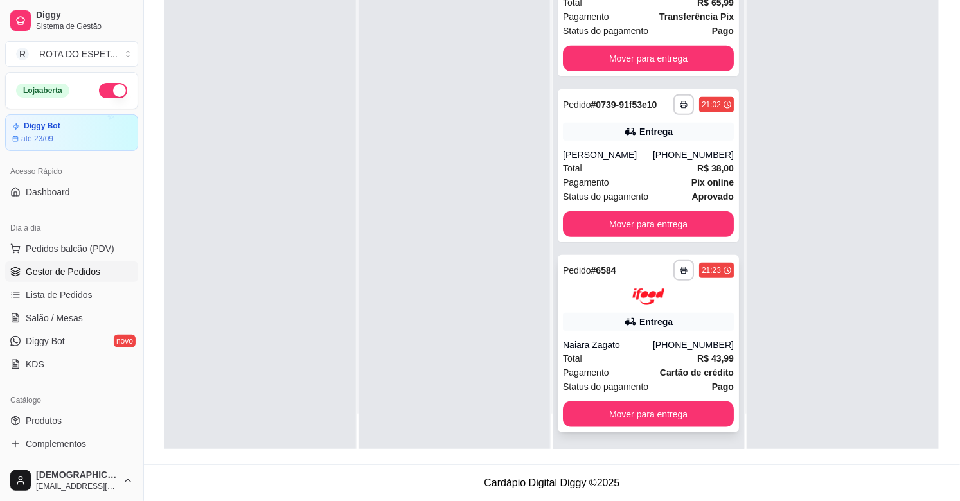
click at [628, 369] on div "Pagamento Cartão de crédito" at bounding box center [648, 373] width 171 height 14
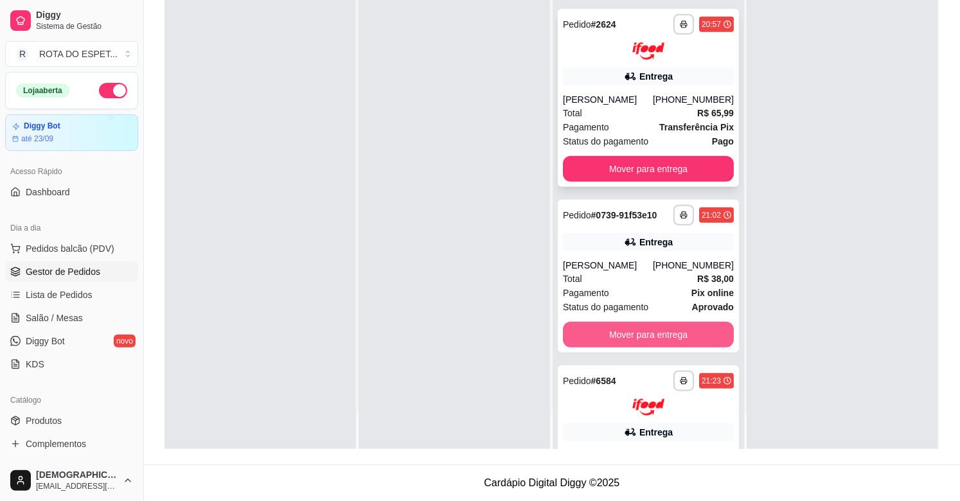
scroll to position [161, 0]
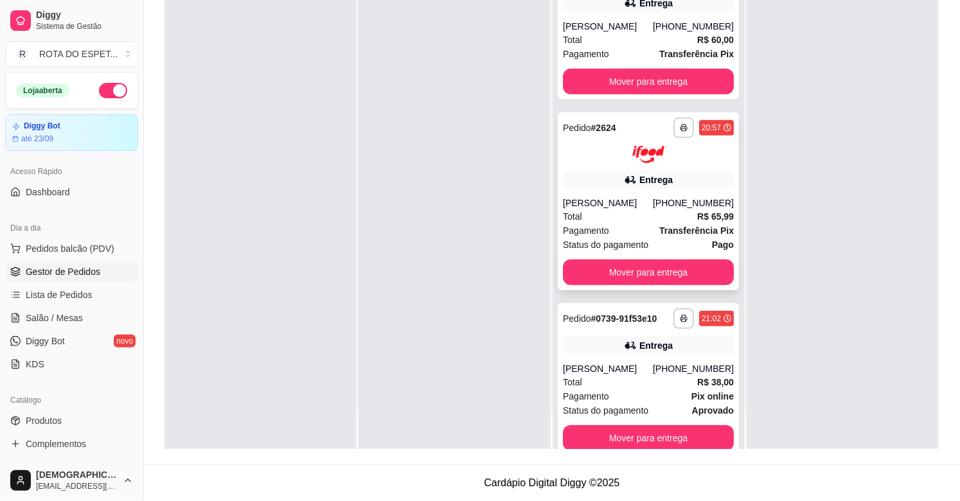
click at [615, 194] on div "**********" at bounding box center [648, 201] width 181 height 178
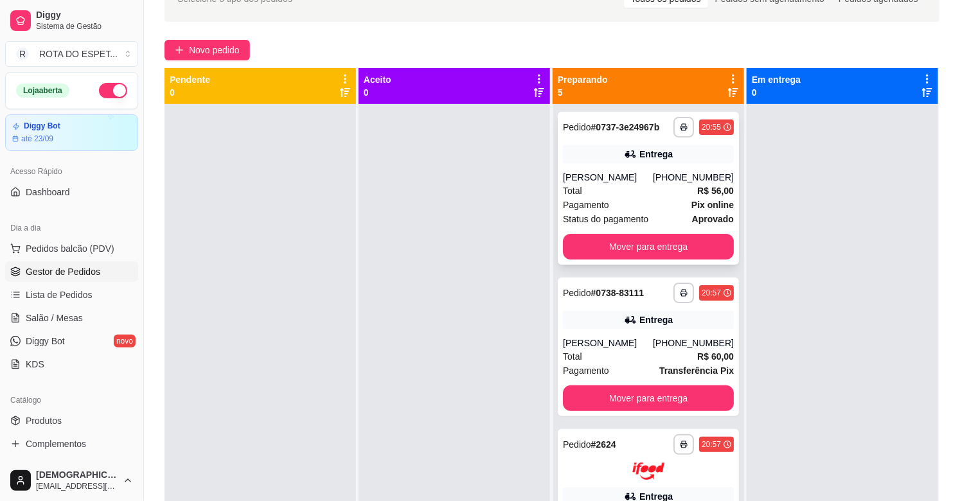
scroll to position [53, 0]
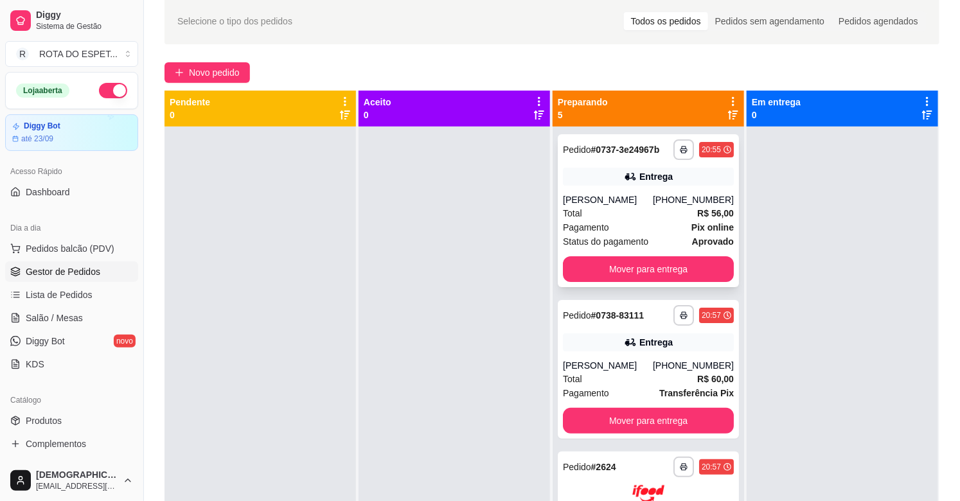
click at [634, 226] on div "Pagamento Pix online" at bounding box center [648, 227] width 171 height 14
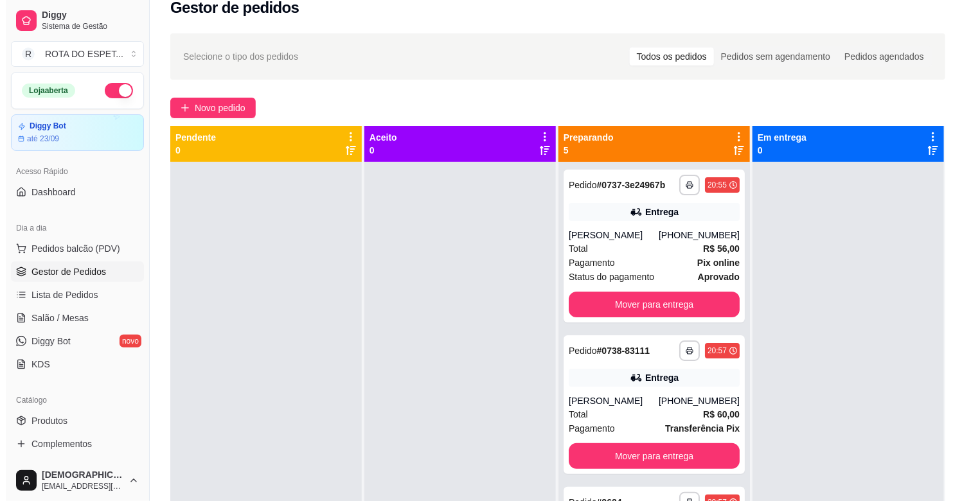
scroll to position [0, 0]
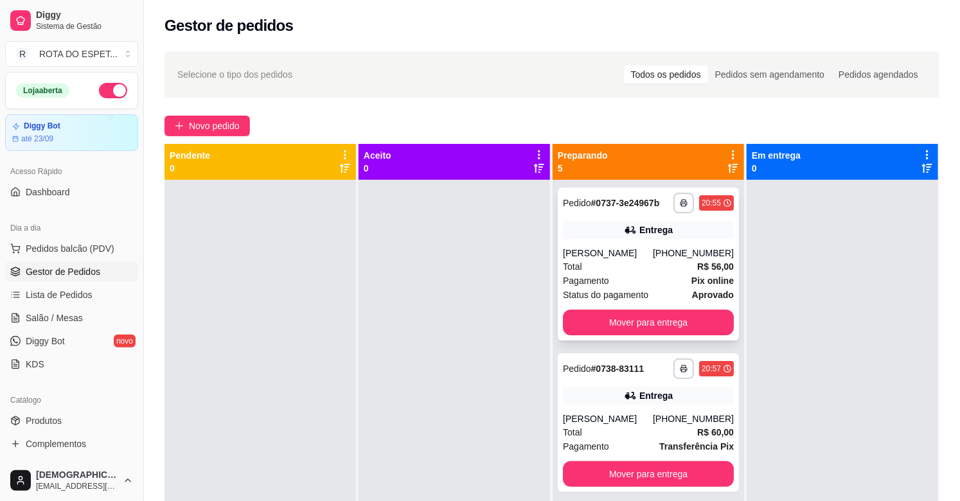
click at [660, 264] on div "Total R$ 56,00" at bounding box center [648, 267] width 171 height 14
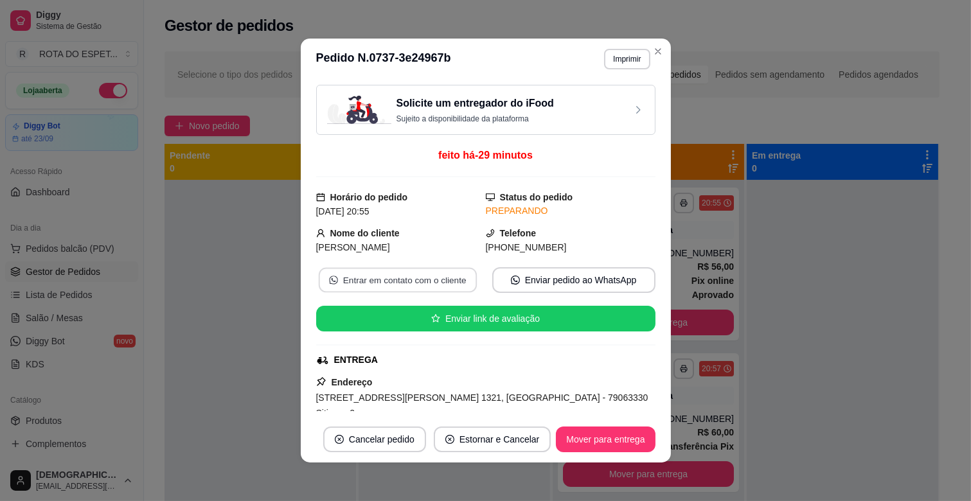
click at [393, 283] on button "Entrar em contato com o cliente" at bounding box center [397, 280] width 158 height 25
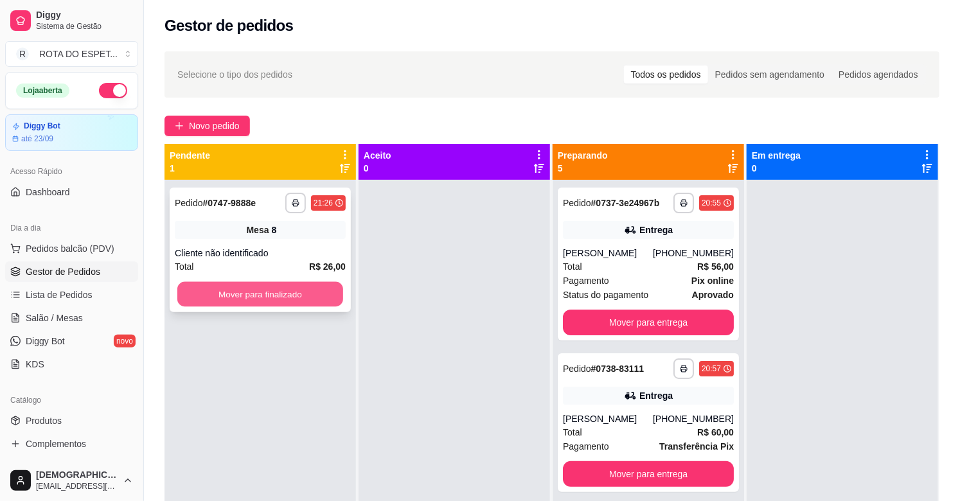
click at [263, 290] on button "Mover para finalizado" at bounding box center [260, 294] width 166 height 25
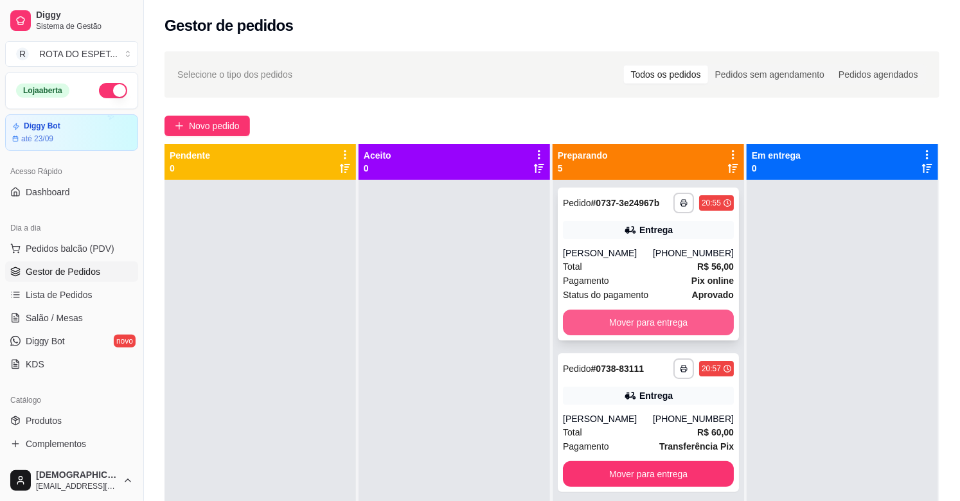
click at [624, 317] on button "Mover para entrega" at bounding box center [648, 323] width 171 height 26
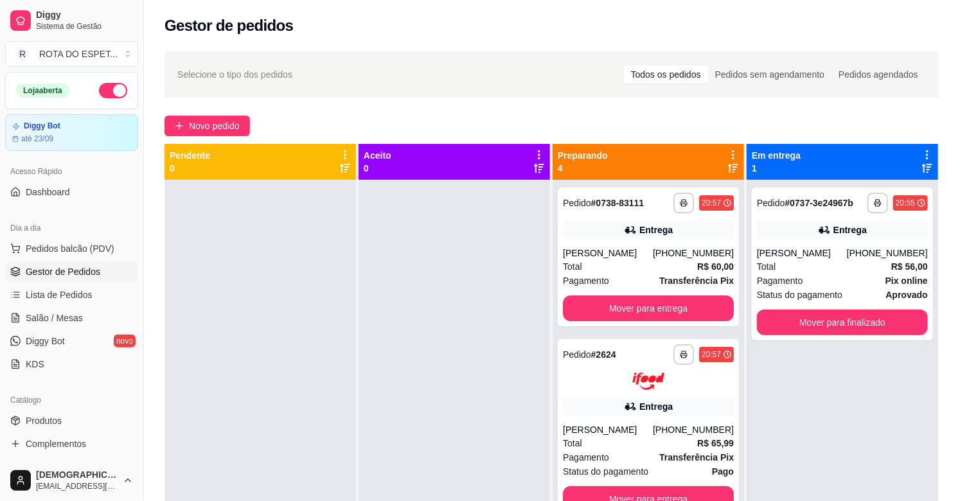
click at [440, 375] on div at bounding box center [453, 430] width 191 height 501
click at [491, 398] on div at bounding box center [453, 430] width 191 height 501
click at [394, 376] on div at bounding box center [453, 430] width 191 height 501
click at [382, 414] on div at bounding box center [453, 430] width 191 height 501
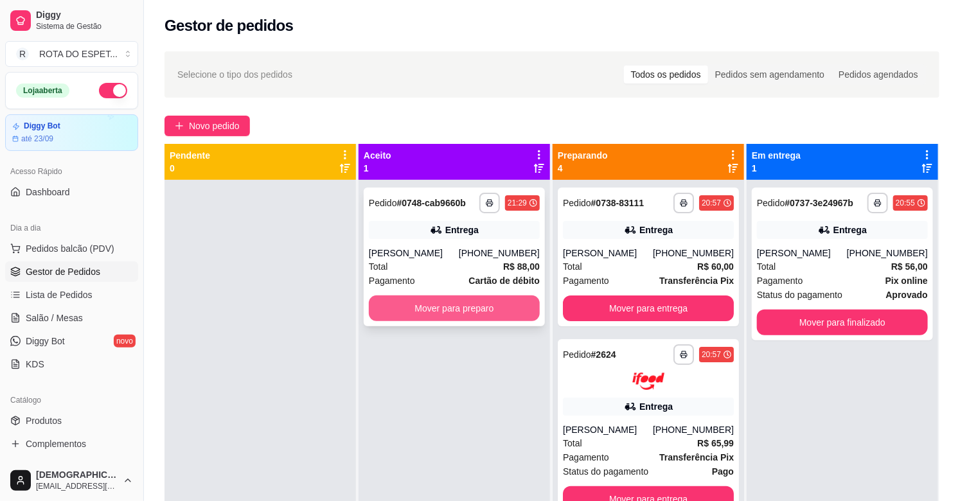
click at [403, 321] on button "Mover para preparo" at bounding box center [454, 309] width 171 height 26
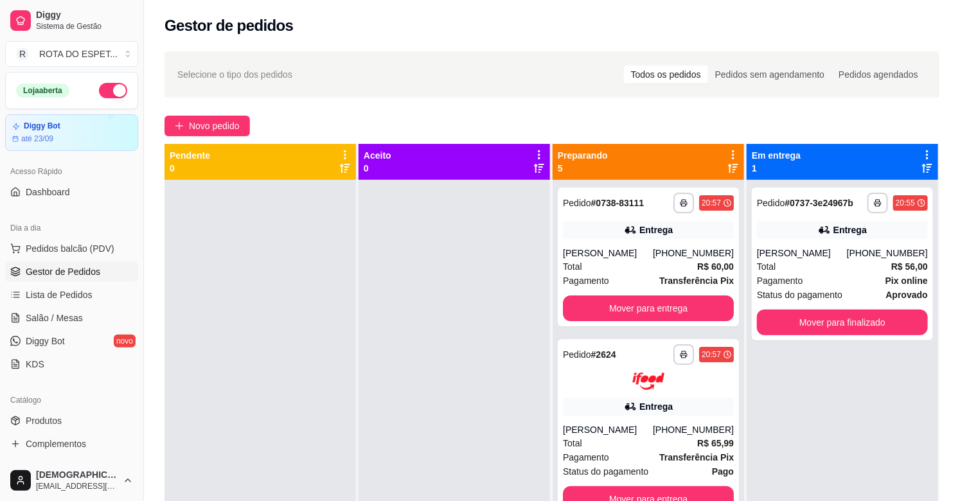
click at [410, 400] on div at bounding box center [453, 430] width 191 height 501
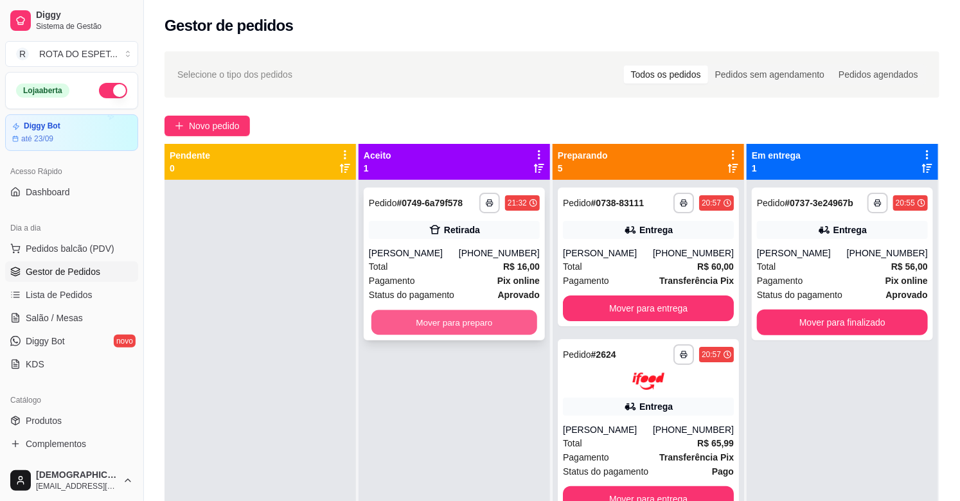
click at [468, 326] on button "Mover para preparo" at bounding box center [454, 322] width 166 height 25
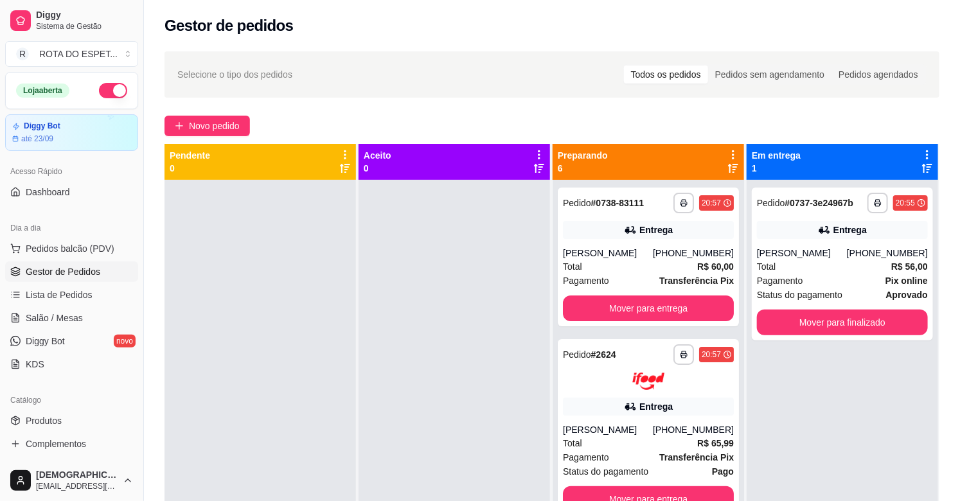
click at [353, 498] on div at bounding box center [259, 430] width 191 height 501
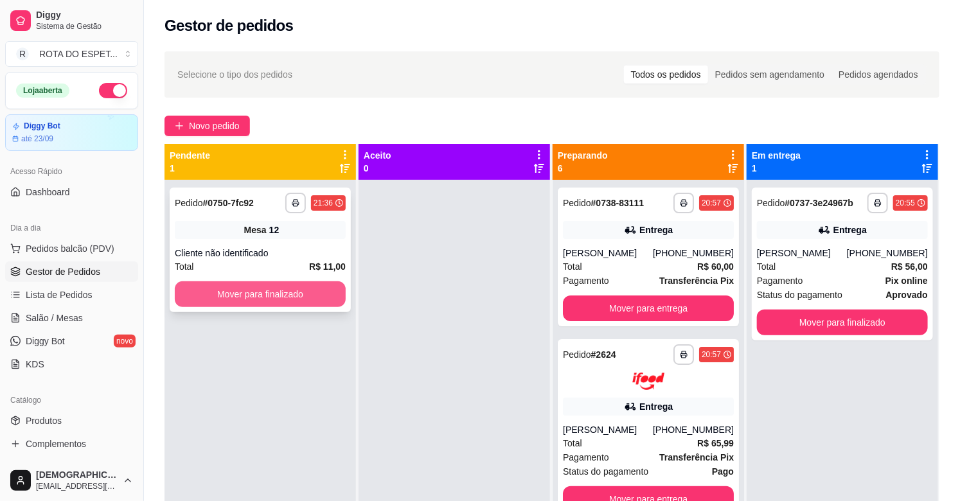
click at [294, 297] on button "Mover para finalizado" at bounding box center [260, 294] width 171 height 26
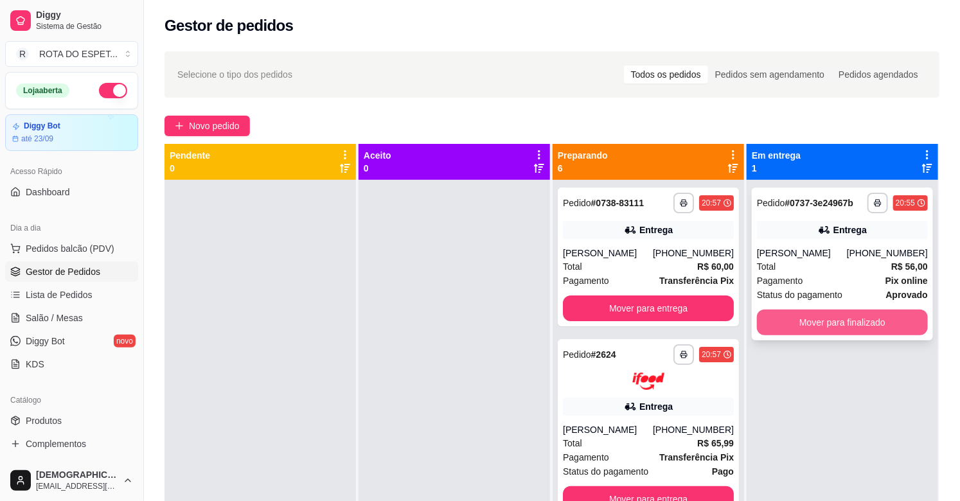
click at [798, 323] on button "Mover para finalizado" at bounding box center [842, 323] width 171 height 26
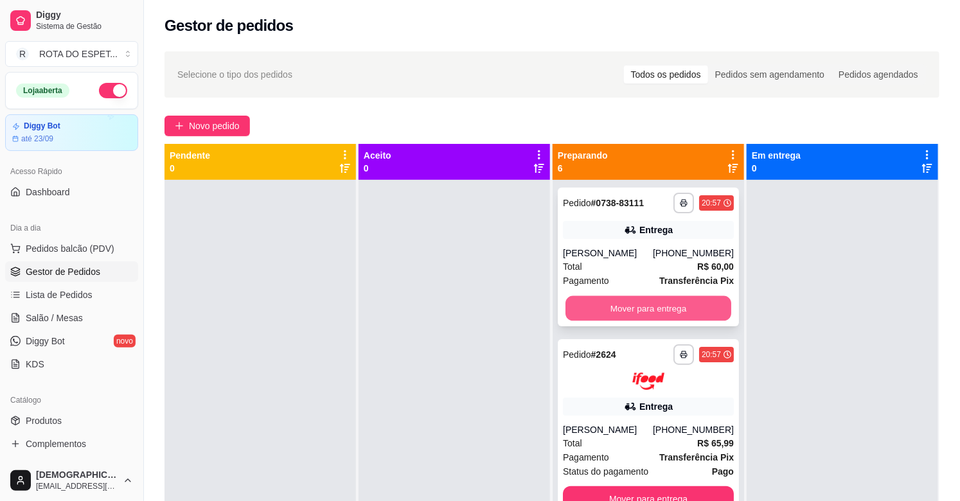
click at [632, 306] on button "Mover para entrega" at bounding box center [648, 308] width 166 height 25
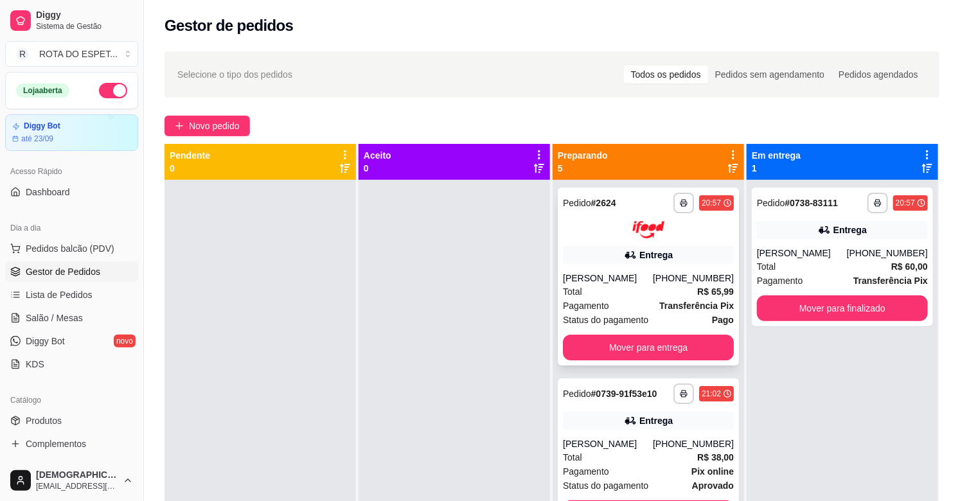
click at [647, 293] on div "Total R$ 65,99" at bounding box center [648, 292] width 171 height 14
click at [641, 348] on button "Mover para entrega" at bounding box center [648, 348] width 171 height 26
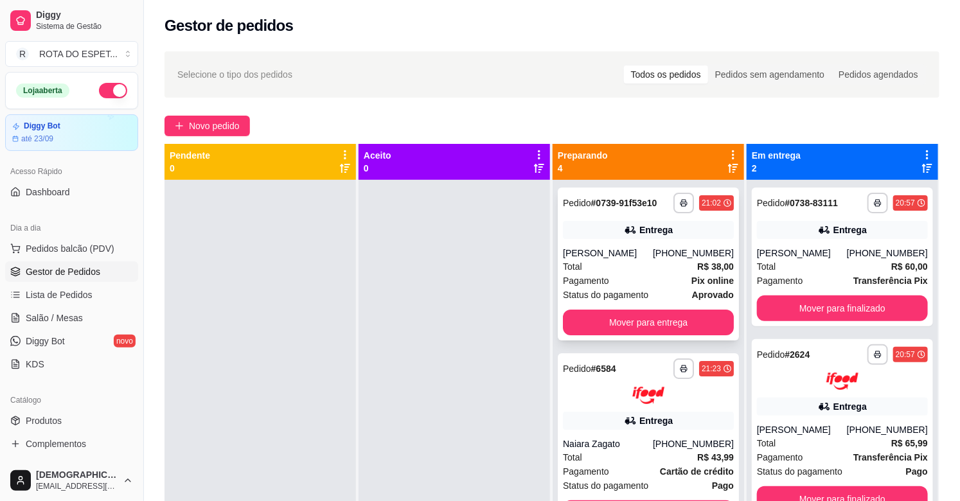
click at [628, 262] on div "Total R$ 38,00" at bounding box center [648, 267] width 171 height 14
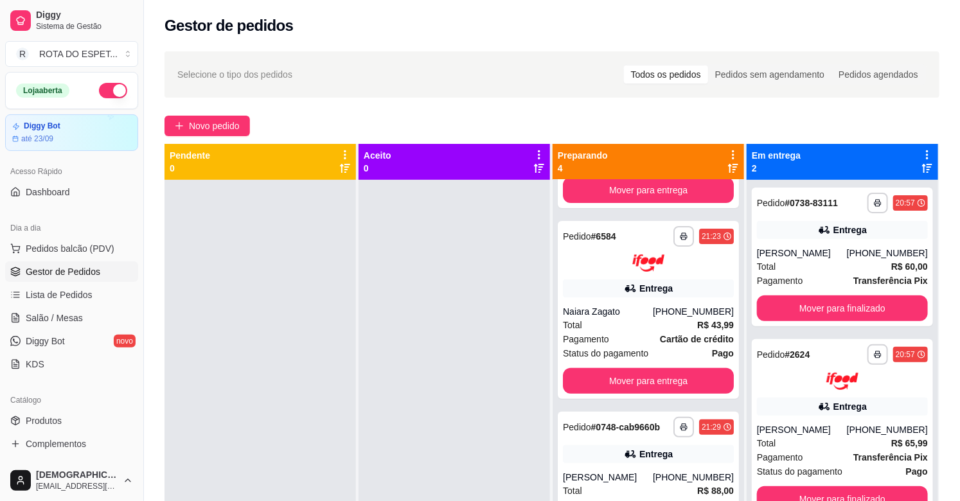
scroll to position [143, 0]
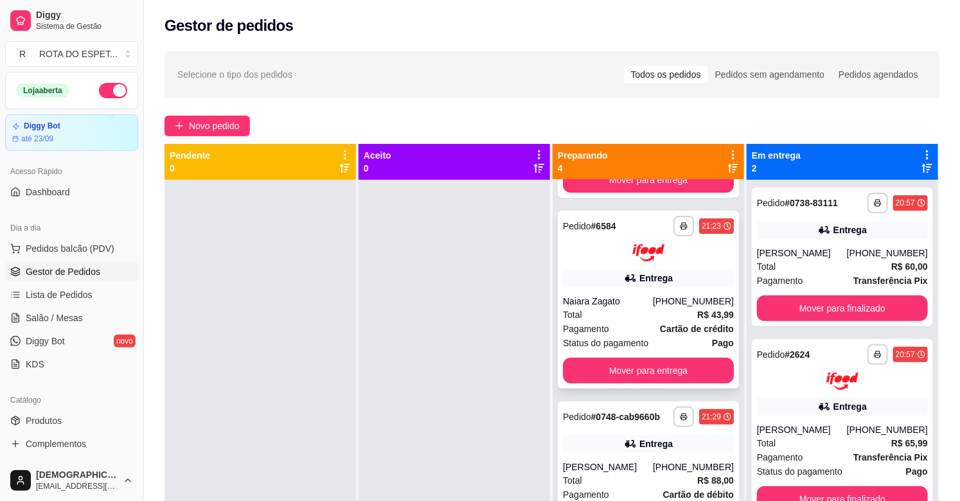
click at [601, 301] on div "Naiara Zagato" at bounding box center [608, 301] width 90 height 13
click at [413, 389] on div at bounding box center [453, 430] width 191 height 501
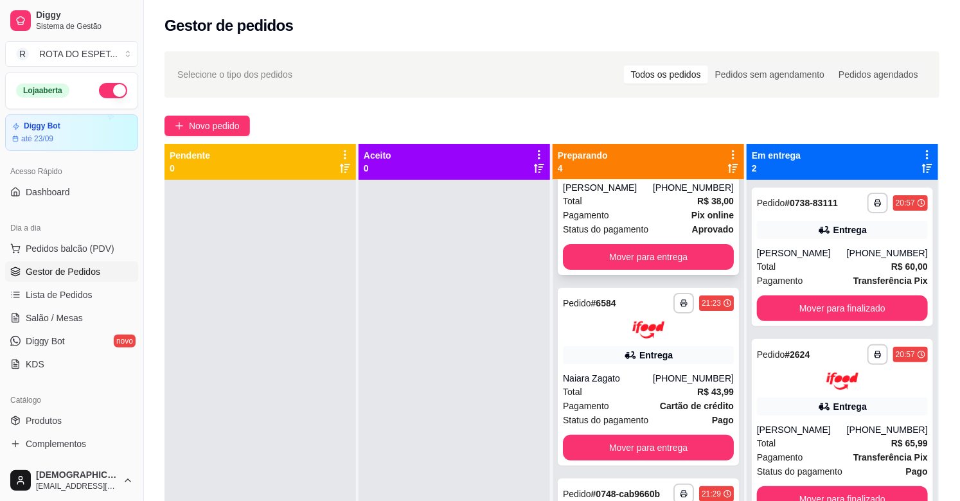
scroll to position [0, 0]
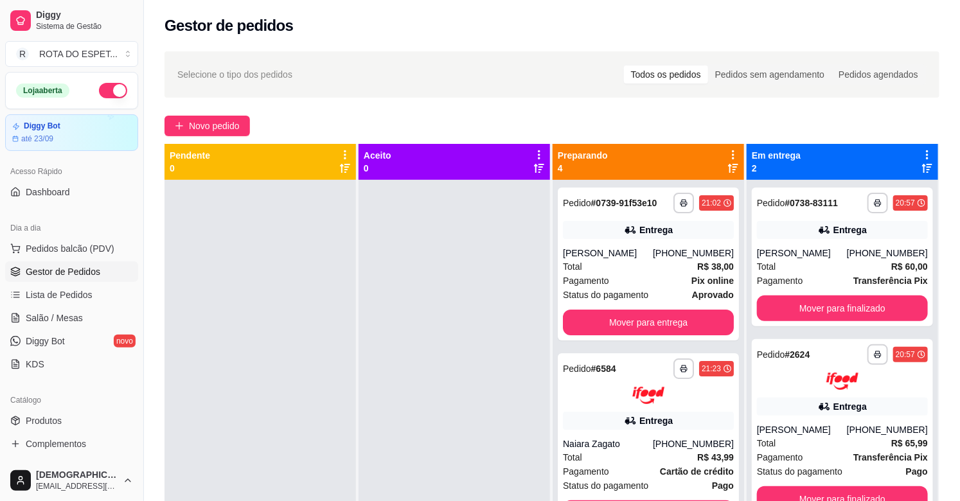
click at [421, 332] on div at bounding box center [453, 430] width 191 height 501
click at [502, 305] on div at bounding box center [453, 430] width 191 height 501
click at [426, 419] on div at bounding box center [453, 430] width 191 height 501
click at [293, 357] on div at bounding box center [259, 430] width 191 height 501
click at [416, 373] on div at bounding box center [453, 430] width 191 height 501
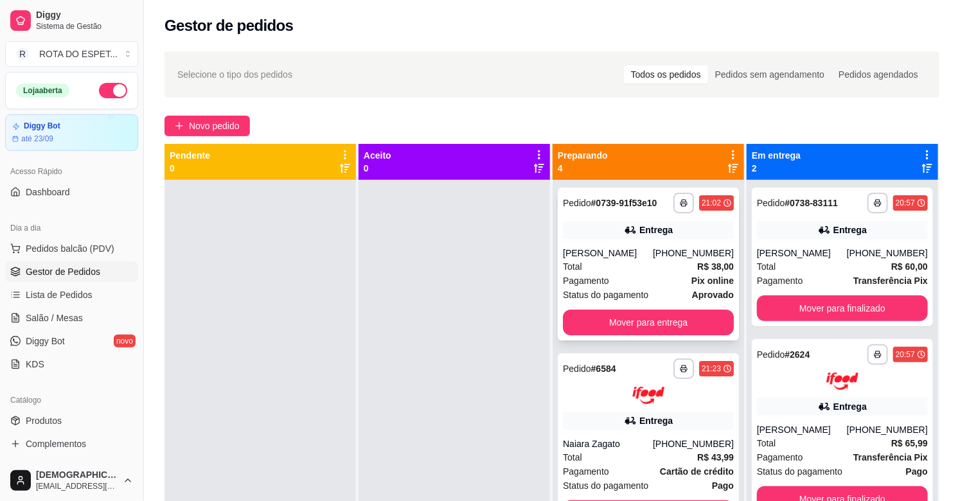
click at [624, 269] on div "Total R$ 38,00" at bounding box center [648, 267] width 171 height 14
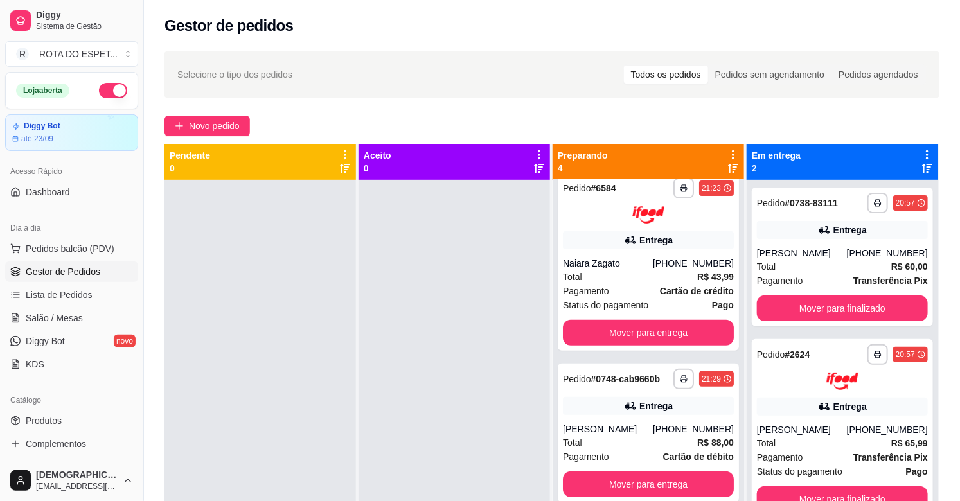
scroll to position [197, 0]
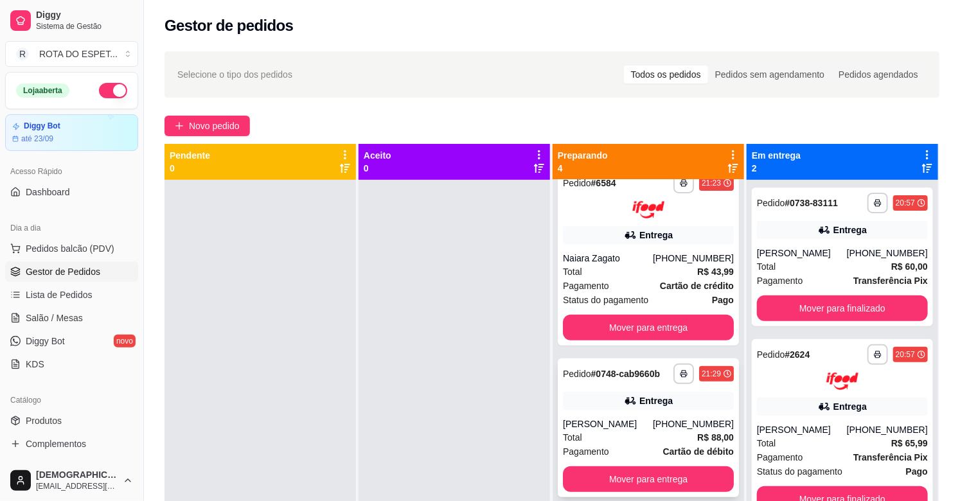
click at [639, 437] on div "Total R$ 88,00" at bounding box center [648, 437] width 171 height 14
click at [610, 265] on div "Total R$ 43,99" at bounding box center [648, 272] width 171 height 14
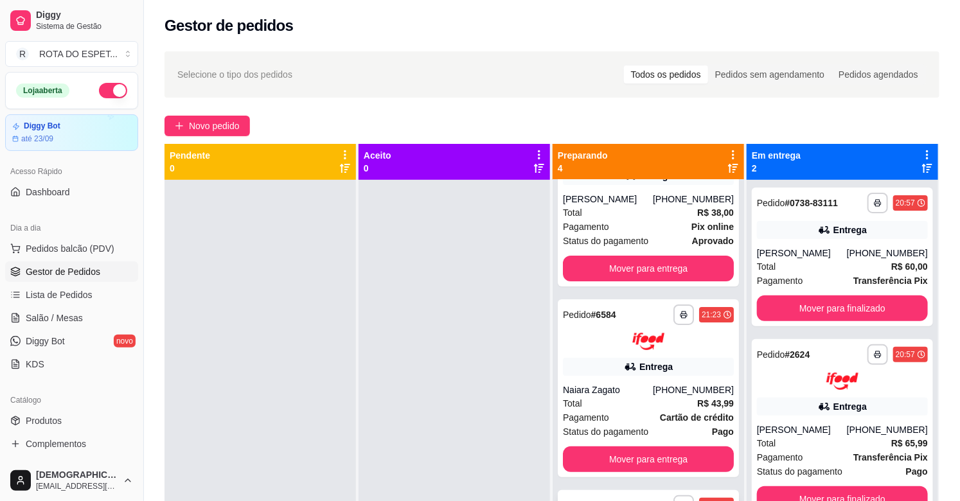
scroll to position [0, 0]
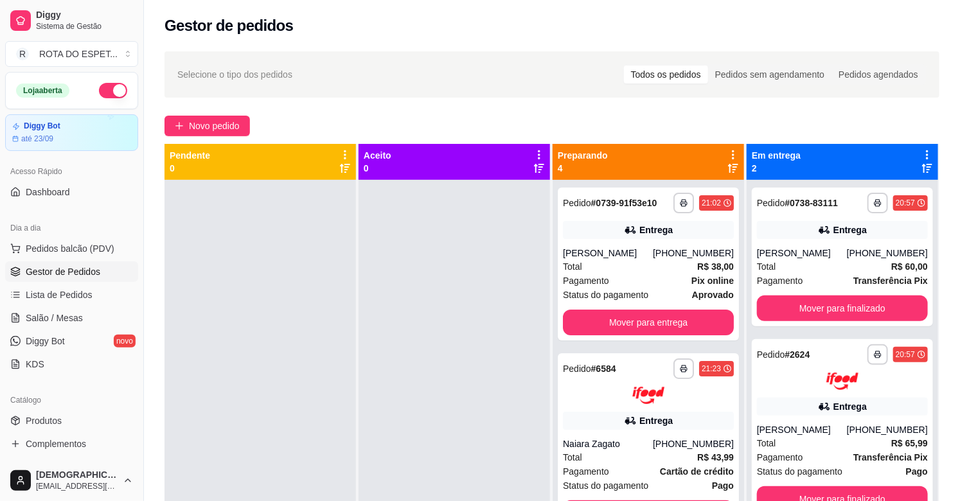
click at [441, 402] on div at bounding box center [453, 430] width 191 height 501
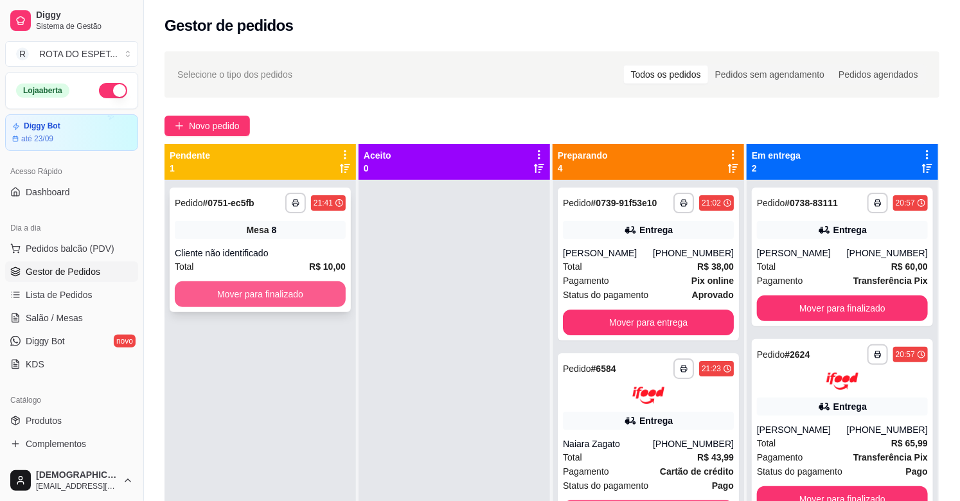
click at [265, 305] on button "Mover para finalizado" at bounding box center [260, 294] width 171 height 26
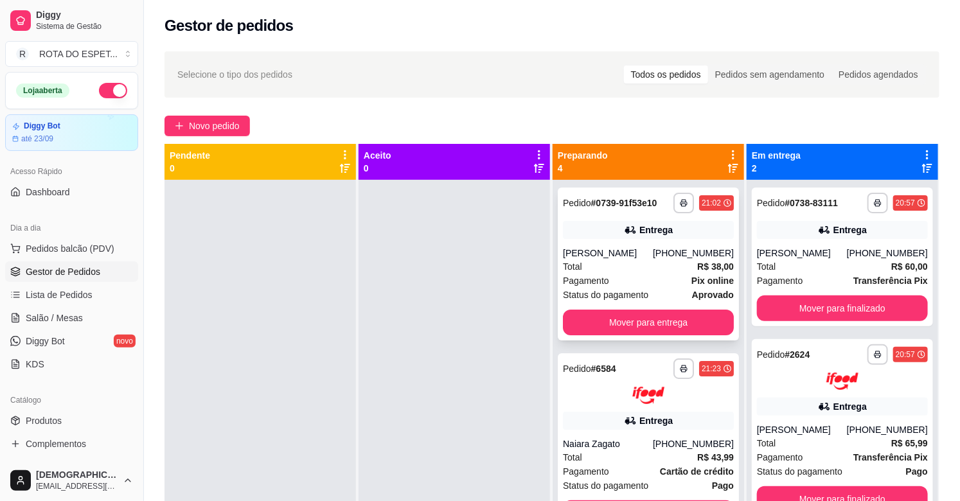
click at [619, 261] on div "Total R$ 38,00" at bounding box center [648, 267] width 171 height 14
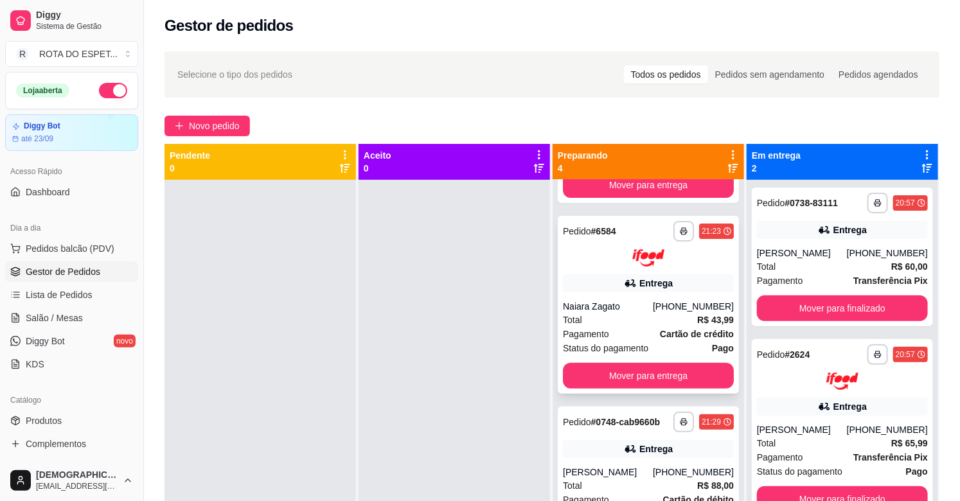
scroll to position [143, 0]
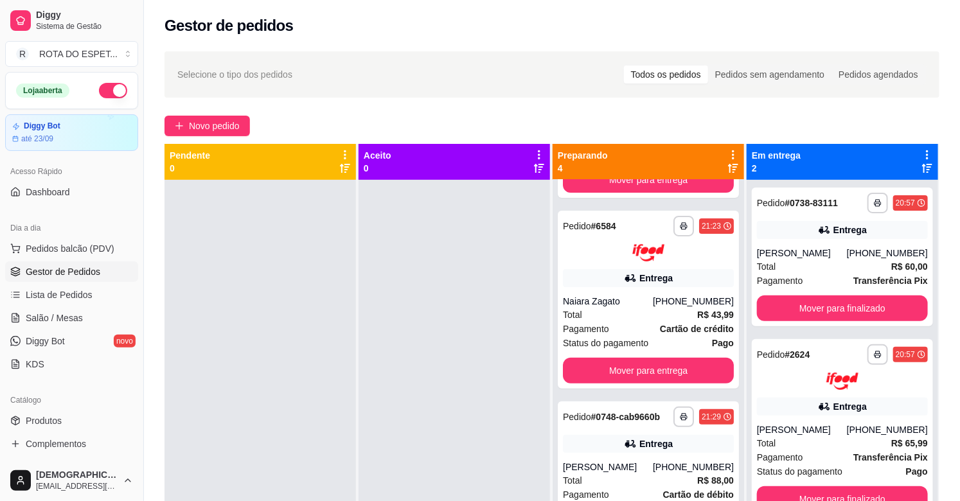
click at [409, 377] on div at bounding box center [453, 430] width 191 height 501
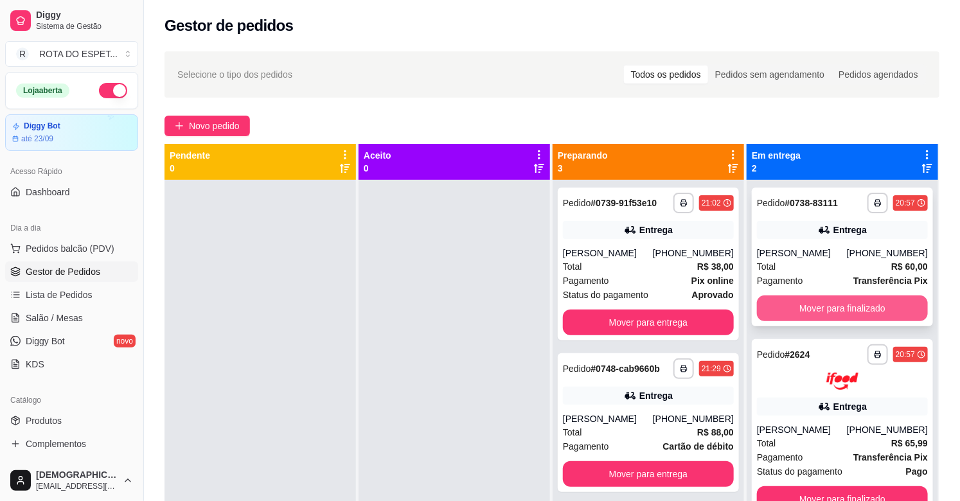
click at [874, 307] on button "Mover para finalizado" at bounding box center [842, 309] width 171 height 26
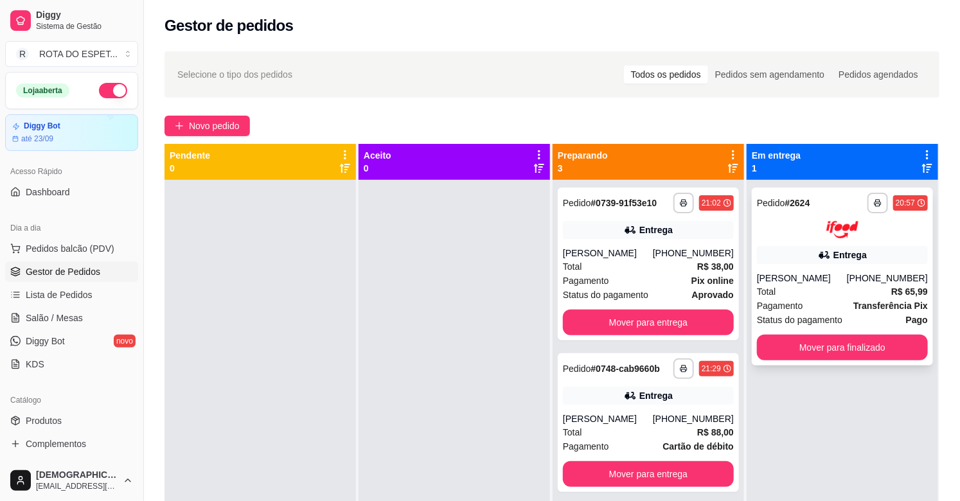
click at [826, 297] on div "Total R$ 65,99" at bounding box center [842, 292] width 171 height 14
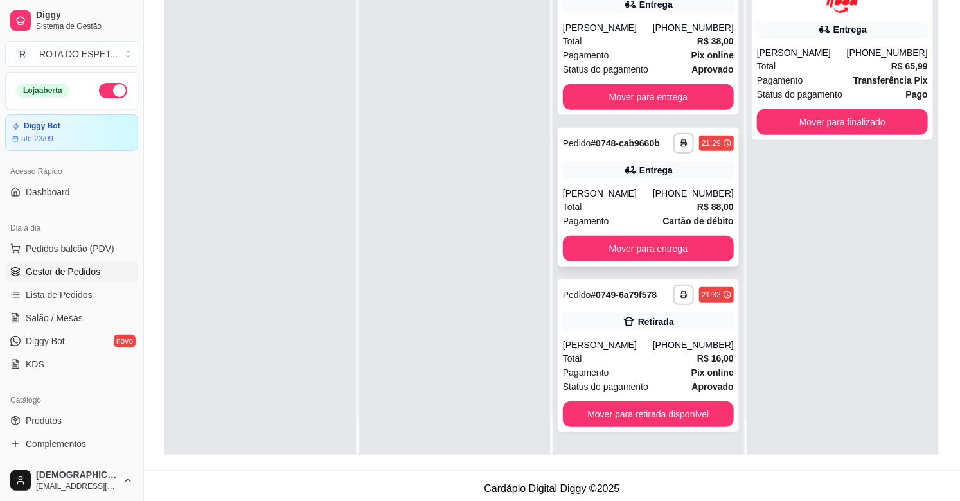
scroll to position [196, 0]
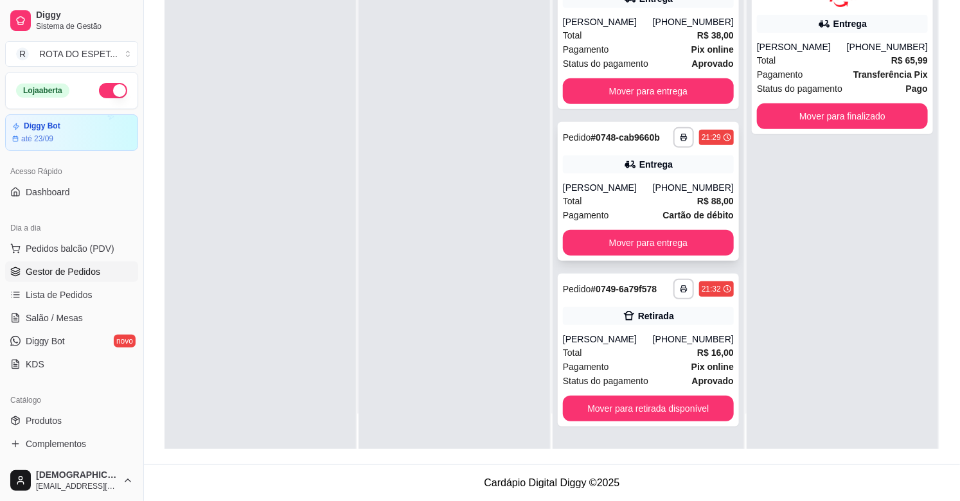
click at [644, 194] on div "[PERSON_NAME]" at bounding box center [608, 187] width 90 height 13
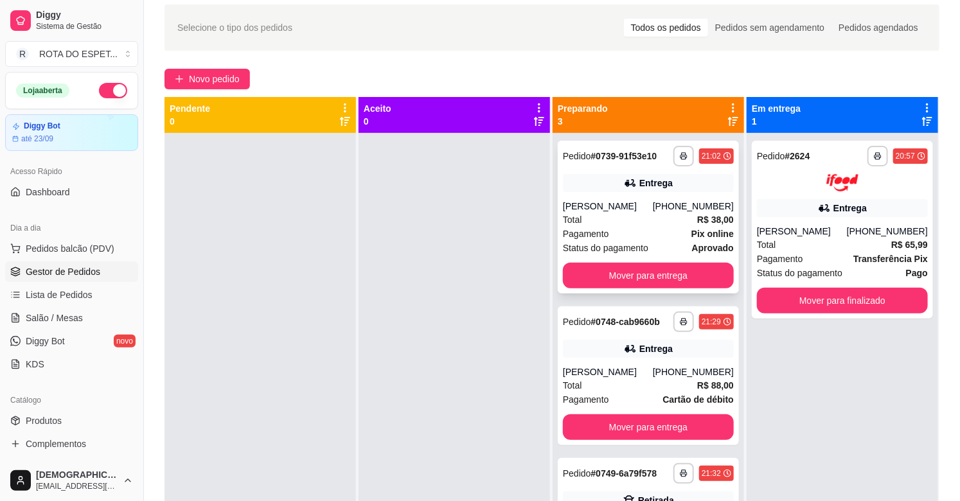
scroll to position [0, 0]
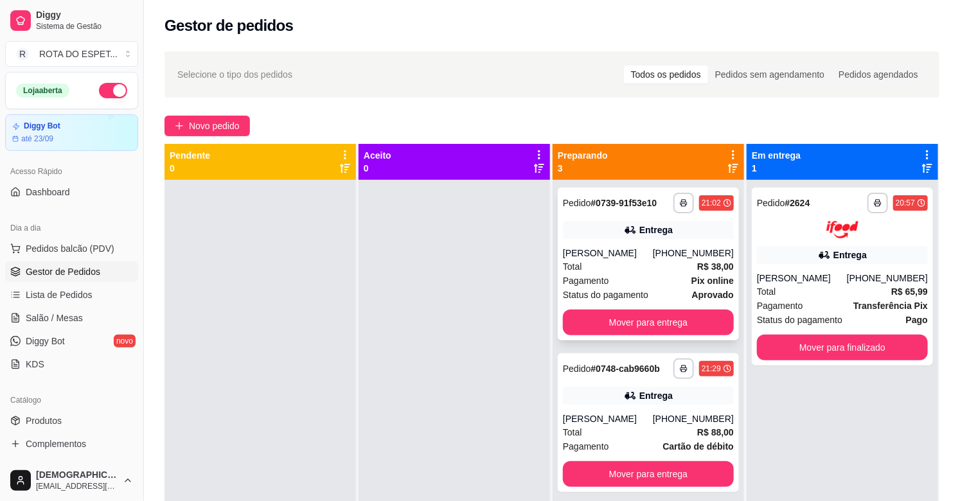
click at [630, 263] on div "Total R$ 38,00" at bounding box center [648, 267] width 171 height 14
click at [806, 292] on div "Total R$ 65,99" at bounding box center [842, 292] width 171 height 14
click at [431, 412] on div at bounding box center [453, 430] width 191 height 501
click at [430, 380] on div at bounding box center [453, 430] width 191 height 501
click at [42, 317] on span "Salão / Mesas" at bounding box center [54, 318] width 57 height 13
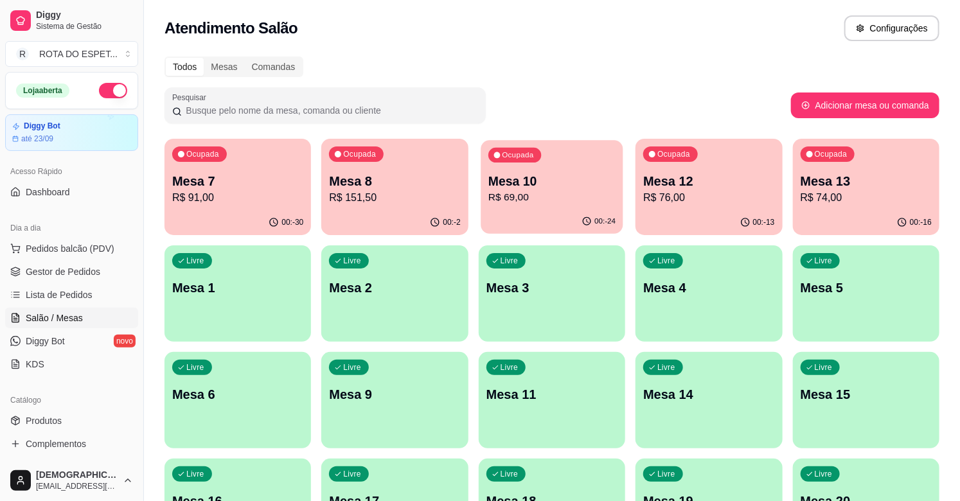
click at [564, 201] on p "R$ 69,00" at bounding box center [551, 197] width 127 height 15
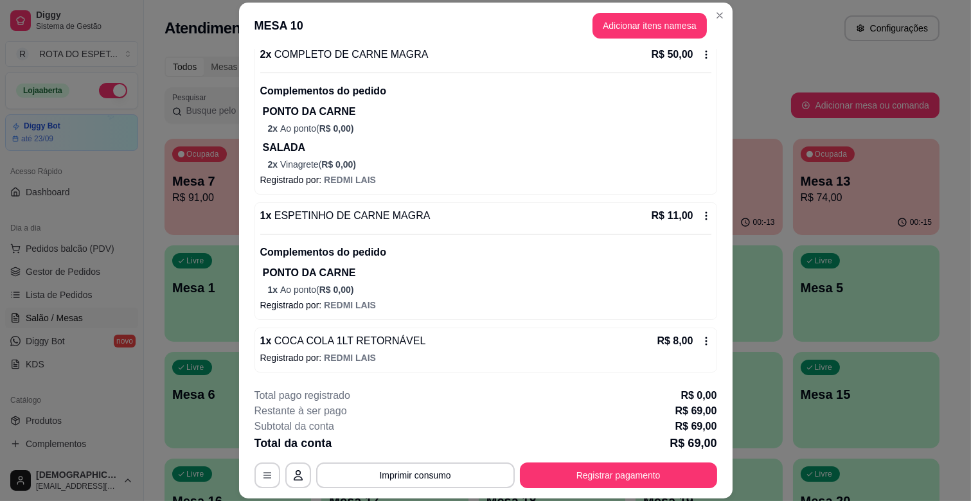
scroll to position [39, 0]
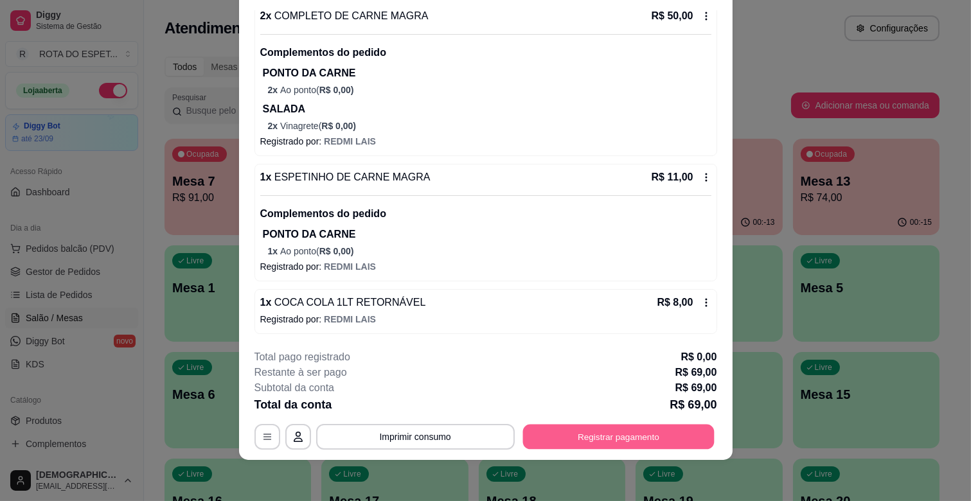
click at [619, 445] on button "Registrar pagamento" at bounding box center [617, 437] width 191 height 25
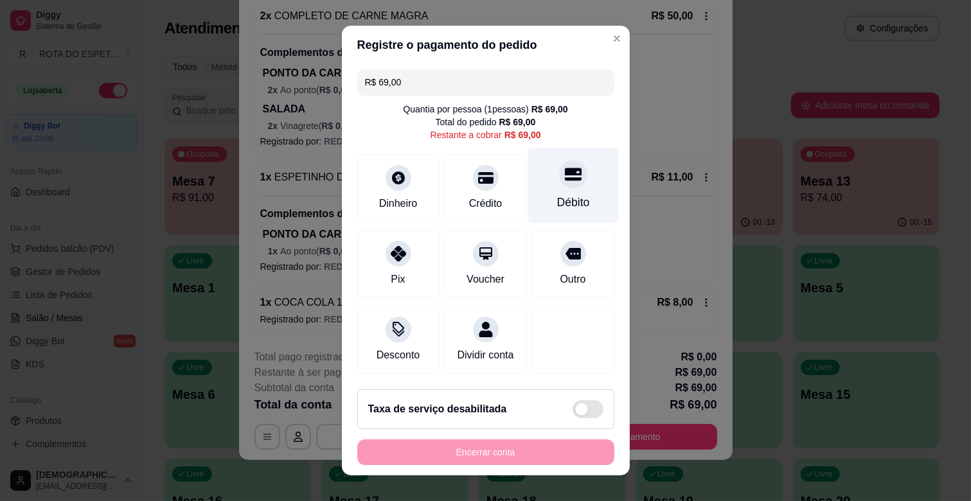
click at [572, 187] on div "Débito" at bounding box center [572, 185] width 91 height 75
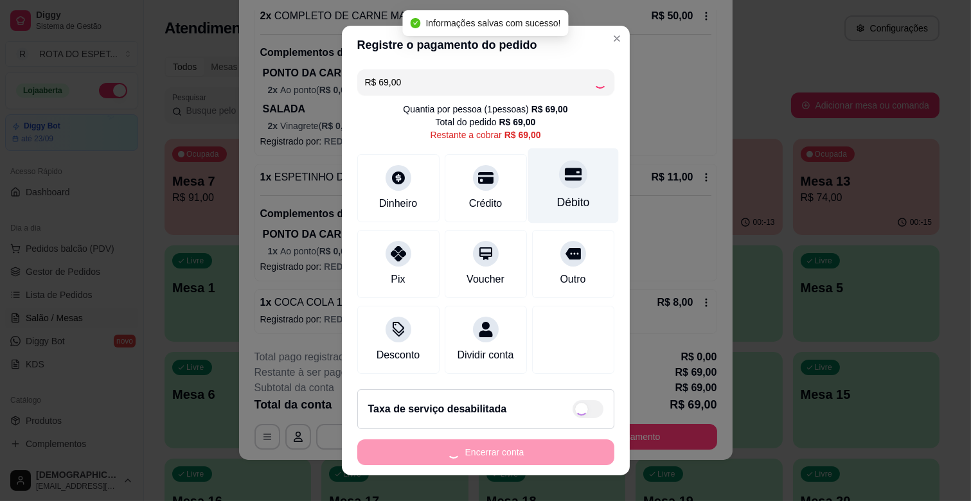
type input "R$ 0,00"
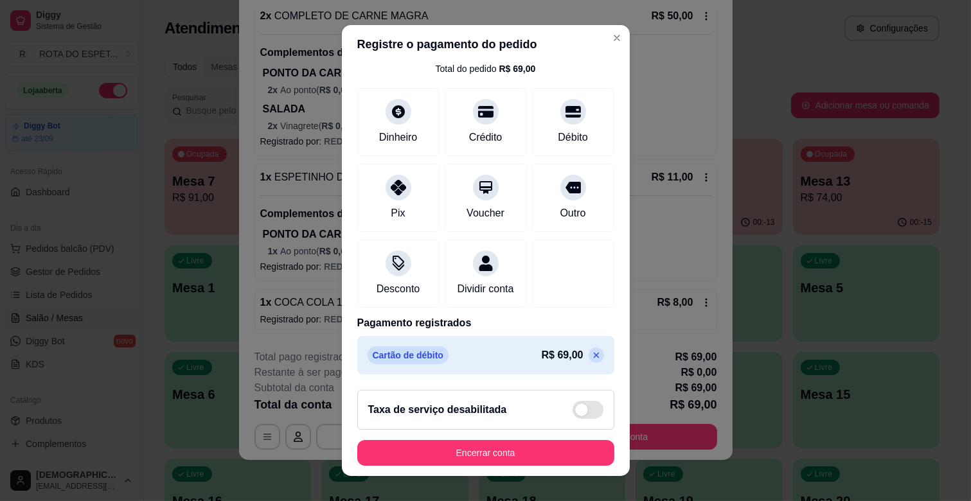
scroll to position [16, 0]
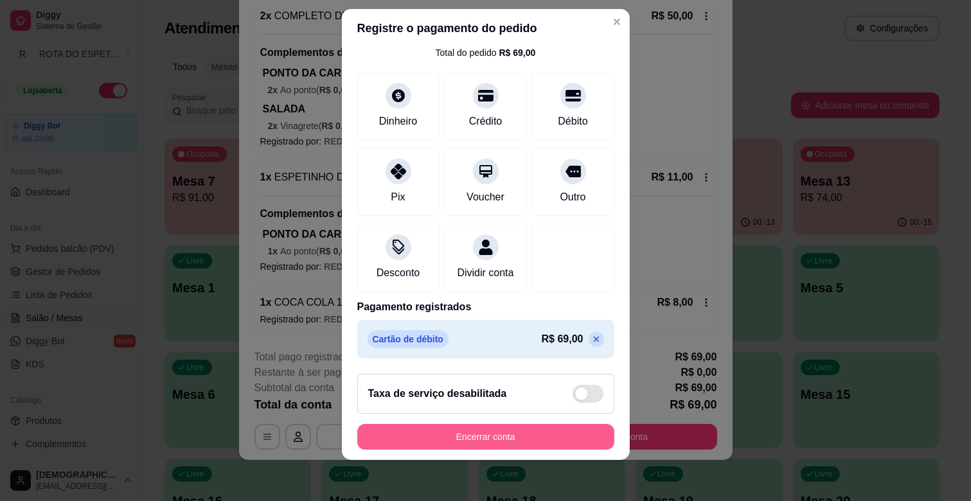
click at [509, 436] on button "Encerrar conta" at bounding box center [485, 437] width 257 height 26
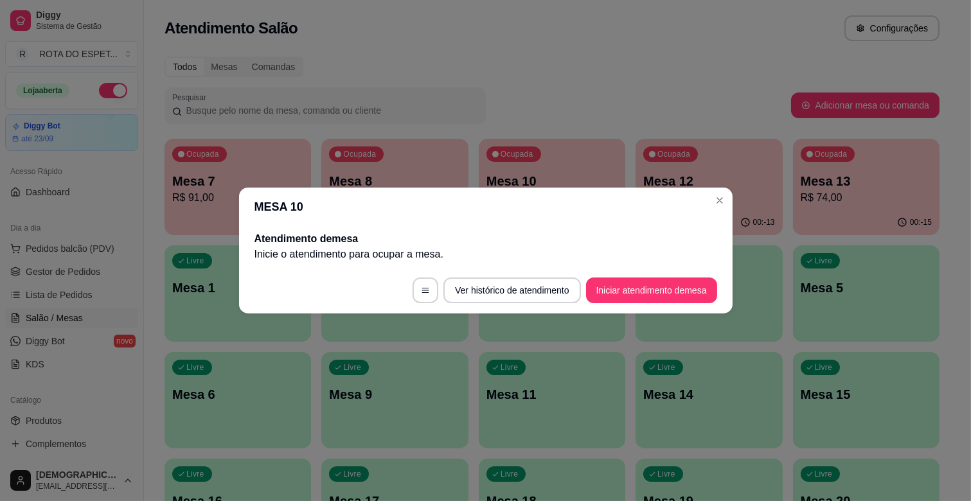
scroll to position [0, 0]
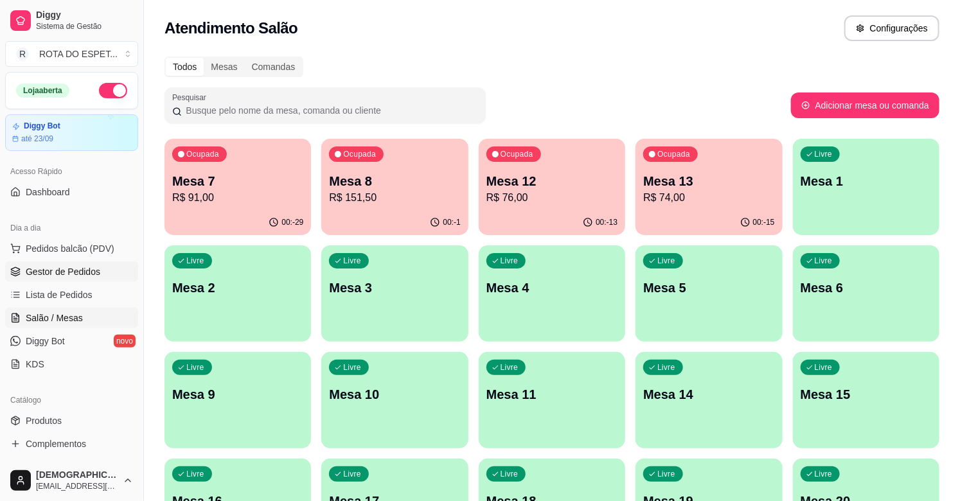
click at [48, 270] on span "Gestor de Pedidos" at bounding box center [63, 271] width 75 height 13
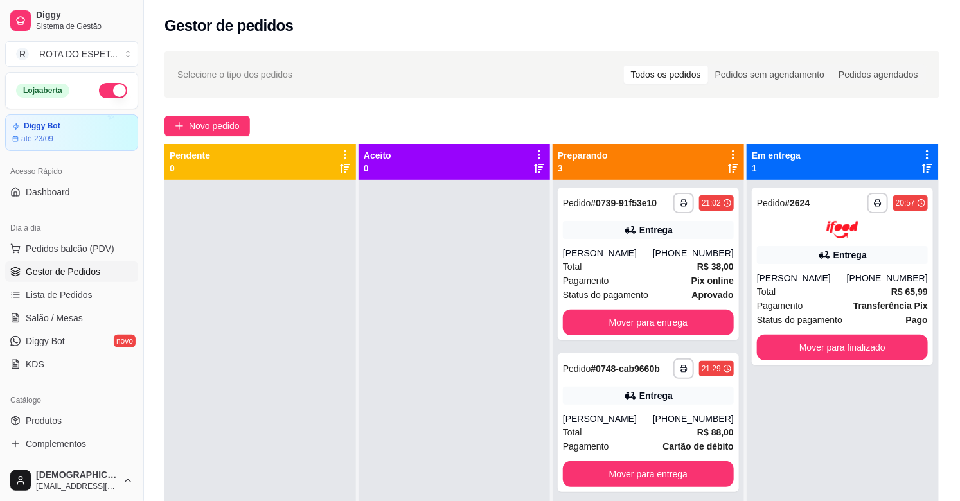
click at [461, 289] on div at bounding box center [453, 430] width 191 height 501
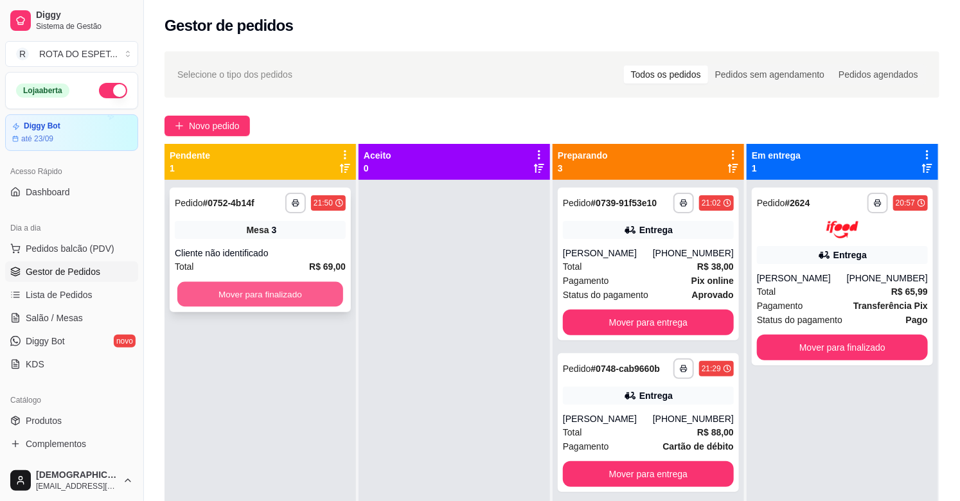
click at [305, 300] on button "Mover para finalizado" at bounding box center [260, 294] width 166 height 25
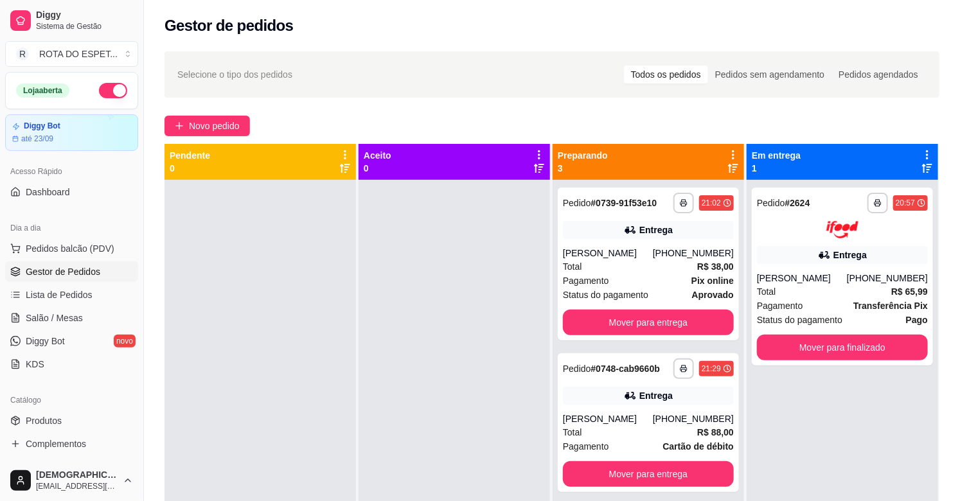
click at [383, 357] on div at bounding box center [453, 430] width 191 height 501
click at [45, 317] on span "Salão / Mesas" at bounding box center [54, 318] width 57 height 13
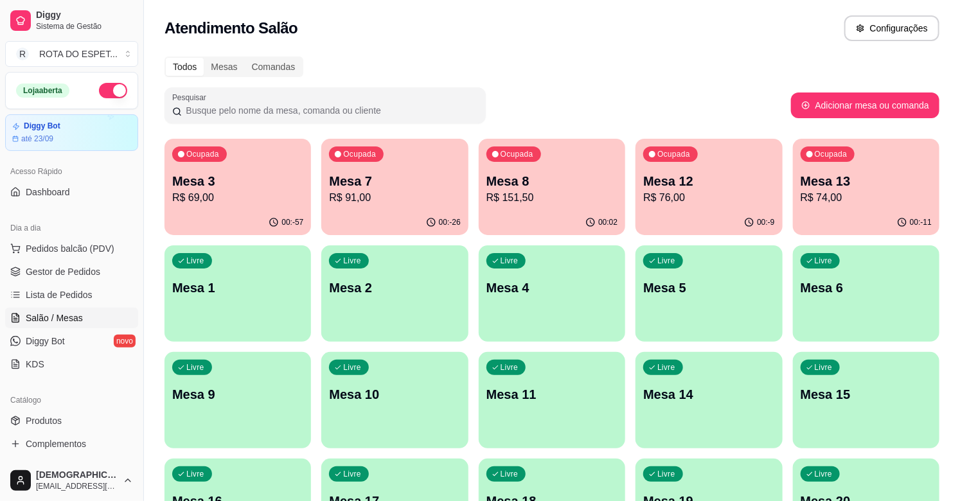
click at [567, 170] on div "Ocupada Mesa 8 R$ 151,50" at bounding box center [552, 174] width 146 height 71
click at [707, 207] on div "Ocupada Mesa 12 R$ 76,00" at bounding box center [709, 174] width 143 height 69
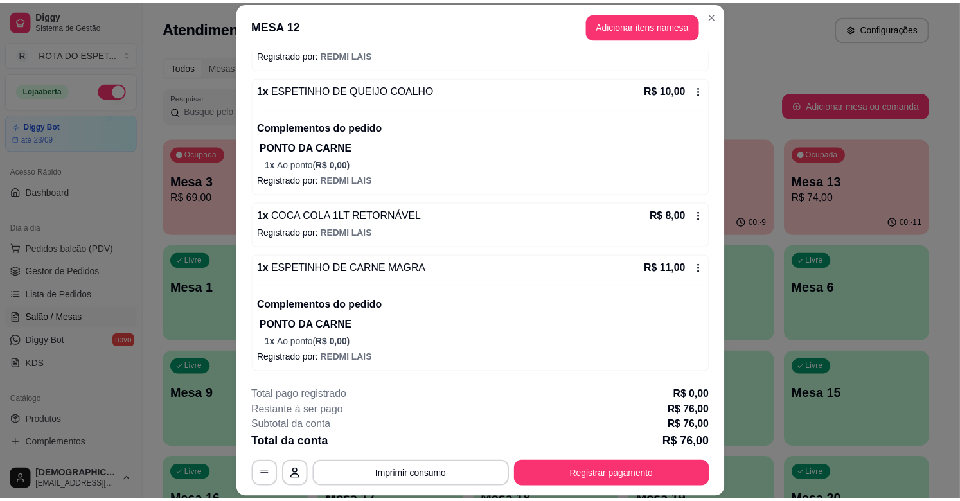
scroll to position [39, 0]
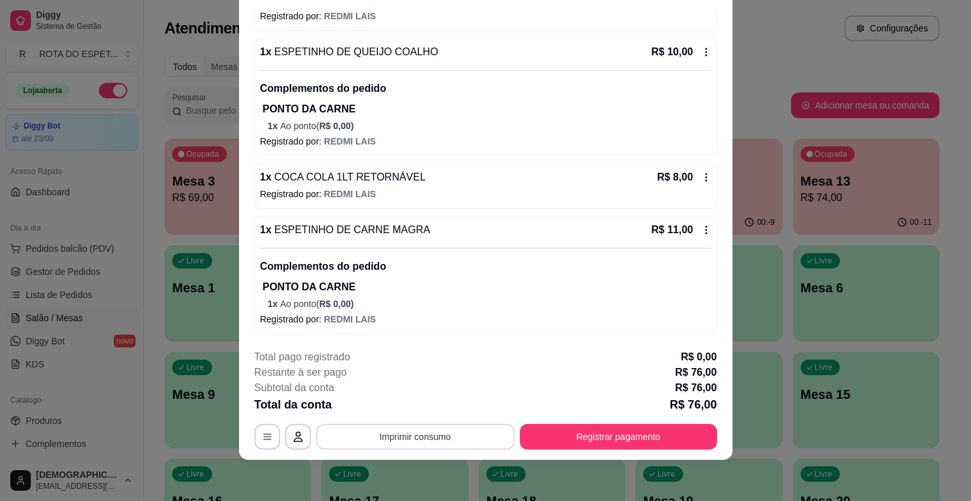
click at [409, 432] on button "Imprimir consumo" at bounding box center [415, 437] width 199 height 26
click at [409, 406] on button "IMPRESSORA CAIXA" at bounding box center [413, 407] width 103 height 20
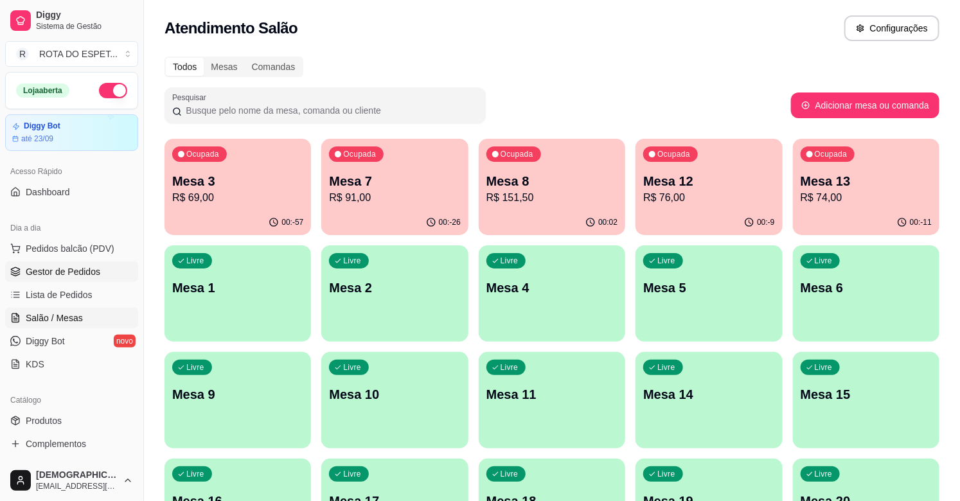
click at [75, 274] on span "Gestor de Pedidos" at bounding box center [63, 271] width 75 height 13
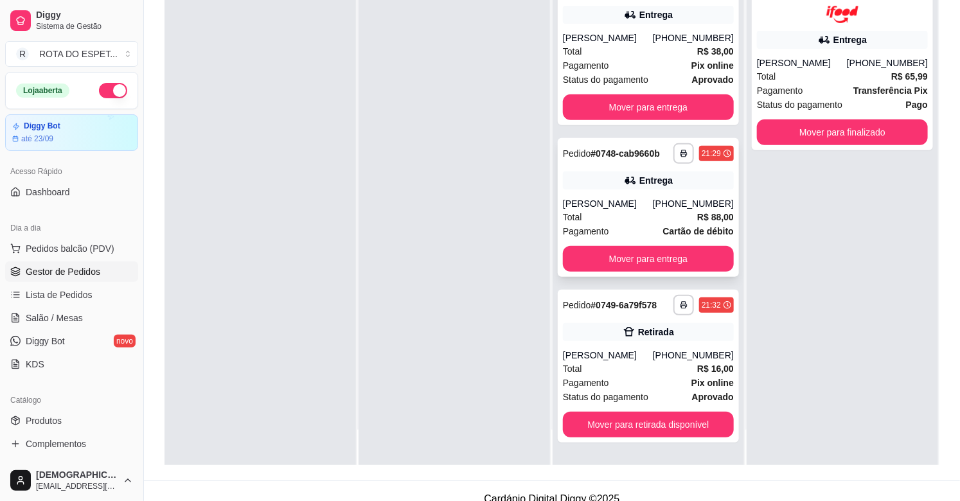
scroll to position [196, 0]
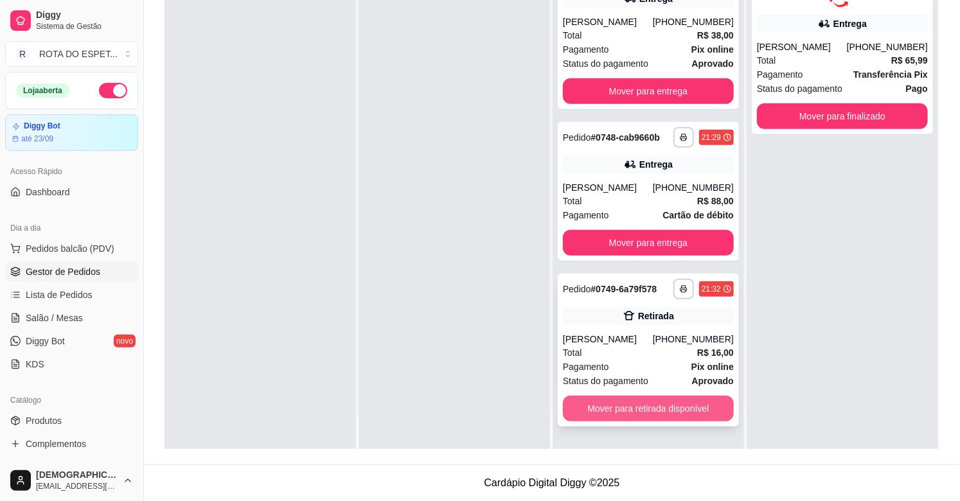
click at [633, 408] on button "Mover para retirada disponível" at bounding box center [648, 409] width 171 height 26
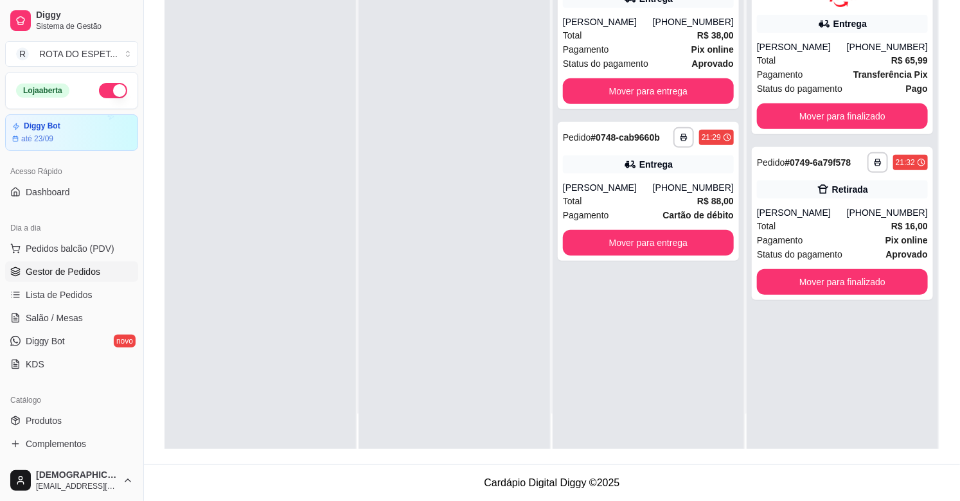
scroll to position [0, 0]
click at [451, 338] on div at bounding box center [453, 199] width 191 height 501
click at [400, 414] on div at bounding box center [453, 199] width 191 height 501
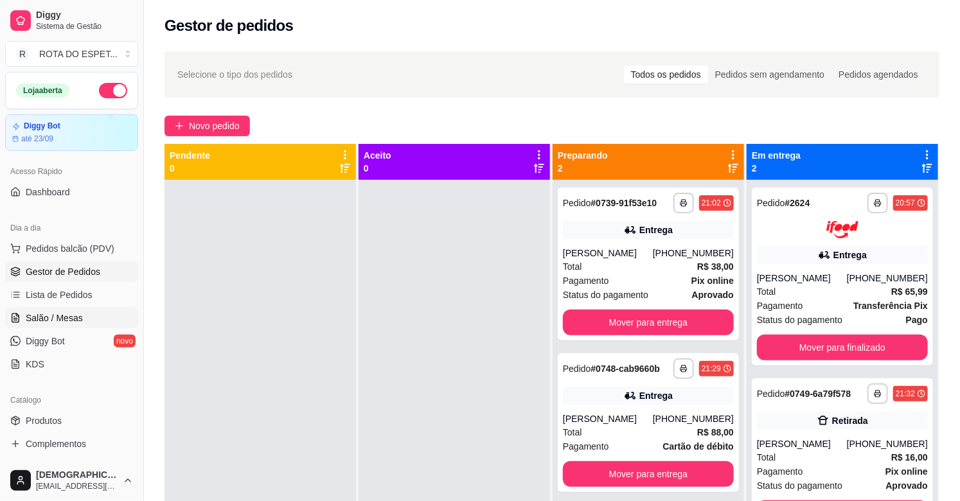
click at [62, 319] on span "Salão / Mesas" at bounding box center [54, 318] width 57 height 13
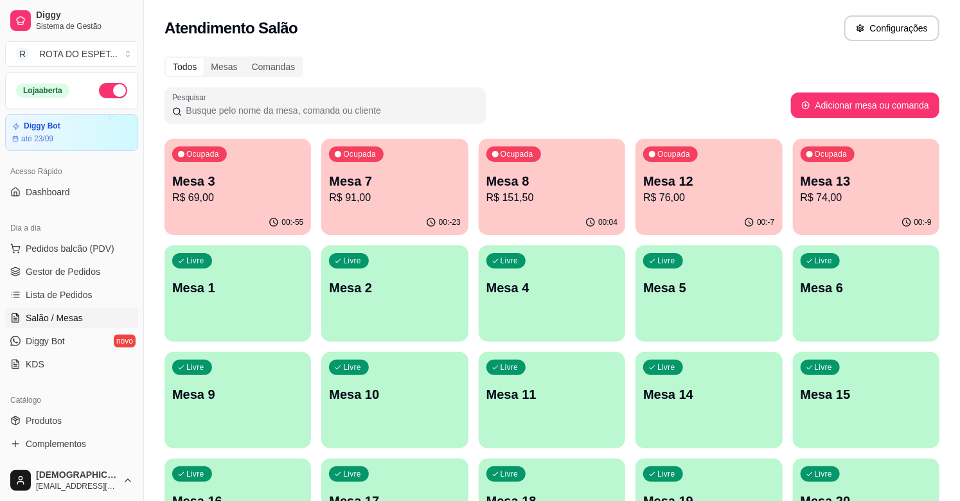
click at [863, 193] on p "R$ 74,00" at bounding box center [865, 197] width 131 height 15
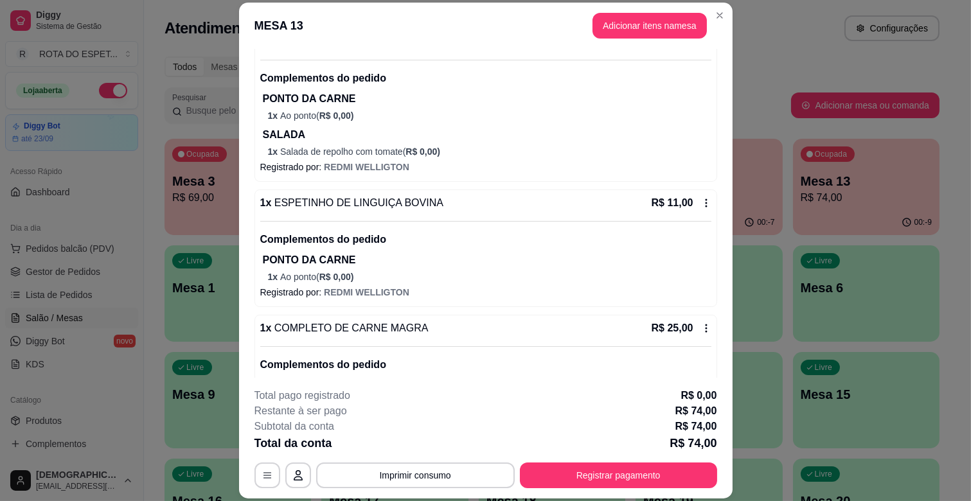
scroll to position [143, 0]
click at [415, 481] on button "Imprimir consumo" at bounding box center [415, 476] width 199 height 26
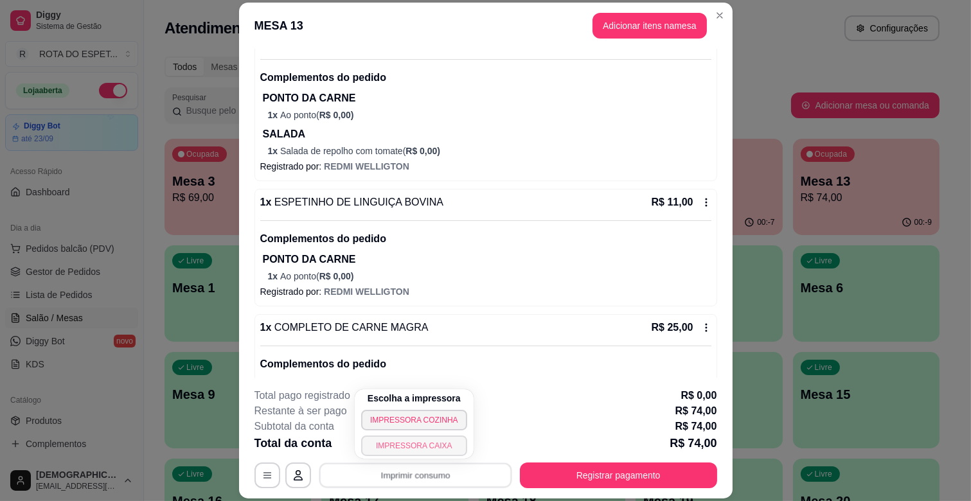
click at [441, 444] on button "IMPRESSORA CAIXA" at bounding box center [414, 446] width 106 height 21
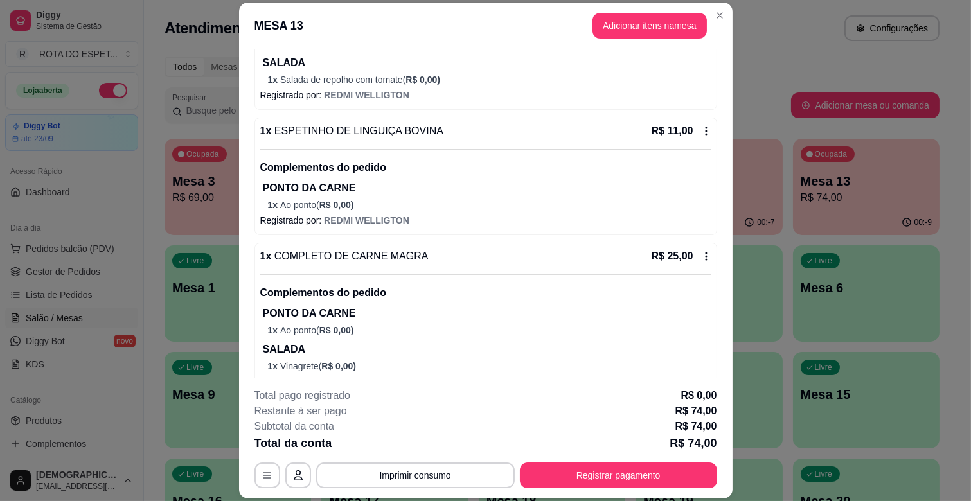
scroll to position [290, 0]
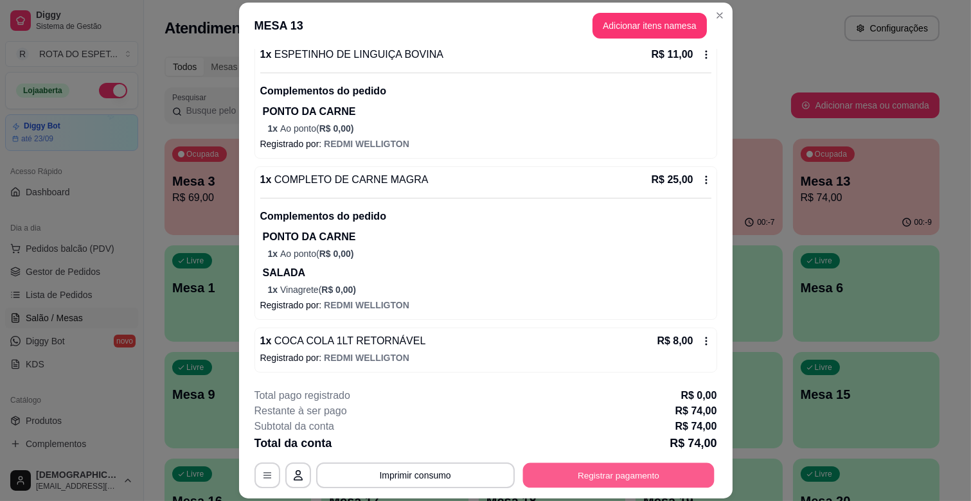
click at [622, 467] on button "Registrar pagamento" at bounding box center [617, 475] width 191 height 25
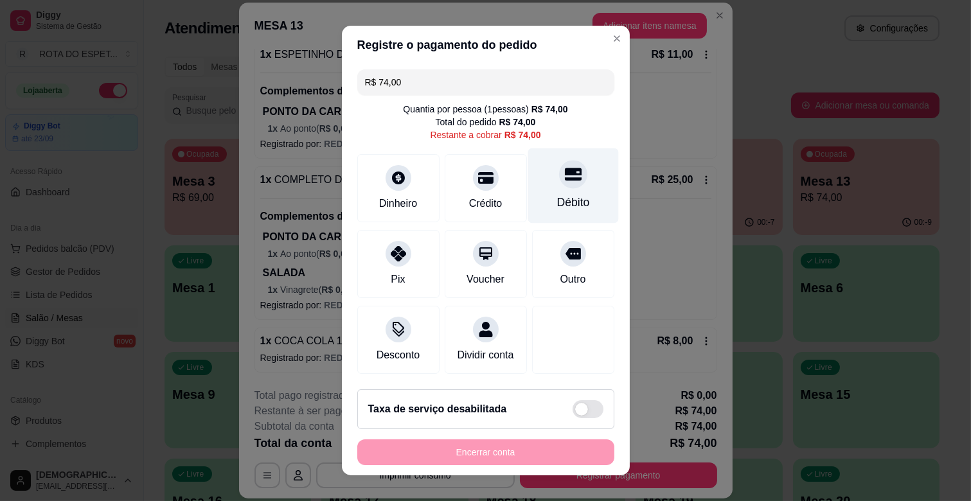
click at [556, 202] on div "Débito" at bounding box center [572, 202] width 33 height 17
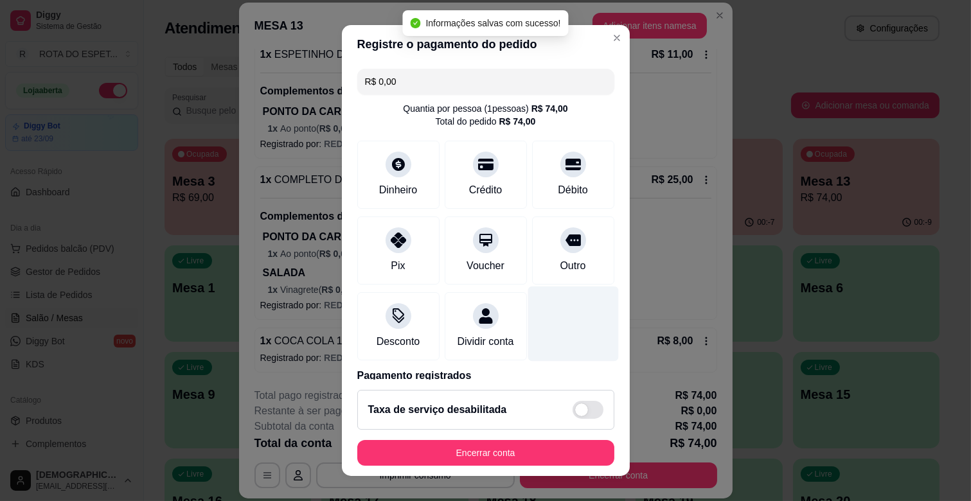
type input "R$ 0,00"
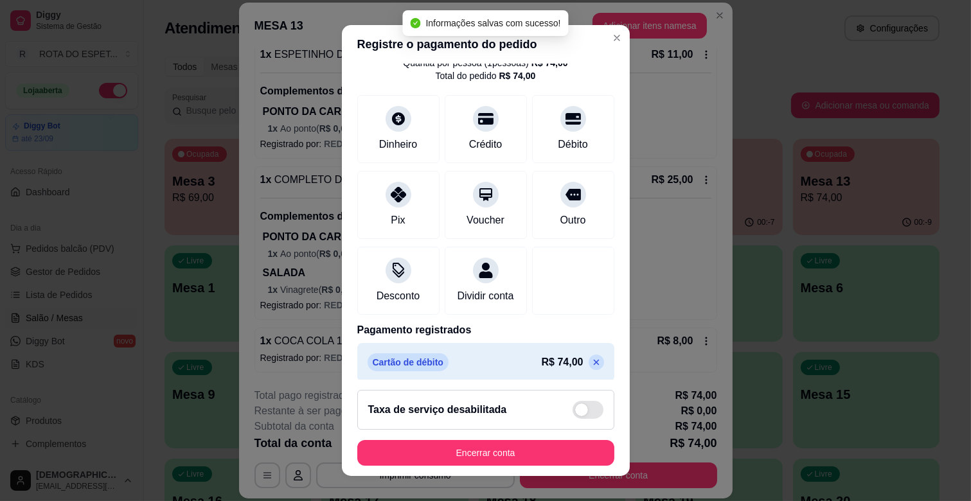
scroll to position [68, 0]
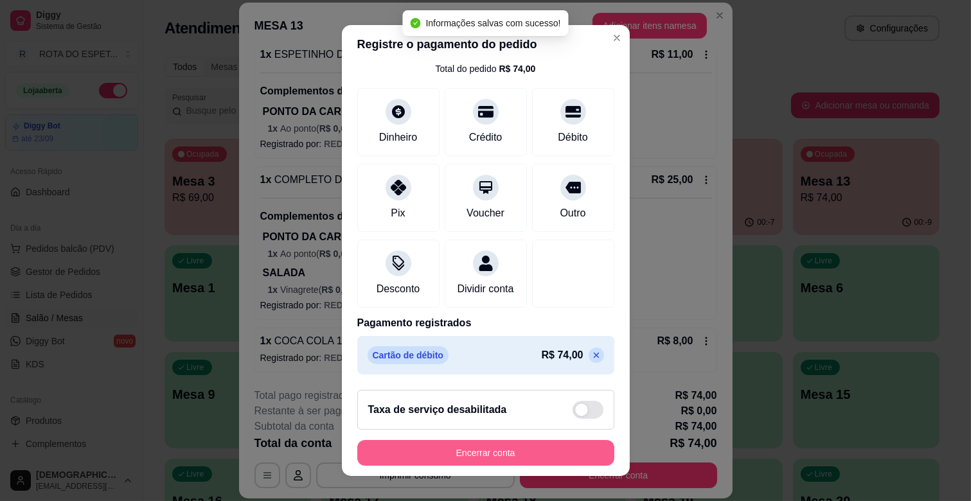
click at [501, 461] on button "Encerrar conta" at bounding box center [485, 453] width 257 height 26
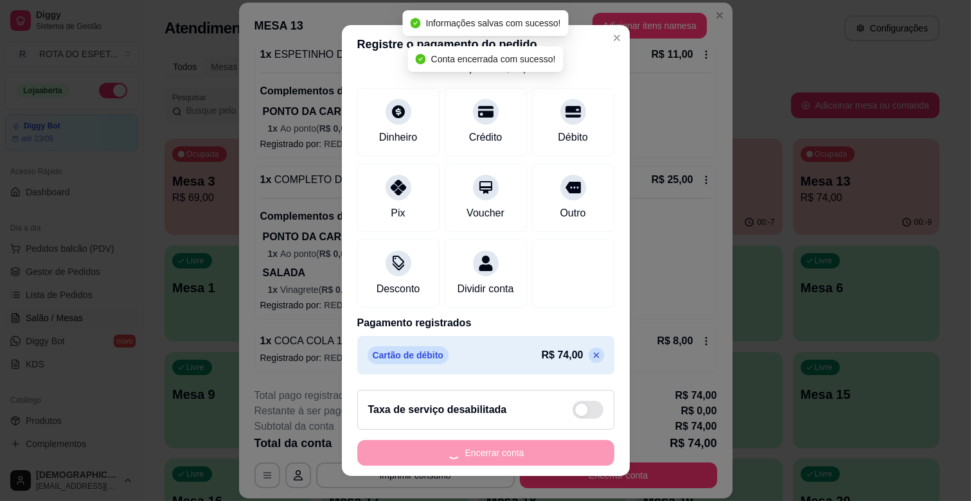
scroll to position [0, 0]
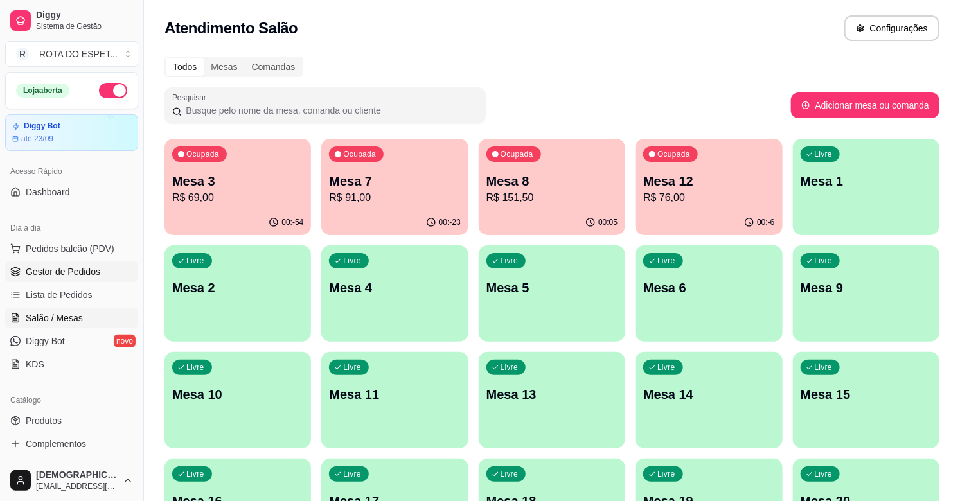
click at [55, 267] on span "Gestor de Pedidos" at bounding box center [63, 271] width 75 height 13
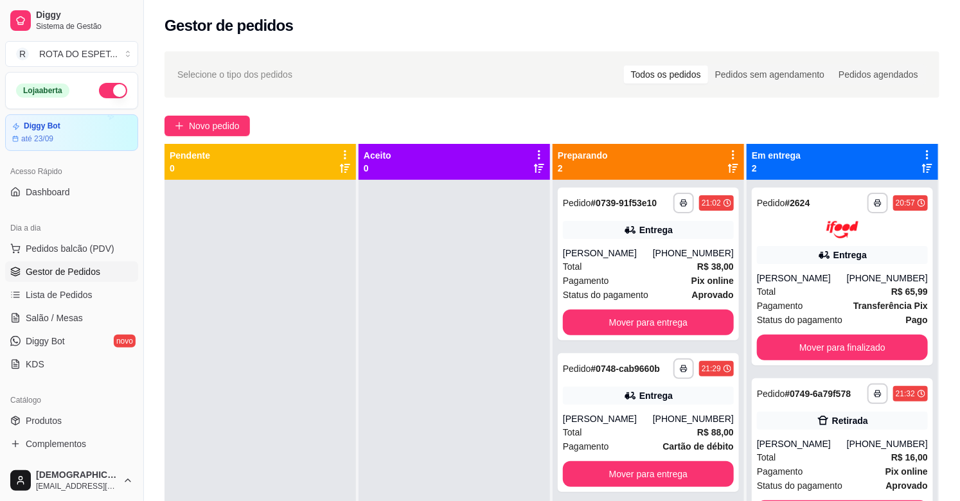
click at [421, 292] on div at bounding box center [453, 430] width 191 height 501
click at [466, 374] on div at bounding box center [453, 430] width 191 height 501
click at [445, 382] on div at bounding box center [453, 430] width 191 height 501
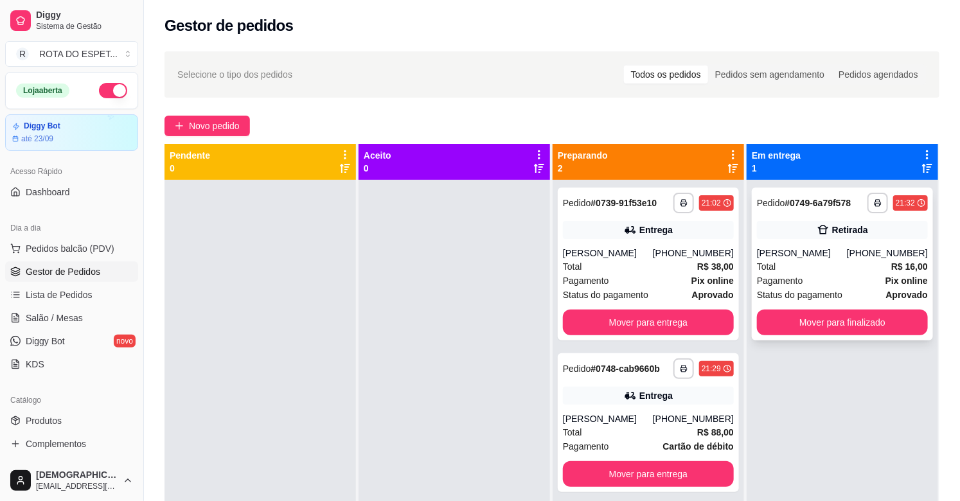
click at [845, 247] on div "[PERSON_NAME]" at bounding box center [802, 253] width 90 height 13
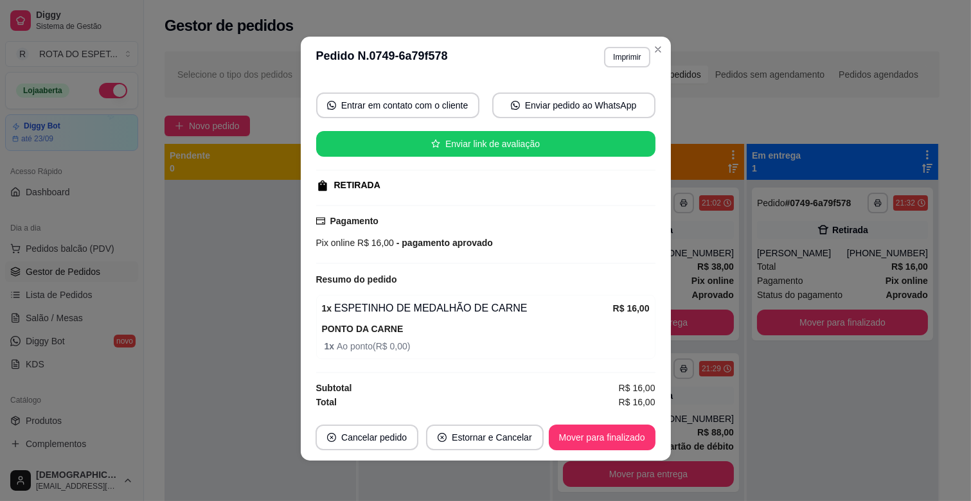
scroll to position [3, 0]
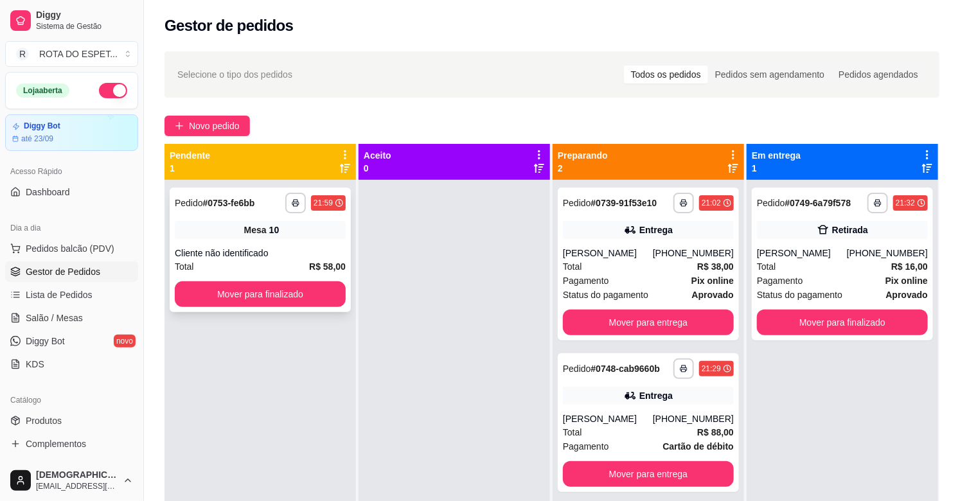
click at [292, 286] on button "Mover para finalizado" at bounding box center [260, 294] width 171 height 26
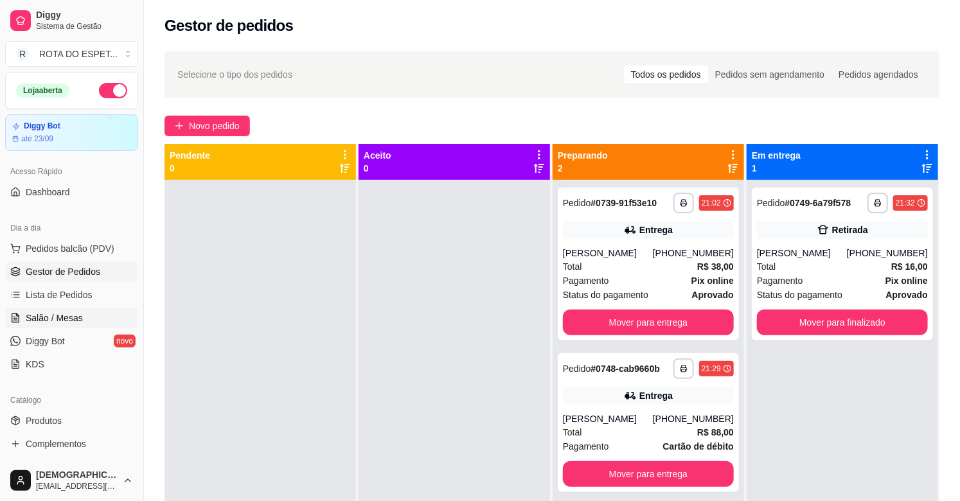
click at [22, 320] on link "Salão / Mesas" at bounding box center [71, 318] width 133 height 21
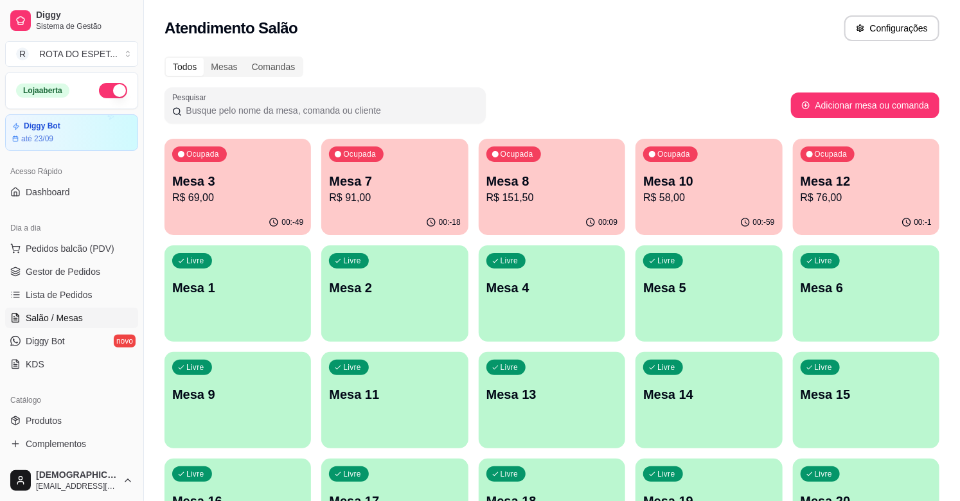
click at [540, 202] on p "R$ 151,50" at bounding box center [551, 197] width 131 height 15
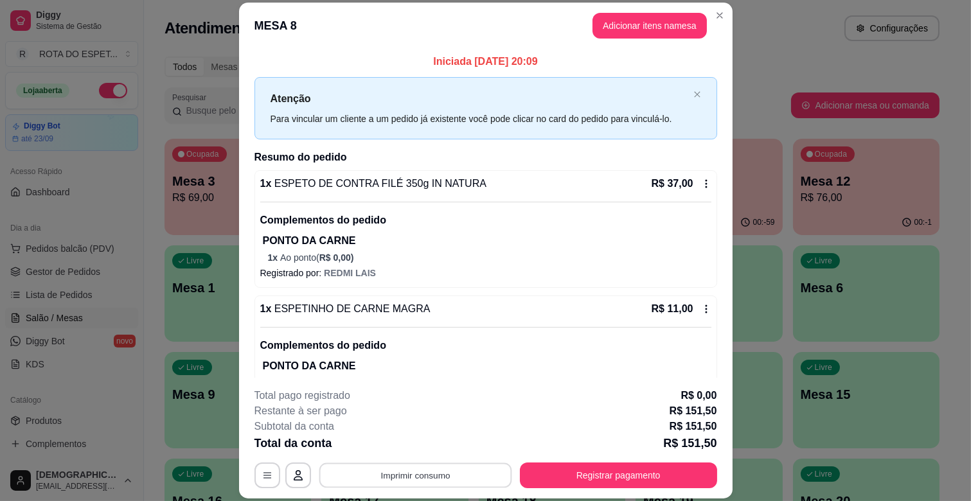
click at [424, 473] on button "Imprimir consumo" at bounding box center [415, 475] width 193 height 25
click at [405, 441] on button "IMPRESSORA CAIXA" at bounding box center [414, 446] width 106 height 21
click at [648, 472] on button "Registrar pagamento" at bounding box center [618, 476] width 197 height 26
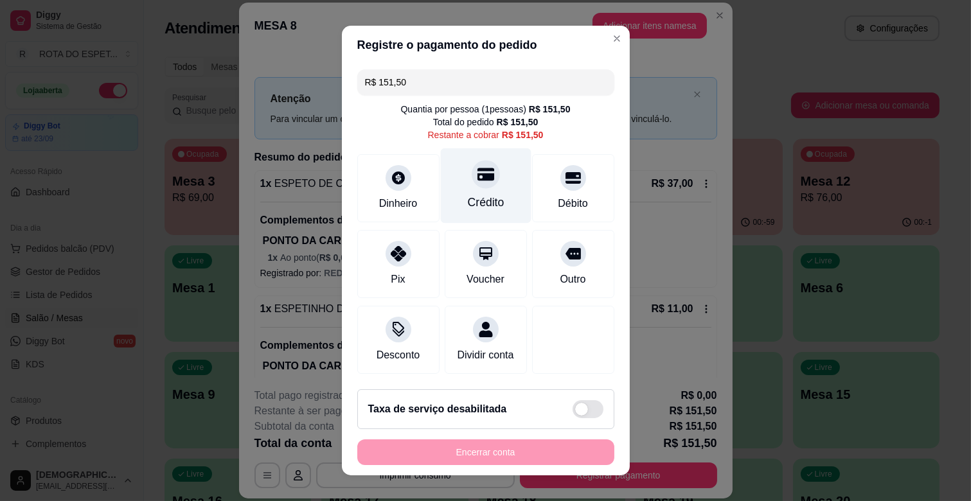
click at [470, 190] on div "Crédito" at bounding box center [485, 185] width 91 height 75
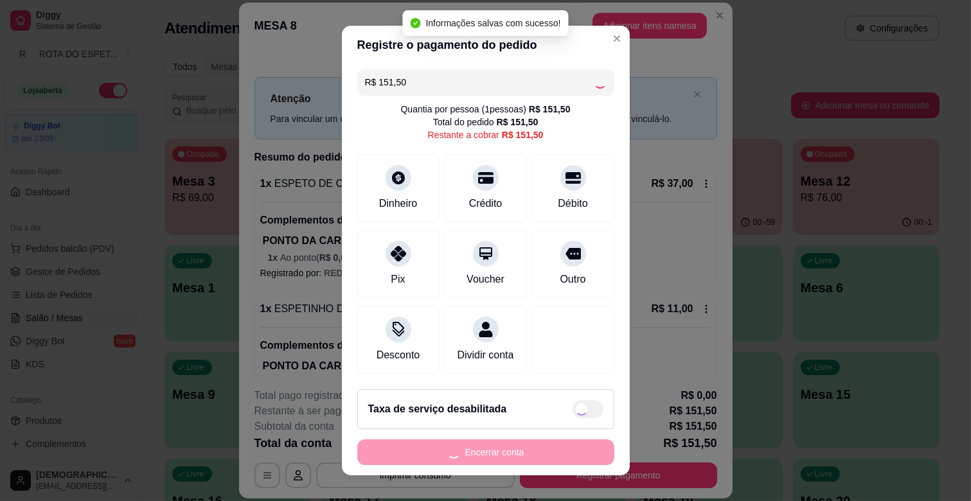
type input "R$ 0,00"
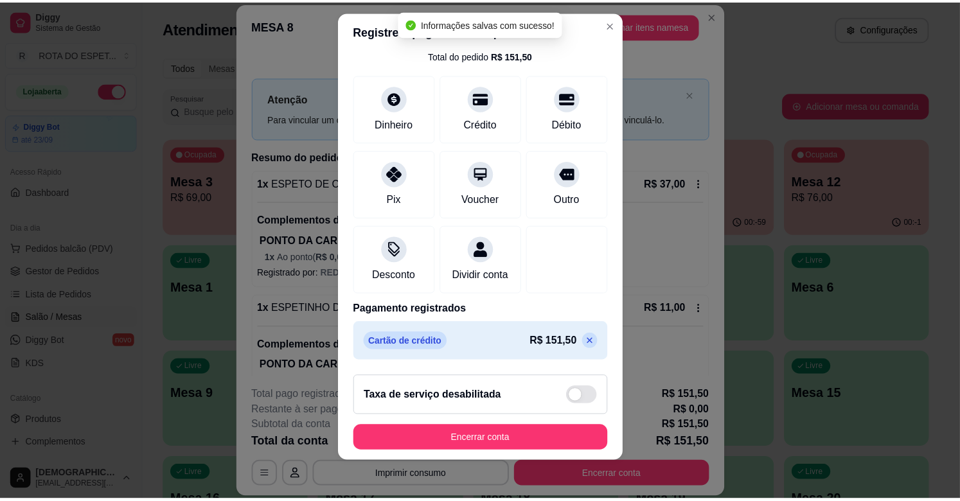
scroll to position [16, 0]
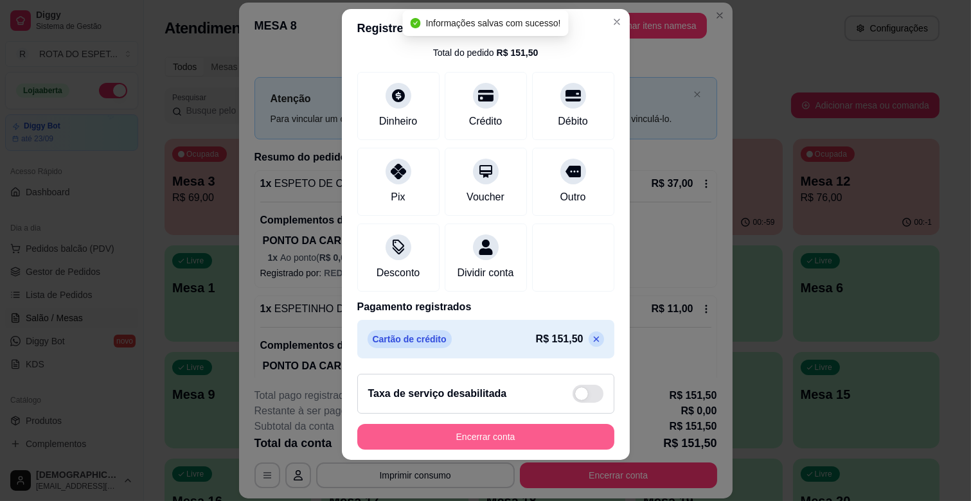
click at [517, 426] on button "Encerrar conta" at bounding box center [485, 437] width 257 height 26
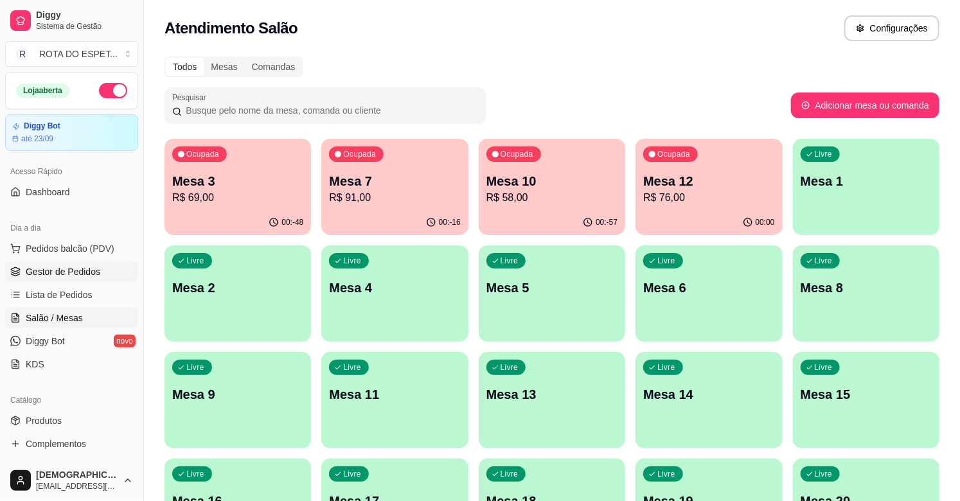
click at [77, 269] on span "Gestor de Pedidos" at bounding box center [63, 271] width 75 height 13
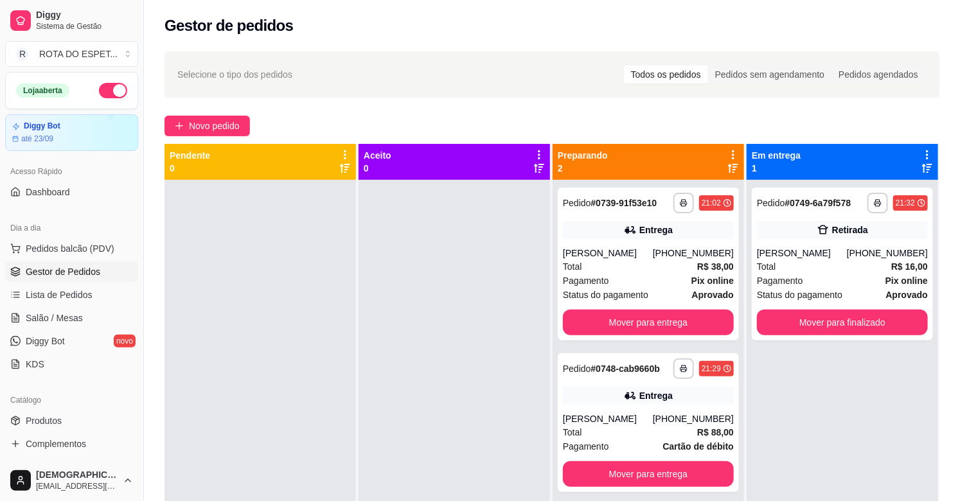
click at [290, 314] on div at bounding box center [259, 430] width 191 height 501
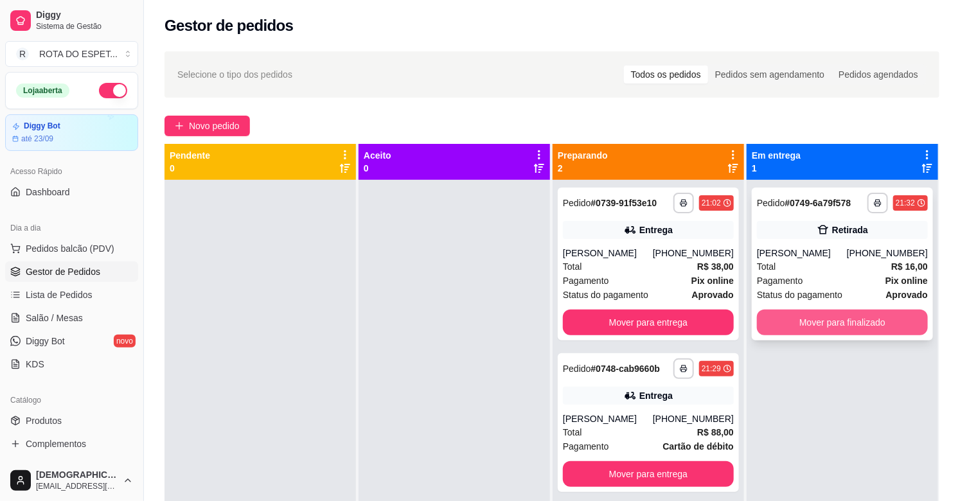
click at [819, 322] on button "Mover para finalizado" at bounding box center [842, 323] width 171 height 26
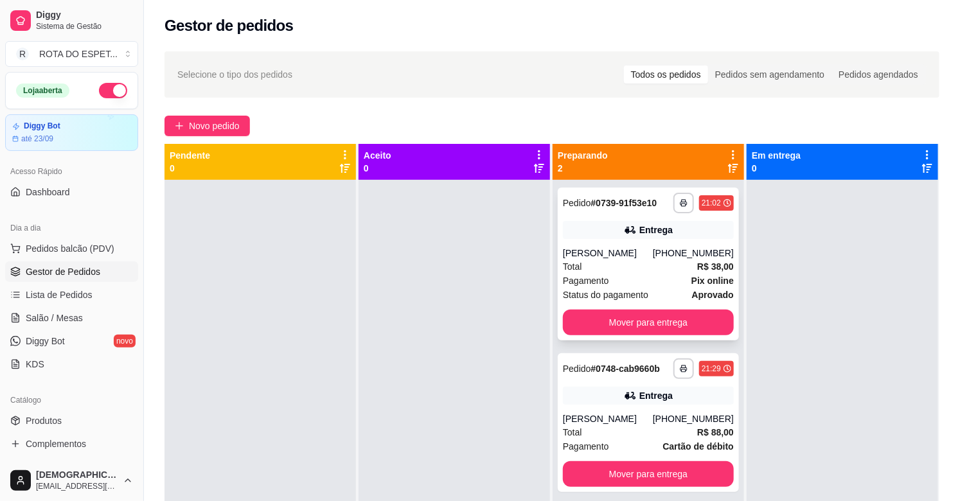
click at [627, 270] on div "Total R$ 38,00" at bounding box center [648, 267] width 171 height 14
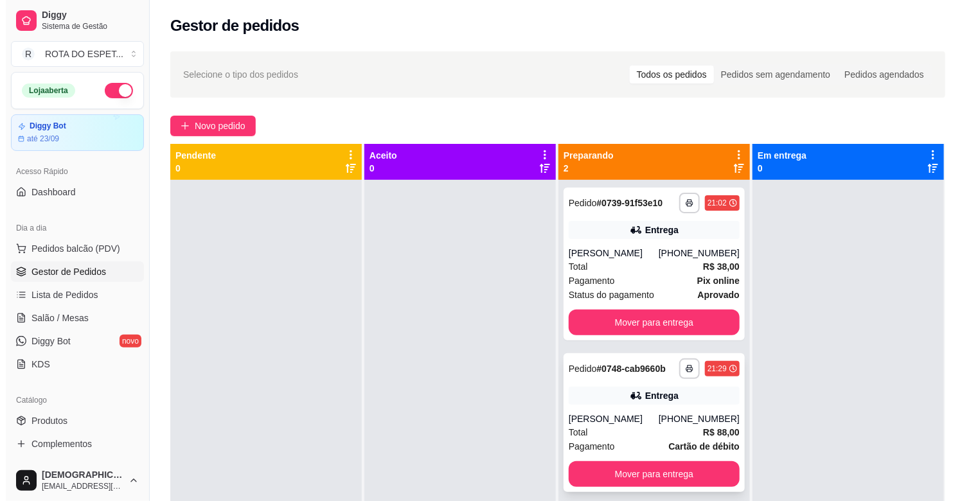
scroll to position [35, 0]
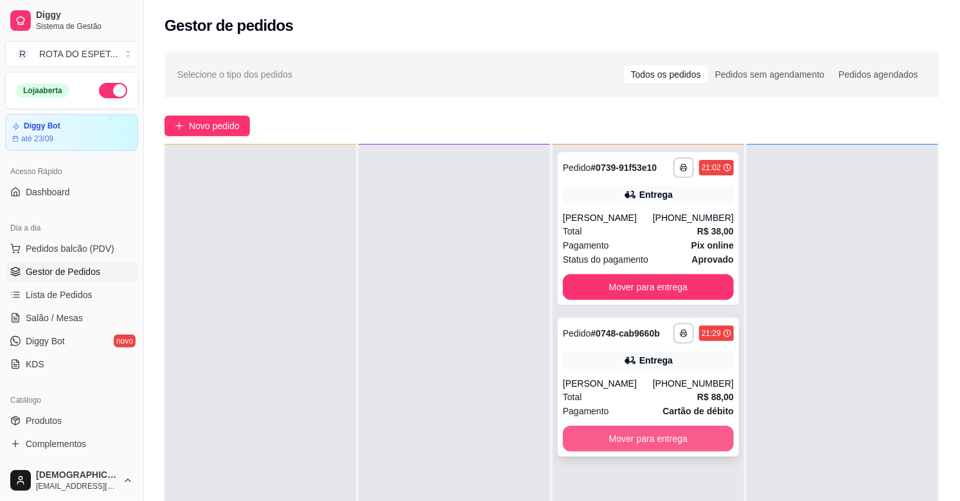
click at [653, 448] on button "Mover para entrega" at bounding box center [648, 439] width 171 height 26
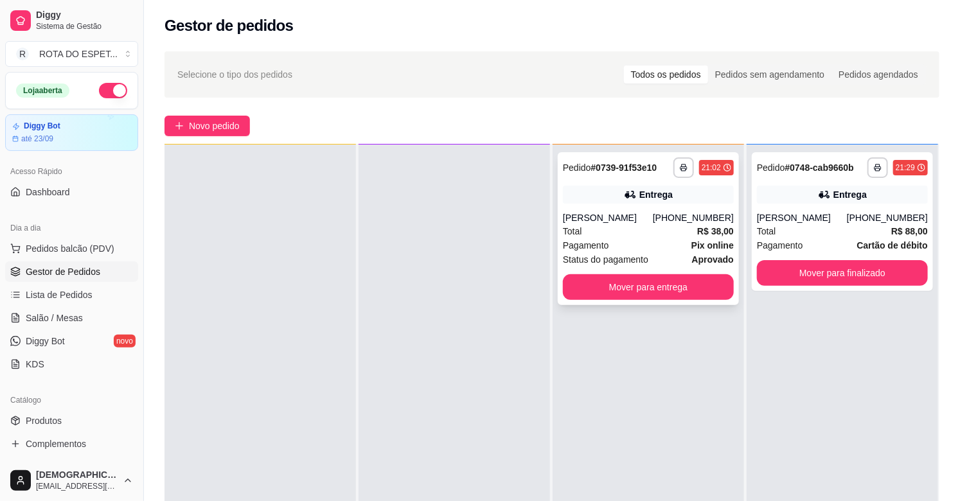
click at [641, 211] on div "[PERSON_NAME]" at bounding box center [608, 217] width 90 height 13
click at [782, 362] on div "**********" at bounding box center [842, 395] width 191 height 501
click at [689, 290] on button "Mover para entrega" at bounding box center [648, 287] width 171 height 26
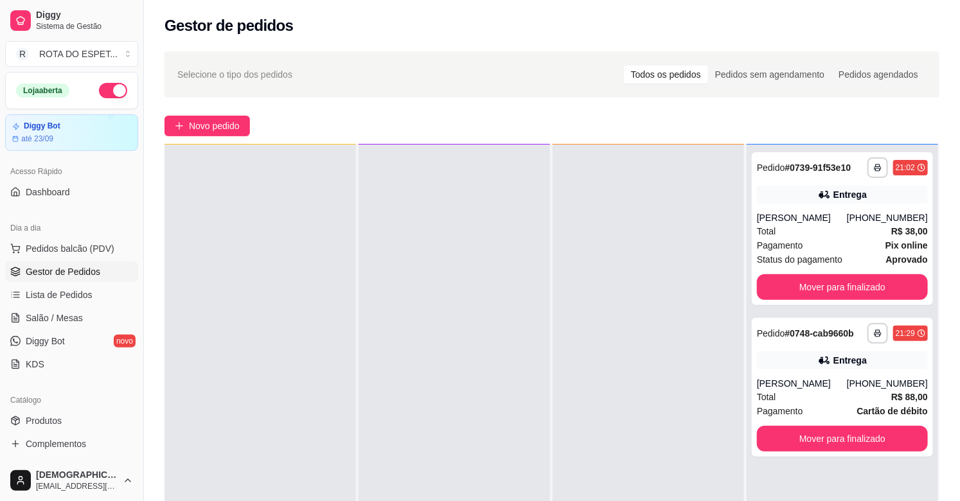
click at [394, 376] on div at bounding box center [453, 395] width 191 height 501
click at [60, 312] on span "Salão / Mesas" at bounding box center [54, 318] width 57 height 13
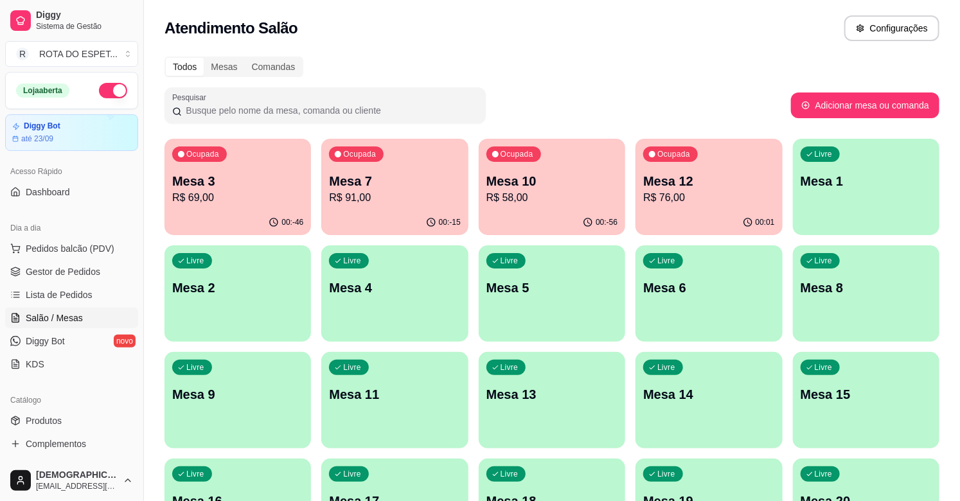
click at [364, 172] on p "Mesa 7" at bounding box center [394, 181] width 131 height 18
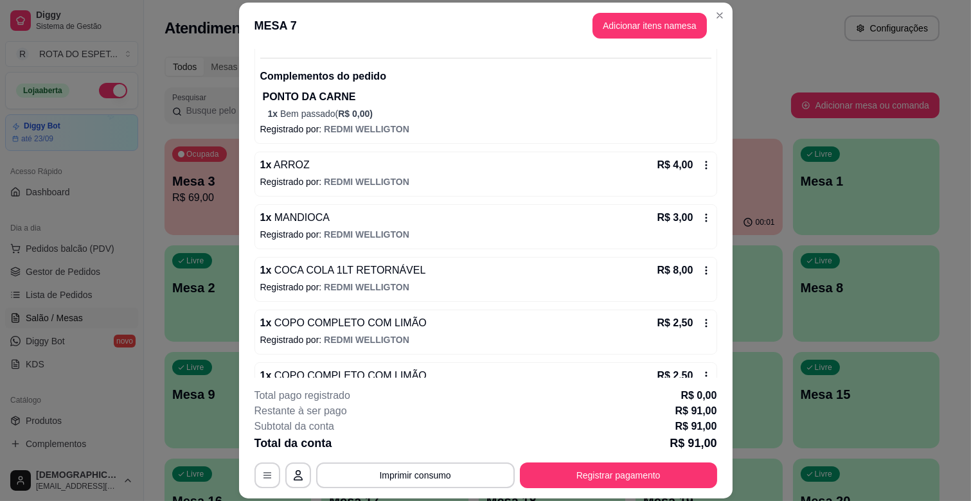
scroll to position [502, 0]
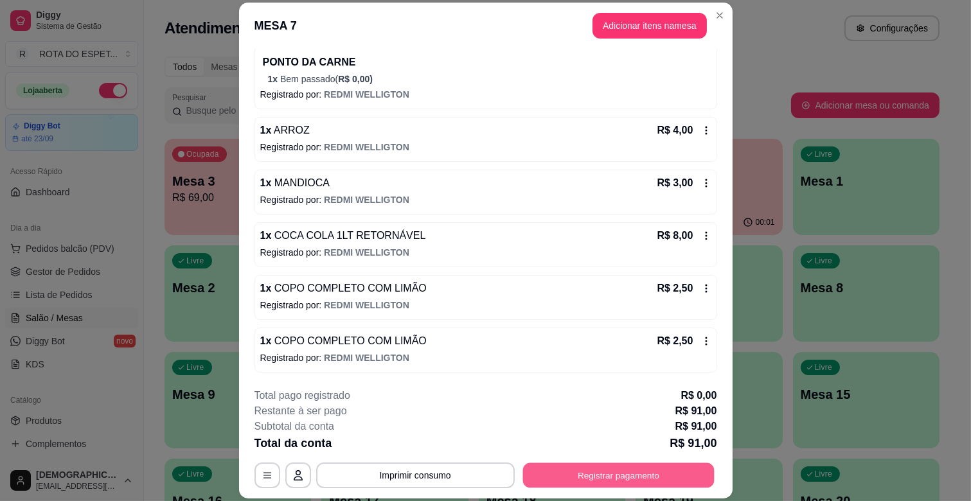
click at [563, 484] on button "Registrar pagamento" at bounding box center [617, 475] width 191 height 25
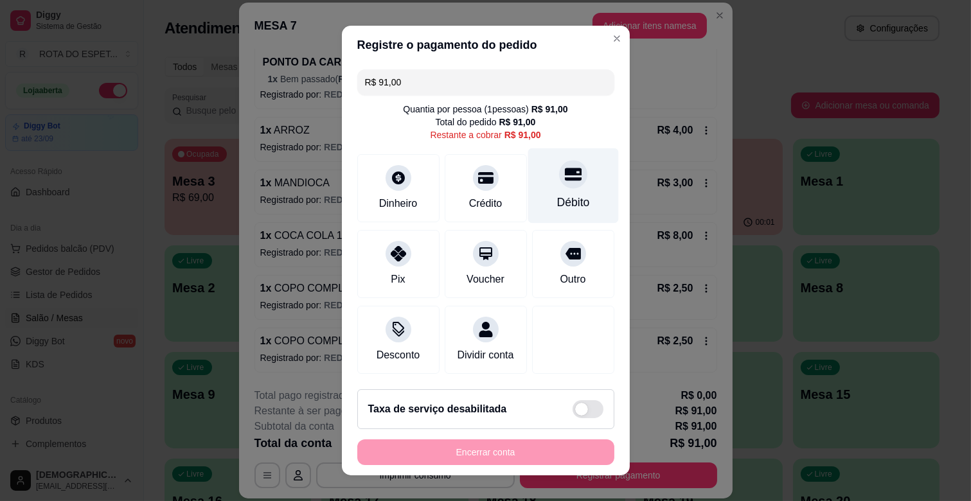
click at [562, 196] on div "Débito" at bounding box center [572, 202] width 33 height 17
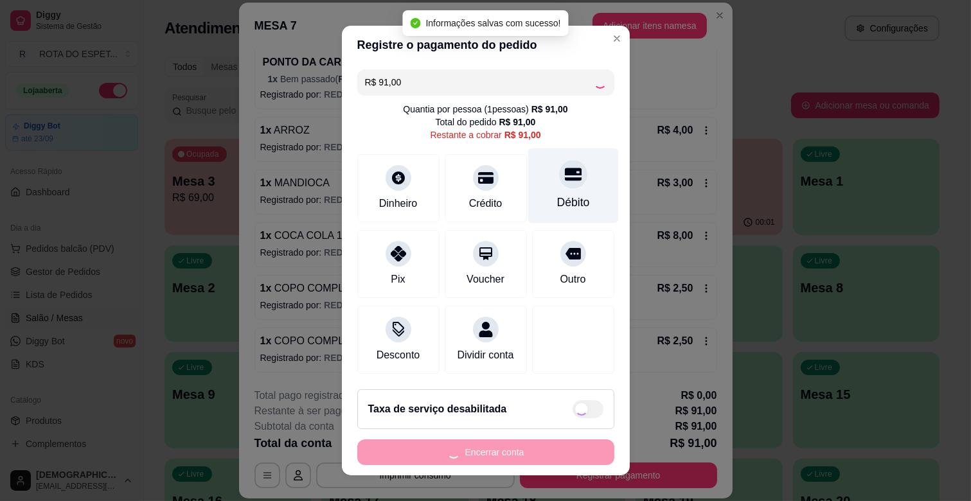
type input "R$ 0,00"
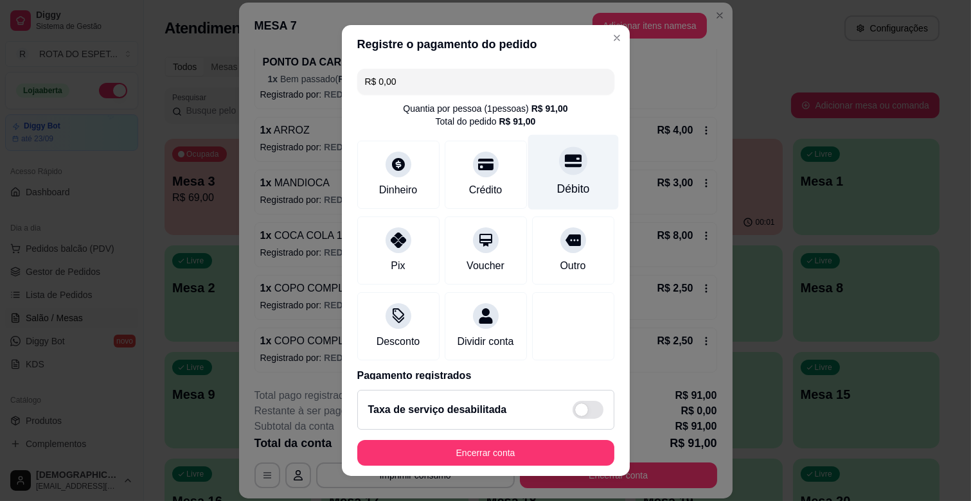
scroll to position [68, 0]
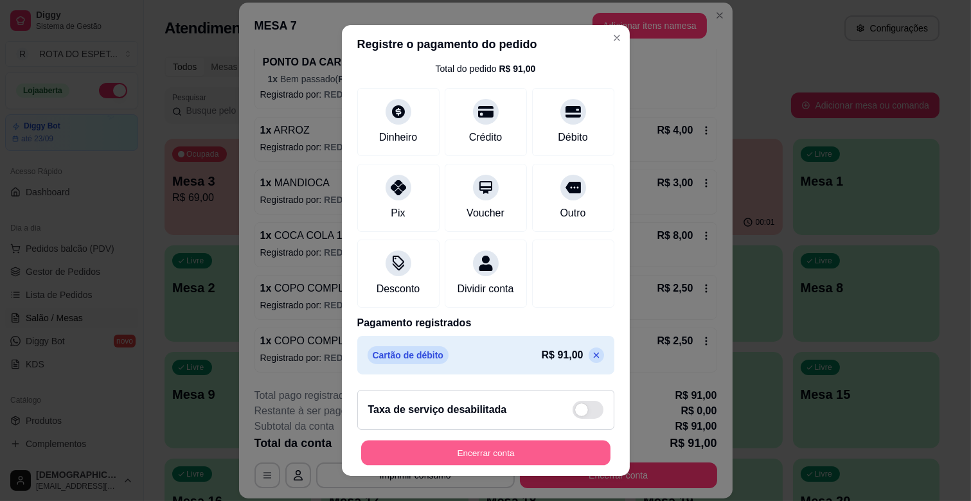
click at [503, 450] on button "Encerrar conta" at bounding box center [485, 453] width 249 height 25
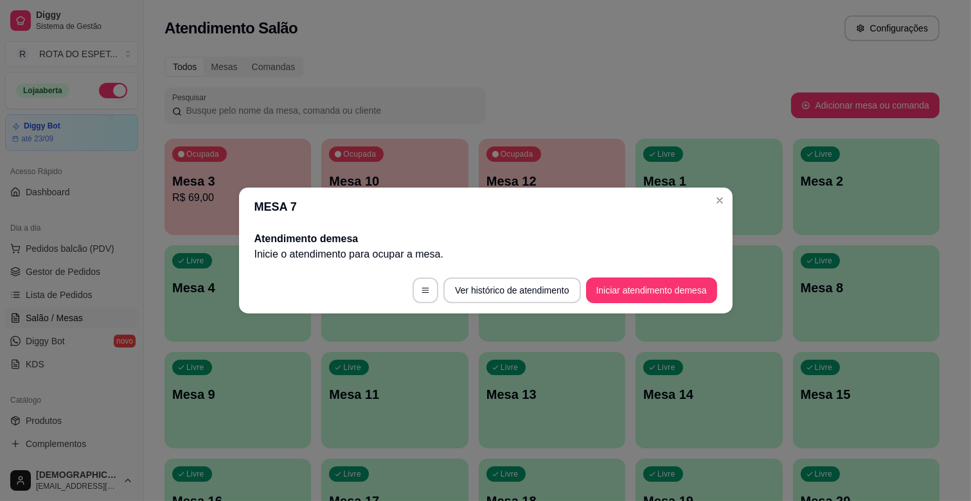
scroll to position [0, 0]
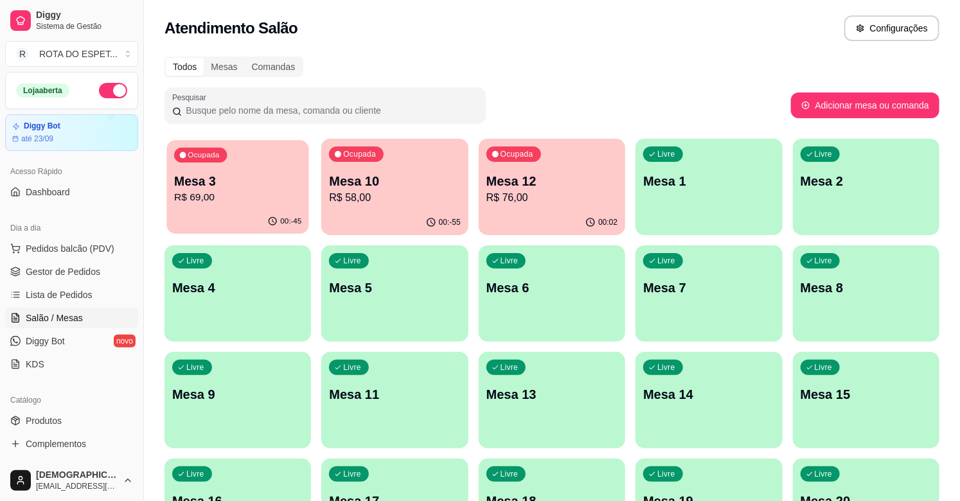
click at [216, 190] on p "R$ 69,00" at bounding box center [237, 197] width 127 height 15
click at [445, 182] on p "Mesa 10" at bounding box center [394, 181] width 127 height 17
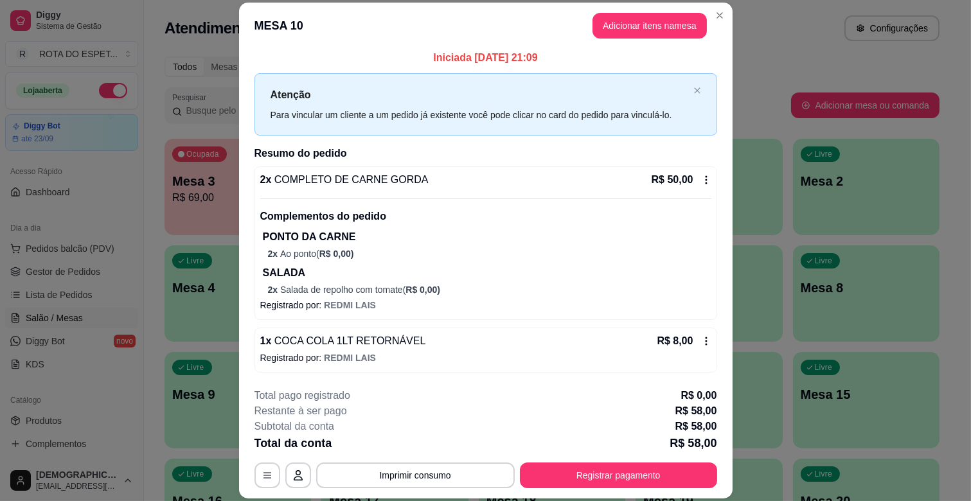
scroll to position [39, 0]
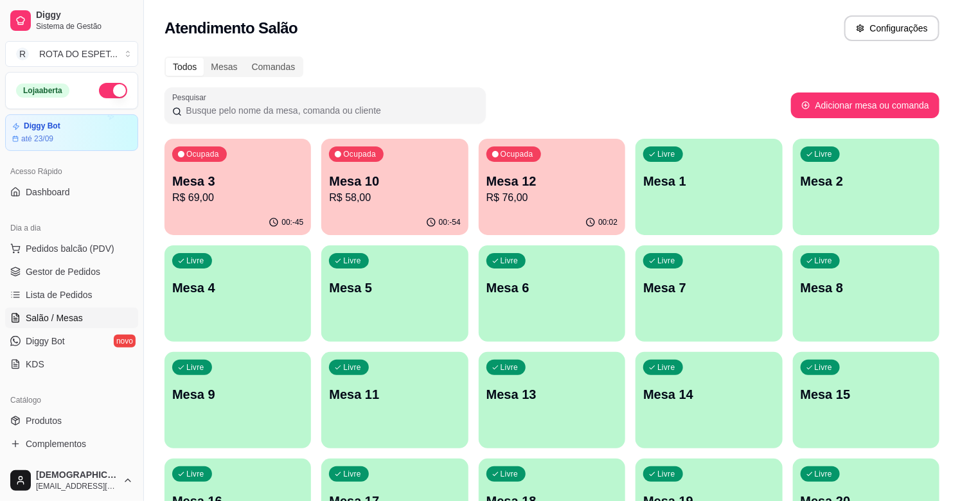
click at [515, 180] on p "Mesa 12" at bounding box center [551, 181] width 131 height 18
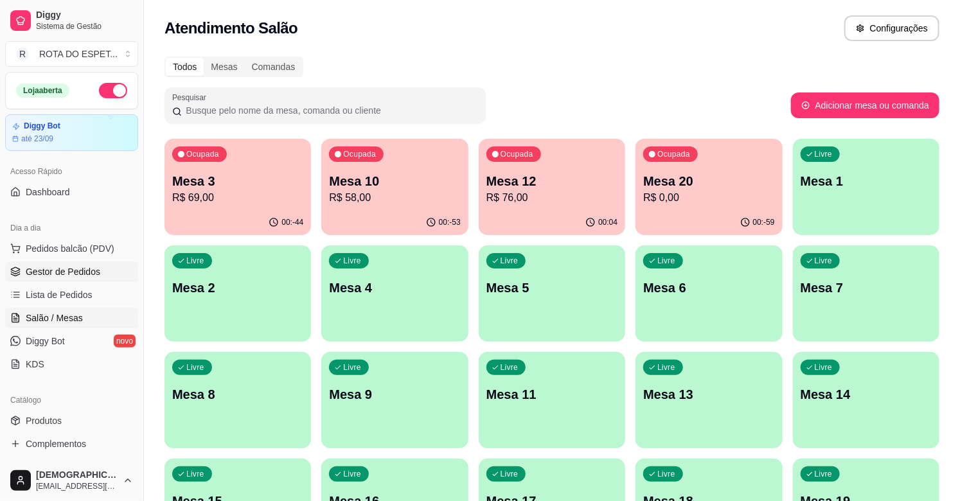
click at [90, 278] on link "Gestor de Pedidos" at bounding box center [71, 271] width 133 height 21
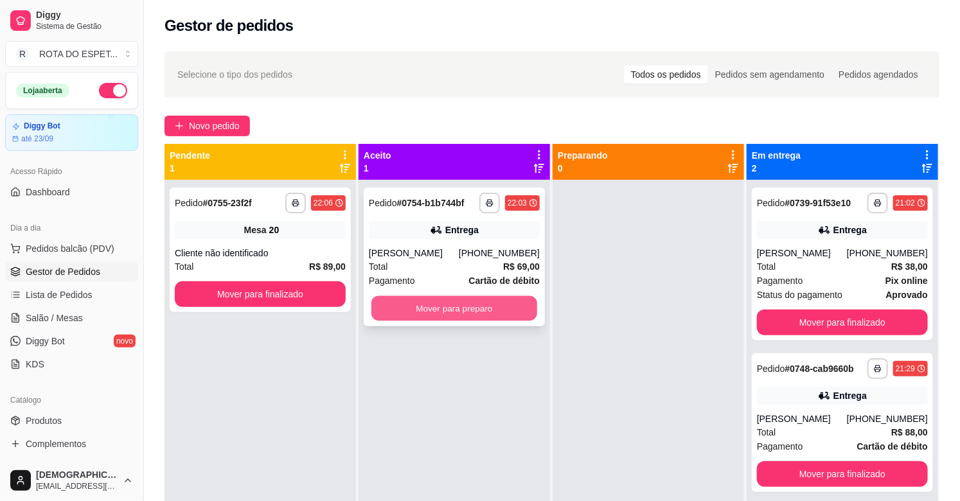
click at [446, 302] on button "Mover para preparo" at bounding box center [454, 308] width 166 height 25
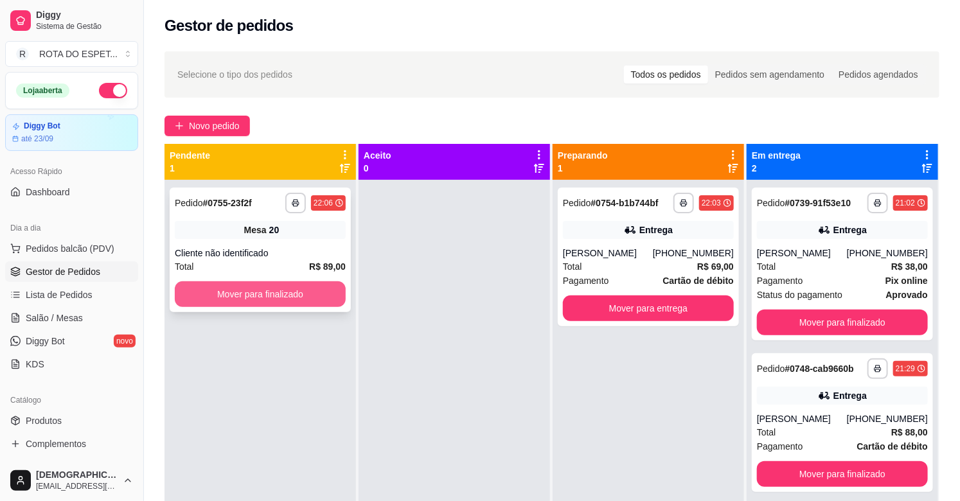
click at [236, 288] on button "Mover para finalizado" at bounding box center [260, 294] width 171 height 26
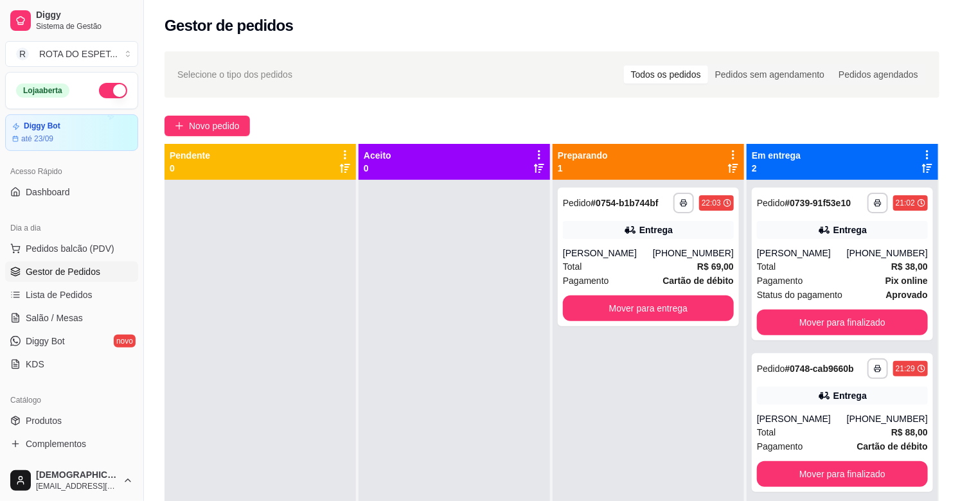
click at [525, 410] on div at bounding box center [453, 430] width 191 height 501
click at [479, 422] on div at bounding box center [453, 430] width 191 height 501
click at [820, 487] on button "Mover para finalizado" at bounding box center [842, 474] width 171 height 26
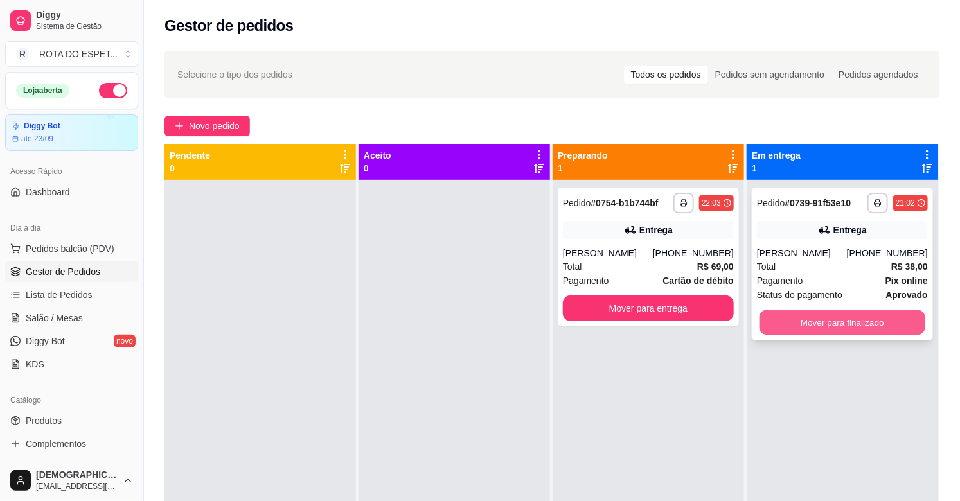
click at [822, 319] on button "Mover para finalizado" at bounding box center [842, 322] width 166 height 25
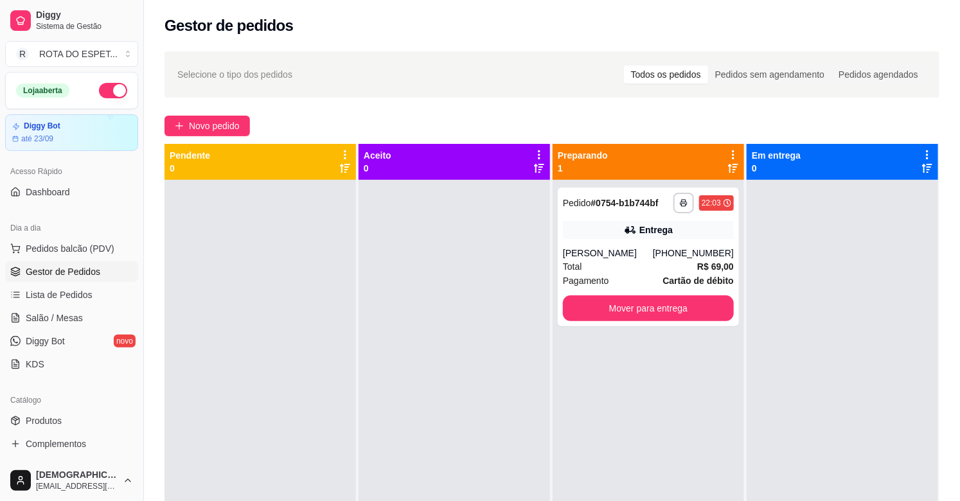
click at [538, 424] on div at bounding box center [453, 430] width 191 height 501
click at [427, 346] on div at bounding box center [453, 430] width 191 height 501
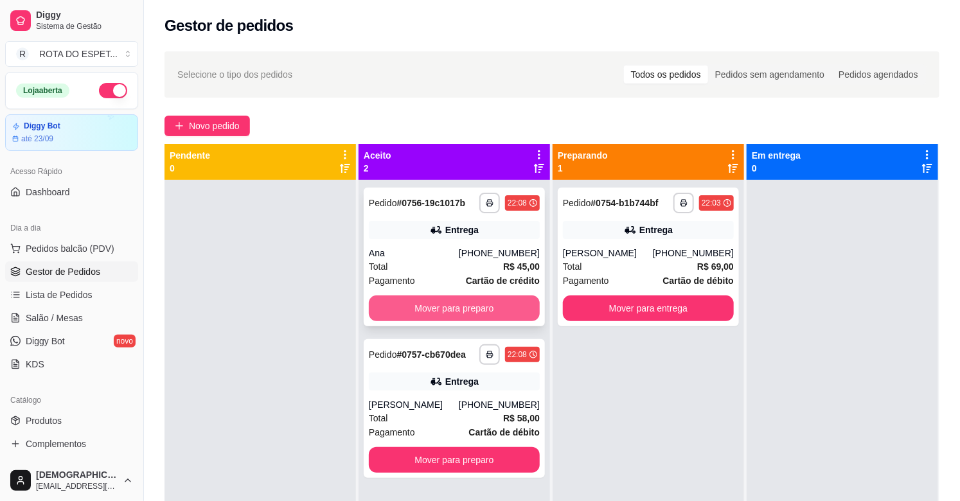
click at [434, 311] on button "Mover para preparo" at bounding box center [454, 309] width 171 height 26
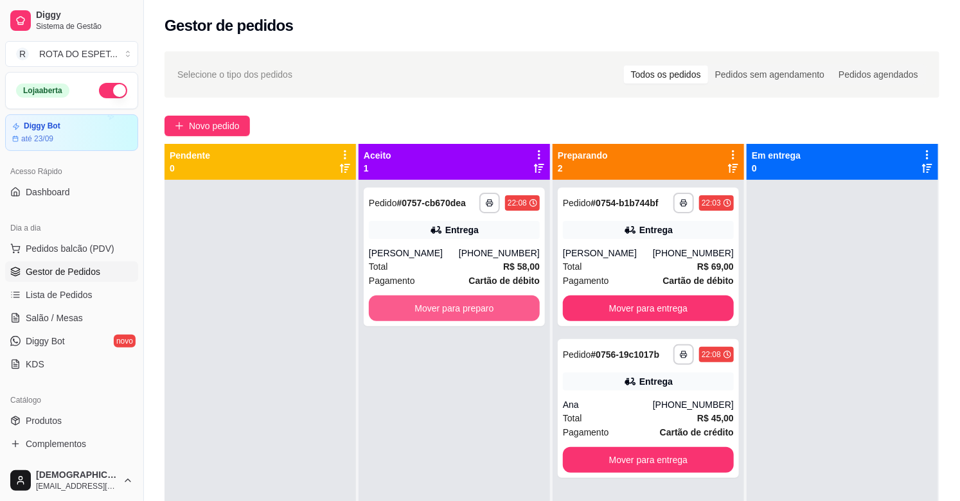
click at [434, 311] on button "Mover para preparo" at bounding box center [454, 309] width 171 height 26
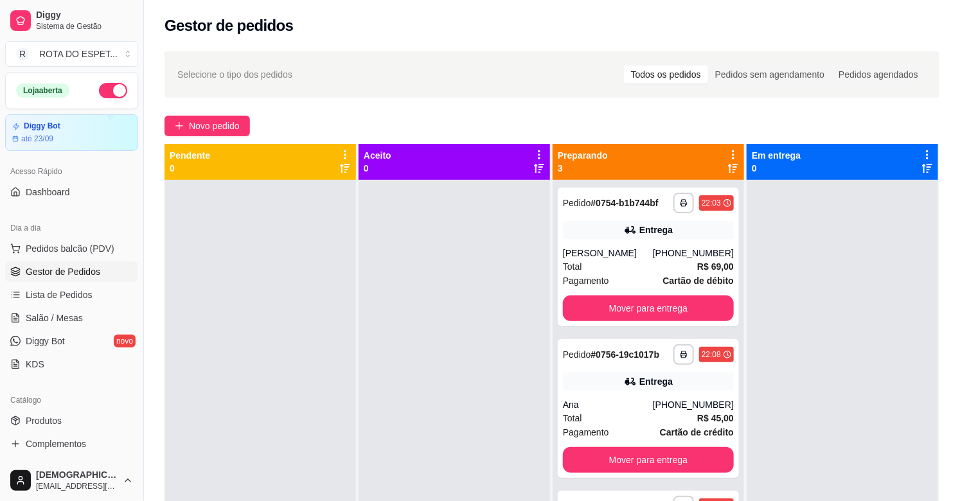
click at [407, 289] on div at bounding box center [453, 430] width 191 height 501
click at [420, 394] on div at bounding box center [453, 430] width 191 height 501
click at [430, 362] on div at bounding box center [453, 430] width 191 height 501
click at [394, 432] on div at bounding box center [453, 430] width 191 height 501
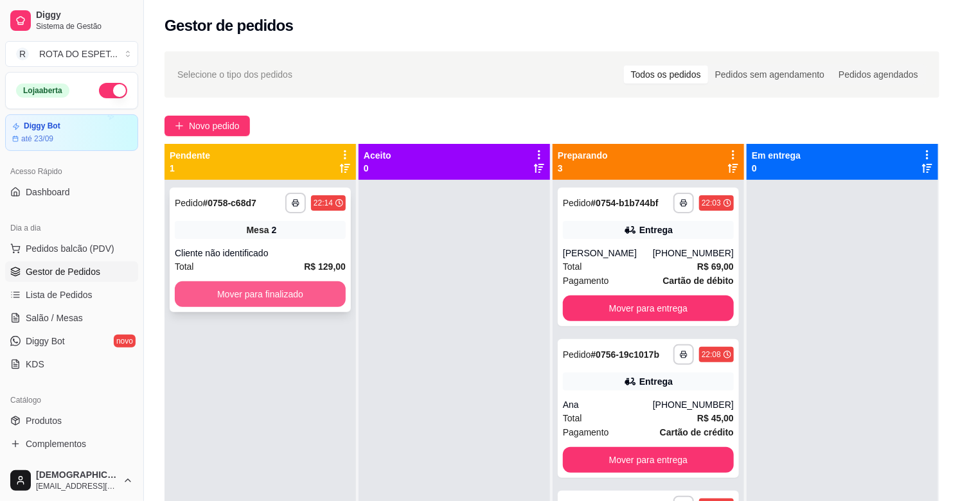
click at [272, 288] on button "Mover para finalizado" at bounding box center [260, 294] width 171 height 26
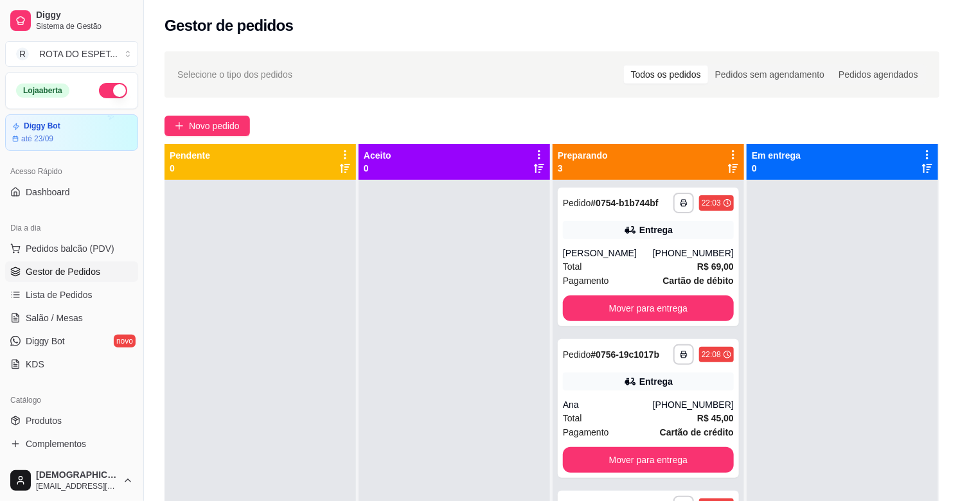
click at [412, 374] on div at bounding box center [453, 430] width 191 height 501
click at [370, 400] on div at bounding box center [453, 430] width 191 height 501
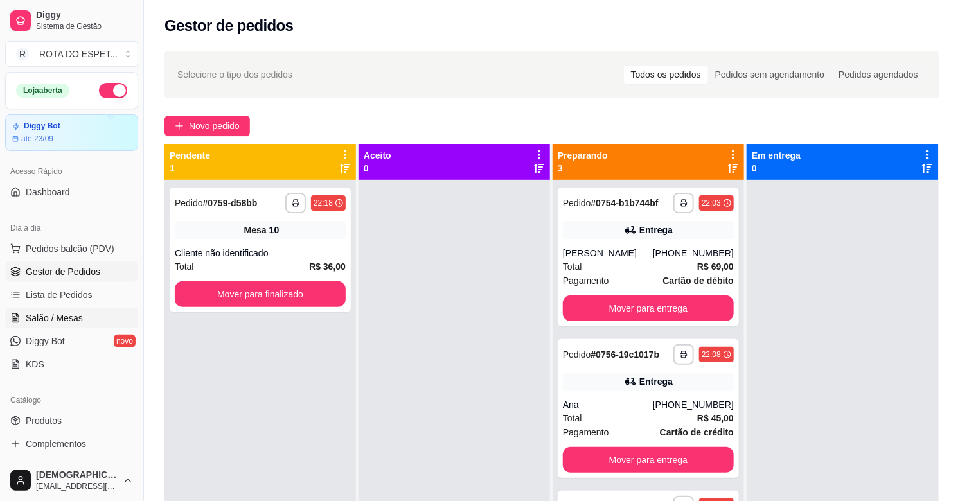
click at [49, 310] on link "Salão / Mesas" at bounding box center [71, 318] width 133 height 21
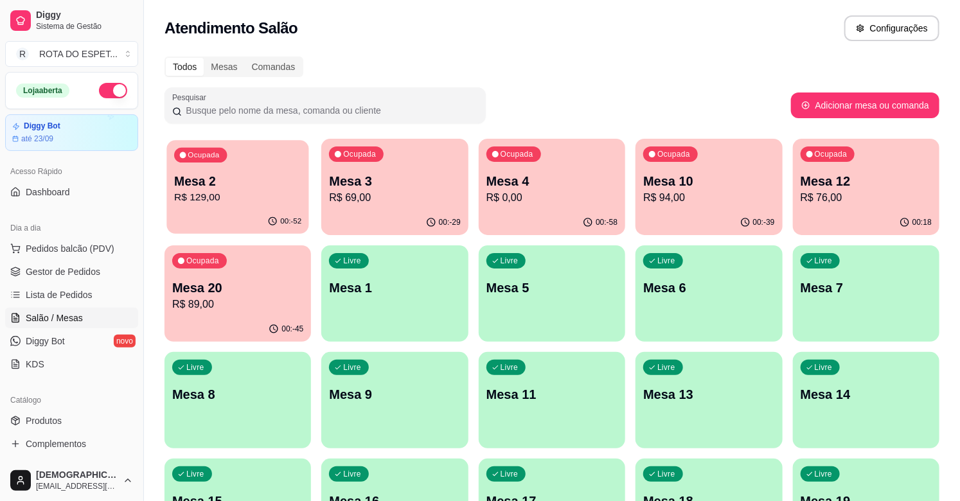
click at [217, 182] on p "Mesa 2" at bounding box center [237, 181] width 127 height 17
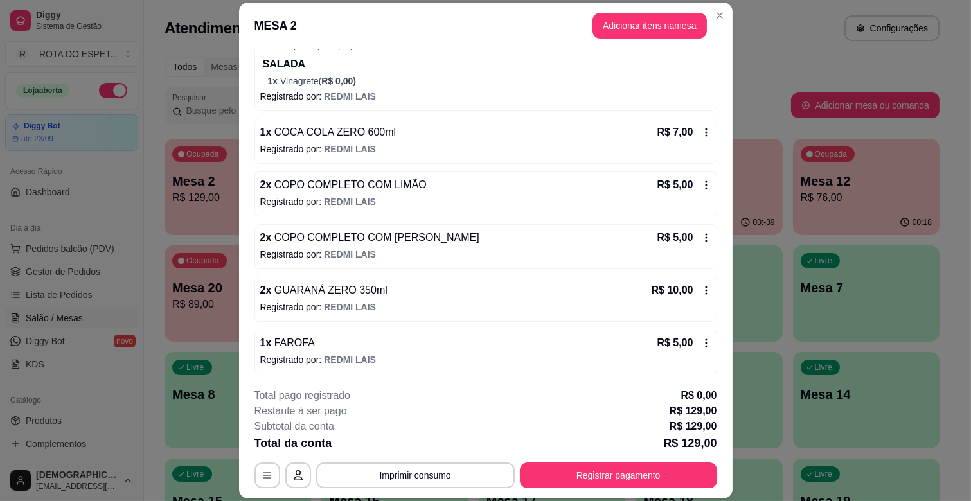
scroll to position [502, 0]
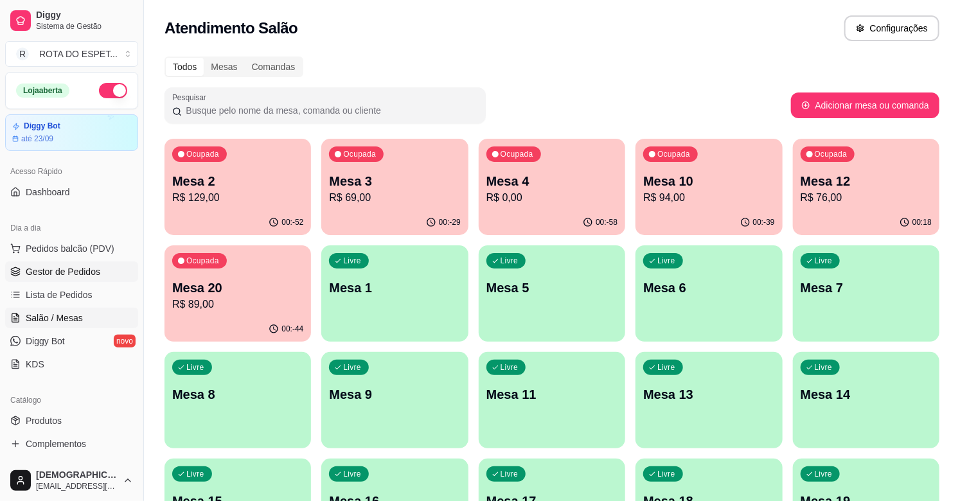
click at [95, 278] on link "Gestor de Pedidos" at bounding box center [71, 271] width 133 height 21
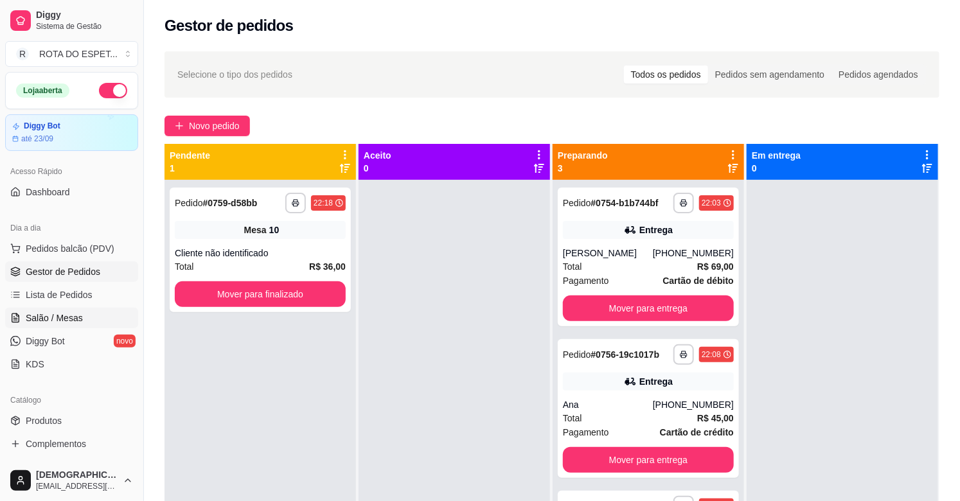
click at [88, 310] on link "Salão / Mesas" at bounding box center [71, 318] width 133 height 21
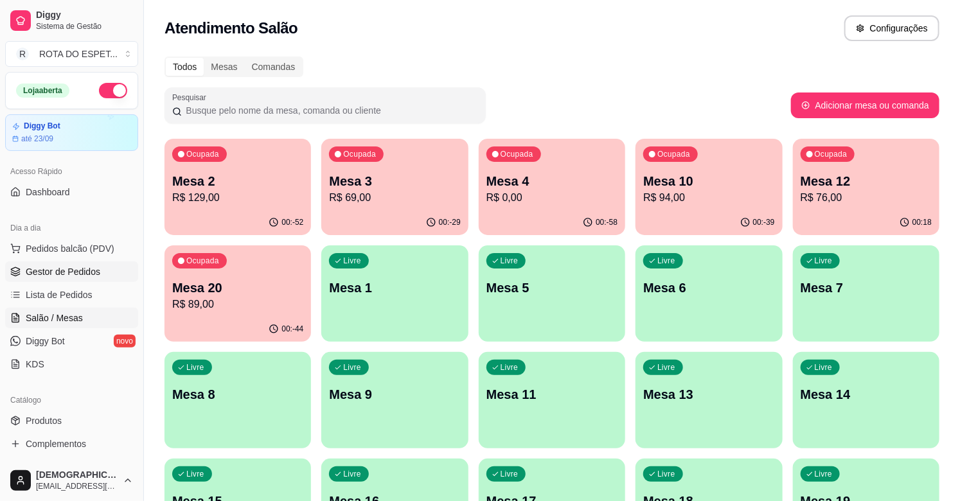
click at [55, 270] on span "Gestor de Pedidos" at bounding box center [63, 271] width 75 height 13
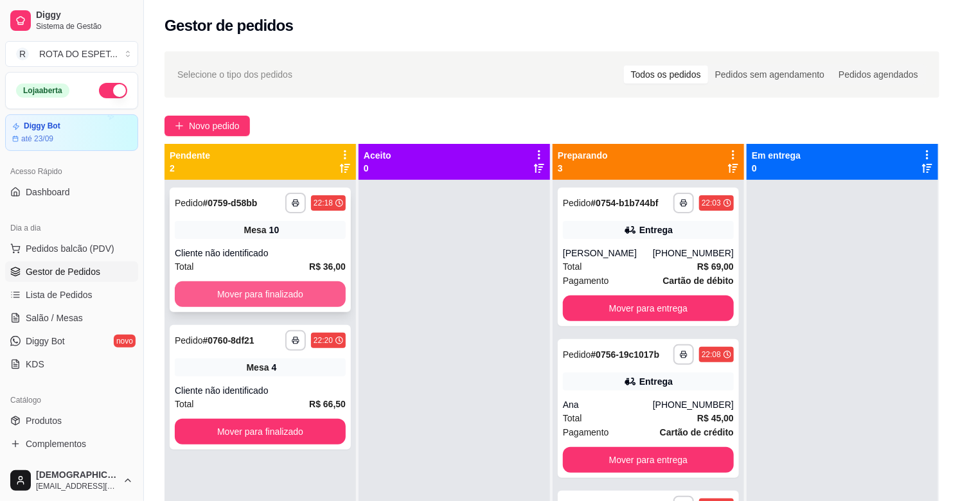
click at [286, 286] on button "Mover para finalizado" at bounding box center [260, 294] width 171 height 26
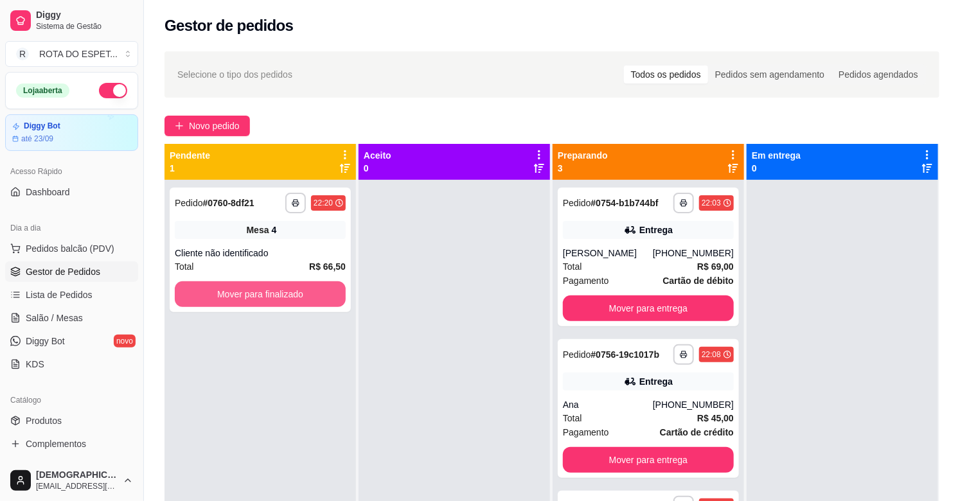
click at [286, 286] on button "Mover para finalizado" at bounding box center [260, 294] width 171 height 26
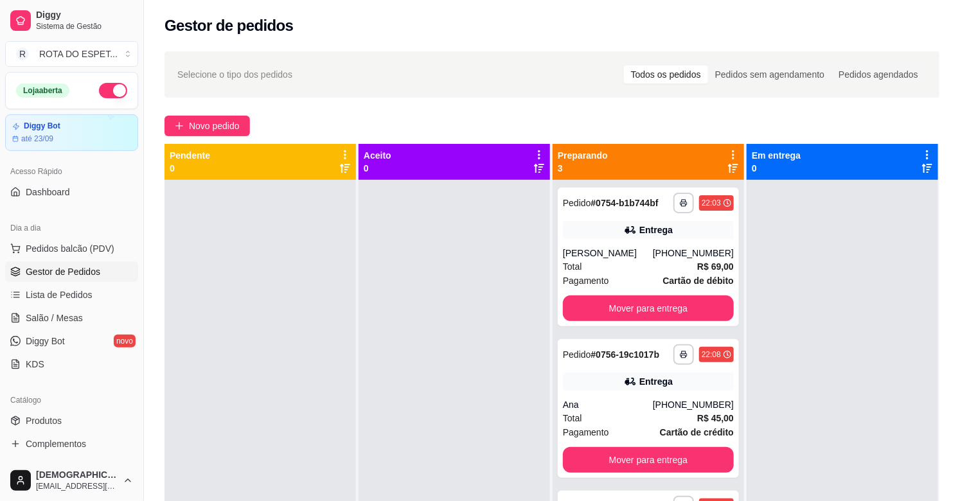
click at [390, 294] on div at bounding box center [453, 430] width 191 height 501
click at [484, 335] on div at bounding box center [453, 430] width 191 height 501
click at [82, 252] on span "Pedidos balcão (PDV)" at bounding box center [70, 248] width 89 height 13
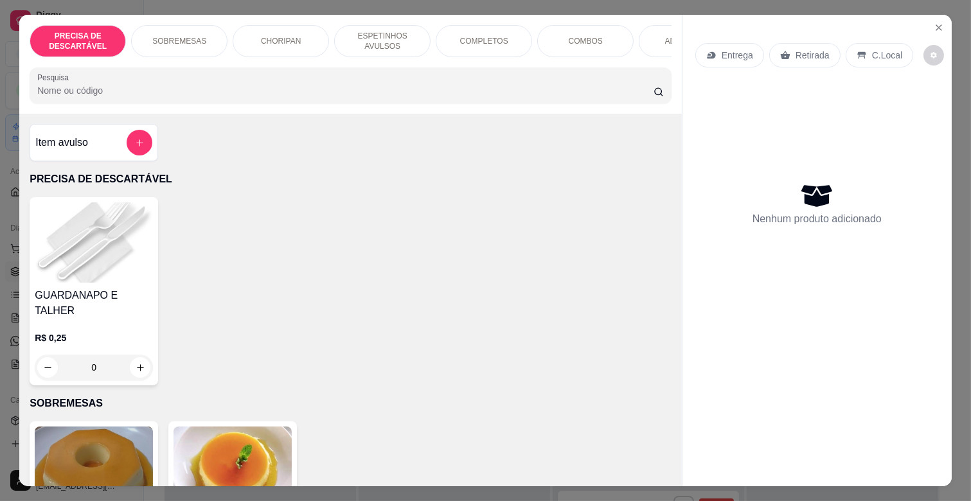
click at [468, 37] on p "COMPLETOS" at bounding box center [484, 41] width 48 height 10
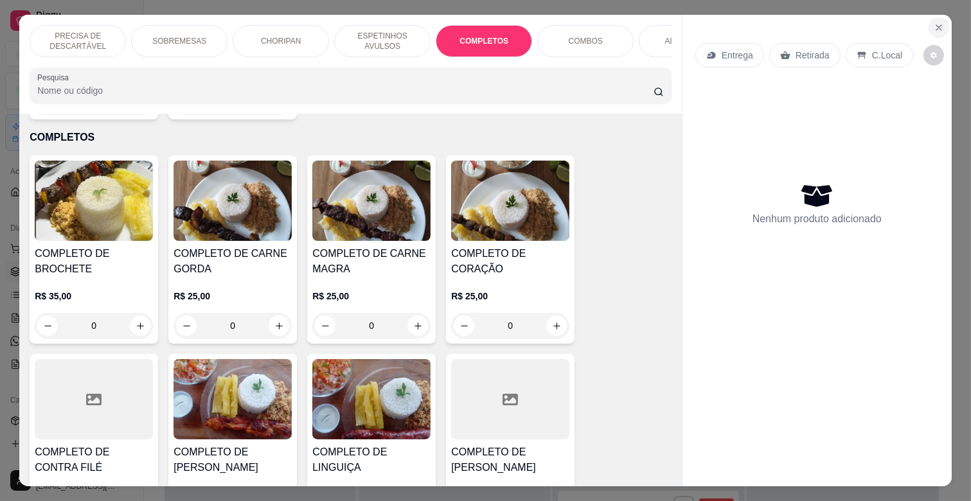
click at [941, 20] on button "Close" at bounding box center [938, 27] width 21 height 21
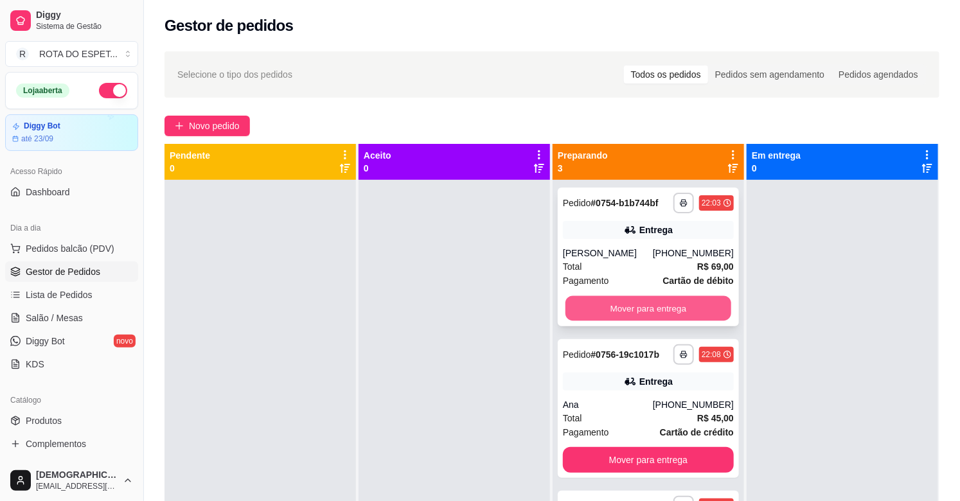
click at [605, 306] on button "Mover para entrega" at bounding box center [648, 308] width 166 height 25
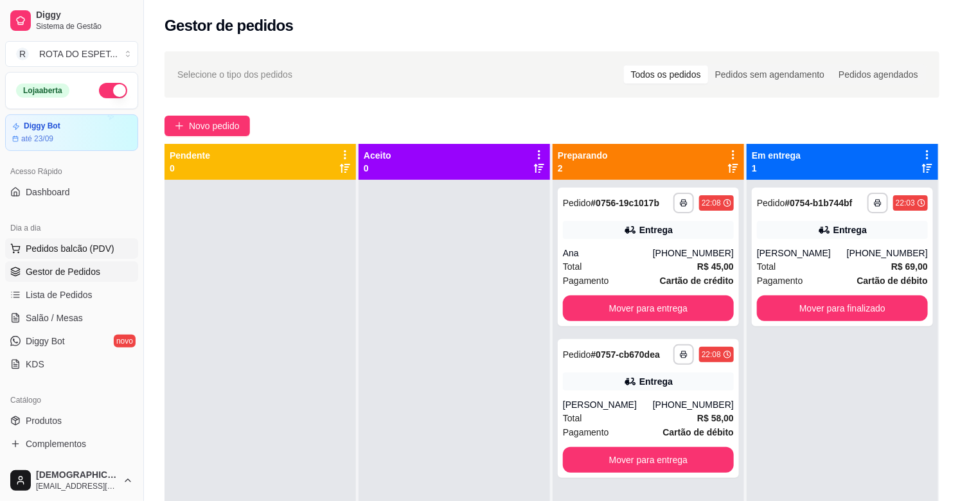
click at [69, 252] on span "Pedidos balcão (PDV)" at bounding box center [70, 248] width 89 height 13
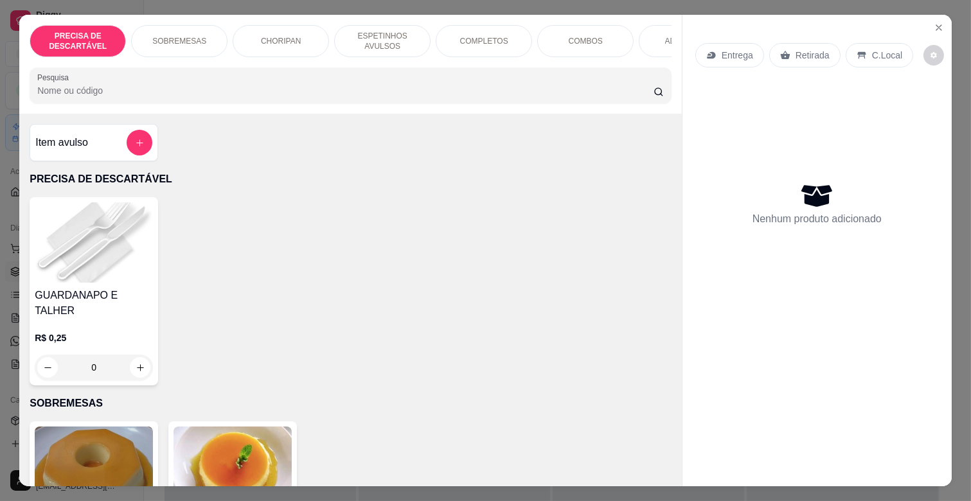
click at [515, 34] on div "COMPLETOS" at bounding box center [484, 41] width 96 height 32
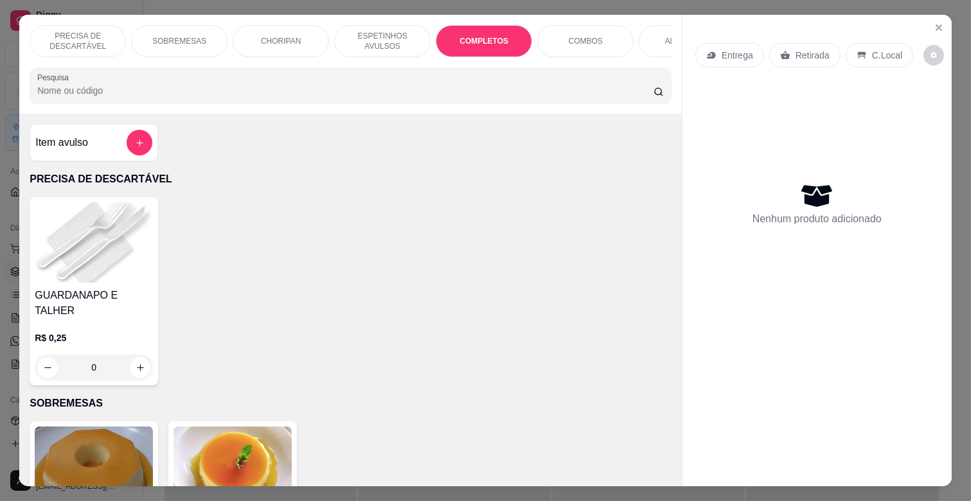
scroll to position [31, 0]
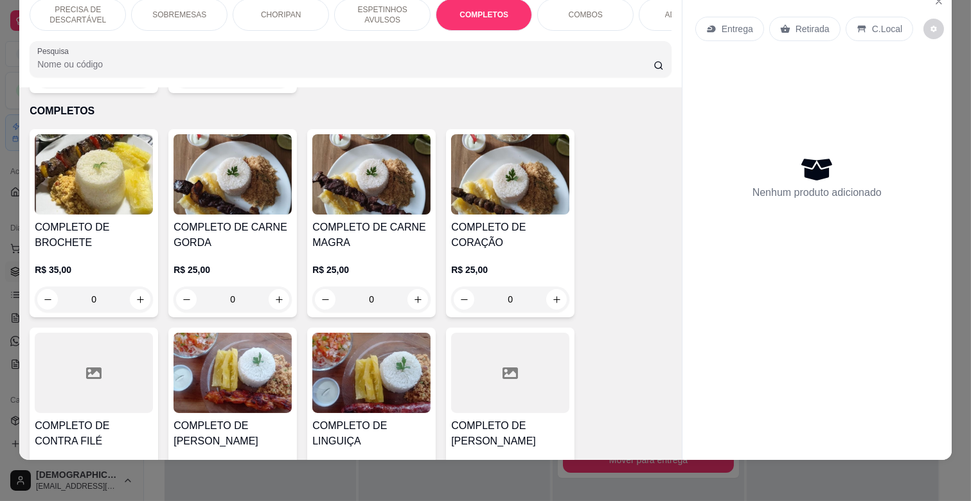
click at [227, 232] on h4 "COMPLETO DE CARNE GORDA" at bounding box center [232, 235] width 118 height 31
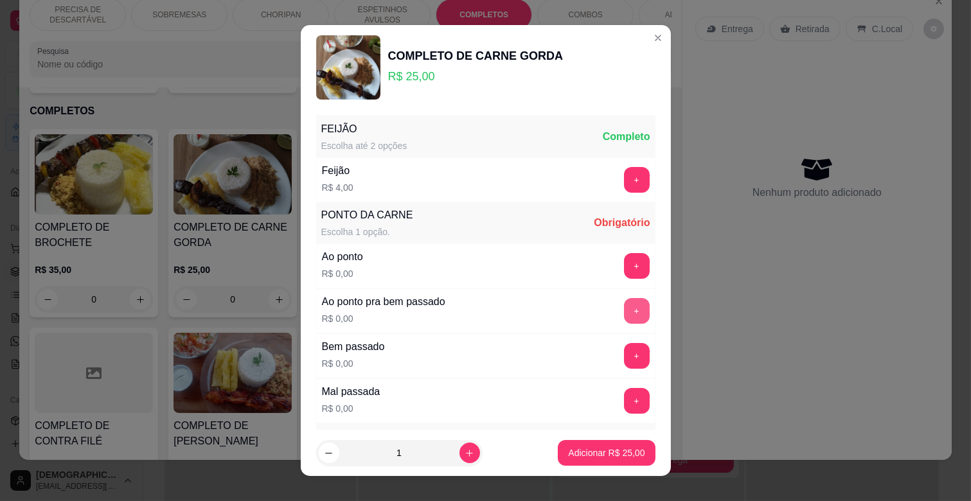
click at [624, 310] on button "+" at bounding box center [637, 311] width 26 height 26
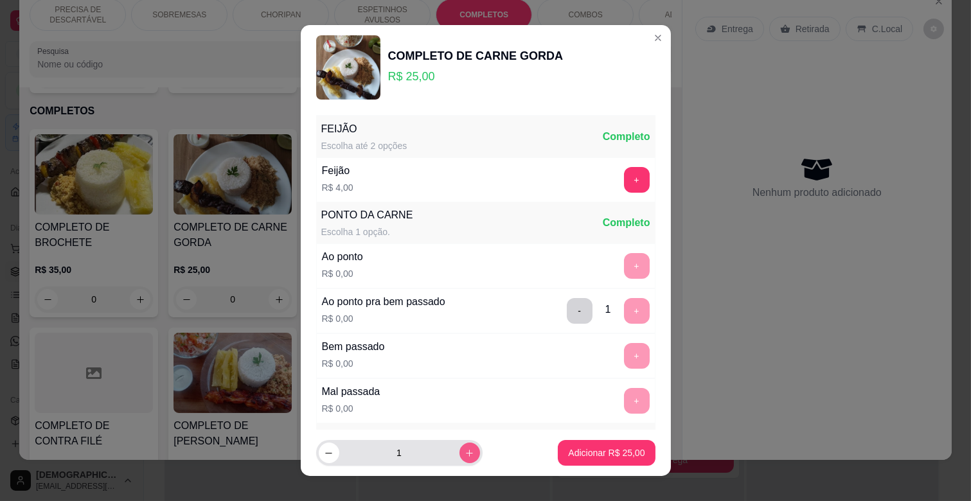
click at [464, 448] on icon "increase-product-quantity" at bounding box center [469, 453] width 10 height 10
type input "2"
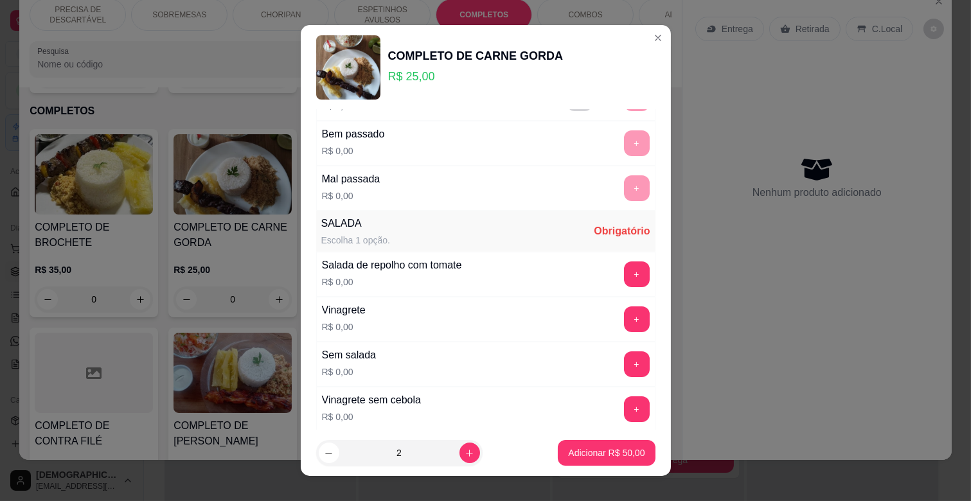
scroll to position [214, 0]
click at [624, 317] on button "+" at bounding box center [637, 318] width 26 height 26
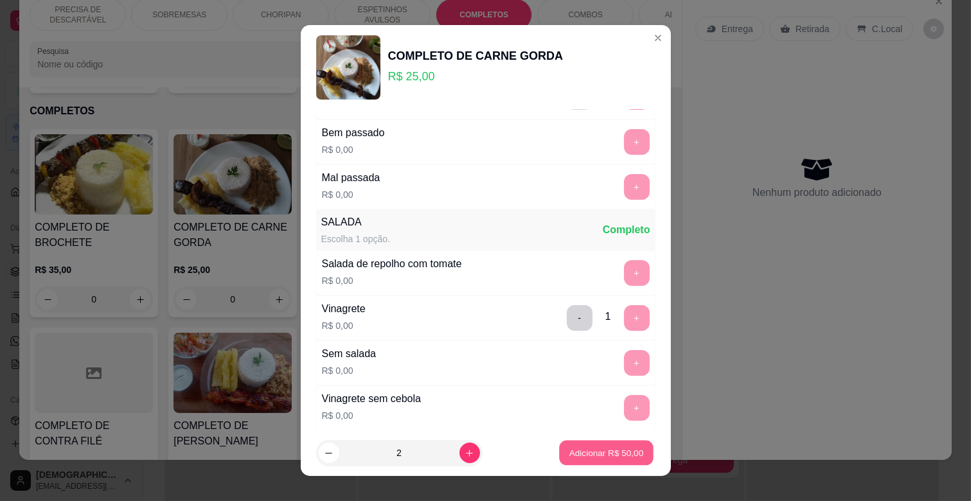
click at [599, 454] on p "Adicionar R$ 50,00" at bounding box center [606, 452] width 75 height 12
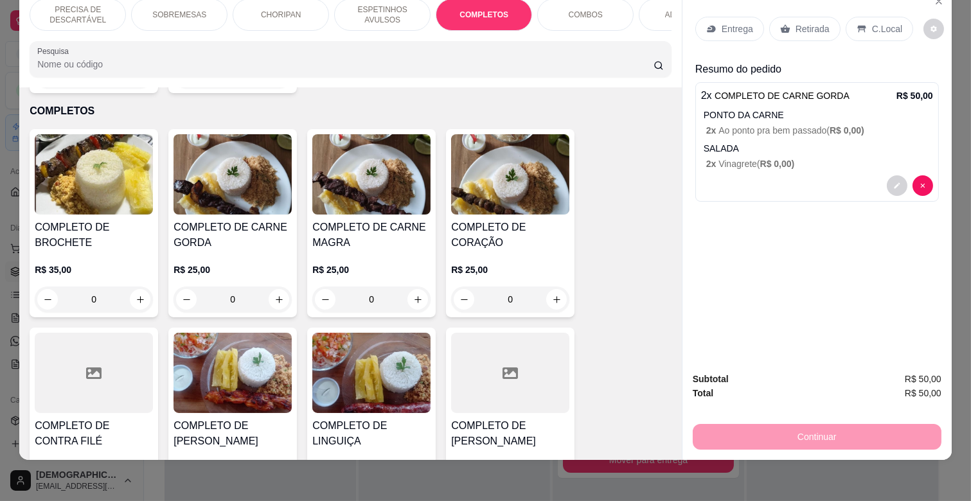
click at [376, 13] on p "ESPETINHOS AVULSOS" at bounding box center [382, 14] width 75 height 21
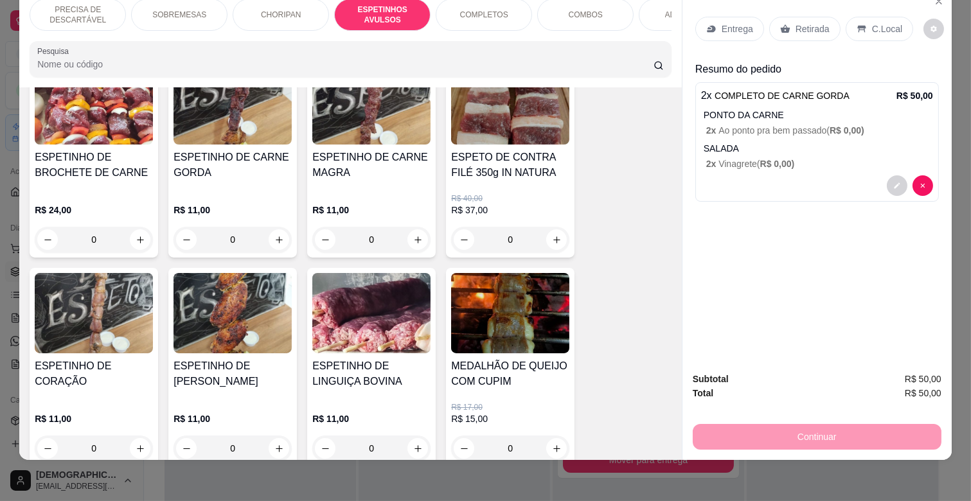
scroll to position [709, 0]
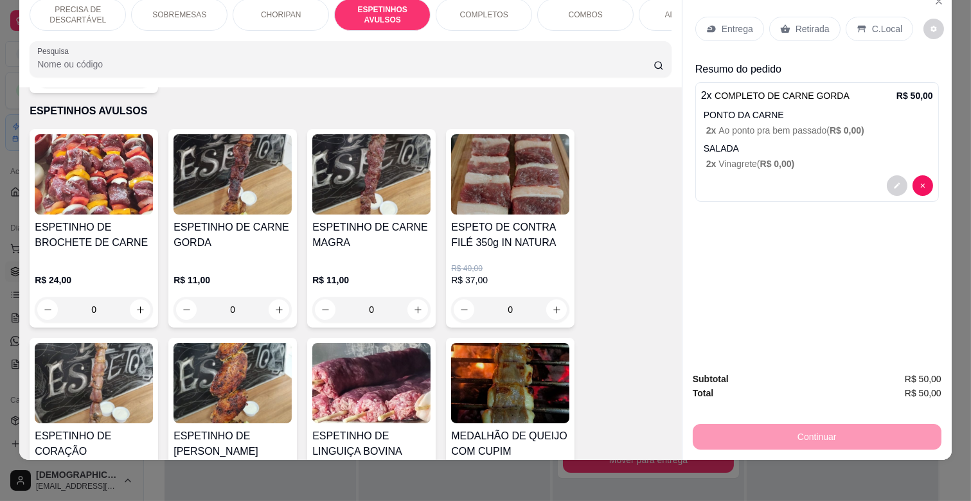
click at [102, 261] on div "R$ 24,00 0" at bounding box center [94, 292] width 118 height 62
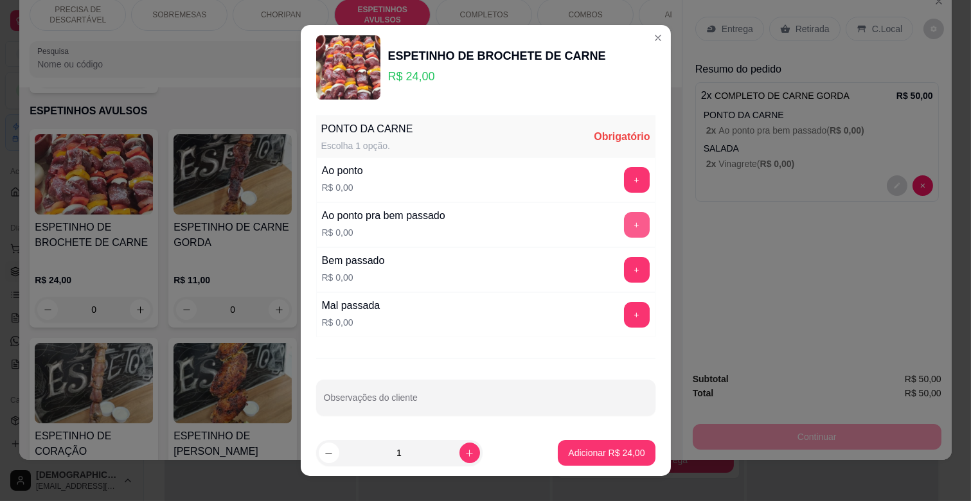
click at [624, 226] on button "+" at bounding box center [637, 225] width 26 height 26
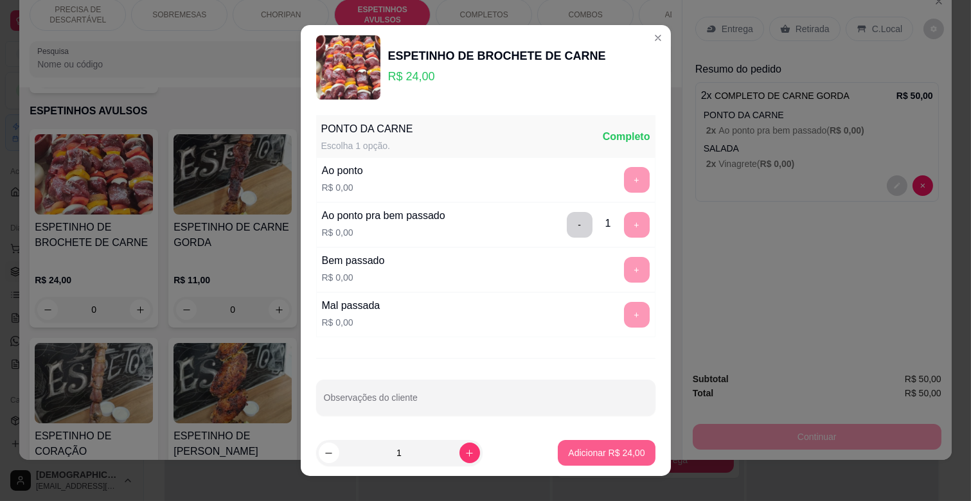
click at [610, 456] on p "Adicionar R$ 24,00" at bounding box center [606, 452] width 76 height 13
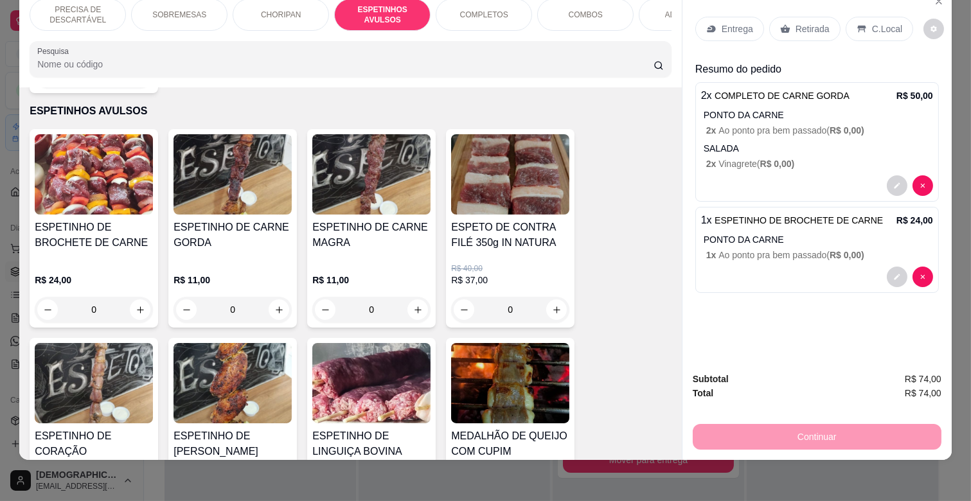
click at [360, 365] on img at bounding box center [371, 383] width 118 height 80
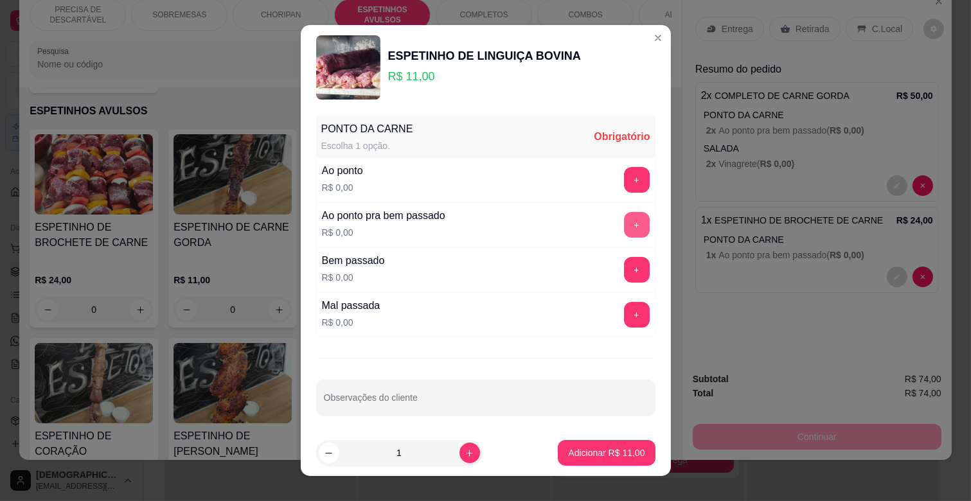
click at [612, 240] on div "Ao ponto pra bem passado R$ 0,00 +" at bounding box center [485, 224] width 339 height 45
click at [624, 230] on button "+" at bounding box center [637, 225] width 26 height 26
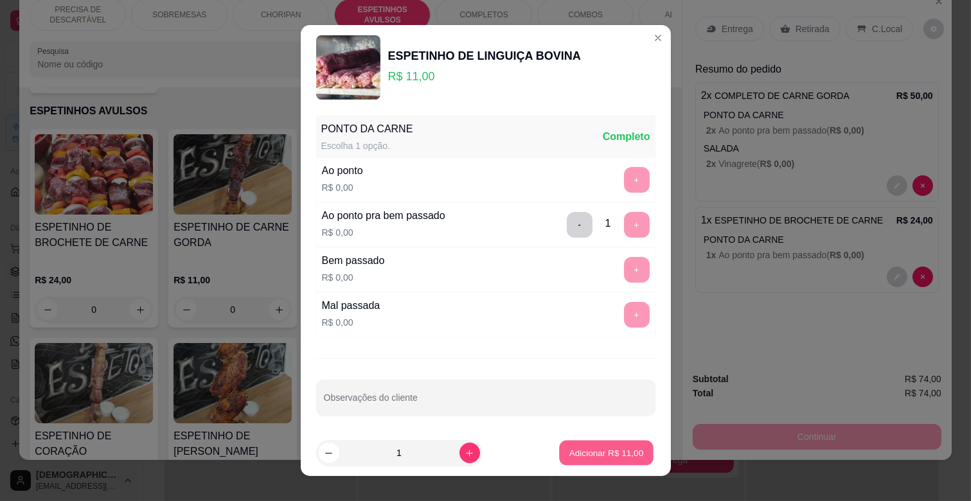
click at [596, 457] on p "Adicionar R$ 11,00" at bounding box center [606, 452] width 75 height 12
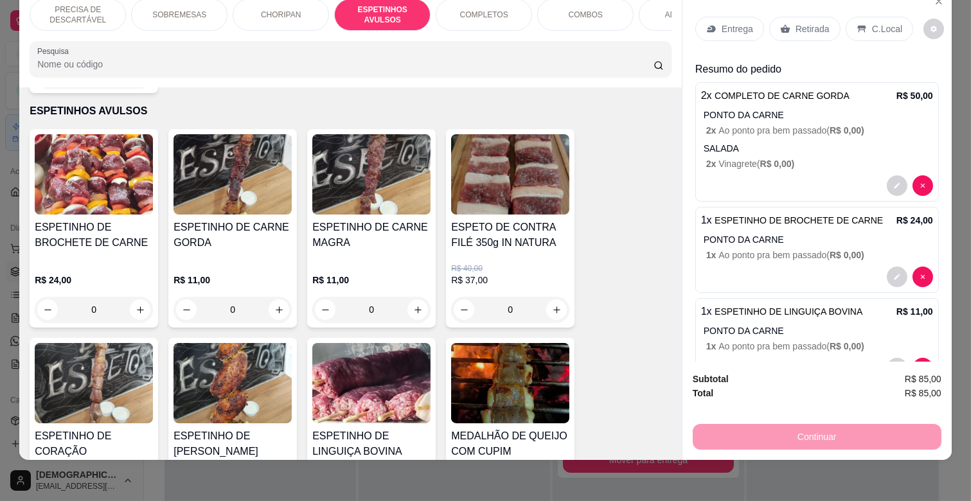
click at [733, 17] on div "Entrega" at bounding box center [729, 29] width 69 height 24
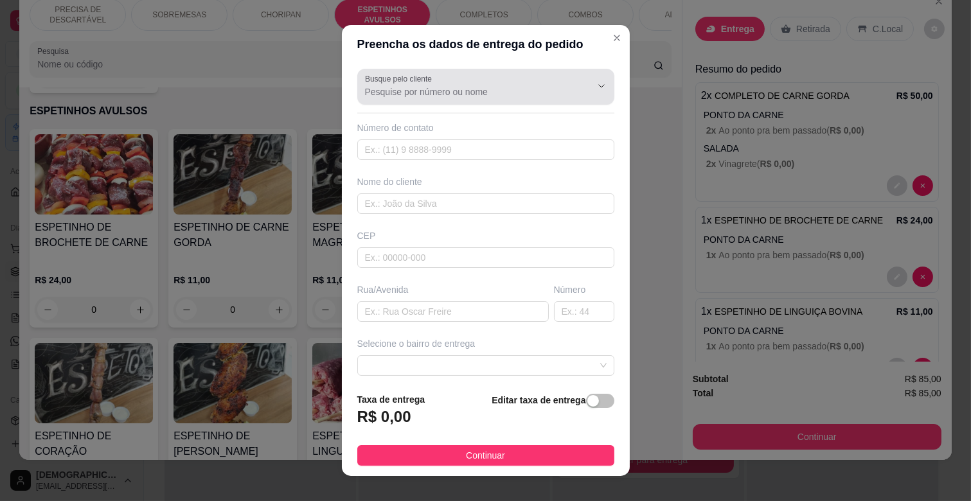
click at [461, 96] on input "Busque pelo cliente" at bounding box center [468, 91] width 206 height 13
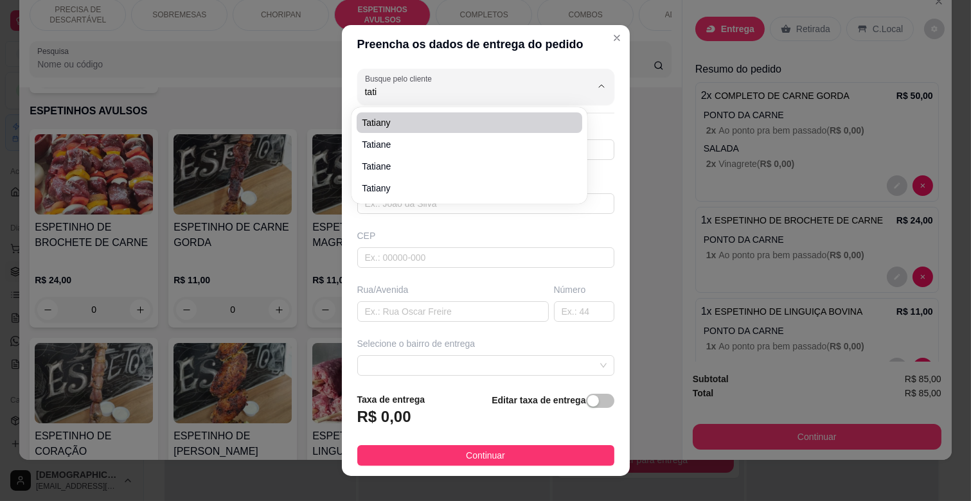
click at [409, 121] on span "Tatiany" at bounding box center [463, 122] width 202 height 13
type input "Tatiany"
type input "67998227679"
type input "Tatiany"
type input "79062066"
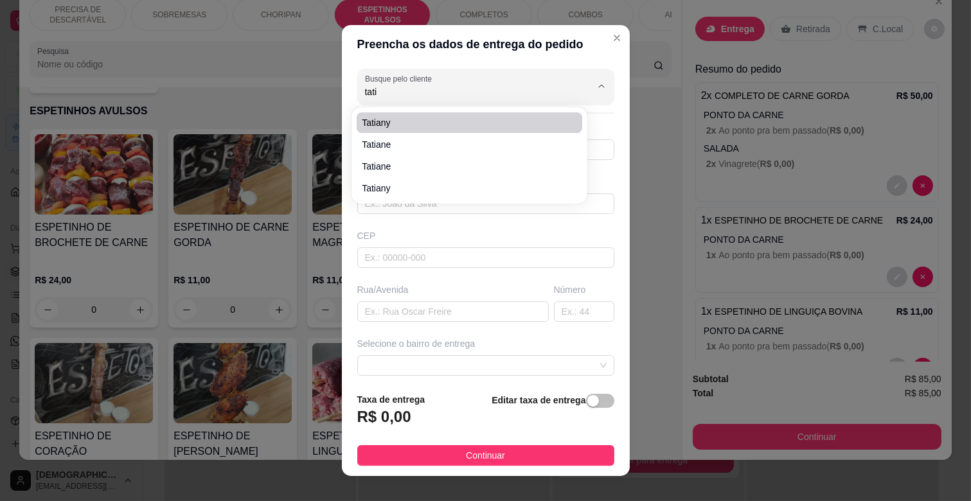
type input "Rua [PERSON_NAME]"
type input "4571"
type input "CAMPO GRANDE"
type input "Casa"
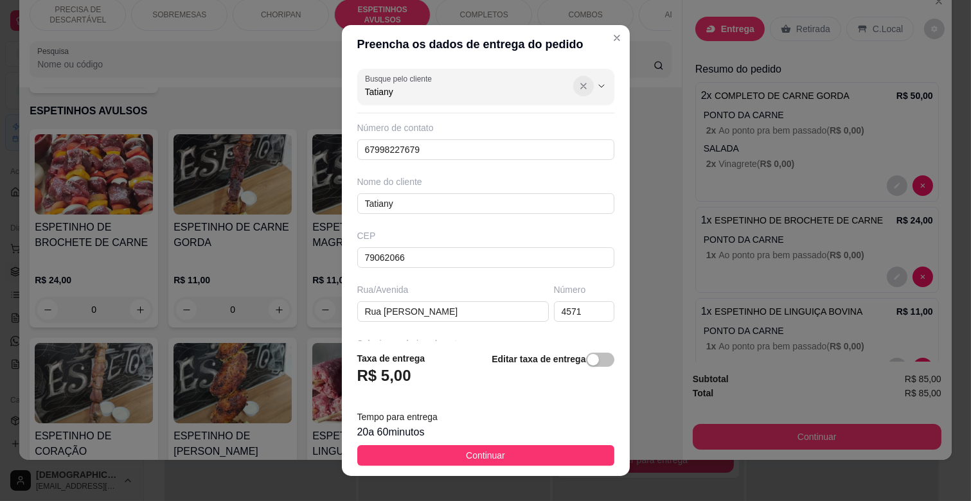
type input "Tatiany"
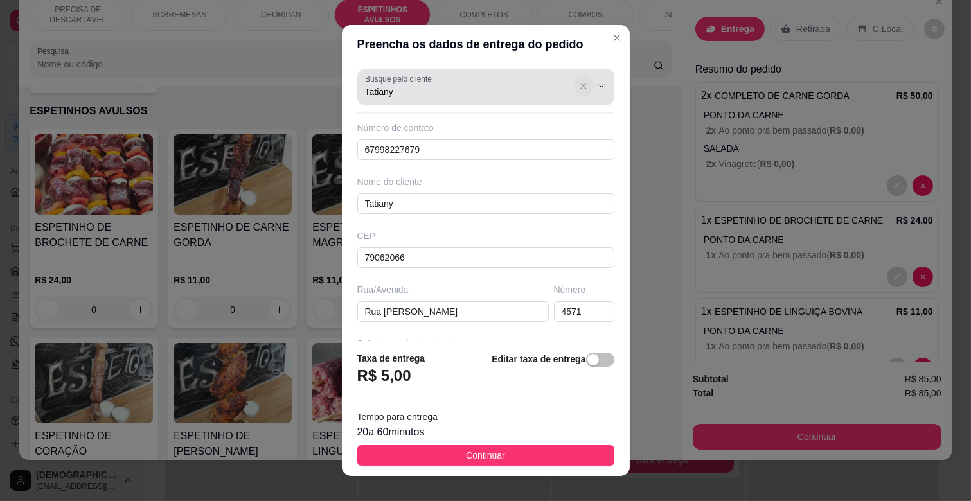
click at [578, 87] on icon "Show suggestions" at bounding box center [583, 86] width 10 height 10
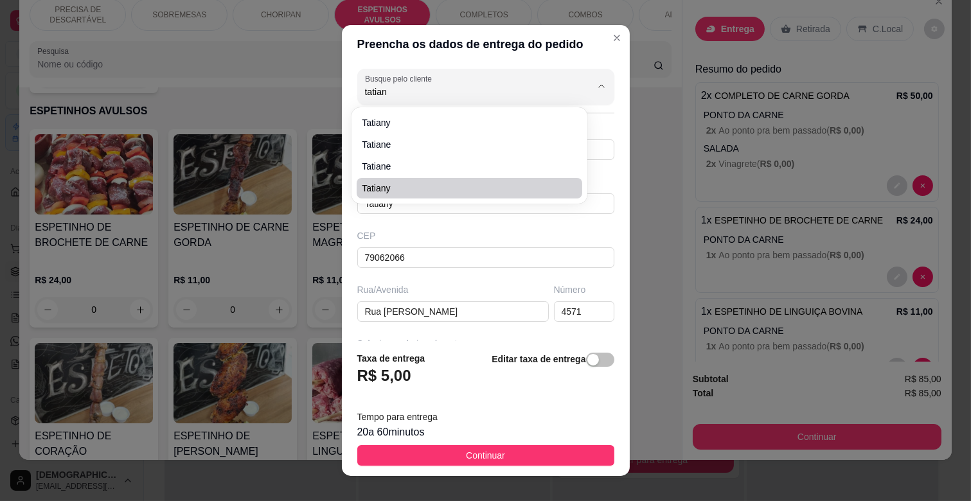
click at [402, 182] on span "Tatiany" at bounding box center [463, 188] width 202 height 13
type input "Tatiany"
type input "67998822037"
type input "Tatiany"
type input "79003243"
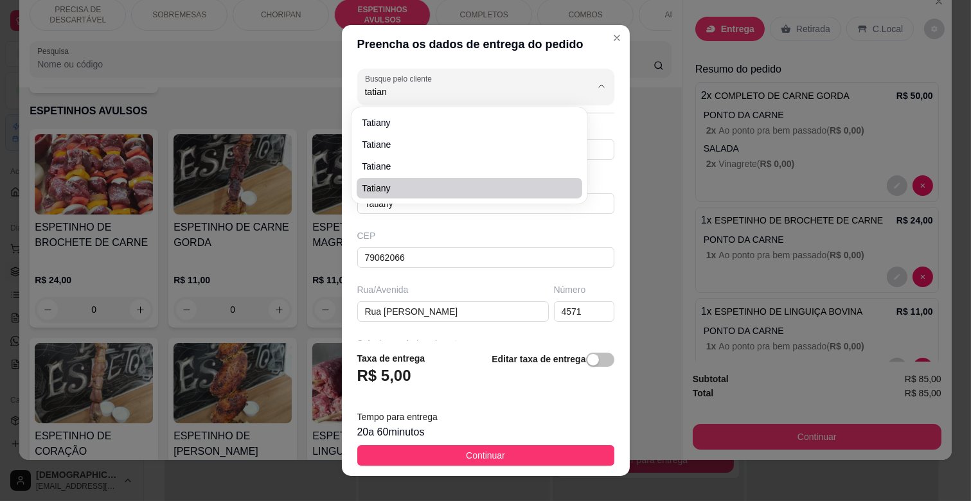
type input "[GEOGRAPHIC_DATA]"
type input "85"
type input "[GEOGRAPHIC_DATA]"
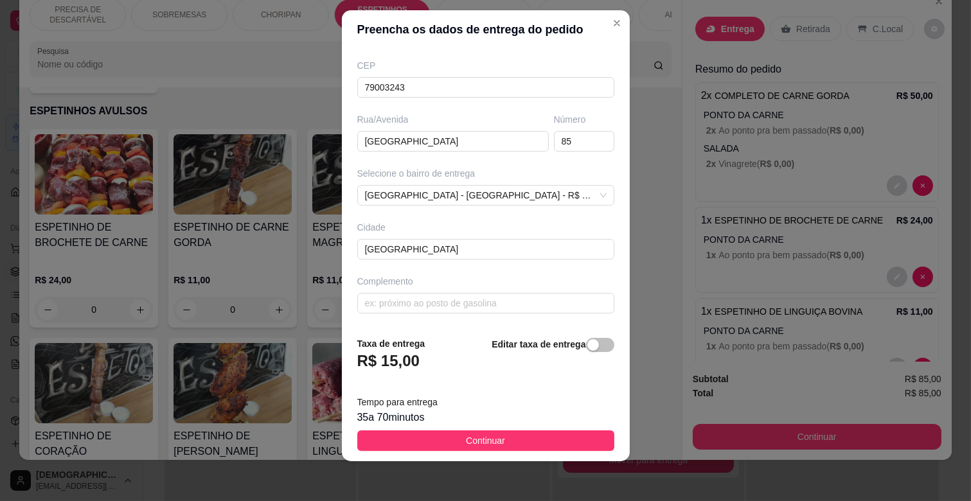
scroll to position [16, 0]
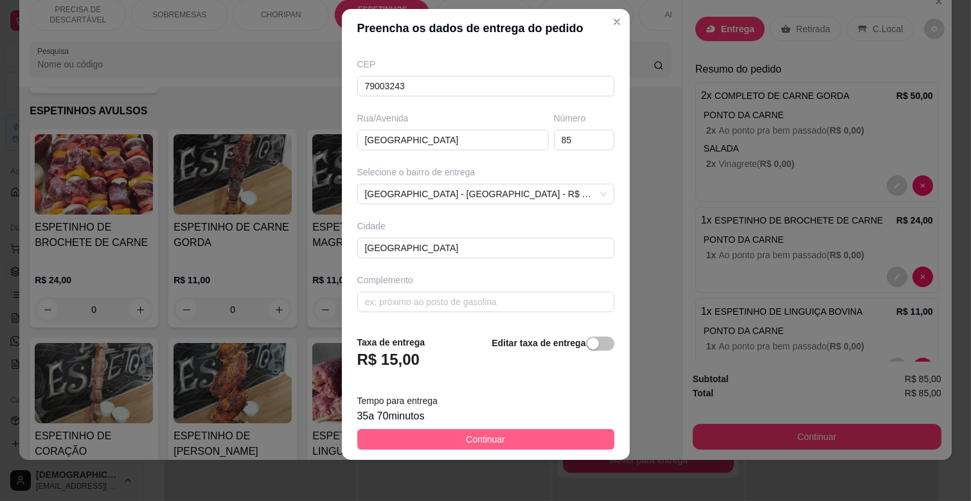
type input "Tatiany"
click at [520, 433] on button "Continuar" at bounding box center [485, 439] width 257 height 21
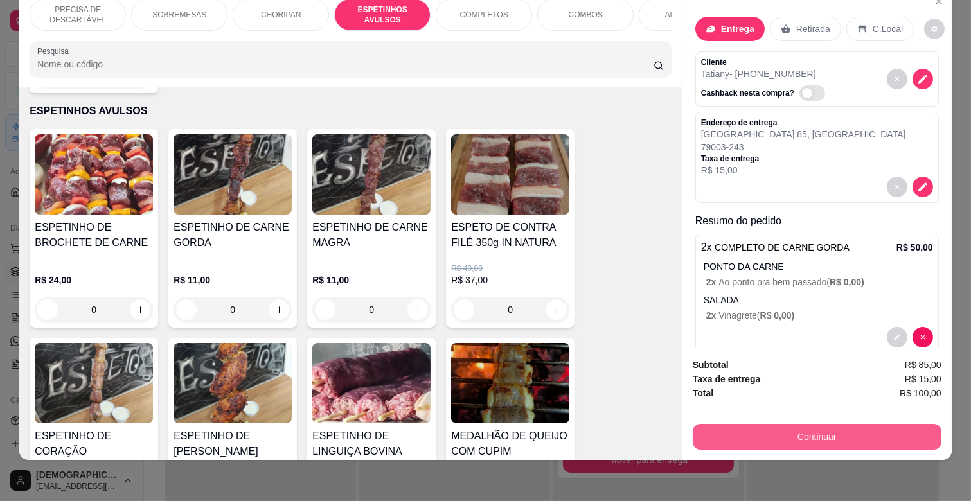
click at [799, 425] on button "Continuar" at bounding box center [817, 437] width 249 height 26
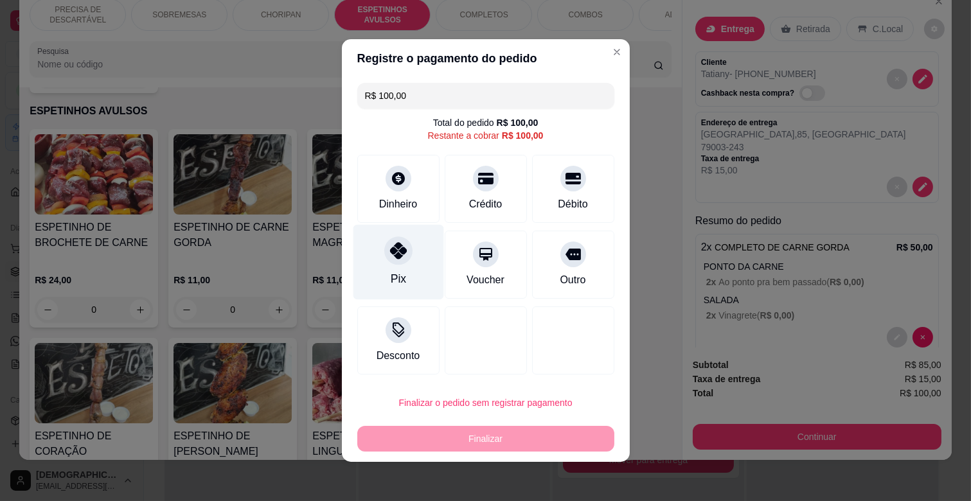
click at [390, 274] on div "Pix" at bounding box center [397, 278] width 15 height 17
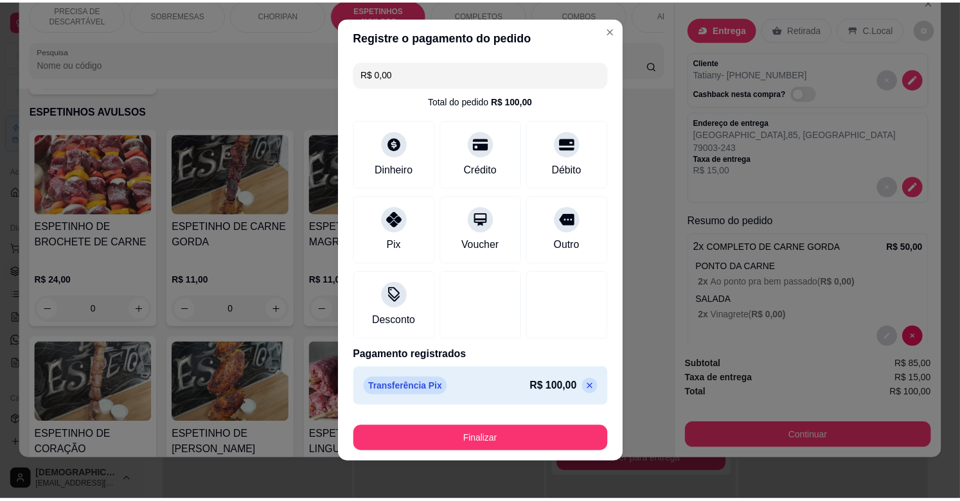
scroll to position [13, 0]
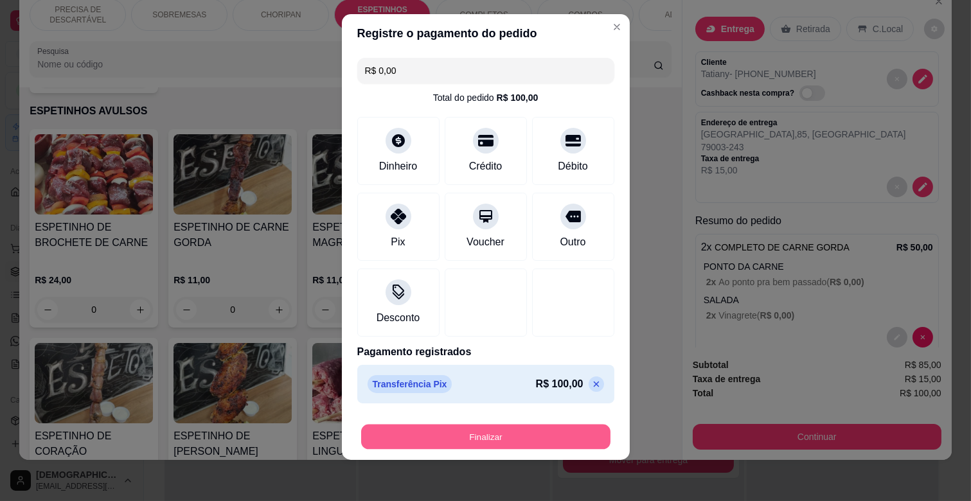
click at [511, 432] on button "Finalizar" at bounding box center [485, 437] width 249 height 25
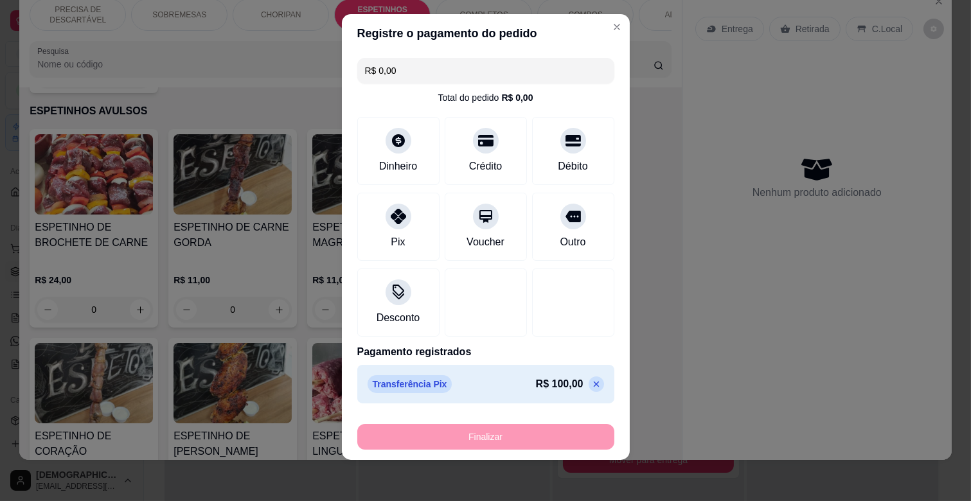
type input "-R$ 100,00"
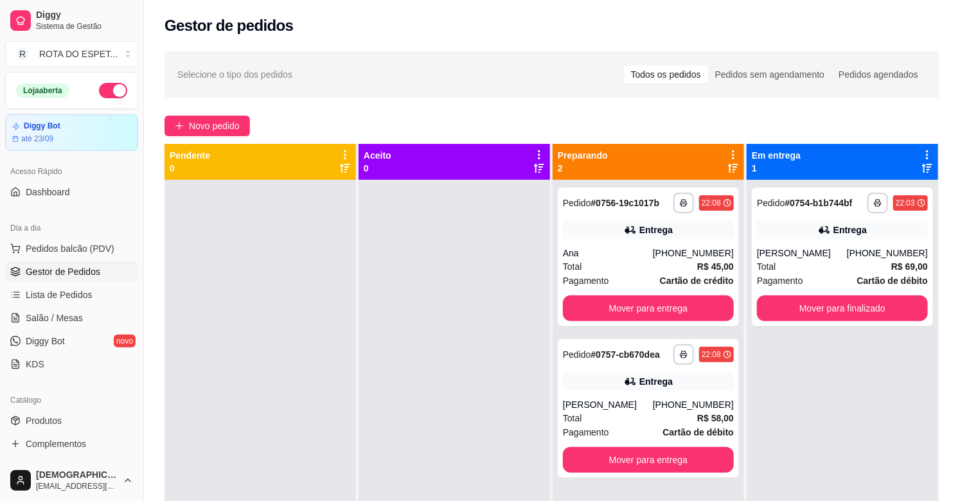
click at [429, 299] on div at bounding box center [453, 430] width 191 height 501
click at [66, 320] on span "Salão / Mesas" at bounding box center [54, 318] width 57 height 13
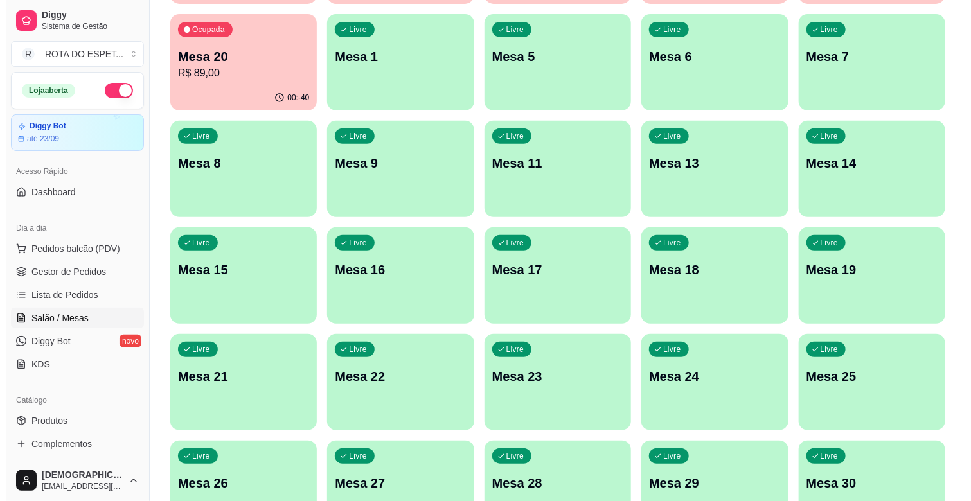
scroll to position [285, 0]
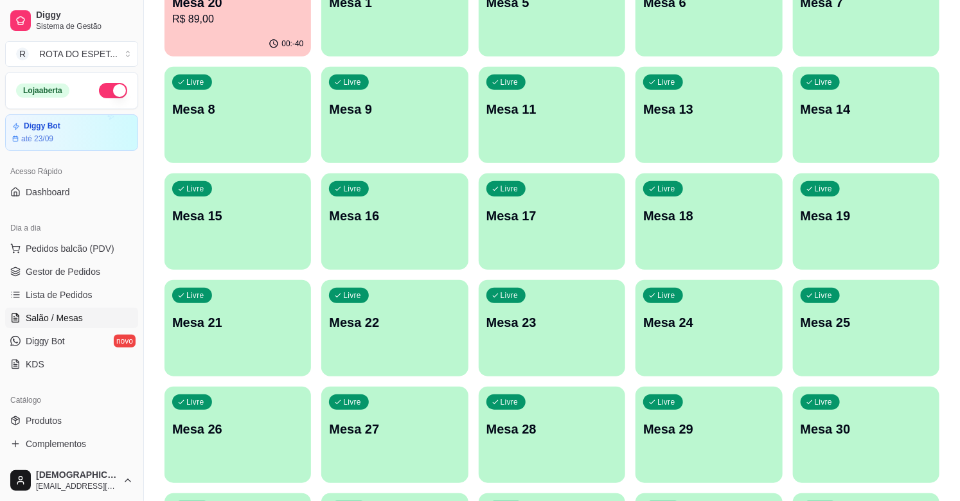
click at [246, 316] on p "Mesa 21" at bounding box center [237, 323] width 131 height 18
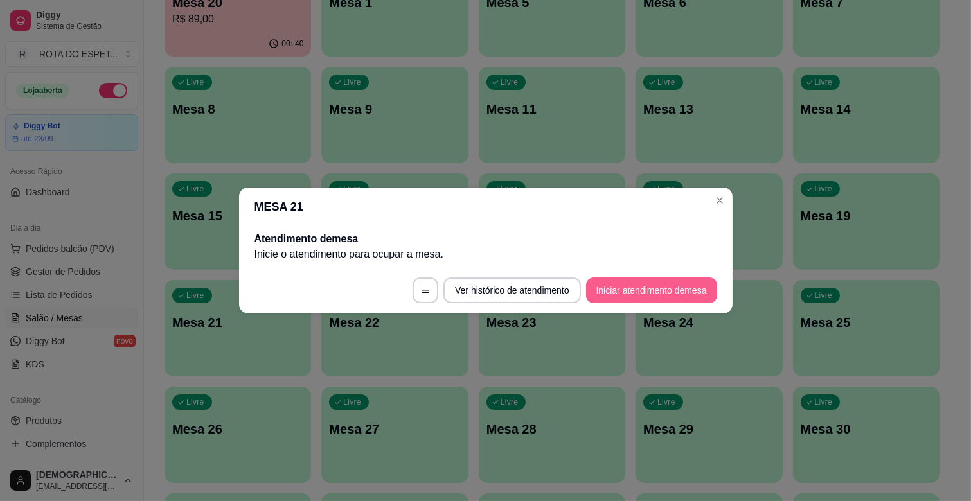
click at [660, 290] on button "Iniciar atendimento de mesa" at bounding box center [651, 291] width 131 height 26
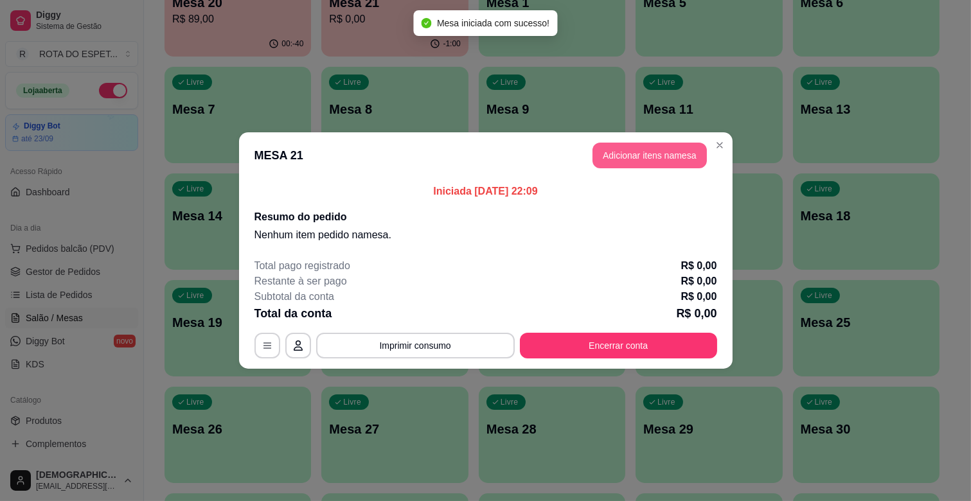
click at [618, 158] on button "Adicionar itens na mesa" at bounding box center [649, 156] width 114 height 26
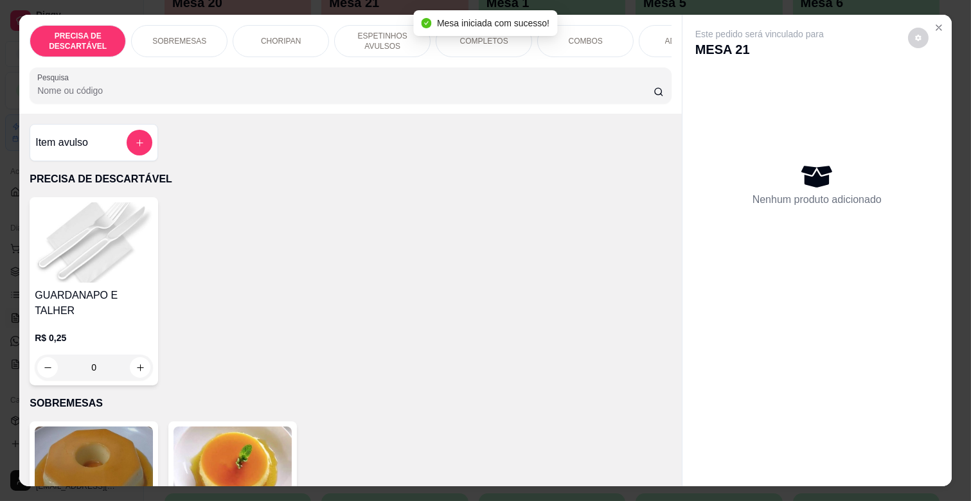
click at [364, 34] on p "ESPETINHOS AVULSOS" at bounding box center [382, 41] width 75 height 21
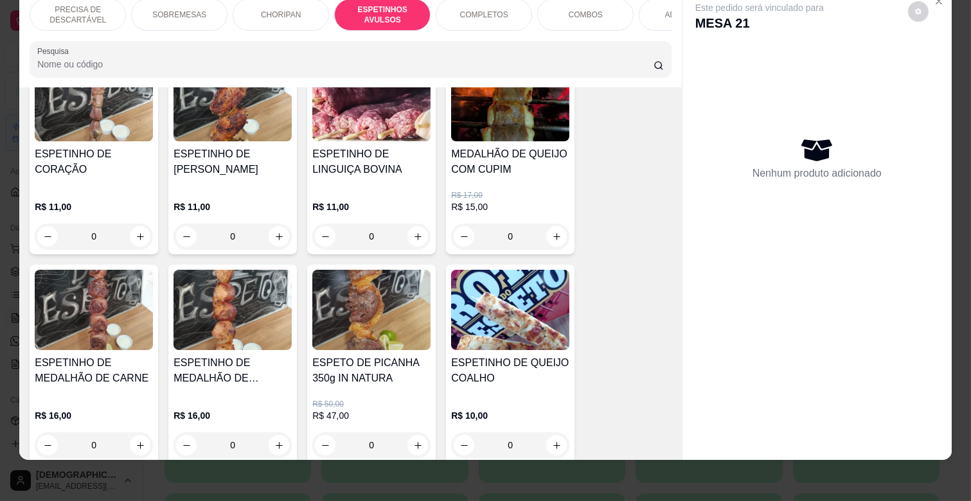
scroll to position [994, 0]
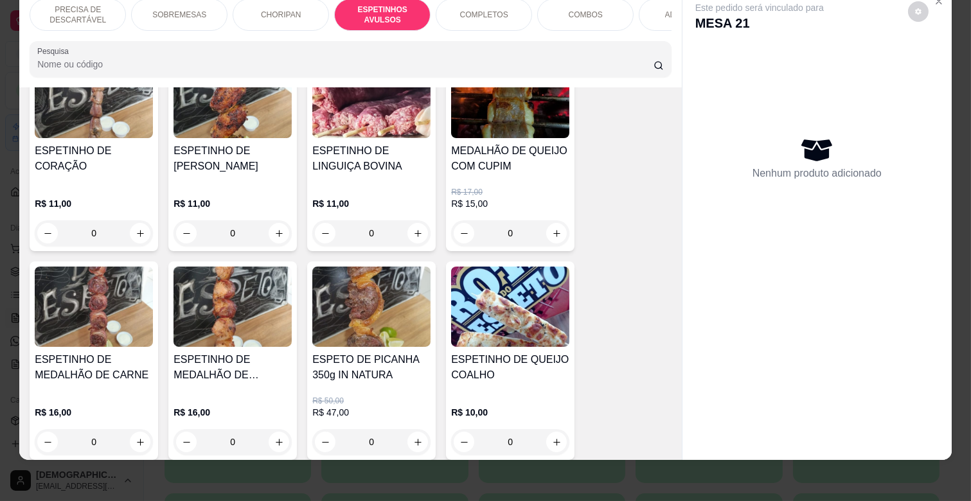
click at [261, 352] on h4 "ESPETINHO DE MEDALHÃO DE FRANGO" at bounding box center [232, 367] width 118 height 31
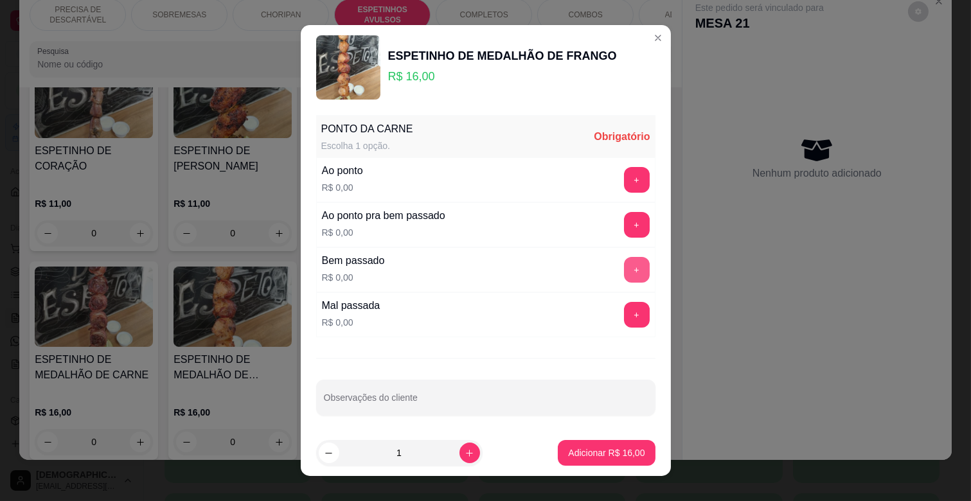
click at [624, 268] on button "+" at bounding box center [637, 270] width 26 height 26
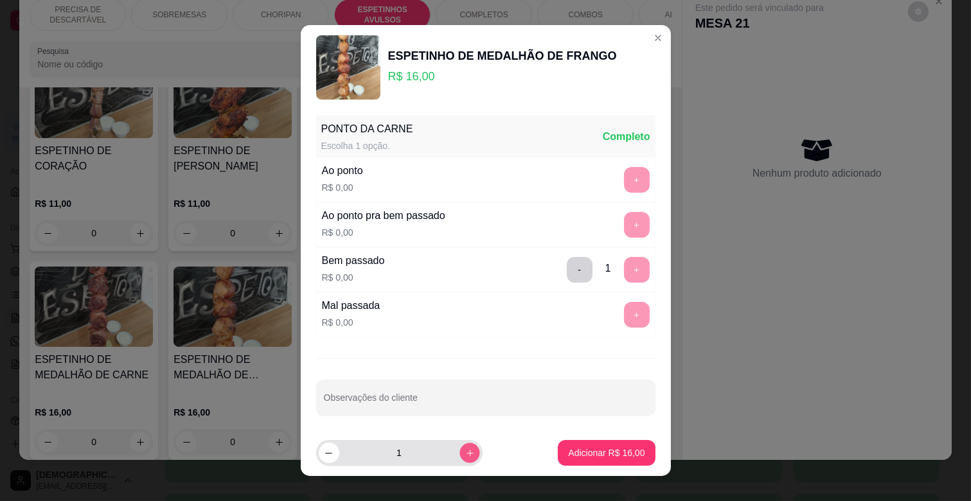
click at [464, 454] on icon "increase-product-quantity" at bounding box center [469, 453] width 10 height 10
type input "2"
click at [601, 450] on p "Adicionar R$ 32,00" at bounding box center [606, 452] width 76 height 13
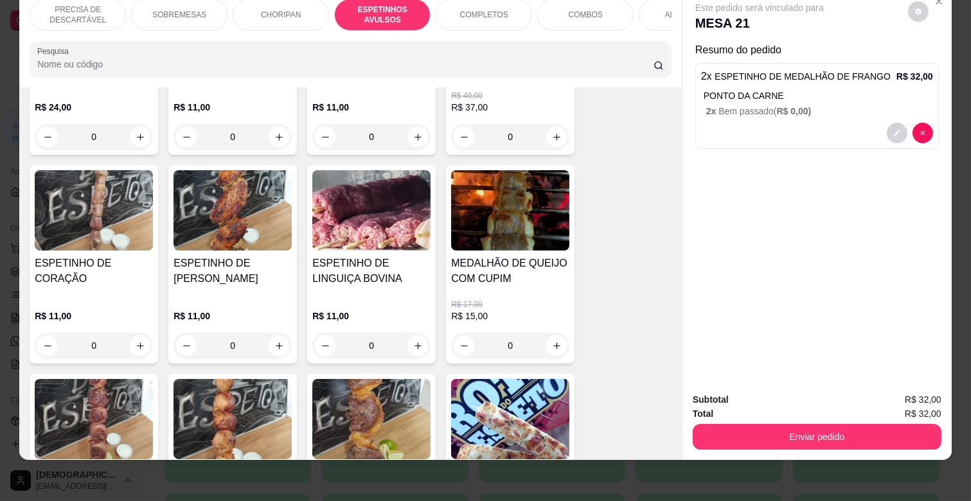
scroll to position [781, 0]
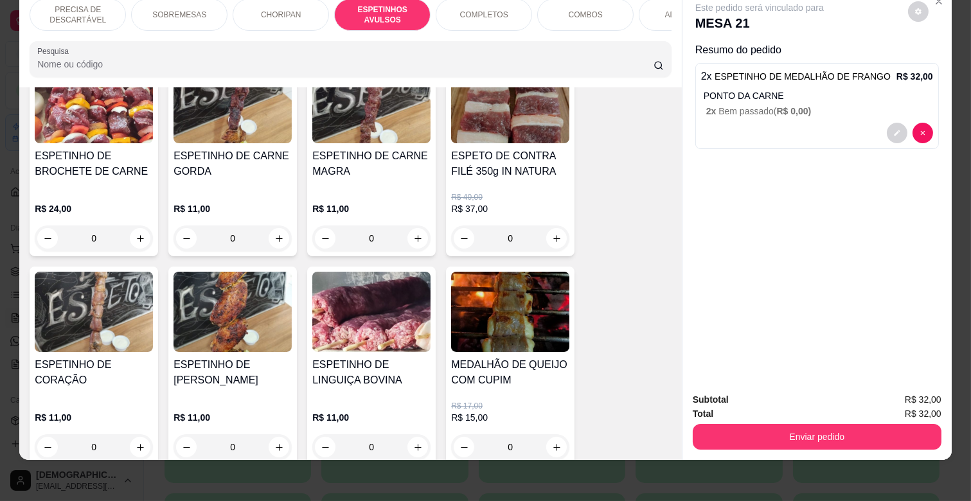
click at [392, 190] on div "R$ 11,00 0" at bounding box center [371, 221] width 118 height 62
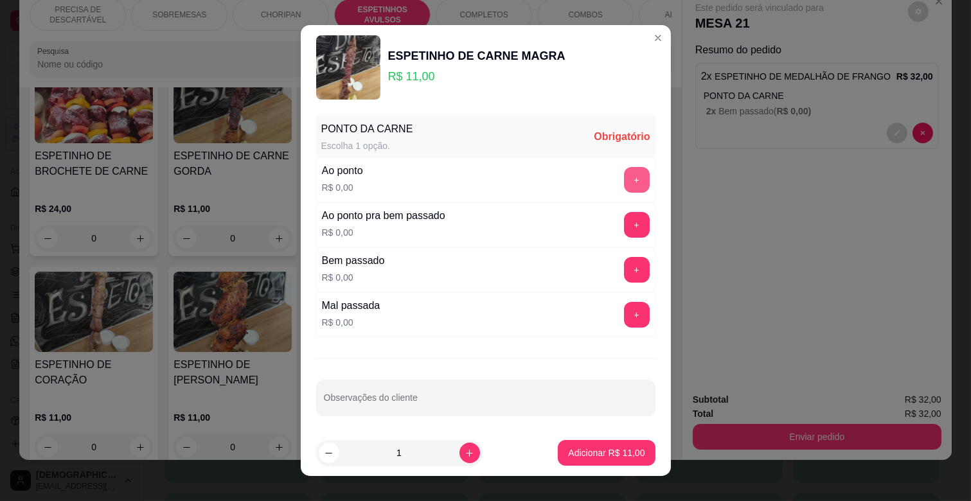
click at [624, 177] on button "+" at bounding box center [637, 180] width 26 height 26
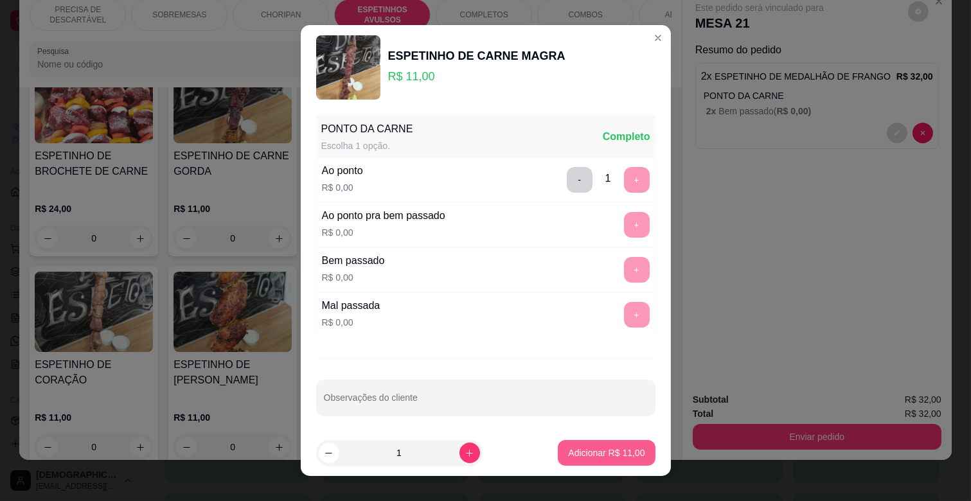
click at [585, 448] on p "Adicionar R$ 11,00" at bounding box center [606, 452] width 76 height 13
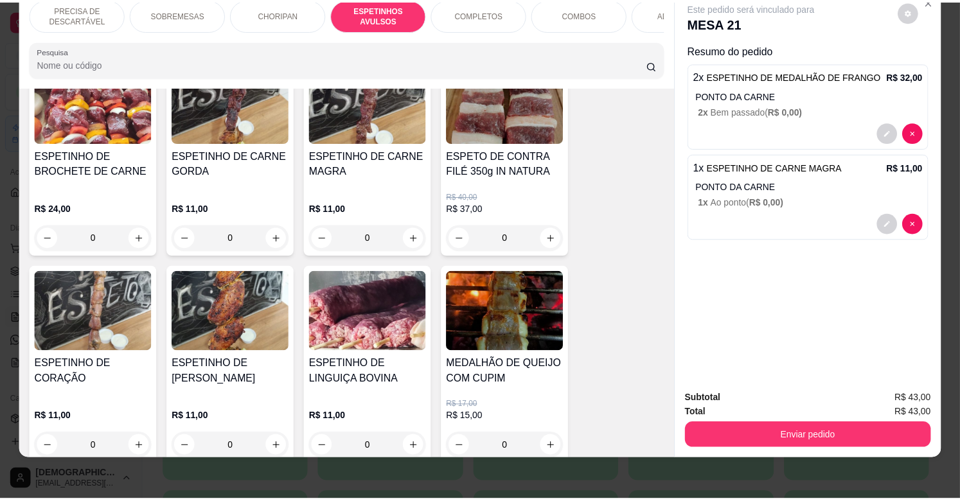
scroll to position [0, 0]
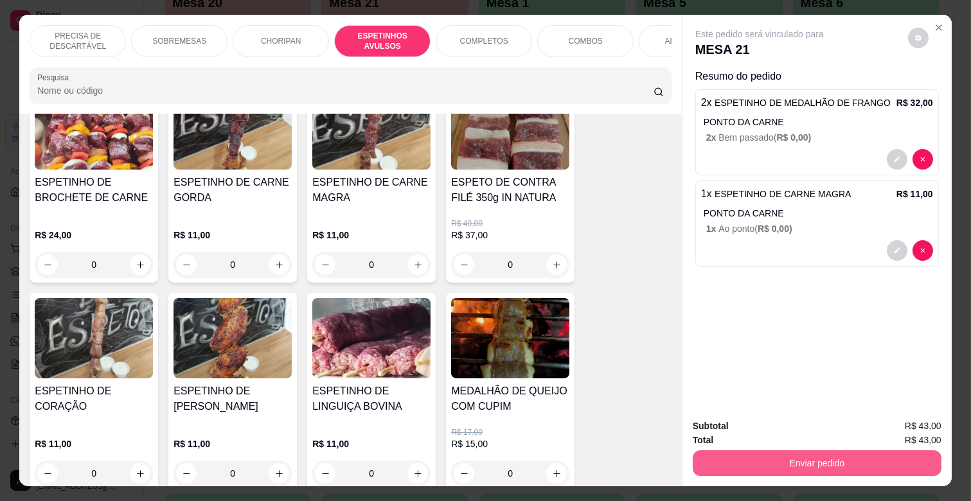
click at [843, 450] on button "Enviar pedido" at bounding box center [817, 463] width 249 height 26
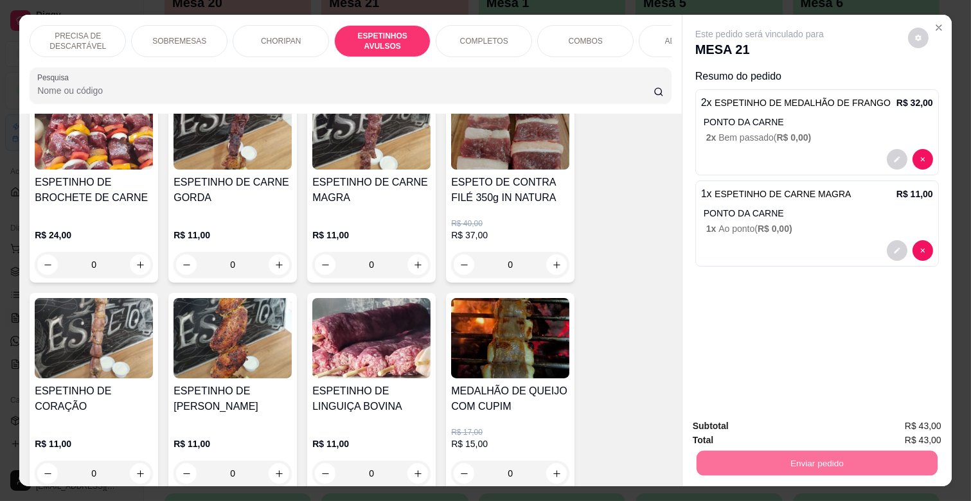
click at [760, 416] on button "Não registrar e enviar pedido" at bounding box center [774, 426] width 134 height 24
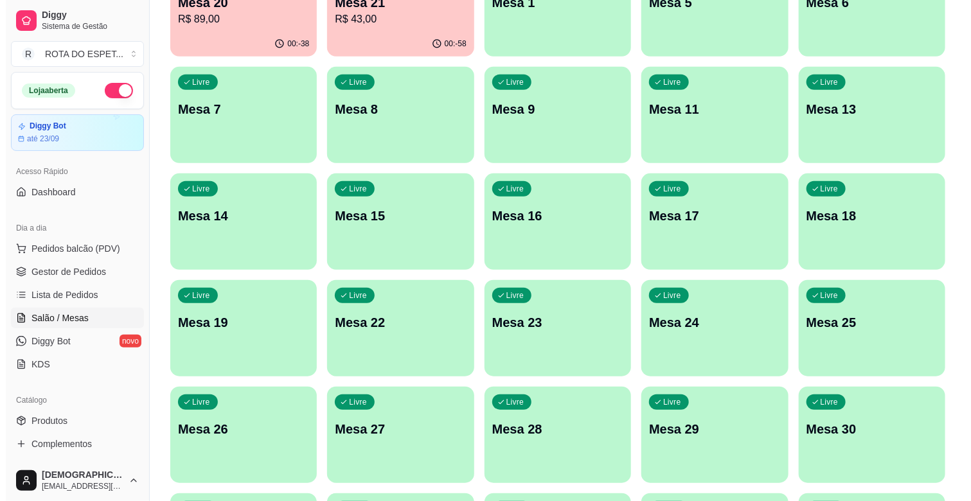
scroll to position [143, 0]
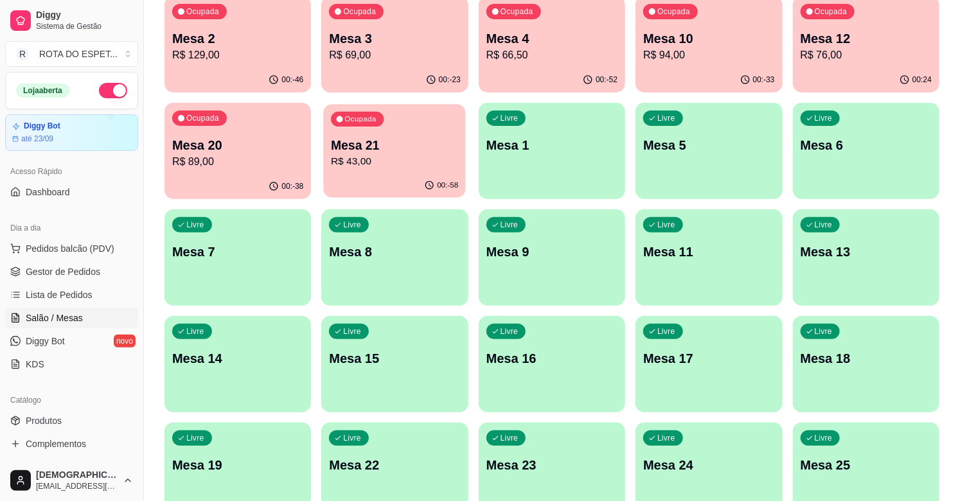
click at [382, 150] on p "Mesa 21" at bounding box center [394, 145] width 127 height 17
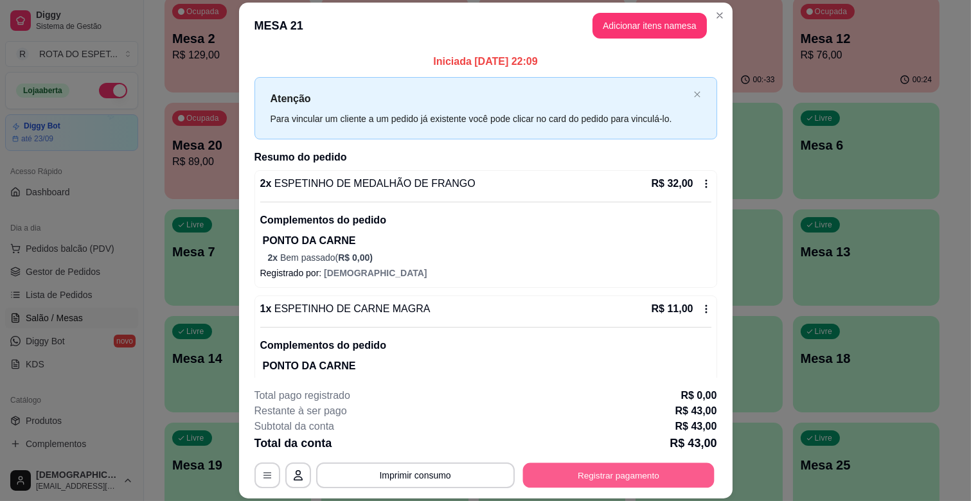
click at [631, 473] on button "Registrar pagamento" at bounding box center [617, 475] width 191 height 25
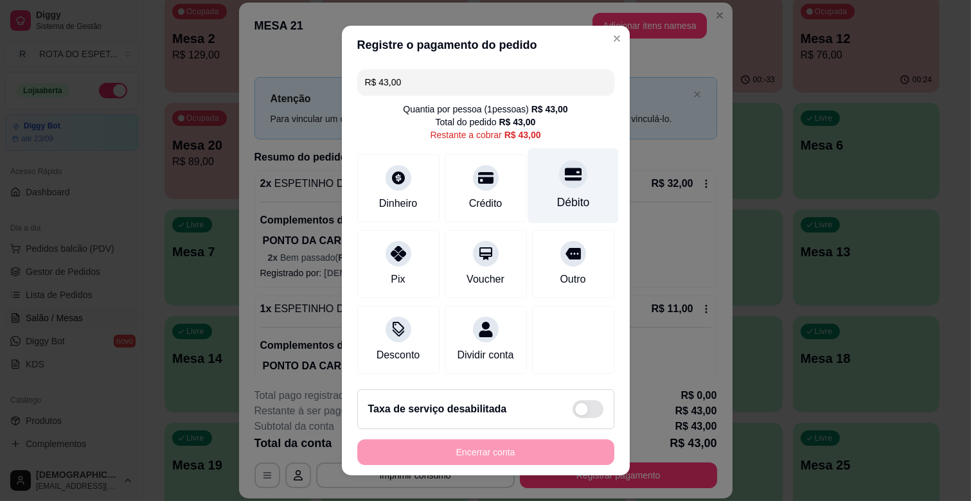
click at [556, 195] on div "Débito" at bounding box center [572, 202] width 33 height 17
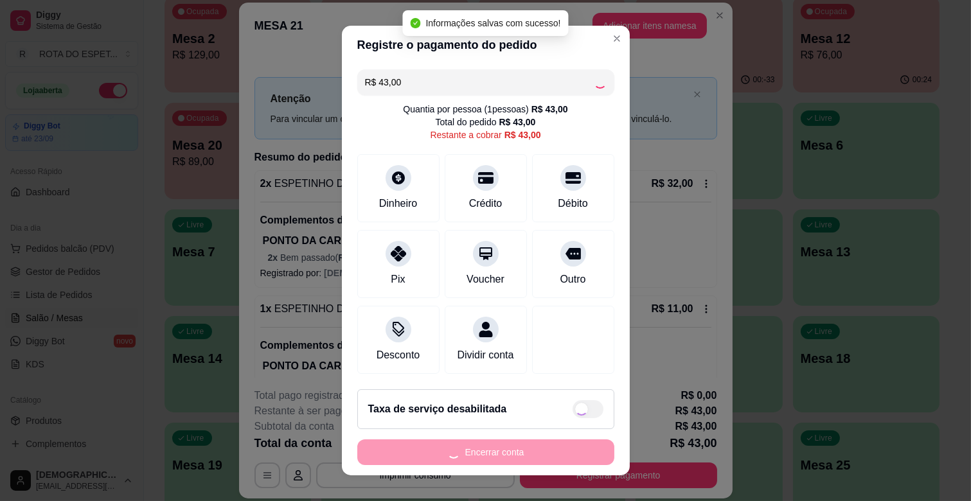
type input "R$ 0,00"
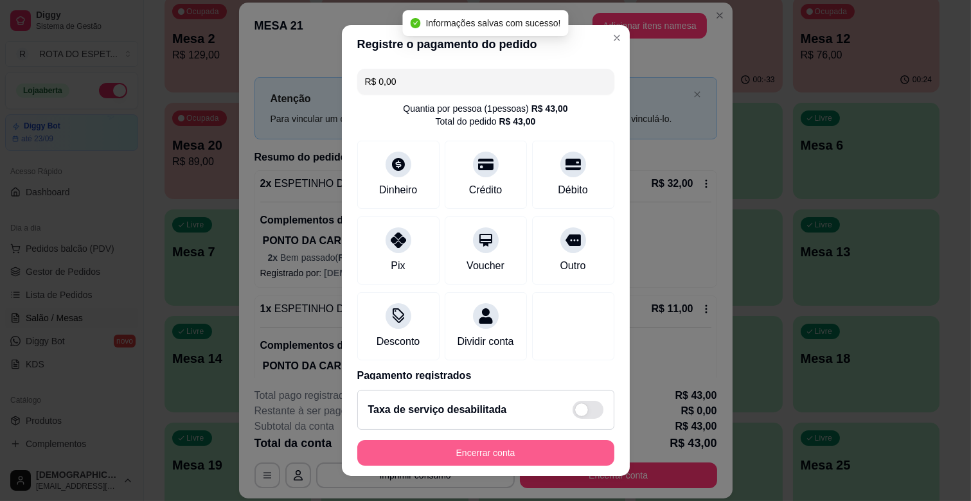
click at [529, 444] on button "Encerrar conta" at bounding box center [485, 453] width 257 height 26
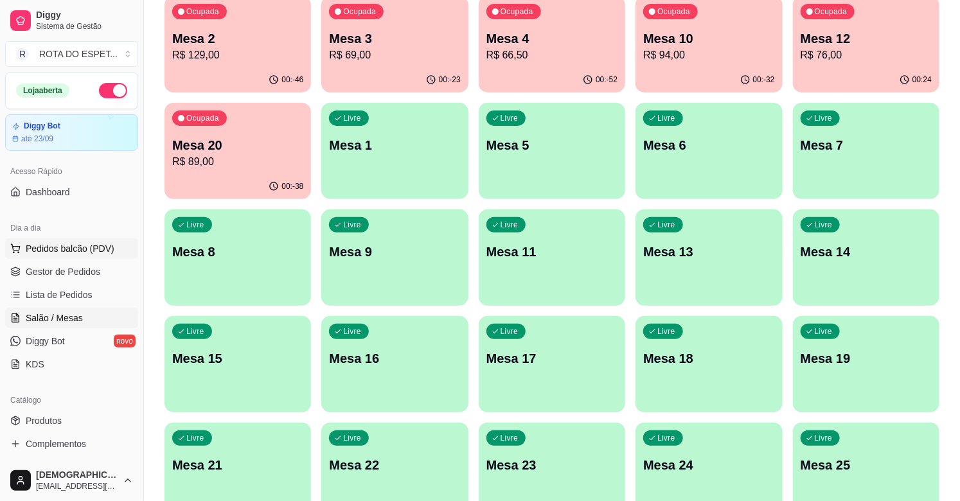
click at [68, 252] on span "Pedidos balcão (PDV)" at bounding box center [70, 248] width 89 height 13
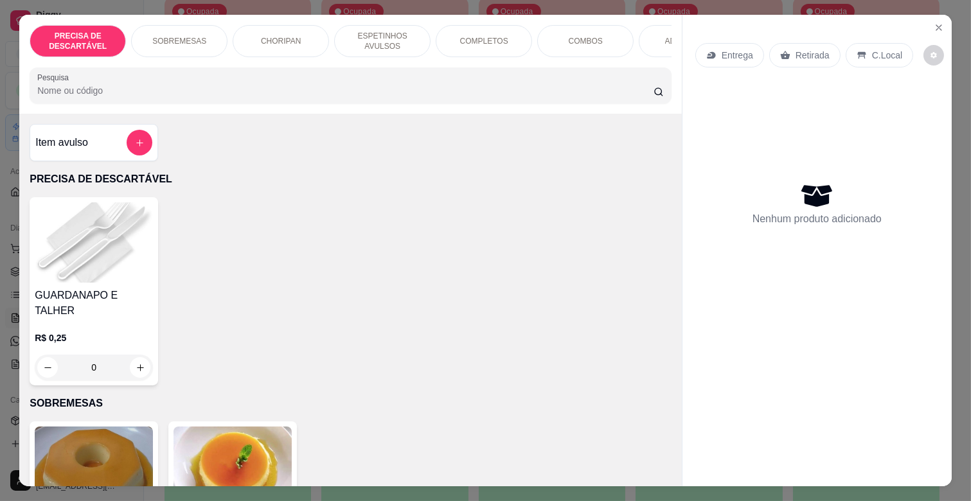
click at [400, 31] on p "ESPETINHOS AVULSOS" at bounding box center [382, 41] width 75 height 21
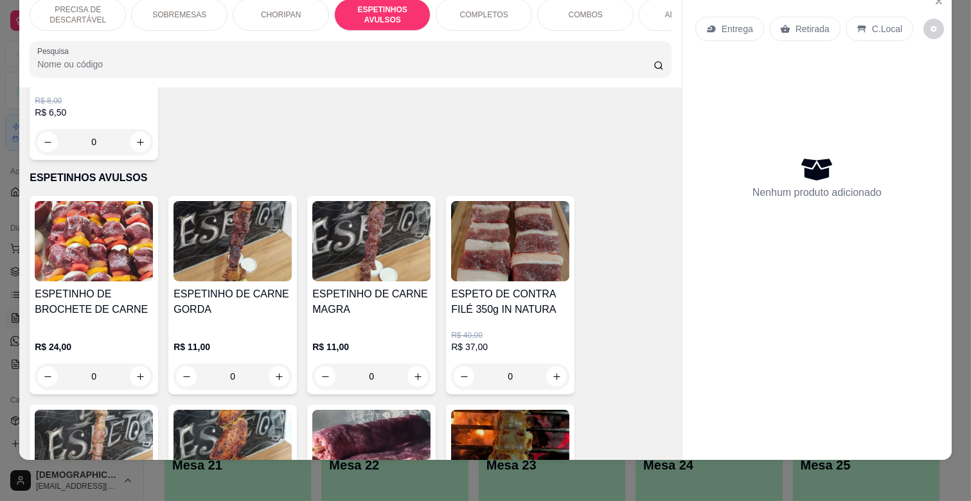
scroll to position [638, 0]
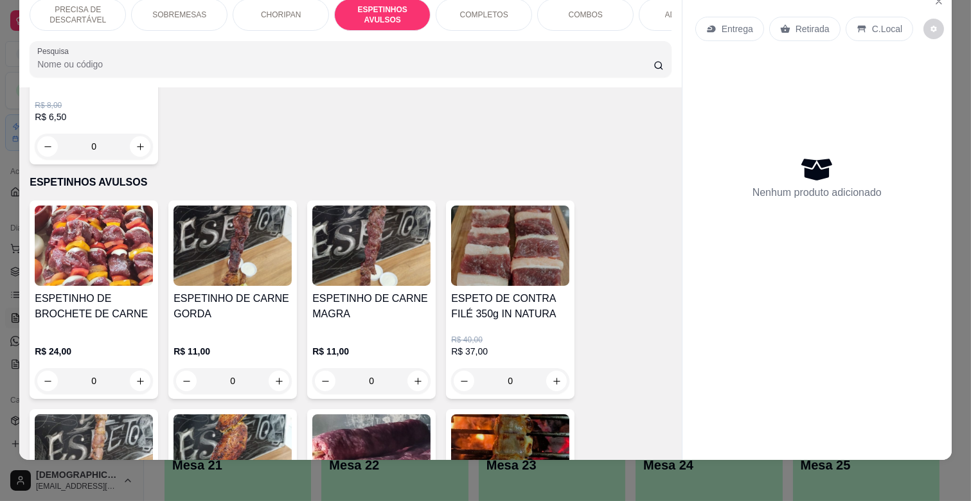
click at [531, 335] on p "R$ 40,00" at bounding box center [510, 340] width 118 height 10
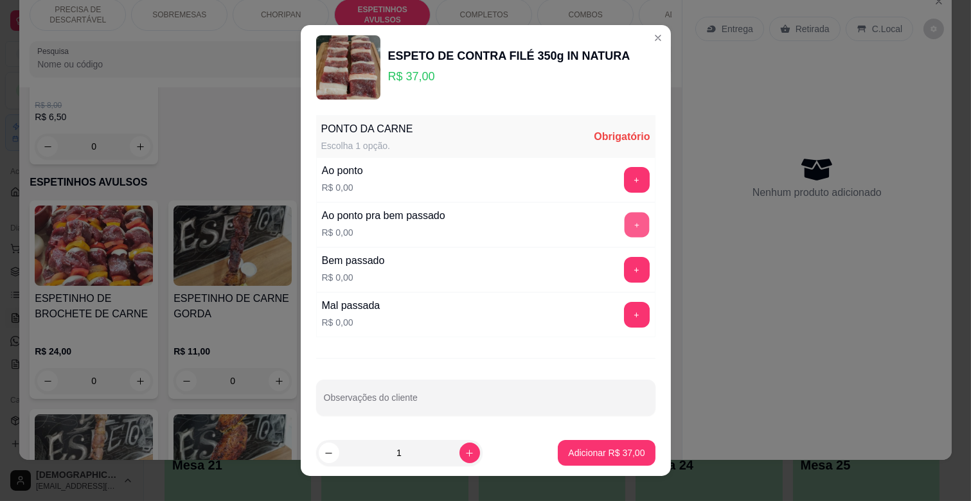
click at [624, 222] on button "+" at bounding box center [636, 225] width 25 height 25
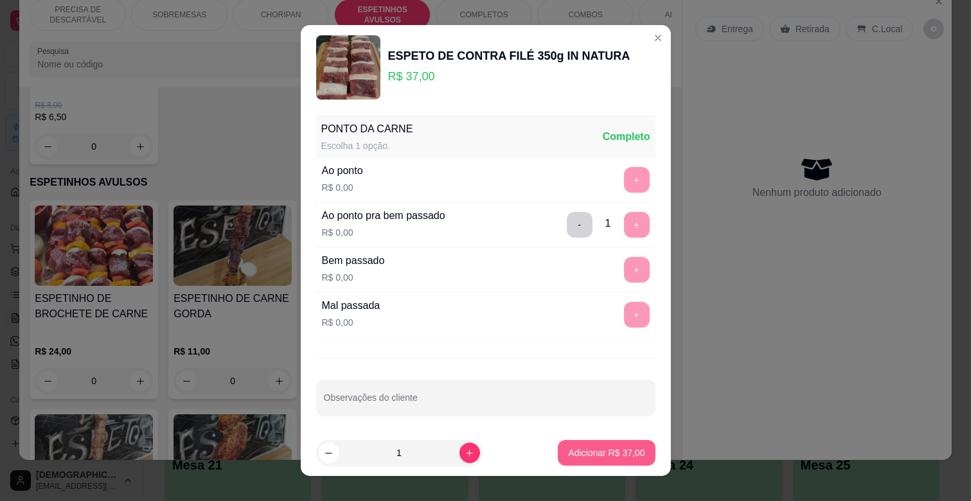
click at [599, 453] on p "Adicionar R$ 37,00" at bounding box center [606, 452] width 76 height 13
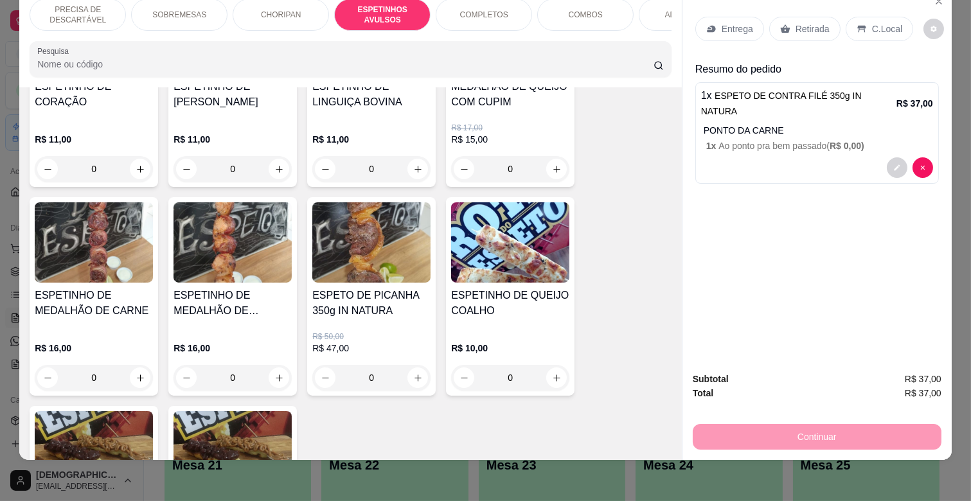
scroll to position [1066, 0]
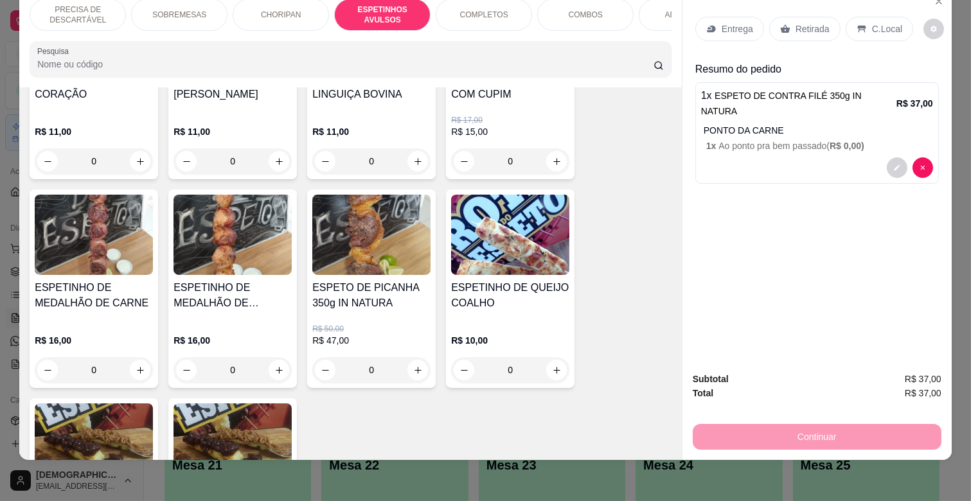
click at [273, 357] on div "0" at bounding box center [232, 370] width 118 height 26
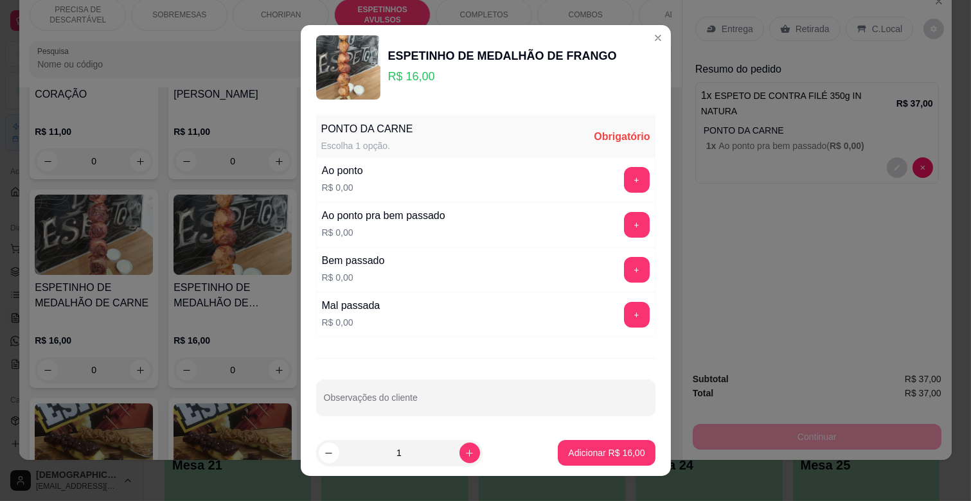
click at [611, 209] on div "Ao ponto pra bem passado R$ 0,00 +" at bounding box center [485, 224] width 339 height 45
click at [624, 220] on button "+" at bounding box center [636, 225] width 25 height 25
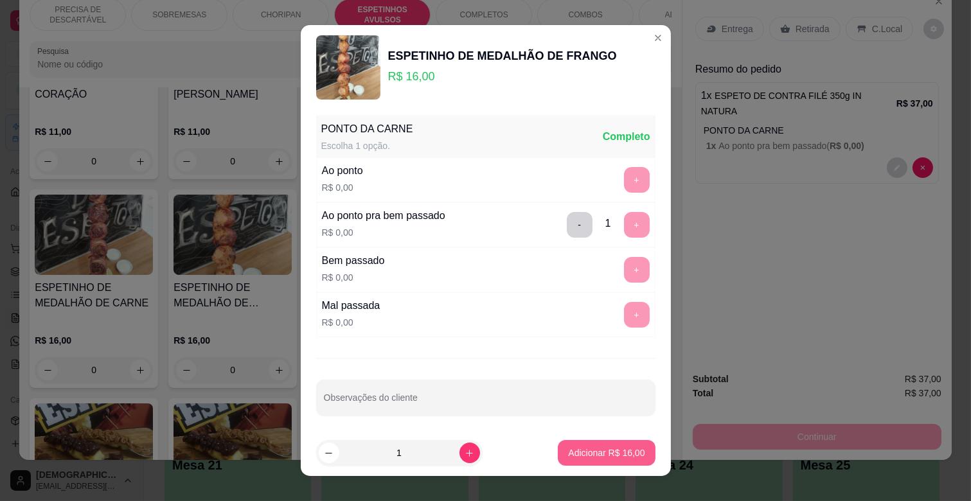
click at [612, 446] on p "Adicionar R$ 16,00" at bounding box center [606, 452] width 76 height 13
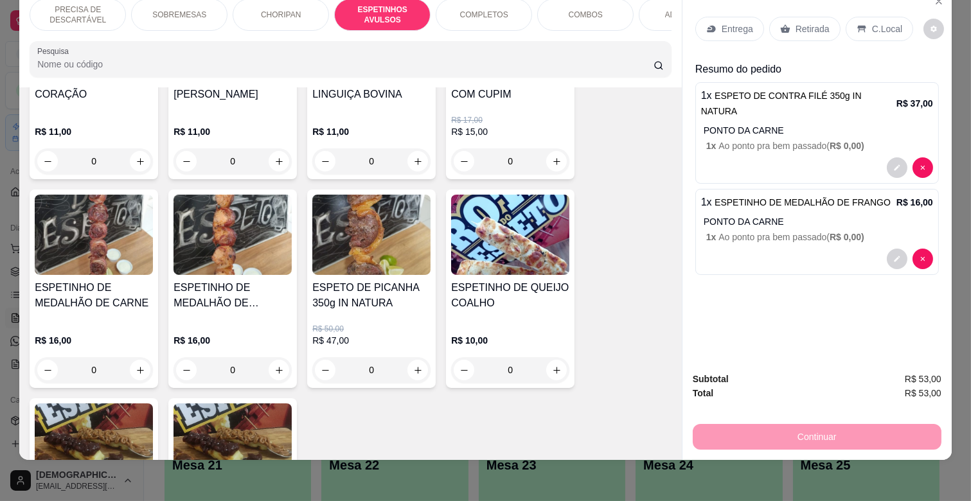
click at [721, 22] on p "Entrega" at bounding box center [736, 28] width 31 height 13
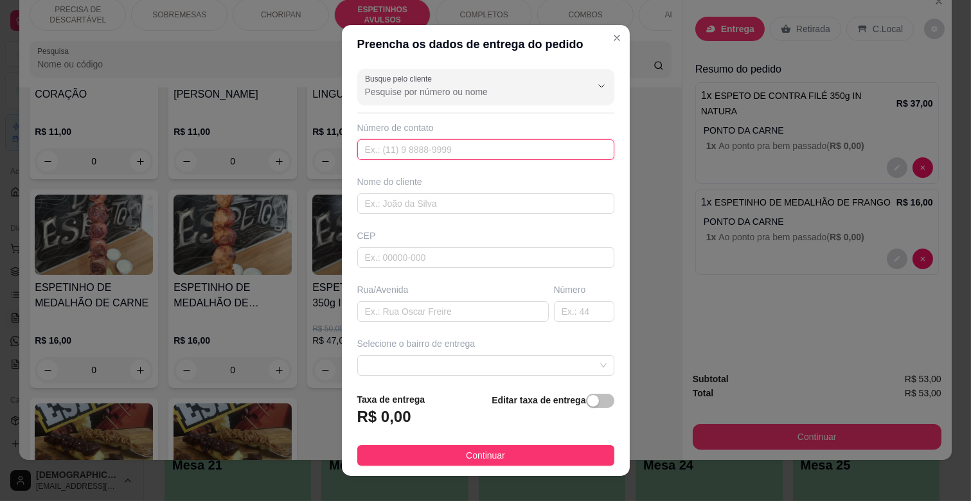
click at [429, 155] on input "text" at bounding box center [485, 149] width 257 height 21
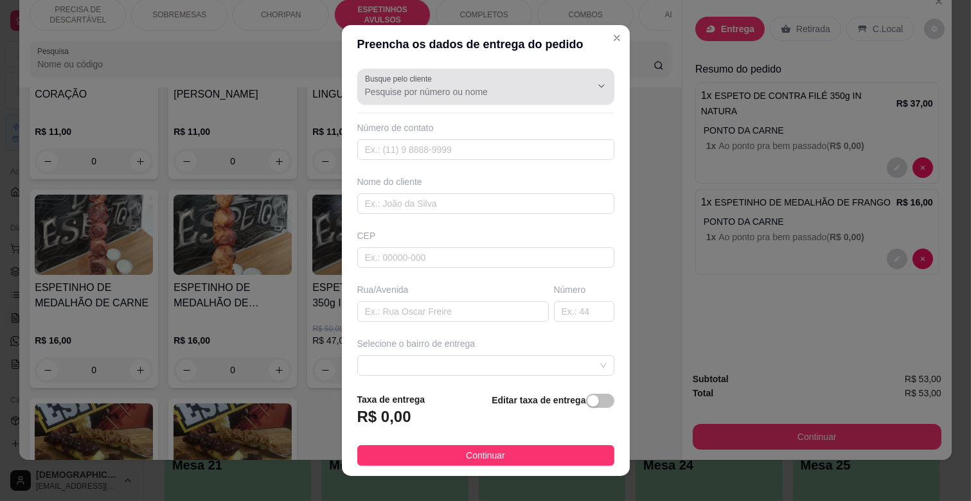
click at [423, 93] on input "Busque pelo cliente" at bounding box center [468, 91] width 206 height 13
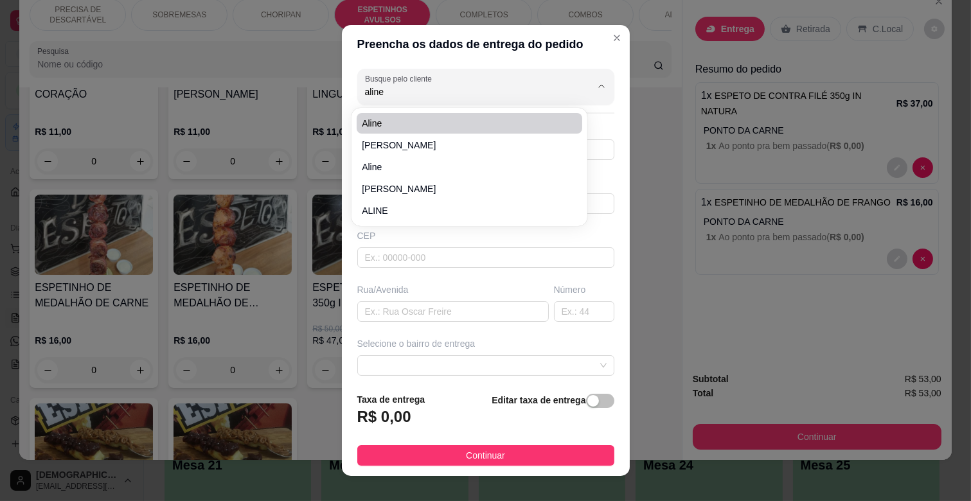
click at [401, 131] on li "Aline" at bounding box center [469, 123] width 225 height 21
type input "Aline"
type input "67992968401"
type input "Aline"
type input "79021280"
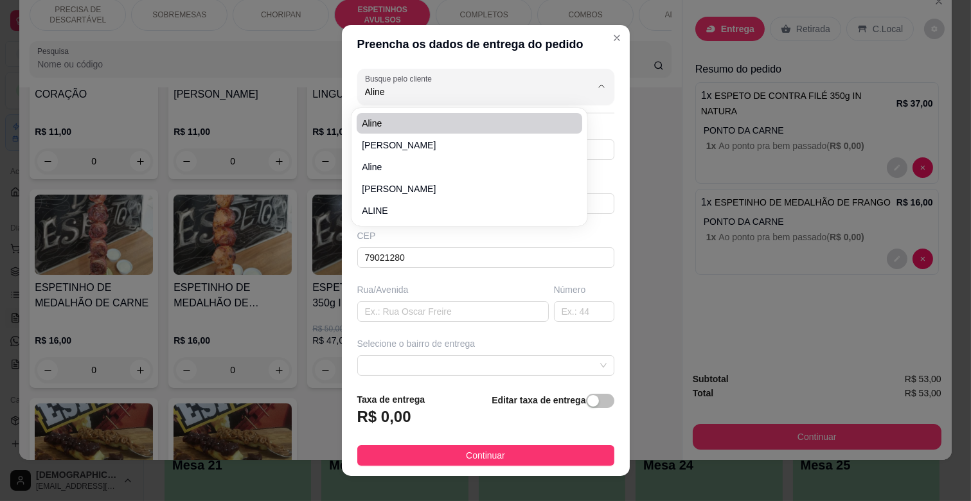
type input "Rua [PERSON_NAME]"
type input "114"
type input "CAMPO GRANDE"
type input "Apartamento [GEOGRAPHIC_DATA]"
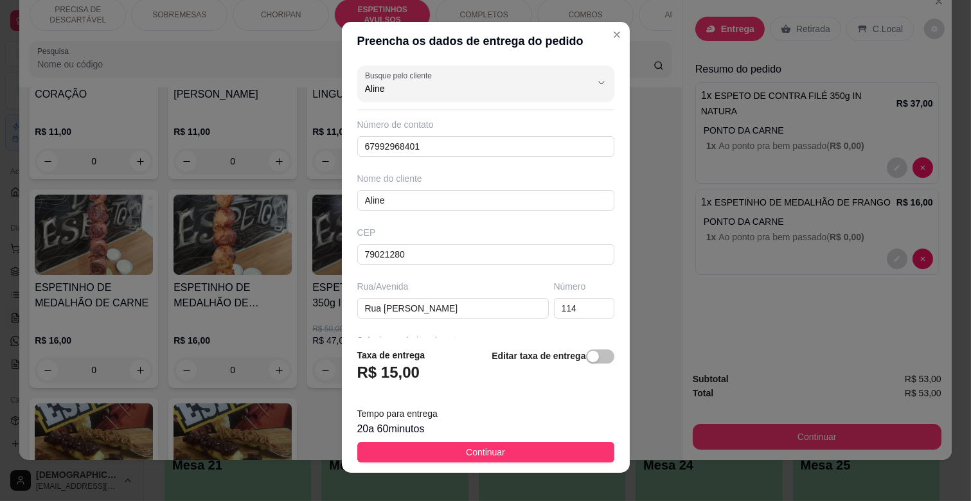
scroll to position [0, 0]
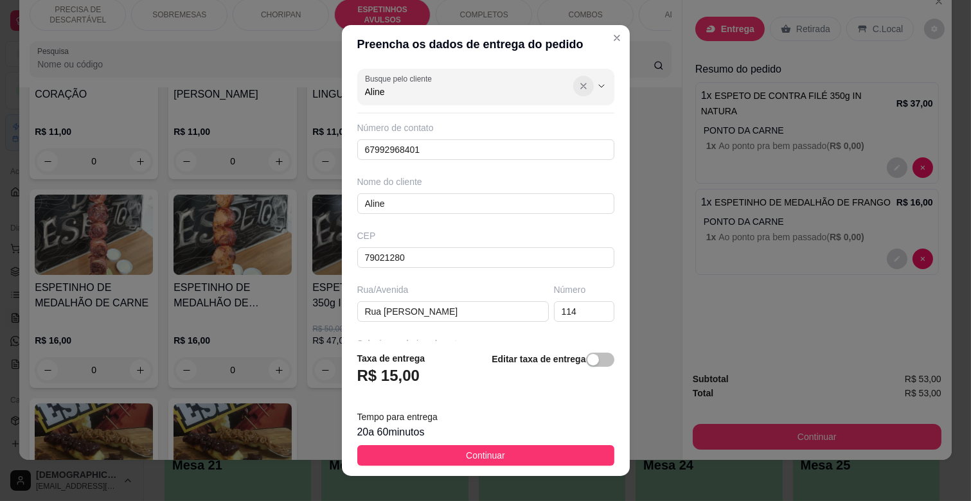
type input "Aline"
click at [578, 85] on icon "Show suggestions" at bounding box center [583, 86] width 10 height 10
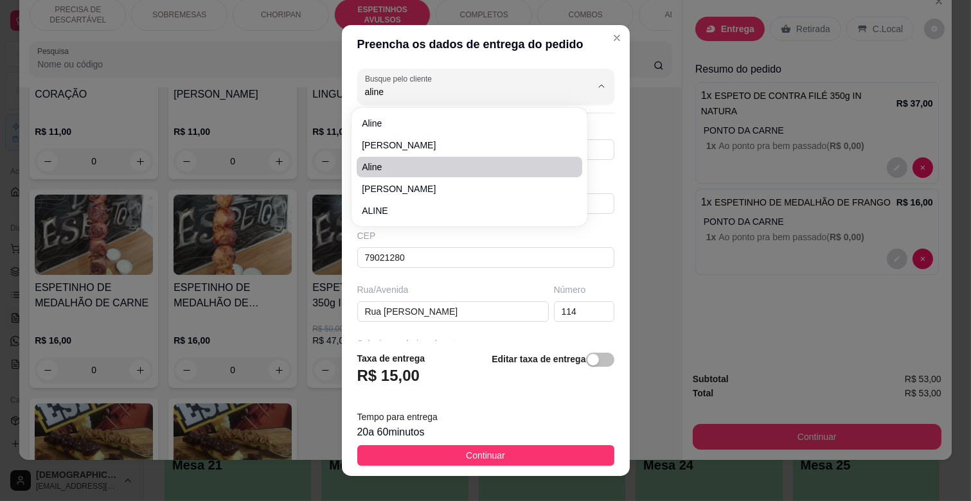
click at [390, 162] on span "Aline" at bounding box center [463, 167] width 202 height 13
type input "Aline"
type input "67993470020"
type input "Aline"
type input "79052320"
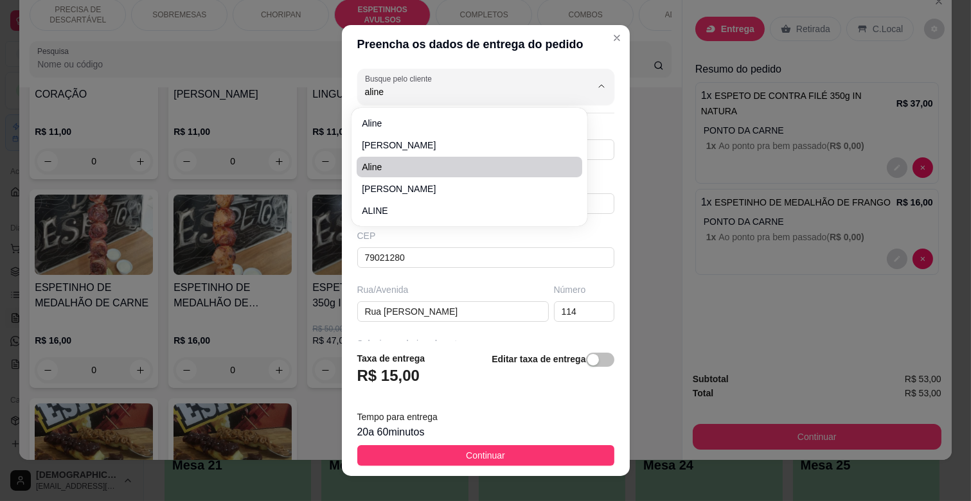
type input "Rua [PERSON_NAME]"
type input "916"
type input "CAMPO GRANDE"
type input "Casa 6"
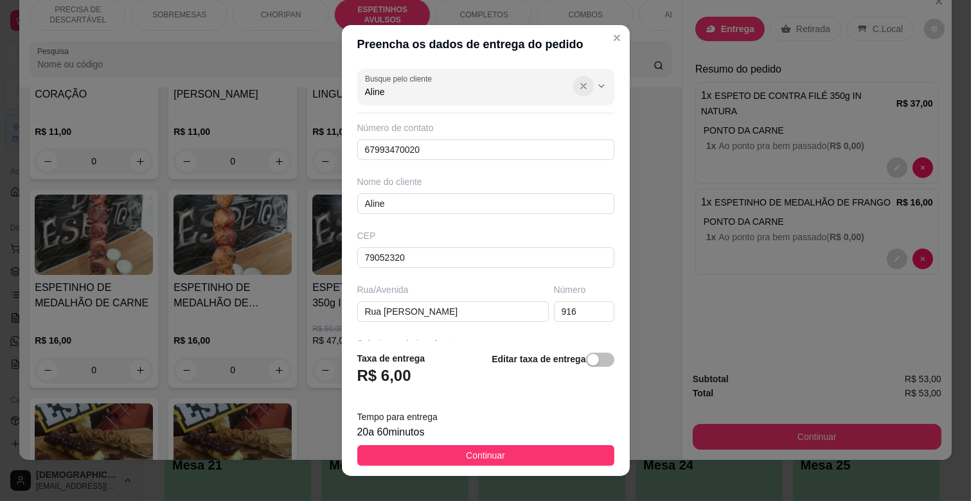
type input "Aline"
click at [578, 85] on icon "Show suggestions" at bounding box center [583, 86] width 10 height 10
type input "aline"
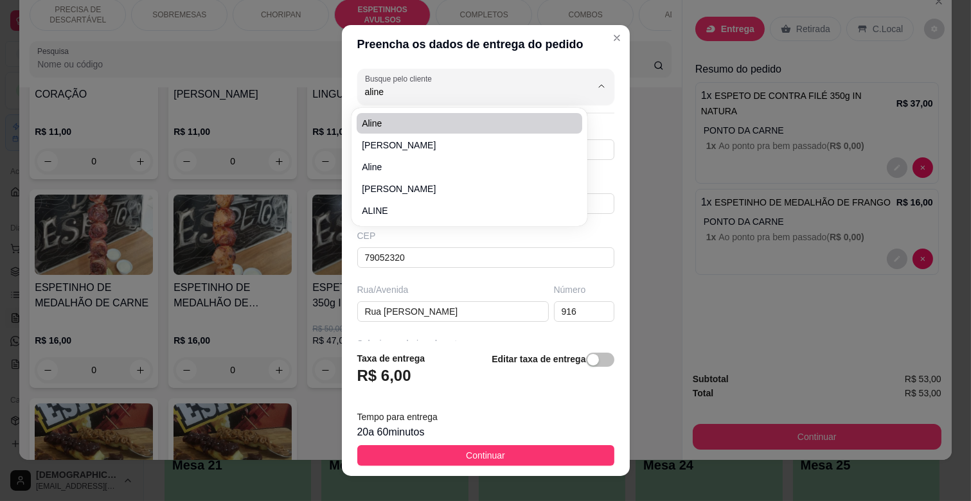
click at [235, 58] on div "Preencha os dados de entrega do pedido Busque pelo cliente aline Número de cont…" at bounding box center [485, 250] width 971 height 501
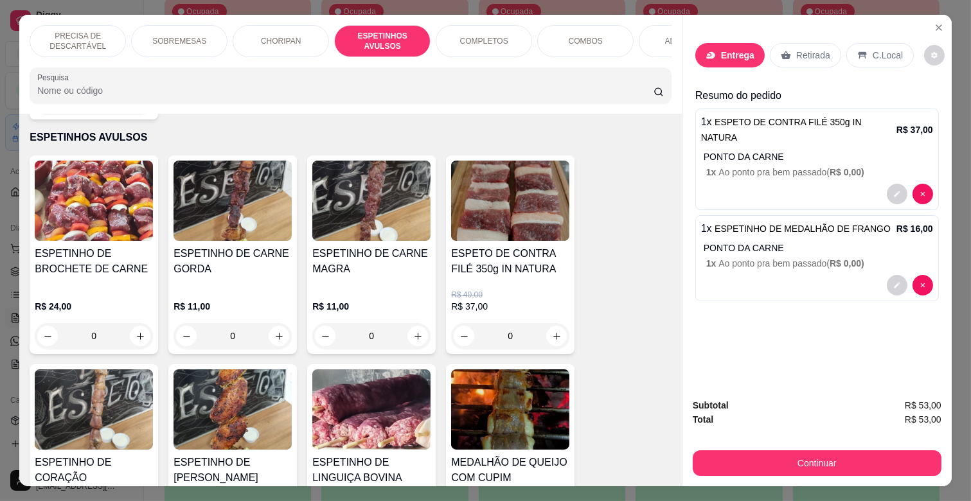
click at [729, 43] on div "Entrega" at bounding box center [729, 55] width 69 height 24
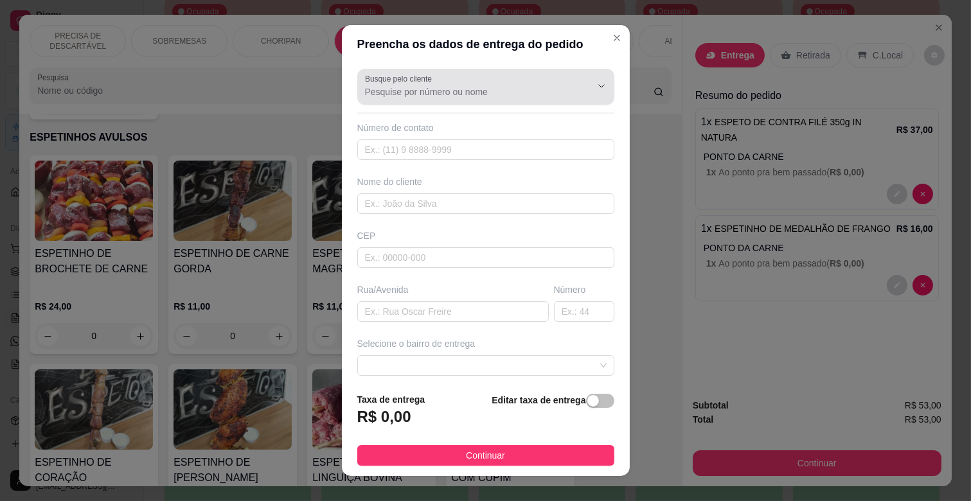
click at [433, 91] on input "Busque pelo cliente" at bounding box center [468, 91] width 206 height 13
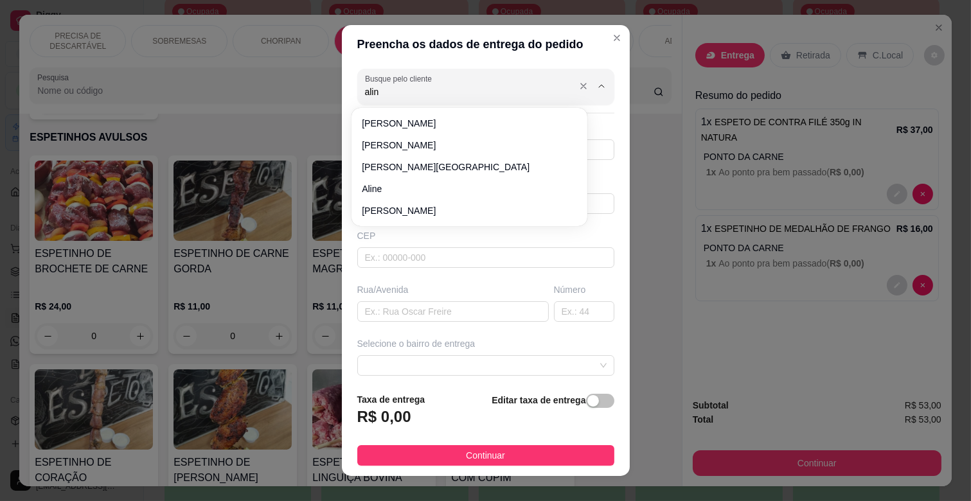
type input "aline"
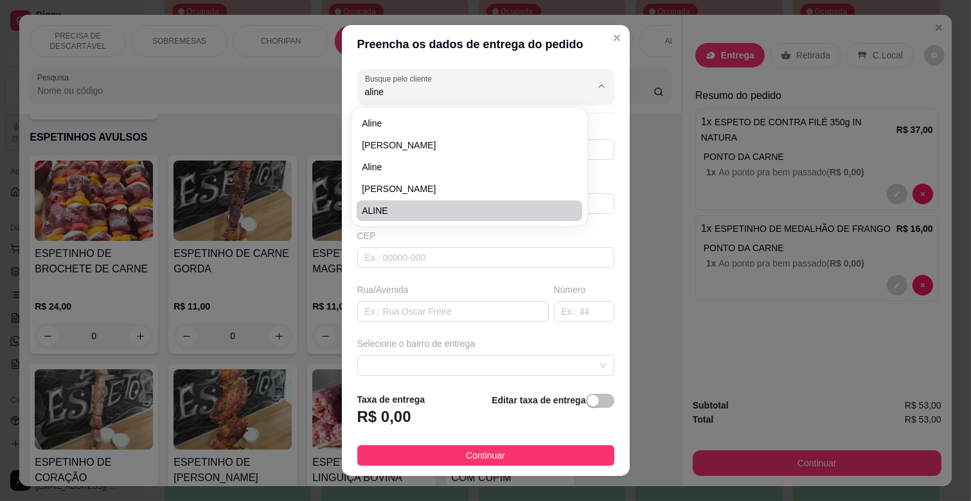
click at [421, 276] on div "Busque pelo cliente aline Número de contato Nome do cliente CEP Rua/[GEOGRAPHIC…" at bounding box center [486, 223] width 288 height 319
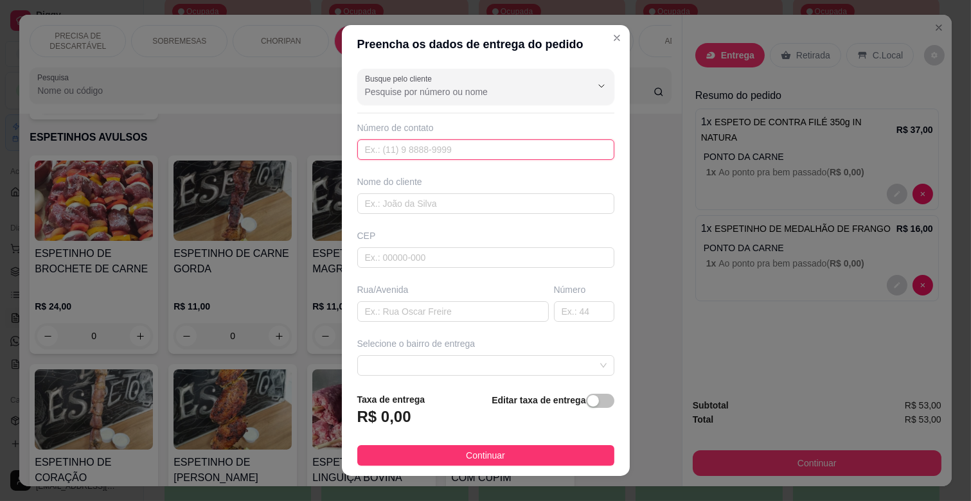
click at [409, 151] on input "text" at bounding box center [485, 149] width 257 height 21
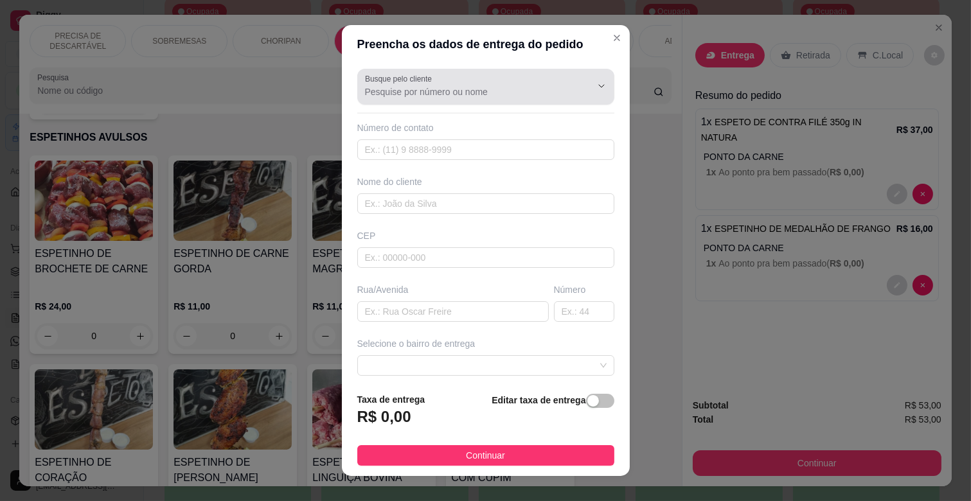
click at [451, 90] on input "Busque pelo cliente" at bounding box center [468, 91] width 206 height 13
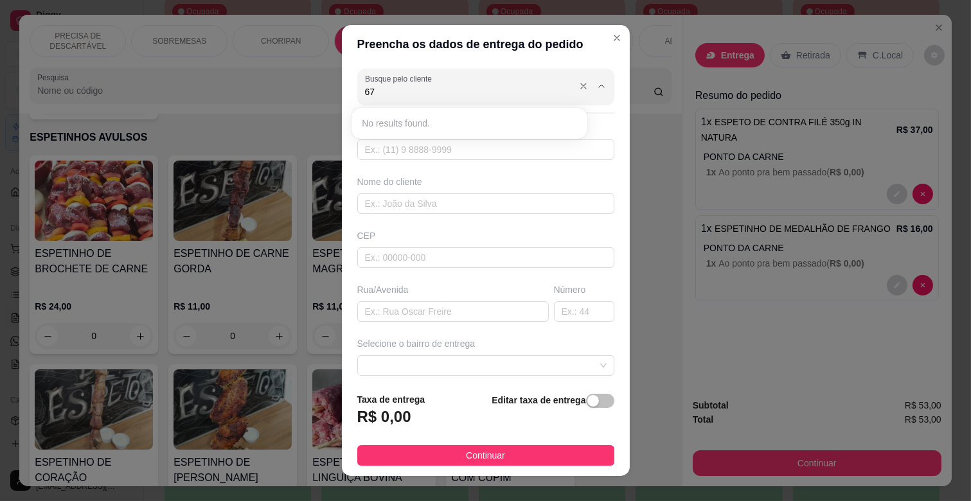
type input "6"
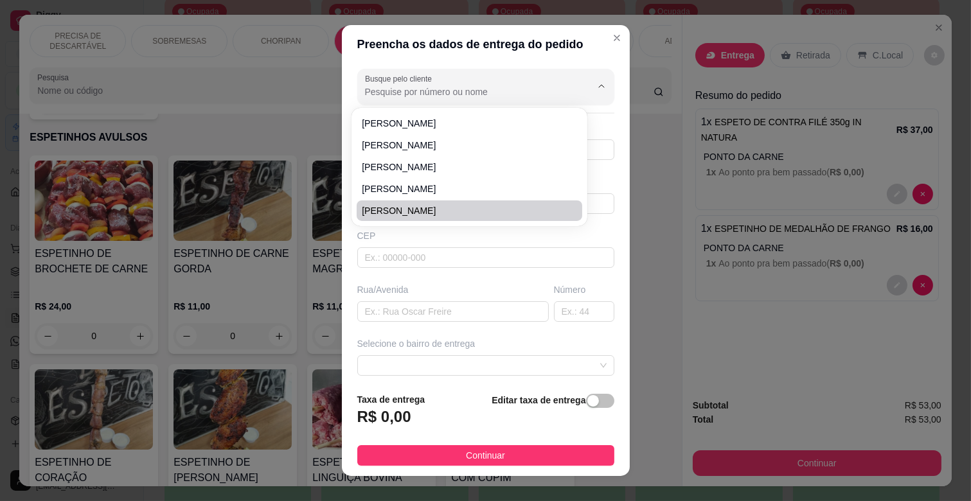
click at [409, 240] on div "CEP" at bounding box center [485, 235] width 257 height 13
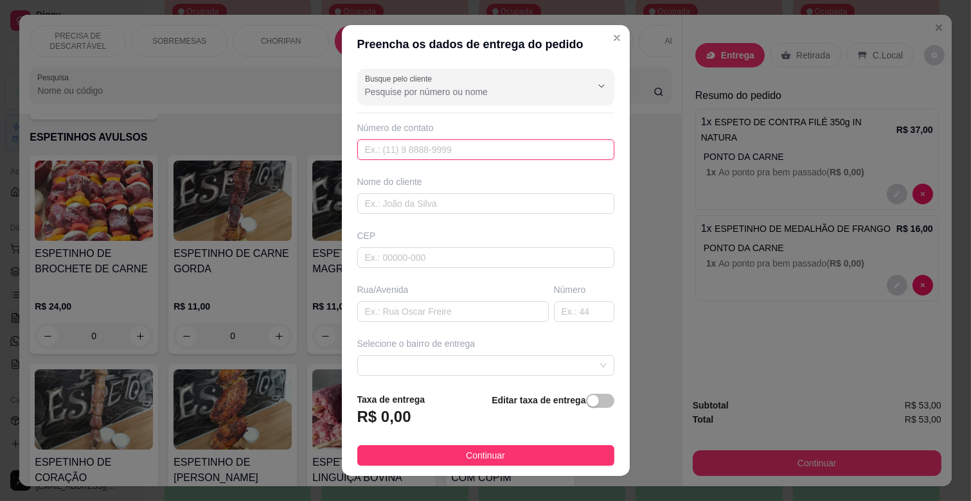
click at [413, 157] on input "text" at bounding box center [485, 149] width 257 height 21
type input "[PHONE_NUMBER]"
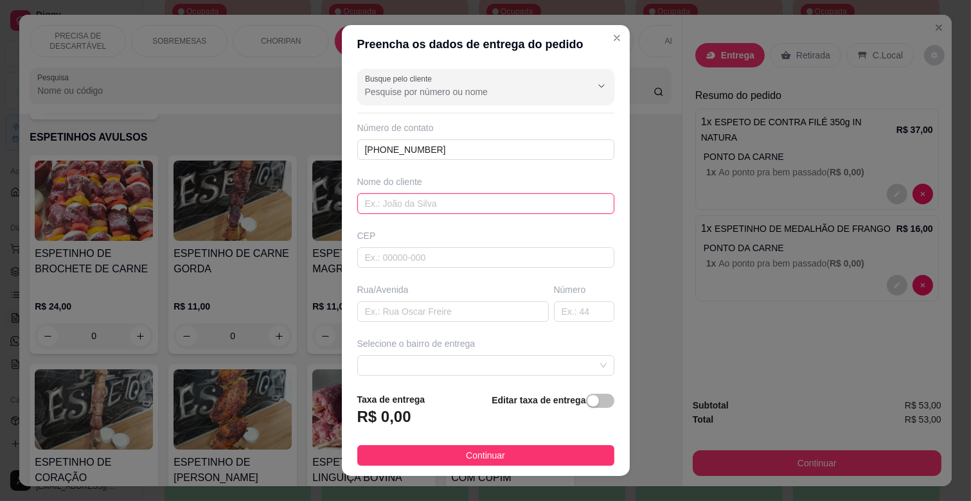
click at [421, 204] on input "text" at bounding box center [485, 203] width 257 height 21
type input "aline"
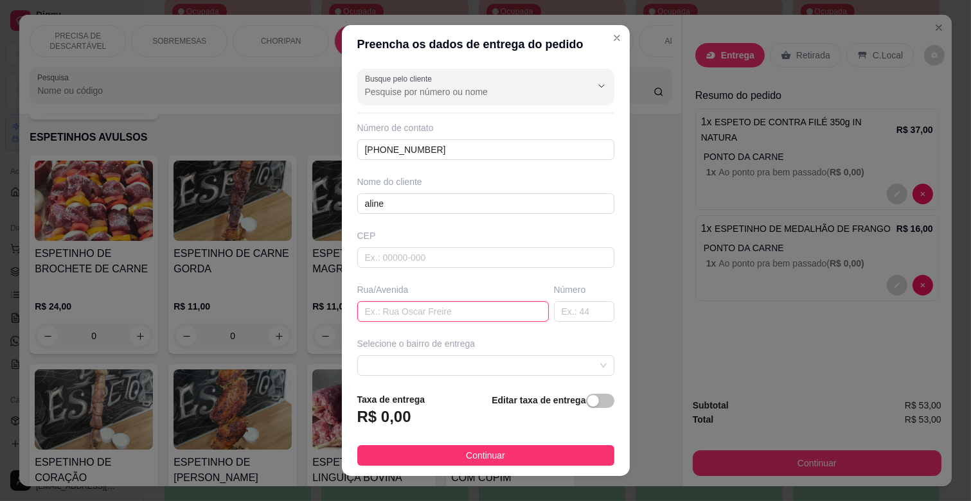
click at [409, 313] on input "text" at bounding box center [452, 311] width 191 height 21
type input "rua taumaturgo"
click at [554, 309] on input "text" at bounding box center [584, 311] width 60 height 21
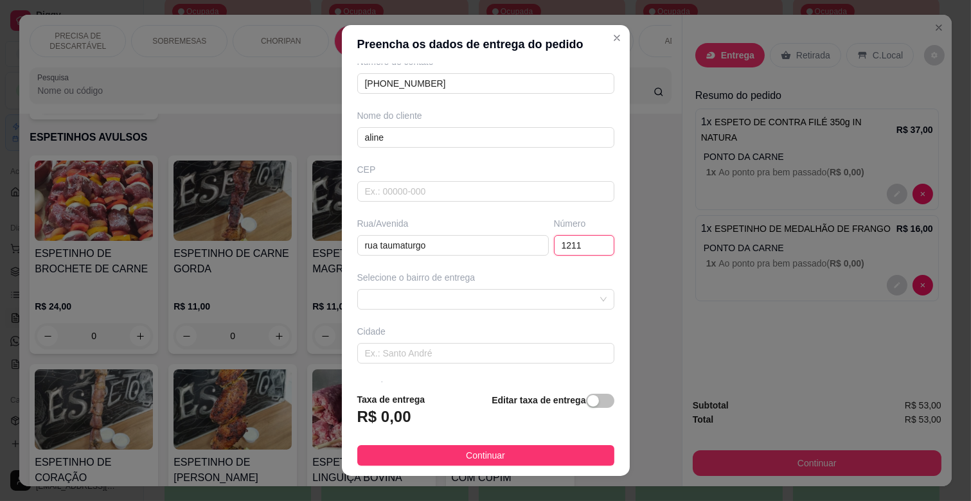
scroll to position [114, 0]
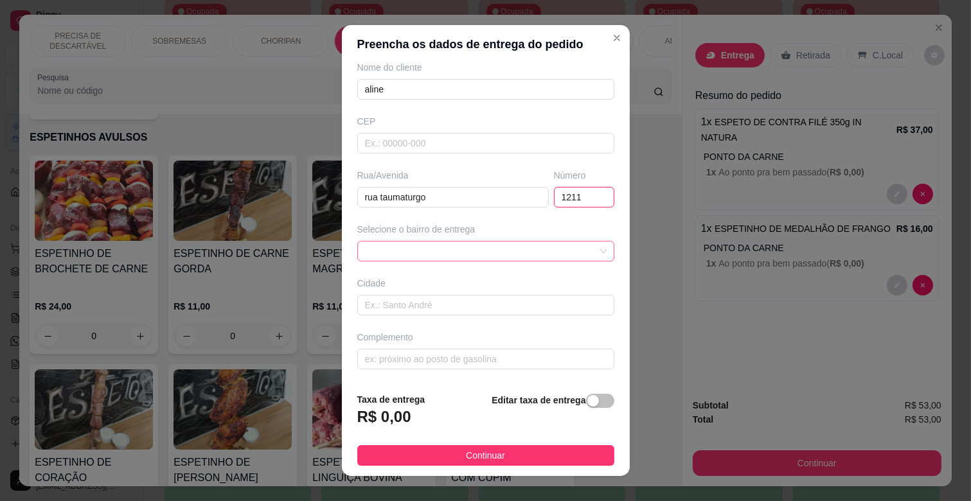
click at [472, 258] on span at bounding box center [486, 251] width 242 height 19
type input "1211"
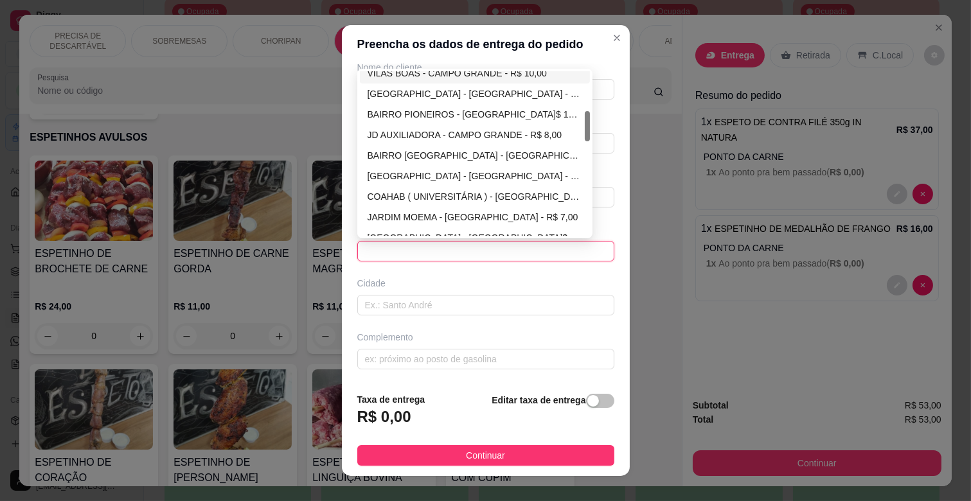
scroll to position [285, 0]
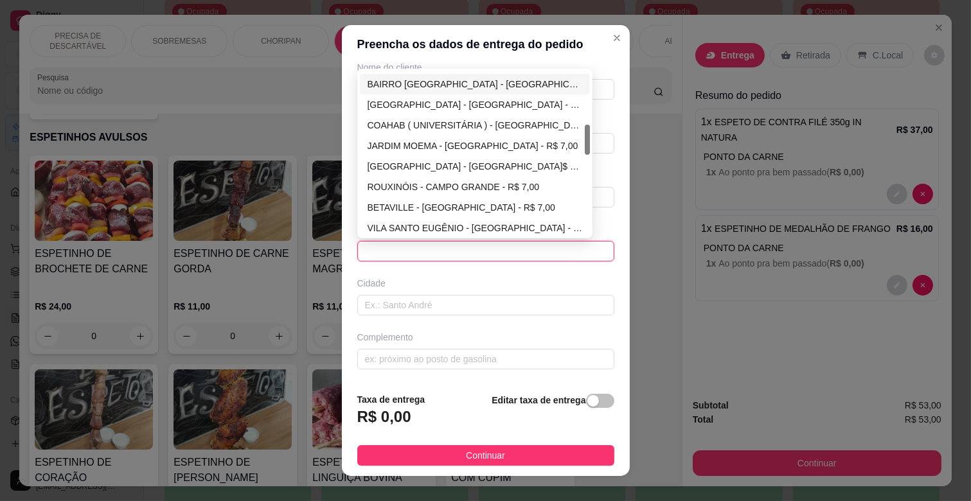
click at [447, 85] on div "BAIRRO [GEOGRAPHIC_DATA] - [GEOGRAPHIC_DATA]$ 17,00" at bounding box center [474, 84] width 215 height 14
type input "[GEOGRAPHIC_DATA]"
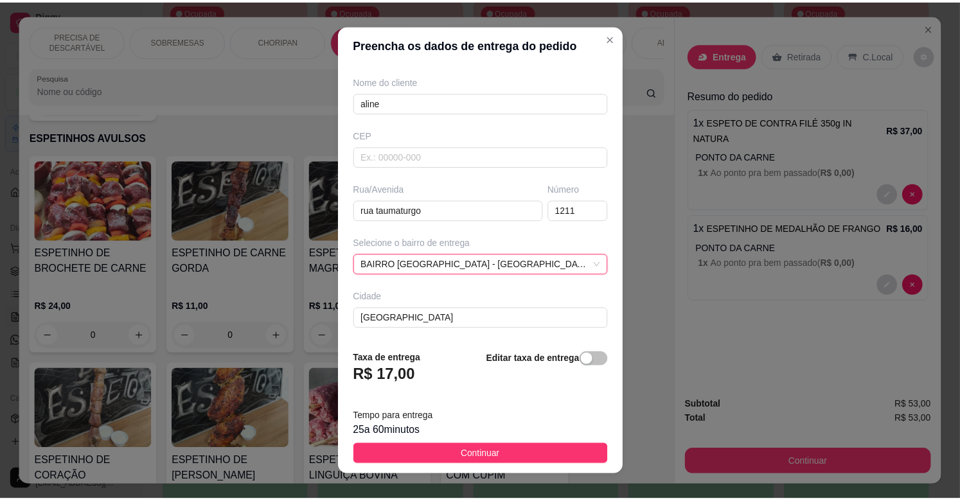
scroll to position [114, 0]
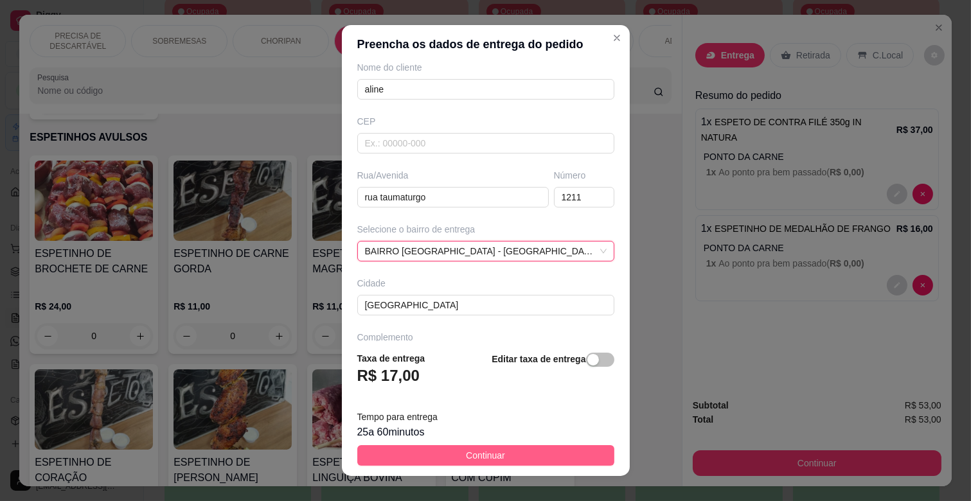
click at [523, 458] on button "Continuar" at bounding box center [485, 455] width 257 height 21
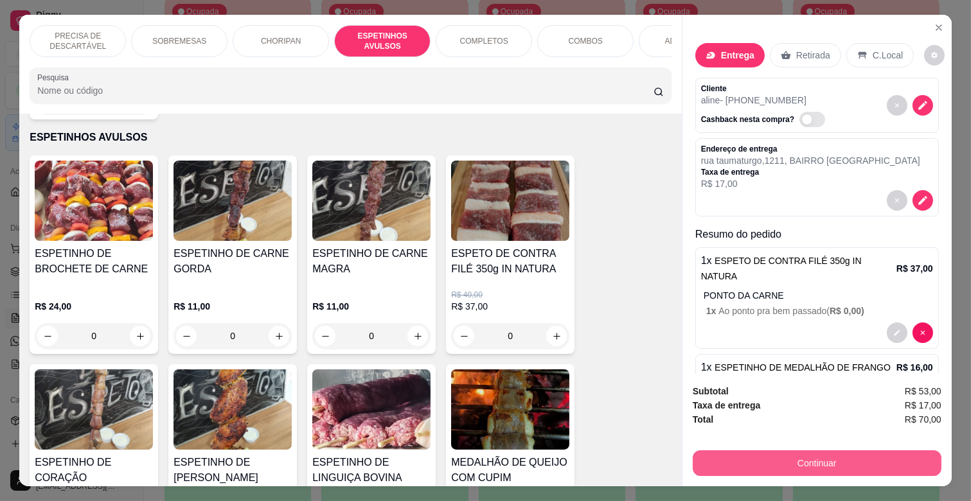
click at [805, 452] on button "Continuar" at bounding box center [817, 463] width 249 height 26
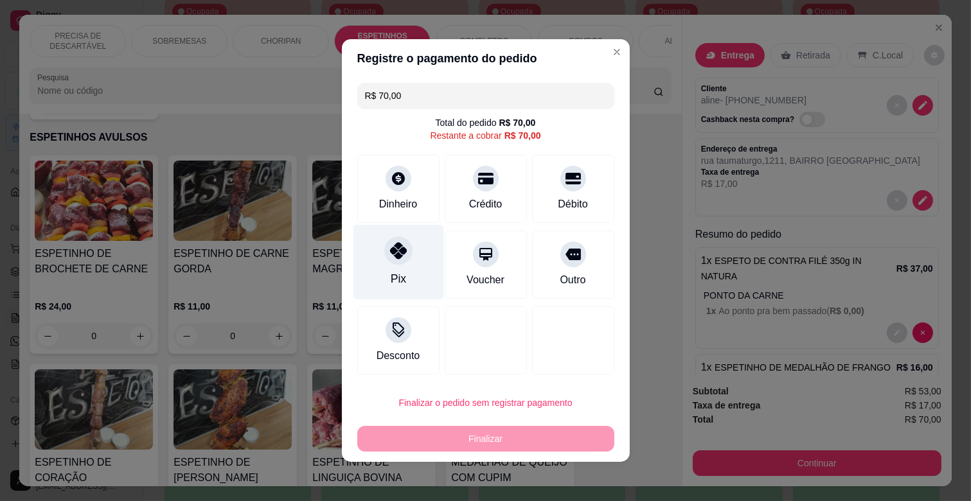
click at [407, 260] on div "Pix" at bounding box center [398, 262] width 91 height 75
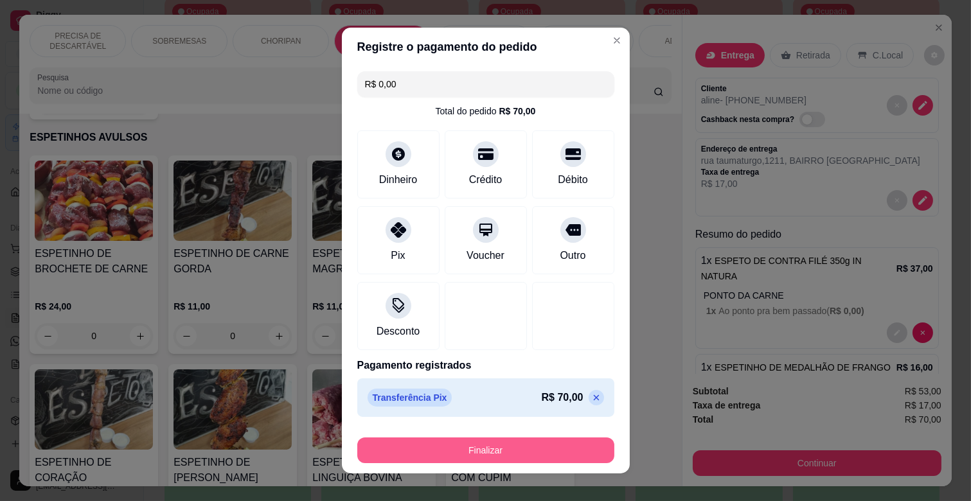
click at [506, 446] on button "Finalizar" at bounding box center [485, 450] width 257 height 26
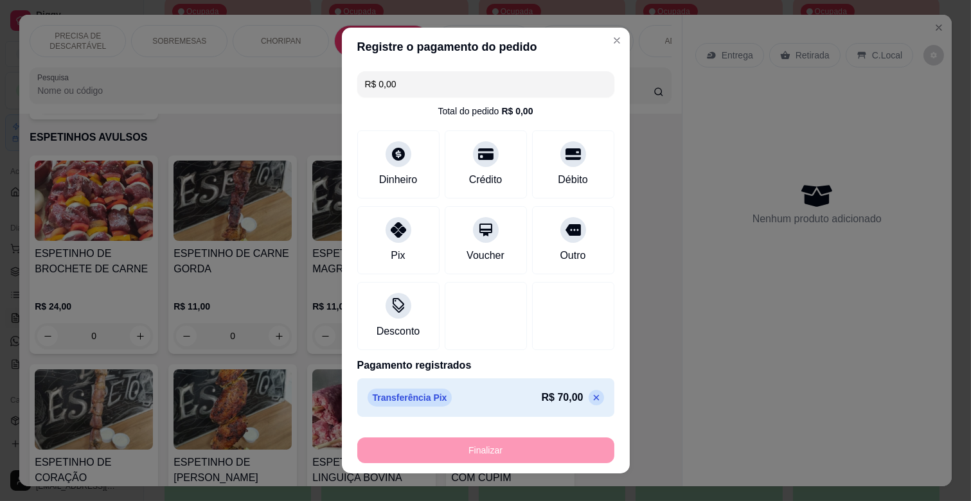
type input "-R$ 70,00"
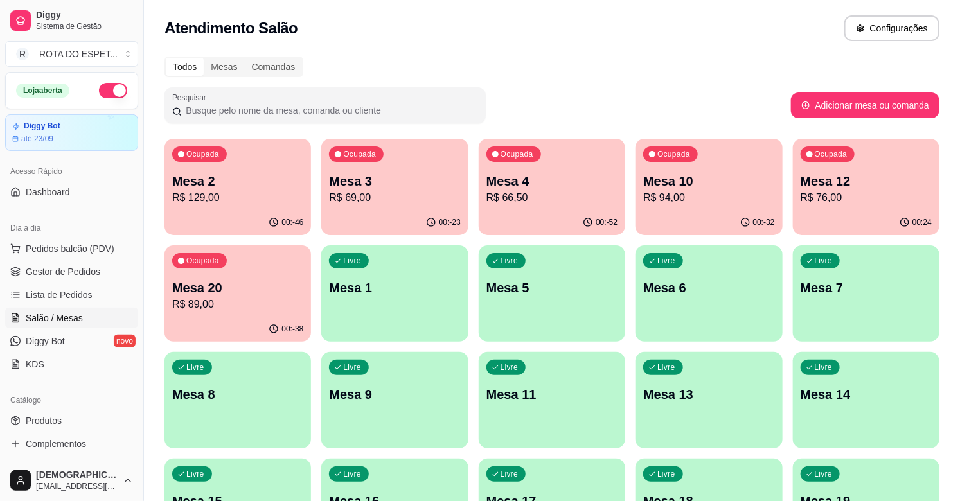
click at [574, 173] on p "Mesa 4" at bounding box center [551, 181] width 131 height 18
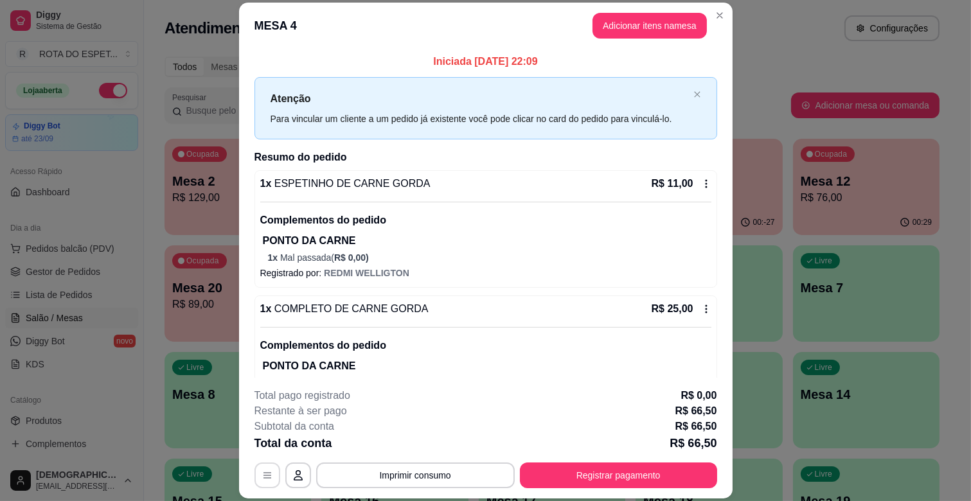
click at [266, 469] on button "button" at bounding box center [267, 476] width 26 height 26
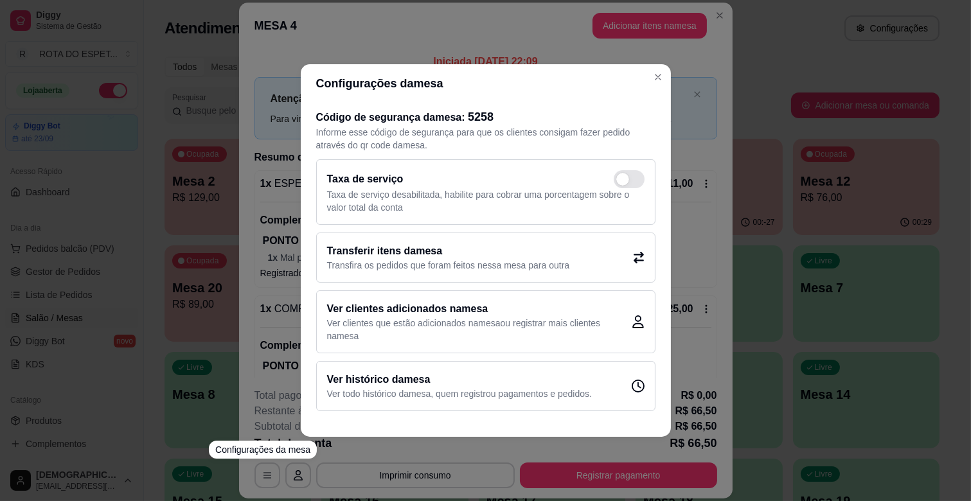
click at [437, 258] on h2 "Transferir itens da mesa" at bounding box center [448, 250] width 243 height 15
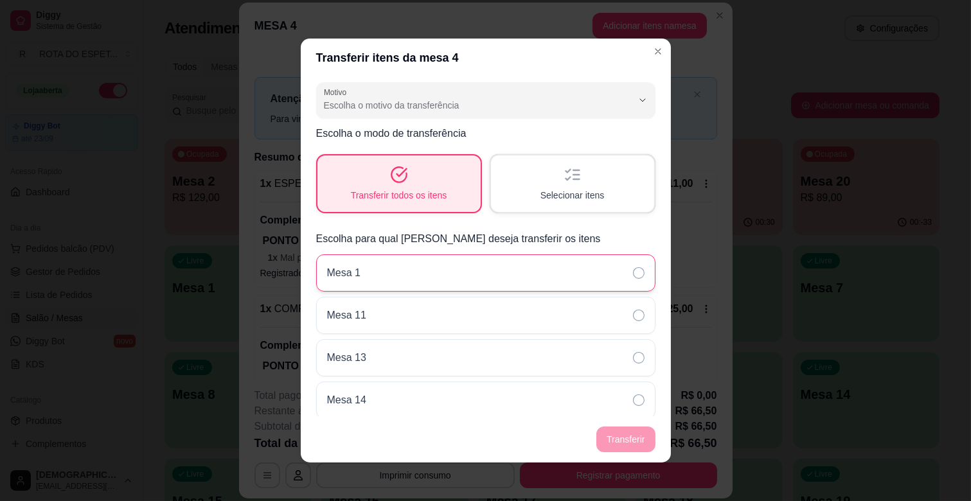
click at [585, 267] on div "Mesa 1" at bounding box center [485, 272] width 339 height 37
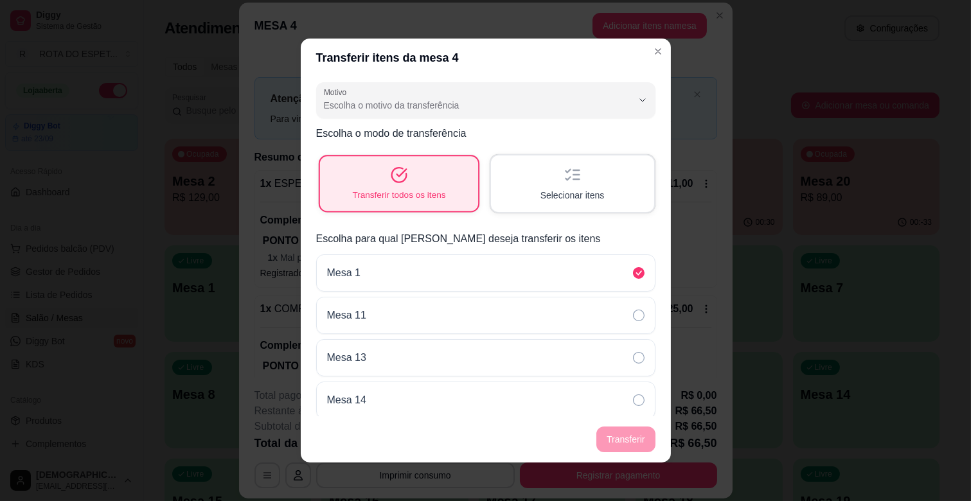
click at [422, 168] on div "Transferir todos os itens" at bounding box center [398, 183] width 158 height 55
click at [546, 190] on span "Selecionar itens" at bounding box center [572, 195] width 64 height 13
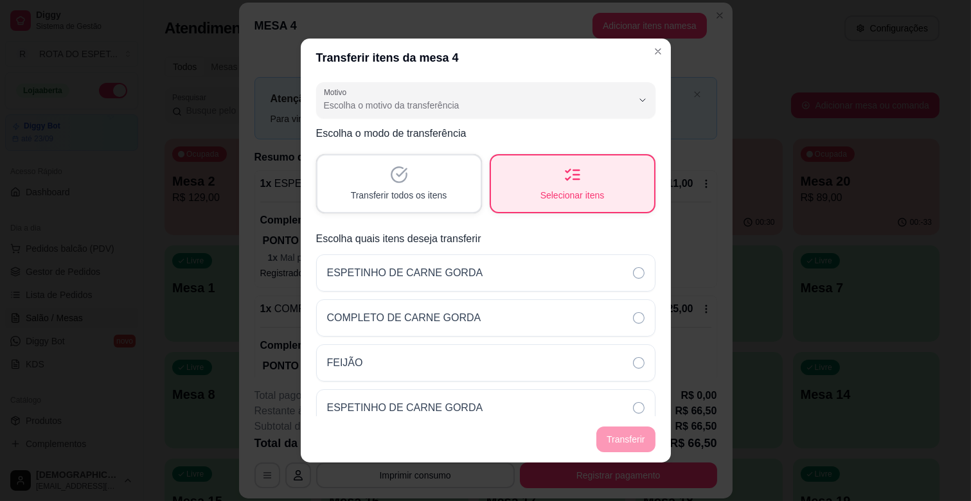
click at [399, 190] on span "Transferir todos os itens" at bounding box center [399, 195] width 96 height 13
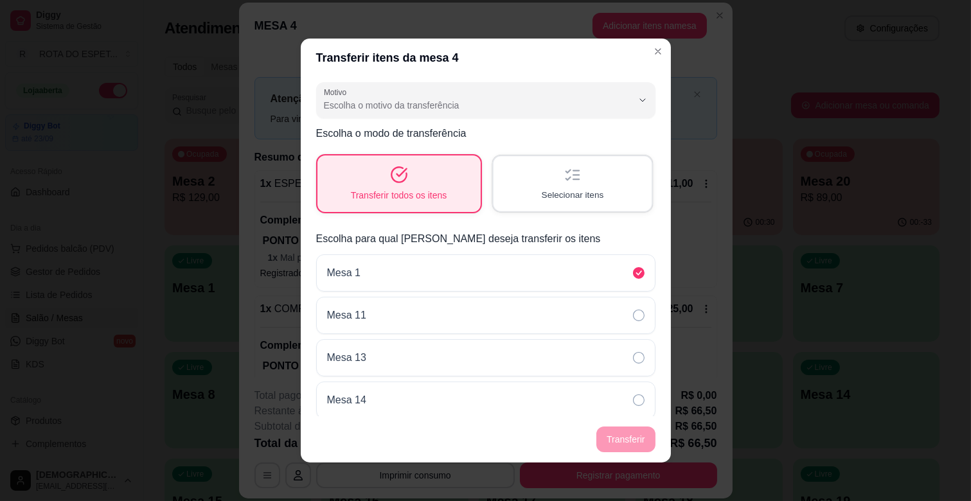
click at [535, 182] on div "Selecionar itens" at bounding box center [572, 183] width 158 height 55
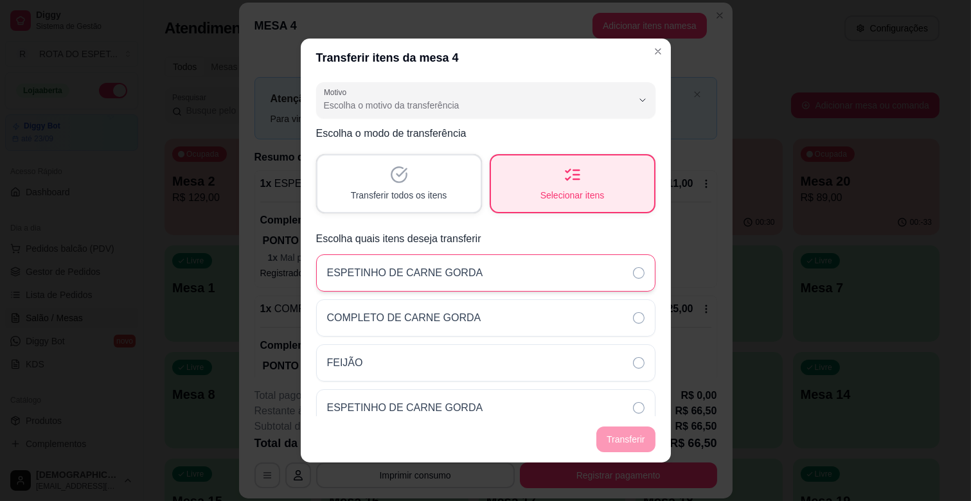
click at [569, 281] on div "ESPETINHO DE CARNE GORDA" at bounding box center [485, 272] width 339 height 37
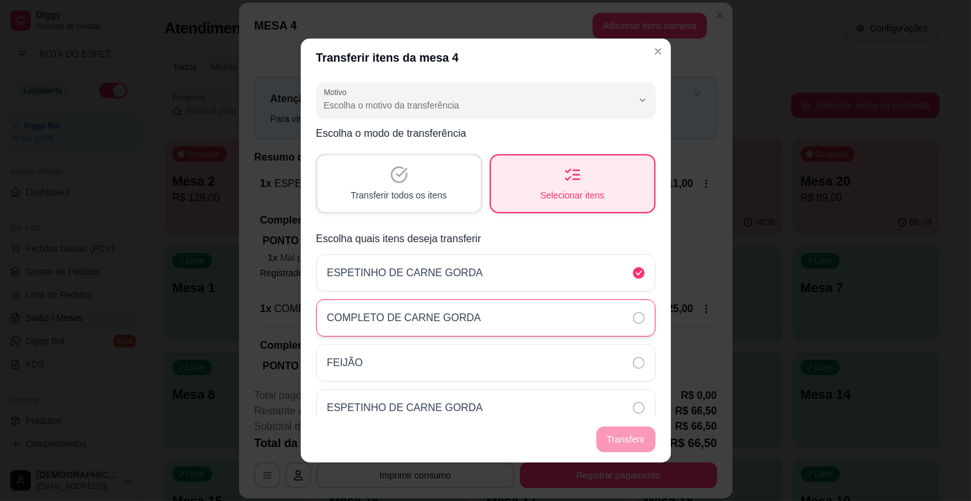
click at [605, 317] on div "COMPLETO DE CARNE GORDA" at bounding box center [485, 317] width 339 height 37
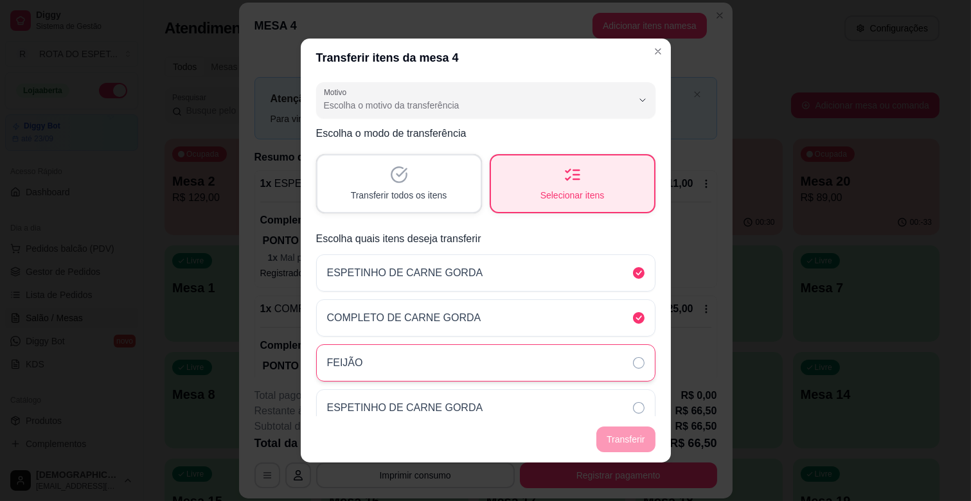
click at [612, 353] on div "FEIJÃO" at bounding box center [485, 362] width 339 height 37
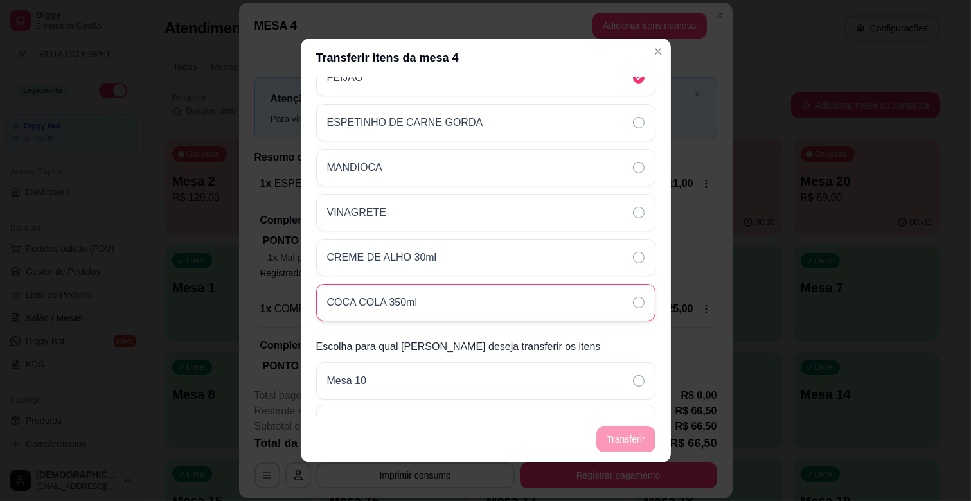
click at [589, 303] on div "COCA COLA 350ml" at bounding box center [485, 302] width 339 height 37
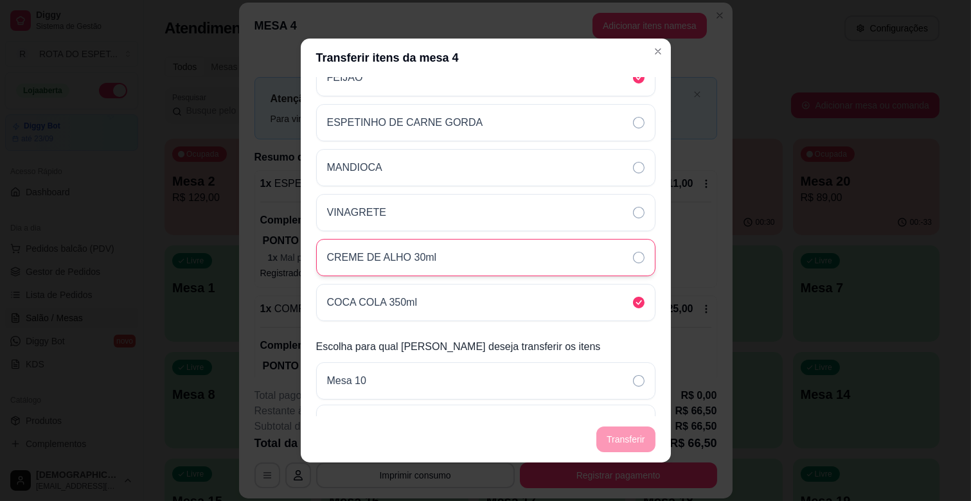
click at [579, 258] on div "CREME DE ALHO 30ml" at bounding box center [485, 257] width 339 height 37
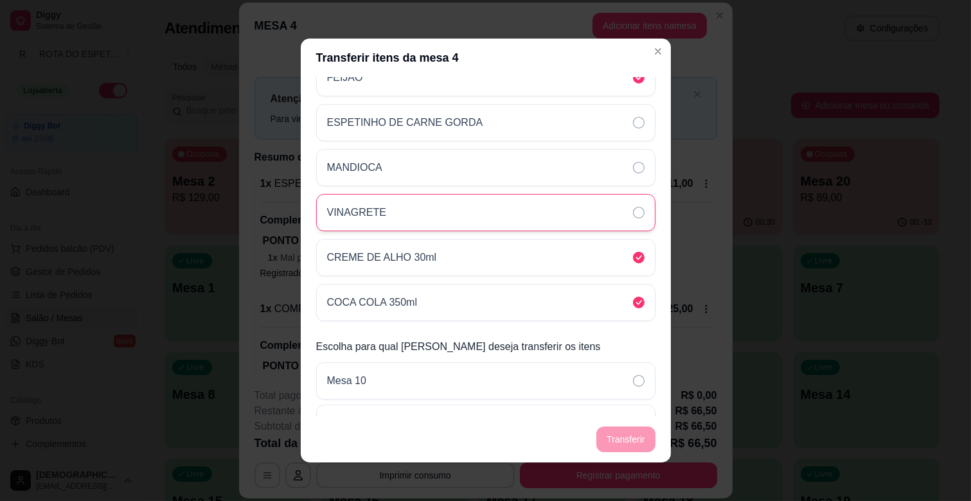
click at [579, 212] on div "VINAGRETE" at bounding box center [485, 212] width 339 height 37
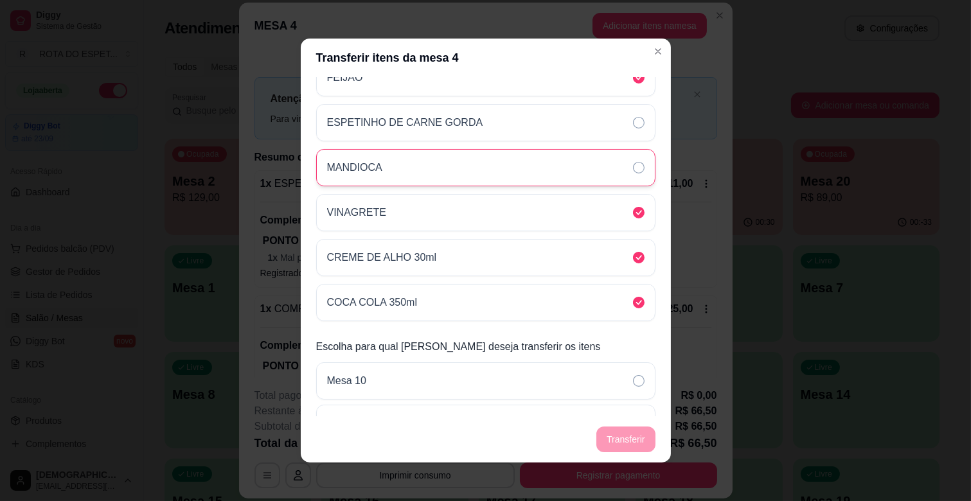
click at [581, 166] on div "MANDIOCA" at bounding box center [485, 167] width 339 height 37
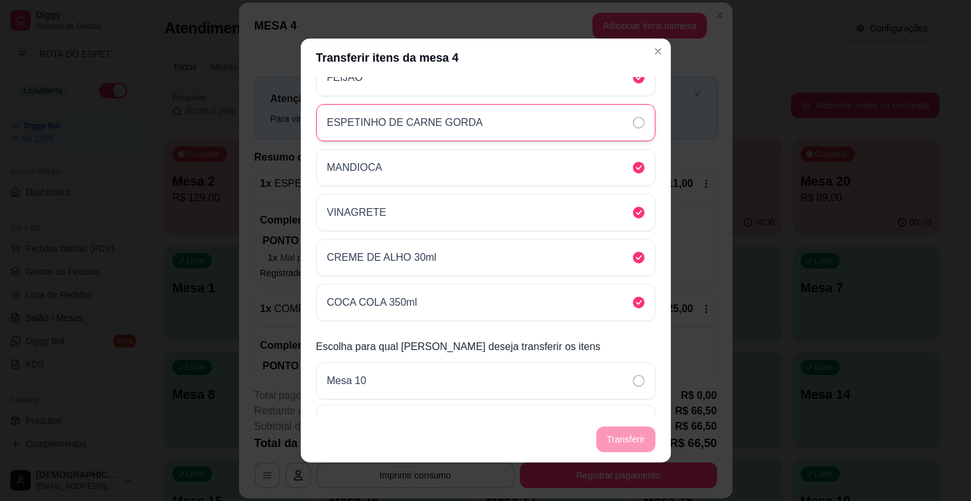
click at [574, 107] on div "ESPETINHO DE CARNE GORDA" at bounding box center [485, 122] width 339 height 37
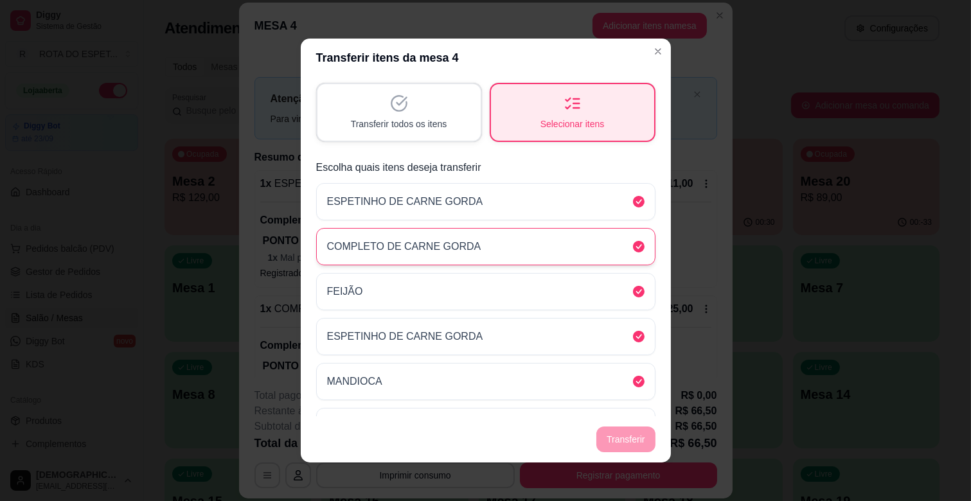
scroll to position [0, 0]
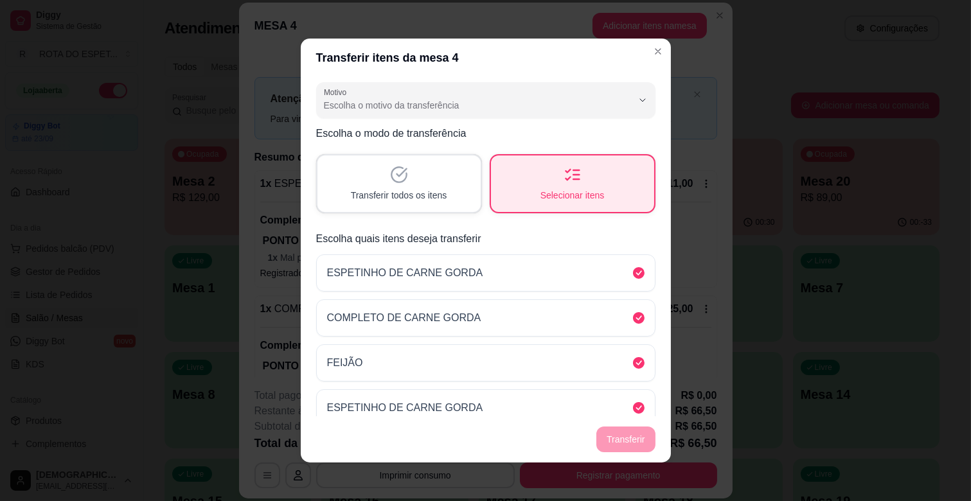
click at [410, 179] on div "Transferir todos os itens" at bounding box center [398, 183] width 163 height 57
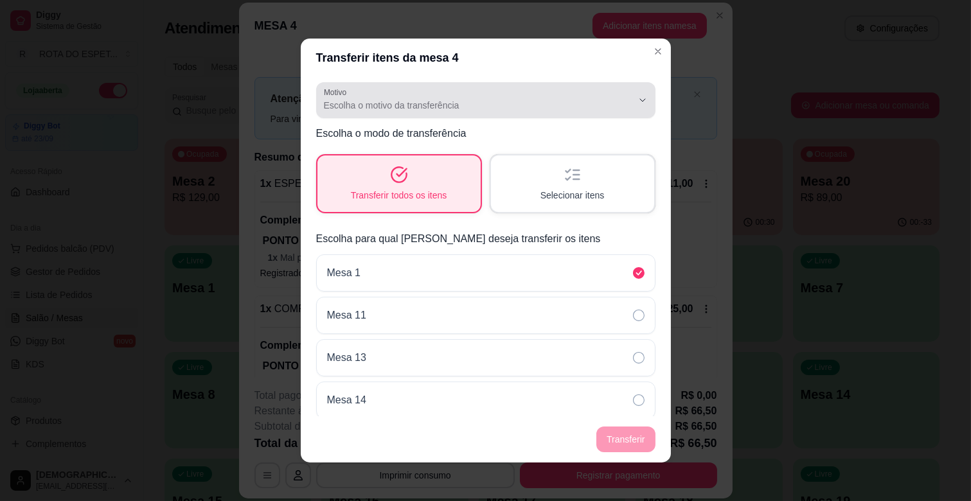
click at [470, 103] on span "Escolha o motivo da transferência" at bounding box center [478, 105] width 308 height 13
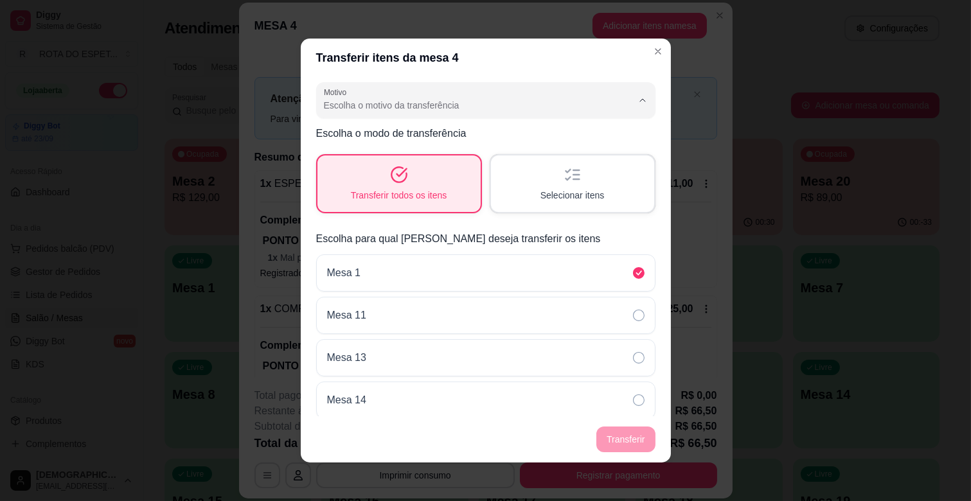
click at [392, 155] on span "Mudança de mesa" at bounding box center [468, 156] width 283 height 12
type input "TABLE_TRANSFER"
select select "TABLE_TRANSFER"
click at [627, 439] on button "Transferir" at bounding box center [625, 440] width 58 height 26
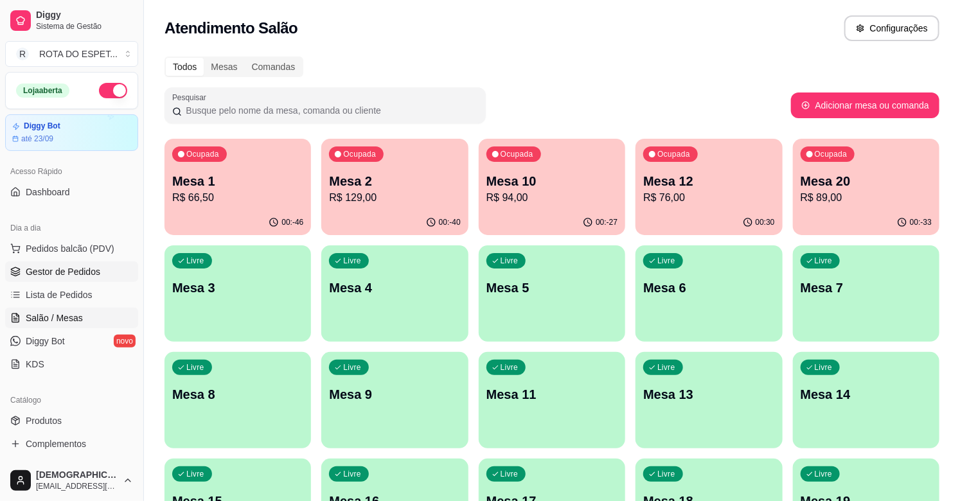
click at [68, 270] on span "Gestor de Pedidos" at bounding box center [63, 271] width 75 height 13
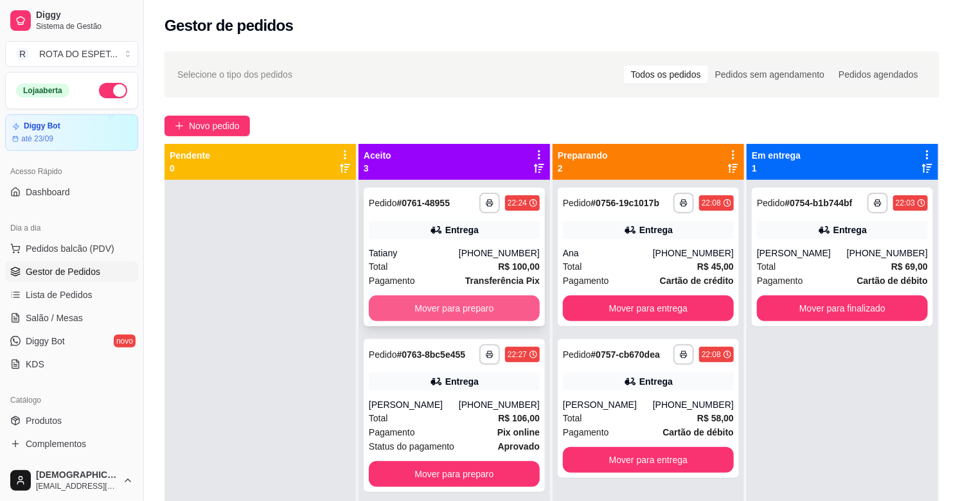
click at [434, 314] on button "Mover para preparo" at bounding box center [454, 309] width 171 height 26
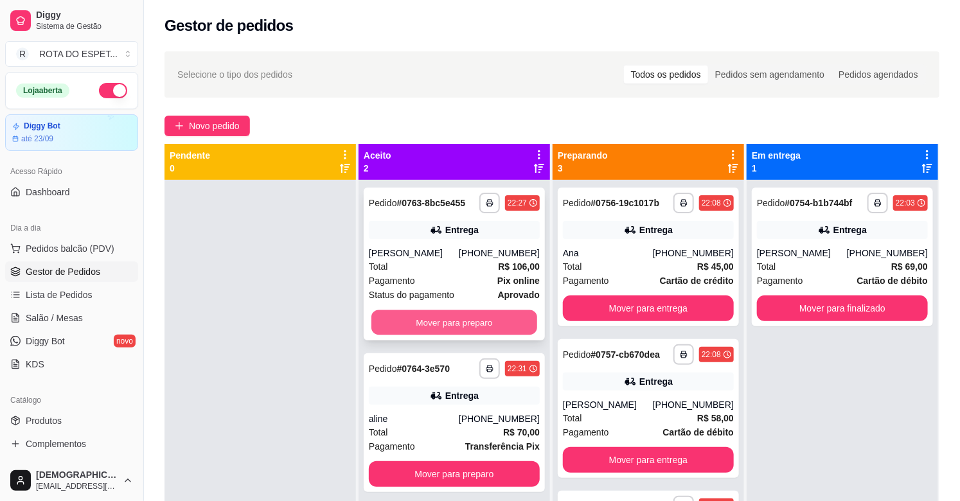
click at [457, 321] on button "Mover para preparo" at bounding box center [454, 322] width 166 height 25
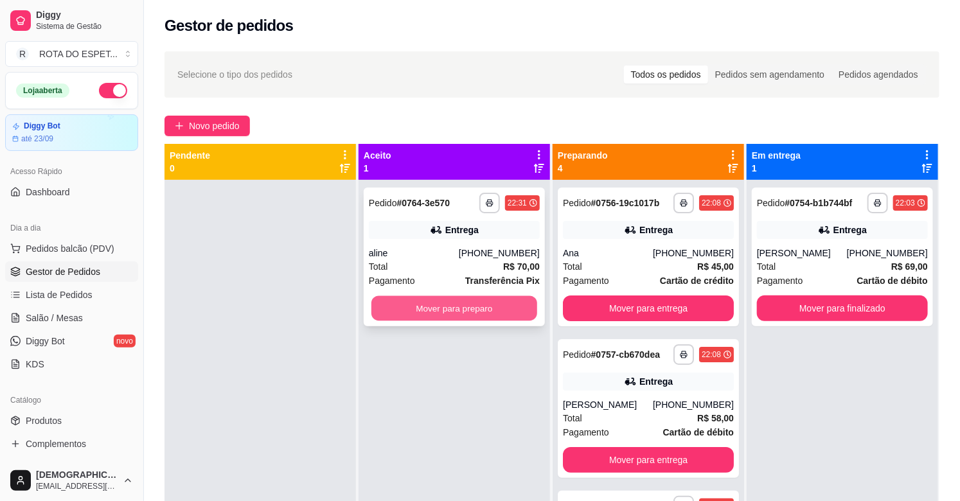
click at [456, 302] on button "Mover para preparo" at bounding box center [454, 308] width 166 height 25
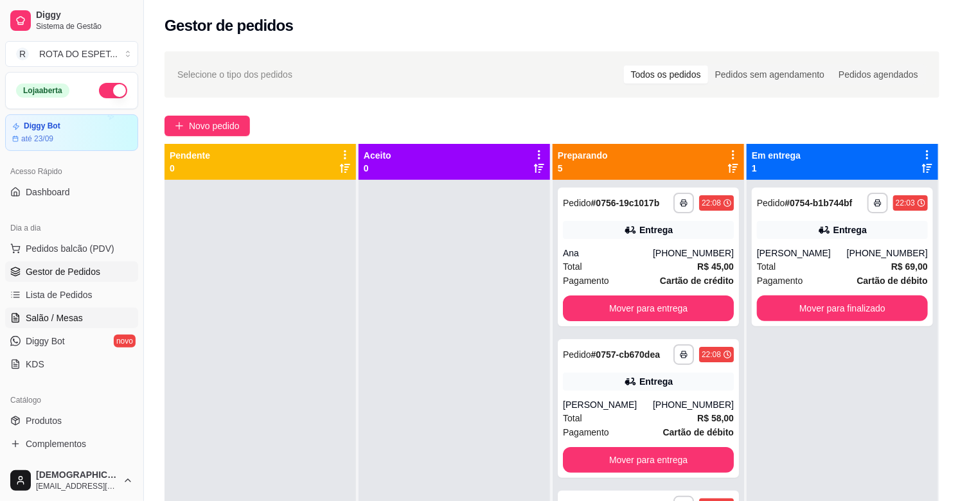
click at [46, 316] on span "Salão / Mesas" at bounding box center [54, 318] width 57 height 13
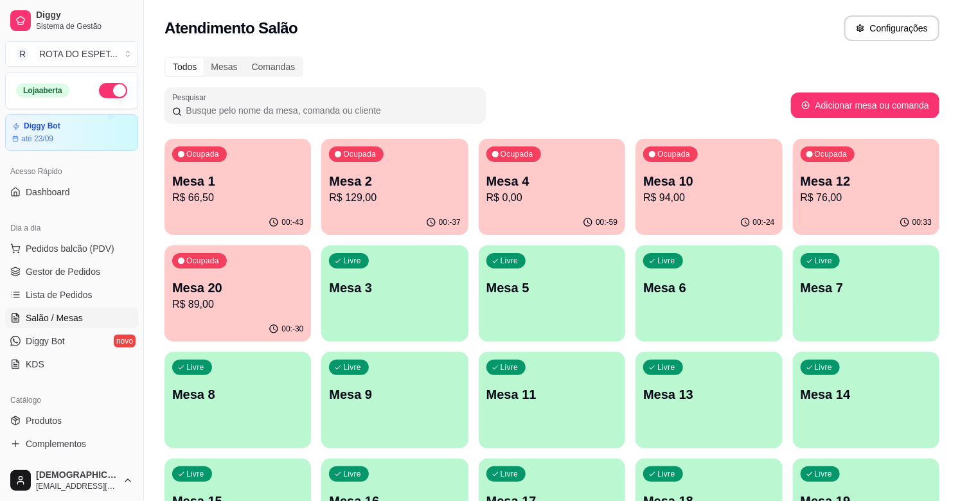
click at [734, 188] on p "Mesa 10" at bounding box center [708, 181] width 131 height 18
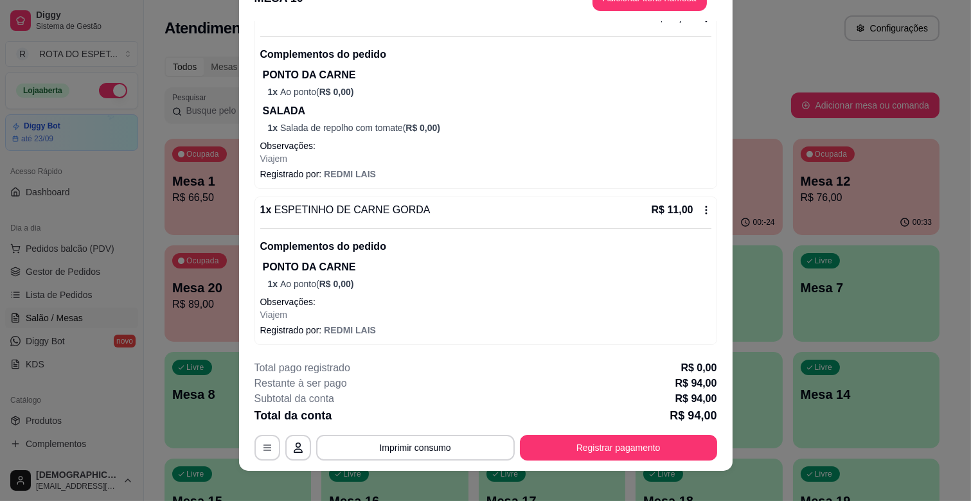
scroll to position [39, 0]
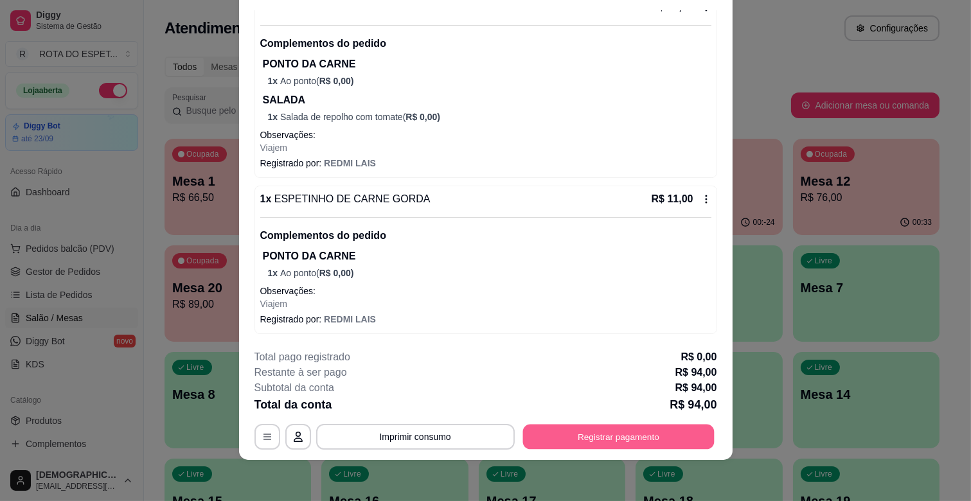
click at [578, 437] on button "Registrar pagamento" at bounding box center [617, 437] width 191 height 25
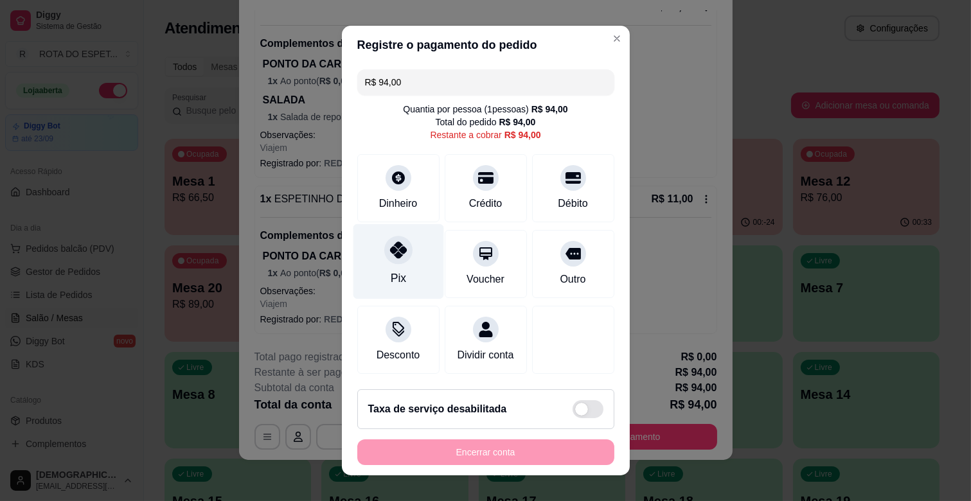
click at [390, 272] on div "Pix" at bounding box center [397, 278] width 15 height 17
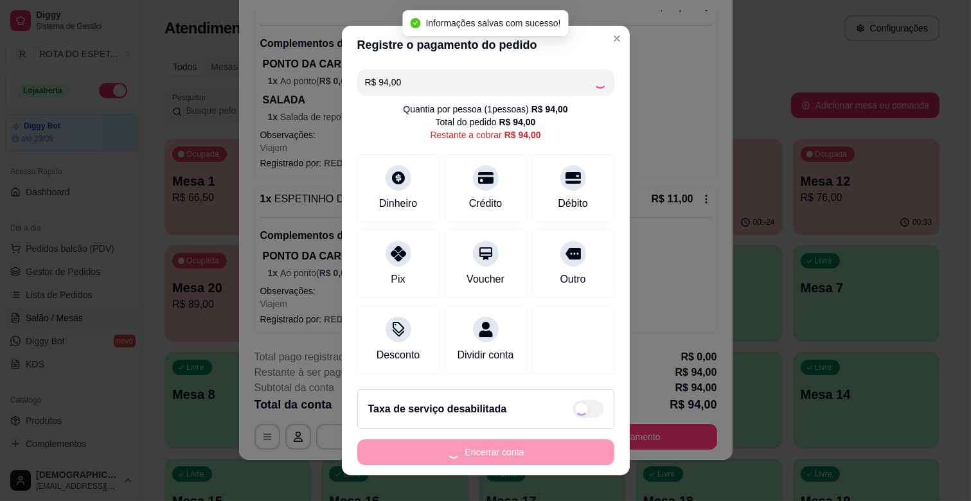
type input "R$ 0,00"
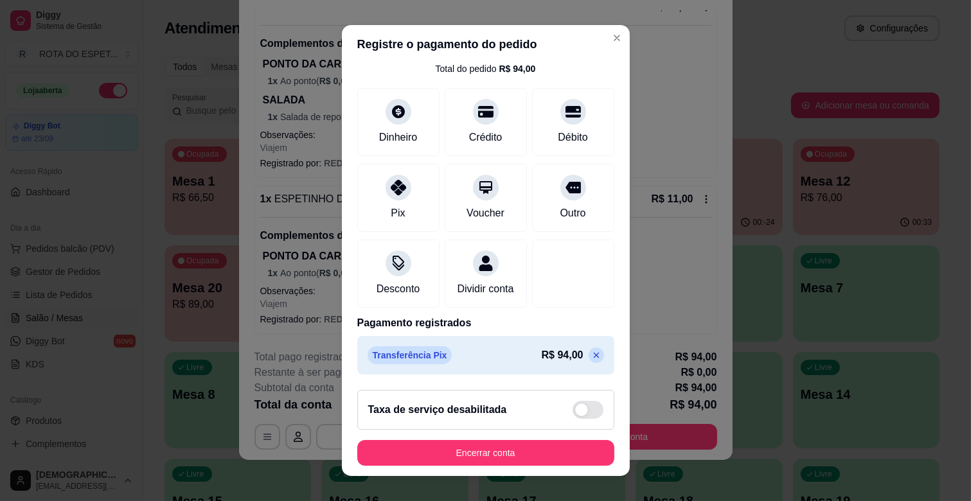
scroll to position [16, 0]
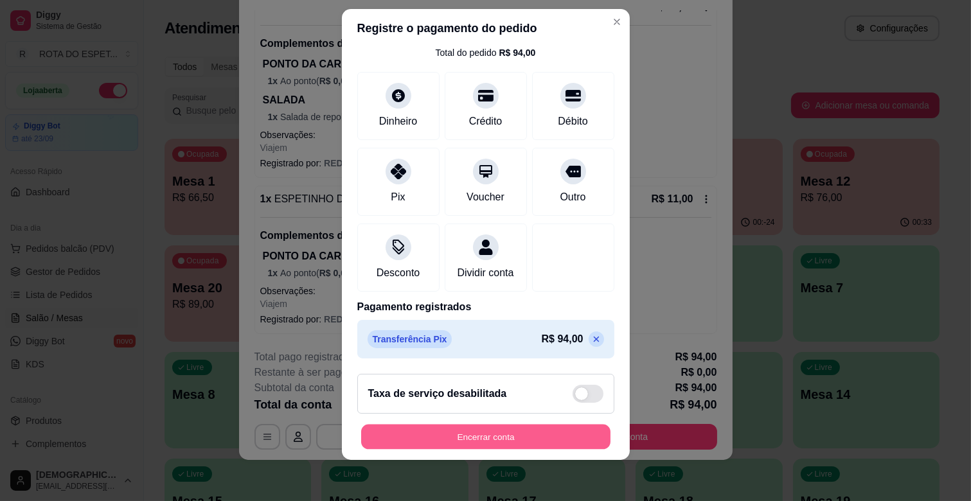
click at [481, 434] on button "Encerrar conta" at bounding box center [485, 437] width 249 height 25
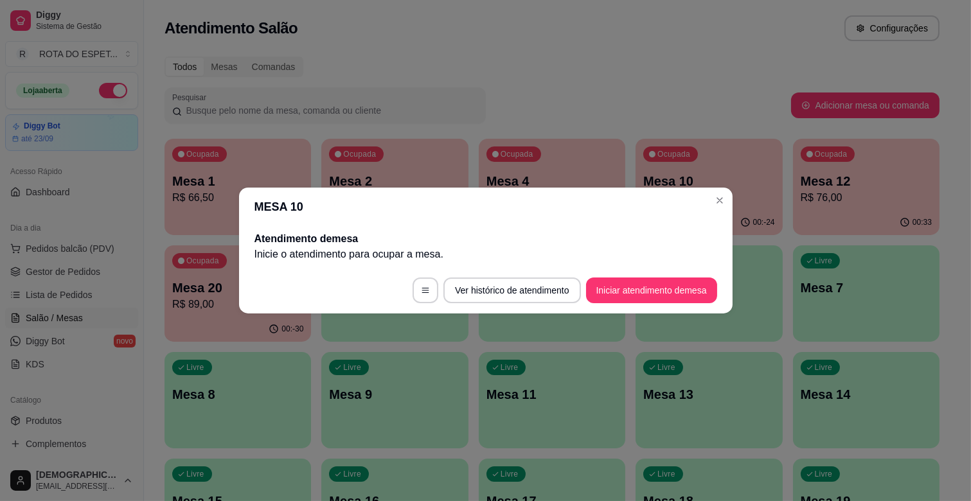
scroll to position [0, 0]
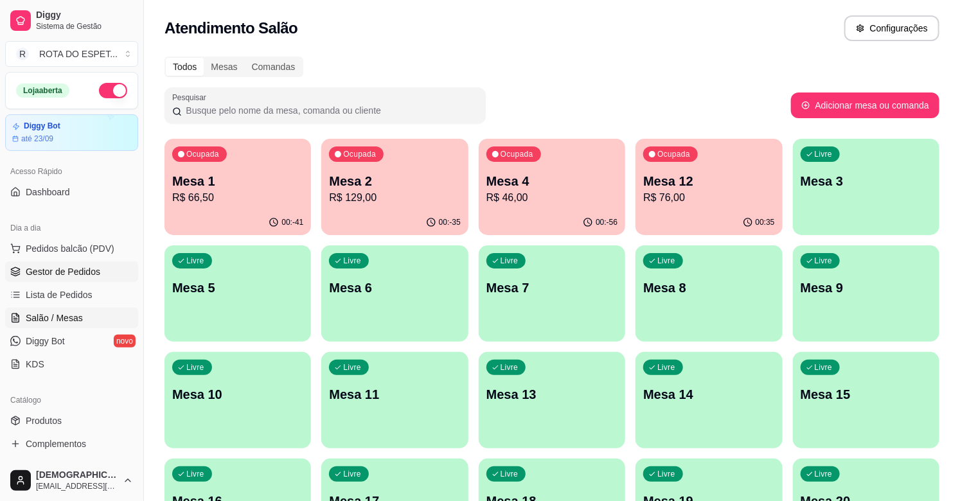
click at [67, 275] on span "Gestor de Pedidos" at bounding box center [63, 271] width 75 height 13
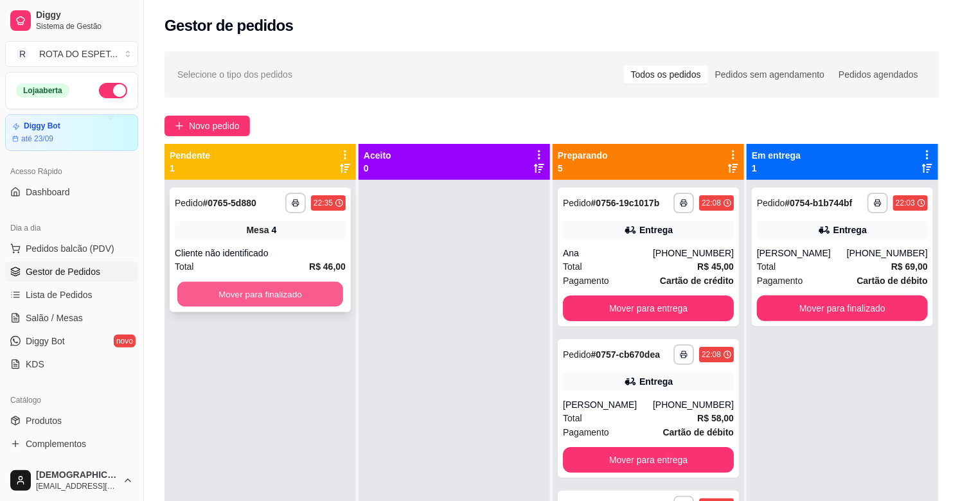
click at [270, 296] on button "Mover para finalizado" at bounding box center [260, 294] width 166 height 25
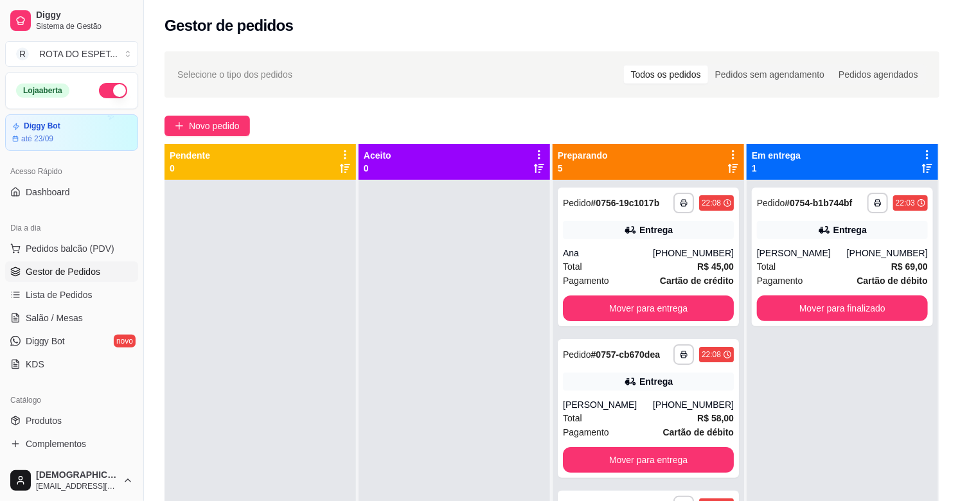
click at [461, 245] on div at bounding box center [453, 430] width 191 height 501
click at [76, 321] on span "Salão / Mesas" at bounding box center [54, 318] width 57 height 13
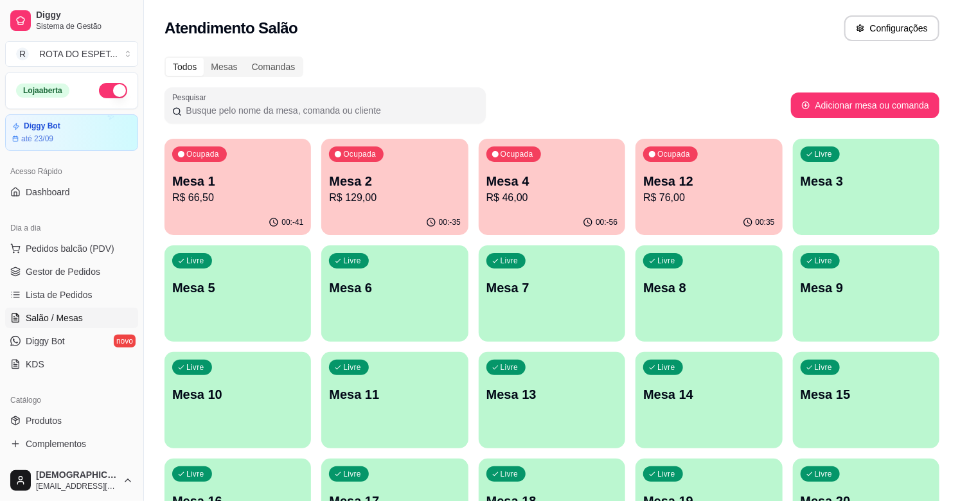
click at [260, 203] on p "R$ 66,50" at bounding box center [237, 197] width 131 height 15
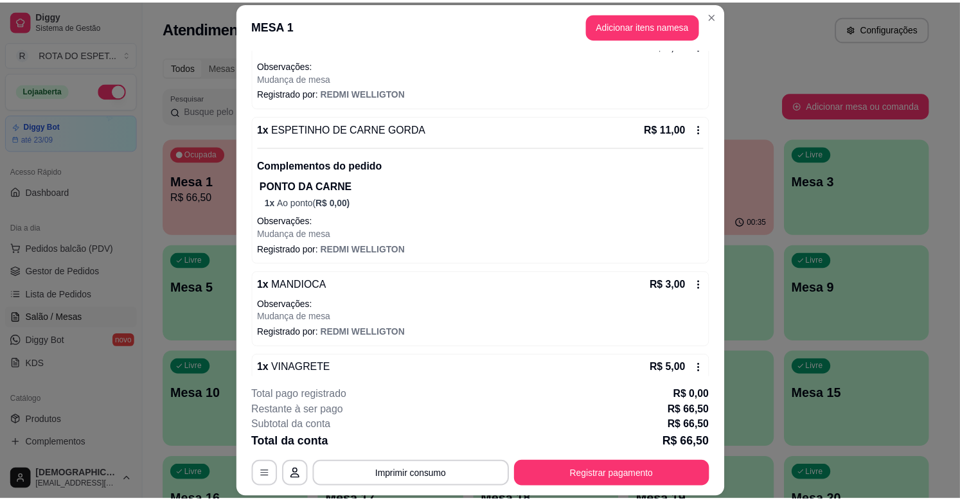
scroll to position [725, 0]
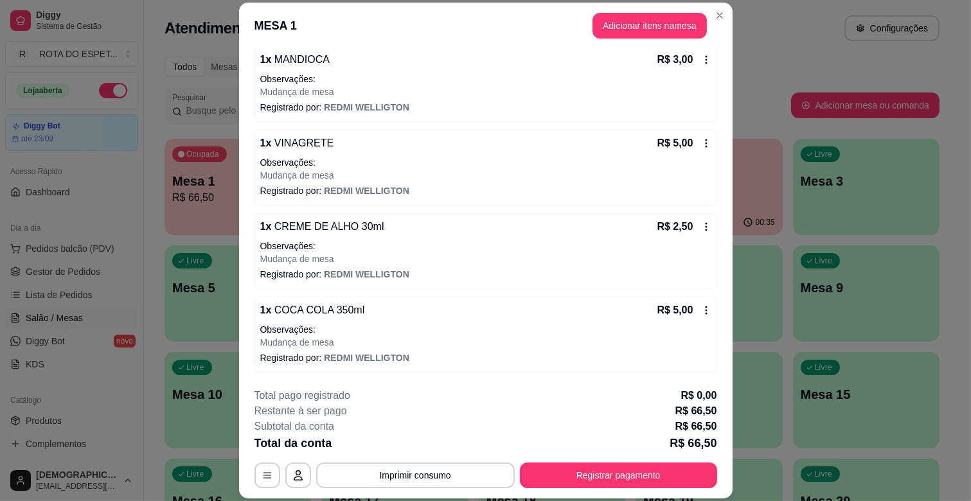
click at [705, 223] on icon at bounding box center [706, 227] width 2 height 8
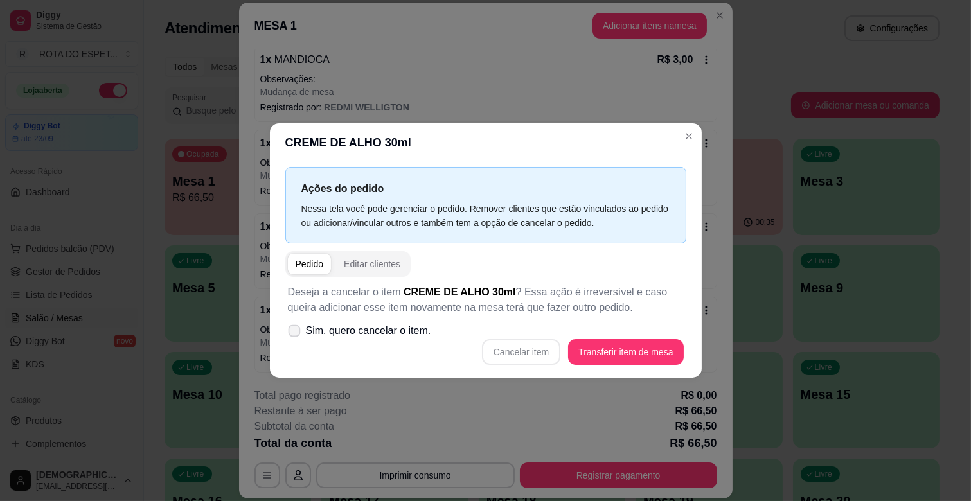
click at [299, 330] on span at bounding box center [294, 331] width 12 height 12
click at [296, 333] on input "Sim, quero cancelar o item." at bounding box center [291, 337] width 8 height 8
checkbox input "true"
click at [508, 353] on button "Cancelar item" at bounding box center [521, 352] width 78 height 26
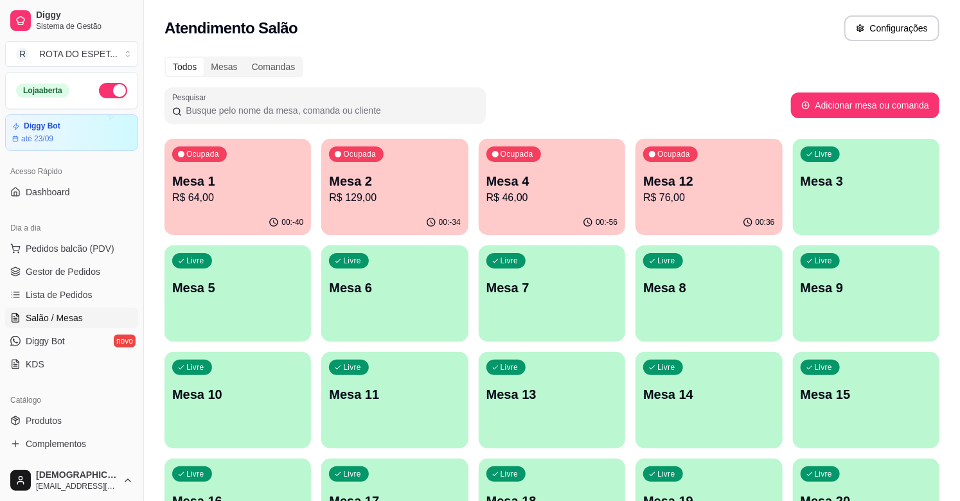
click at [611, 80] on div "Todos Mesas Comandas Pesquisar Adicionar mesa ou comanda Ocupada Mesa 1 R$ 64,0…" at bounding box center [552, 470] width 816 height 842
click at [44, 270] on span "Gestor de Pedidos" at bounding box center [63, 271] width 75 height 13
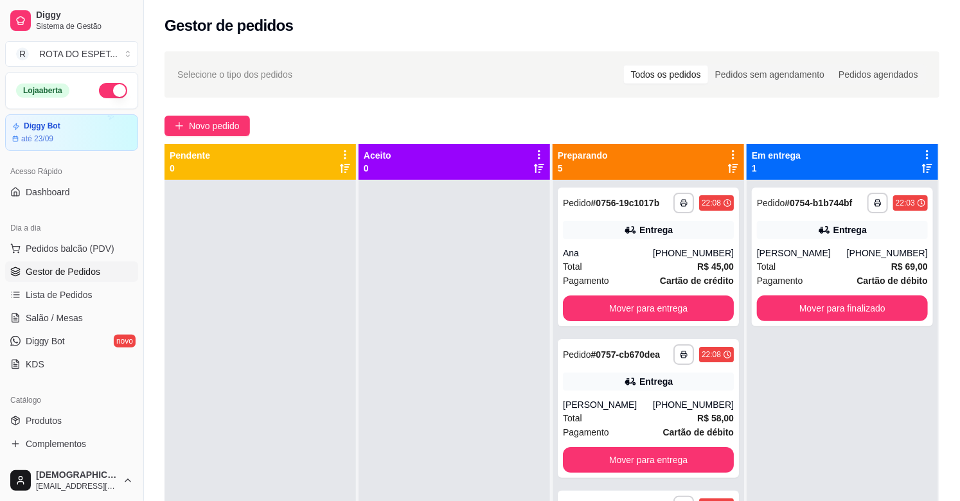
click at [477, 285] on div at bounding box center [453, 430] width 191 height 501
click at [611, 265] on div "Total R$ 45,00" at bounding box center [648, 267] width 171 height 14
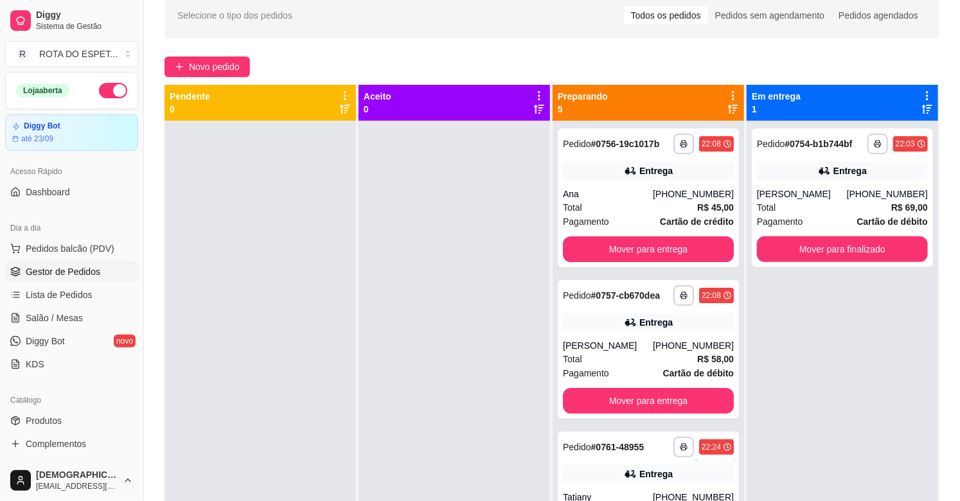
scroll to position [53, 0]
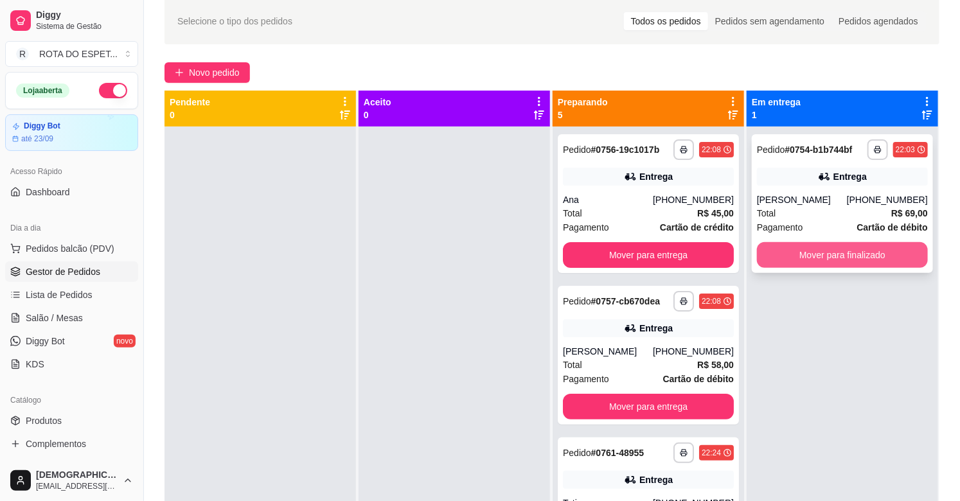
click at [838, 252] on button "Mover para finalizado" at bounding box center [842, 255] width 171 height 26
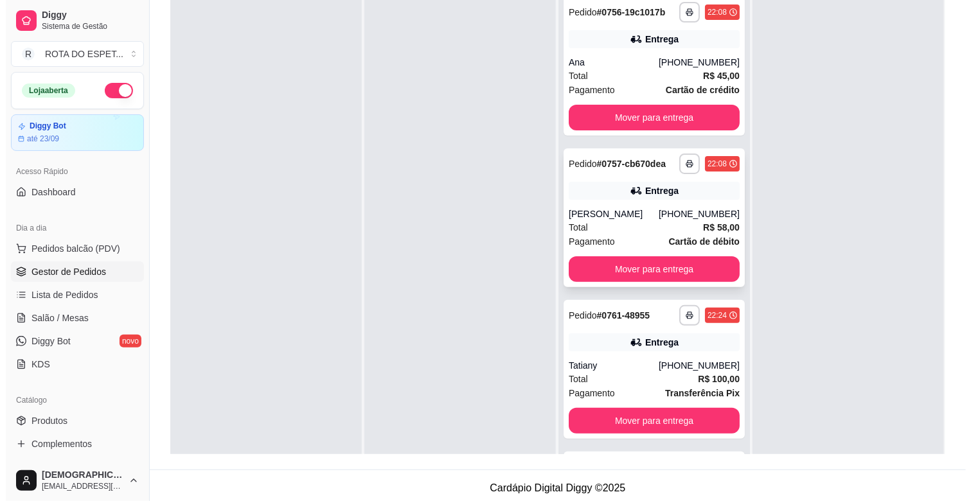
scroll to position [0, 0]
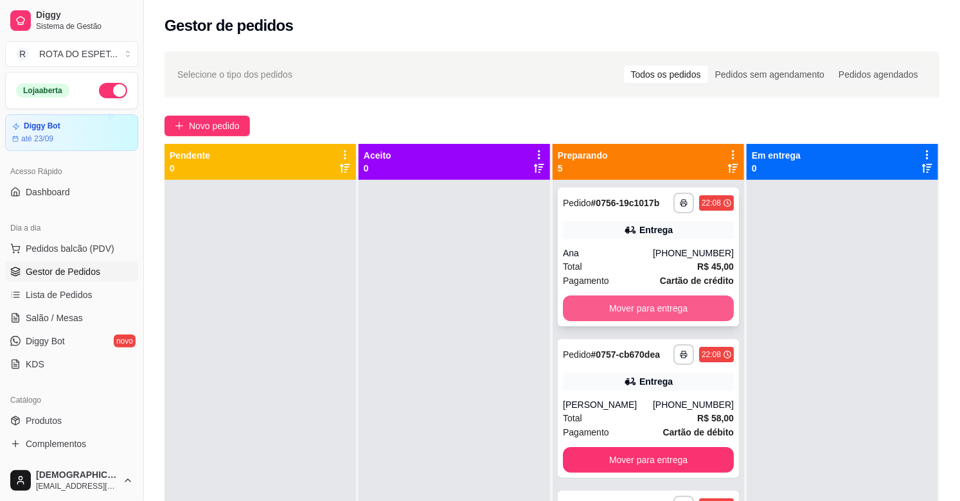
click at [652, 303] on button "Mover para entrega" at bounding box center [648, 309] width 171 height 26
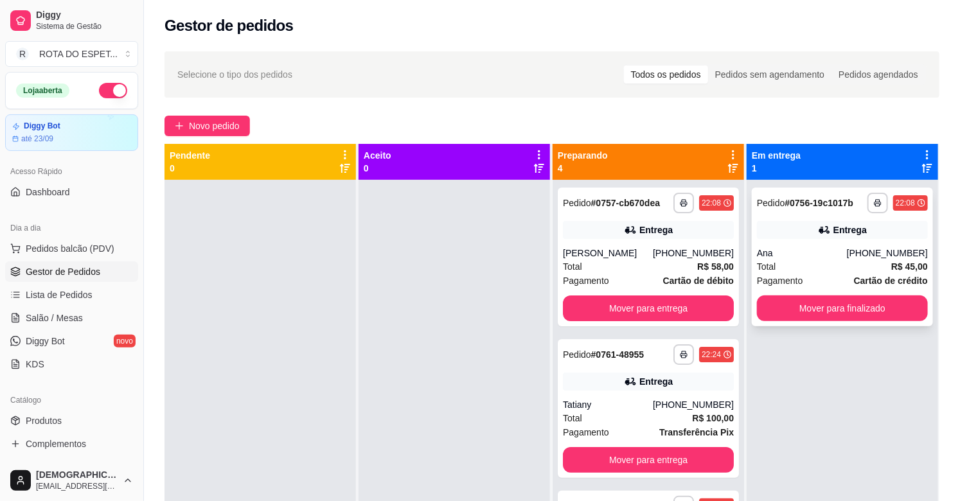
click at [845, 255] on div "Ana" at bounding box center [802, 253] width 90 height 13
click at [645, 303] on button "Mover para entrega" at bounding box center [648, 309] width 171 height 26
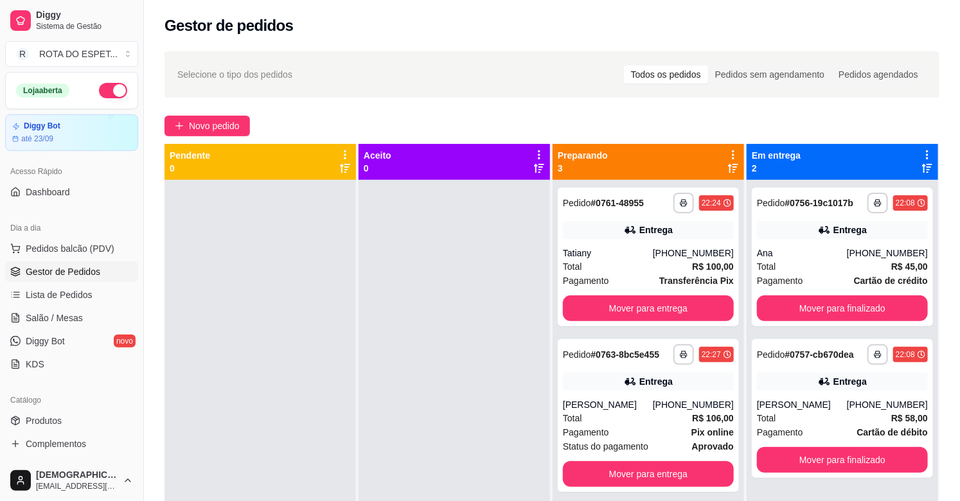
click at [490, 299] on div at bounding box center [453, 430] width 191 height 501
click at [447, 366] on div at bounding box center [453, 430] width 191 height 501
click at [64, 316] on span "Salão / Mesas" at bounding box center [54, 318] width 57 height 13
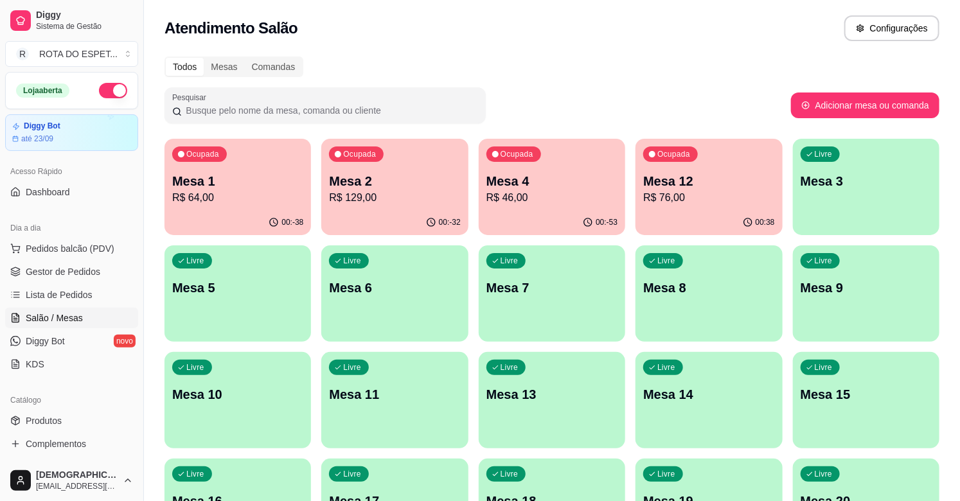
click at [721, 196] on p "R$ 76,00" at bounding box center [708, 197] width 131 height 15
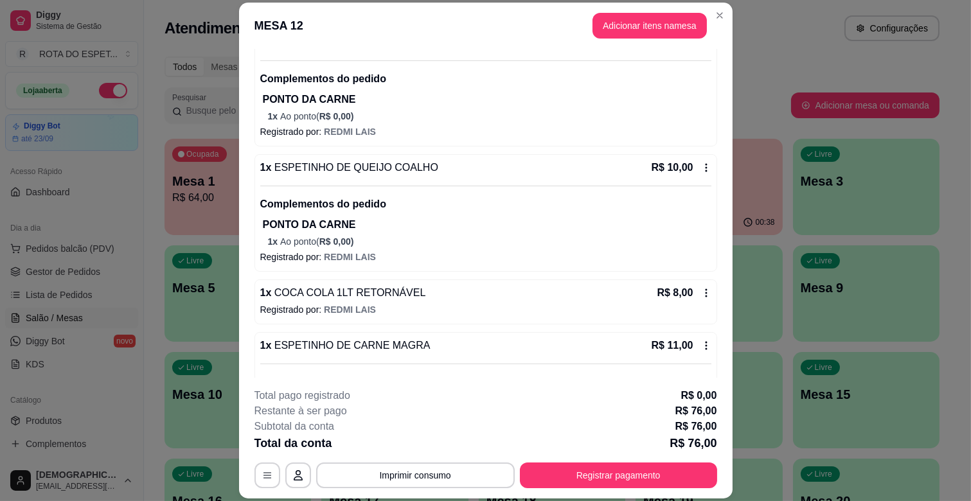
scroll to position [505, 0]
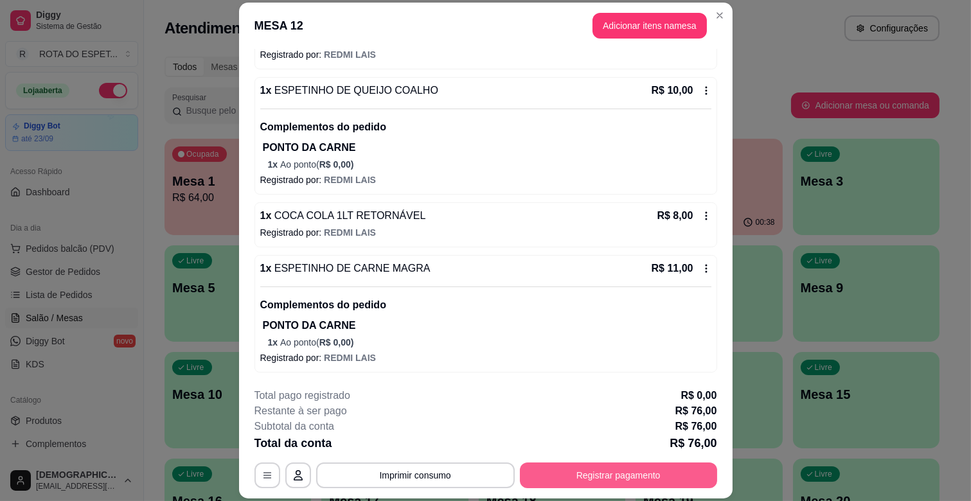
click at [653, 472] on button "Registrar pagamento" at bounding box center [618, 476] width 197 height 26
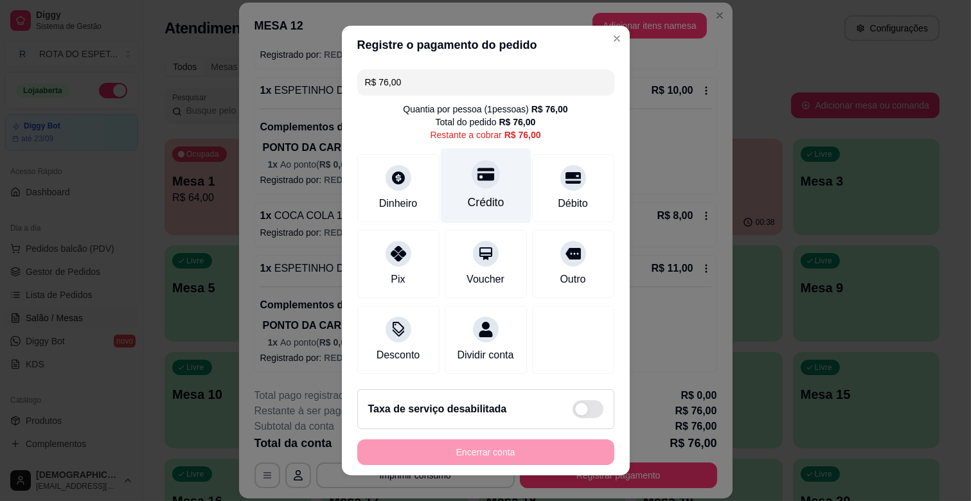
click at [486, 186] on div "Crédito" at bounding box center [485, 185] width 91 height 75
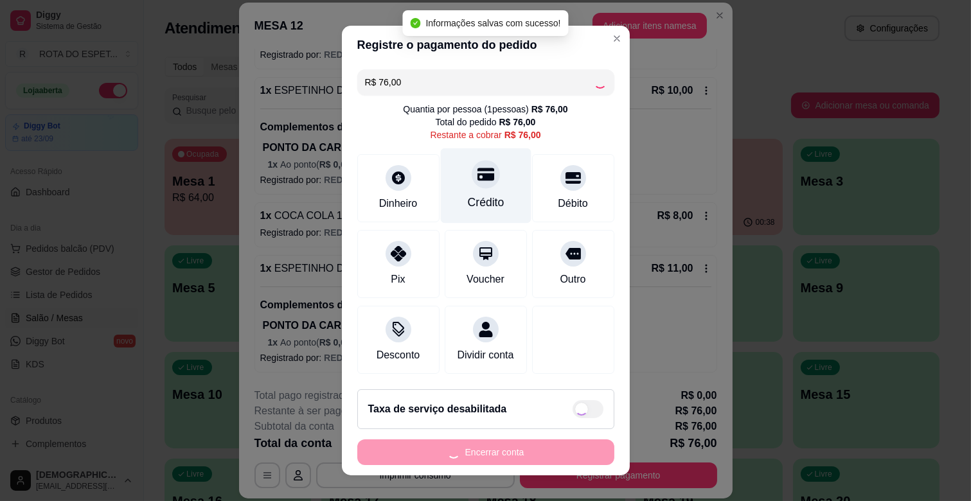
type input "R$ 0,00"
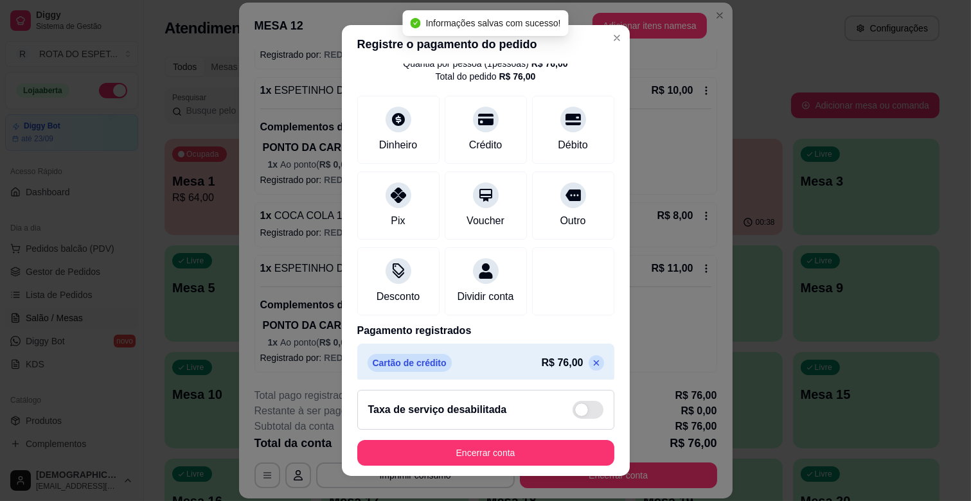
scroll to position [68, 0]
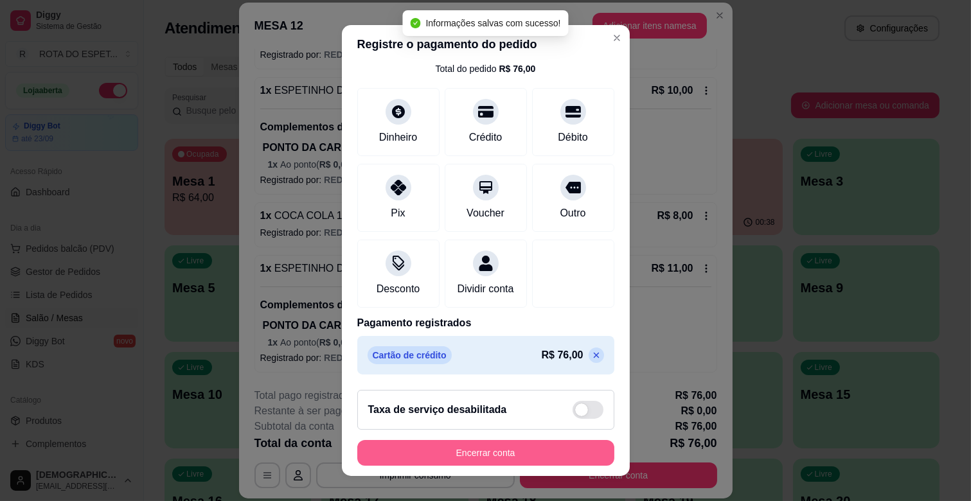
click at [513, 448] on button "Encerrar conta" at bounding box center [485, 453] width 257 height 26
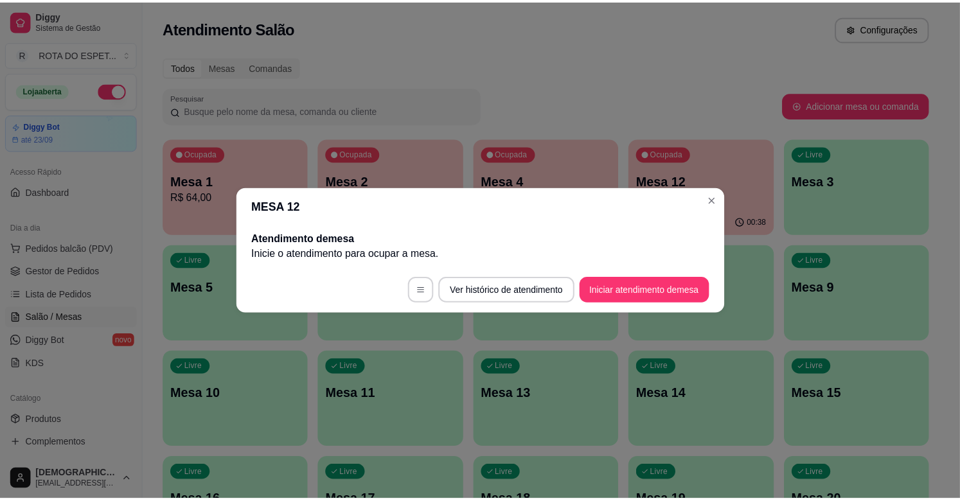
scroll to position [0, 0]
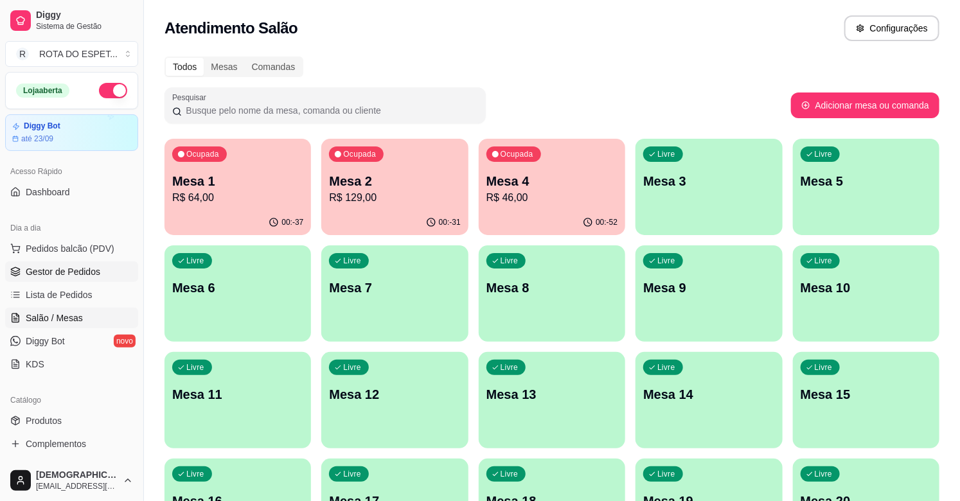
click at [88, 277] on span "Gestor de Pedidos" at bounding box center [63, 271] width 75 height 13
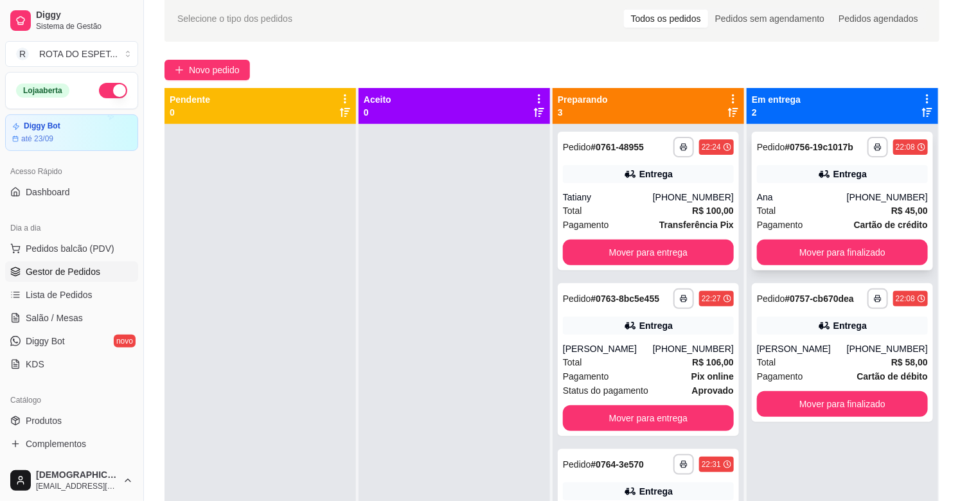
scroll to position [53, 0]
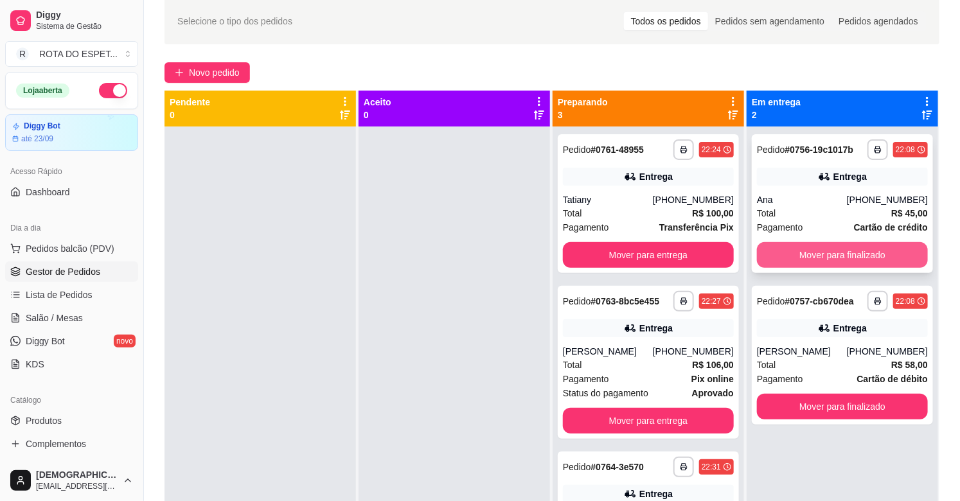
click at [826, 253] on button "Mover para finalizado" at bounding box center [842, 255] width 171 height 26
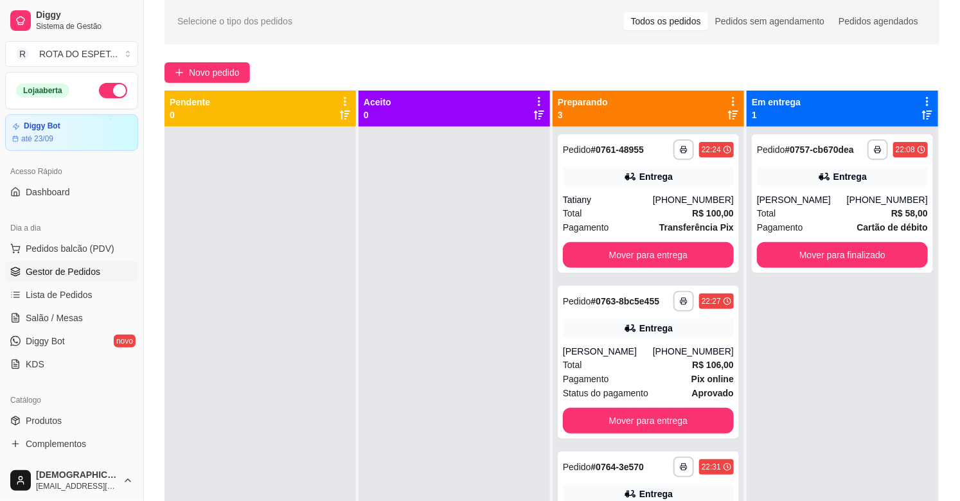
click at [435, 419] on div at bounding box center [453, 377] width 191 height 501
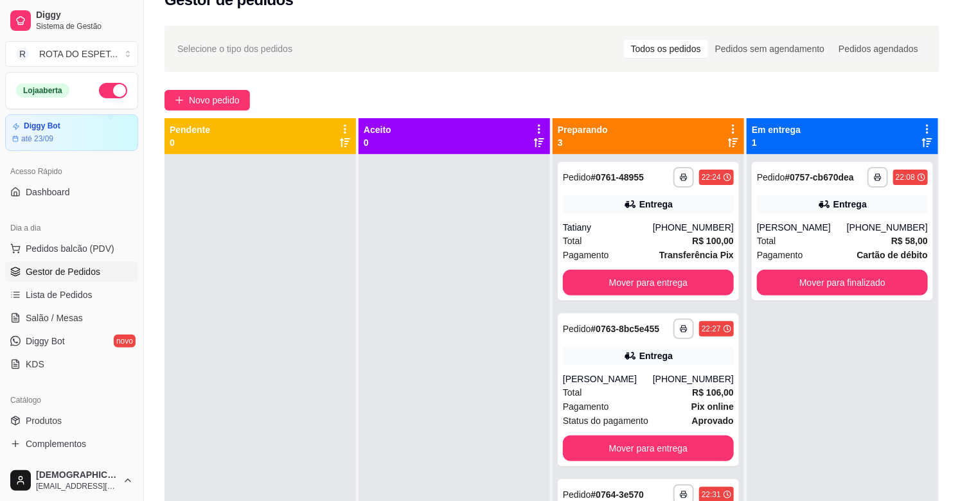
scroll to position [0, 0]
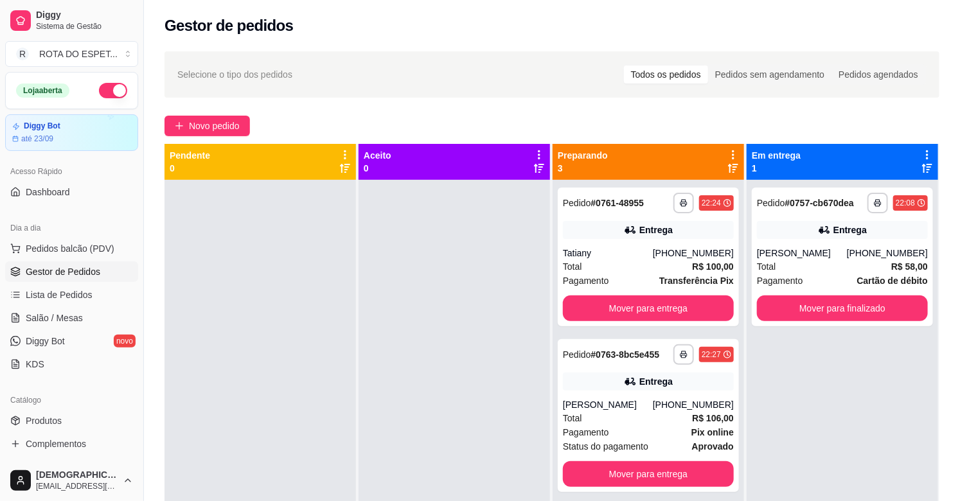
click at [373, 387] on div at bounding box center [453, 430] width 191 height 501
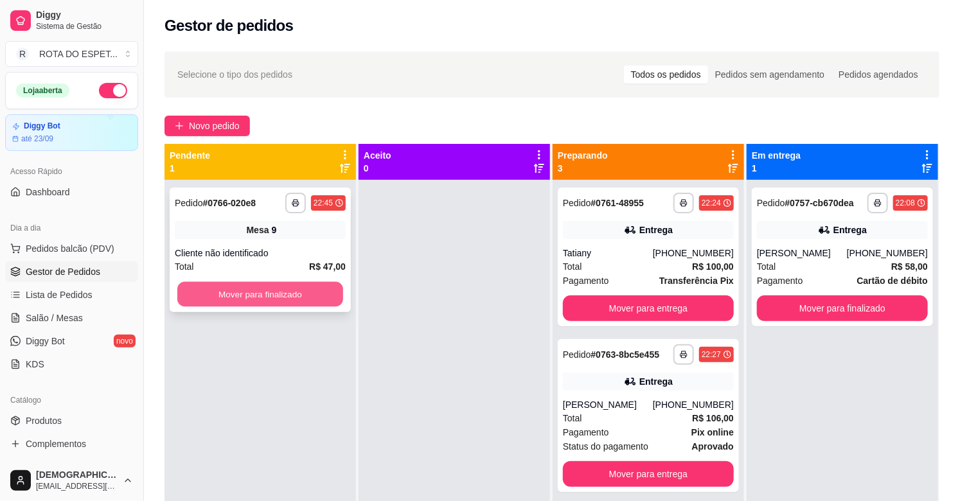
click at [316, 294] on button "Mover para finalizado" at bounding box center [260, 294] width 166 height 25
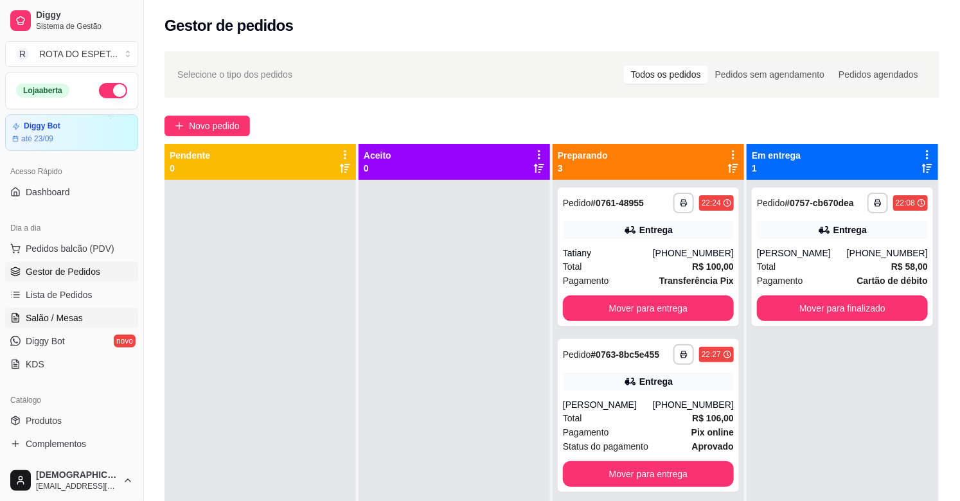
click at [66, 322] on span "Salão / Mesas" at bounding box center [54, 318] width 57 height 13
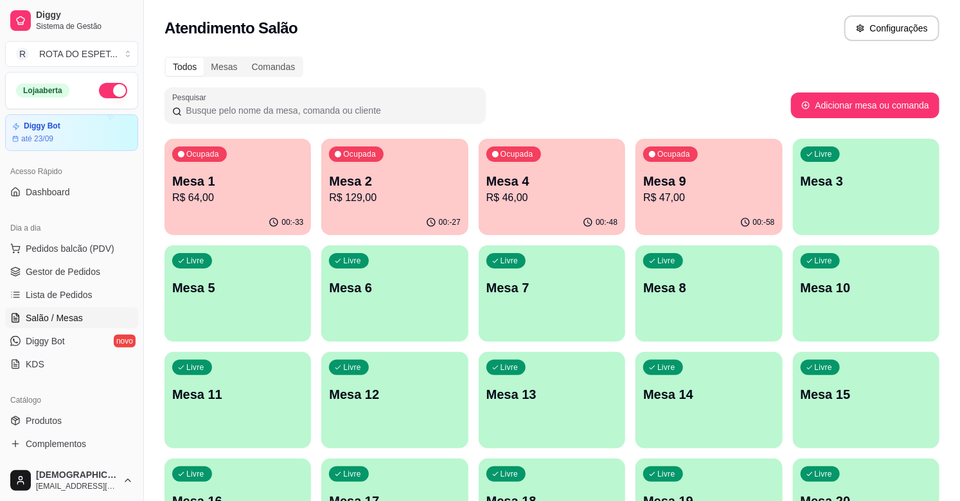
click at [569, 66] on div "Todos Mesas Comandas" at bounding box center [551, 67] width 775 height 21
click at [39, 266] on span "Gestor de Pedidos" at bounding box center [63, 271] width 75 height 13
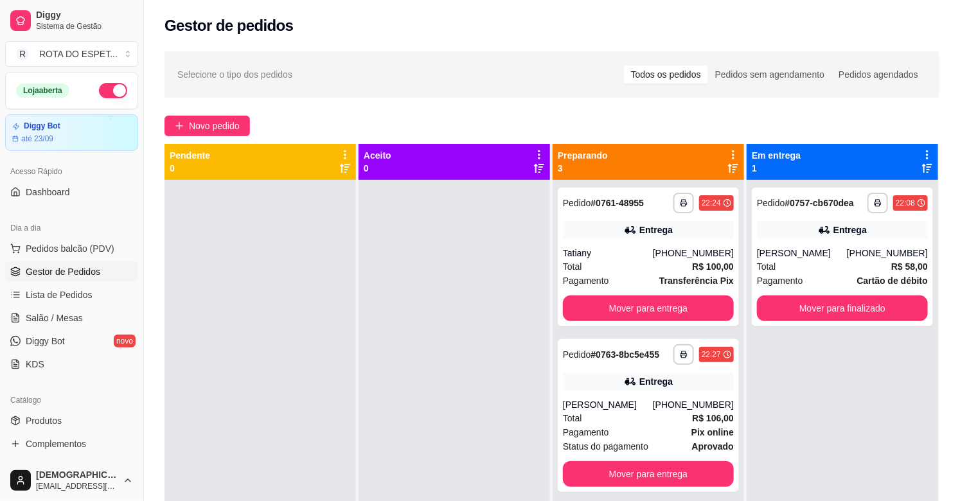
click at [446, 310] on div at bounding box center [453, 430] width 191 height 501
click at [30, 319] on span "Salão / Mesas" at bounding box center [54, 318] width 57 height 13
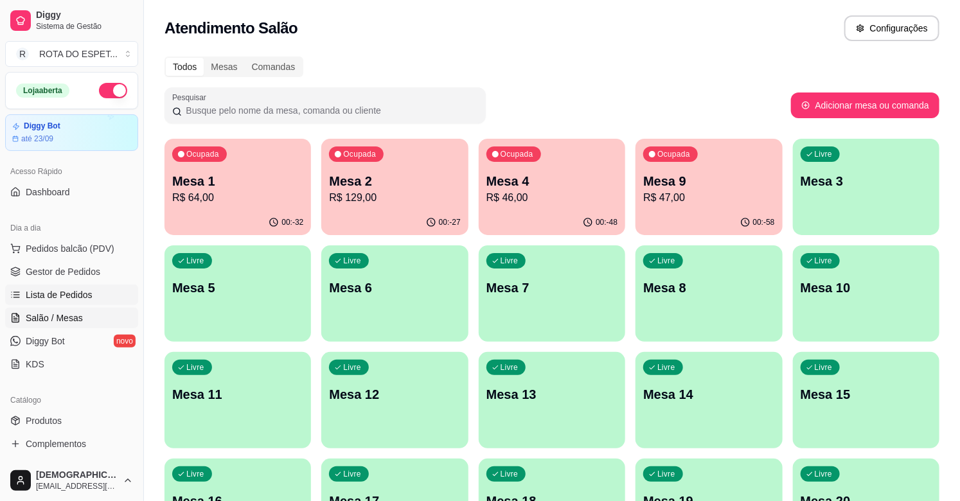
click at [91, 289] on link "Lista de Pedidos" at bounding box center [71, 295] width 133 height 21
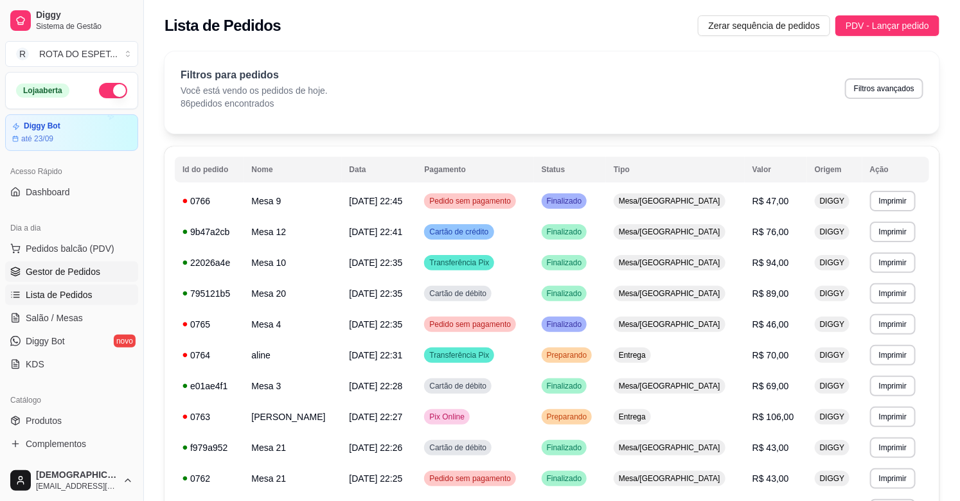
click at [80, 280] on link "Gestor de Pedidos" at bounding box center [71, 271] width 133 height 21
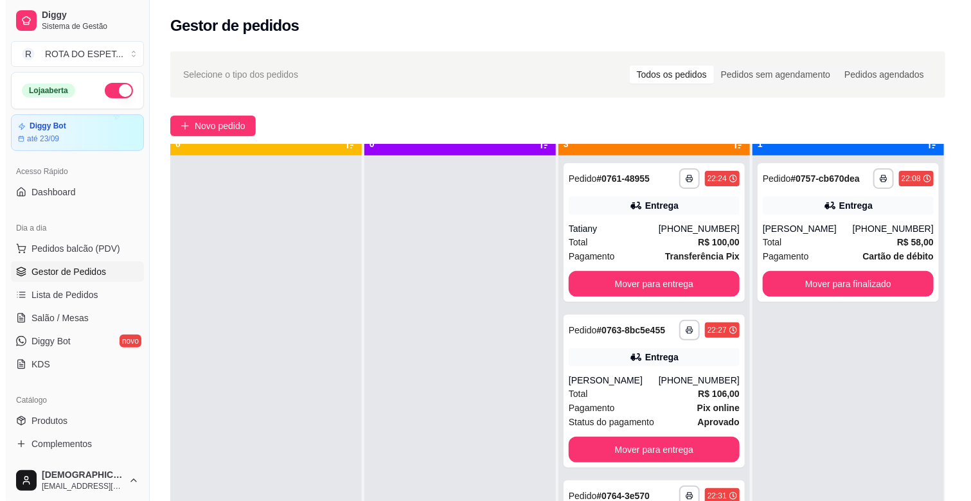
scroll to position [35, 0]
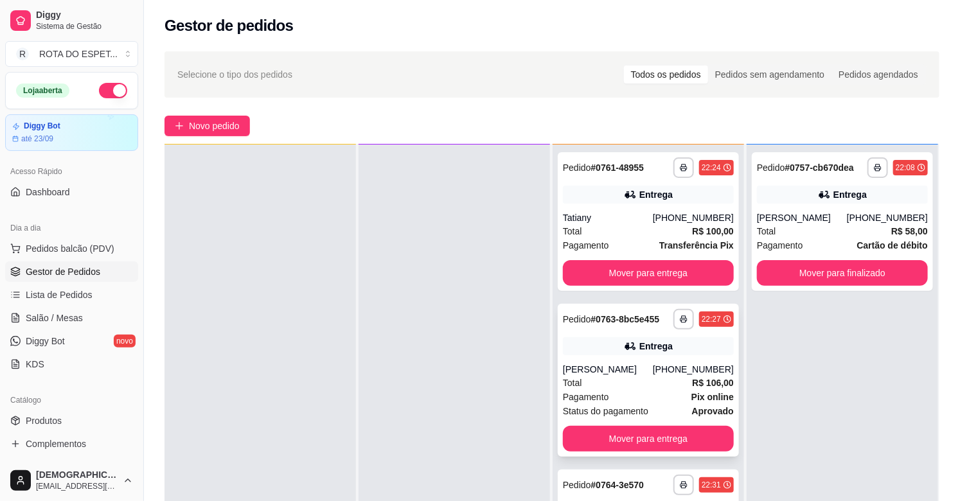
click at [631, 378] on div "Total R$ 106,00" at bounding box center [648, 383] width 171 height 14
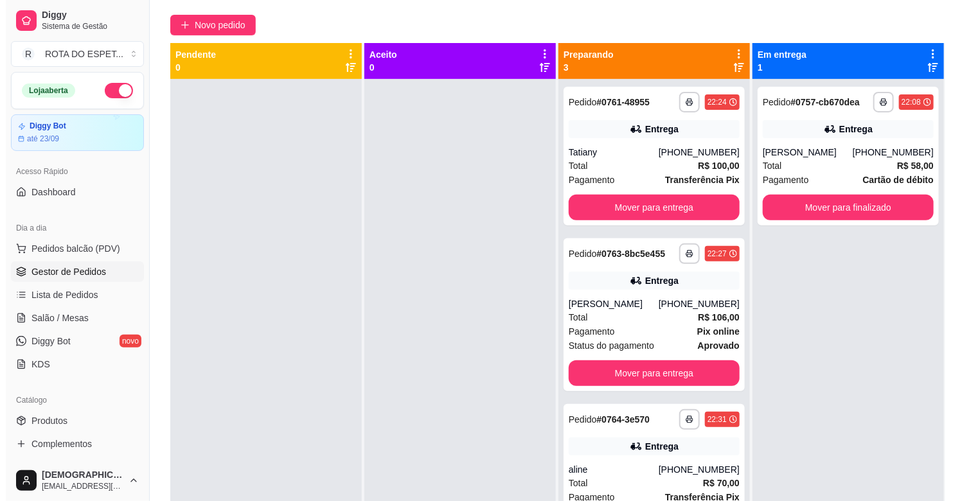
scroll to position [0, 0]
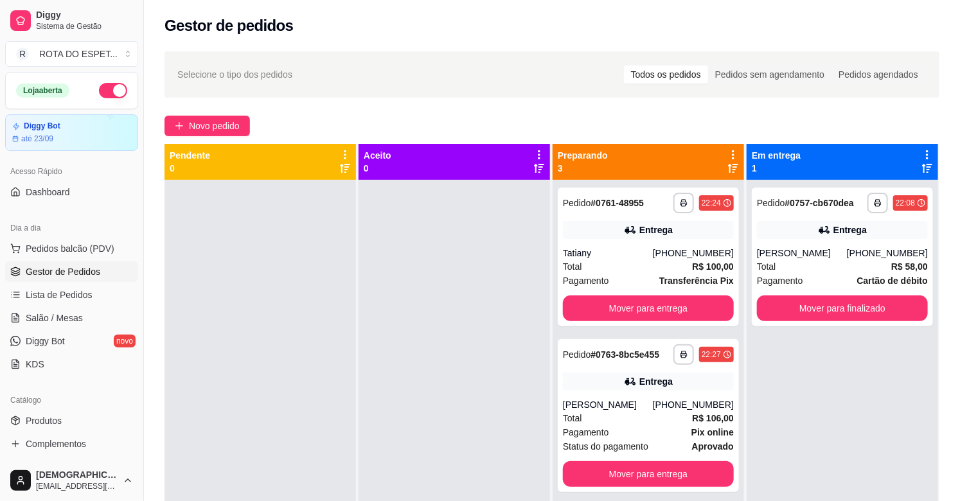
click at [429, 319] on div at bounding box center [453, 430] width 191 height 501
click at [67, 321] on span "Salão / Mesas" at bounding box center [54, 318] width 57 height 13
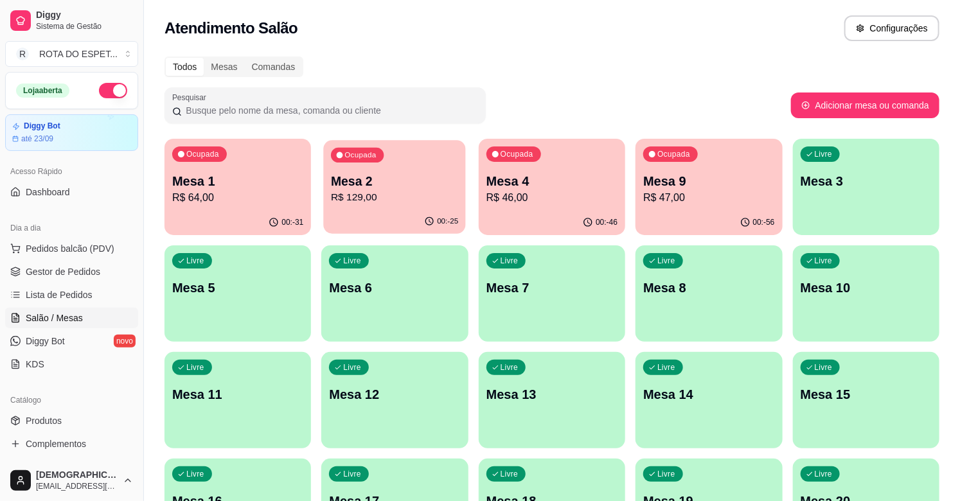
click at [394, 208] on div "Ocupada Mesa 2 R$ 129,00" at bounding box center [395, 174] width 143 height 69
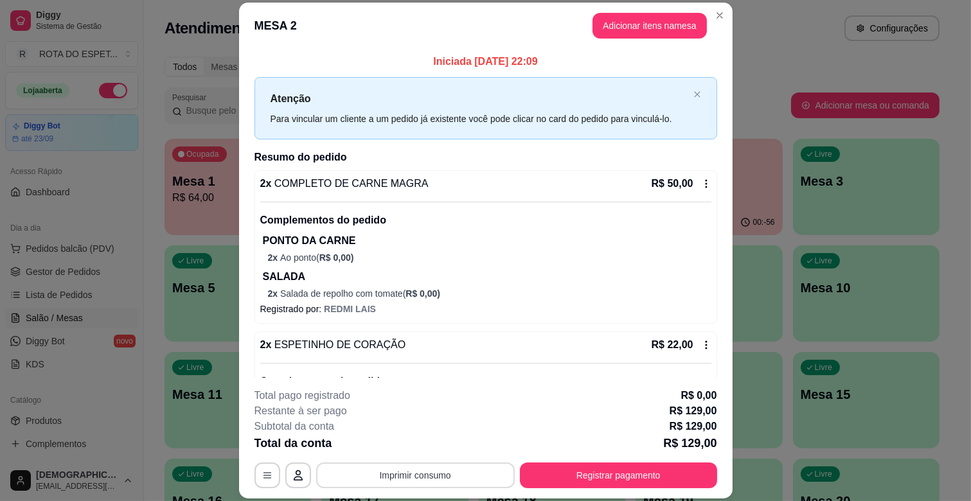
click at [425, 470] on button "Imprimir consumo" at bounding box center [415, 476] width 199 height 26
click at [414, 448] on button "IMPRESSORA CAIXA" at bounding box center [413, 446] width 103 height 20
click at [592, 476] on button "Registrar pagamento" at bounding box center [618, 476] width 197 height 26
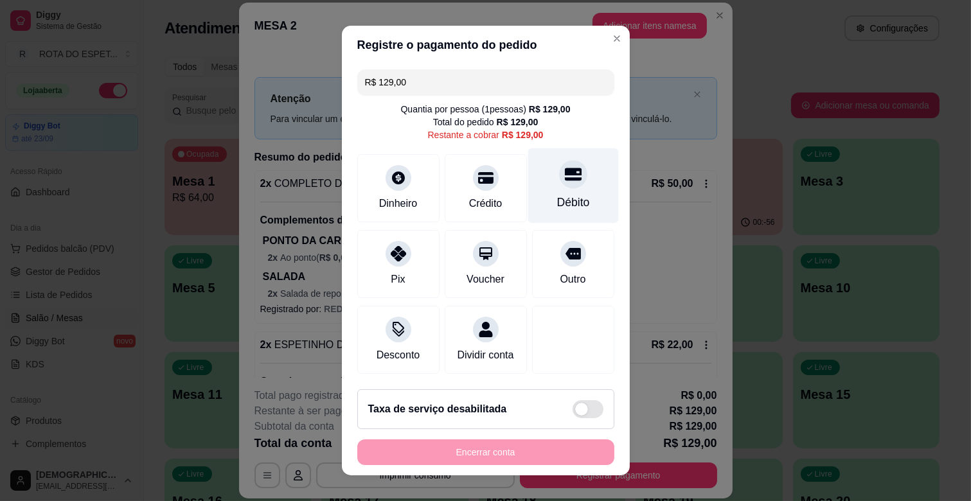
click at [556, 198] on div "Débito" at bounding box center [572, 202] width 33 height 17
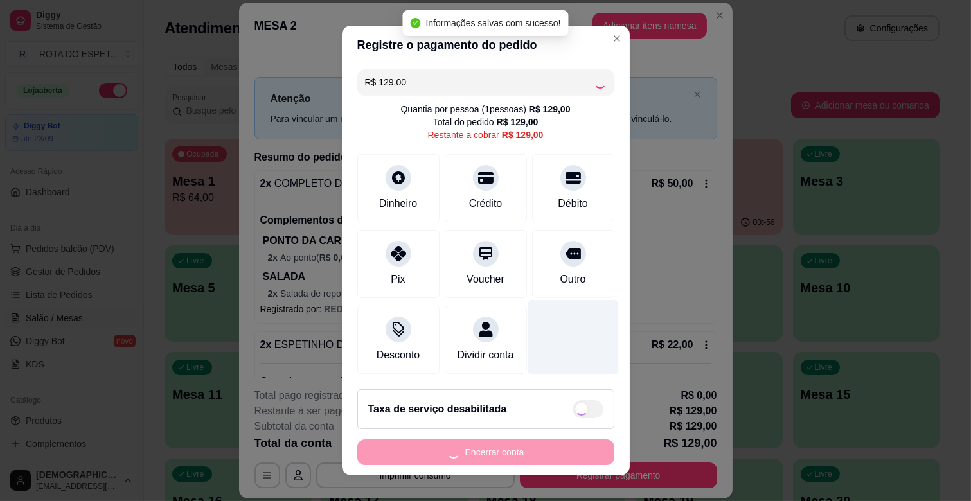
type input "R$ 0,00"
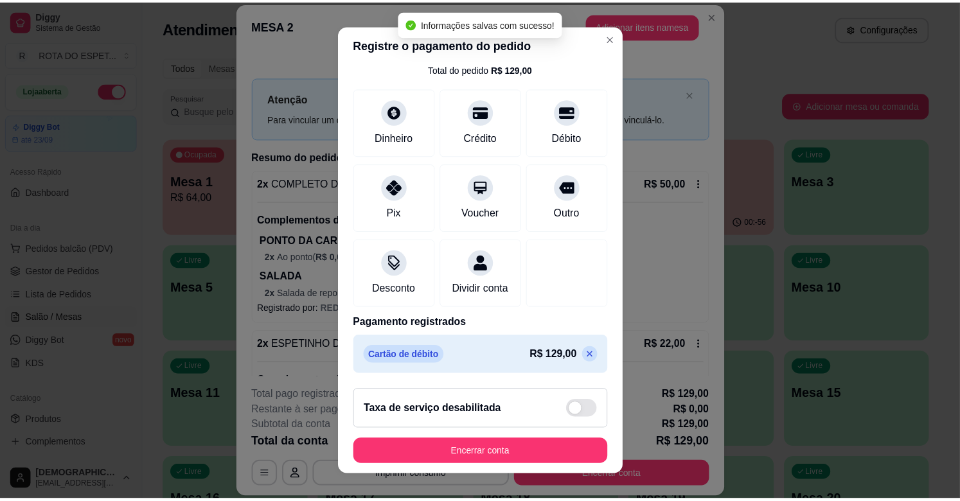
scroll to position [16, 0]
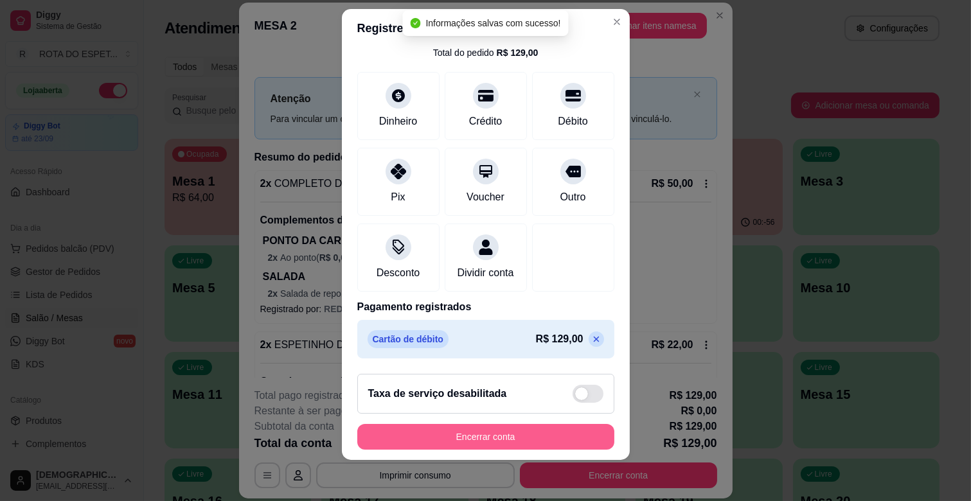
click at [517, 427] on button "Encerrar conta" at bounding box center [485, 437] width 257 height 26
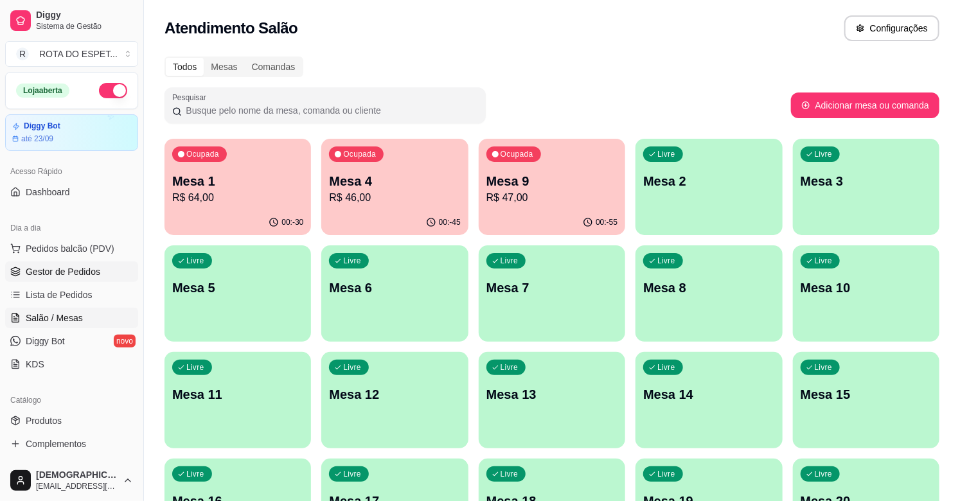
click at [55, 276] on span "Gestor de Pedidos" at bounding box center [63, 271] width 75 height 13
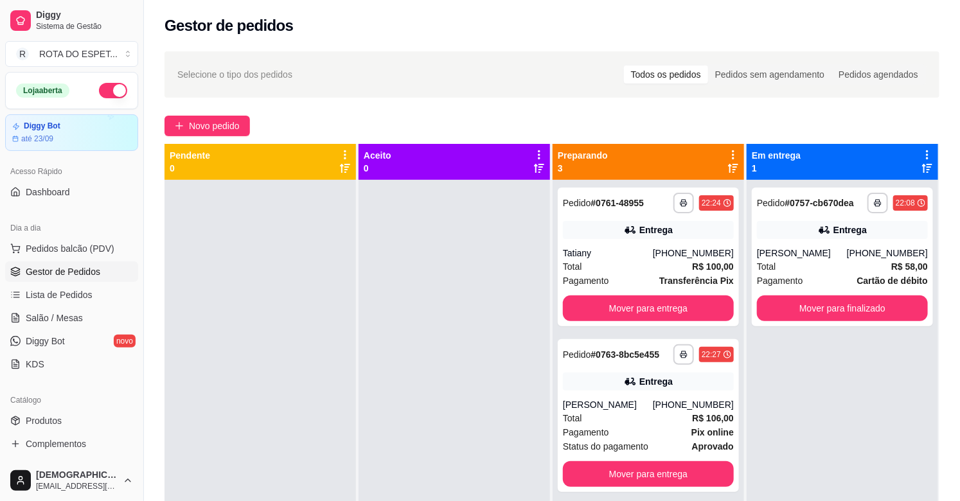
click at [445, 318] on div at bounding box center [453, 430] width 191 height 501
click at [869, 305] on button "Mover para finalizado" at bounding box center [842, 308] width 166 height 25
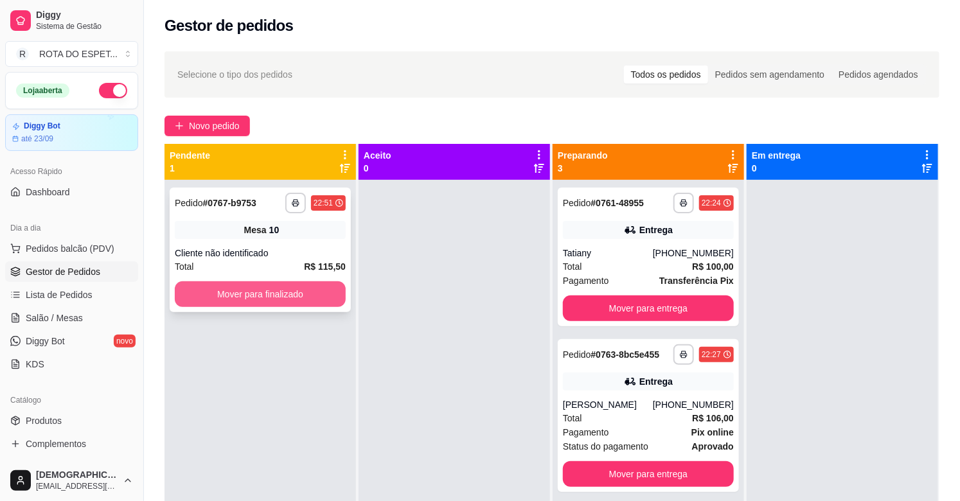
click at [262, 299] on button "Mover para finalizado" at bounding box center [260, 294] width 171 height 26
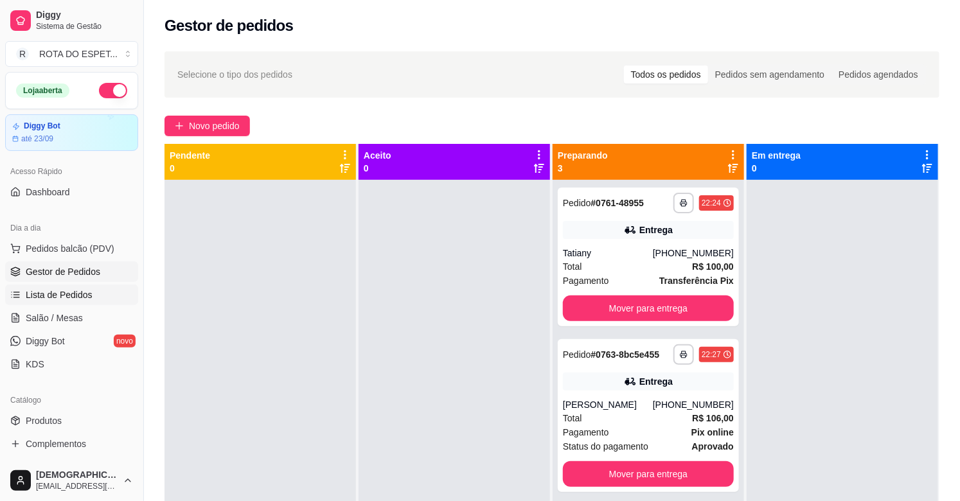
click at [76, 294] on span "Lista de Pedidos" at bounding box center [59, 294] width 67 height 13
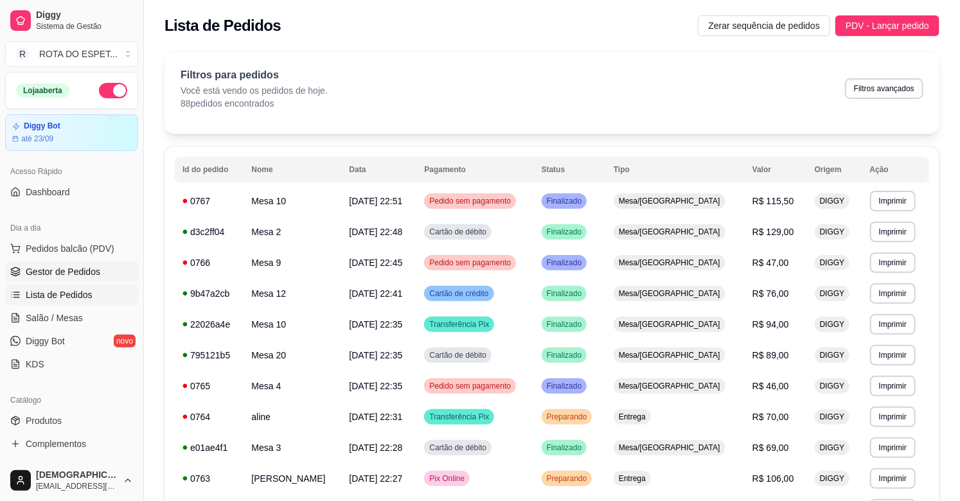
click at [80, 270] on span "Gestor de Pedidos" at bounding box center [63, 271] width 75 height 13
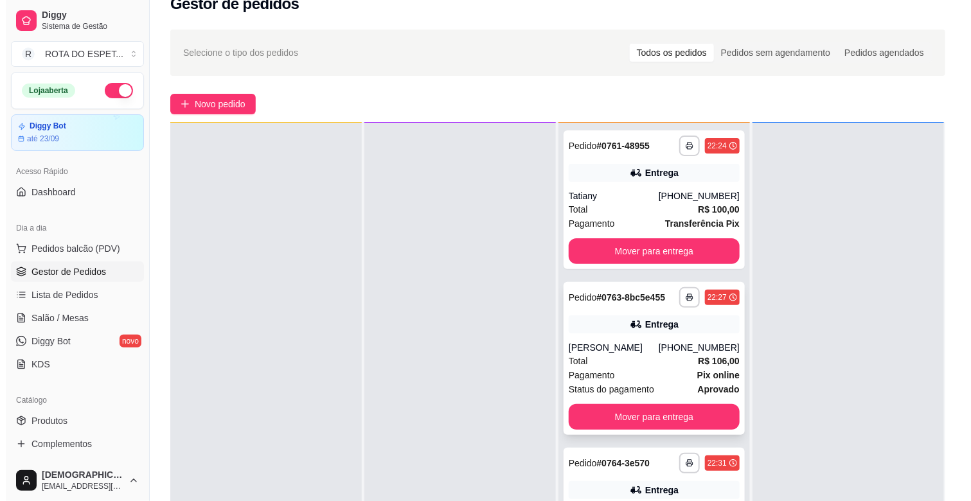
scroll to position [196, 0]
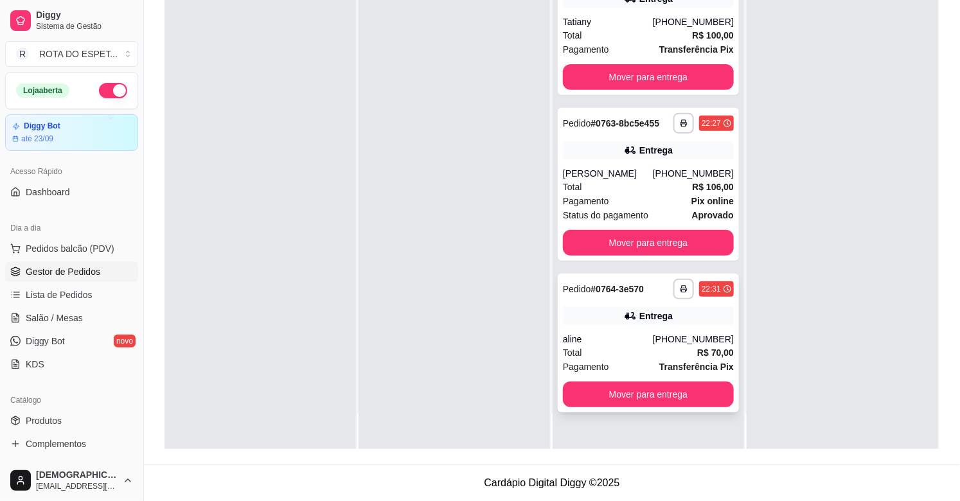
click at [639, 354] on div "Total R$ 70,00" at bounding box center [648, 353] width 171 height 14
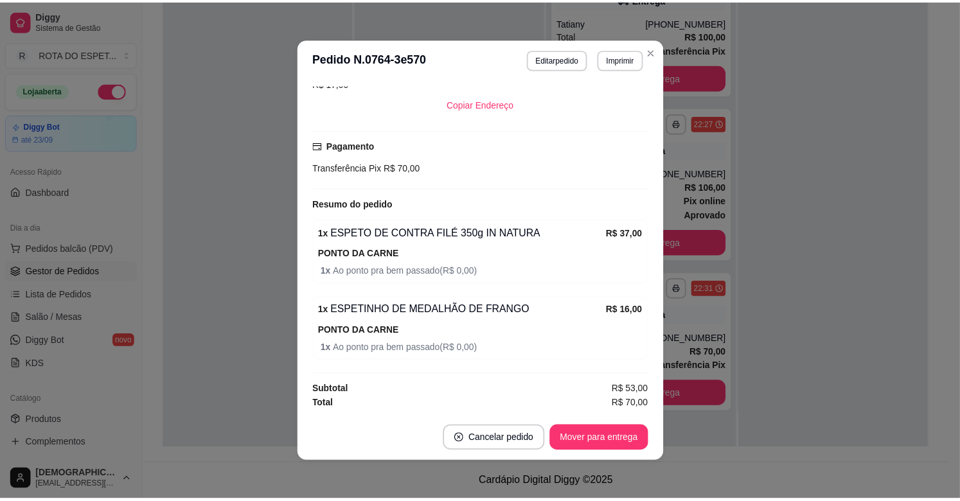
scroll to position [313, 0]
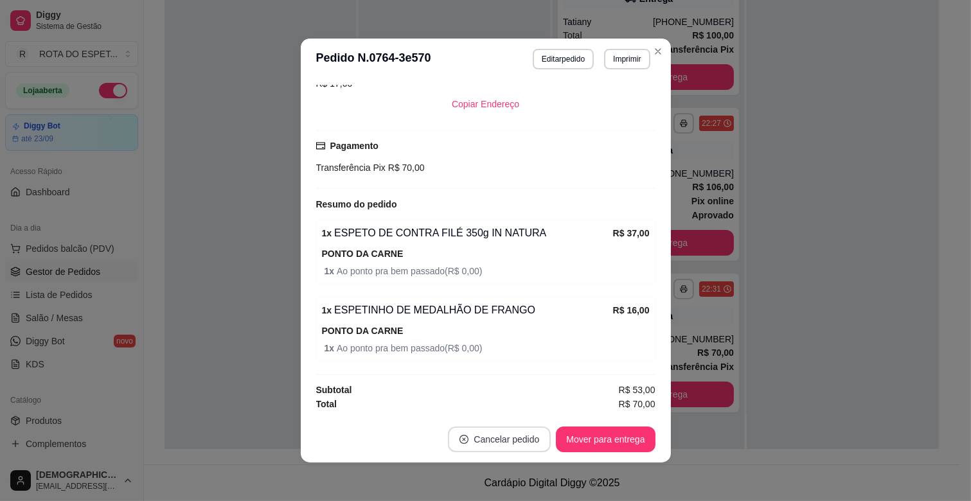
click at [490, 434] on button "Cancelar pedido" at bounding box center [499, 440] width 103 height 26
click at [525, 402] on button "Sim" at bounding box center [530, 407] width 51 height 26
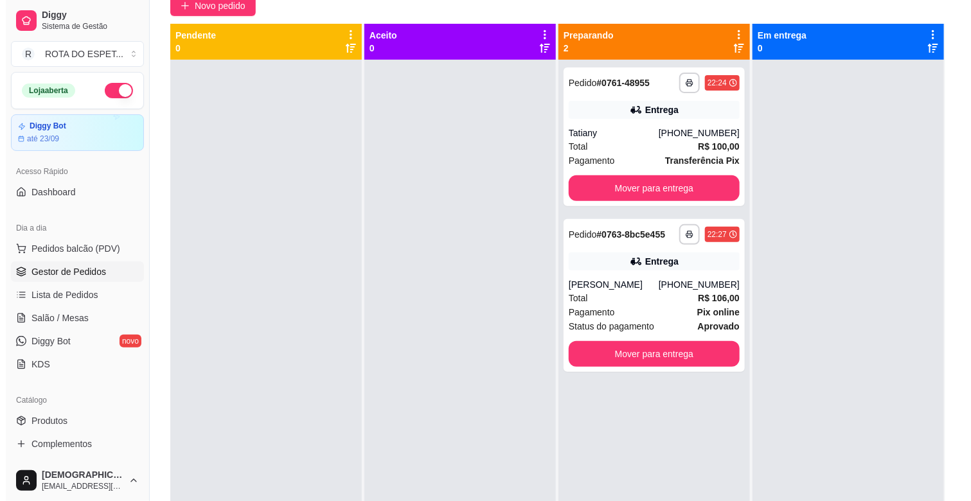
scroll to position [0, 0]
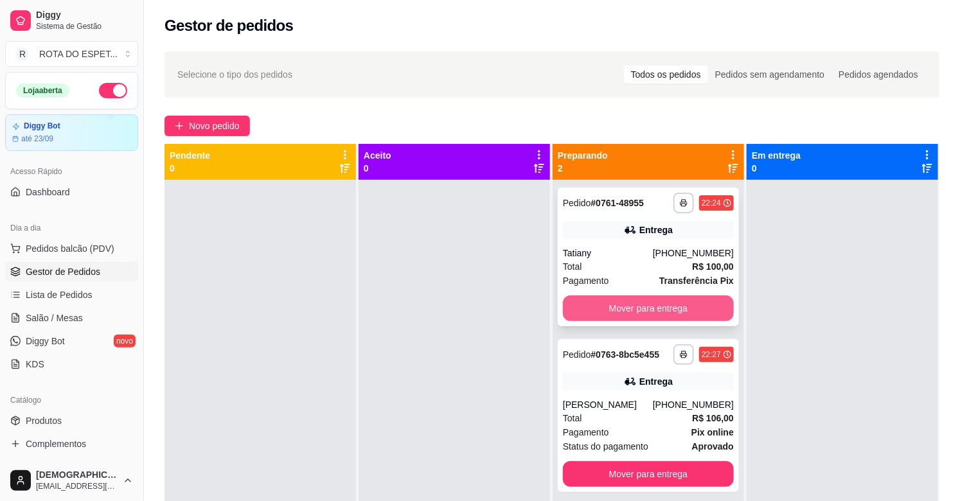
click at [675, 298] on button "Mover para entrega" at bounding box center [648, 309] width 171 height 26
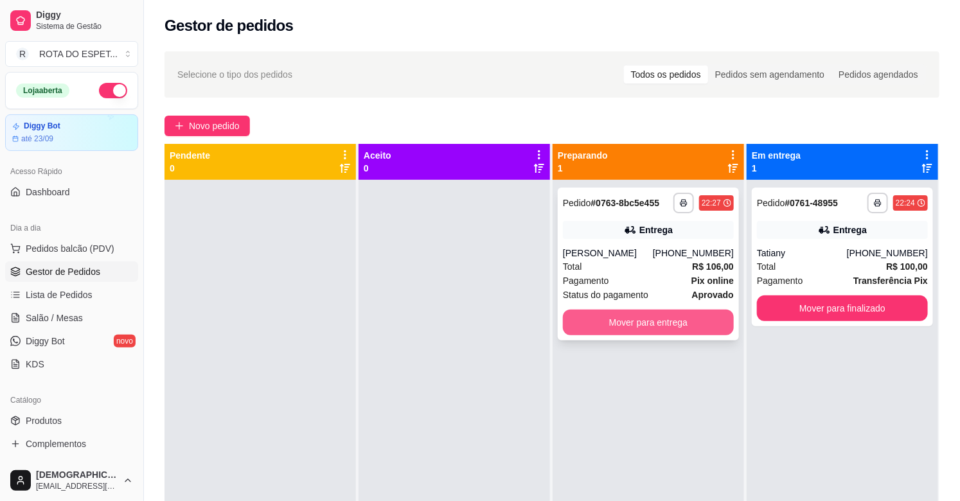
click at [647, 317] on button "Mover para entrega" at bounding box center [648, 323] width 171 height 26
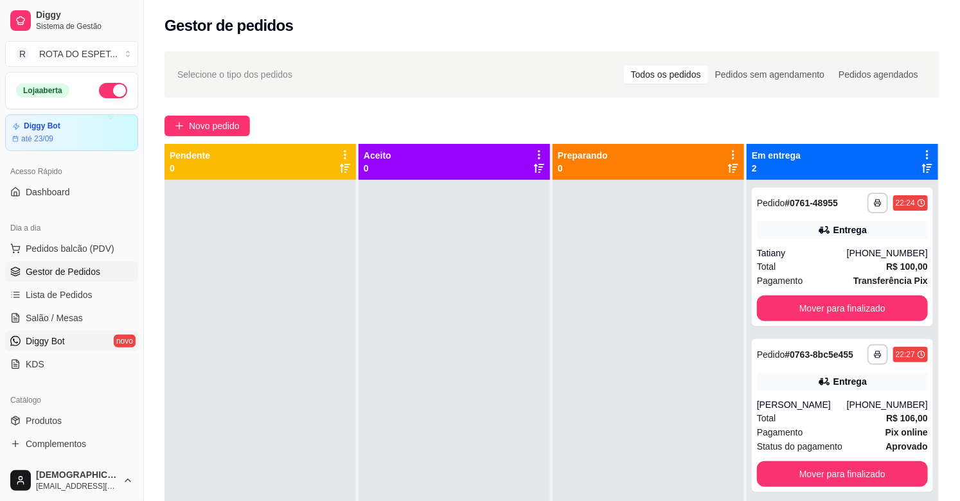
click at [49, 335] on span "Diggy Bot" at bounding box center [45, 341] width 39 height 13
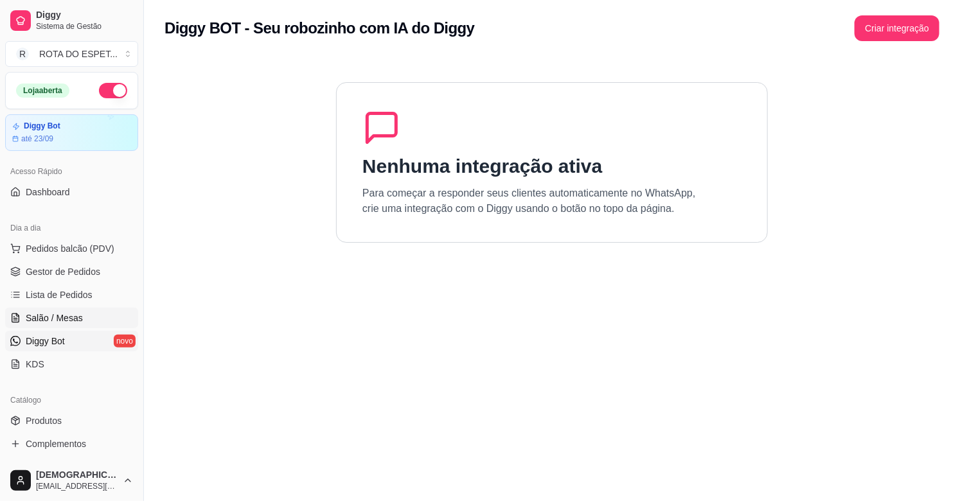
click at [58, 321] on span "Salão / Mesas" at bounding box center [54, 318] width 57 height 13
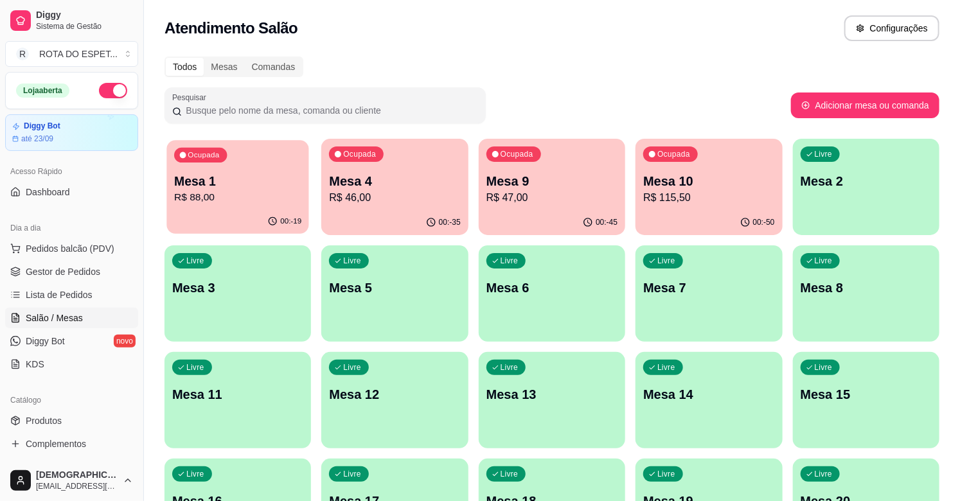
click at [278, 170] on div "Ocupada Mesa 1 R$ 88,00" at bounding box center [237, 174] width 143 height 69
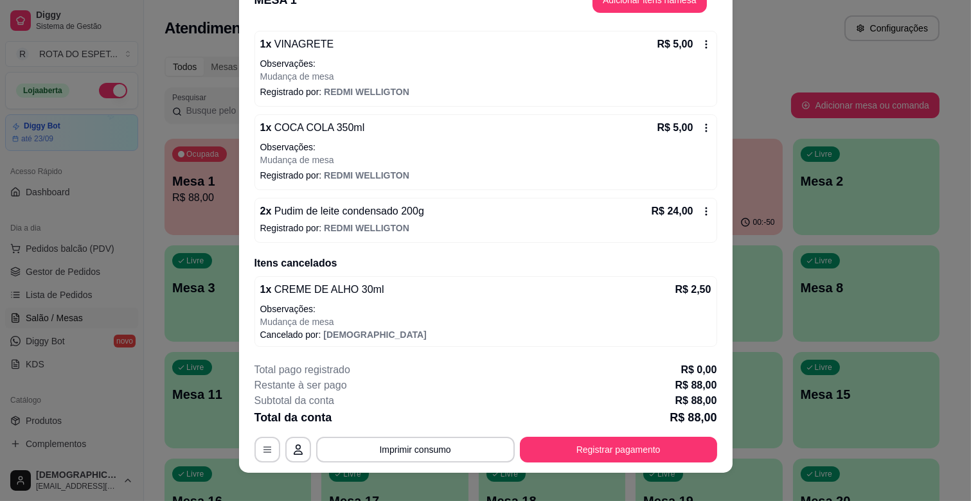
scroll to position [39, 0]
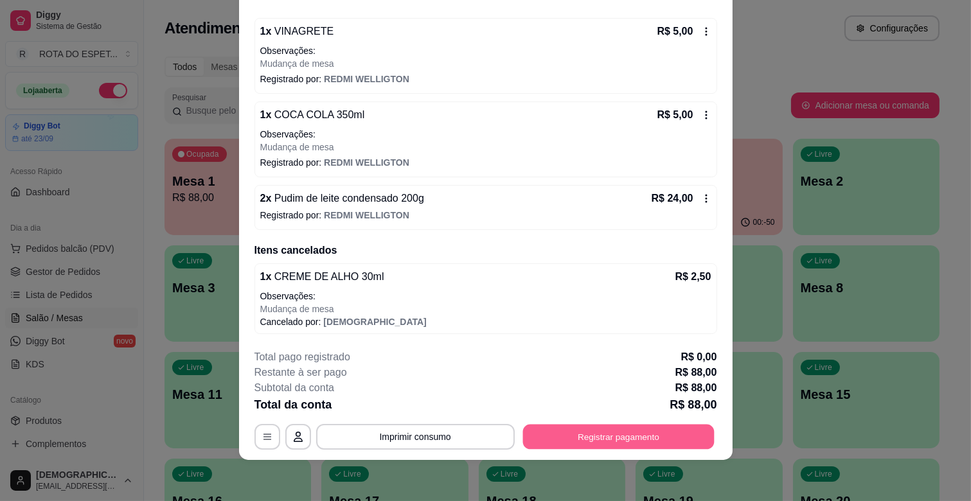
click at [551, 433] on button "Registrar pagamento" at bounding box center [617, 437] width 191 height 25
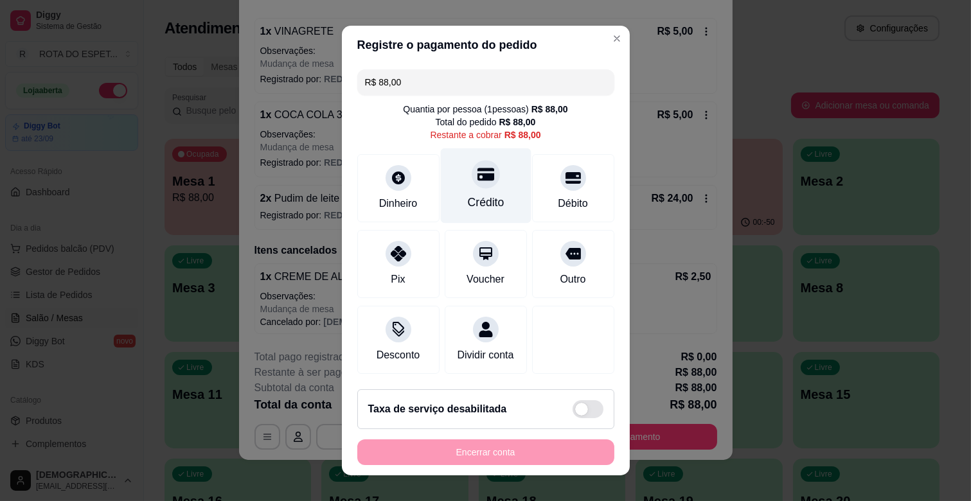
click at [485, 197] on div "Crédito" at bounding box center [485, 202] width 37 height 17
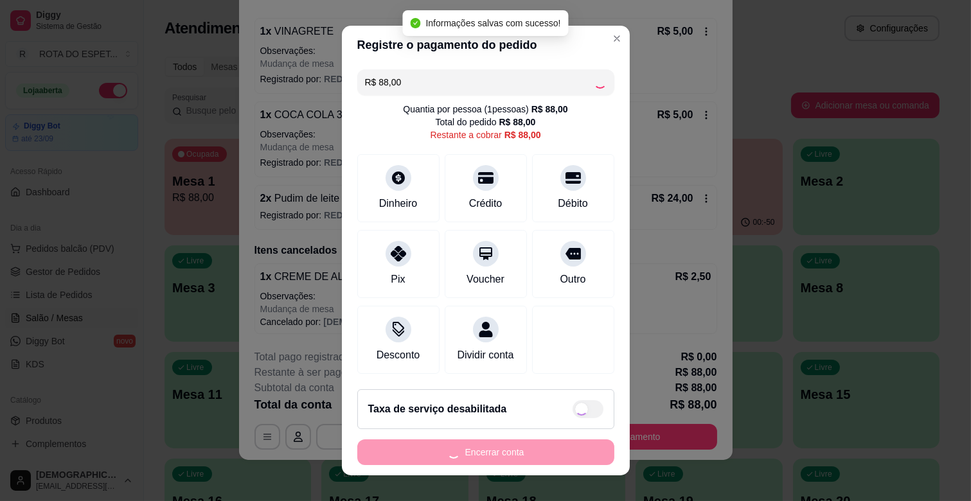
type input "R$ 0,00"
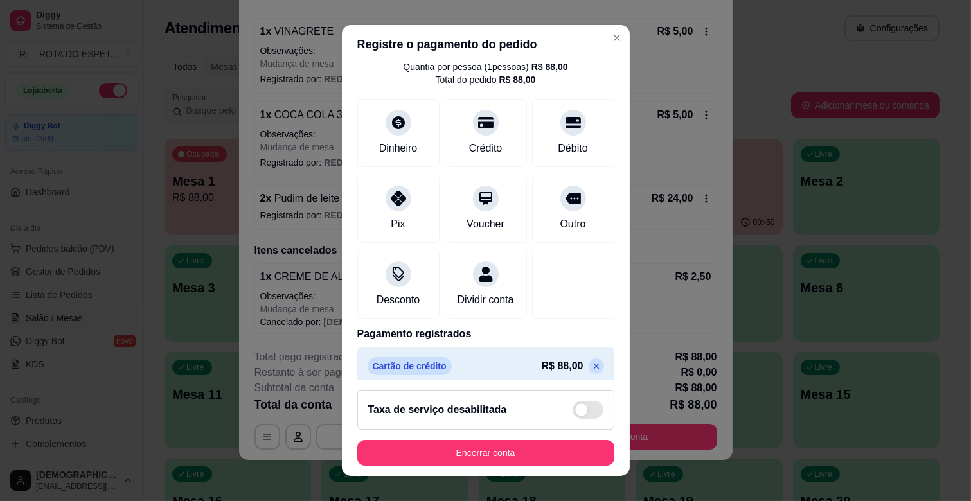
scroll to position [68, 0]
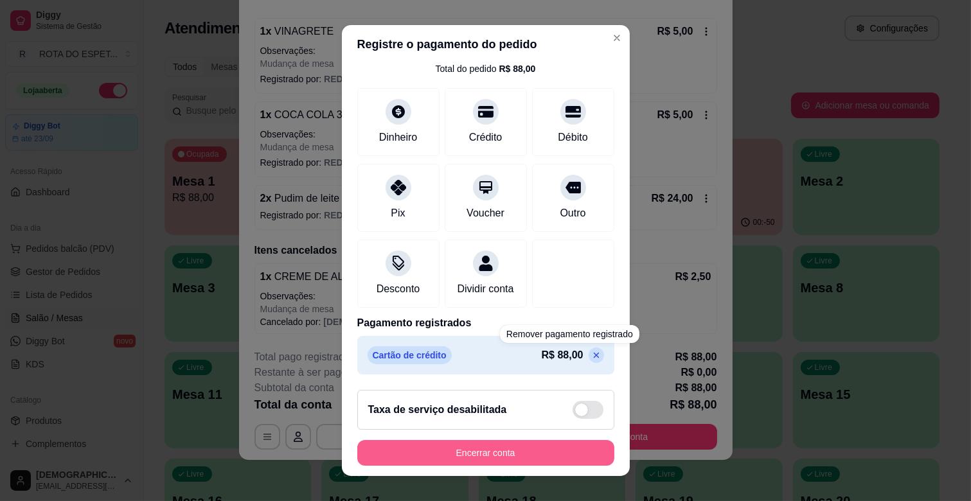
click at [530, 443] on button "Encerrar conta" at bounding box center [485, 453] width 257 height 26
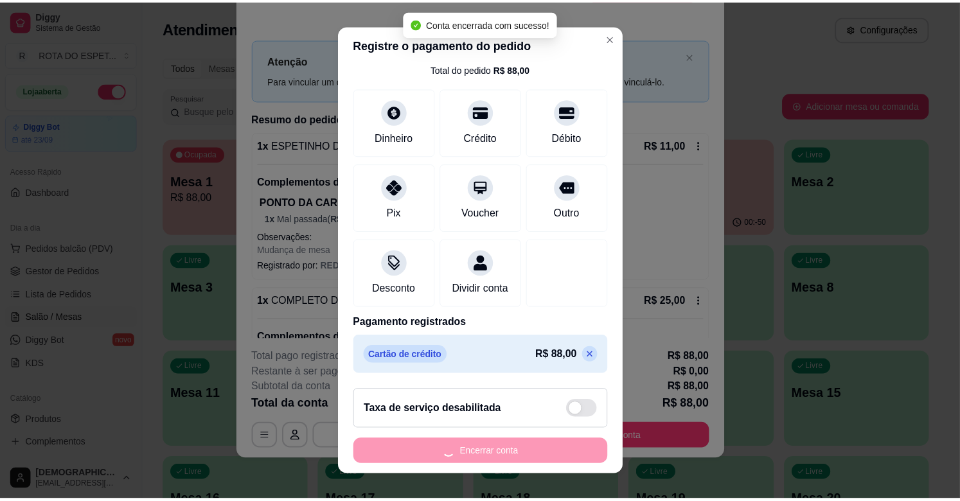
scroll to position [0, 0]
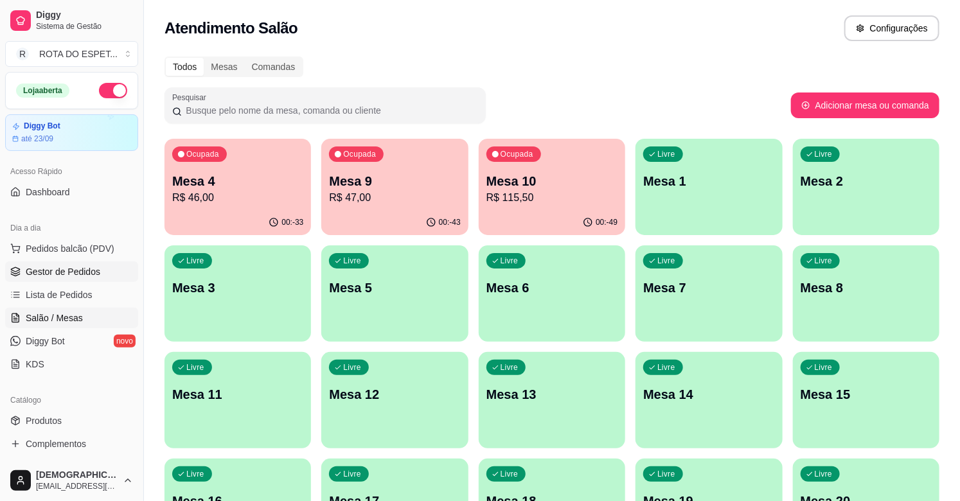
click at [69, 270] on span "Gestor de Pedidos" at bounding box center [63, 271] width 75 height 13
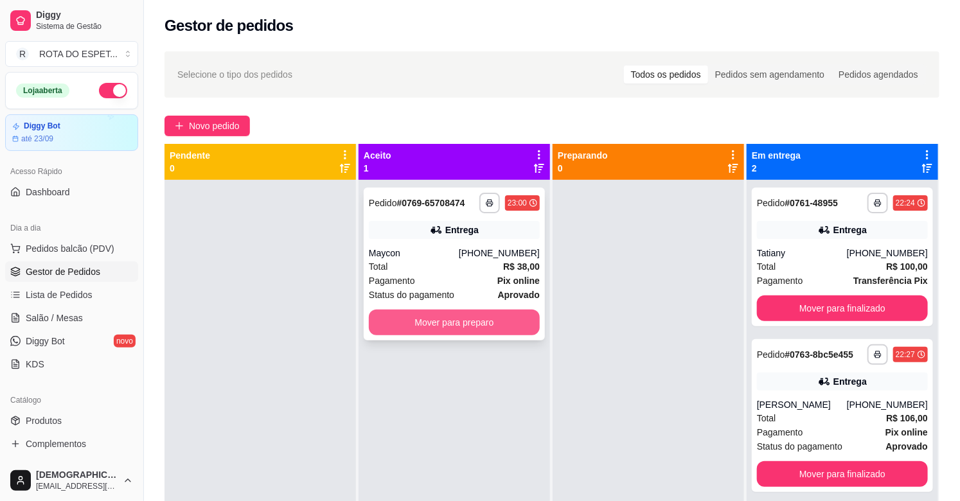
click at [416, 317] on button "Mover para preparo" at bounding box center [454, 323] width 171 height 26
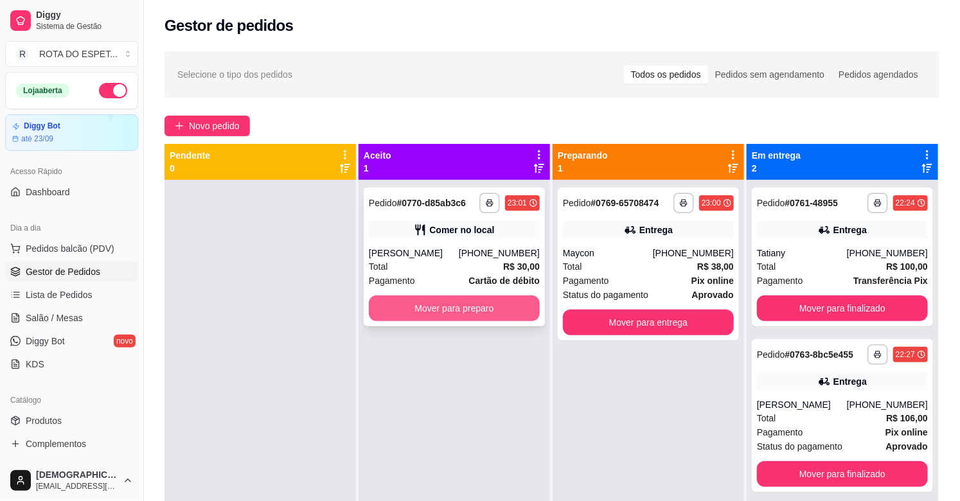
click at [403, 305] on button "Mover para preparo" at bounding box center [454, 309] width 171 height 26
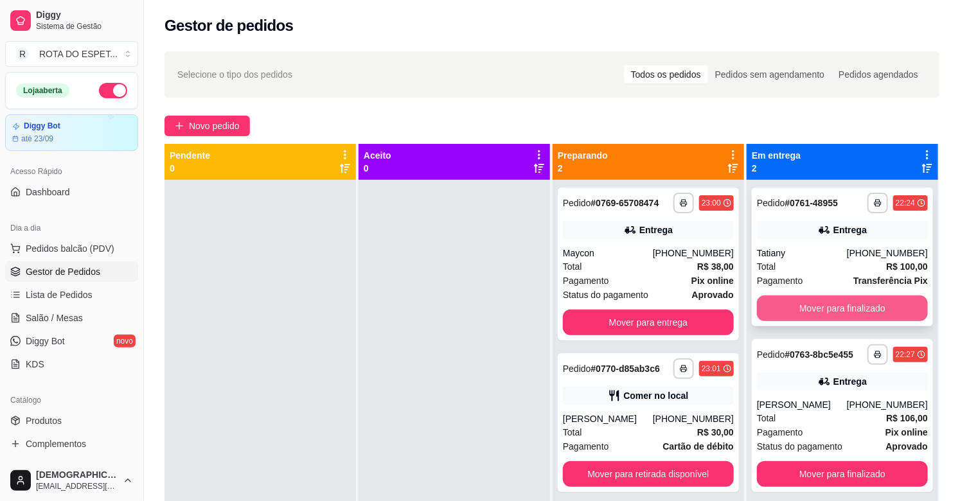
click at [844, 303] on button "Mover para finalizado" at bounding box center [842, 309] width 171 height 26
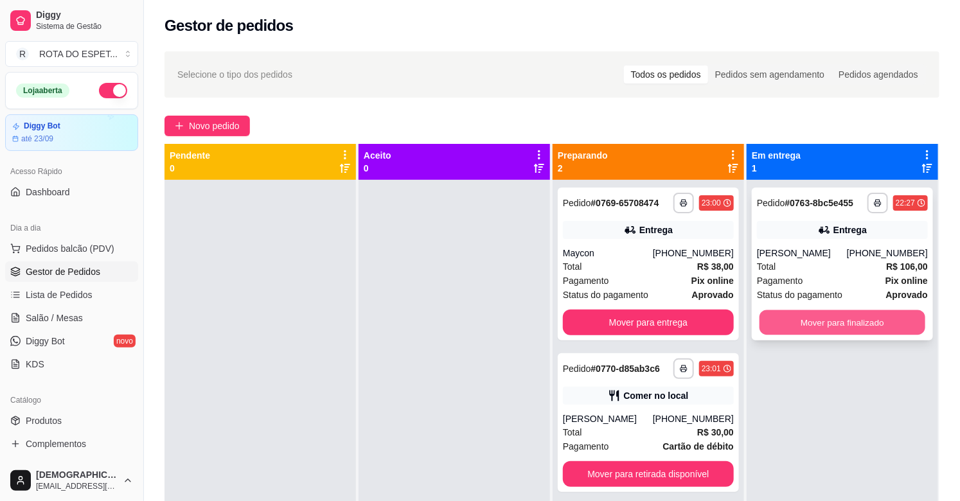
click at [845, 312] on button "Mover para finalizado" at bounding box center [842, 322] width 166 height 25
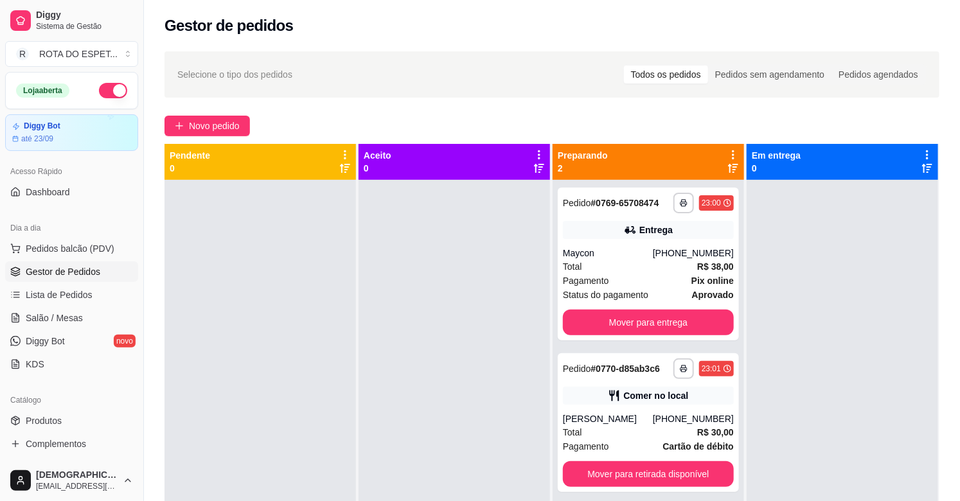
click at [422, 416] on div at bounding box center [453, 430] width 191 height 501
click at [77, 312] on span "Salão / Mesas" at bounding box center [54, 318] width 57 height 13
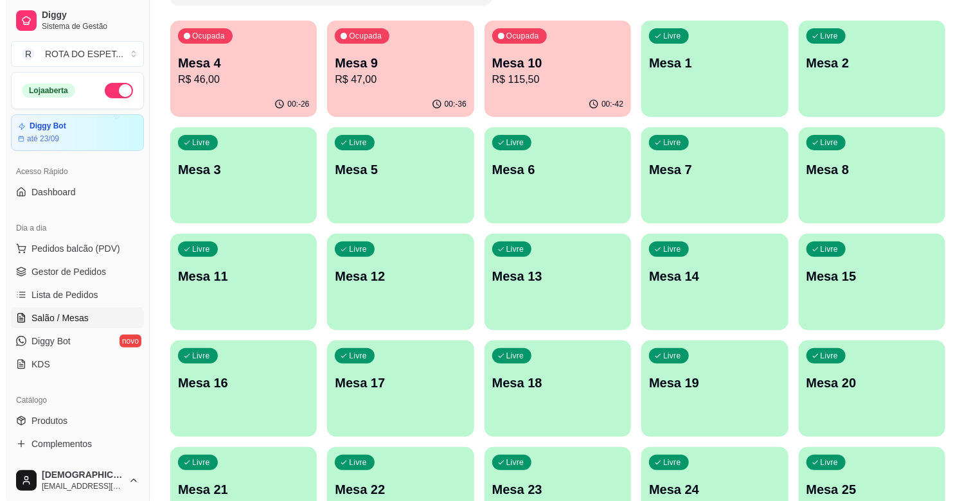
scroll to position [143, 0]
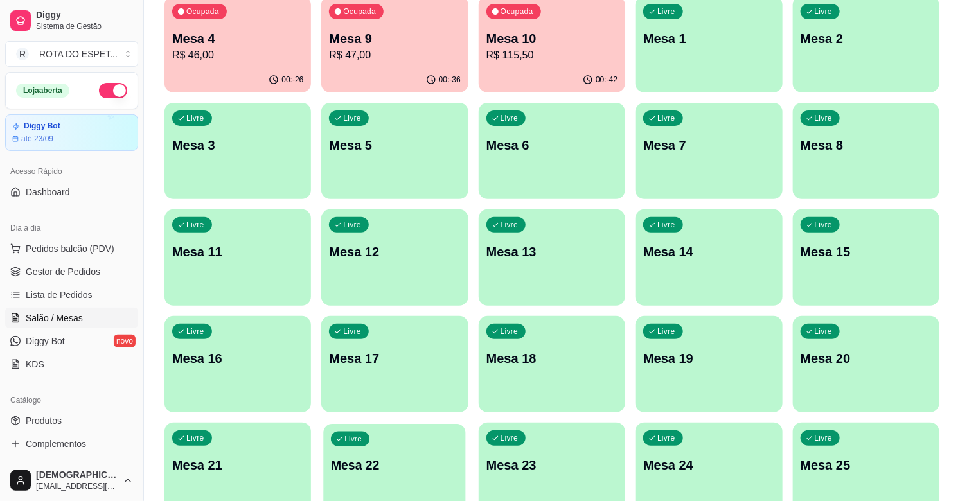
click at [431, 461] on p "Mesa 22" at bounding box center [394, 465] width 127 height 17
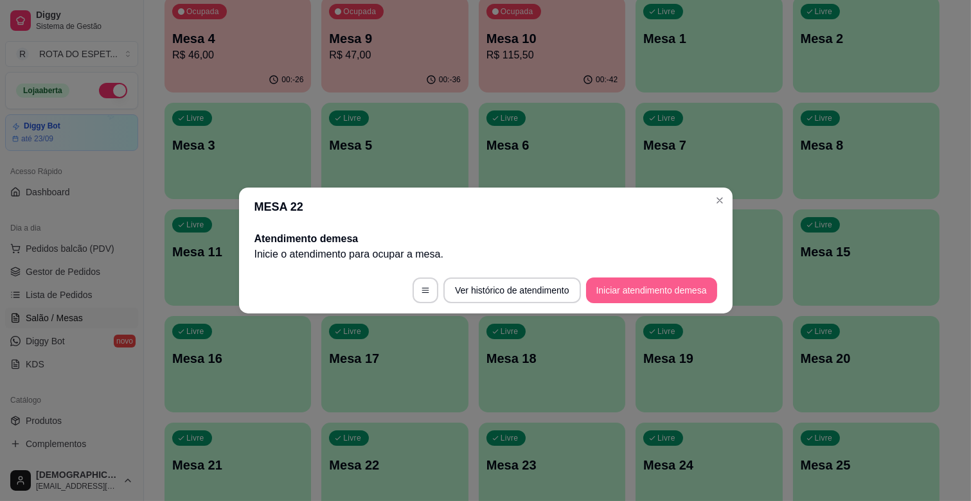
click at [673, 288] on button "Iniciar atendimento de mesa" at bounding box center [651, 291] width 131 height 26
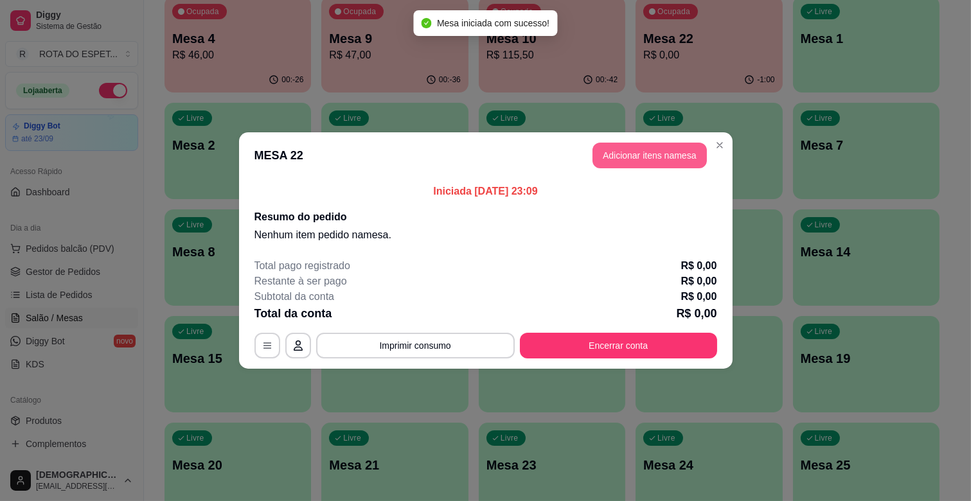
click at [680, 164] on button "Adicionar itens na mesa" at bounding box center [649, 156] width 114 height 26
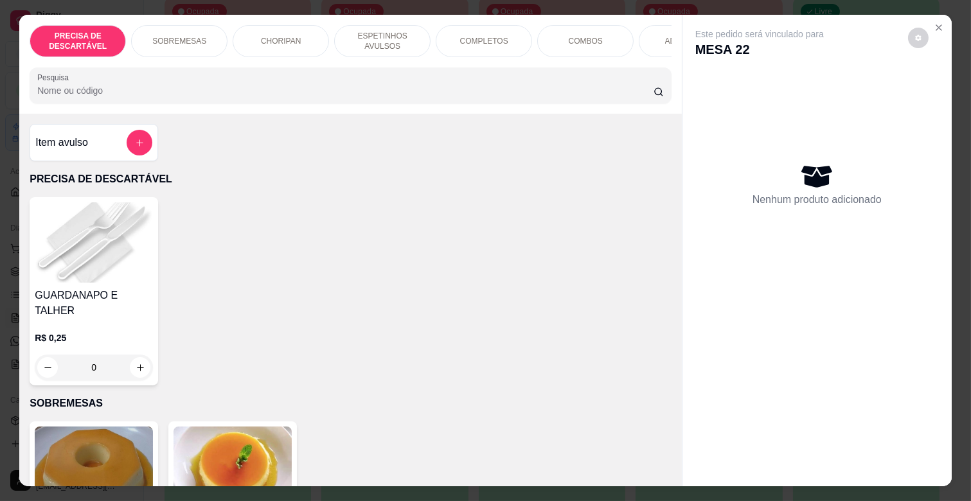
click at [387, 35] on p "ESPETINHOS AVULSOS" at bounding box center [382, 41] width 75 height 21
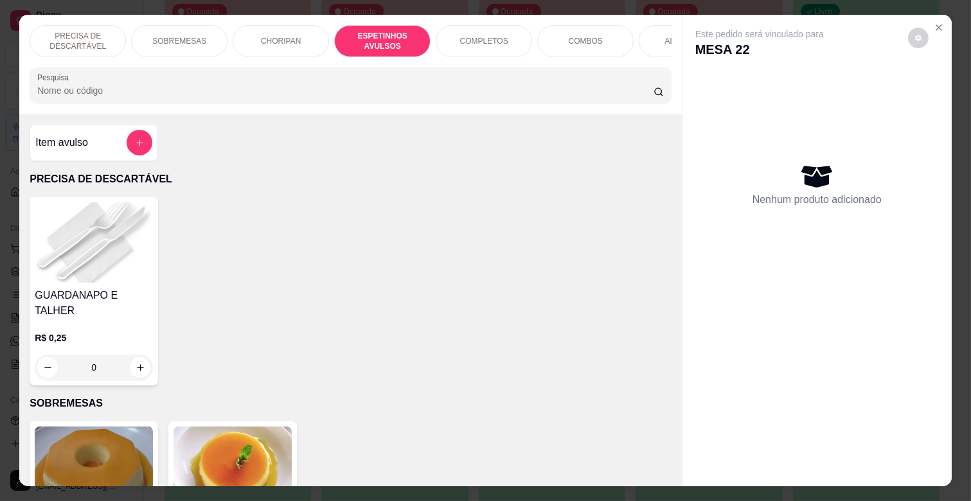
scroll to position [31, 0]
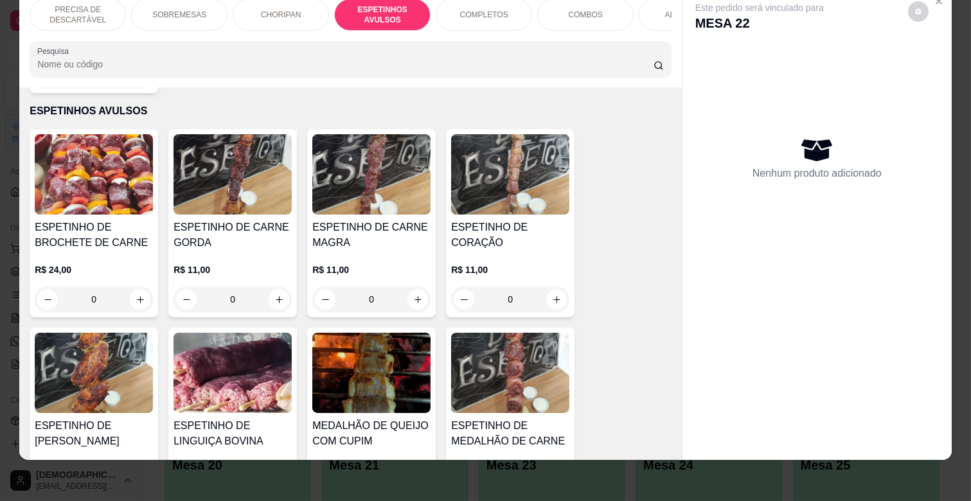
click at [380, 263] on p "R$ 11,00" at bounding box center [371, 269] width 118 height 13
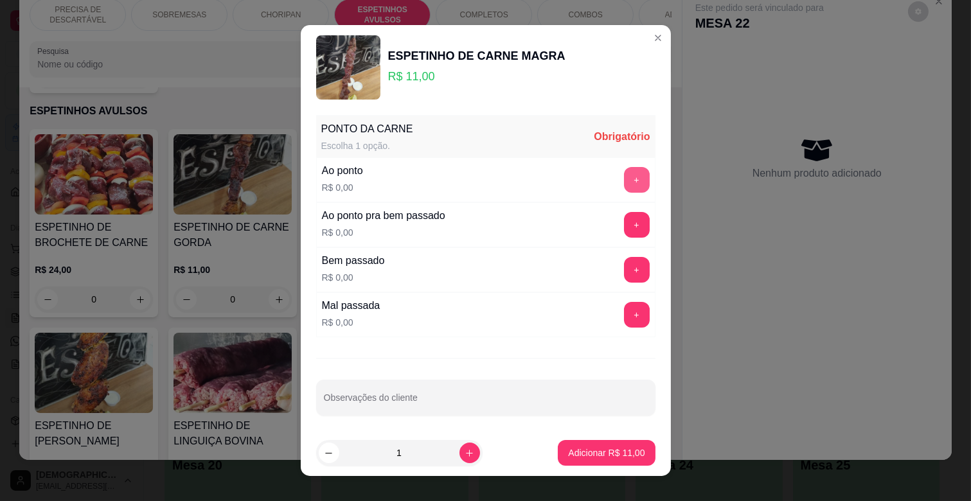
click at [624, 181] on button "+" at bounding box center [637, 180] width 26 height 26
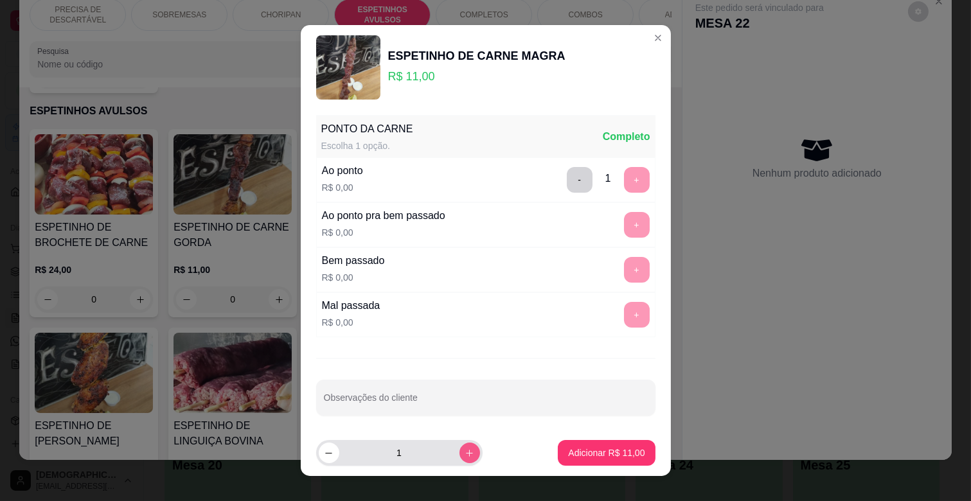
click at [464, 452] on icon "increase-product-quantity" at bounding box center [469, 453] width 10 height 10
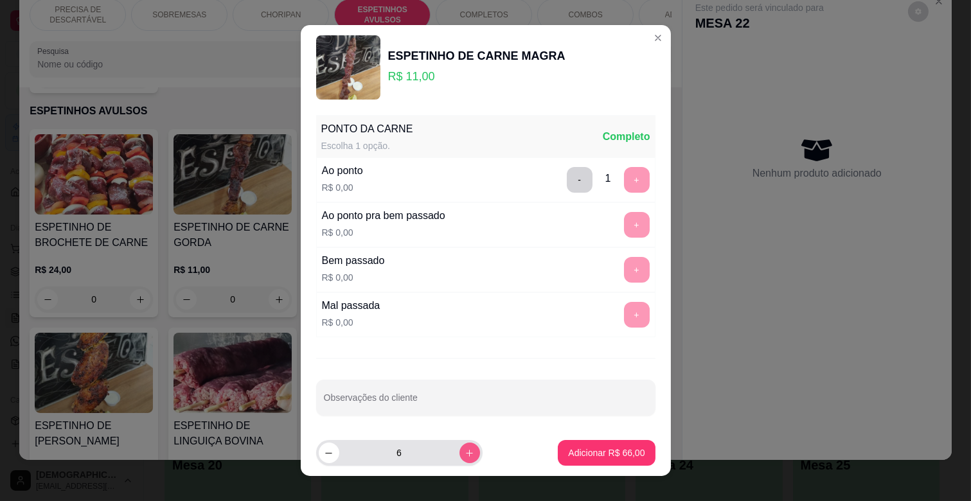
click at [464, 452] on icon "increase-product-quantity" at bounding box center [469, 453] width 10 height 10
type input "7"
click at [586, 455] on p "Adicionar R$ 77,00" at bounding box center [606, 452] width 76 height 13
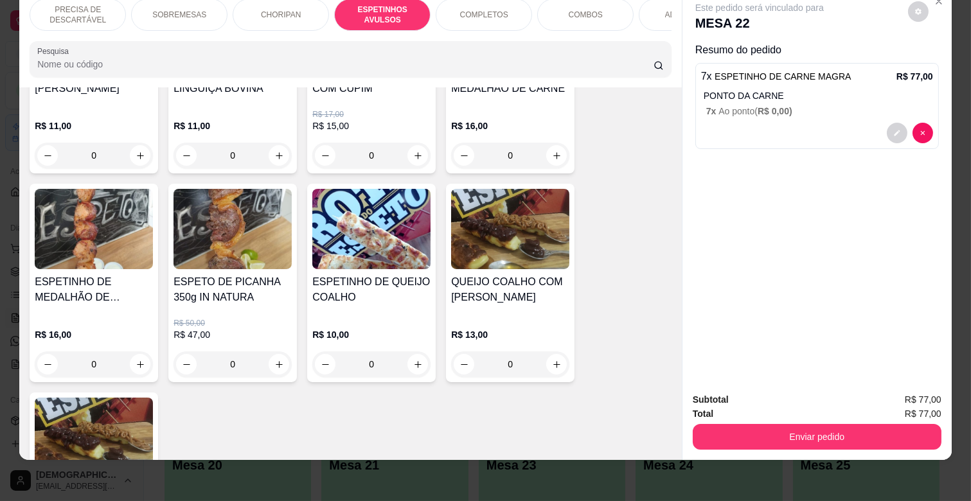
scroll to position [1138, 0]
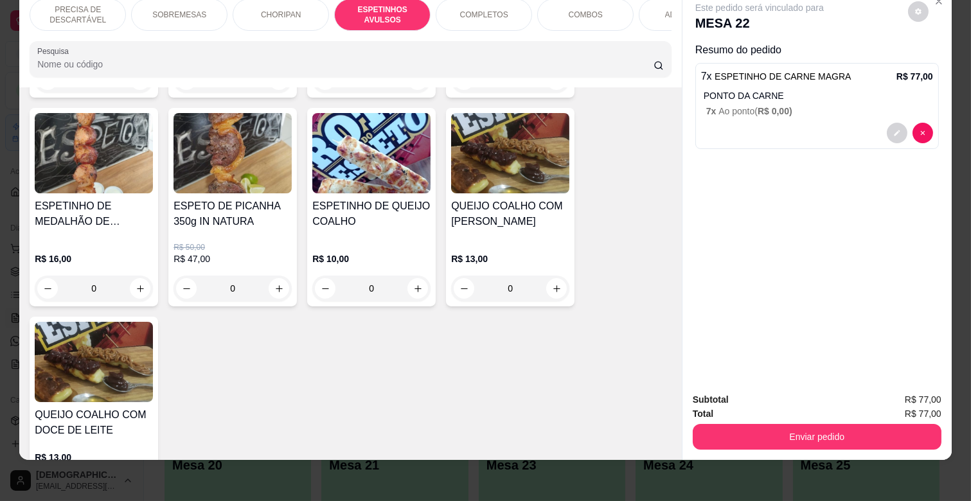
click at [123, 240] on div "R$ 16,00 0" at bounding box center [94, 271] width 118 height 62
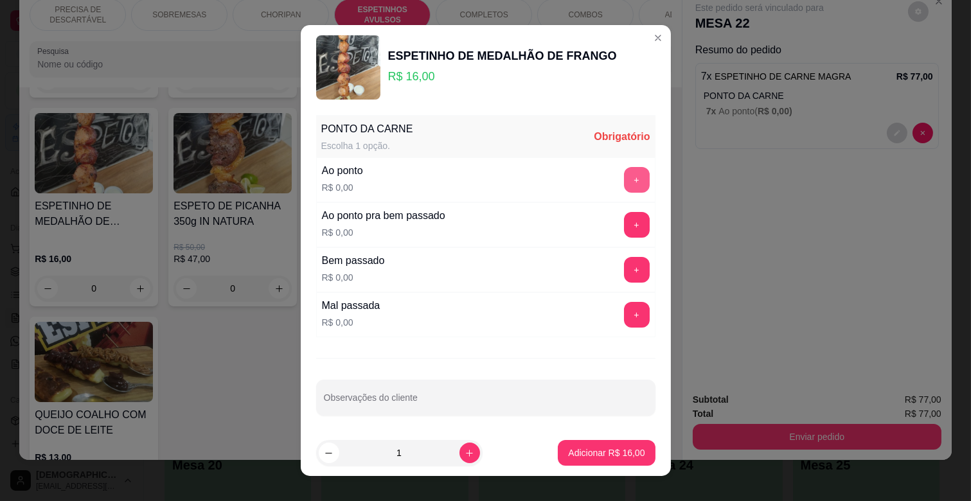
click at [624, 181] on button "+" at bounding box center [637, 180] width 26 height 26
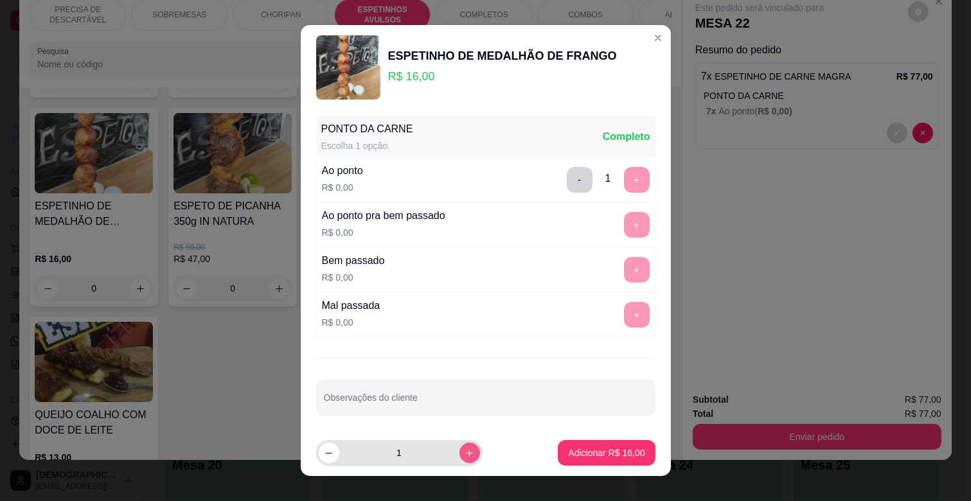
click at [464, 454] on icon "increase-product-quantity" at bounding box center [469, 453] width 10 height 10
type input "2"
click at [601, 446] on button "Adicionar R$ 32,00" at bounding box center [606, 453] width 97 height 26
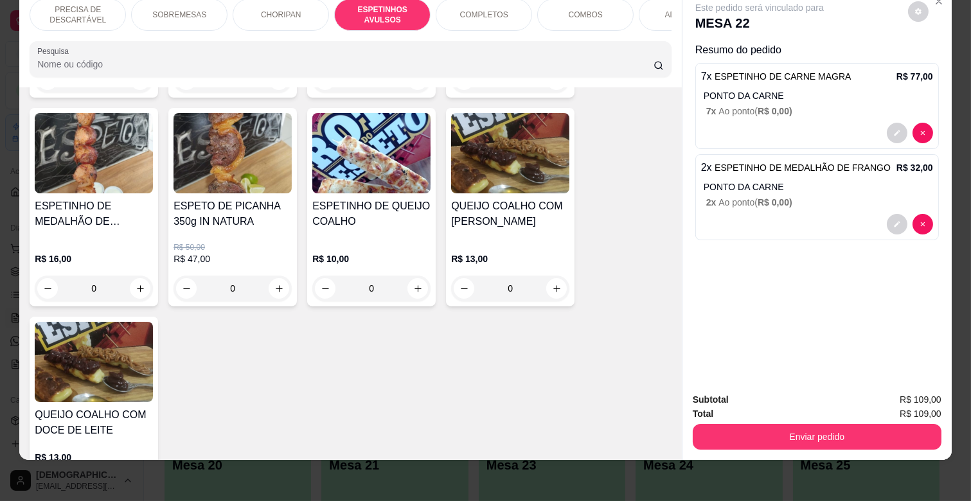
scroll to position [0, 561]
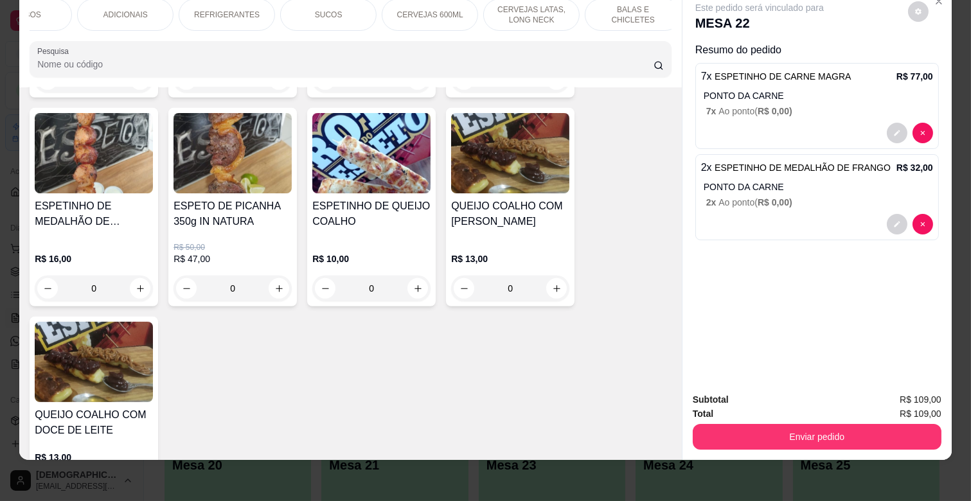
click at [109, 10] on p "ADICIONAIS" at bounding box center [125, 15] width 44 height 10
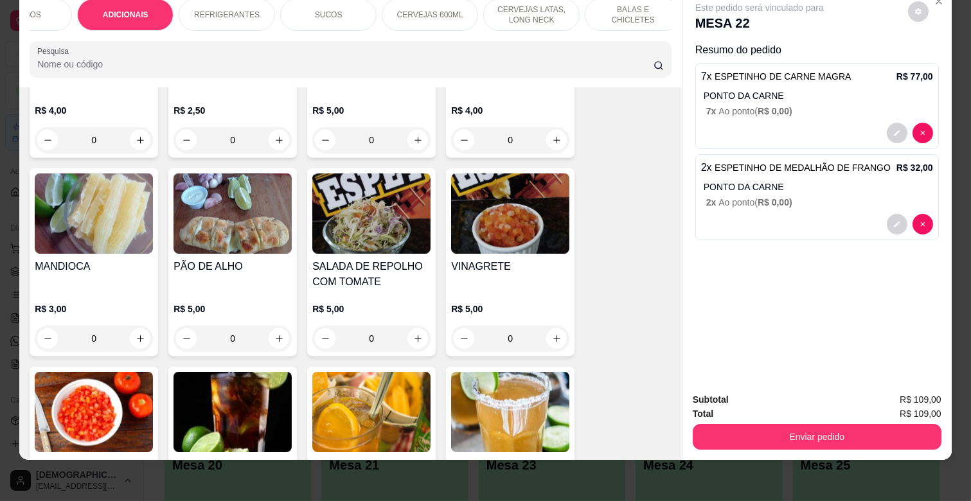
scroll to position [2610, 0]
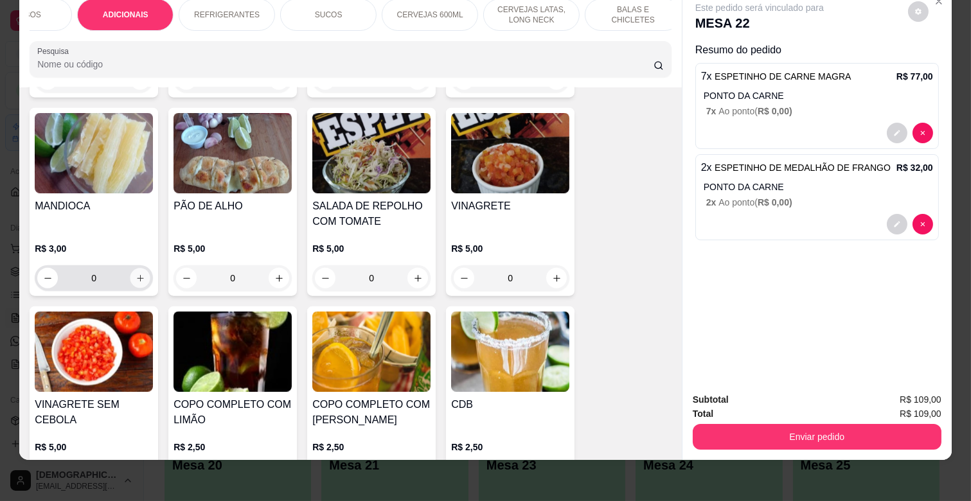
click at [136, 274] on icon "increase-product-quantity" at bounding box center [141, 279] width 10 height 10
type input "2"
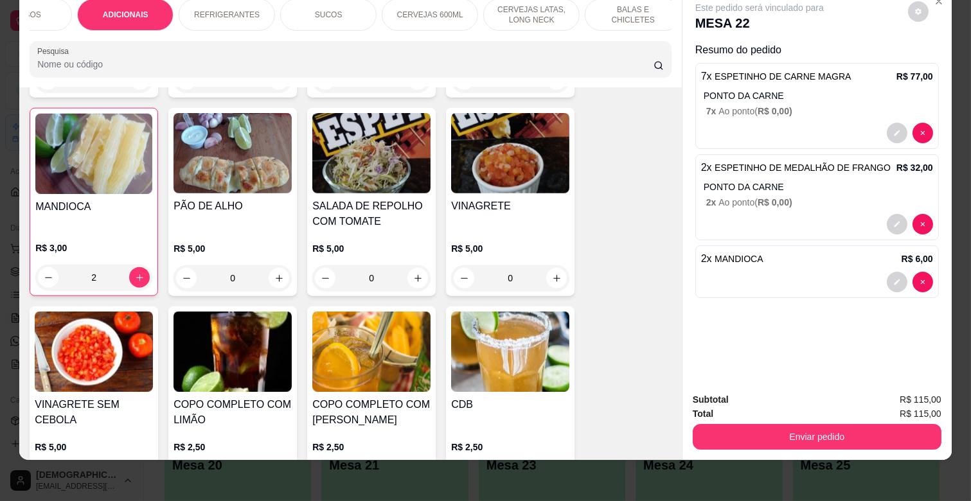
scroll to position [2610, 0]
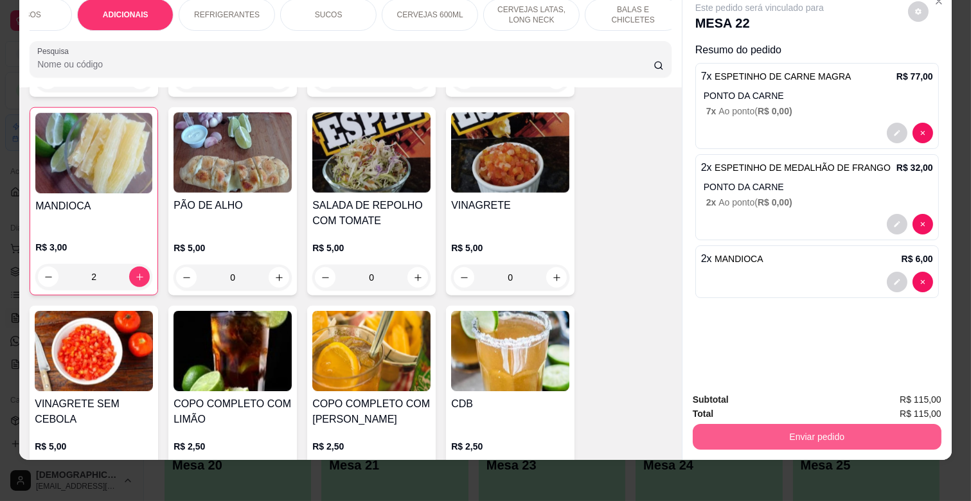
click at [815, 424] on button "Enviar pedido" at bounding box center [817, 437] width 249 height 26
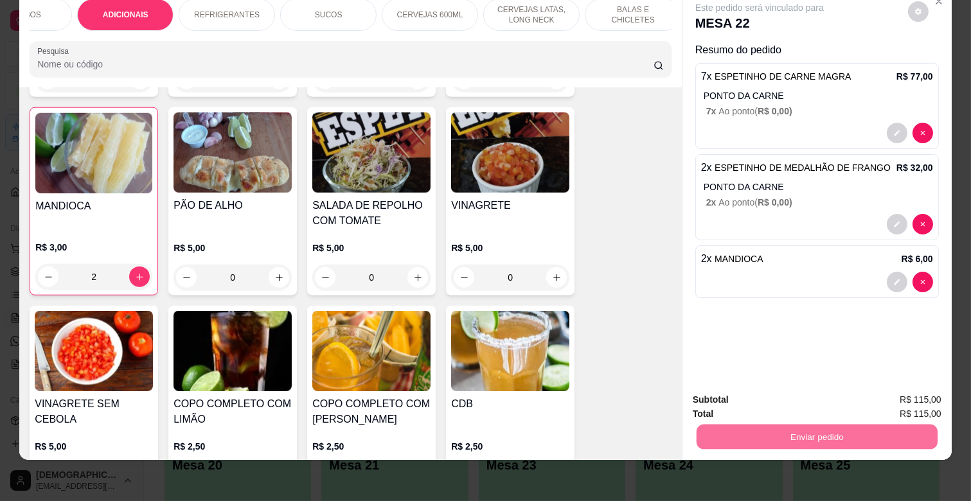
click at [797, 389] on button "Não registrar e enviar pedido" at bounding box center [774, 395] width 134 height 24
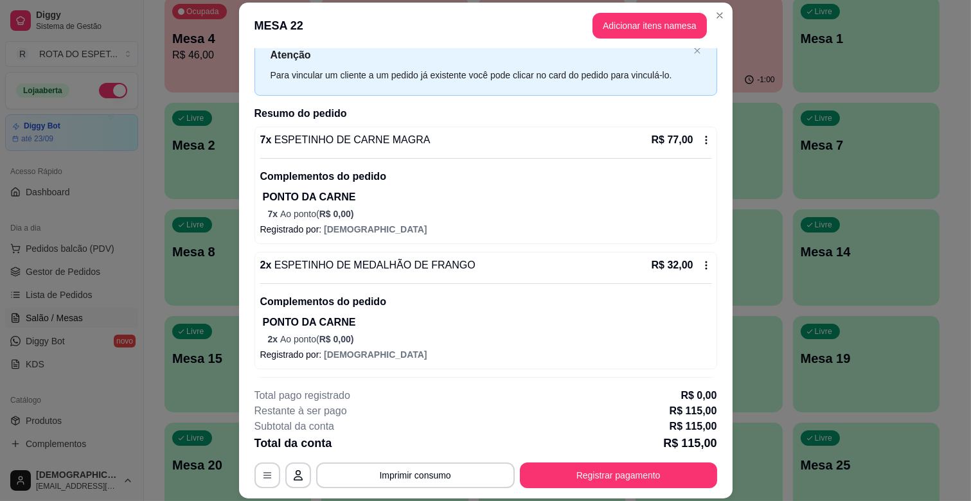
scroll to position [93, 0]
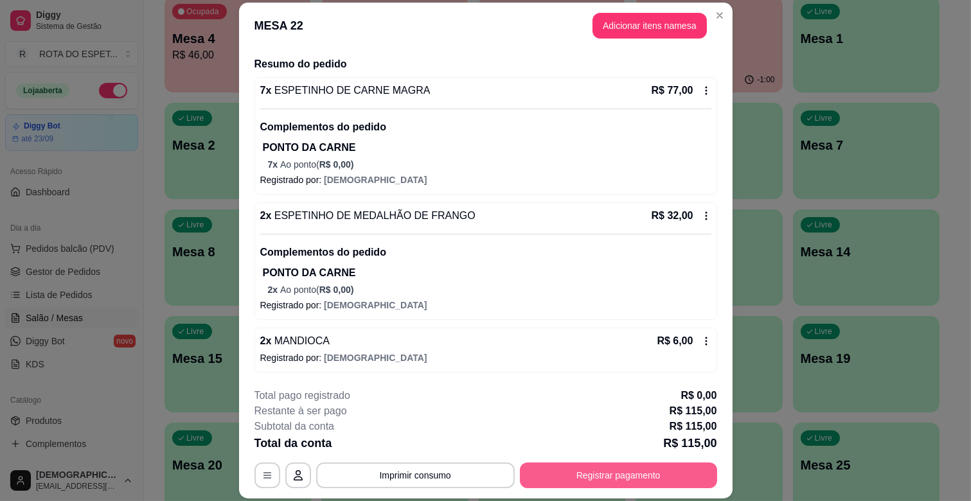
click at [617, 473] on button "Registrar pagamento" at bounding box center [618, 476] width 197 height 26
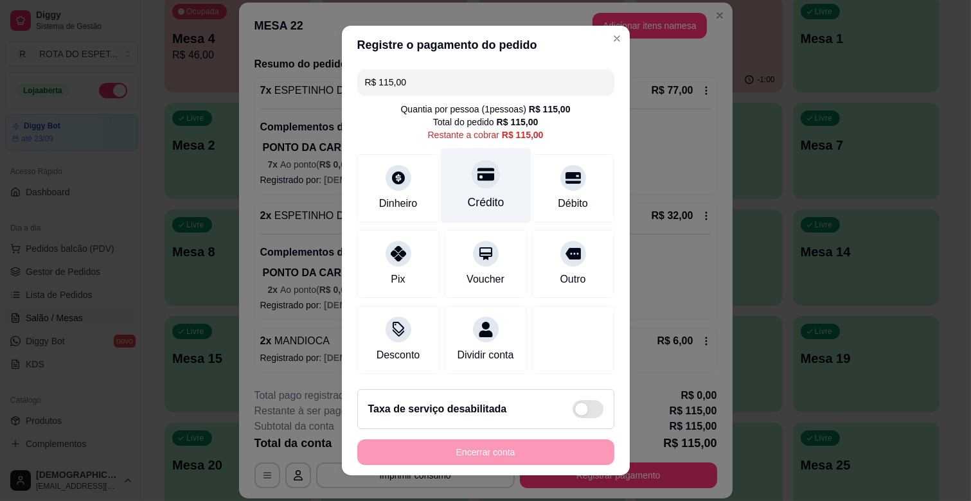
click at [467, 204] on div "Crédito" at bounding box center [485, 202] width 37 height 17
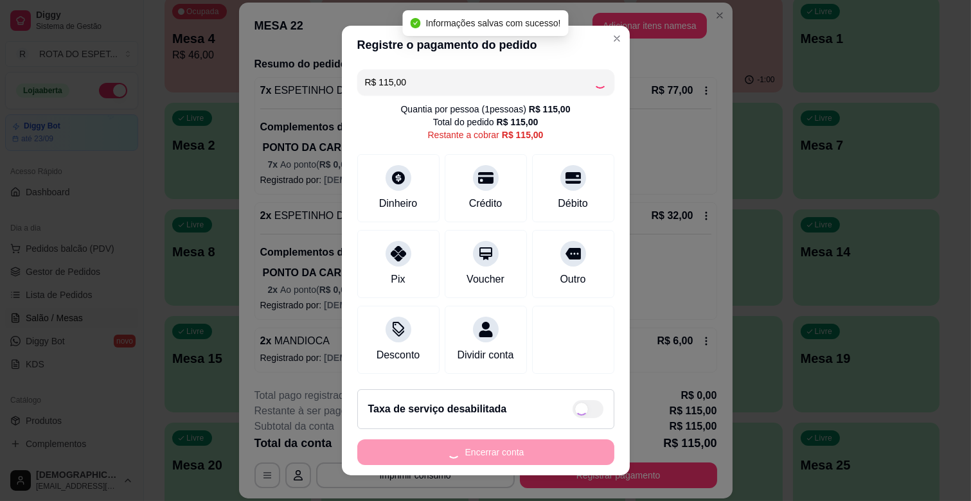
type input "R$ 0,00"
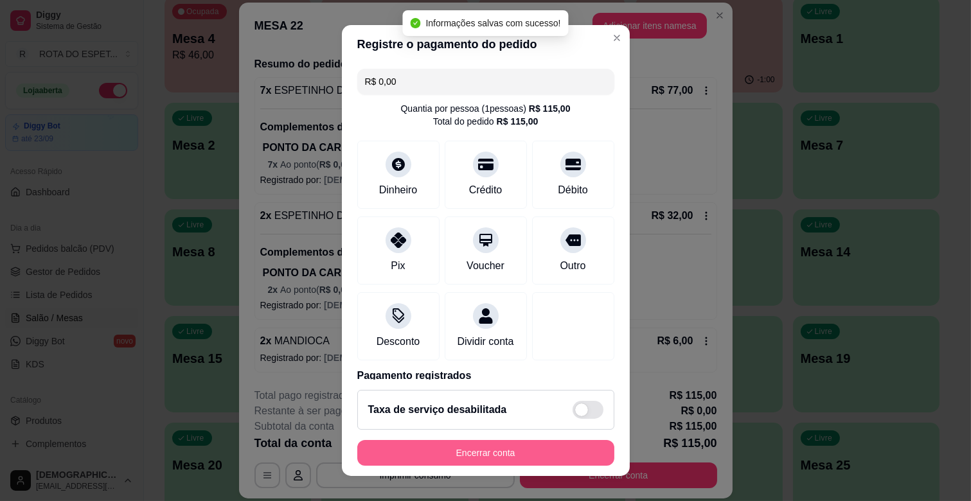
click at [511, 447] on button "Encerrar conta" at bounding box center [485, 453] width 257 height 26
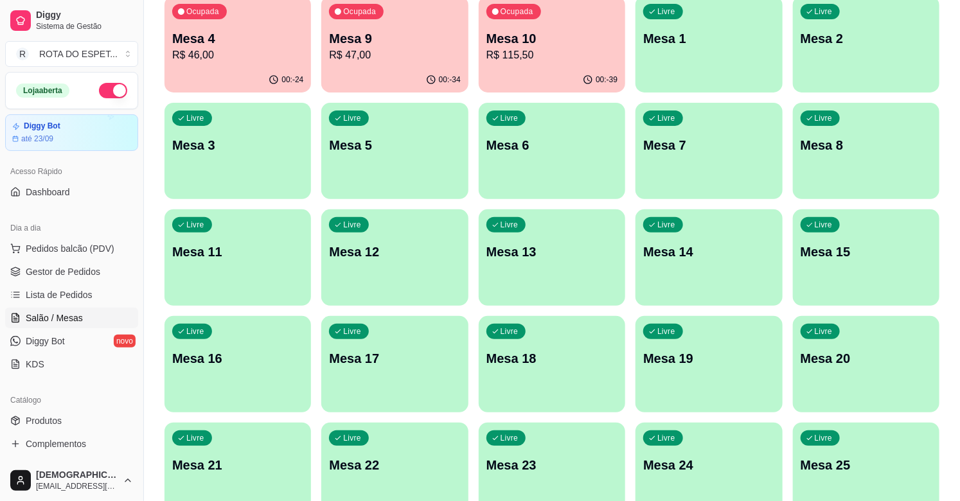
scroll to position [71, 0]
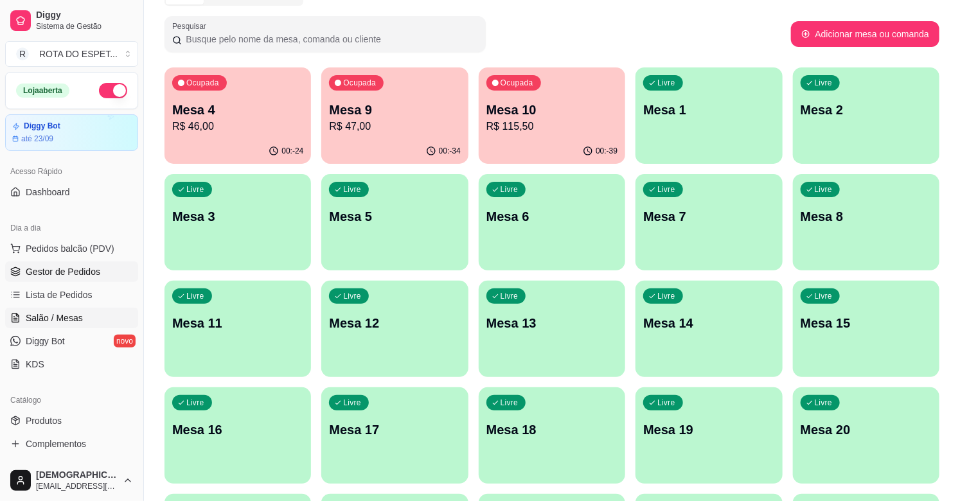
click at [110, 270] on link "Gestor de Pedidos" at bounding box center [71, 271] width 133 height 21
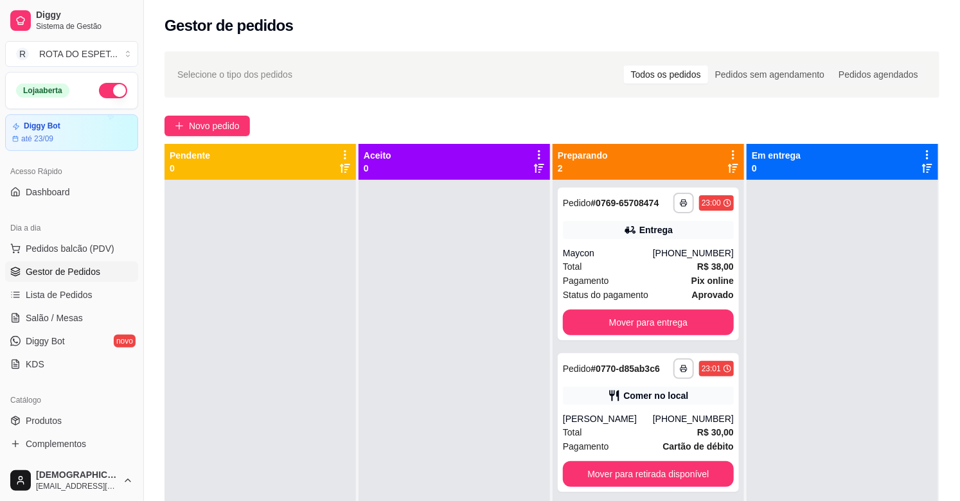
click at [401, 330] on div at bounding box center [453, 430] width 191 height 501
click at [461, 368] on div at bounding box center [453, 430] width 191 height 501
click at [46, 319] on span "Salão / Mesas" at bounding box center [54, 318] width 57 height 13
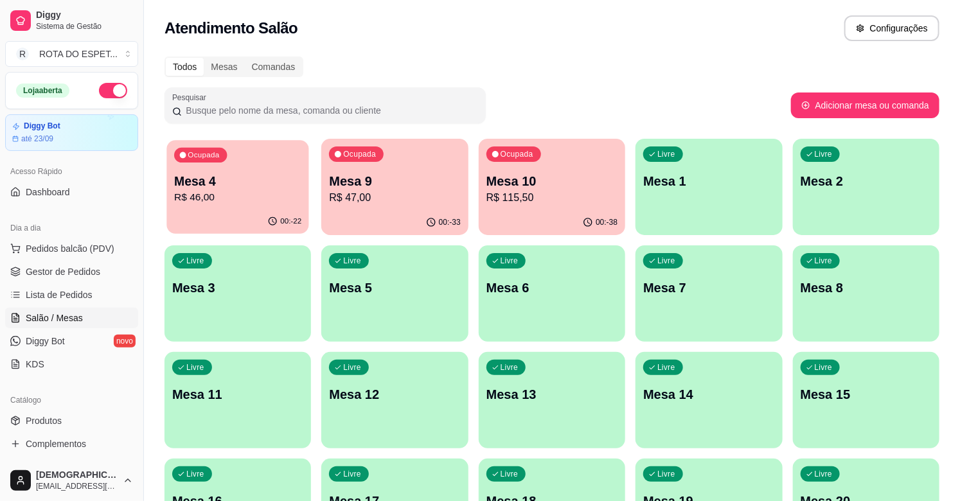
click at [246, 188] on p "Mesa 4" at bounding box center [237, 181] width 127 height 17
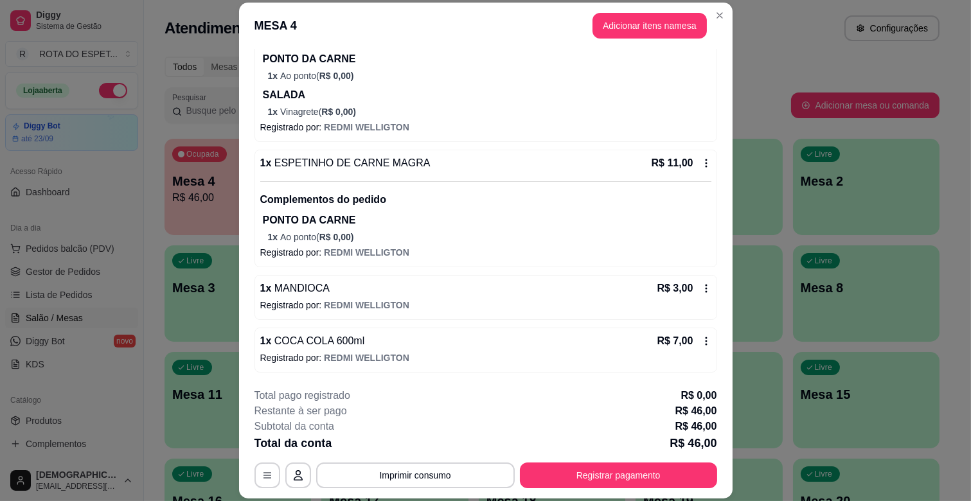
scroll to position [40, 0]
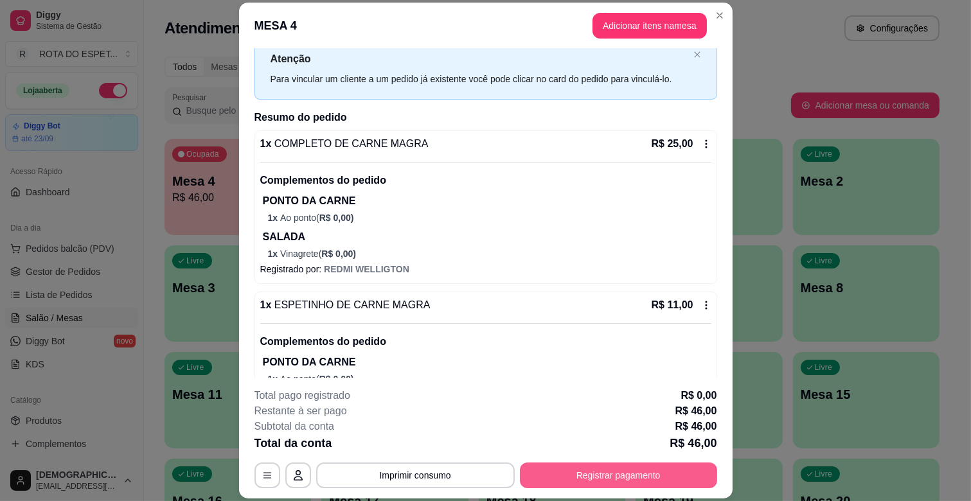
click at [641, 466] on button "Registrar pagamento" at bounding box center [618, 476] width 197 height 26
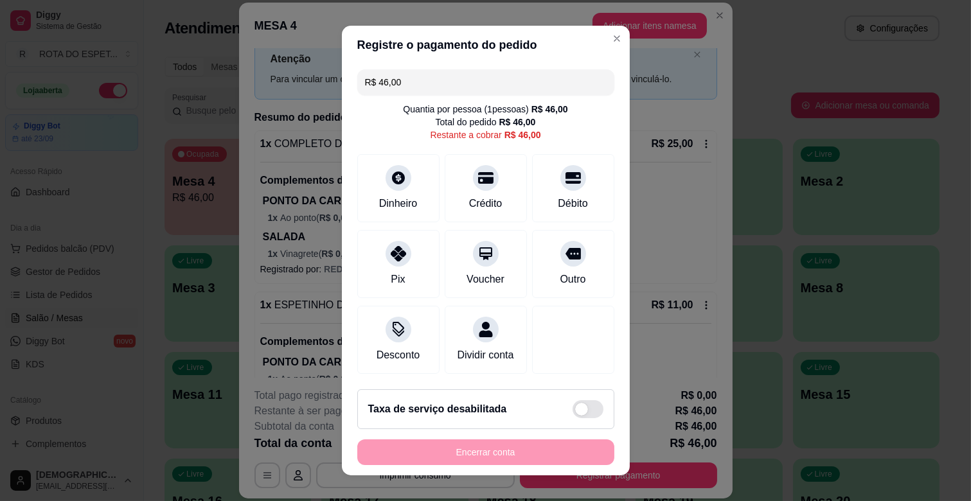
scroll to position [16, 0]
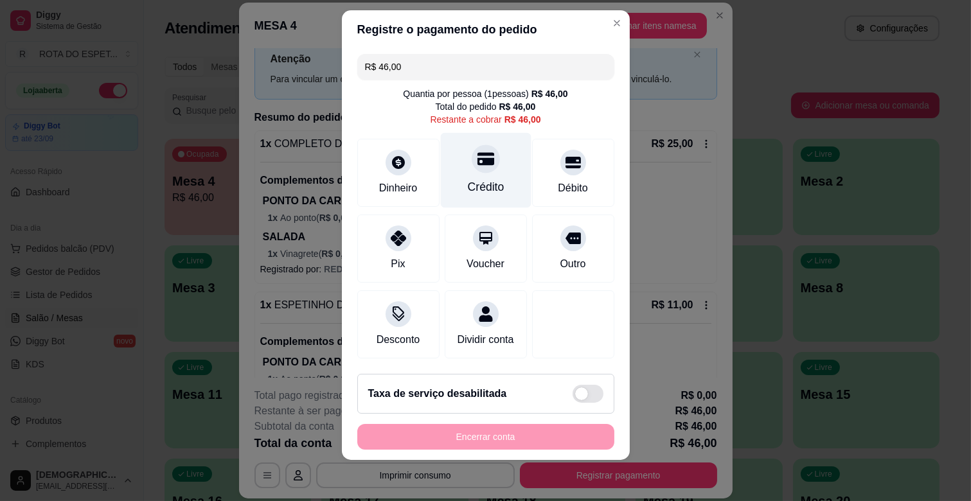
click at [477, 153] on icon at bounding box center [485, 159] width 17 height 13
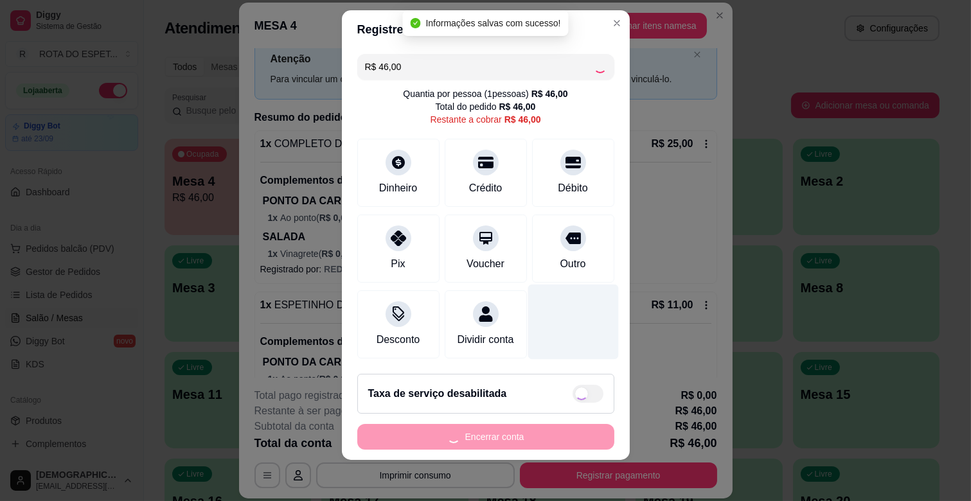
type input "R$ 0,00"
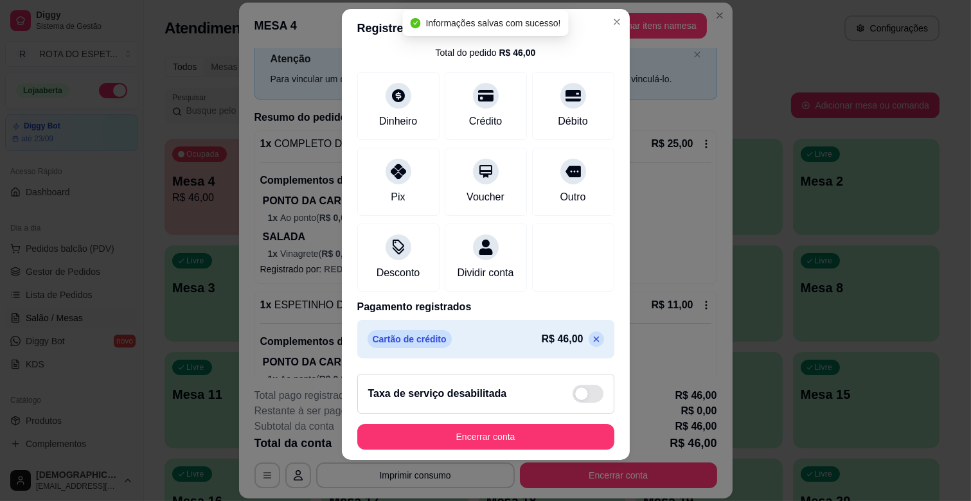
scroll to position [68, 0]
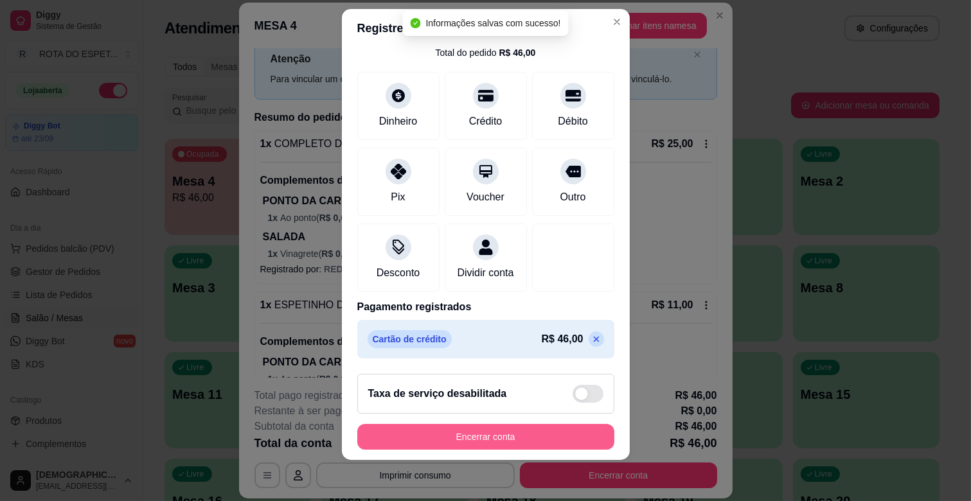
click at [518, 437] on button "Encerrar conta" at bounding box center [485, 437] width 257 height 26
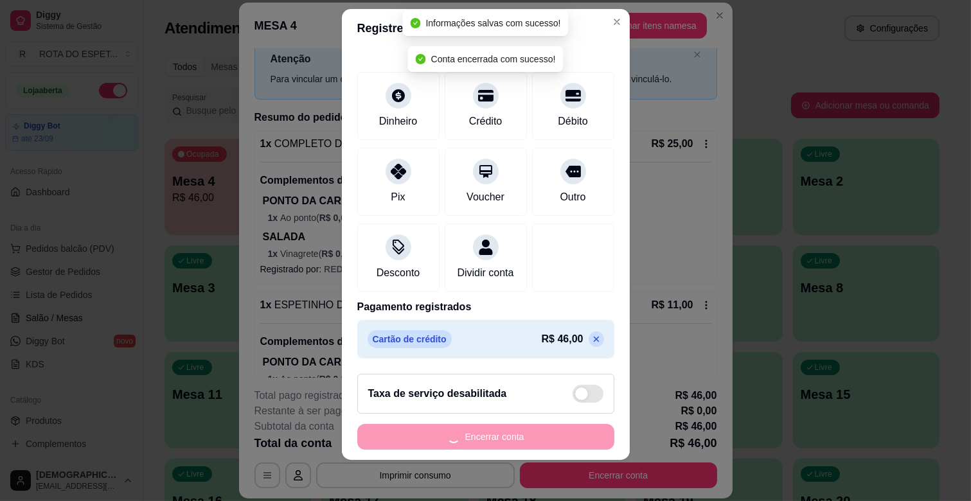
scroll to position [0, 0]
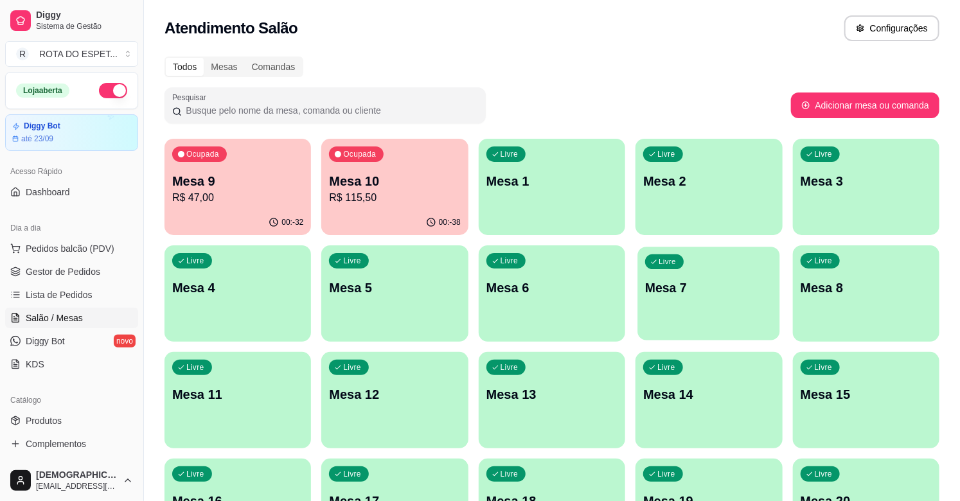
click at [687, 303] on div "Livre Mesa 7" at bounding box center [709, 286] width 143 height 78
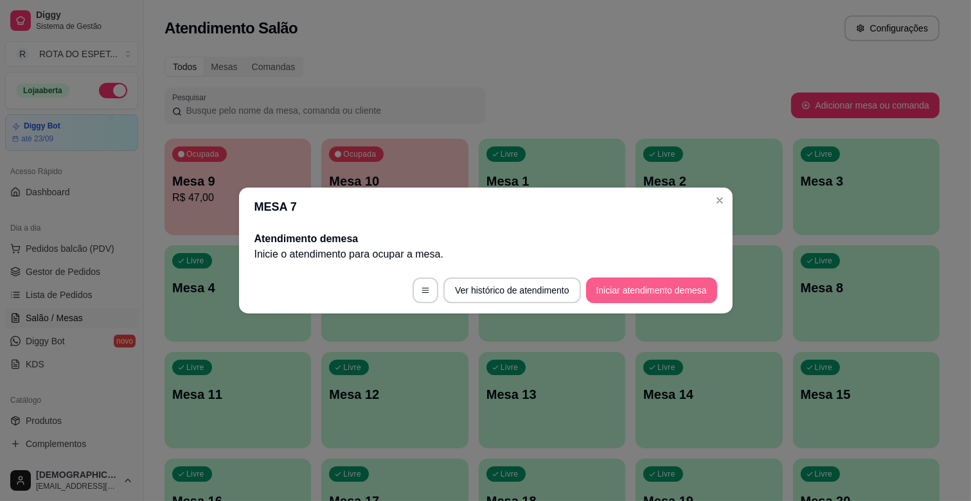
click at [657, 293] on button "Iniciar atendimento de mesa" at bounding box center [651, 291] width 131 height 26
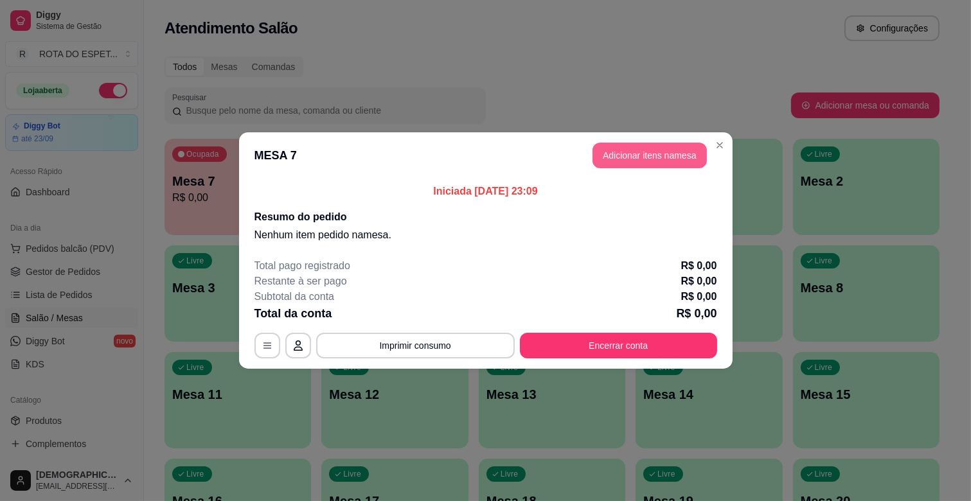
click at [626, 150] on button "Adicionar itens na mesa" at bounding box center [649, 156] width 114 height 26
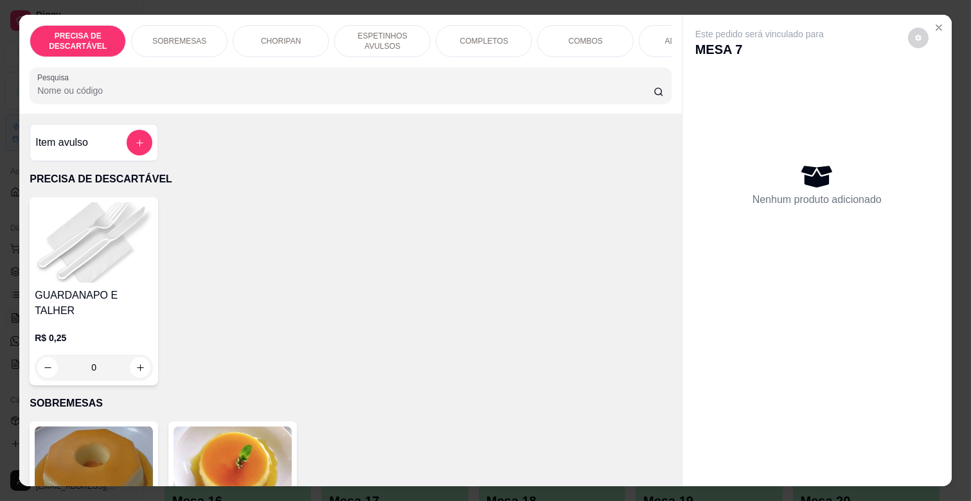
scroll to position [0, 561]
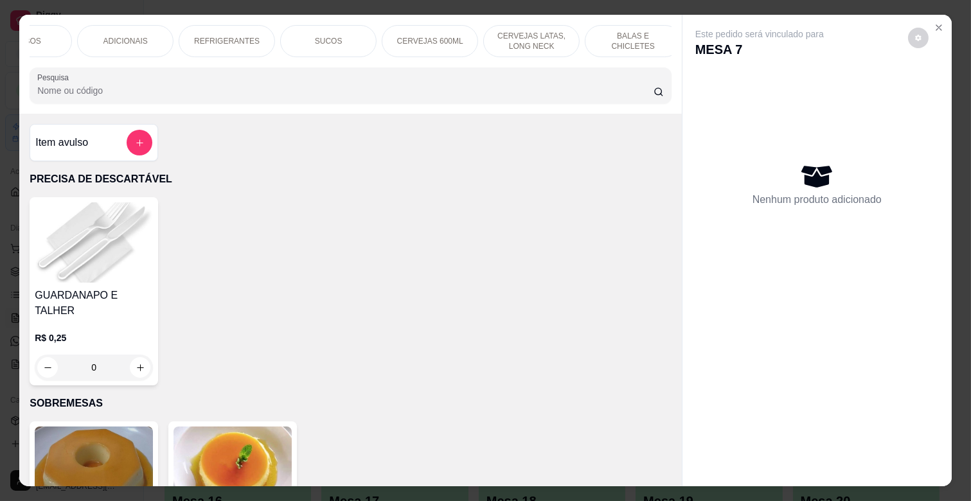
click at [218, 37] on p "REFRIGERANTES" at bounding box center [227, 41] width 66 height 10
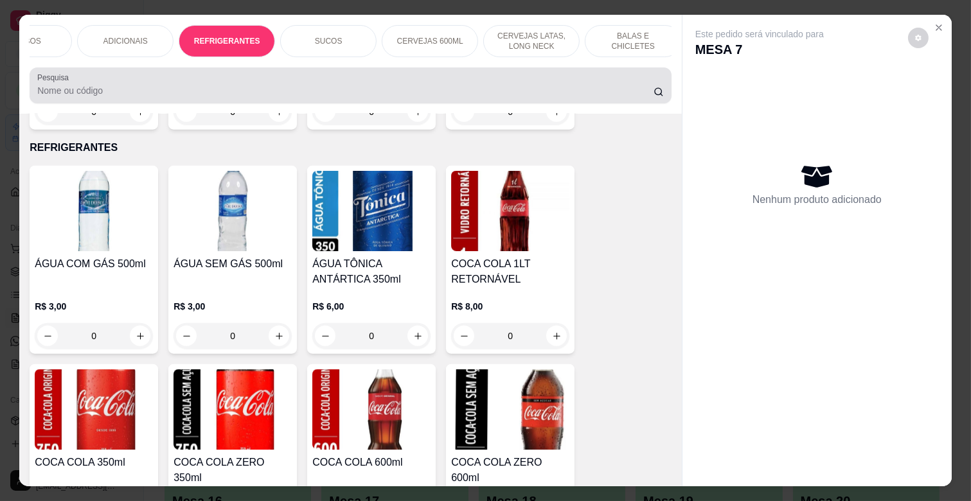
scroll to position [31, 0]
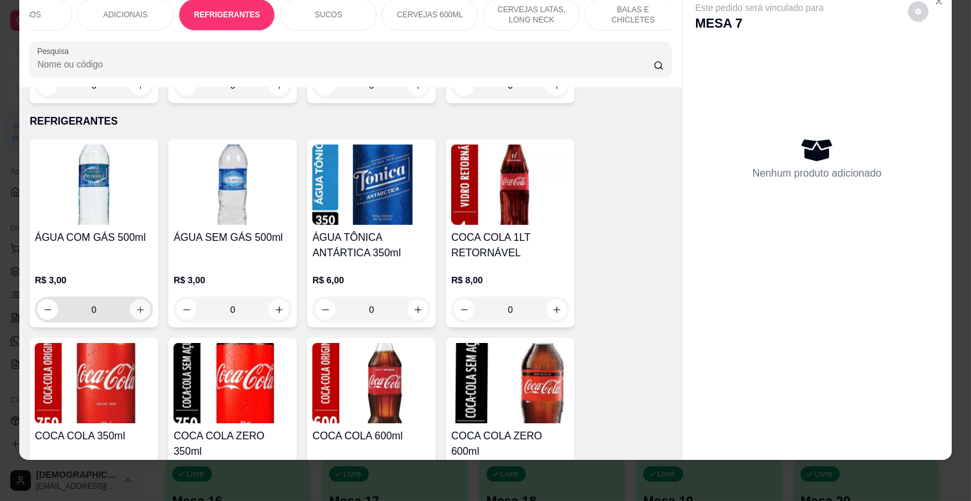
click at [136, 305] on icon "increase-product-quantity" at bounding box center [141, 310] width 10 height 10
type input "1"
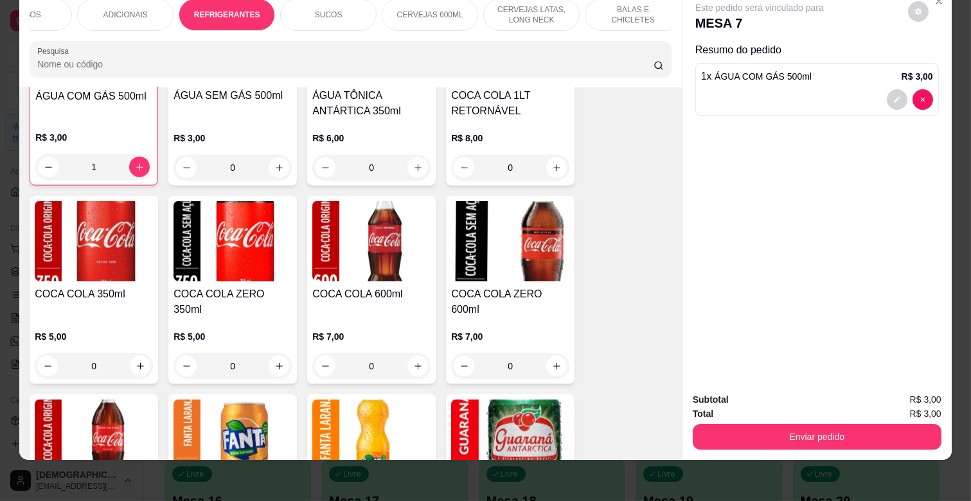
scroll to position [3143, 0]
click at [276, 361] on icon "increase-product-quantity" at bounding box center [279, 366] width 10 height 10
type input "1"
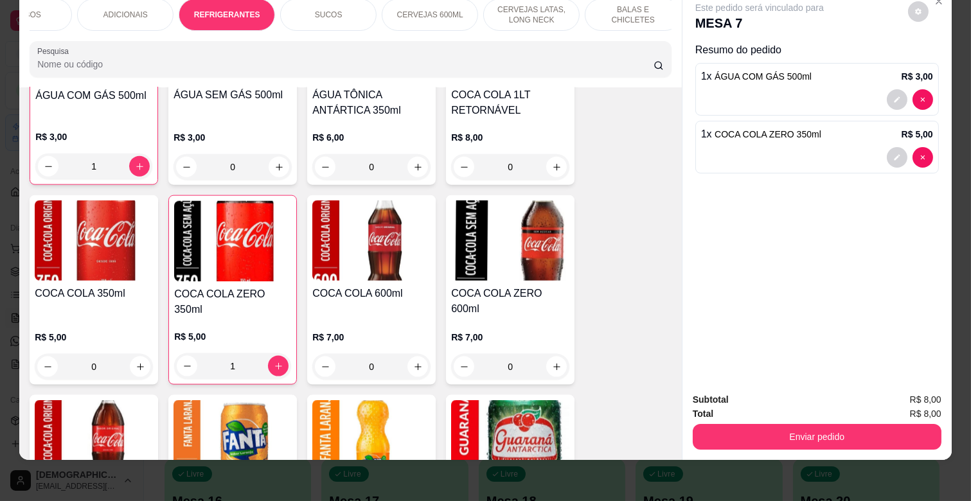
click at [815, 421] on div "Enviar pedido" at bounding box center [817, 435] width 249 height 29
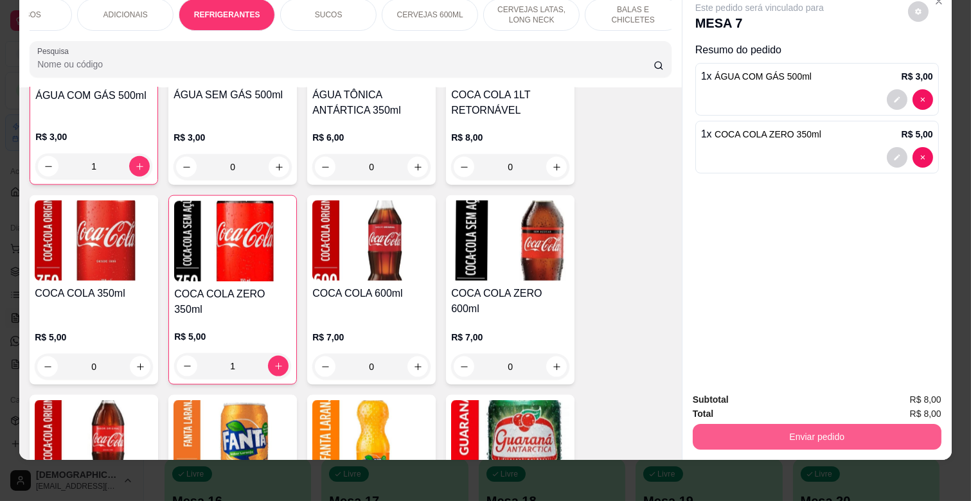
click at [814, 424] on button "Enviar pedido" at bounding box center [817, 437] width 249 height 26
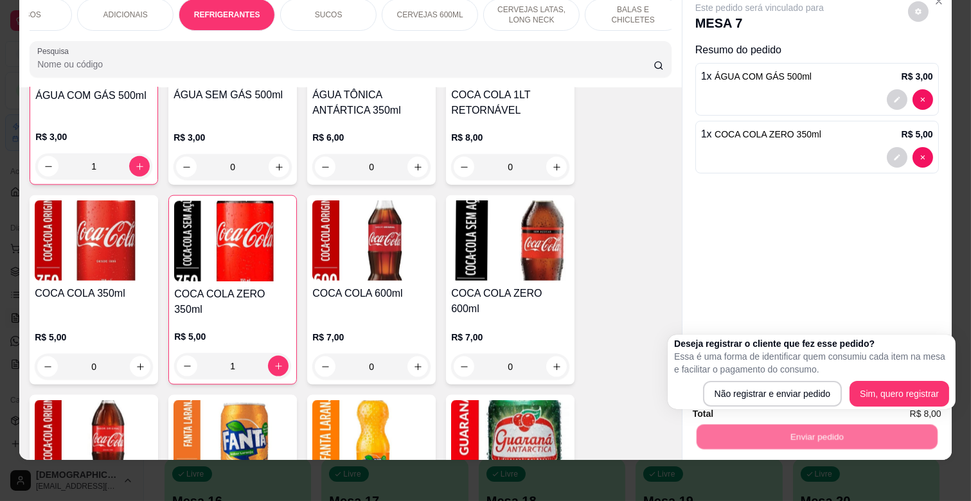
click at [780, 378] on div "Deseja registrar o cliente que fez esse pedido? Essa é uma forma de identificar…" at bounding box center [811, 371] width 275 height 69
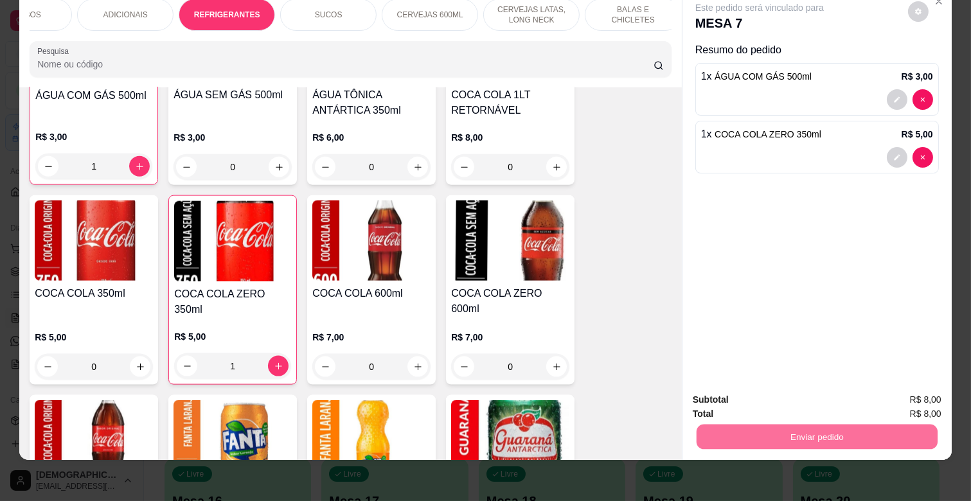
click at [779, 394] on button "Não registrar e enviar pedido" at bounding box center [774, 394] width 134 height 24
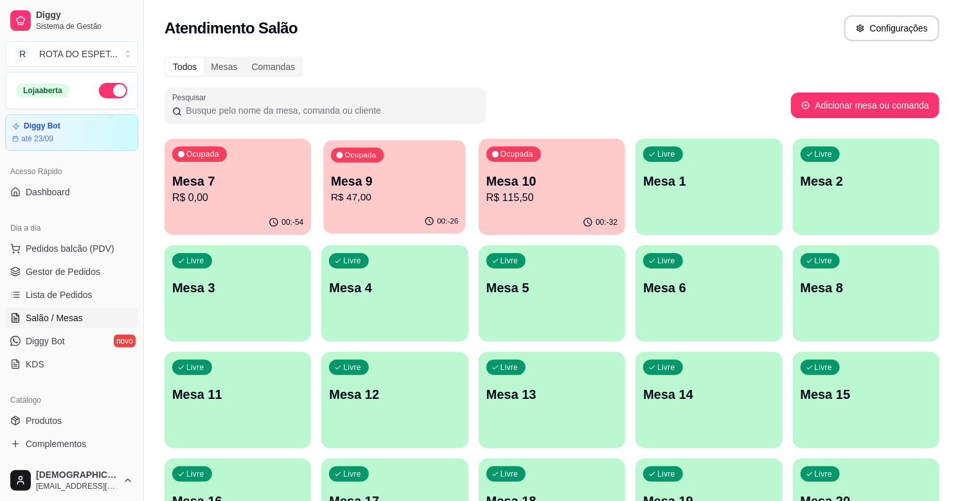
click at [382, 181] on p "Mesa 9" at bounding box center [394, 181] width 127 height 17
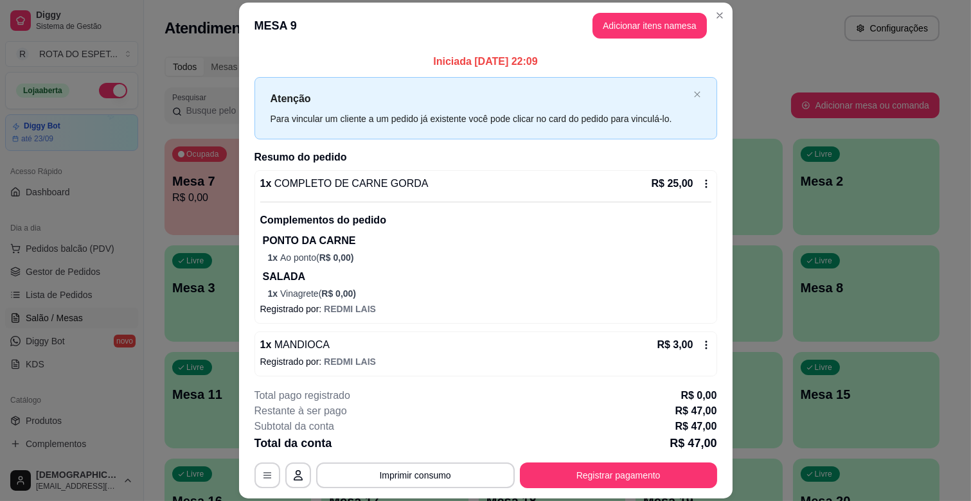
scroll to position [182, 0]
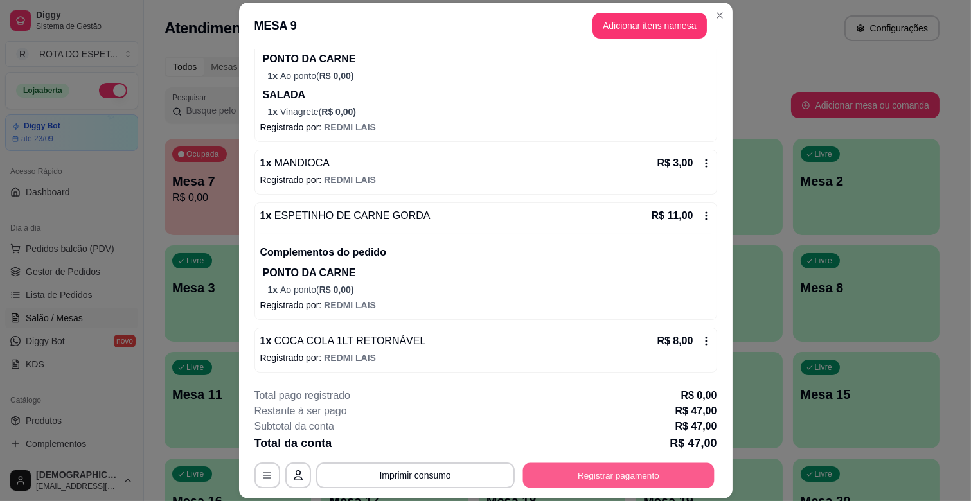
click at [601, 479] on button "Registrar pagamento" at bounding box center [617, 475] width 191 height 25
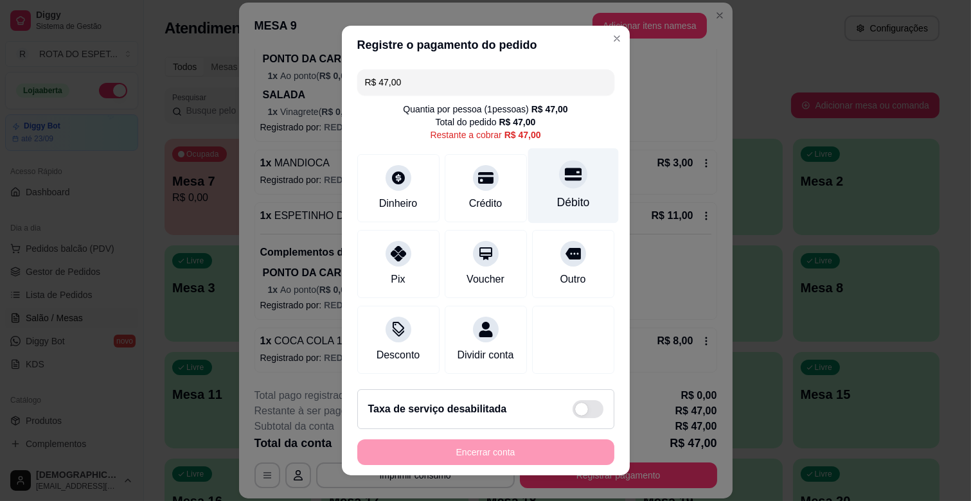
click at [536, 213] on div "Débito" at bounding box center [572, 185] width 91 height 75
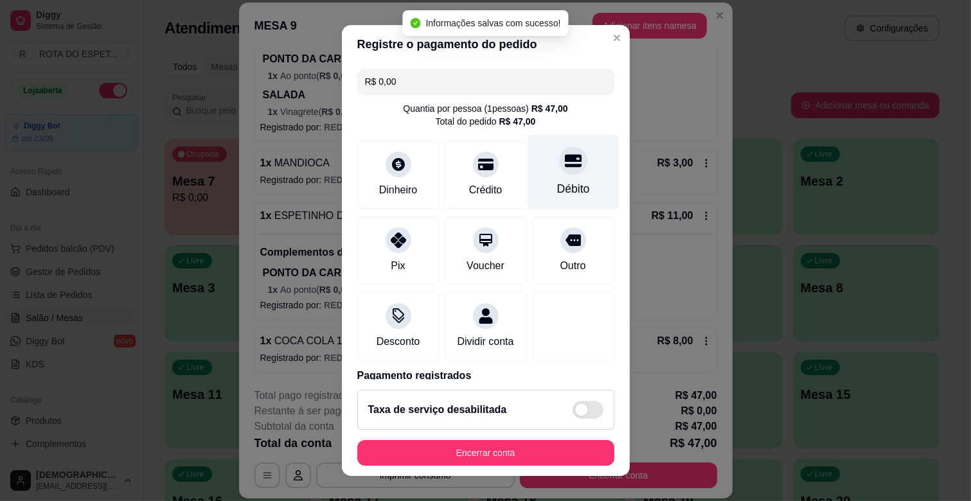
type input "R$ 0,00"
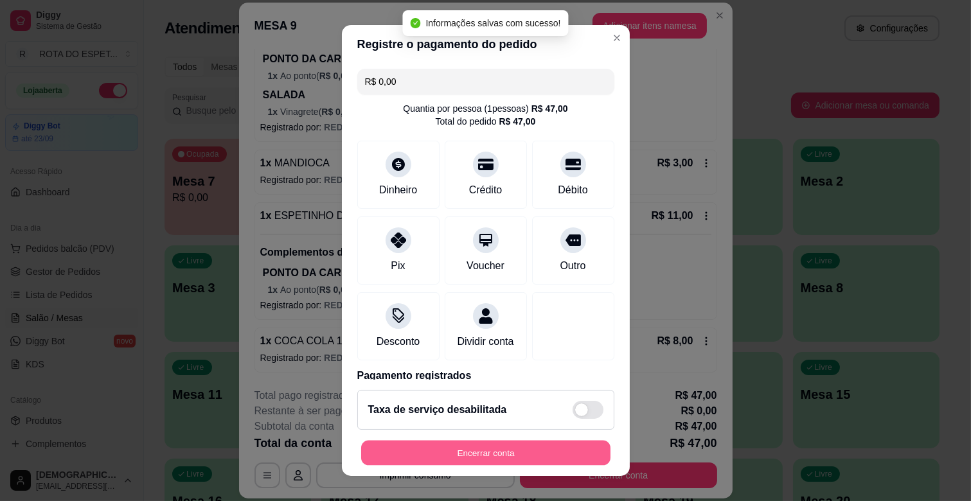
click at [482, 460] on button "Encerrar conta" at bounding box center [485, 453] width 249 height 25
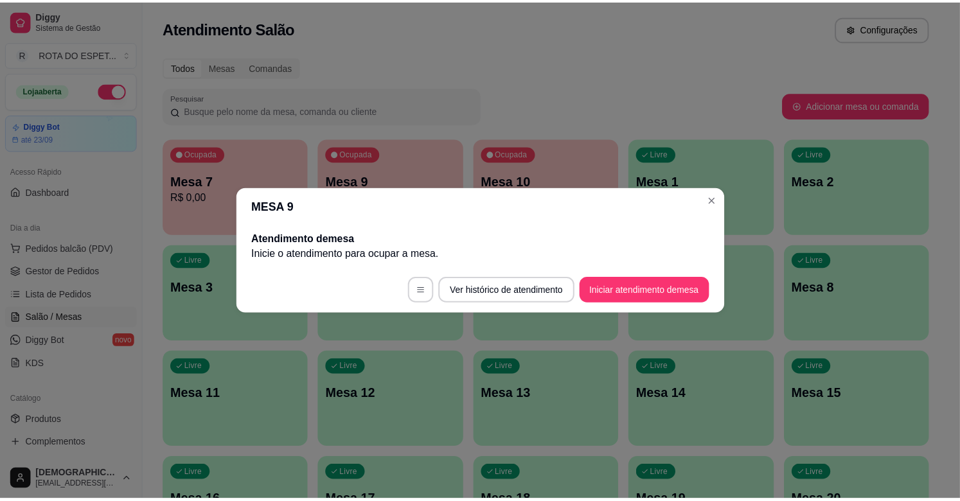
scroll to position [0, 0]
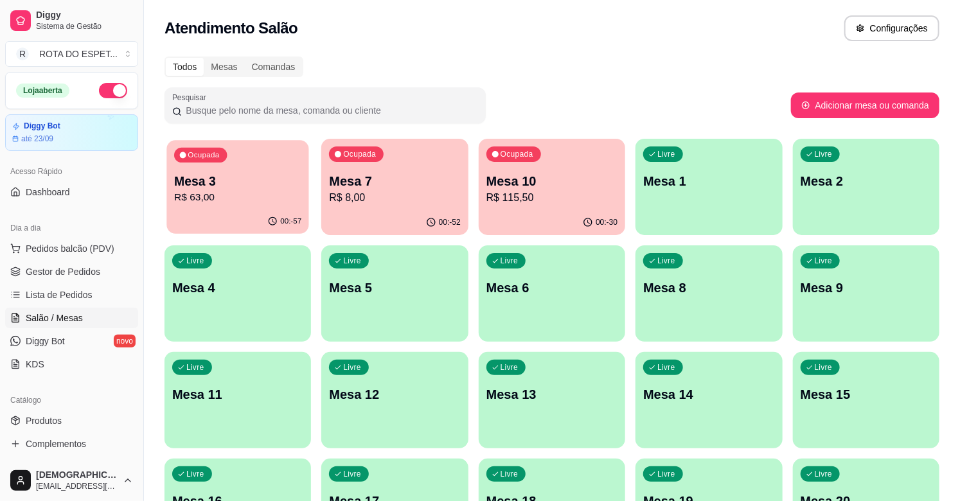
click at [231, 170] on div "Ocupada Mesa 3 R$ 63,00" at bounding box center [237, 174] width 143 height 69
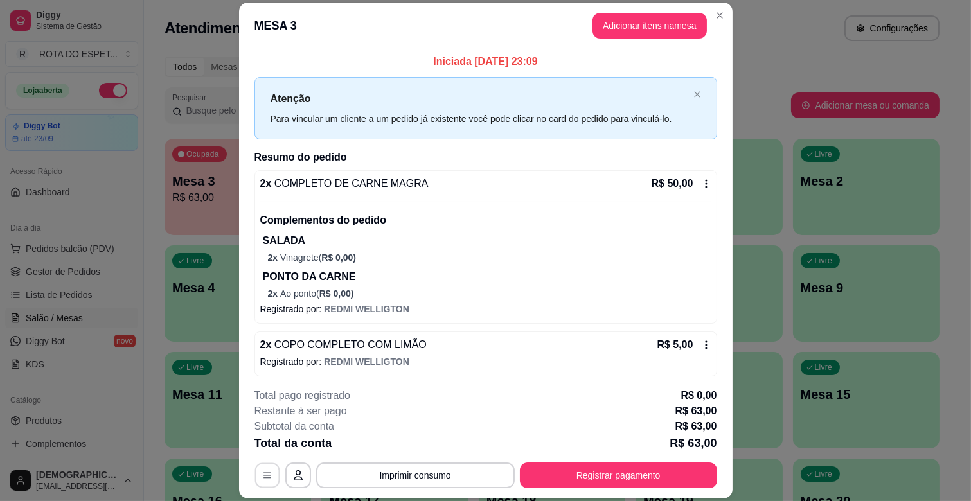
click at [257, 484] on button "button" at bounding box center [266, 475] width 25 height 25
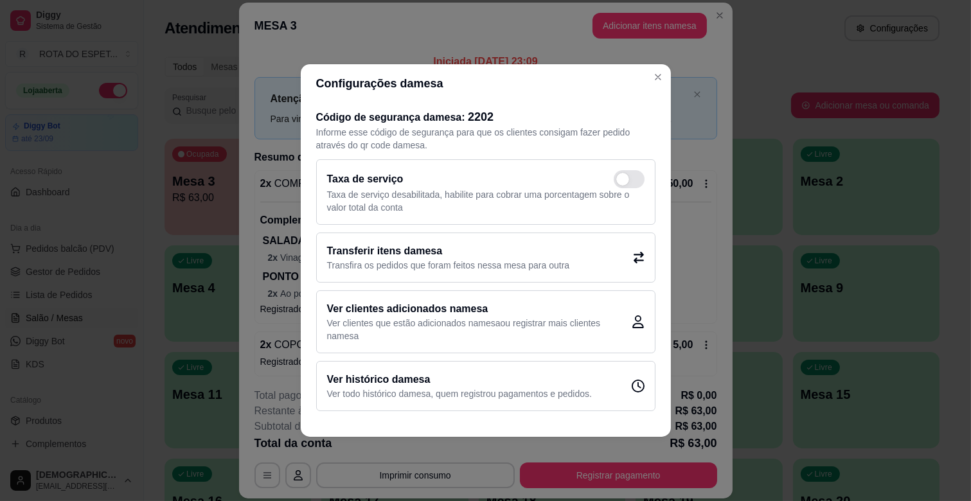
click at [427, 251] on h2 "Transferir itens da mesa" at bounding box center [448, 250] width 243 height 15
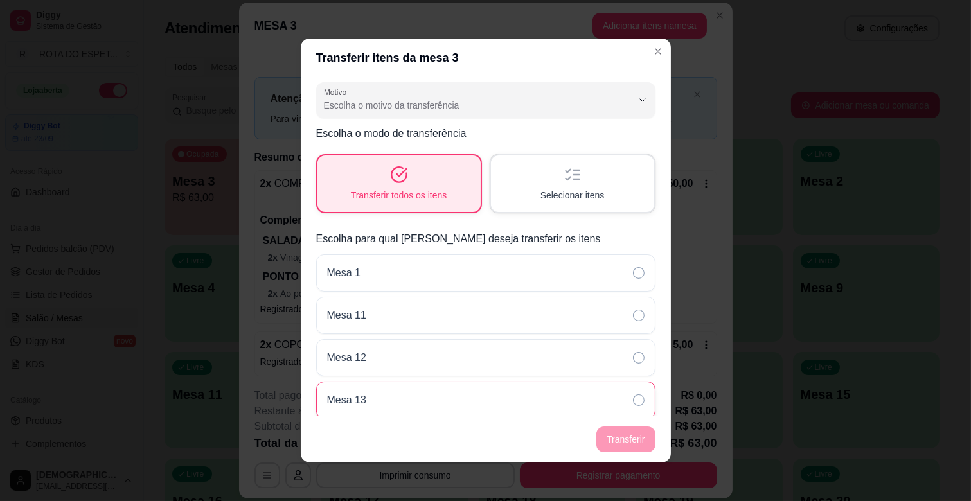
click at [503, 406] on div "Mesa 13" at bounding box center [485, 400] width 339 height 37
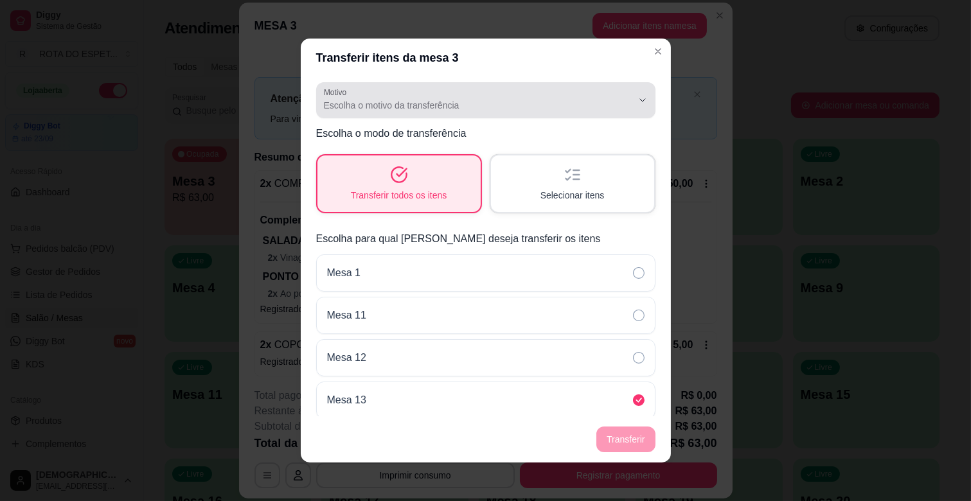
click at [498, 107] on span "Escolha o motivo da transferência" at bounding box center [478, 105] width 308 height 13
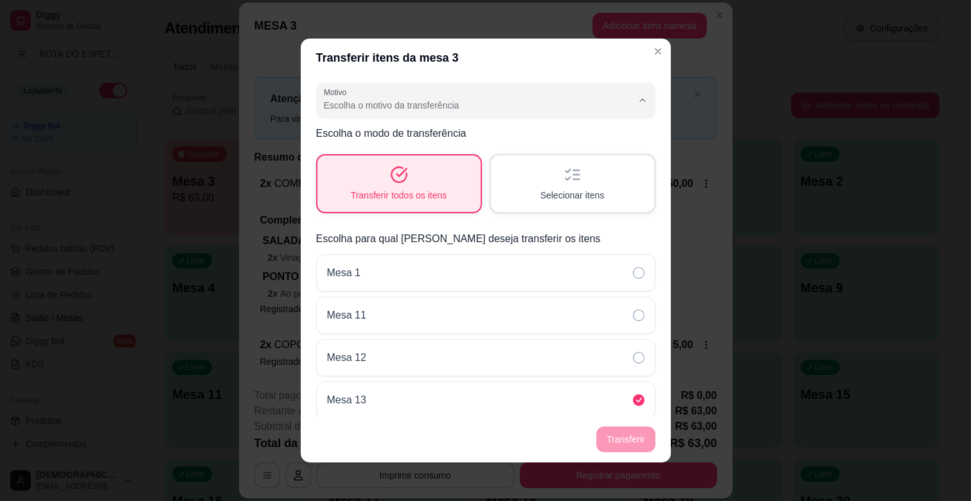
click at [393, 159] on span "Mudança de mesa" at bounding box center [468, 156] width 283 height 12
type input "TABLE_TRANSFER"
select select "TABLE_TRANSFER"
click at [615, 436] on button "Transferir" at bounding box center [625, 440] width 58 height 26
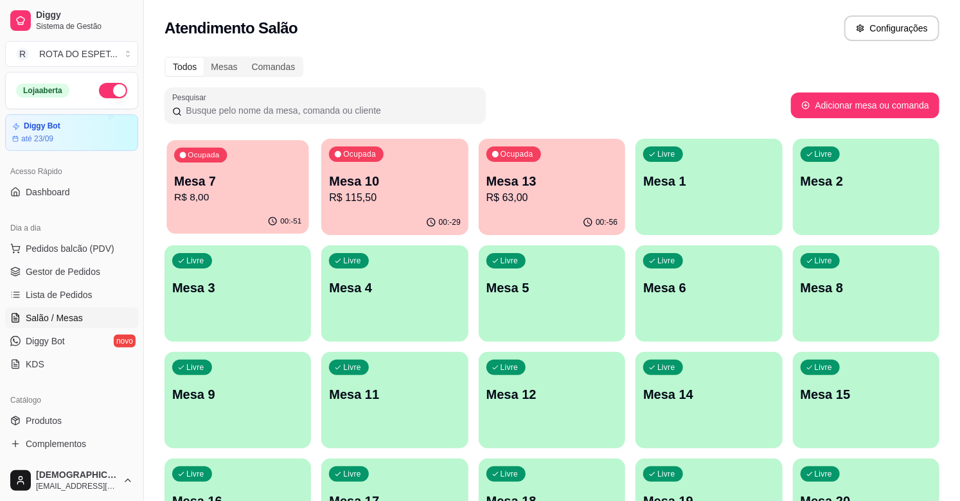
click at [200, 185] on p "Mesa 7" at bounding box center [237, 181] width 127 height 17
click at [64, 274] on span "Gestor de Pedidos" at bounding box center [63, 271] width 75 height 13
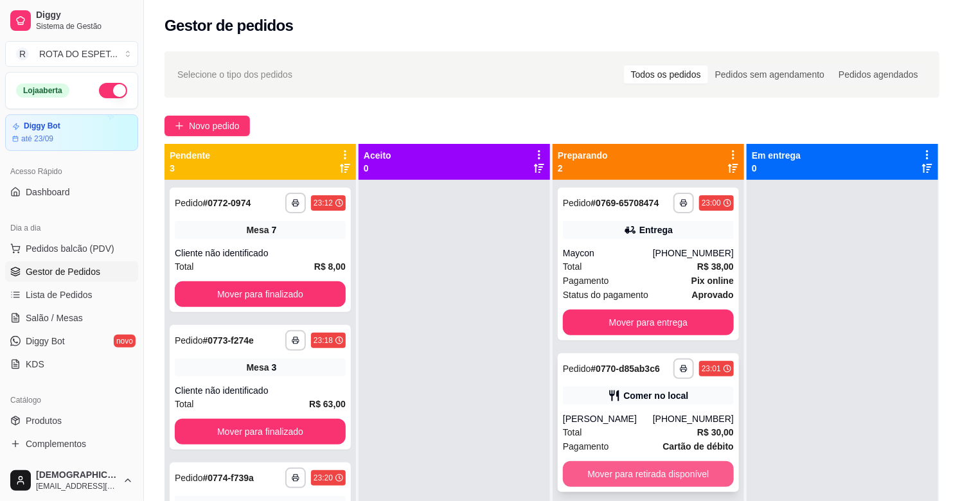
click at [628, 467] on button "Mover para retirada disponível" at bounding box center [648, 474] width 171 height 26
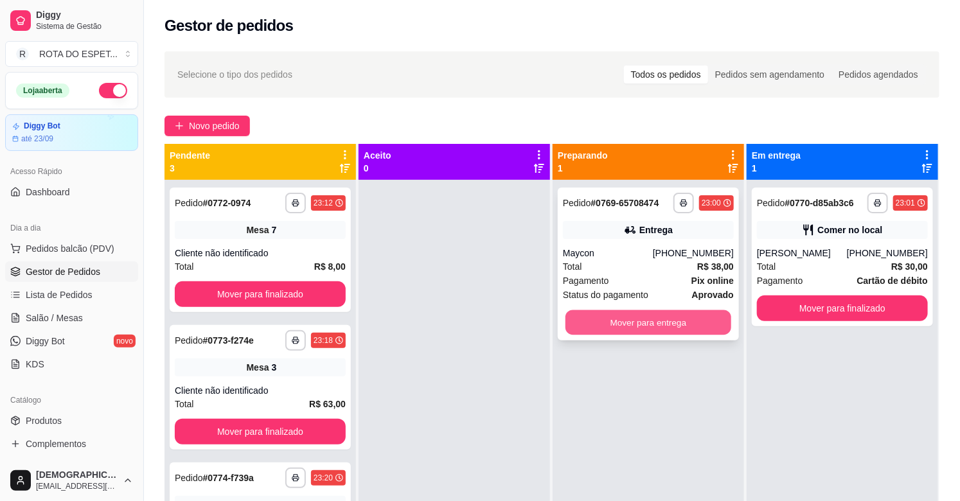
click at [635, 319] on button "Mover para entrega" at bounding box center [648, 322] width 166 height 25
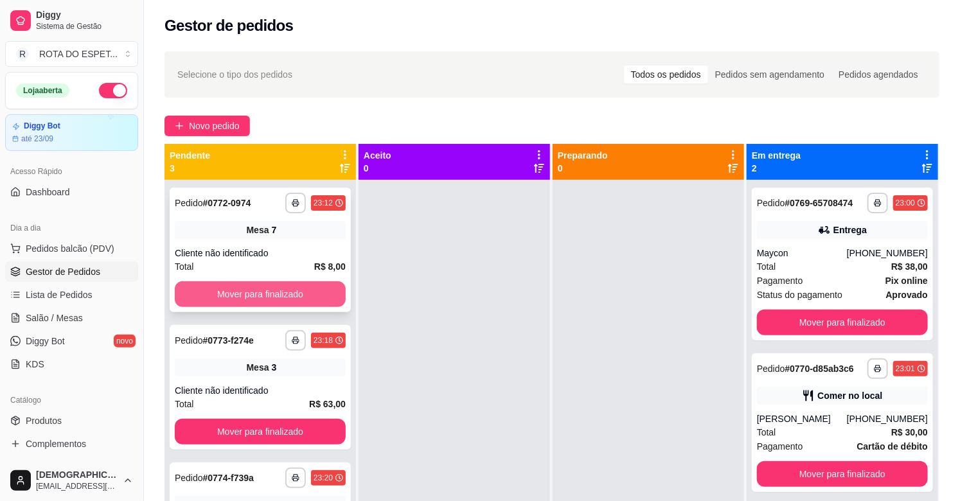
click at [308, 289] on button "Mover para finalizado" at bounding box center [260, 294] width 171 height 26
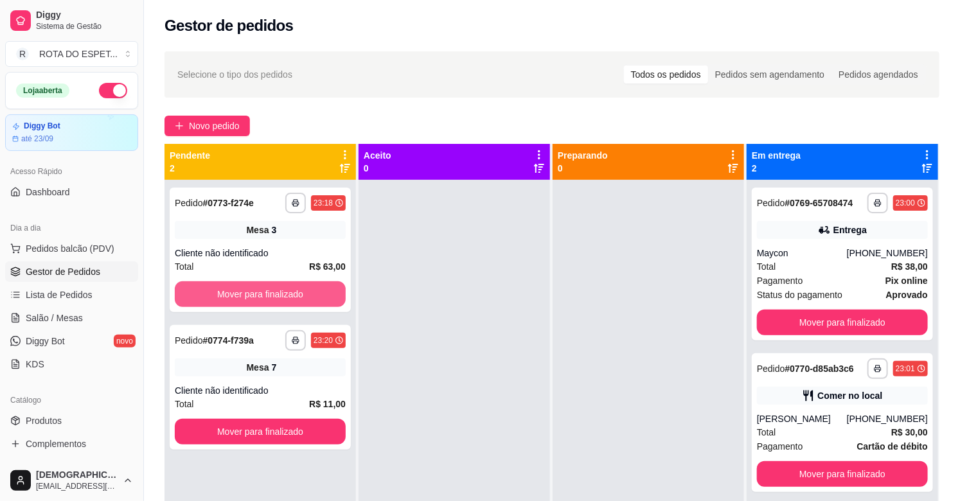
click at [308, 289] on button "Mover para finalizado" at bounding box center [260, 294] width 171 height 26
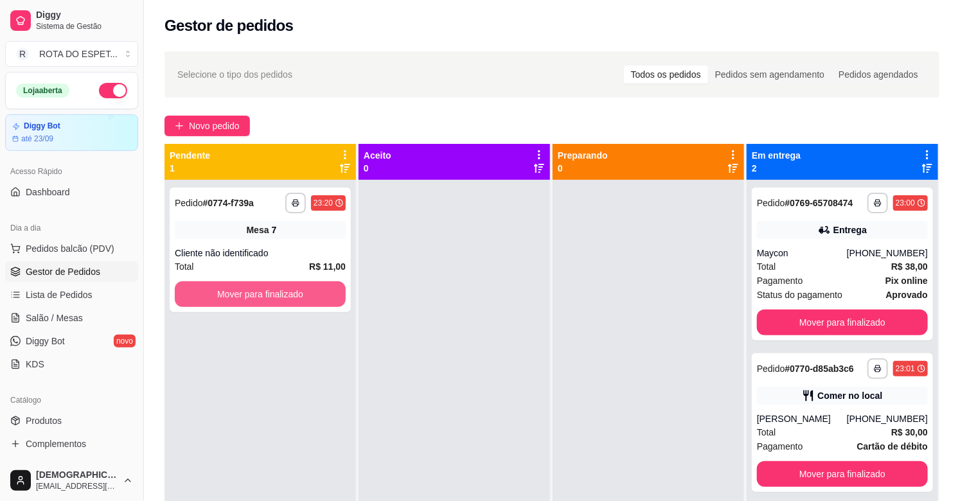
click at [308, 289] on button "Mover para finalizado" at bounding box center [260, 294] width 171 height 26
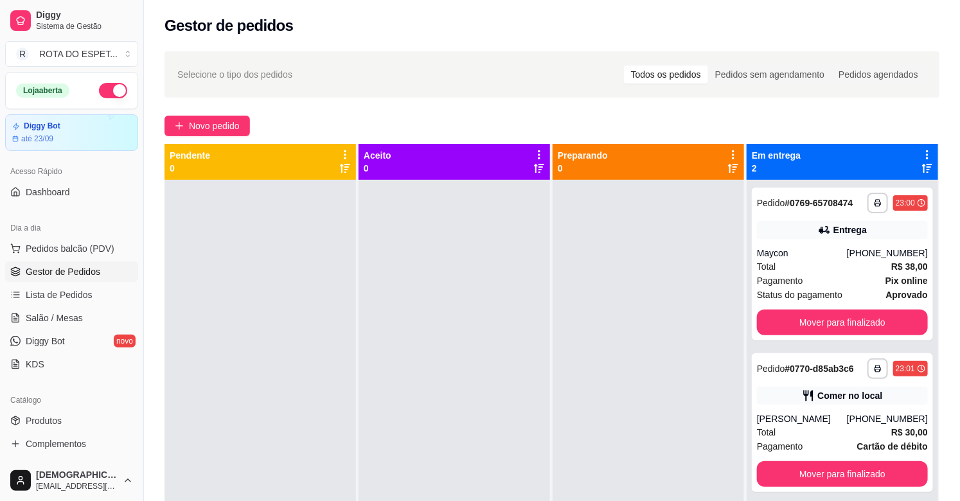
click at [369, 427] on div at bounding box center [453, 430] width 191 height 501
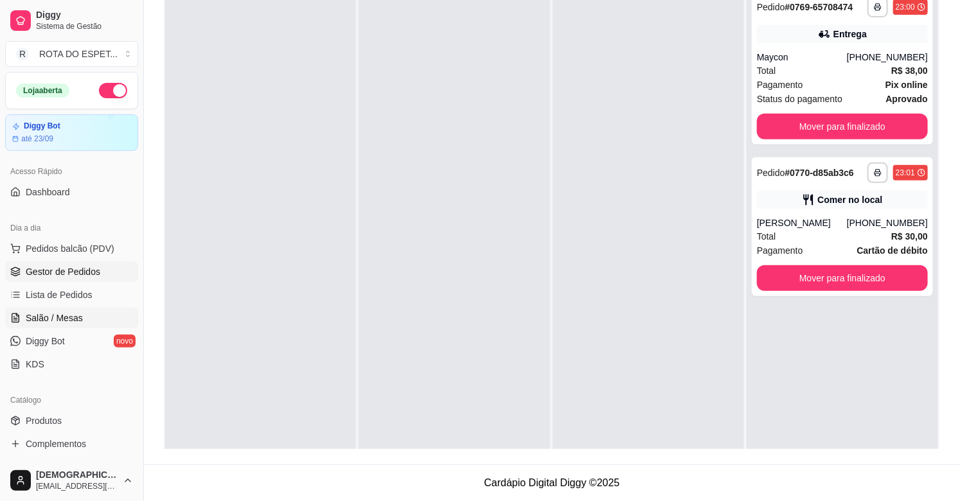
click at [43, 324] on span "Salão / Mesas" at bounding box center [54, 318] width 57 height 13
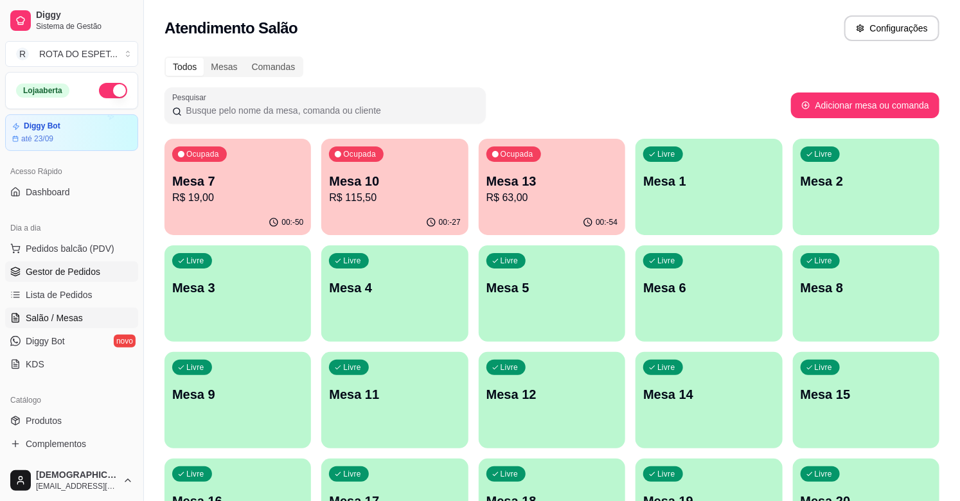
click at [71, 271] on span "Gestor de Pedidos" at bounding box center [63, 271] width 75 height 13
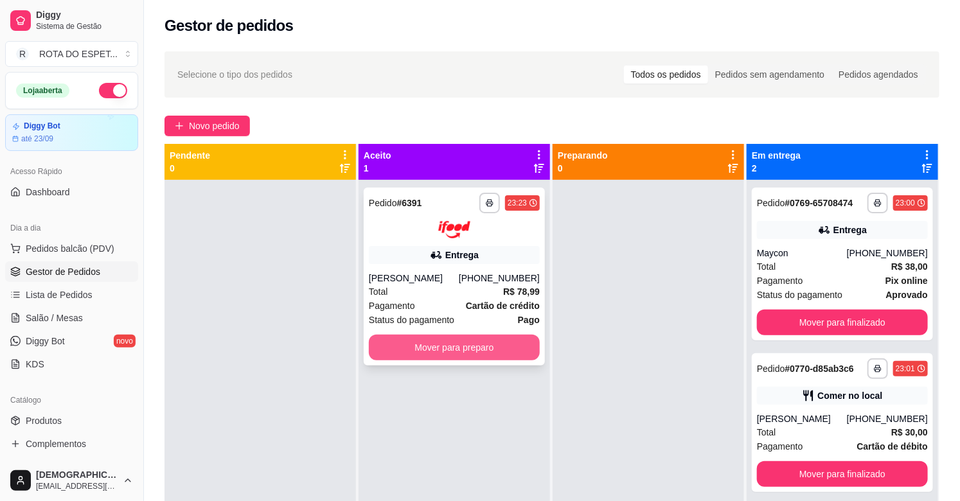
click at [458, 339] on button "Mover para preparo" at bounding box center [454, 348] width 171 height 26
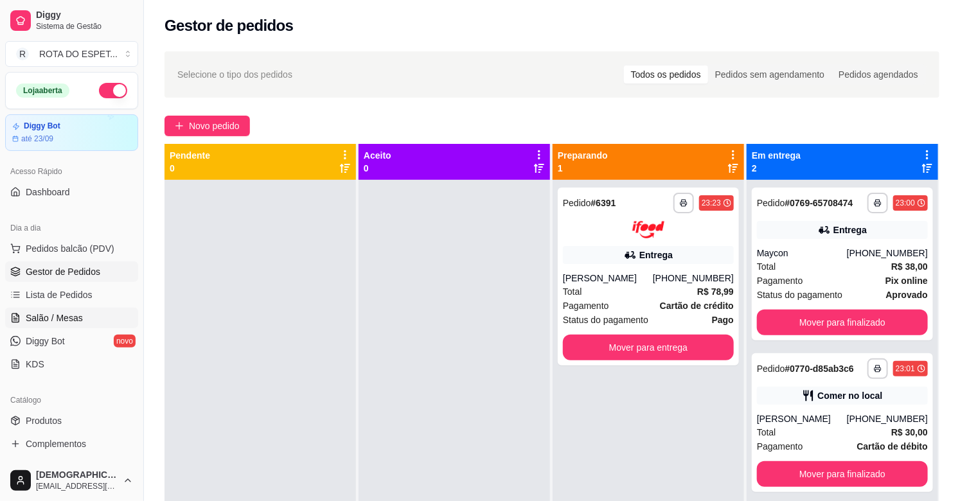
click at [76, 319] on span "Salão / Mesas" at bounding box center [54, 318] width 57 height 13
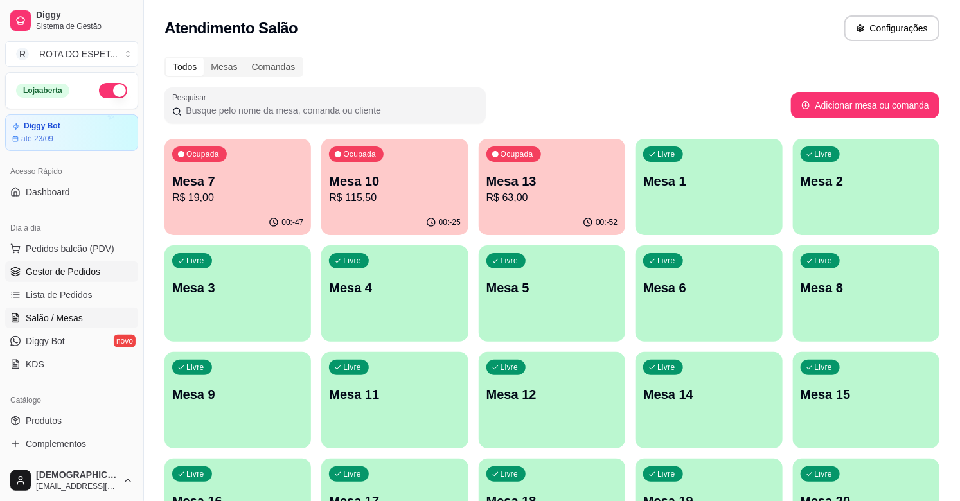
click at [68, 275] on span "Gestor de Pedidos" at bounding box center [63, 271] width 75 height 13
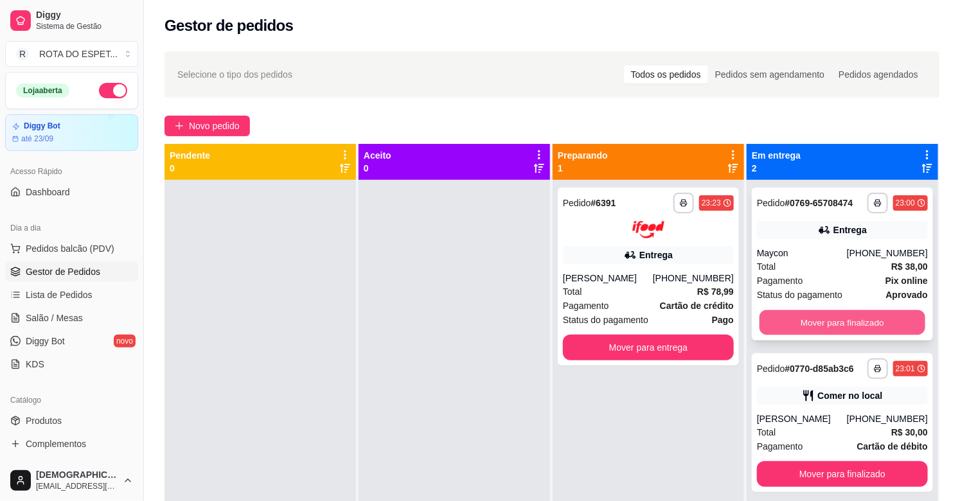
click at [868, 324] on button "Mover para finalizado" at bounding box center [842, 322] width 166 height 25
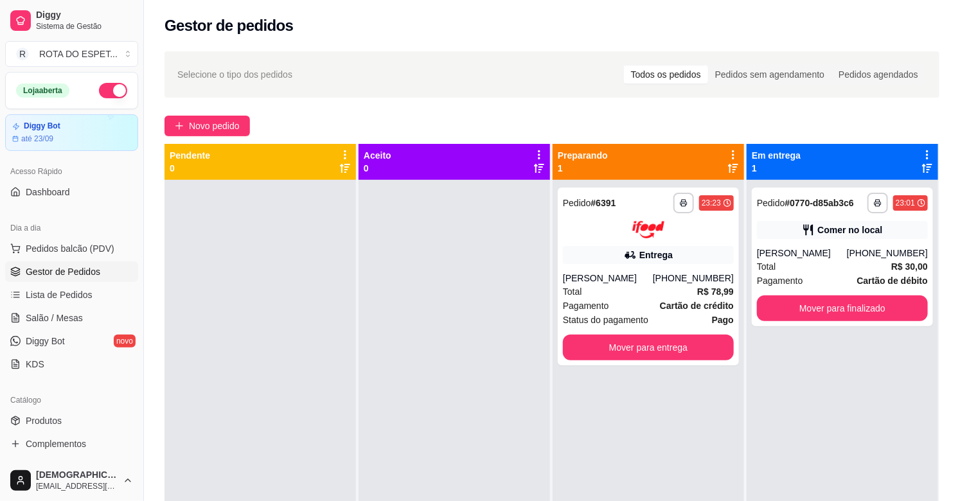
click at [446, 426] on div at bounding box center [453, 430] width 191 height 501
click at [384, 340] on div at bounding box center [453, 430] width 191 height 501
click at [75, 316] on span "Salão / Mesas" at bounding box center [54, 318] width 57 height 13
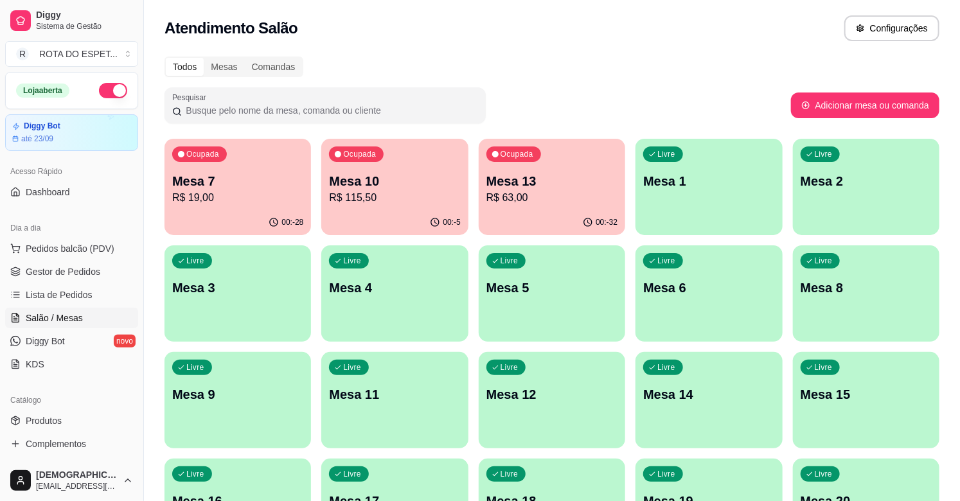
click at [390, 198] on p "R$ 115,50" at bounding box center [394, 197] width 131 height 15
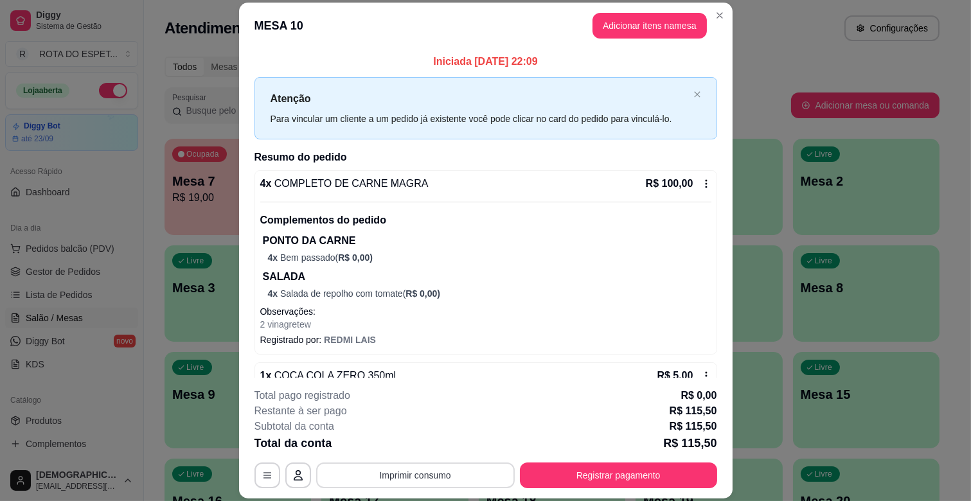
click at [429, 477] on button "Imprimir consumo" at bounding box center [415, 476] width 199 height 26
click at [422, 446] on button "IMPRESSORA CAIXA" at bounding box center [414, 446] width 106 height 21
click at [581, 479] on button "Registrar pagamento" at bounding box center [617, 475] width 191 height 25
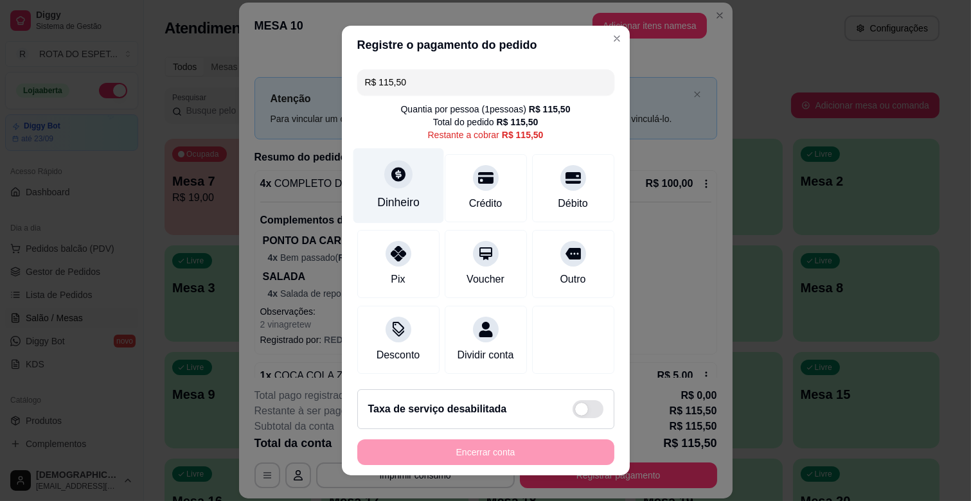
click at [380, 195] on div "Dinheiro" at bounding box center [398, 202] width 42 height 17
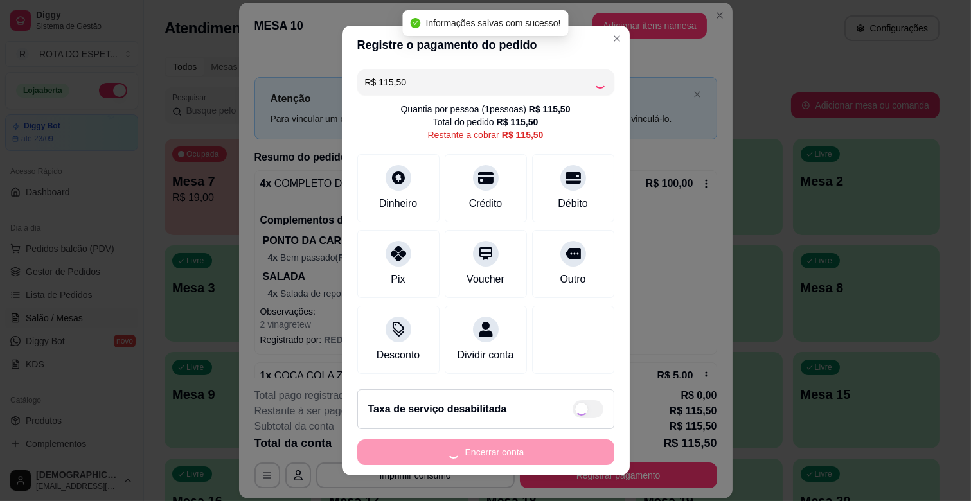
type input "R$ 0,00"
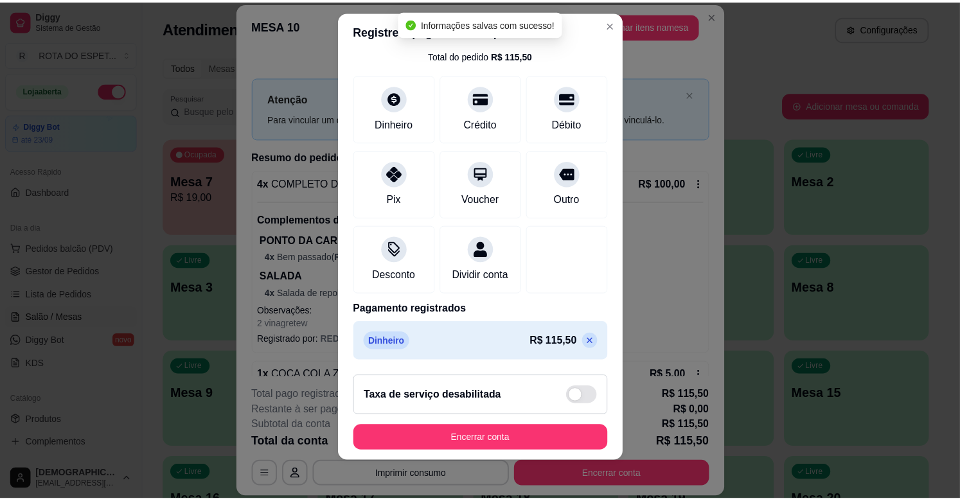
scroll to position [16, 0]
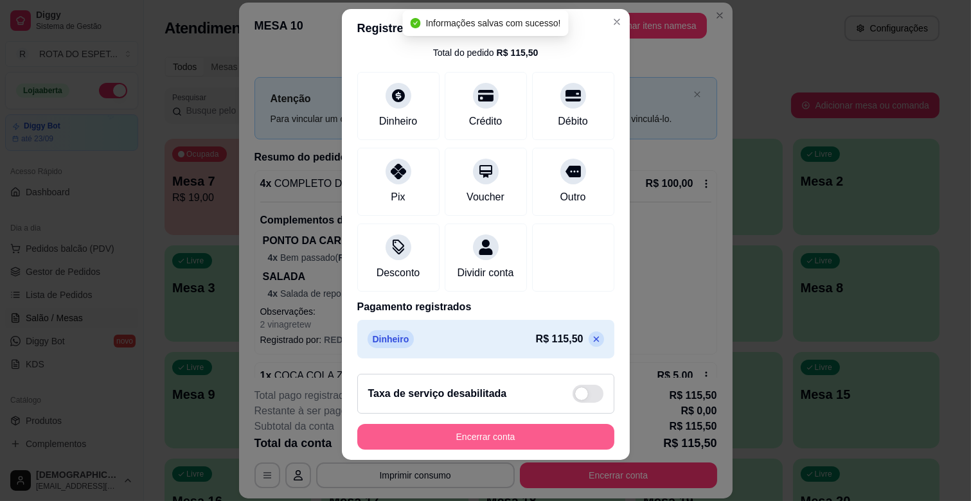
click at [504, 438] on button "Encerrar conta" at bounding box center [485, 437] width 257 height 26
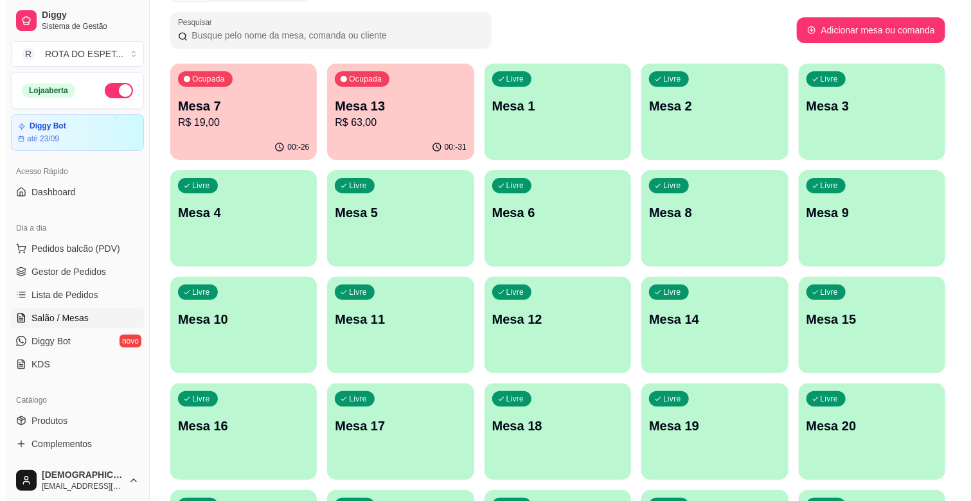
scroll to position [0, 0]
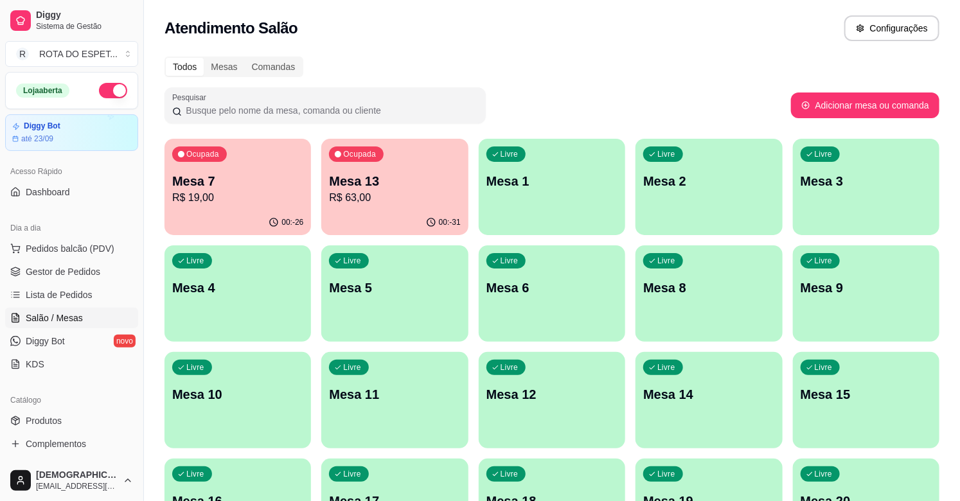
click at [215, 185] on p "Mesa 7" at bounding box center [237, 181] width 131 height 18
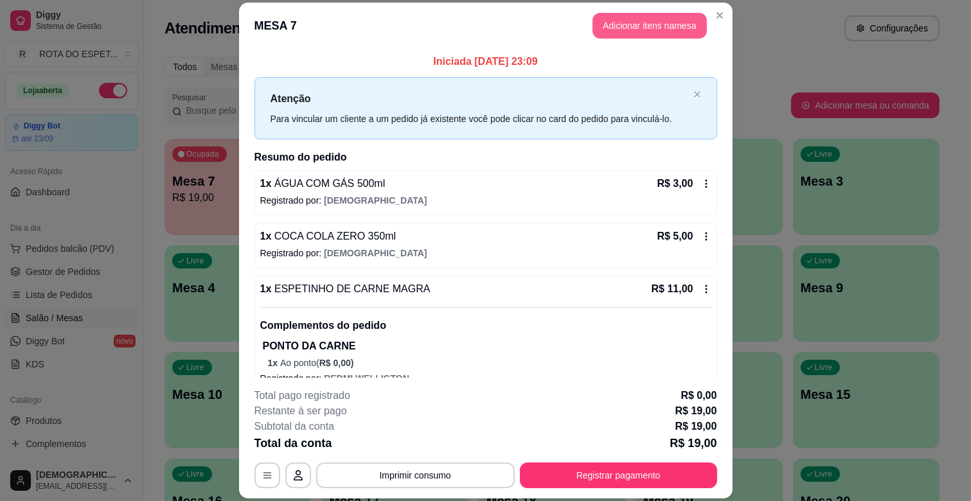
click at [644, 17] on button "Adicionar itens na mesa" at bounding box center [649, 26] width 114 height 26
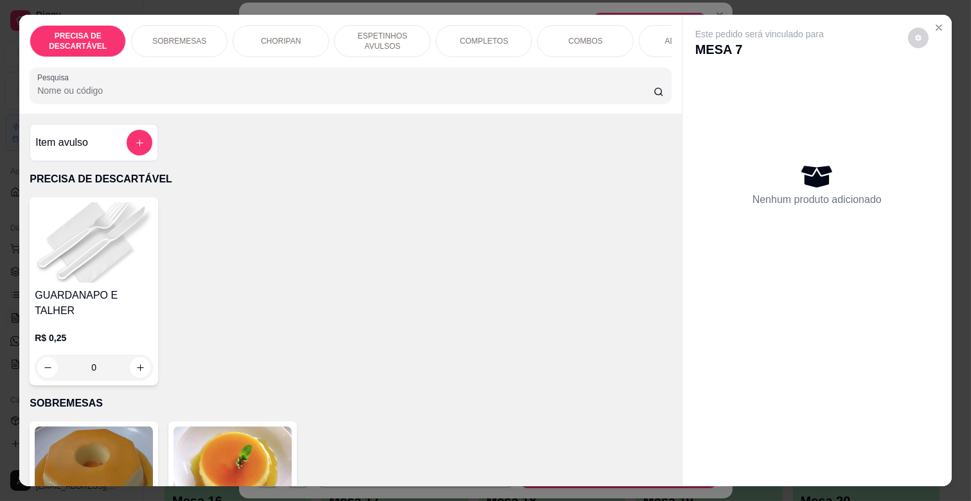
scroll to position [0, 561]
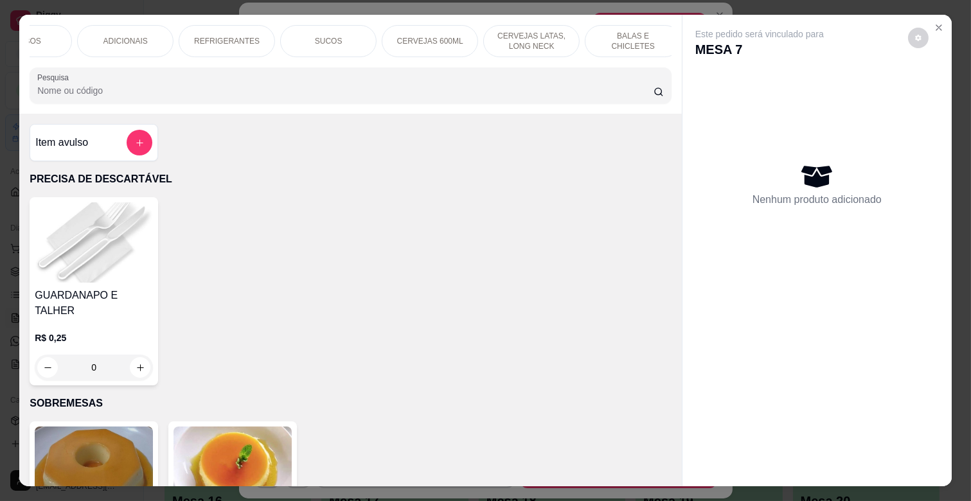
click at [134, 36] on p "ADICIONAIS" at bounding box center [125, 41] width 44 height 10
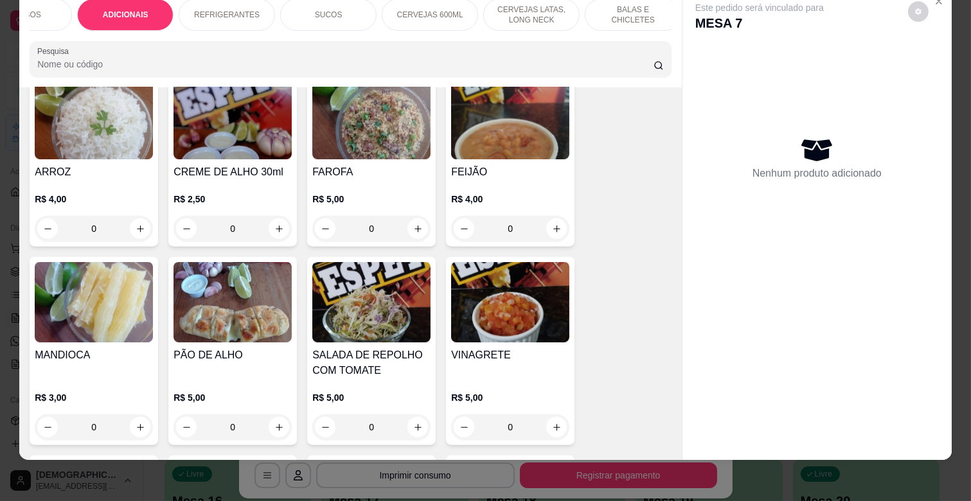
scroll to position [2467, 0]
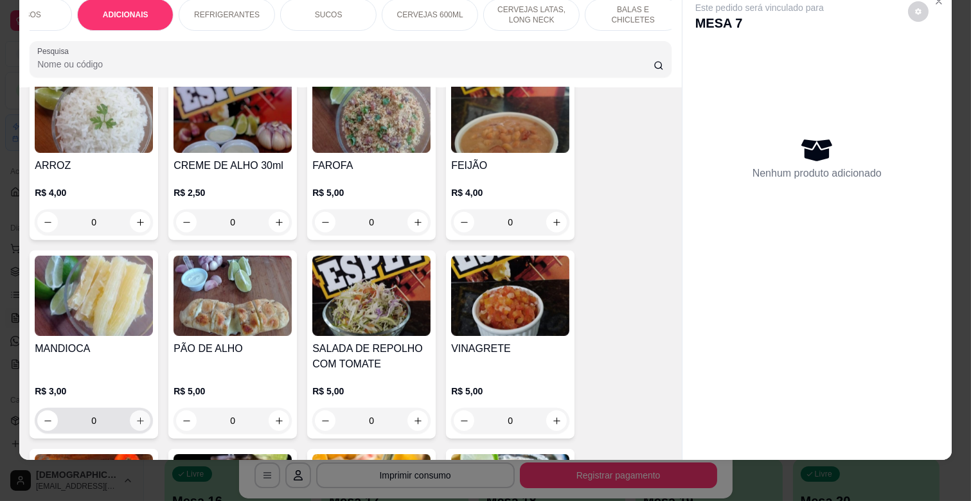
click at [136, 416] on icon "increase-product-quantity" at bounding box center [141, 421] width 10 height 10
type input "1"
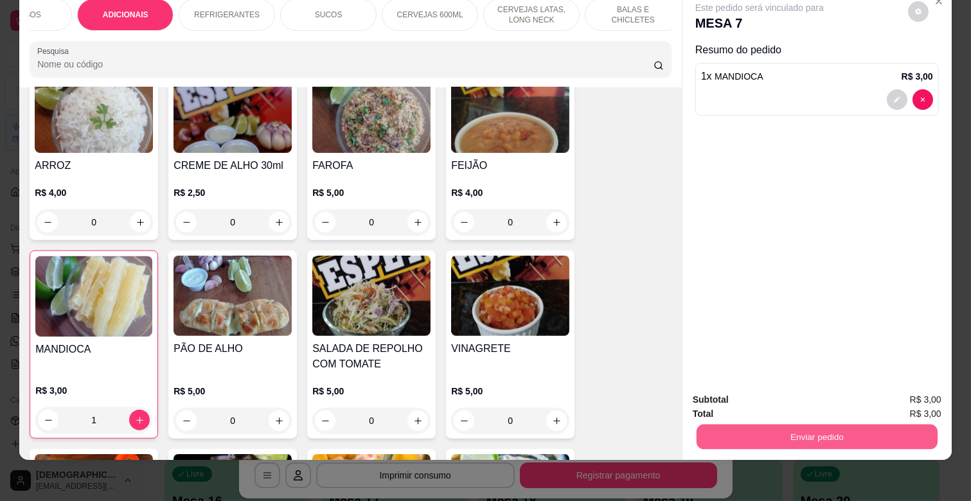
click at [761, 438] on button "Enviar pedido" at bounding box center [816, 436] width 241 height 25
click at [748, 394] on button "Não registrar e enviar pedido" at bounding box center [774, 394] width 134 height 24
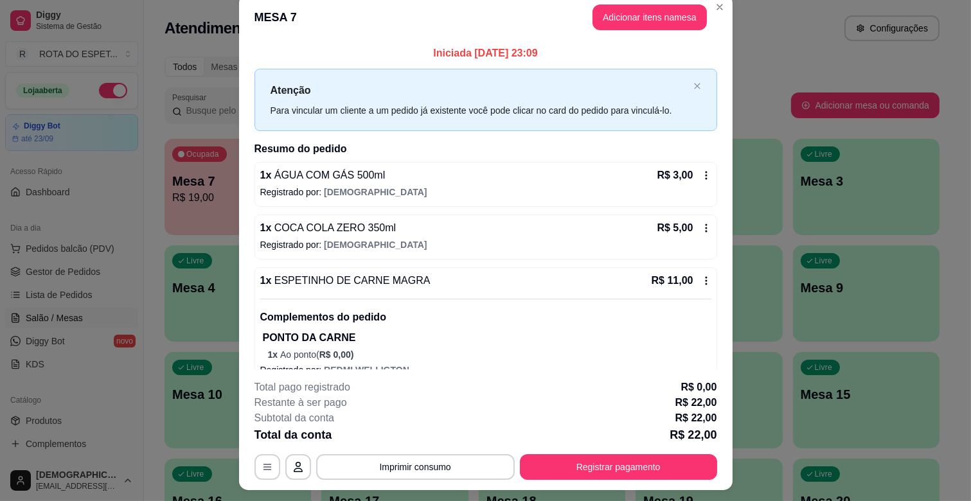
scroll to position [0, 0]
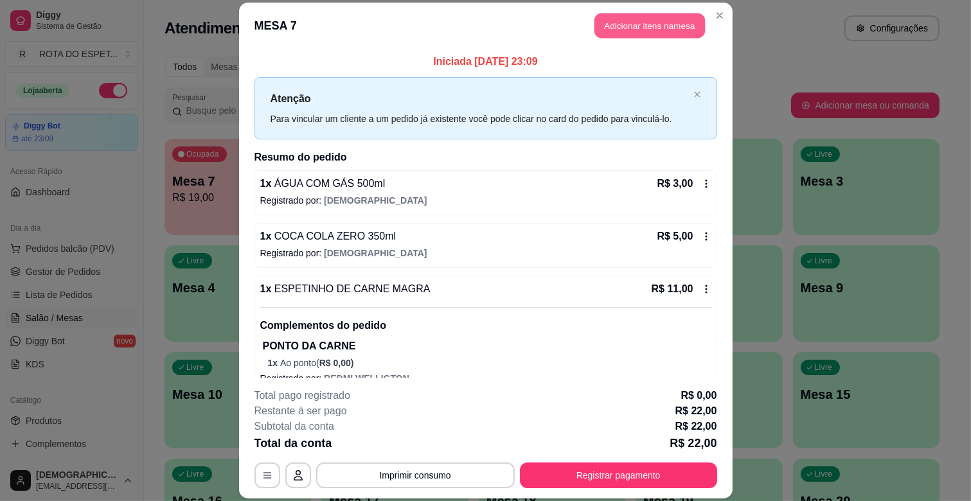
click at [663, 19] on button "Adicionar itens na mesa" at bounding box center [649, 25] width 110 height 25
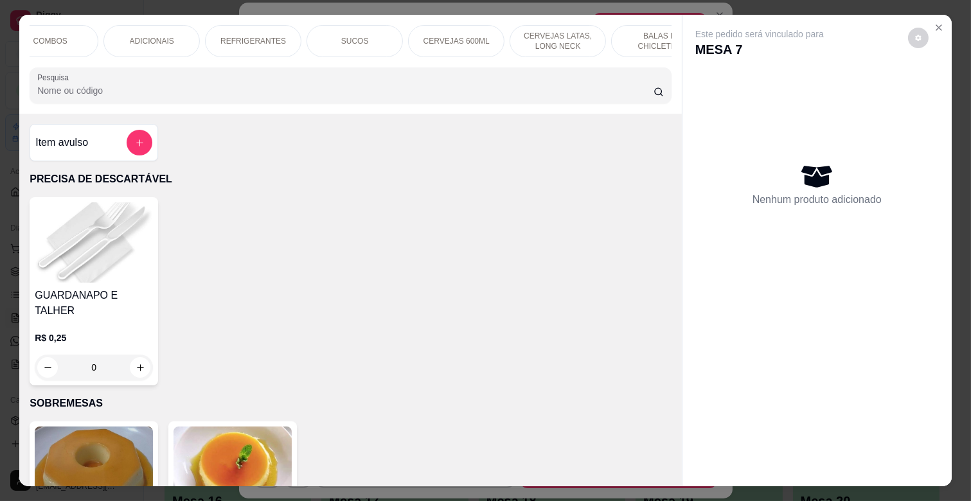
scroll to position [0, 561]
click at [630, 34] on p "BALAS E CHICLETES" at bounding box center [633, 41] width 75 height 21
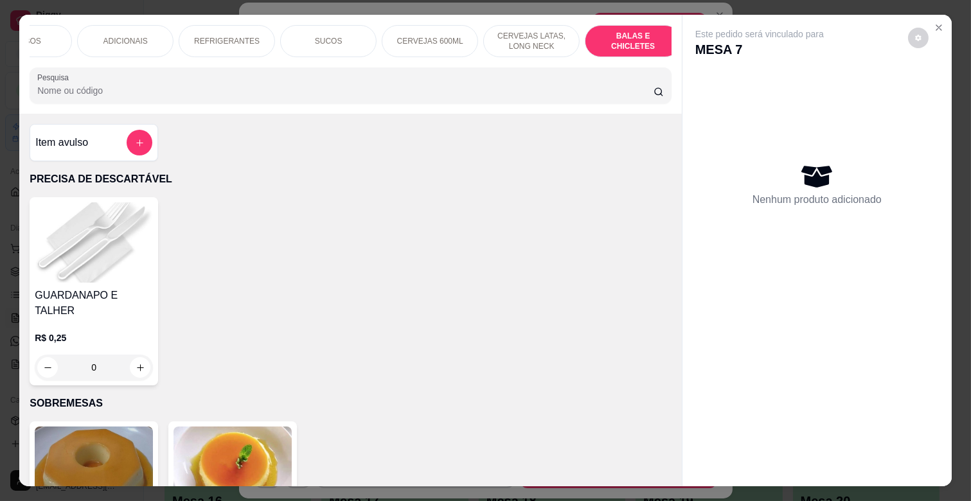
scroll to position [31, 0]
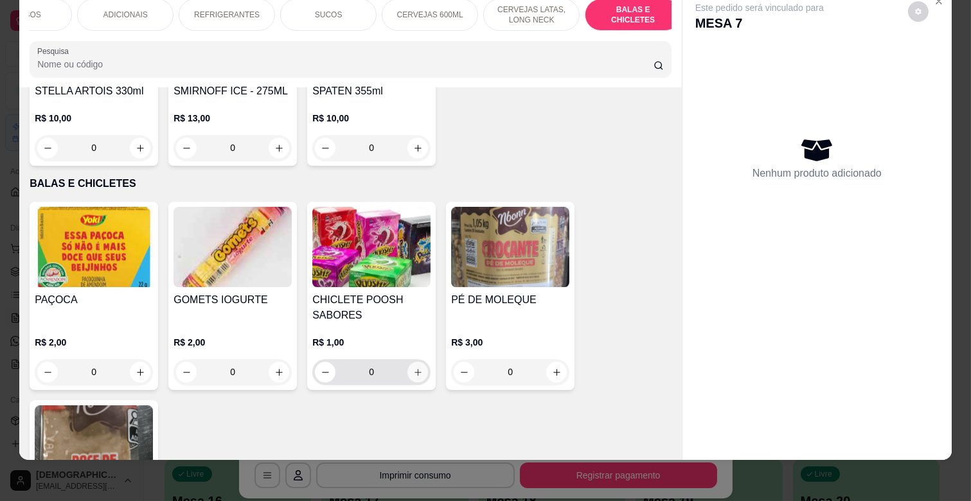
click at [418, 362] on button "increase-product-quantity" at bounding box center [417, 372] width 21 height 21
type input "1"
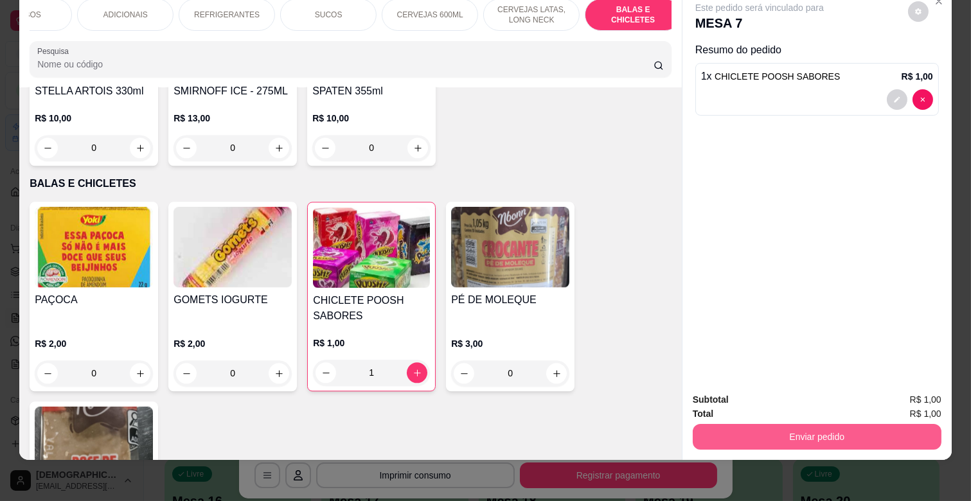
click at [860, 429] on button "Enviar pedido" at bounding box center [817, 437] width 249 height 26
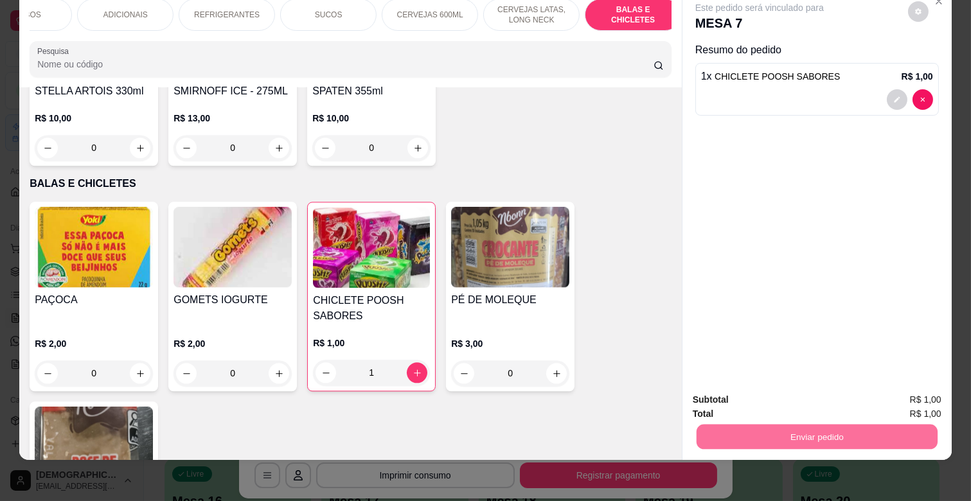
click at [794, 387] on button "Não registrar e enviar pedido" at bounding box center [774, 394] width 130 height 24
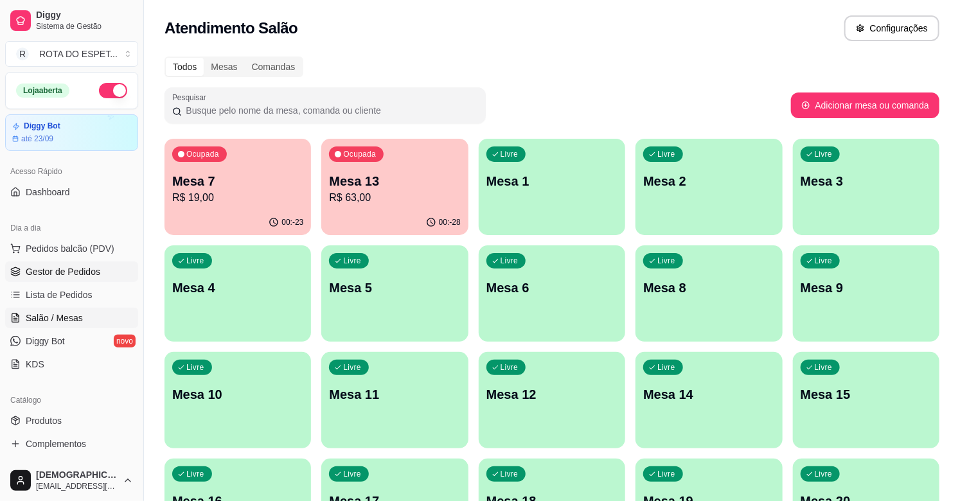
click at [71, 273] on span "Gestor de Pedidos" at bounding box center [63, 271] width 75 height 13
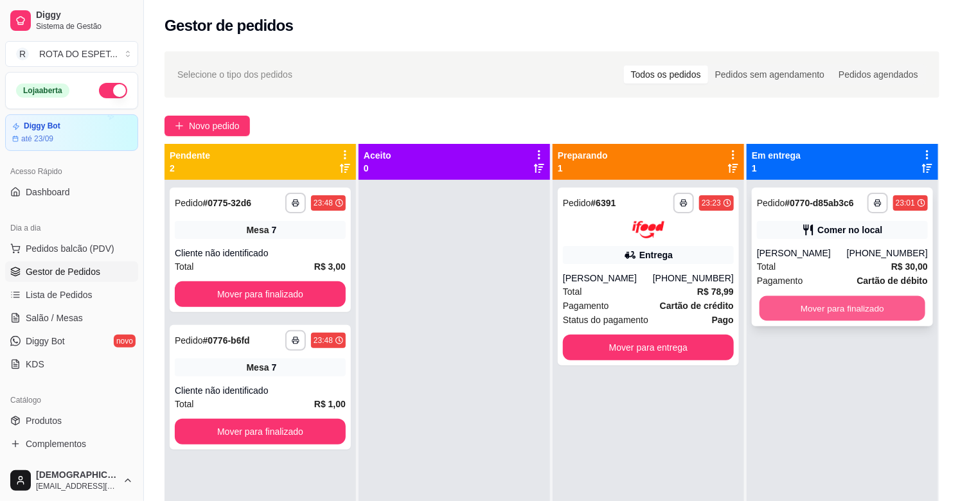
click at [875, 311] on button "Mover para finalizado" at bounding box center [842, 308] width 166 height 25
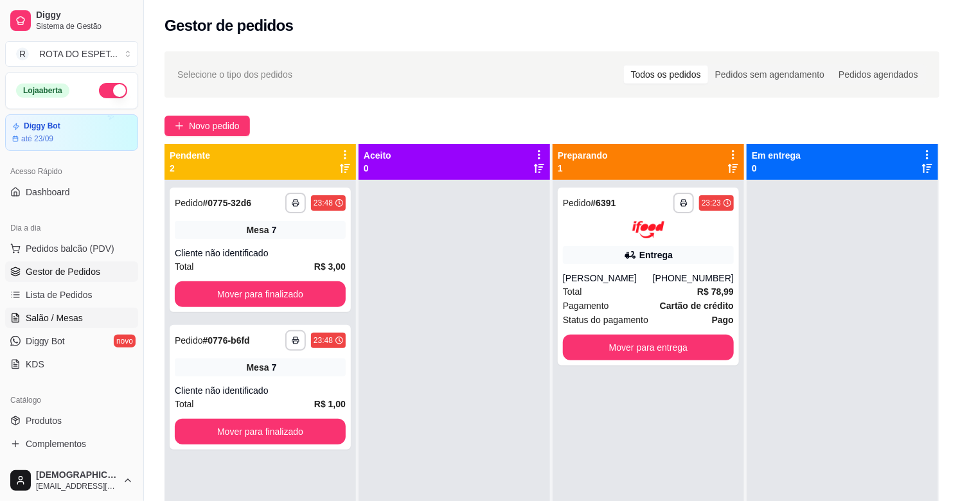
click at [55, 319] on span "Salão / Mesas" at bounding box center [54, 318] width 57 height 13
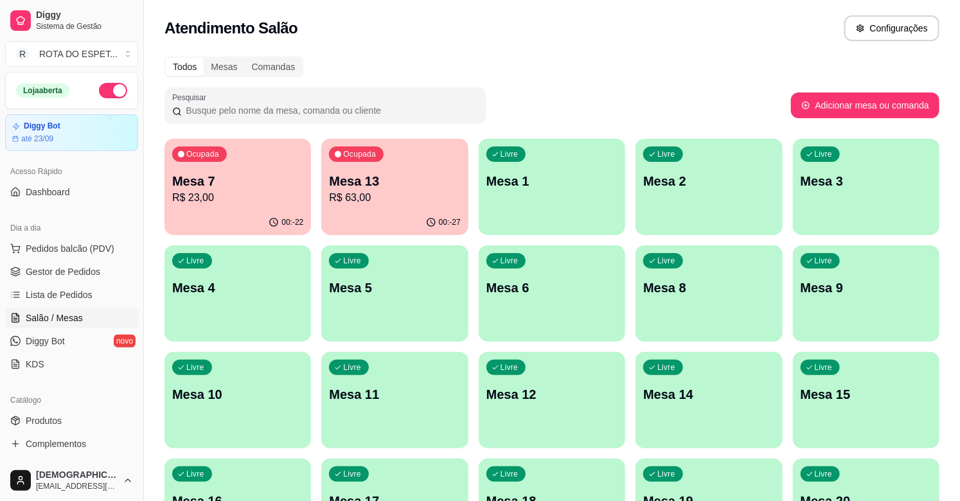
click at [277, 191] on p "R$ 23,00" at bounding box center [237, 197] width 131 height 15
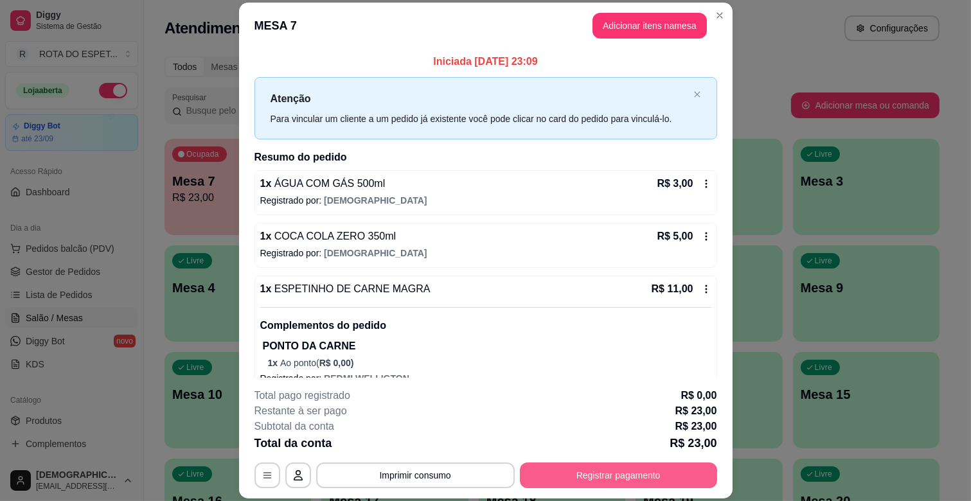
click at [620, 473] on button "Registrar pagamento" at bounding box center [618, 476] width 197 height 26
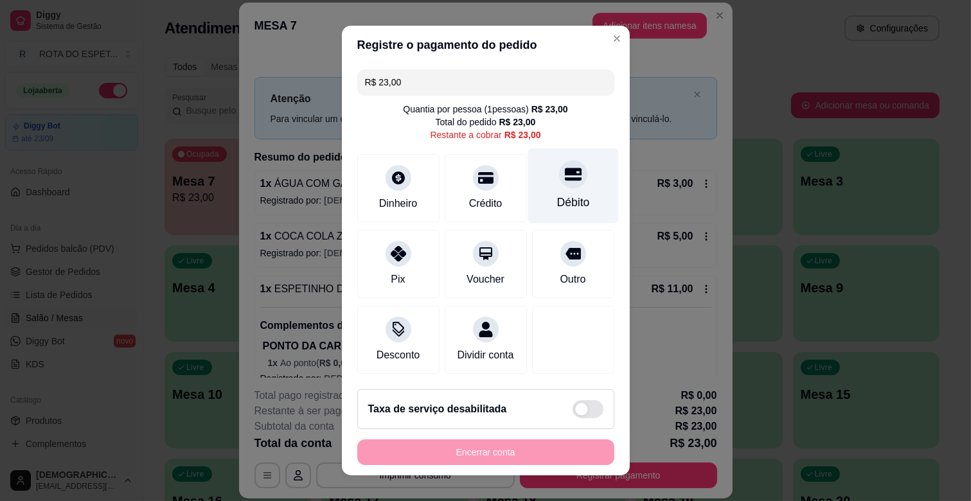
click at [549, 191] on div "Débito" at bounding box center [572, 185] width 91 height 75
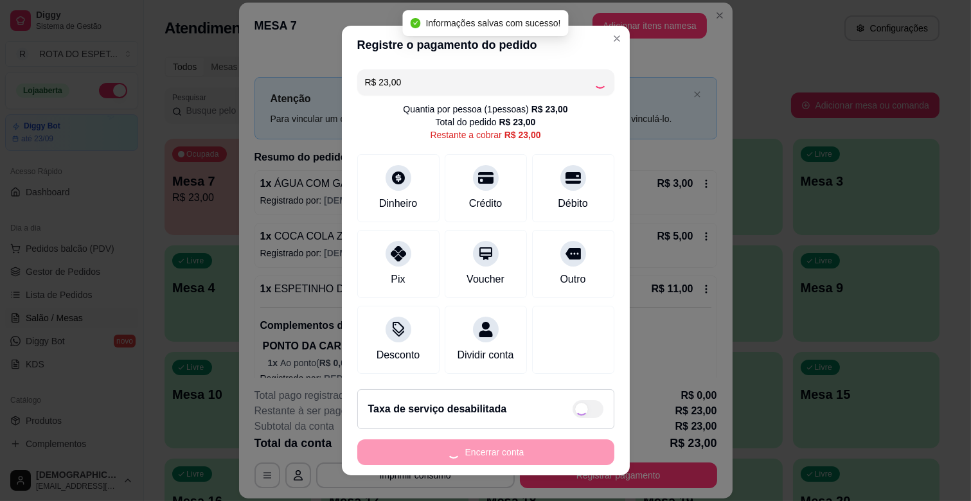
type input "R$ 0,00"
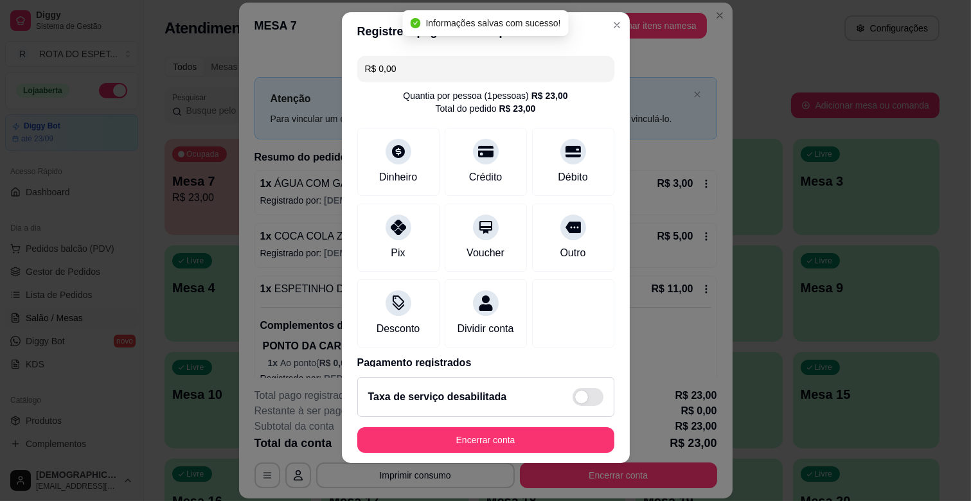
scroll to position [16, 0]
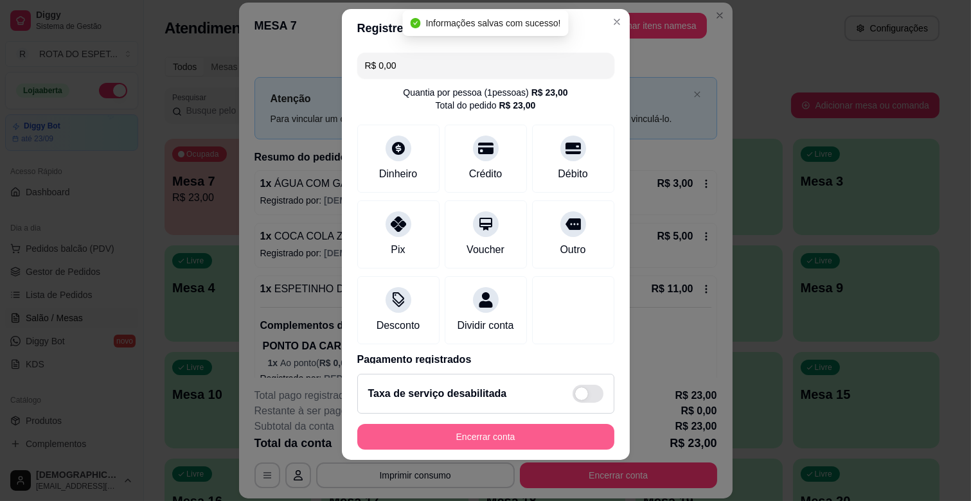
click at [546, 440] on button "Encerrar conta" at bounding box center [485, 437] width 257 height 26
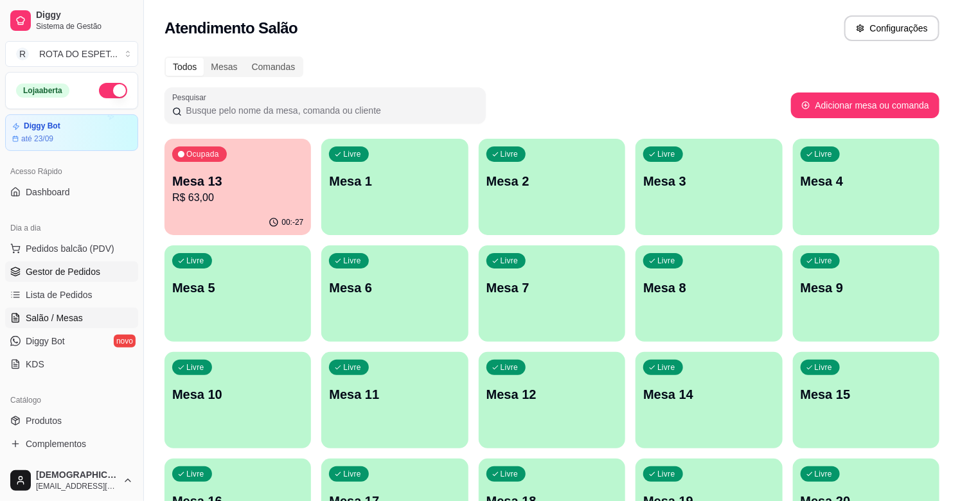
click at [64, 274] on span "Gestor de Pedidos" at bounding box center [63, 271] width 75 height 13
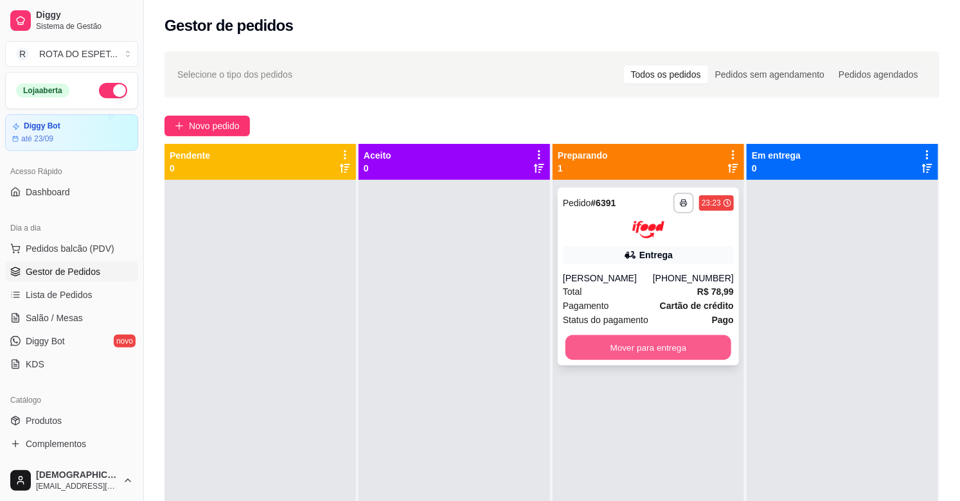
click at [660, 350] on button "Mover para entrega" at bounding box center [648, 347] width 166 height 25
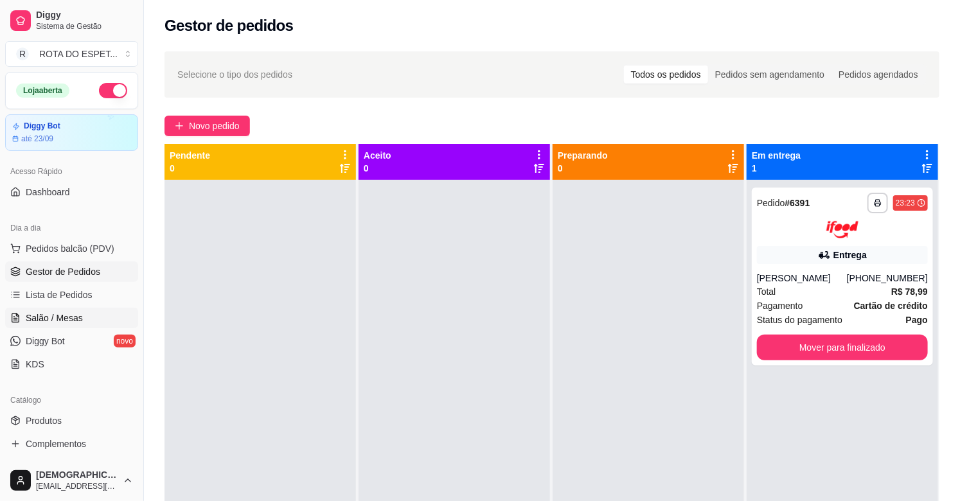
click at [48, 314] on span "Salão / Mesas" at bounding box center [54, 318] width 57 height 13
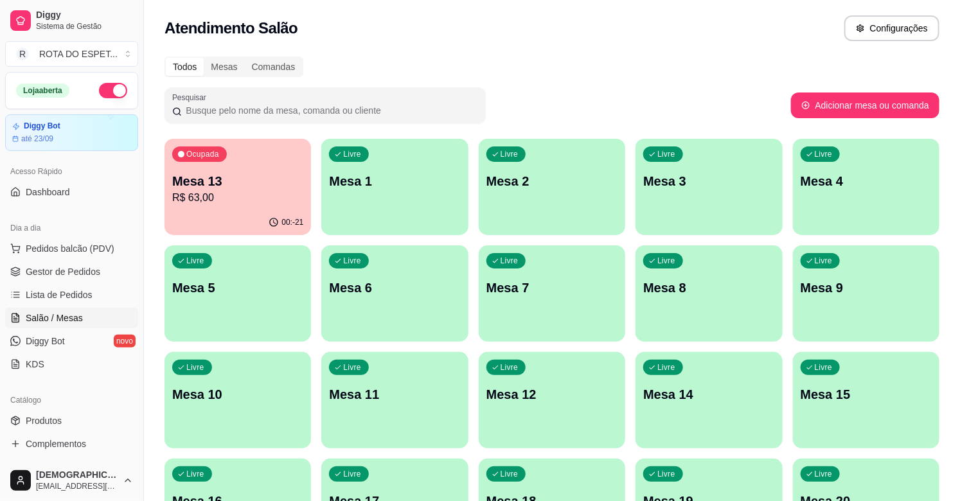
click at [202, 198] on p "R$ 63,00" at bounding box center [237, 197] width 131 height 15
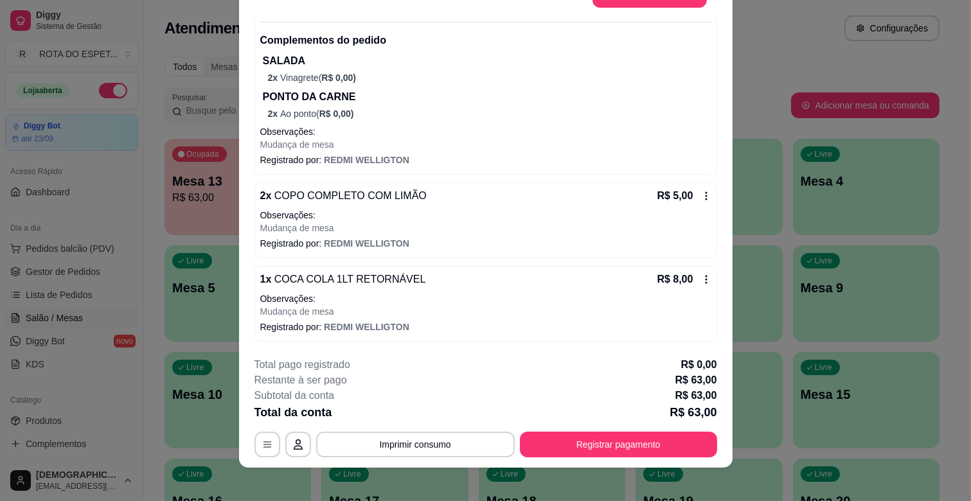
scroll to position [39, 0]
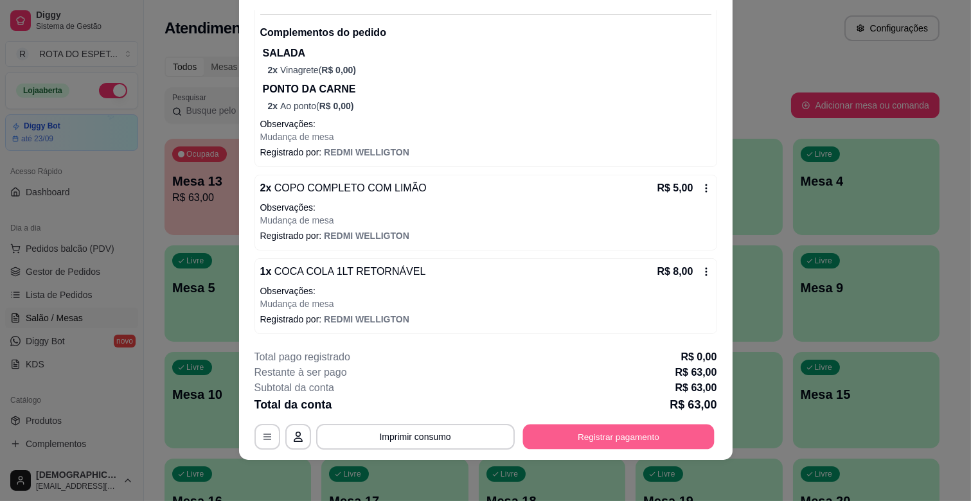
click at [609, 443] on button "Registrar pagamento" at bounding box center [617, 437] width 191 height 25
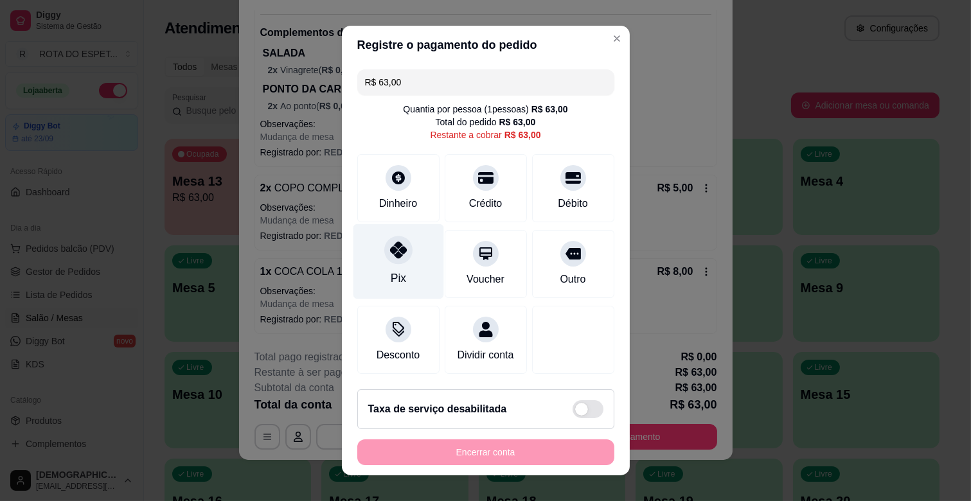
click at [393, 255] on icon at bounding box center [397, 250] width 17 height 17
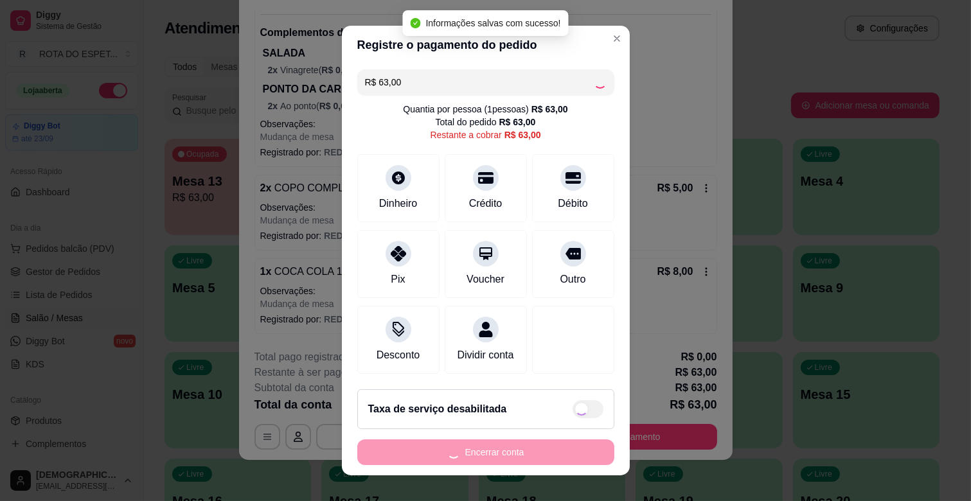
type input "R$ 0,00"
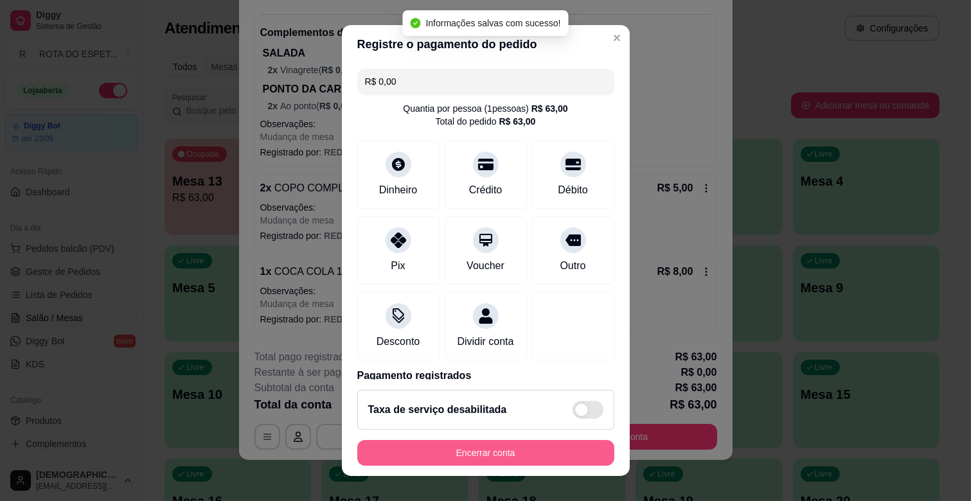
click at [514, 452] on button "Encerrar conta" at bounding box center [485, 453] width 257 height 26
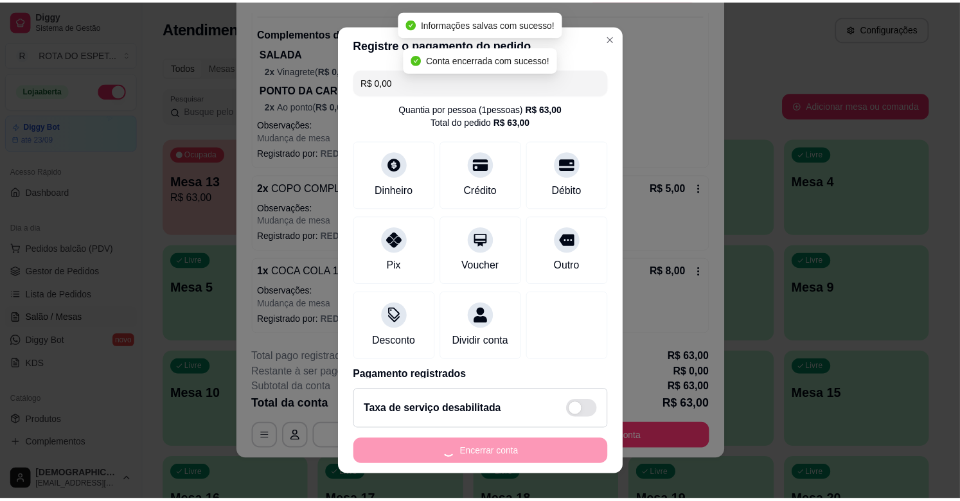
scroll to position [0, 0]
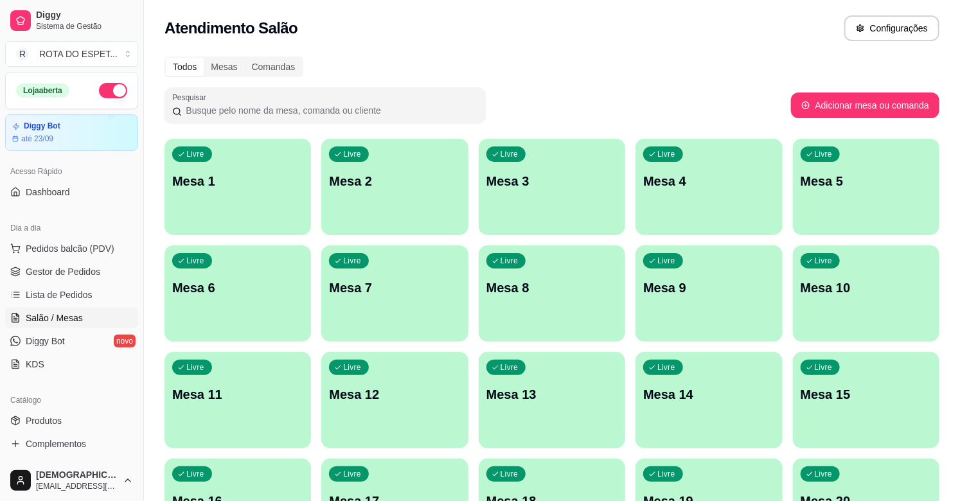
drag, startPoint x: 644, startPoint y: 56, endPoint x: 617, endPoint y: 93, distance: 45.5
click at [617, 93] on div "Pesquisar" at bounding box center [477, 105] width 626 height 36
drag, startPoint x: 593, startPoint y: 58, endPoint x: 423, endPoint y: 75, distance: 171.1
click at [423, 75] on div "Todos Mesas Comandas" at bounding box center [551, 67] width 775 height 21
click at [64, 291] on span "Lista de Pedidos" at bounding box center [59, 294] width 67 height 13
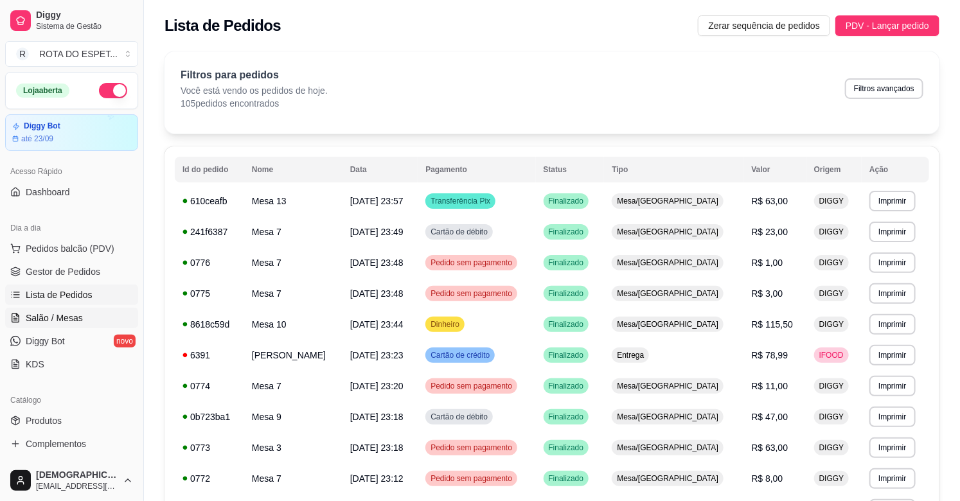
click at [80, 322] on link "Salão / Mesas" at bounding box center [71, 318] width 133 height 21
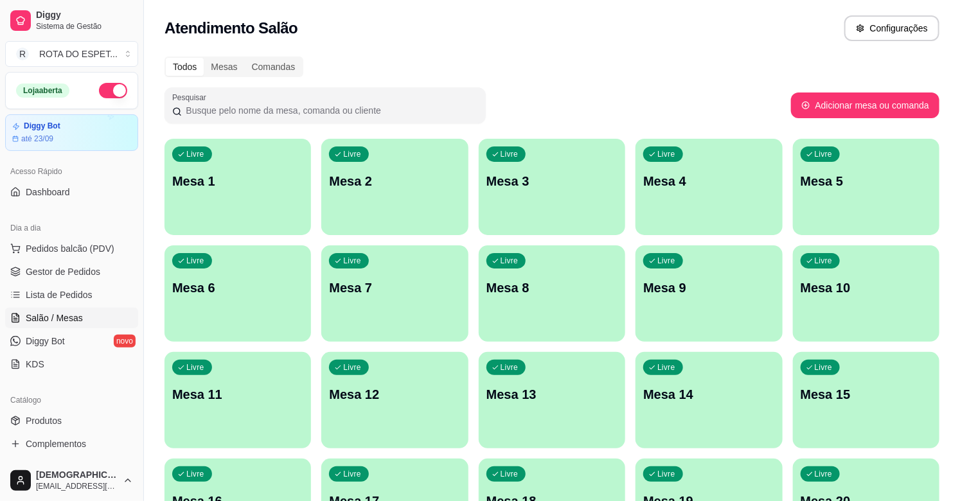
click at [76, 260] on ul "Pedidos balcão (PDV) Gestor de Pedidos Lista de Pedidos Salão / Mesas Diggy Bot…" at bounding box center [71, 306] width 133 height 136
click at [76, 267] on span "Gestor de Pedidos" at bounding box center [63, 271] width 75 height 13
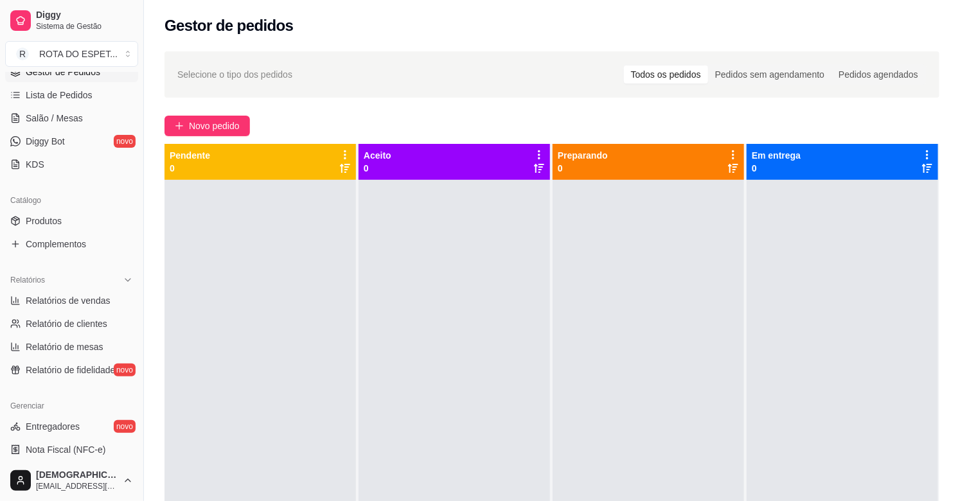
scroll to position [214, 0]
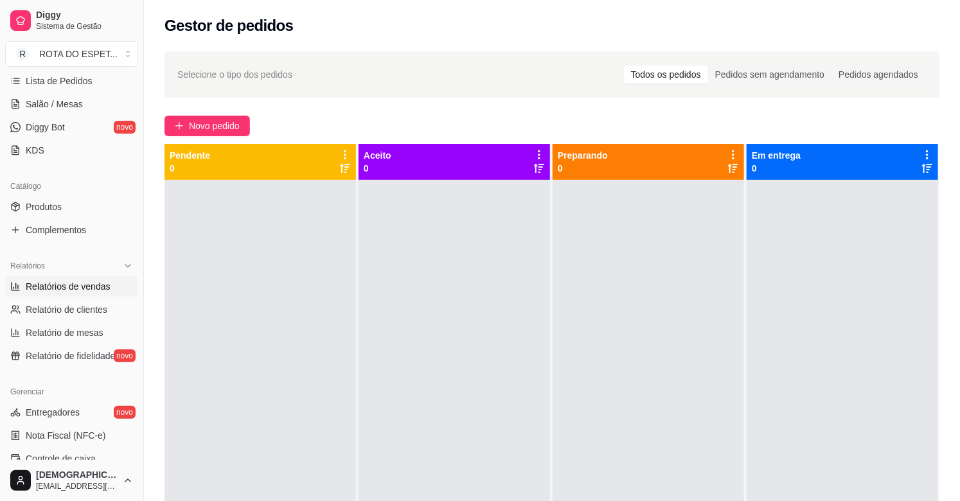
click at [81, 289] on span "Relatórios de vendas" at bounding box center [68, 286] width 85 height 13
select select "ALL"
select select "0"
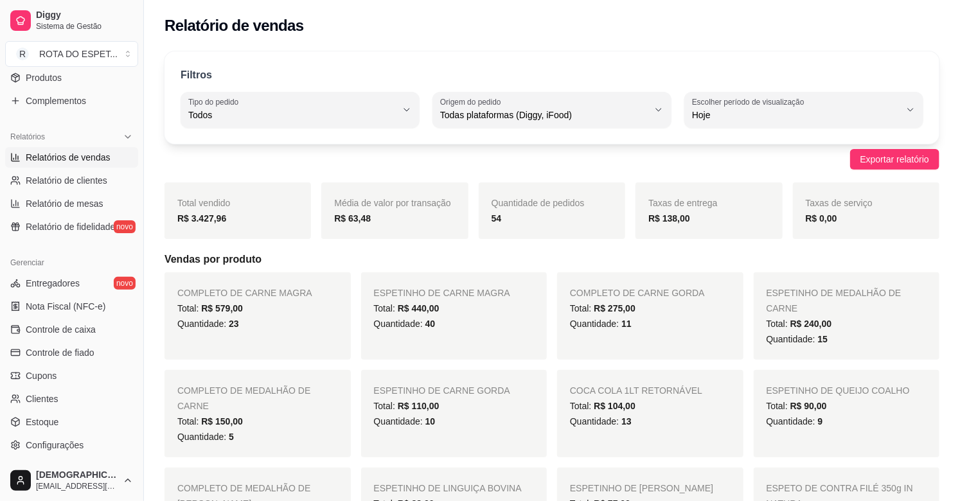
scroll to position [357, 0]
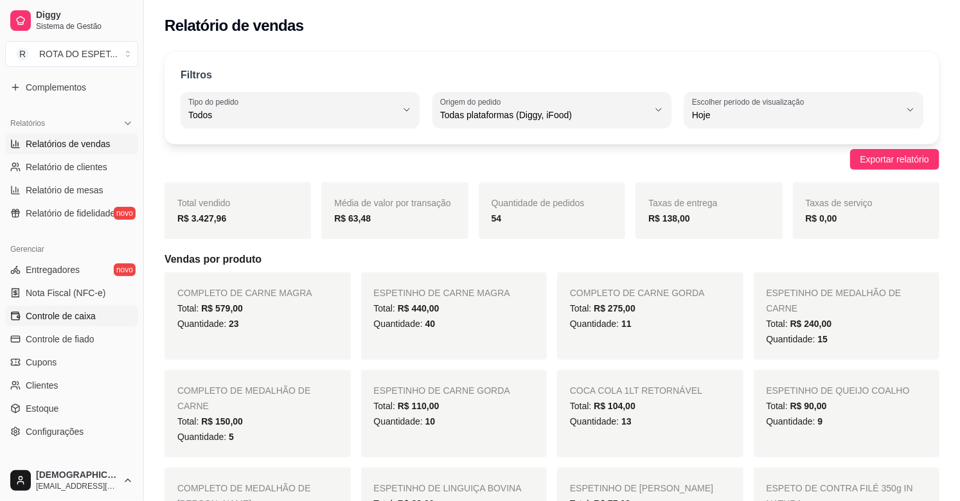
click at [56, 317] on span "Controle de caixa" at bounding box center [61, 316] width 70 height 13
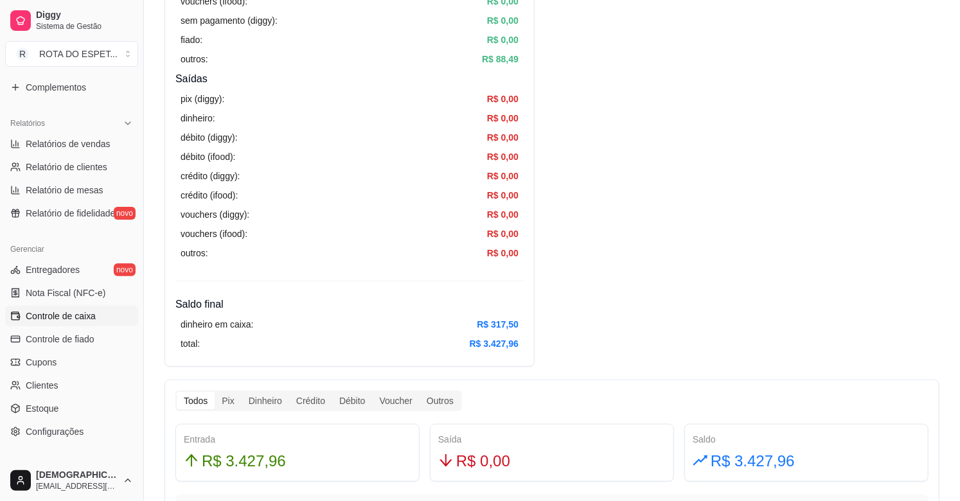
scroll to position [285, 0]
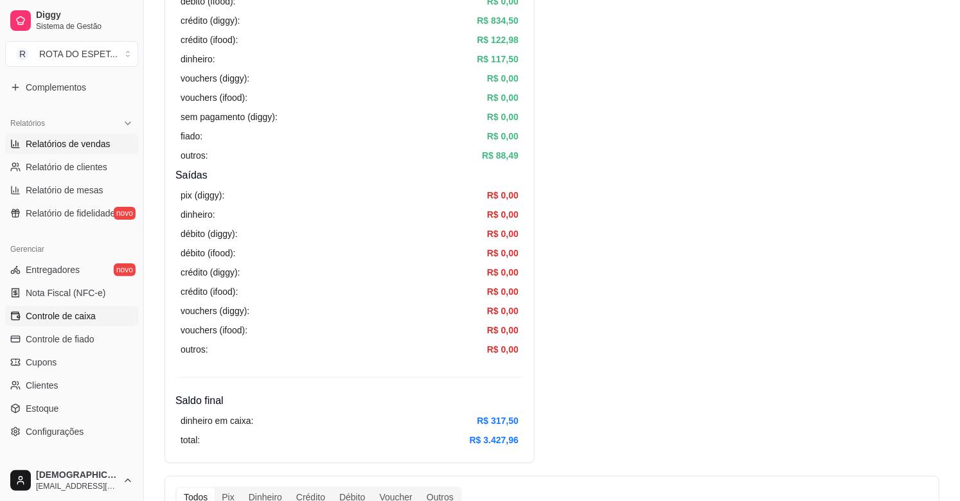
click at [71, 141] on span "Relatórios de vendas" at bounding box center [68, 143] width 85 height 13
select select "ALL"
select select "0"
